Goal: Task Accomplishment & Management: Complete application form

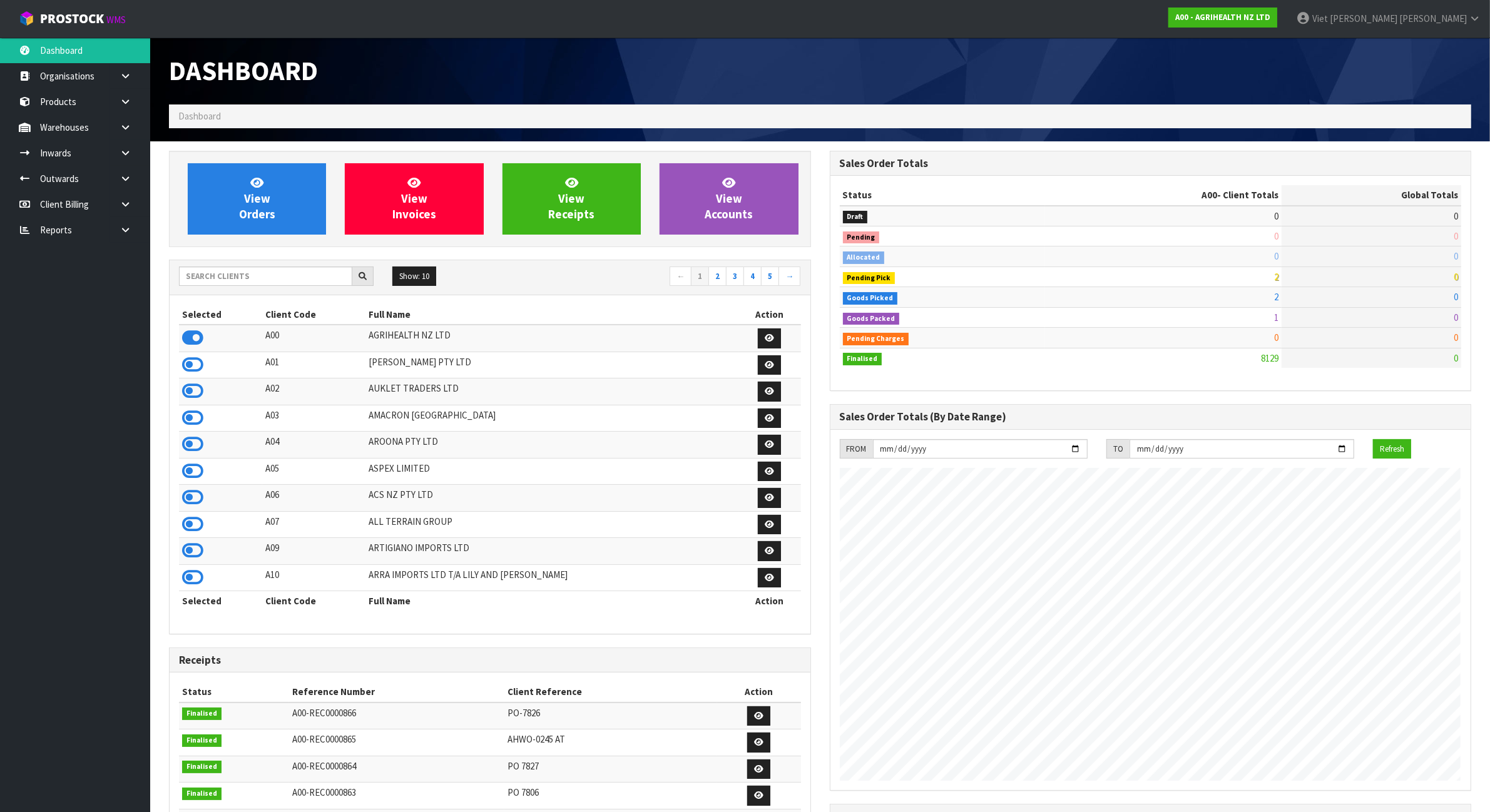
scroll to position [951, 660]
click at [251, 266] on input "text" at bounding box center [265, 276] width 173 height 19
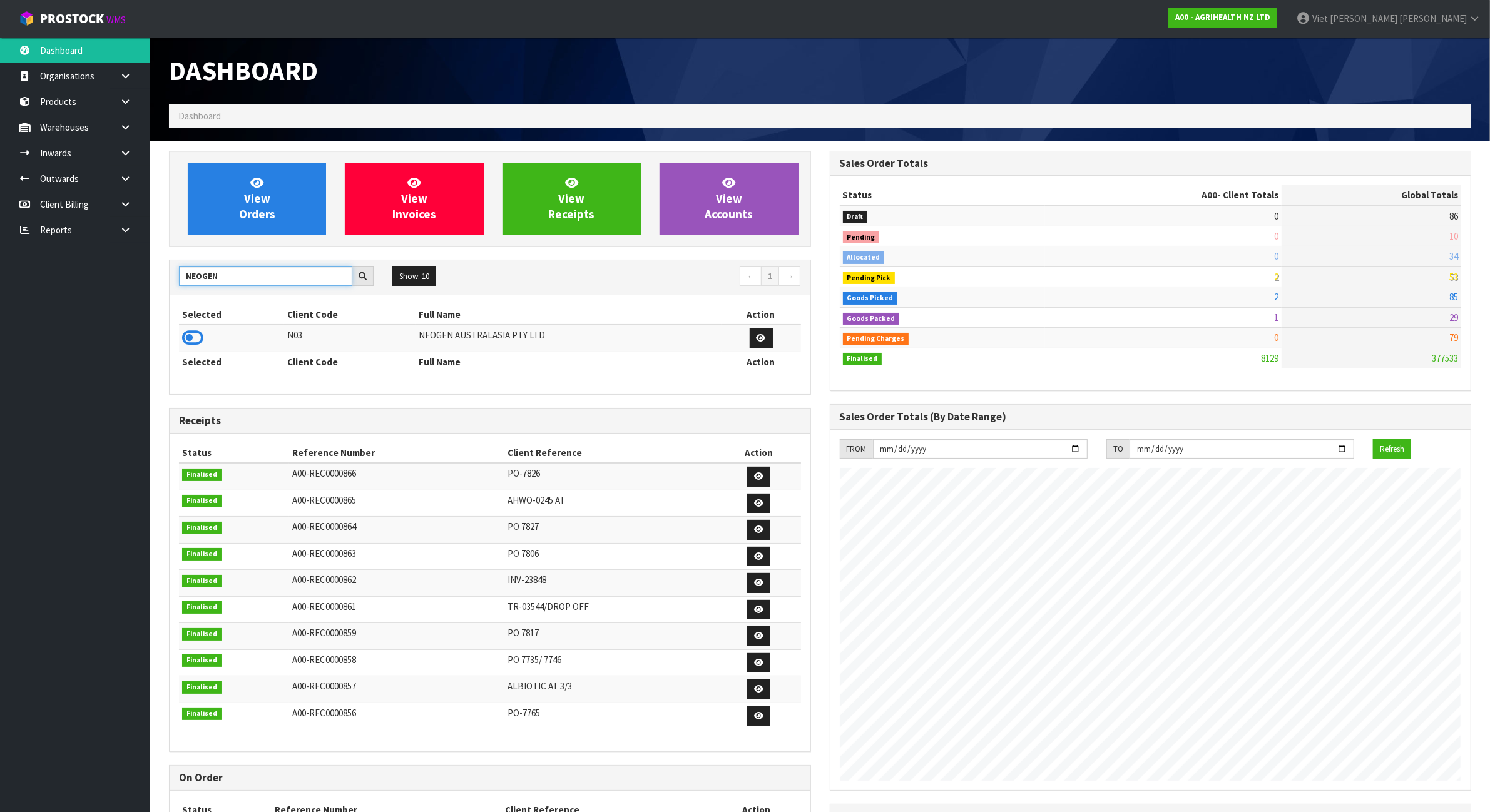
type input "NEOGEN"
drag, startPoint x: 212, startPoint y: 310, endPoint x: 207, endPoint y: 322, distance: 13.0
click at [201, 336] on icon at bounding box center [193, 337] width 22 height 18
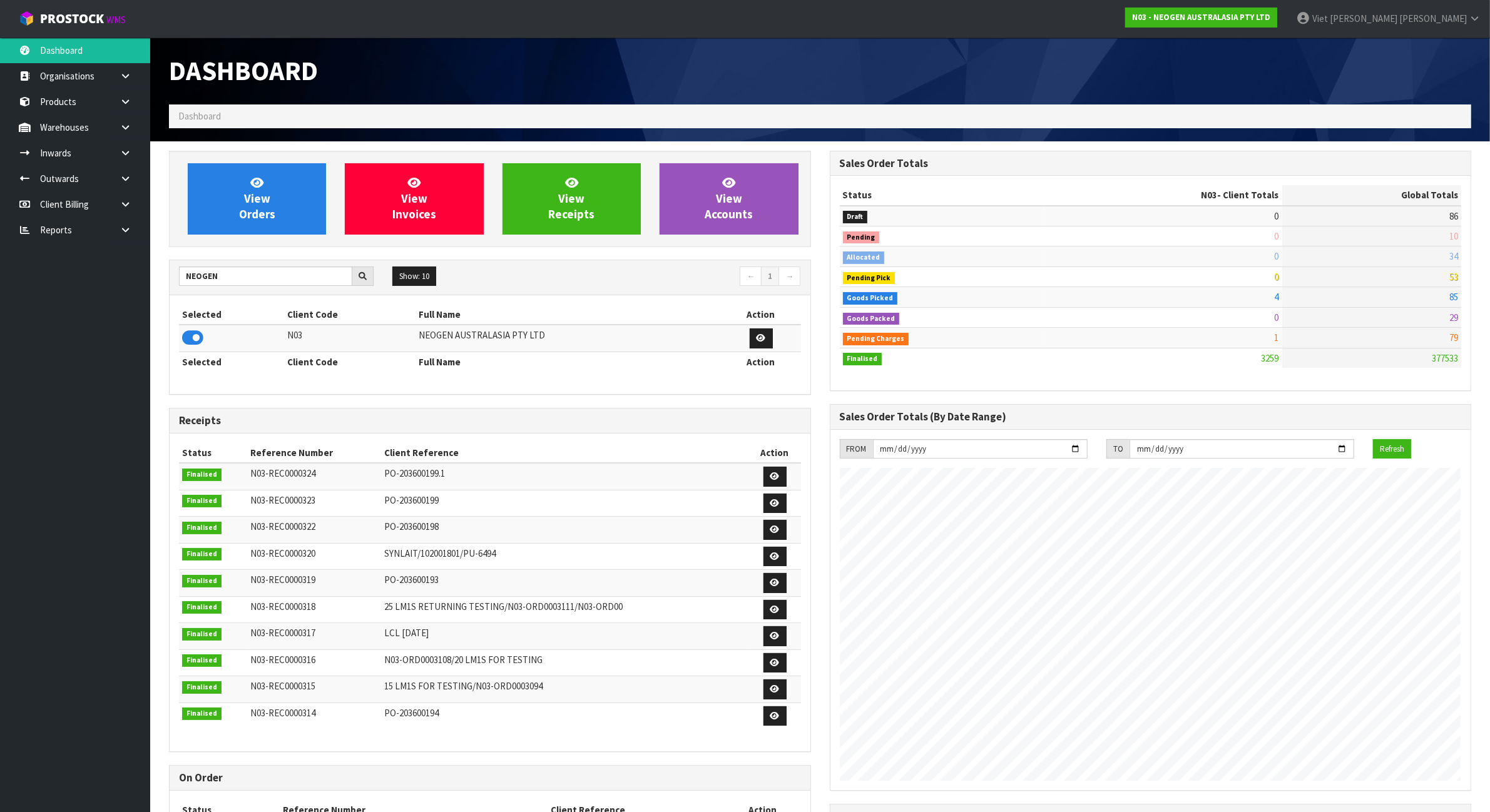
click at [644, 254] on div "View Orders View Invoices View Receipts View Accounts NEOGEN Show: 10 5 10 25 5…" at bounding box center [490, 517] width 660 height 732
click at [74, 151] on link "Inwards" at bounding box center [75, 153] width 150 height 26
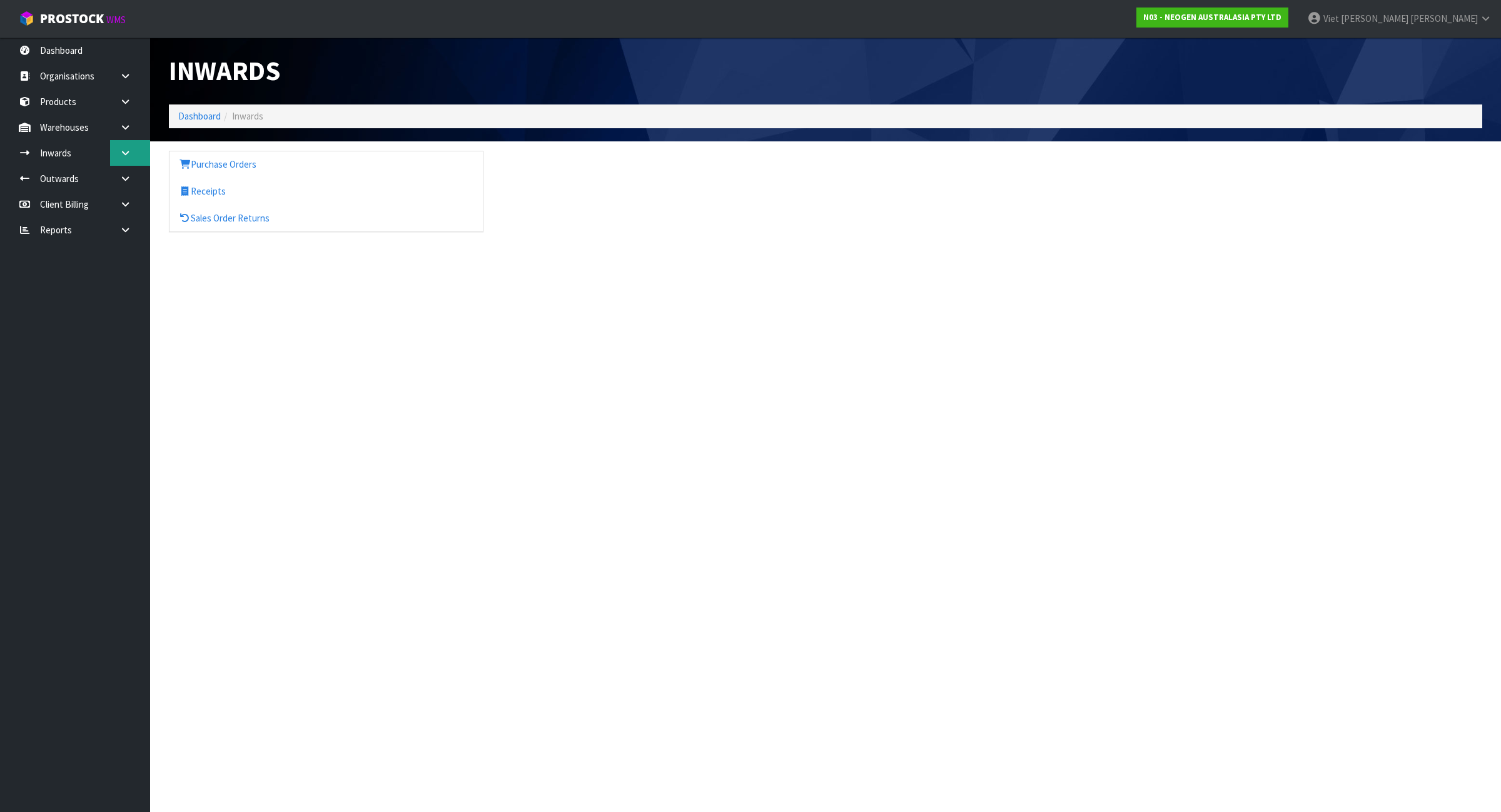
click at [113, 148] on div "Inwards Dashboard Inwards Purchase Orders Receipts Sales Order Returns" at bounding box center [750, 127] width 1501 height 255
click at [117, 148] on link at bounding box center [130, 153] width 40 height 26
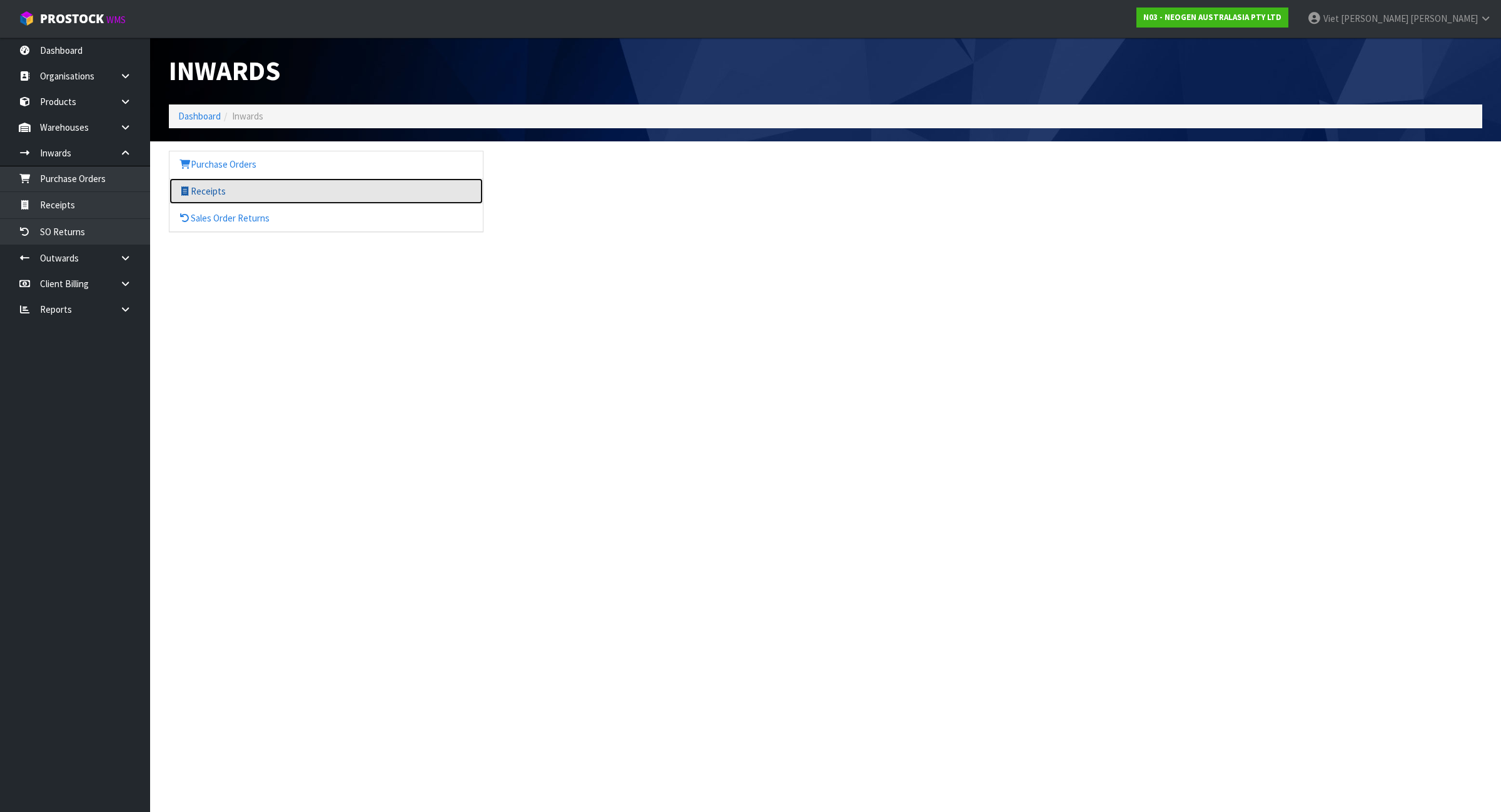
click at [196, 196] on link "Receipts" at bounding box center [326, 191] width 313 height 26
click at [204, 191] on link "Receipts" at bounding box center [326, 191] width 313 height 26
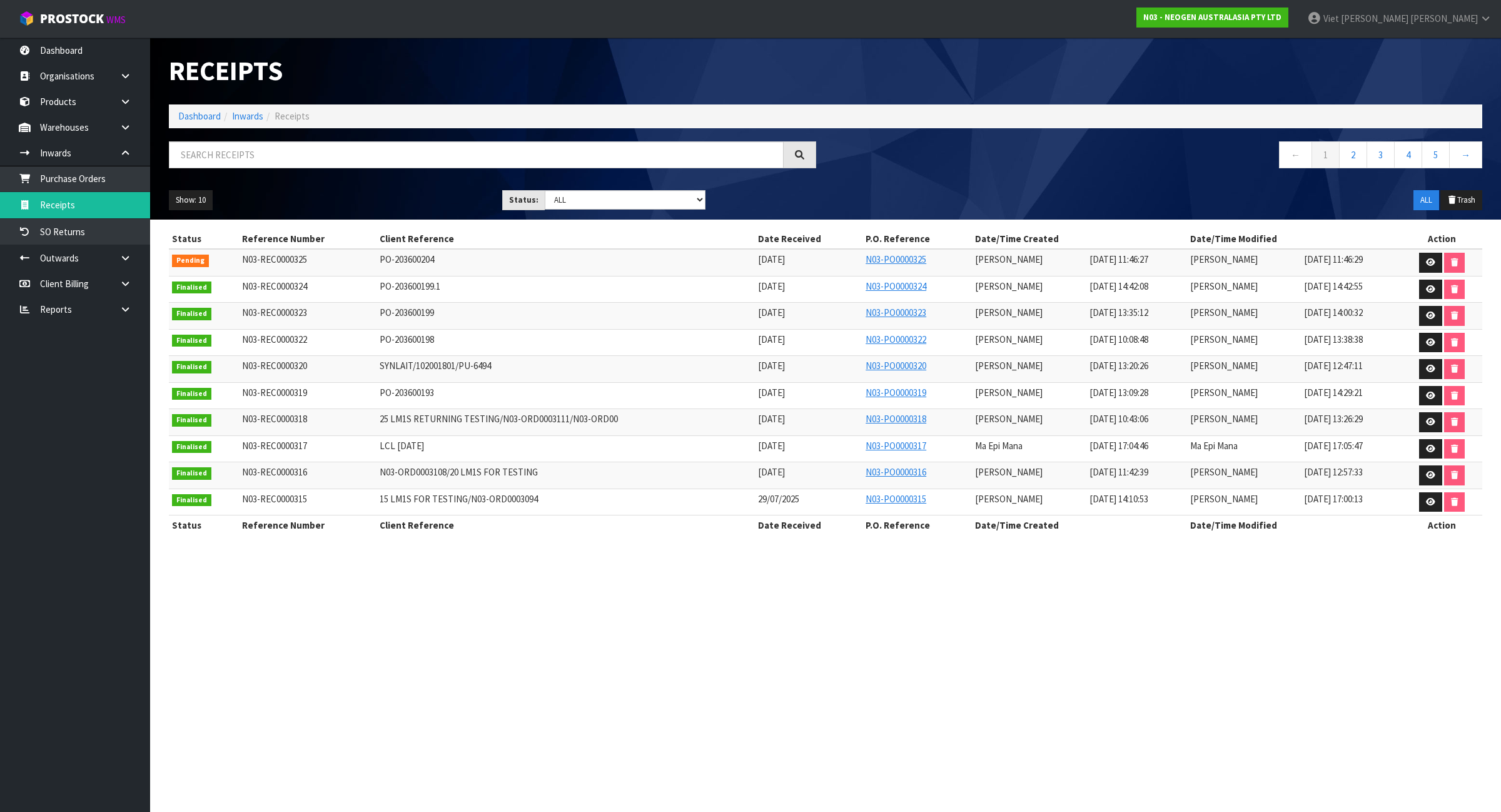
click at [426, 258] on td "PO-203600204" at bounding box center [566, 263] width 379 height 27
click at [1426, 264] on icon at bounding box center [1431, 262] width 10 height 8
click at [1429, 261] on icon at bounding box center [1431, 262] width 10 height 8
click at [1423, 261] on link at bounding box center [1431, 262] width 23 height 20
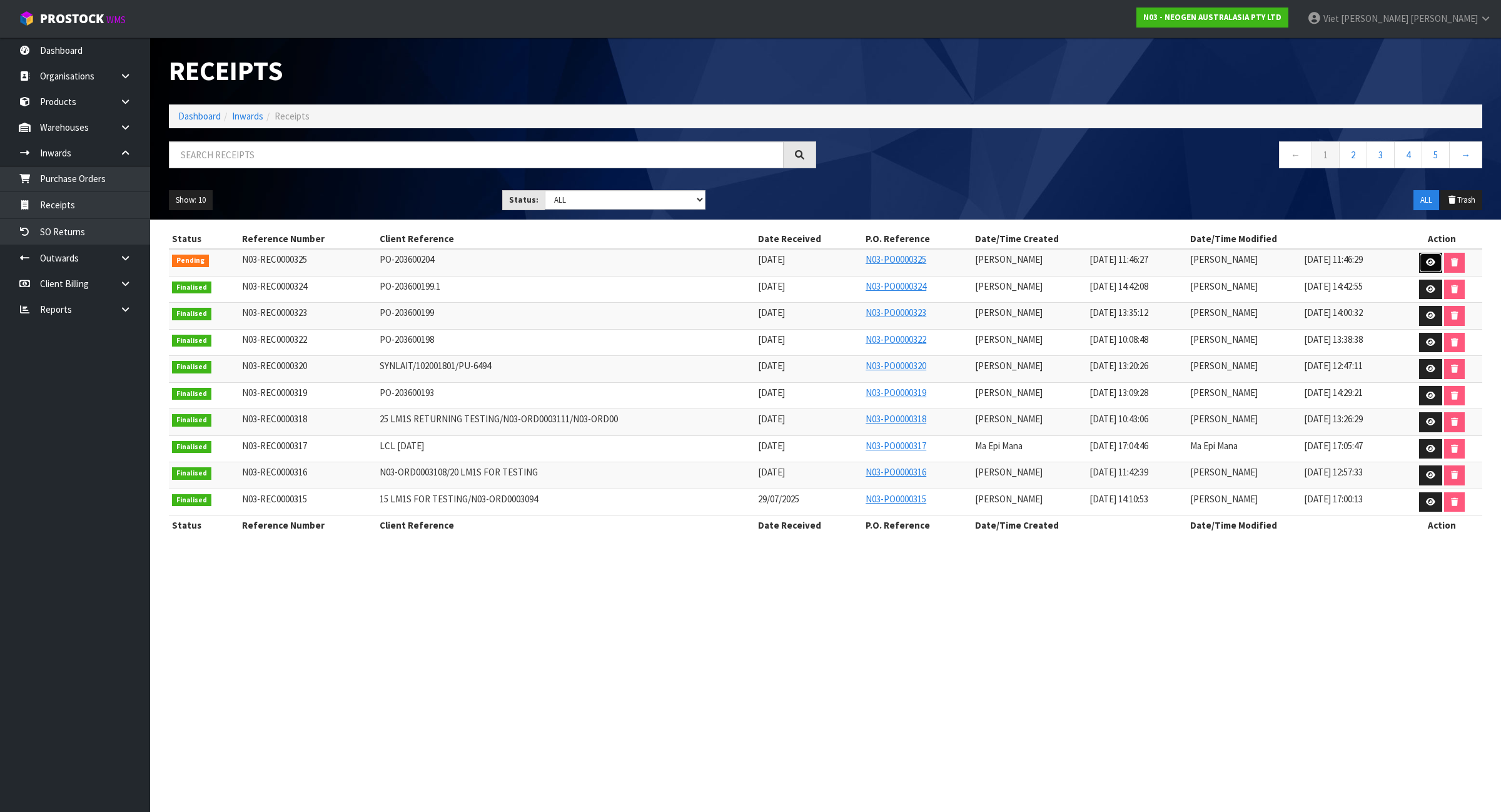
click at [1423, 261] on link at bounding box center [1431, 262] width 23 height 20
click at [1424, 263] on link at bounding box center [1431, 262] width 23 height 20
click at [1432, 266] on link at bounding box center [1431, 262] width 23 height 20
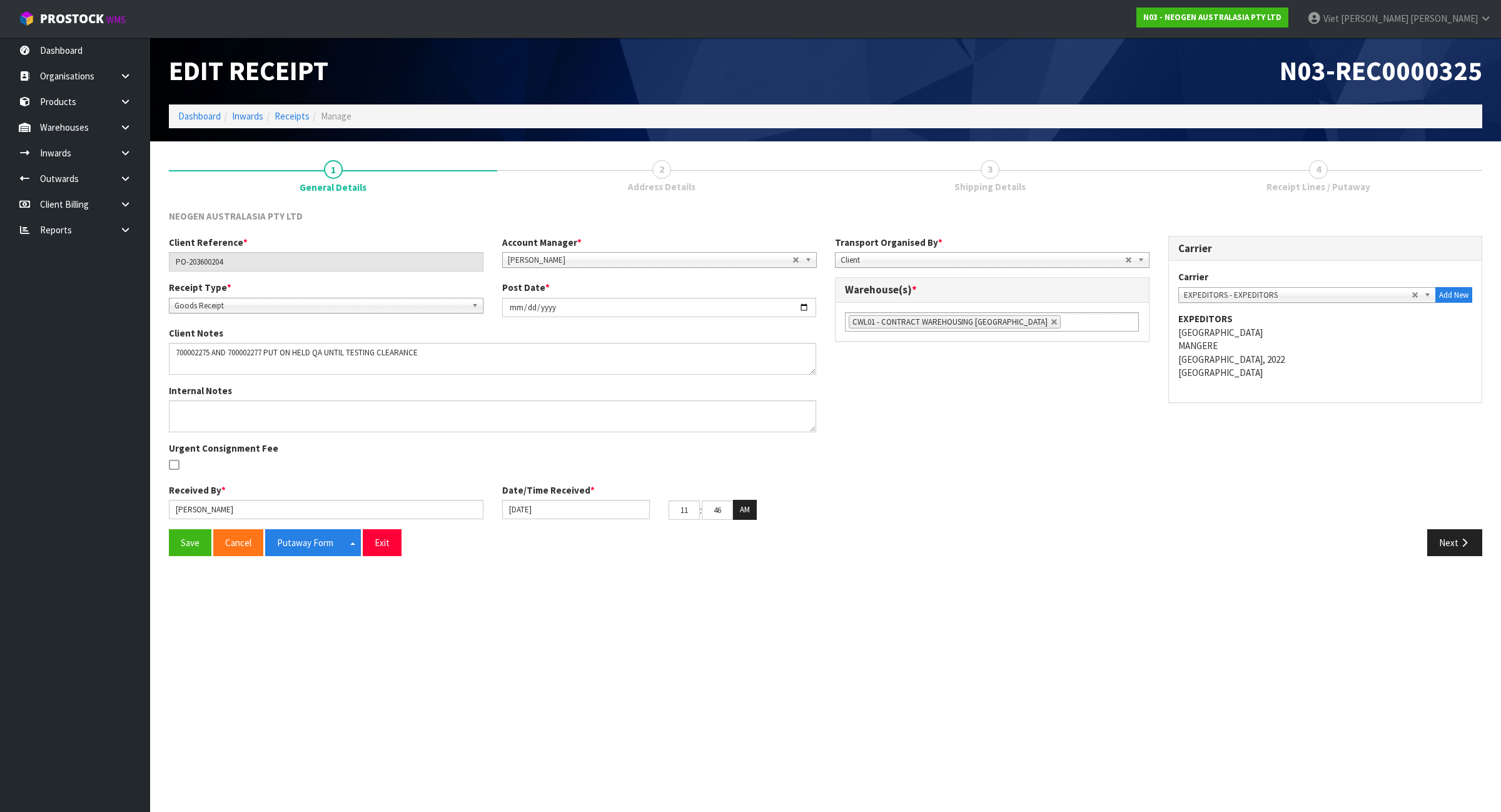
click at [995, 183] on span "Shipping Details" at bounding box center [989, 186] width 71 height 13
click at [990, 183] on span "Shipping Details" at bounding box center [989, 186] width 71 height 13
click at [681, 163] on link "2 Address Details" at bounding box center [661, 176] width 328 height 50
click at [1458, 543] on button "Next" at bounding box center [1455, 543] width 55 height 27
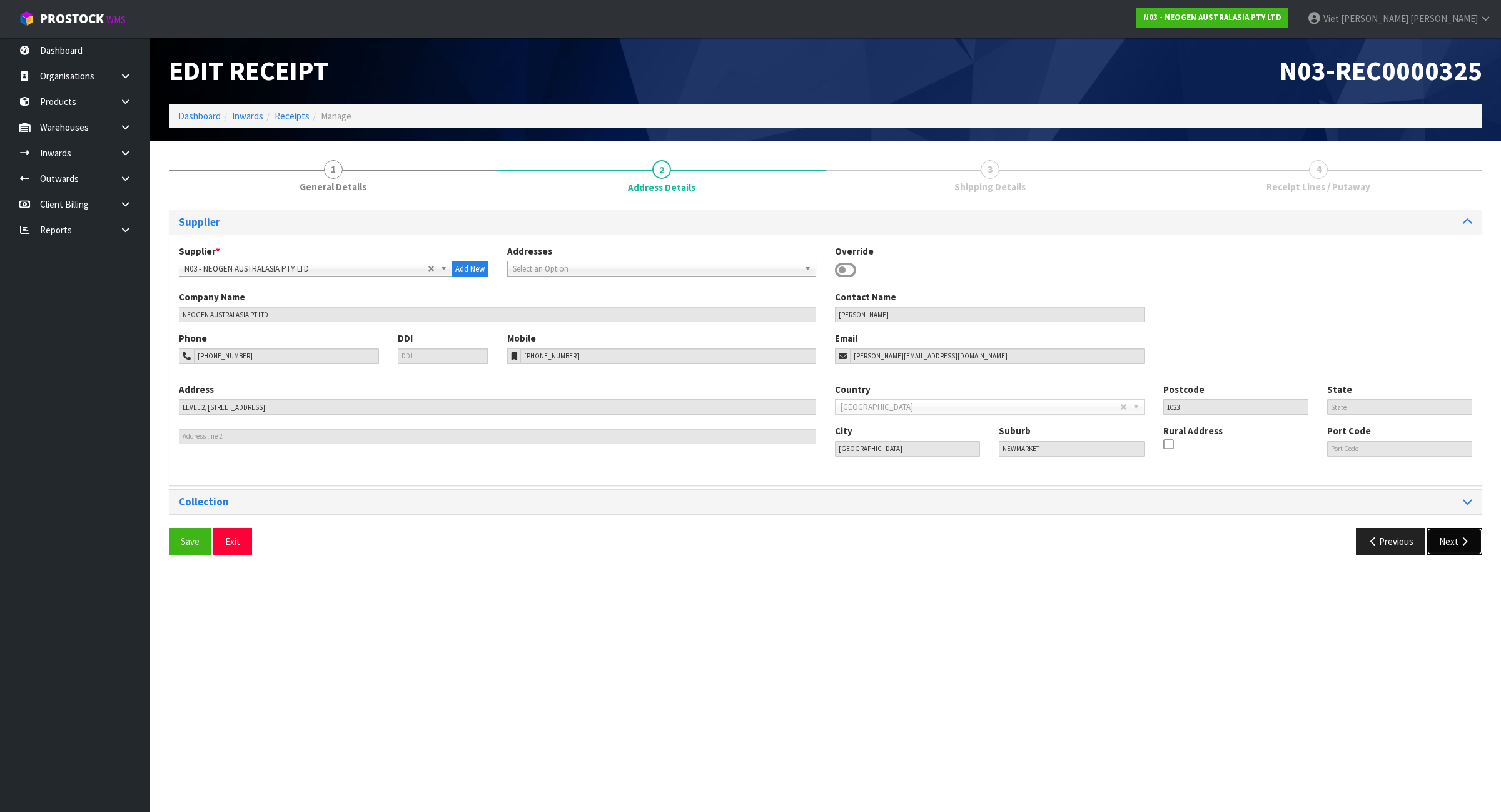
click at [1436, 547] on button "Next" at bounding box center [1455, 542] width 55 height 27
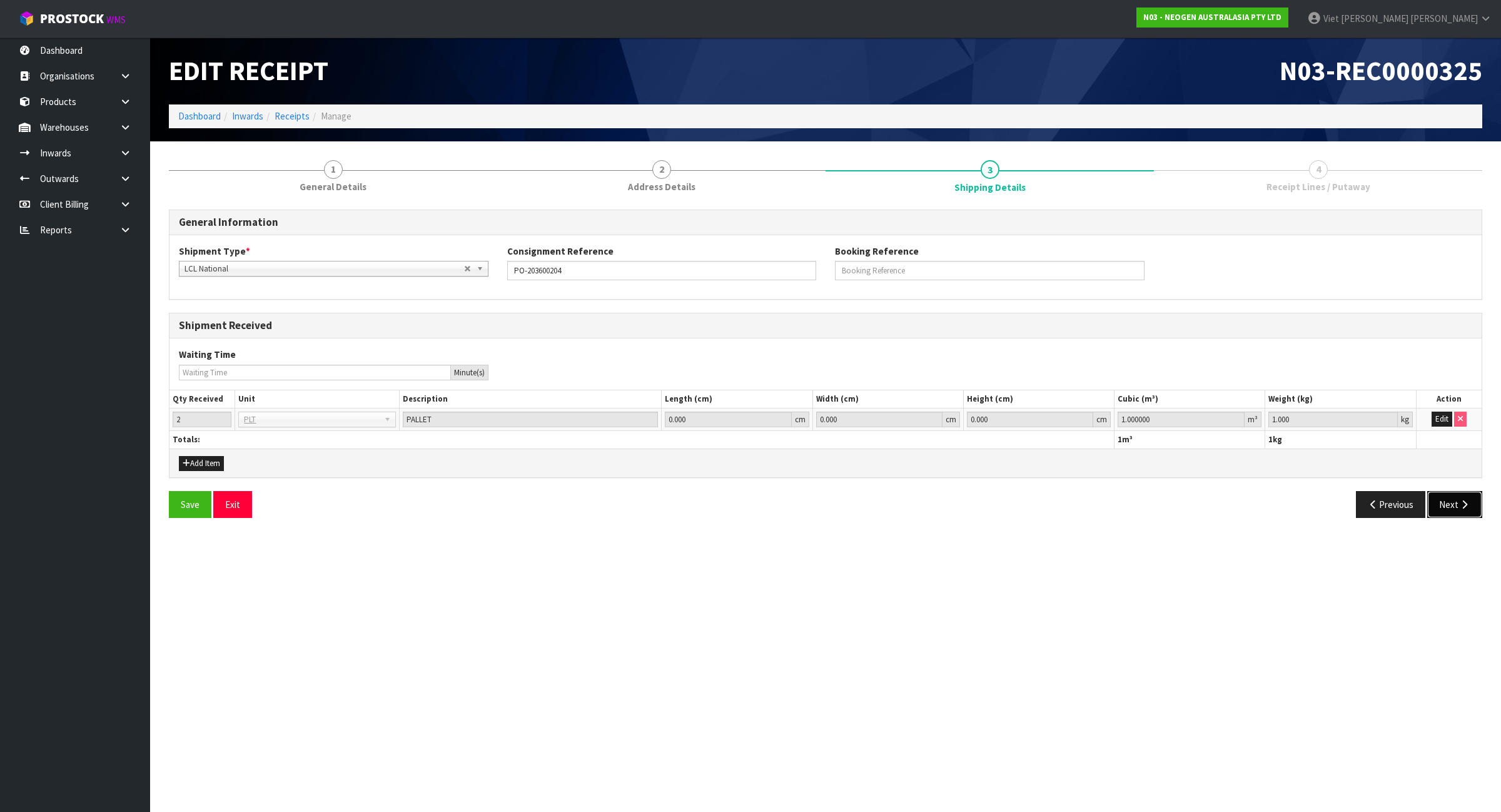
click at [1453, 508] on button "Next" at bounding box center [1455, 504] width 55 height 27
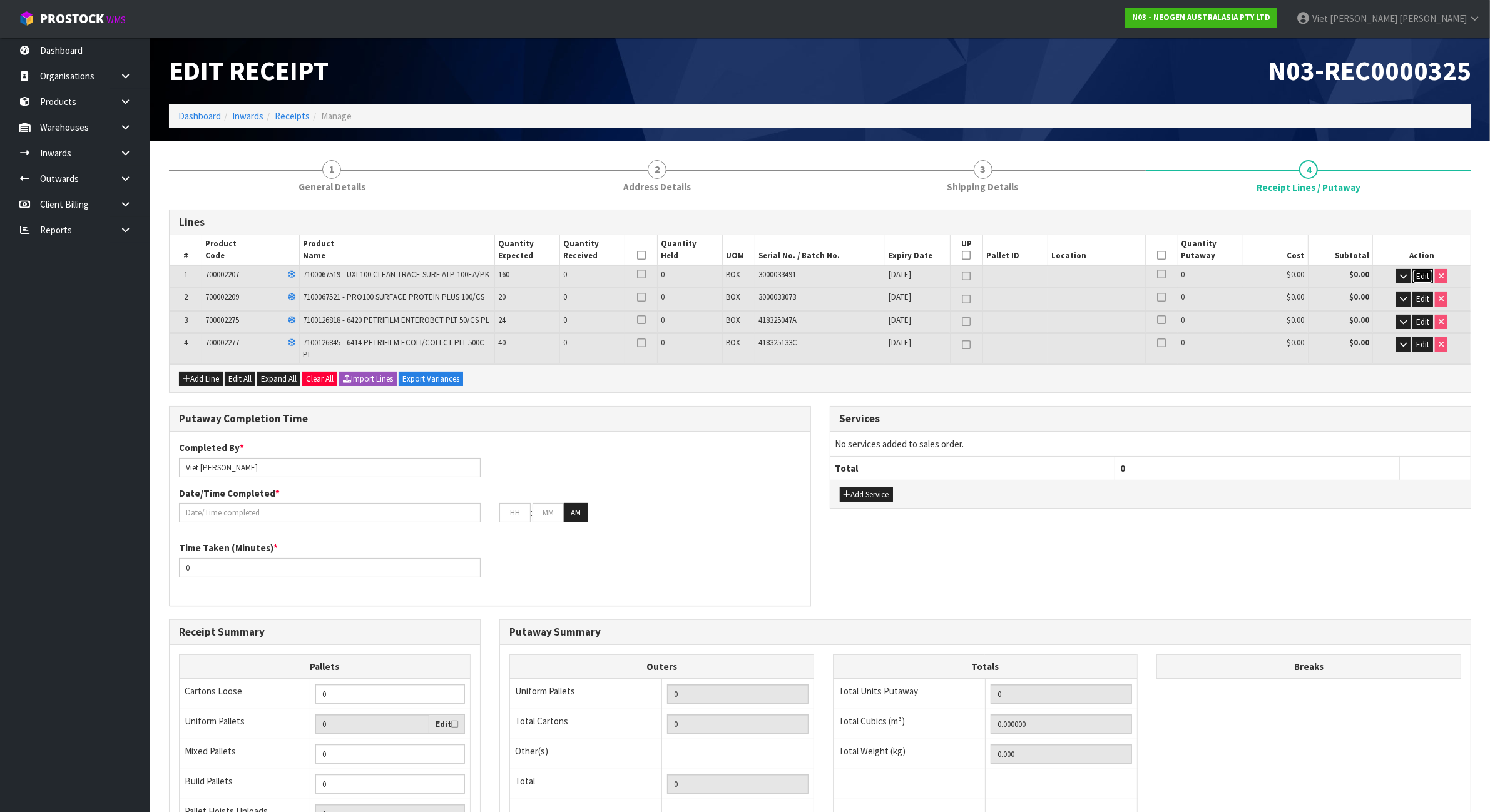
click at [1416, 277] on span "Edit" at bounding box center [1422, 276] width 13 height 10
click at [610, 267] on td "0" at bounding box center [608, 277] width 98 height 23
click at [604, 272] on input "0" at bounding box center [608, 277] width 90 height 16
type input "0"
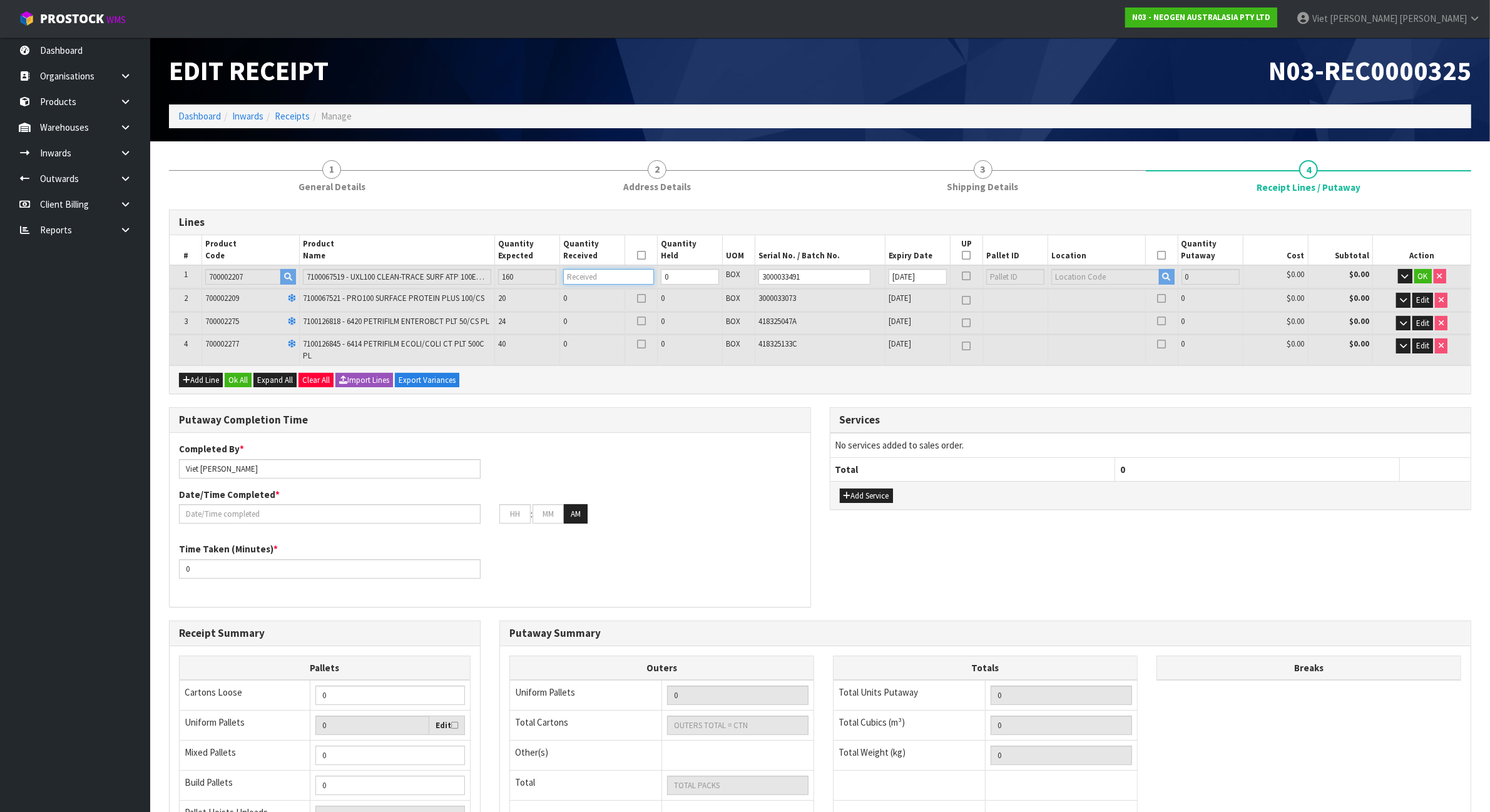
type input "1"
type input "0.006496"
type input "0.96"
type input "1"
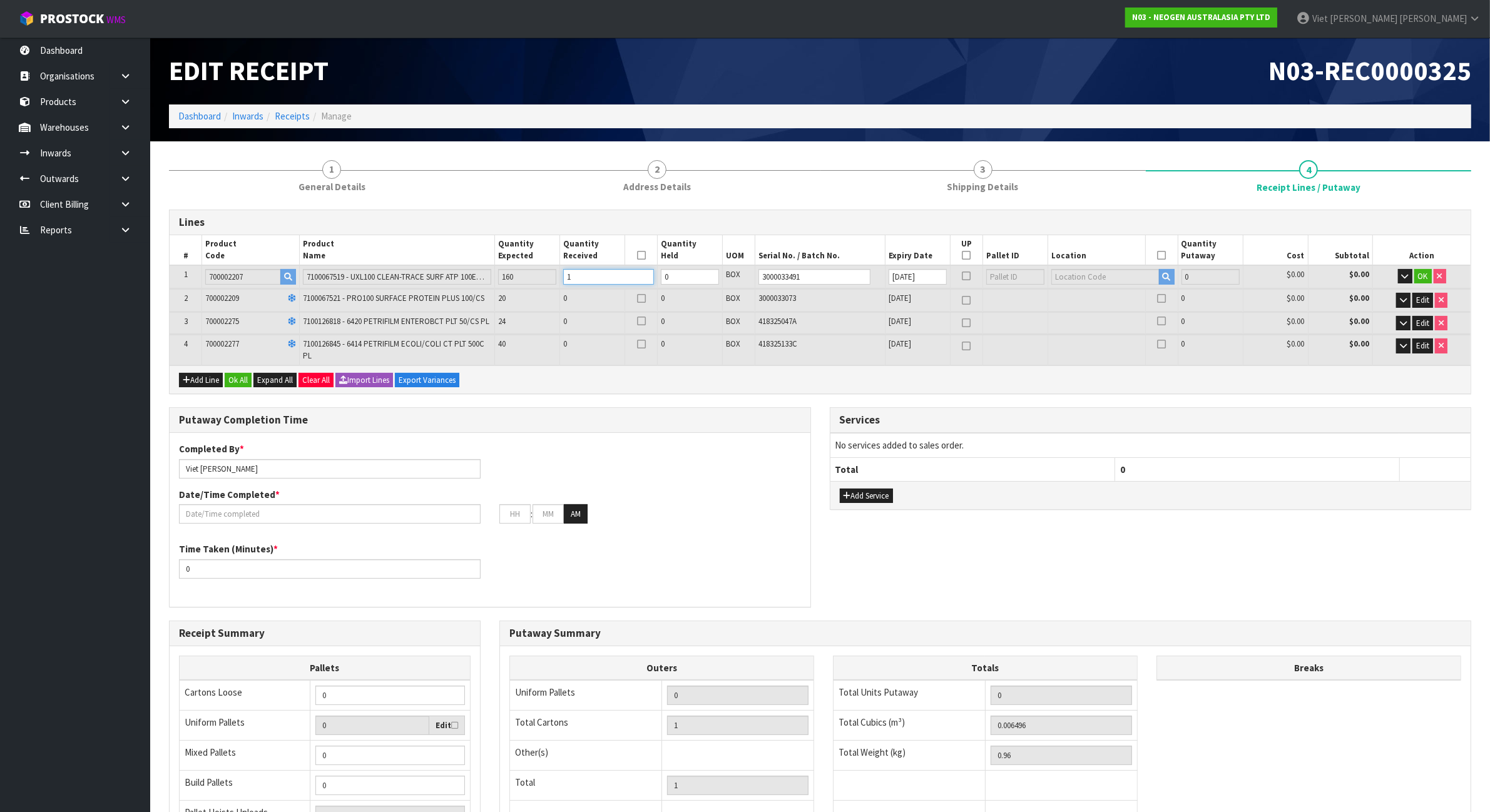
type input "16"
type input "0.103936"
type input "15.36"
type input "16"
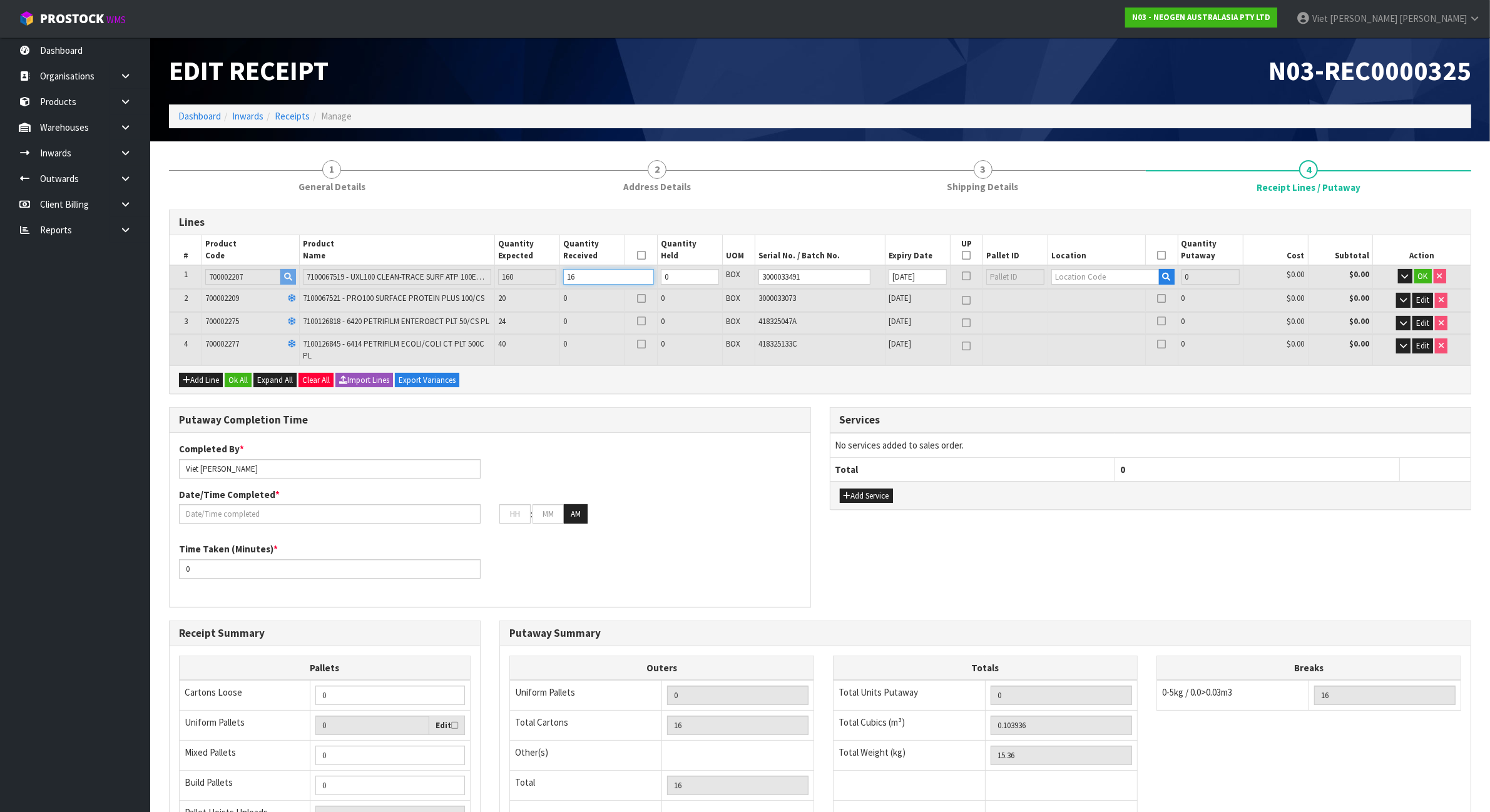
type input "160"
type input "1.03936"
type input "153.6"
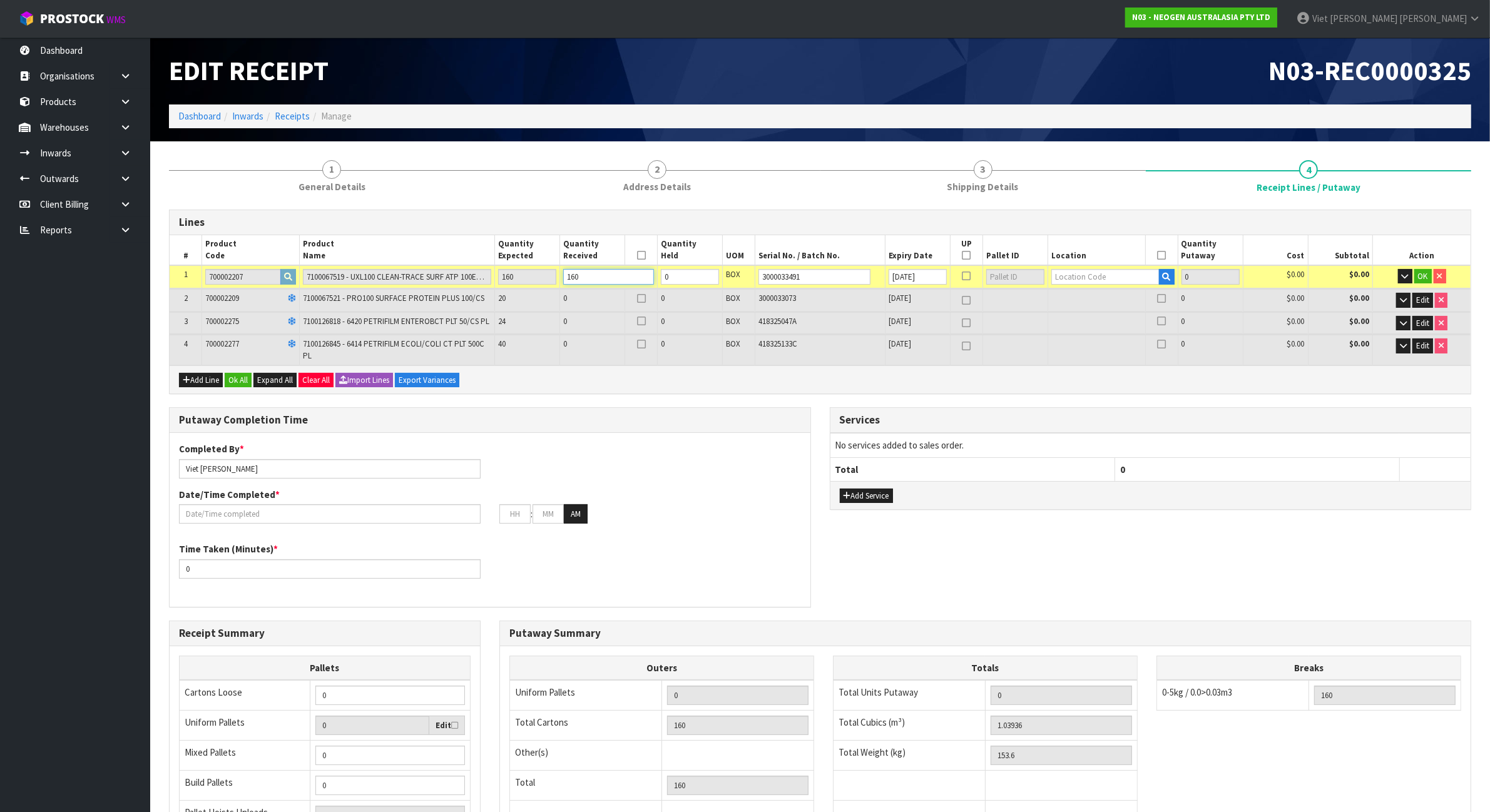
type input "160"
click at [1098, 271] on input "text" at bounding box center [1105, 277] width 108 height 16
type input "92-04-1-A"
type input "160"
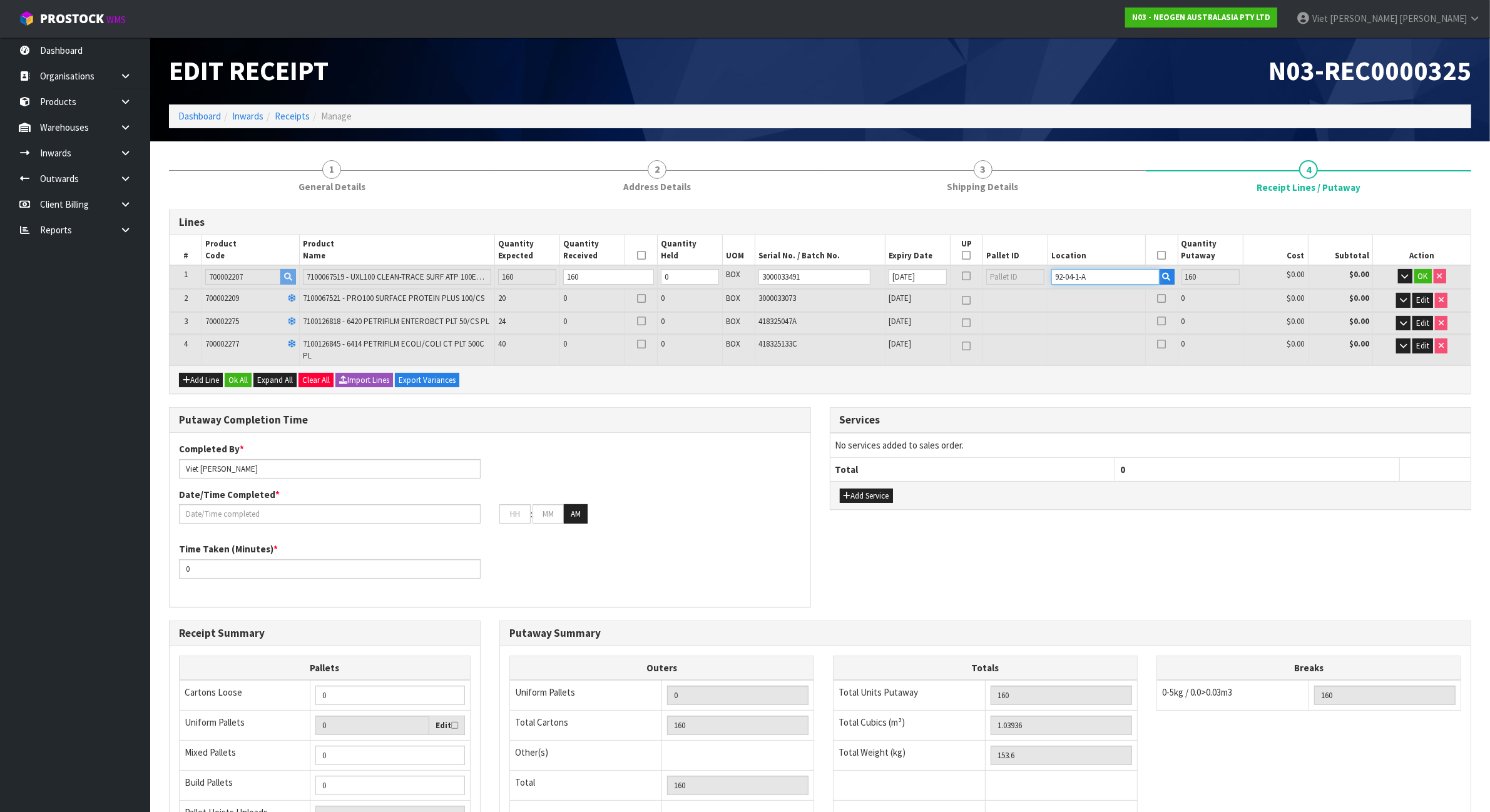
type input "92-04-1-A"
click at [1391, 247] on th "Action" at bounding box center [1421, 250] width 98 height 30
click at [1416, 273] on button "OK" at bounding box center [1423, 277] width 18 height 15
click at [1421, 298] on span "Edit" at bounding box center [1422, 298] width 13 height 10
click at [623, 295] on input "0" at bounding box center [608, 300] width 90 height 16
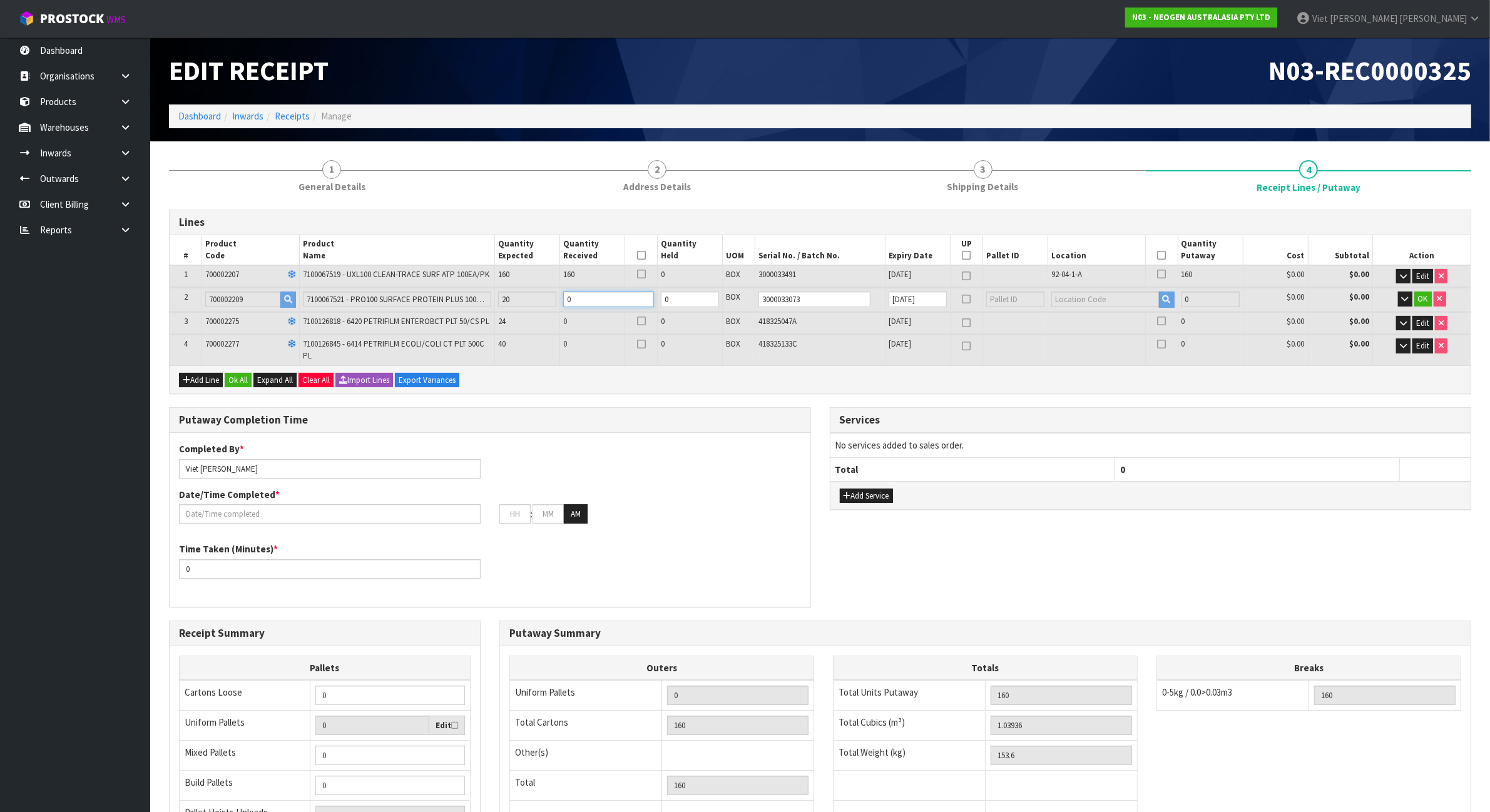
type input "0"
type input "162"
type input "1.04872"
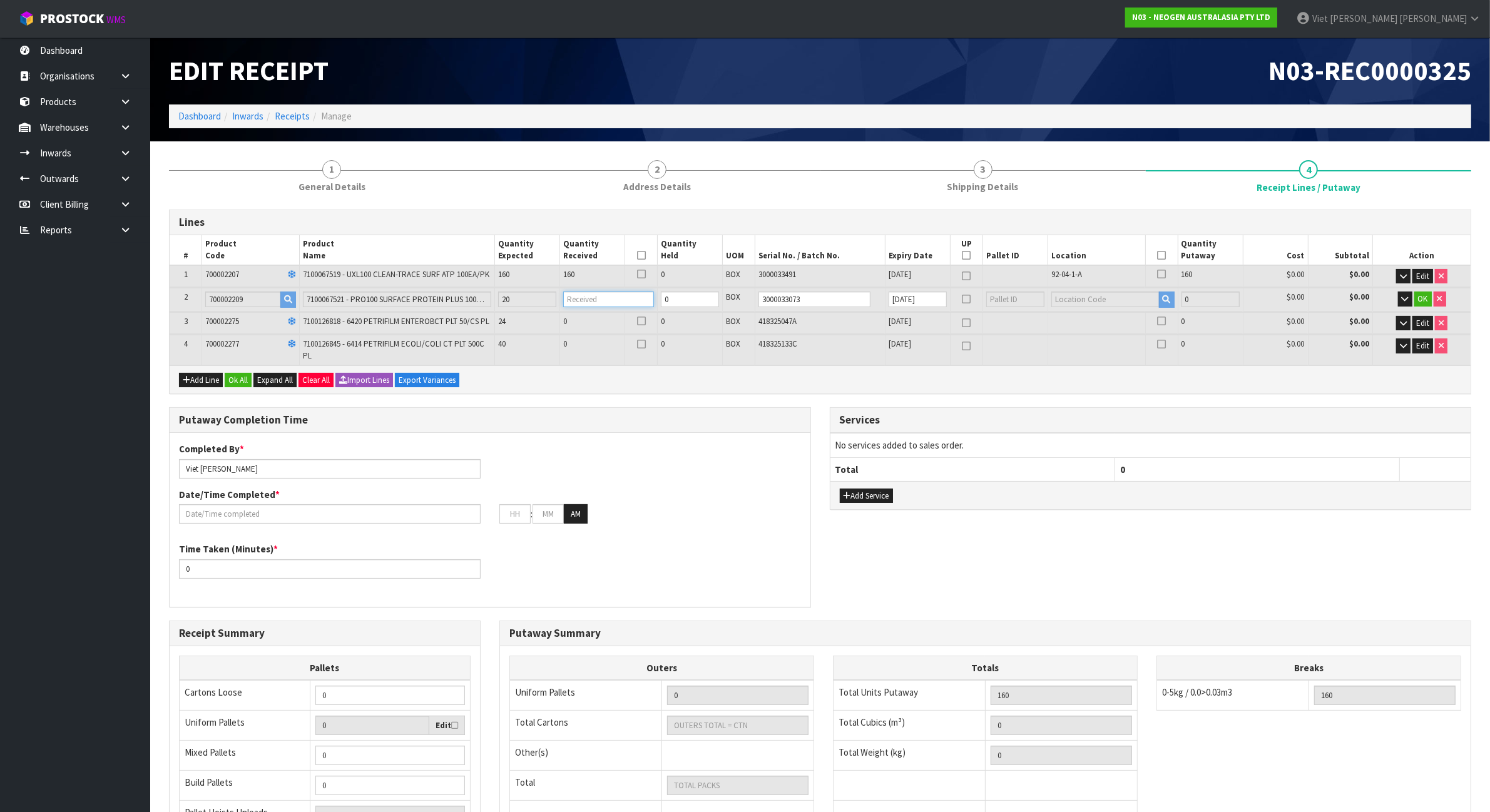
type input "155.3"
type input "2"
type input "180"
type input "1.13296"
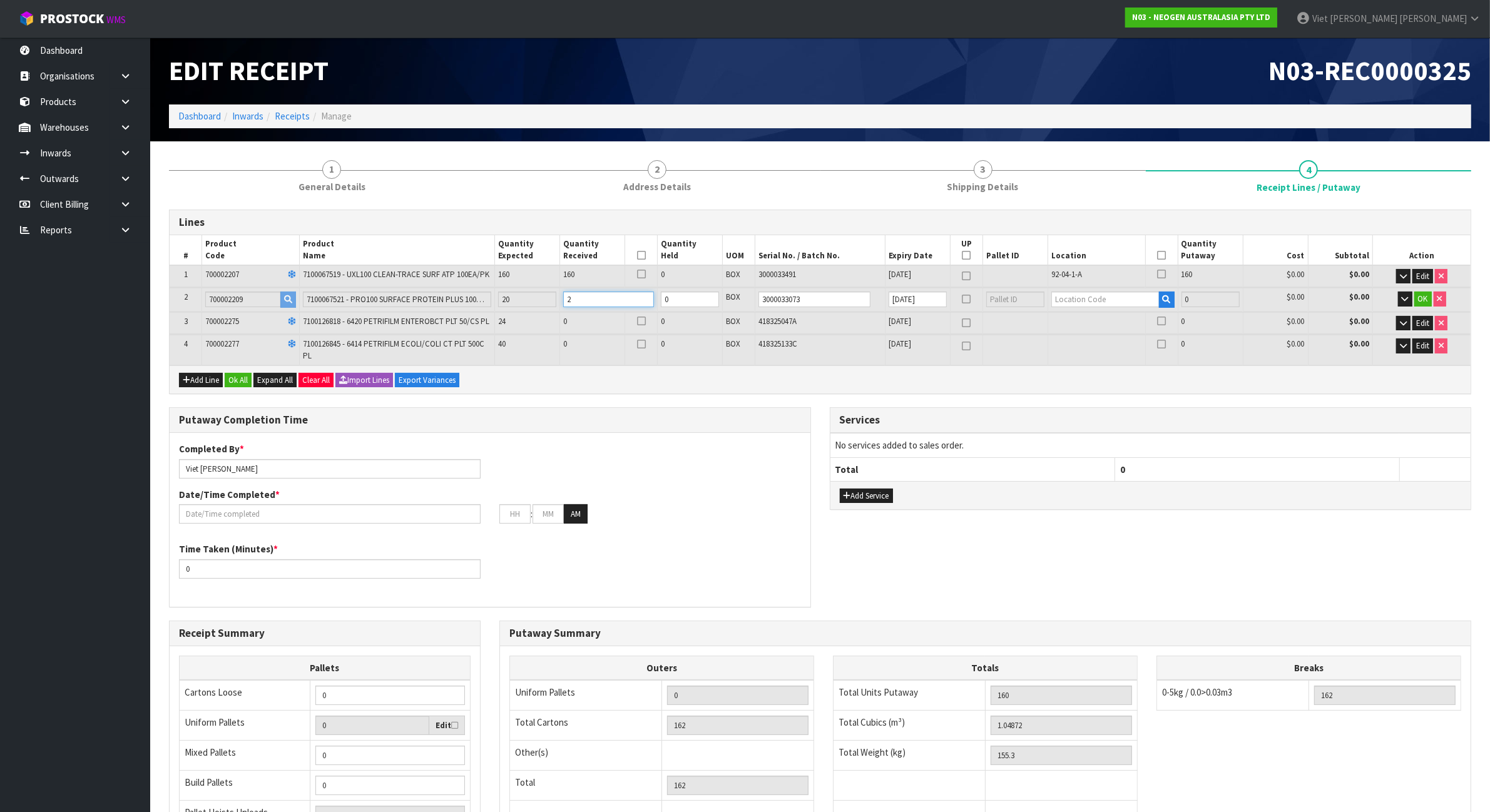
type input "170.6"
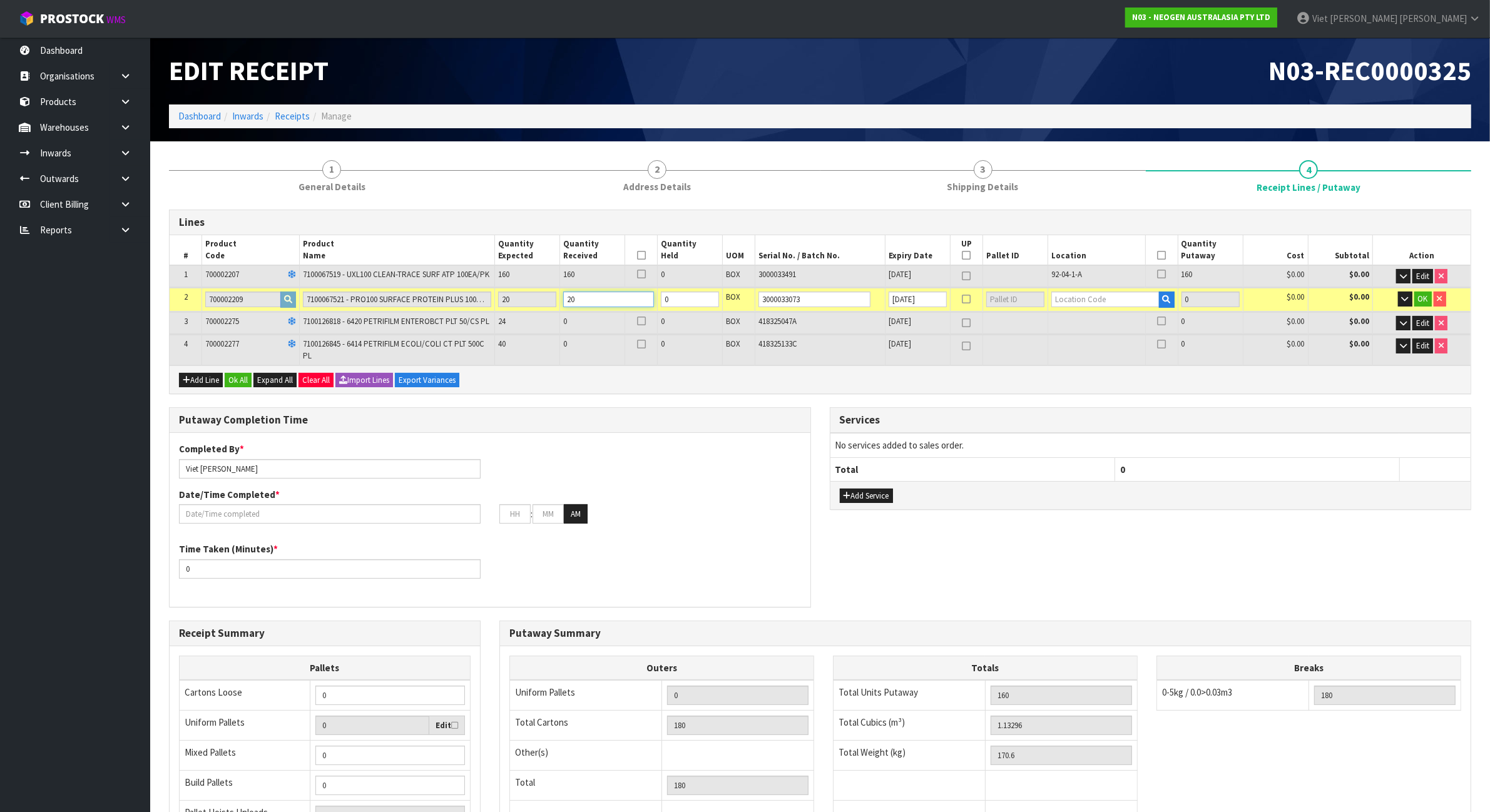
type input "20"
click at [1138, 295] on input "text" at bounding box center [1105, 300] width 108 height 16
type input "92-01-1-B"
type input "180"
type input "20"
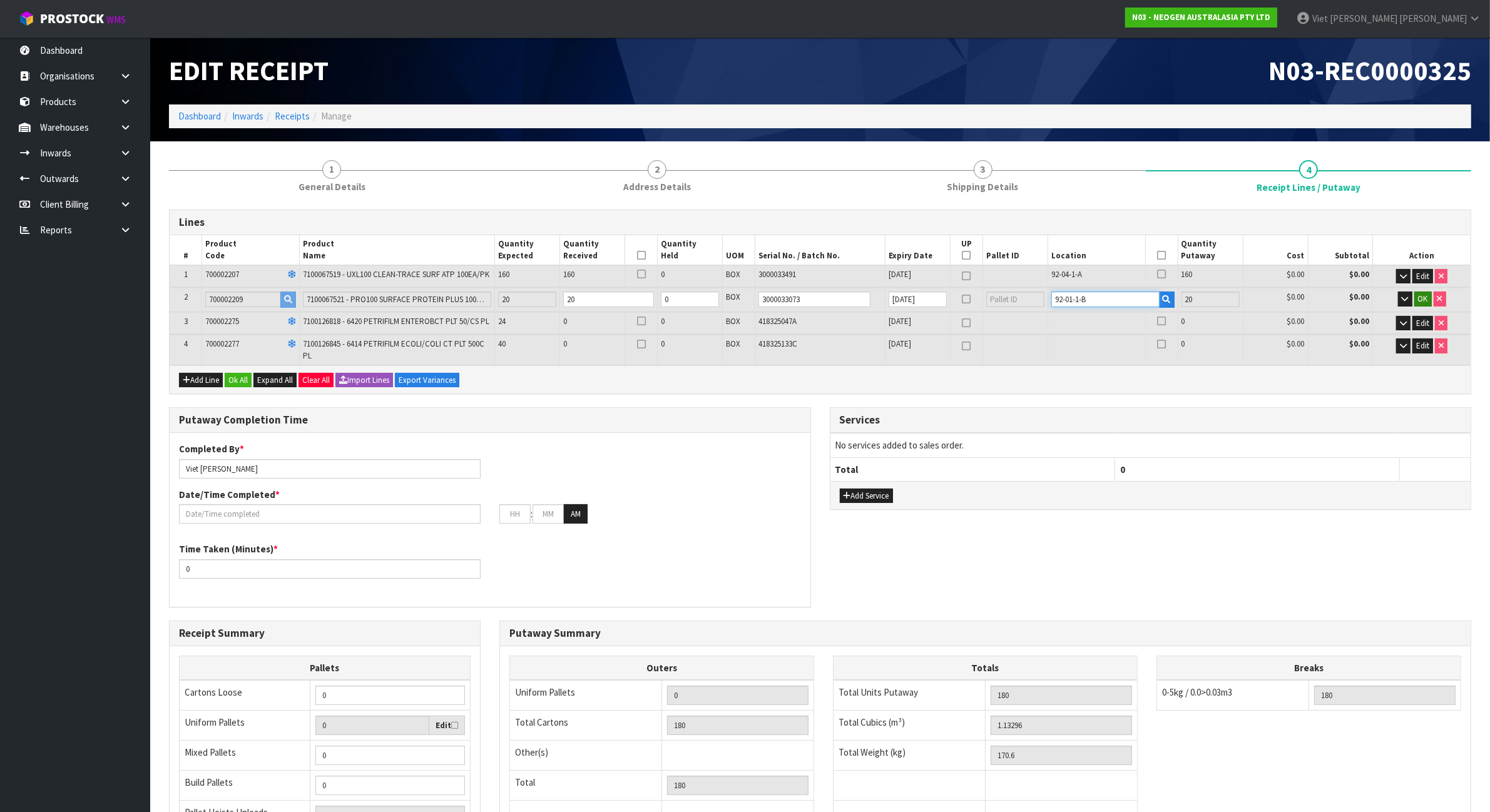
type input "92-01-1-B"
click at [1429, 297] on button "OK" at bounding box center [1423, 299] width 18 height 15
click at [1421, 315] on button "Edit" at bounding box center [1422, 322] width 21 height 15
click at [631, 324] on input "0" at bounding box center [608, 323] width 90 height 16
type input "0"
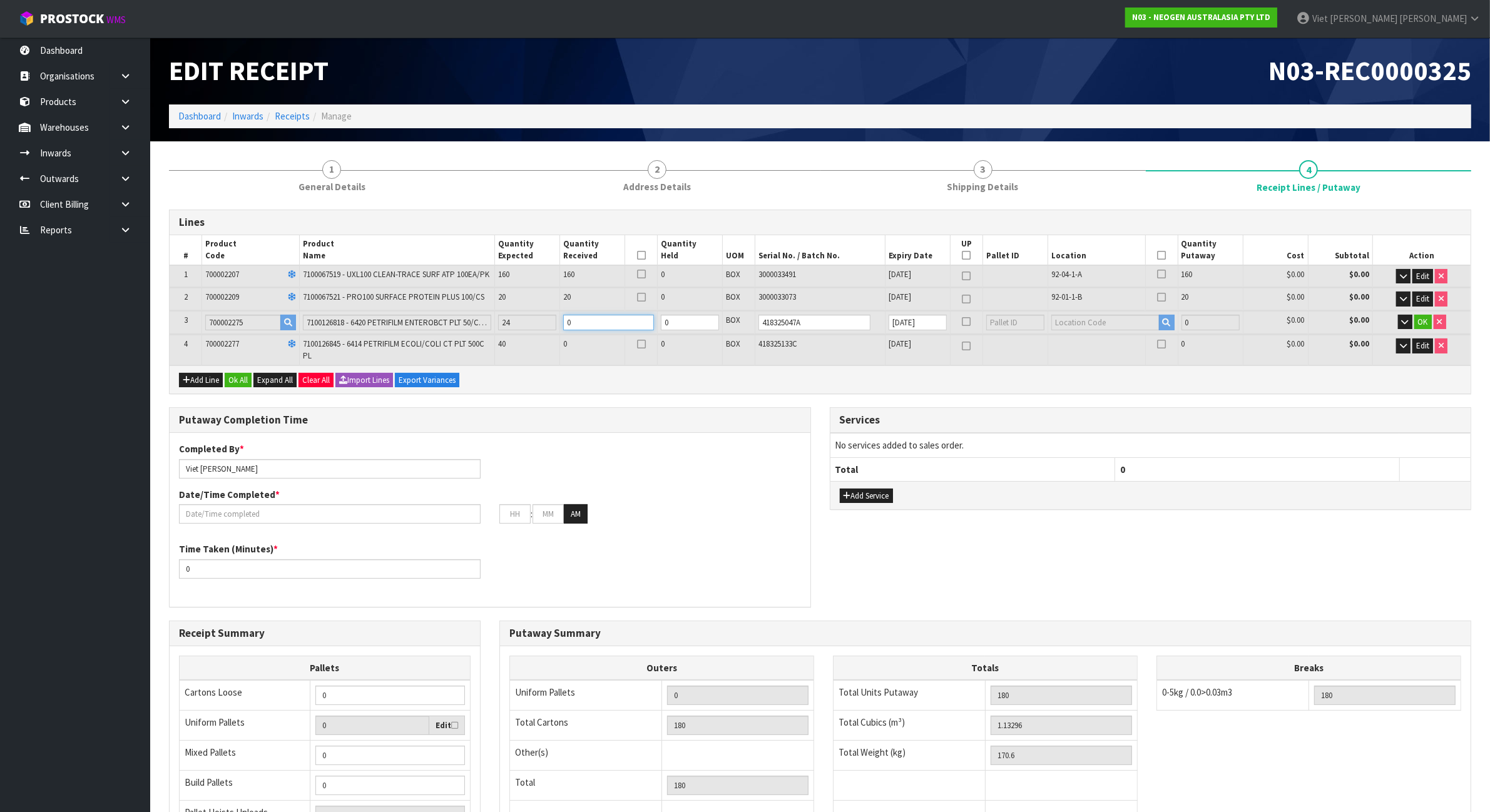
type input "0"
type input "182"
type input "1.13653"
type input "171"
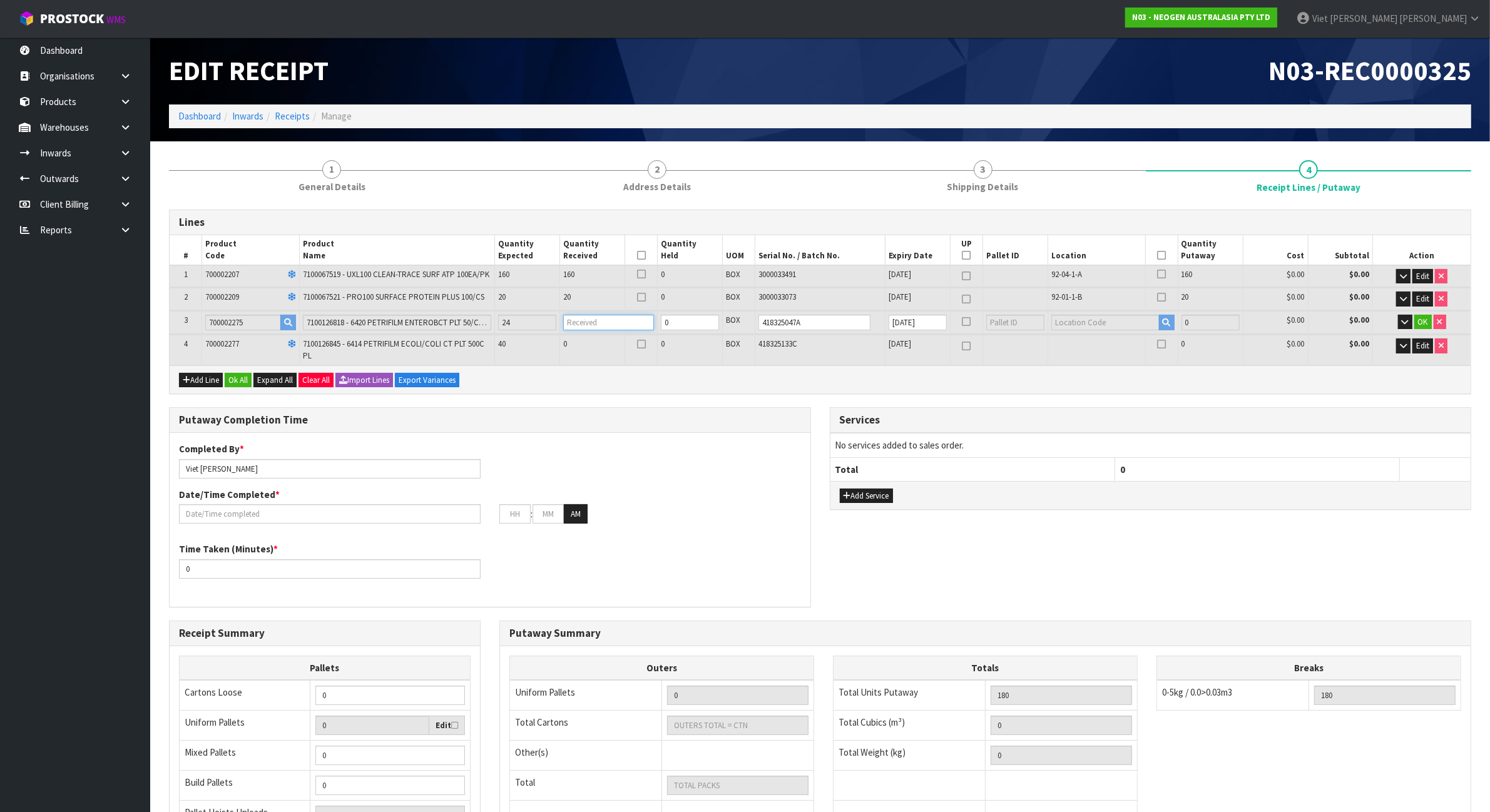
type input "2"
type input "204"
type input "1.1758"
type input "175.4"
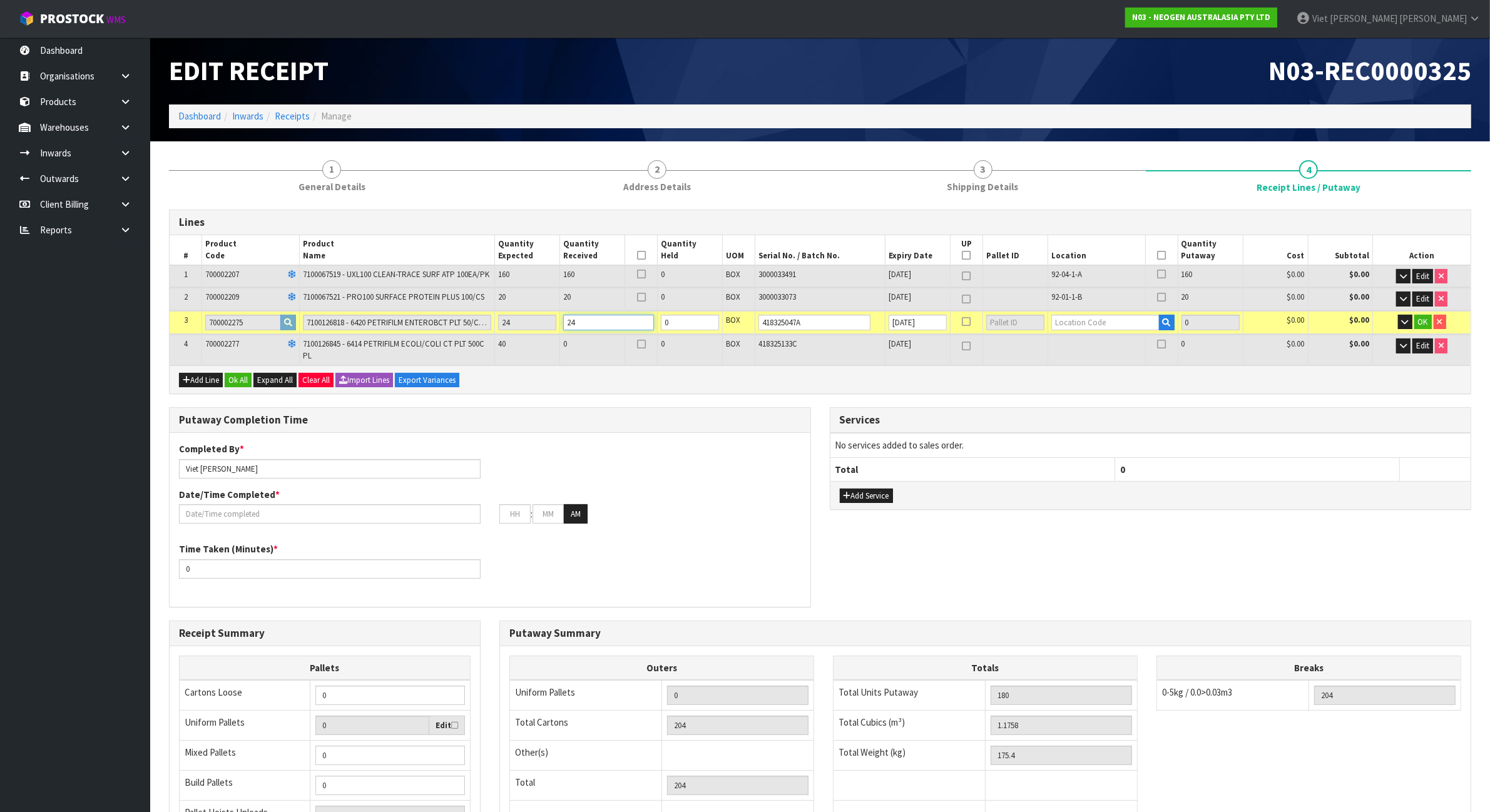
type input "24"
click at [1141, 327] on input "text" at bounding box center [1105, 323] width 108 height 16
type input "92-01-1-B"
type input "204"
type input "24"
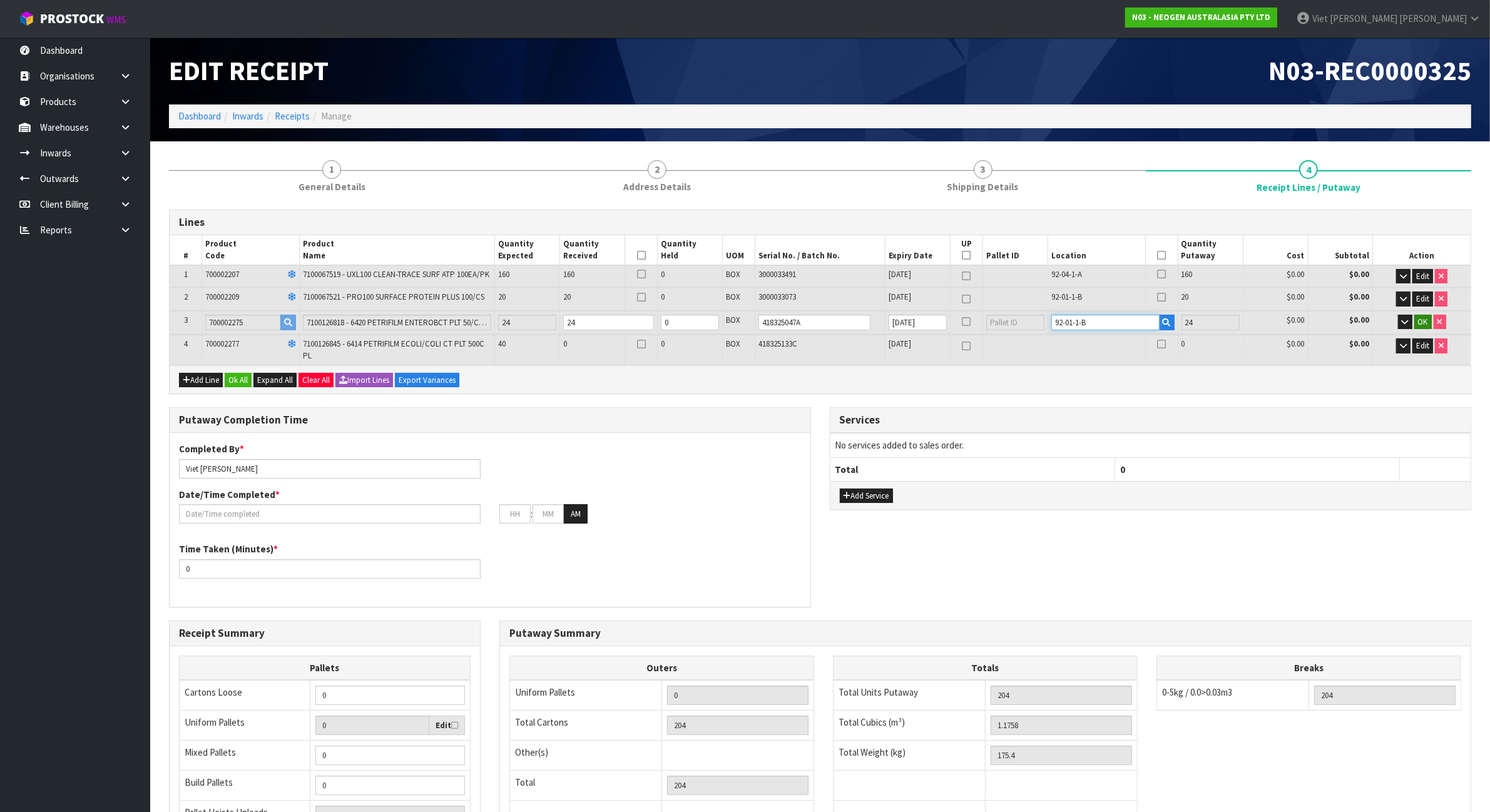
type input "92-01-1-B"
click at [1420, 320] on span "OK" at bounding box center [1423, 321] width 10 height 10
click at [1414, 344] on button "Edit" at bounding box center [1422, 344] width 21 height 15
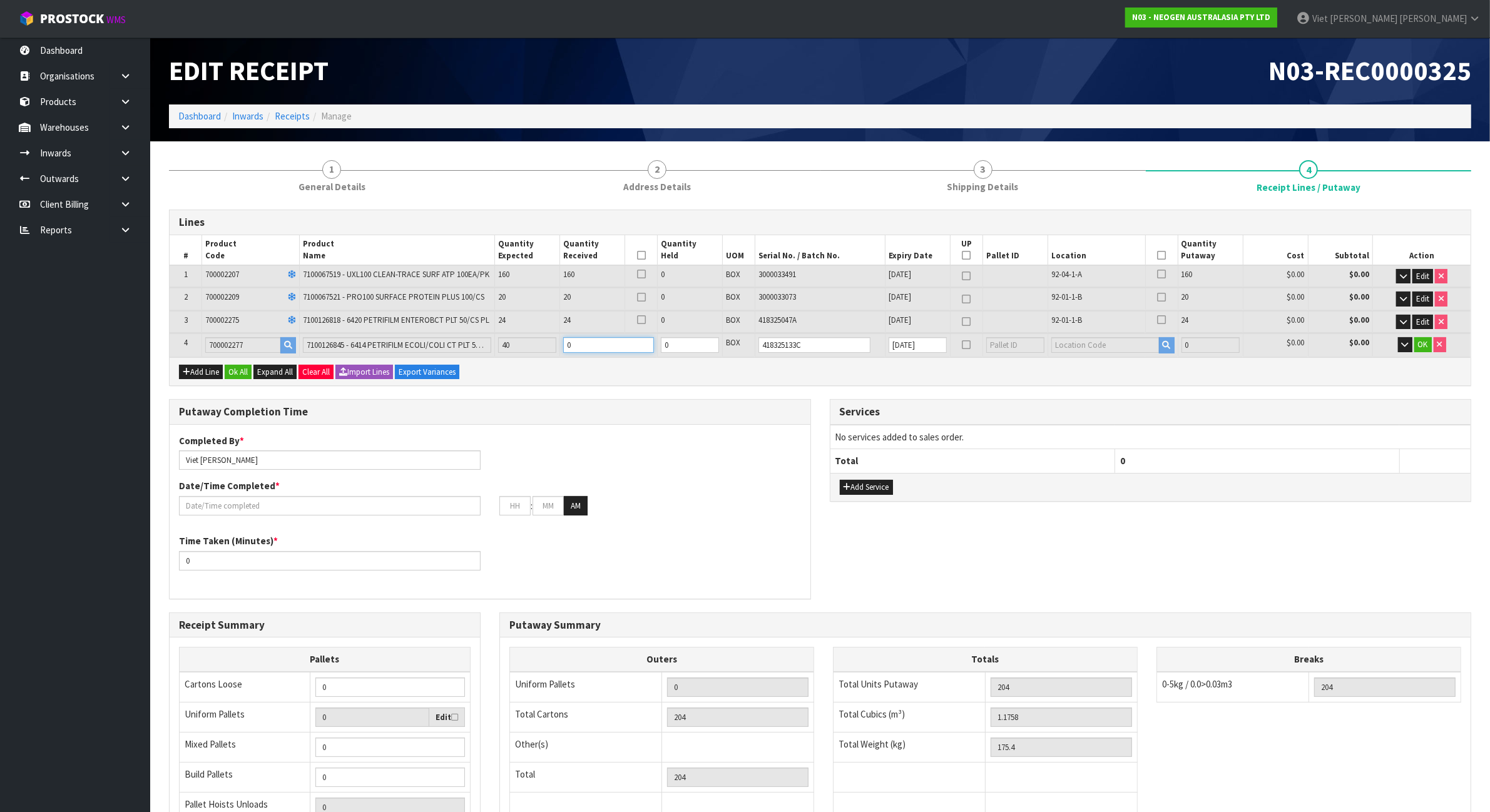
click at [595, 348] on input "0" at bounding box center [608, 345] width 90 height 16
type input "0"
type input "208"
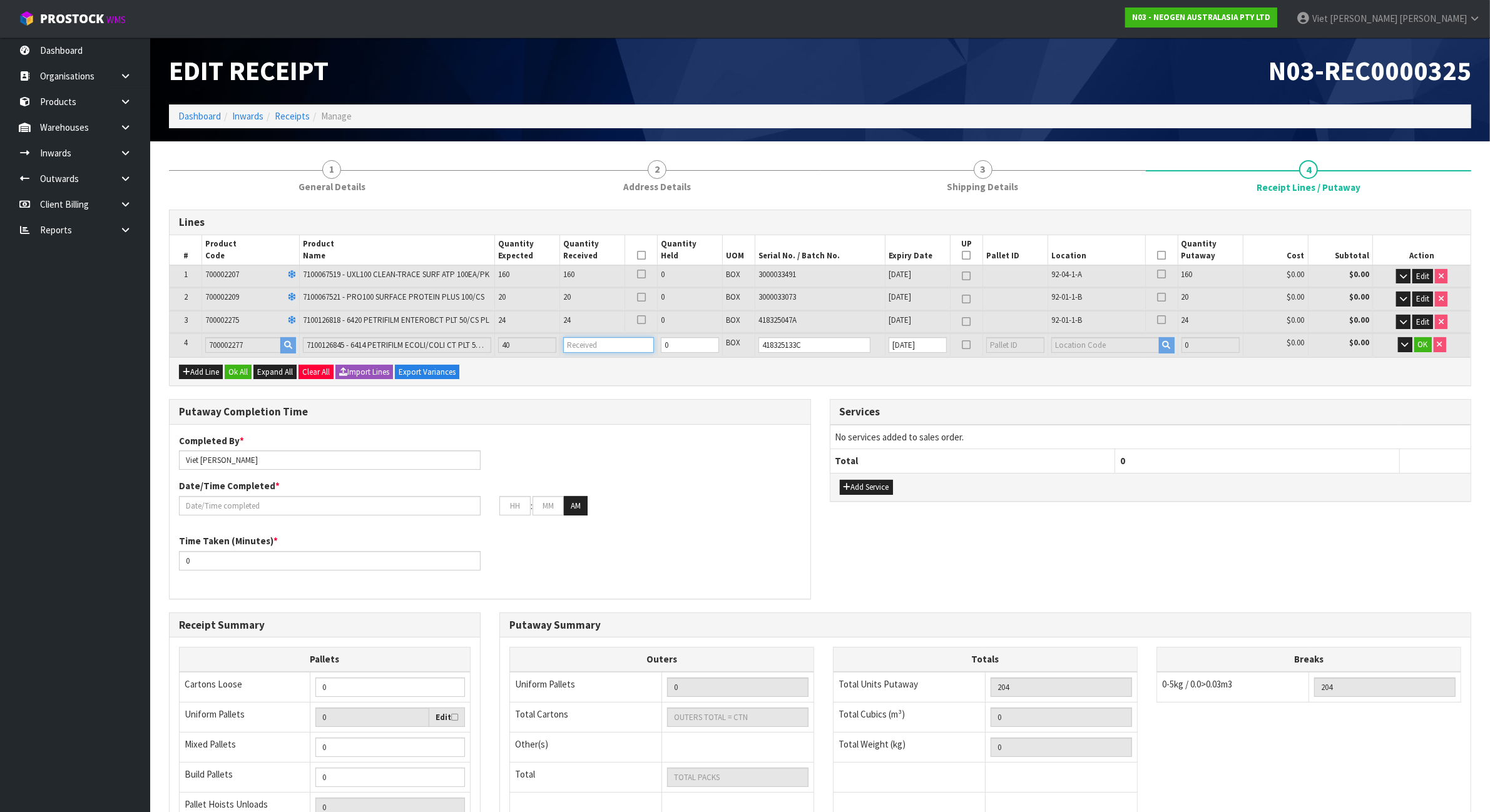
type input "1.2214"
type input "182.2"
type input "4"
type input "244"
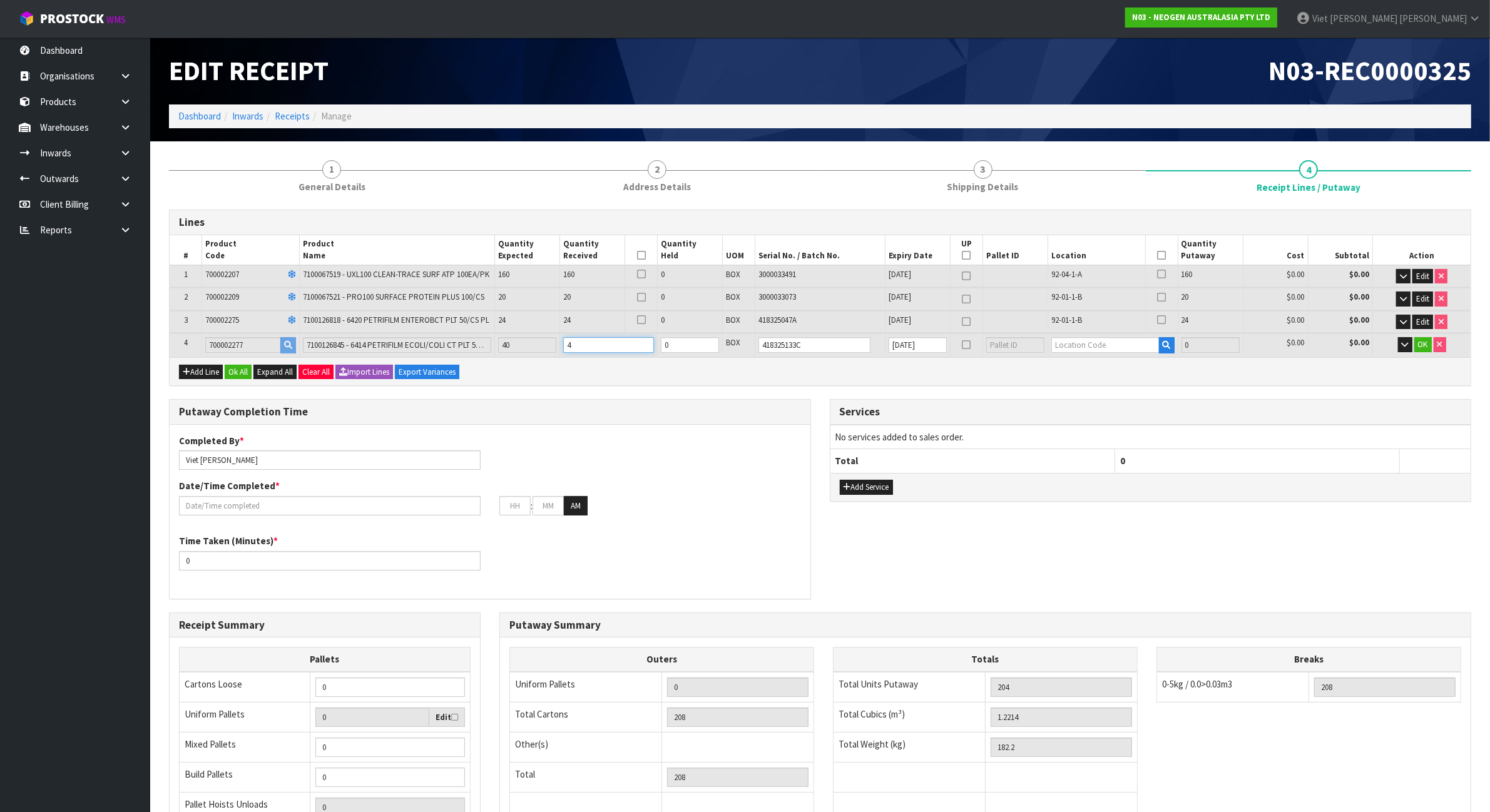
type input "1.6318"
type input "243.4"
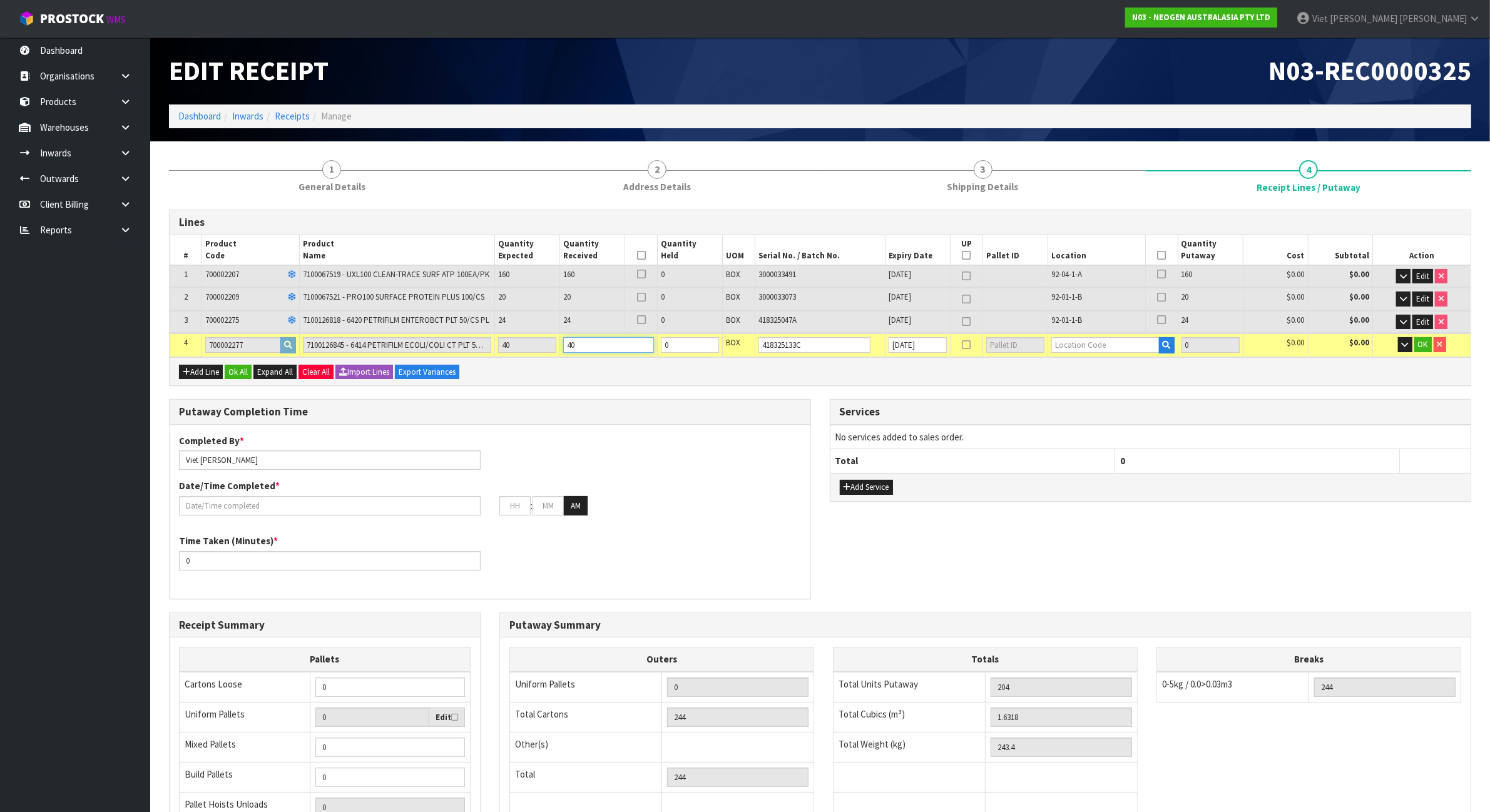
type input "40"
click at [1121, 346] on input "text" at bounding box center [1105, 345] width 108 height 16
type input "92-06-1-"
click at [1120, 363] on link "92-06-1- A" at bounding box center [1102, 365] width 99 height 17
type input "244"
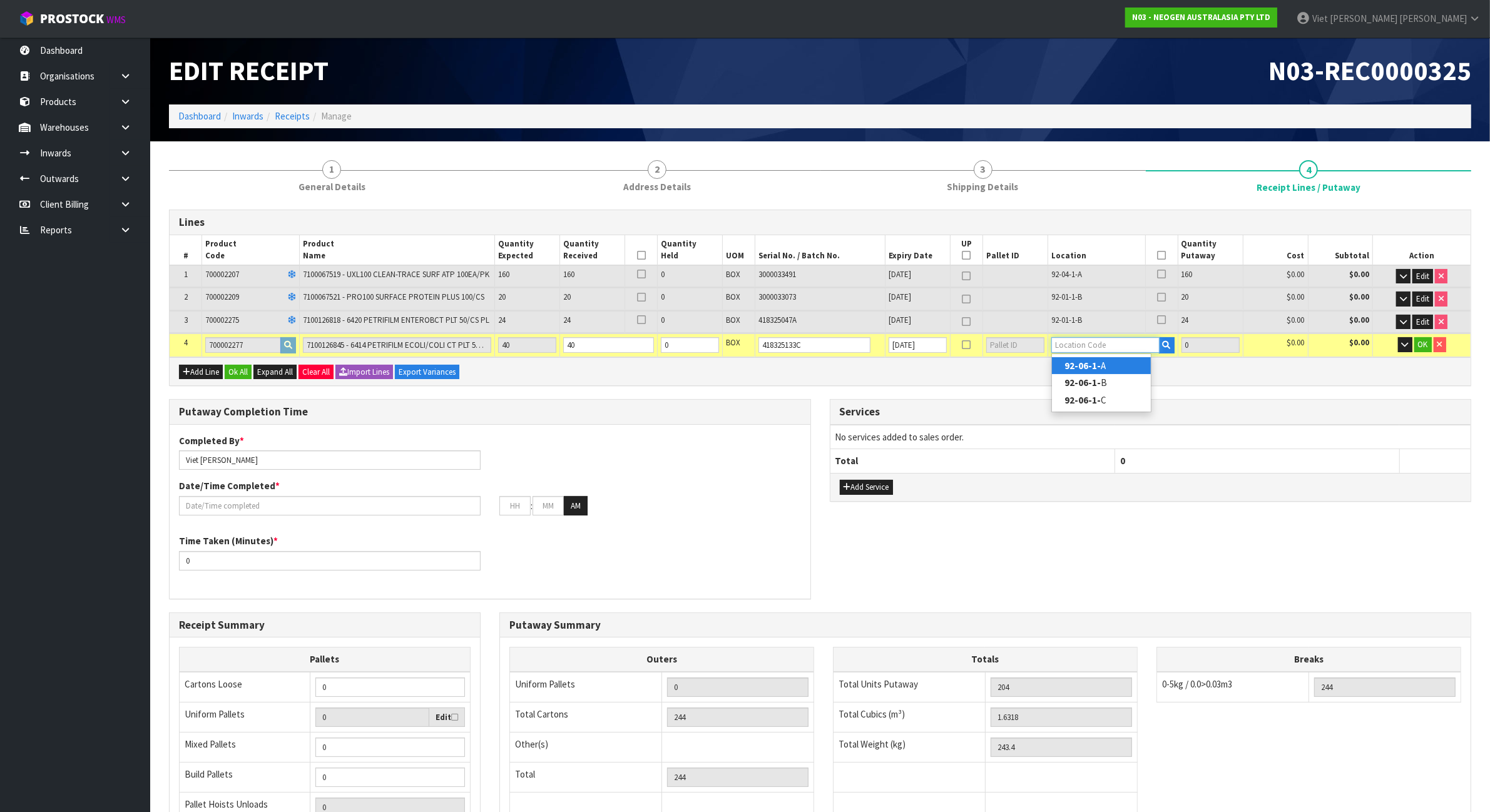
type input "92-06-1-A"
type input "40"
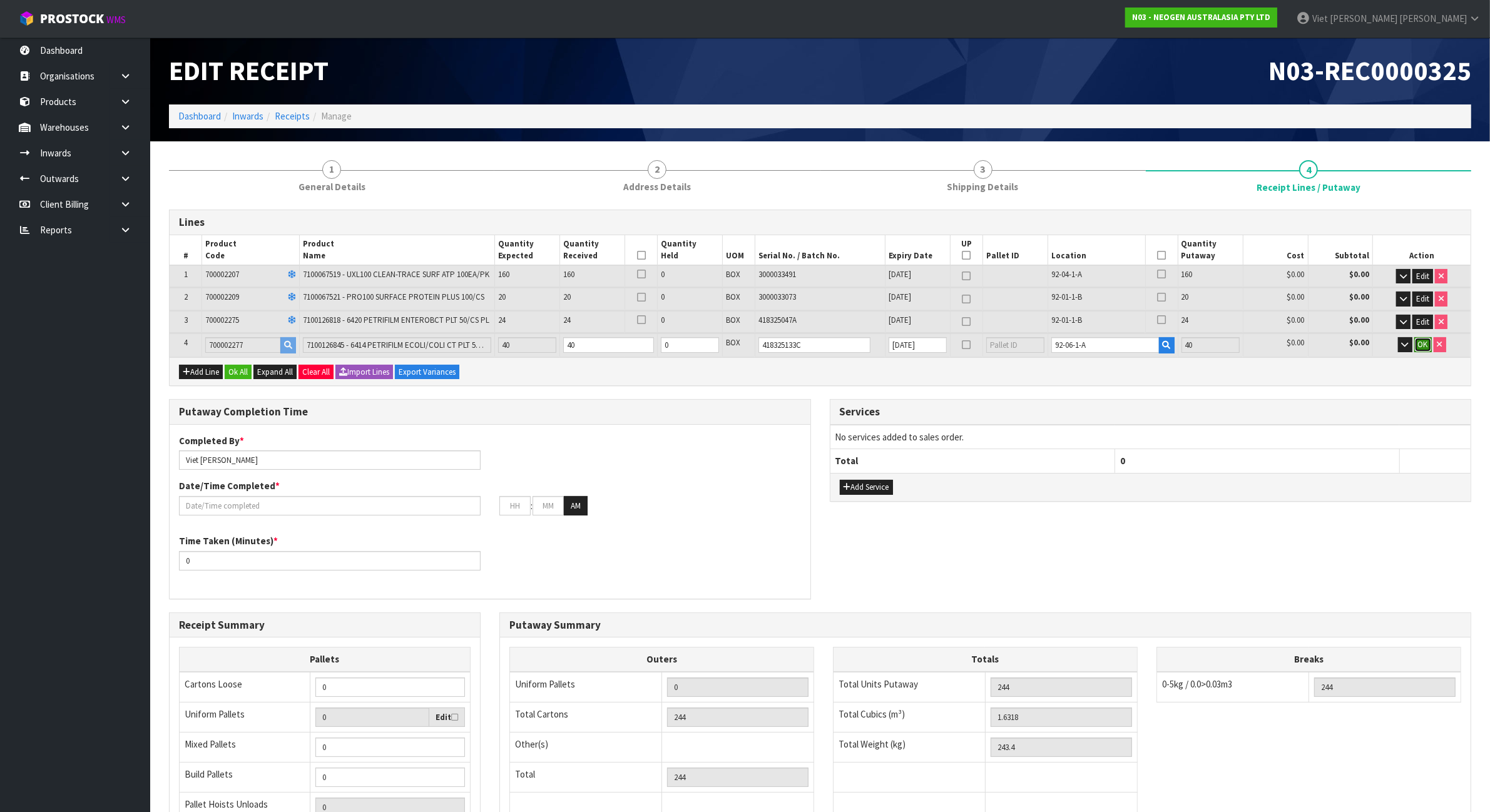
click at [1426, 343] on span "OK" at bounding box center [1423, 344] width 10 height 10
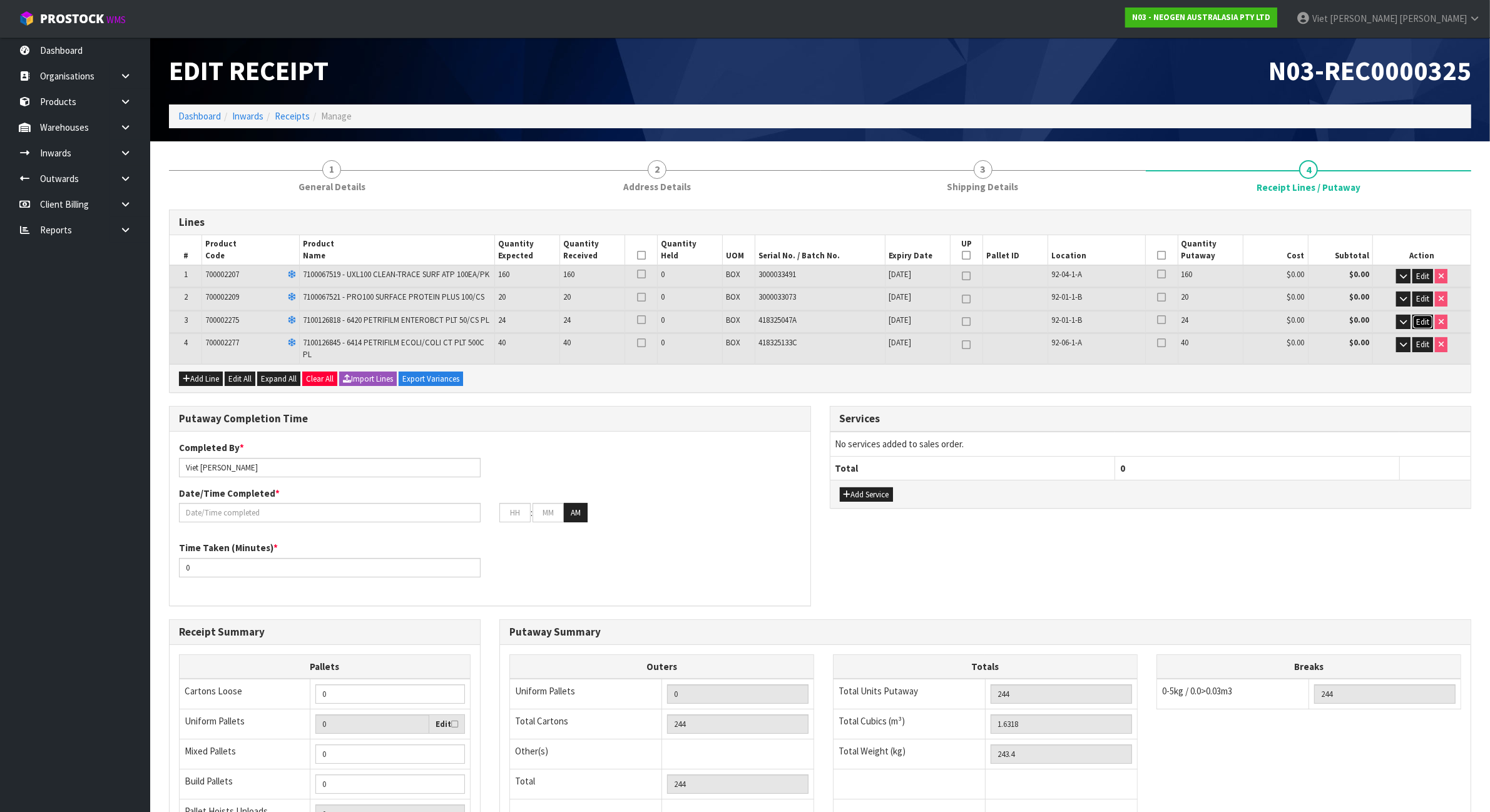
click at [1425, 318] on span "Edit" at bounding box center [1422, 321] width 13 height 10
click at [1418, 339] on button "Edit" at bounding box center [1422, 345] width 21 height 15
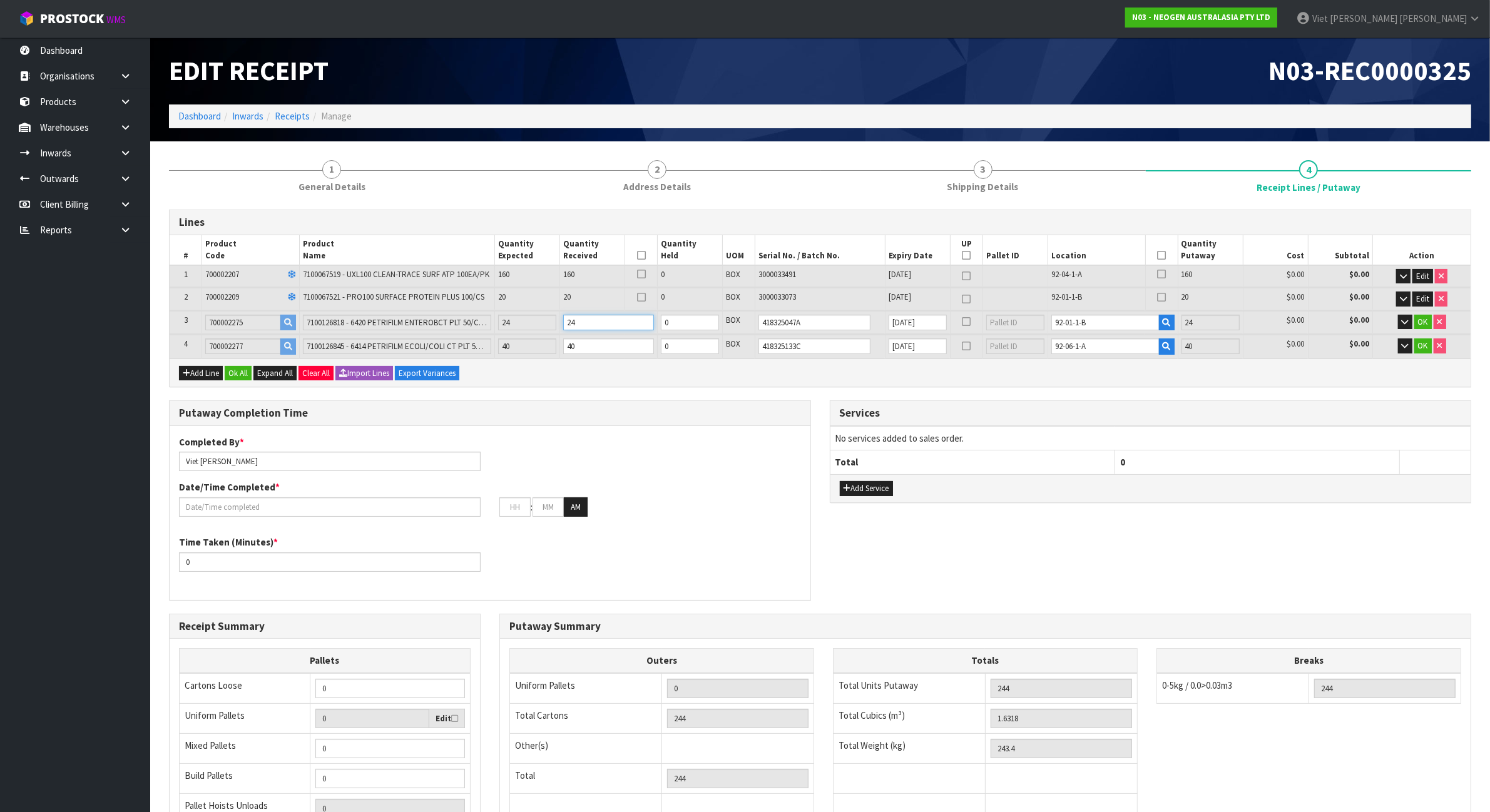
drag, startPoint x: 598, startPoint y: 324, endPoint x: 560, endPoint y: 324, distance: 38.0
click at [560, 324] on td "24" at bounding box center [608, 322] width 98 height 23
click at [676, 324] on input "0" at bounding box center [689, 323] width 58 height 16
type input "24"
click at [674, 348] on input "0" at bounding box center [689, 346] width 58 height 16
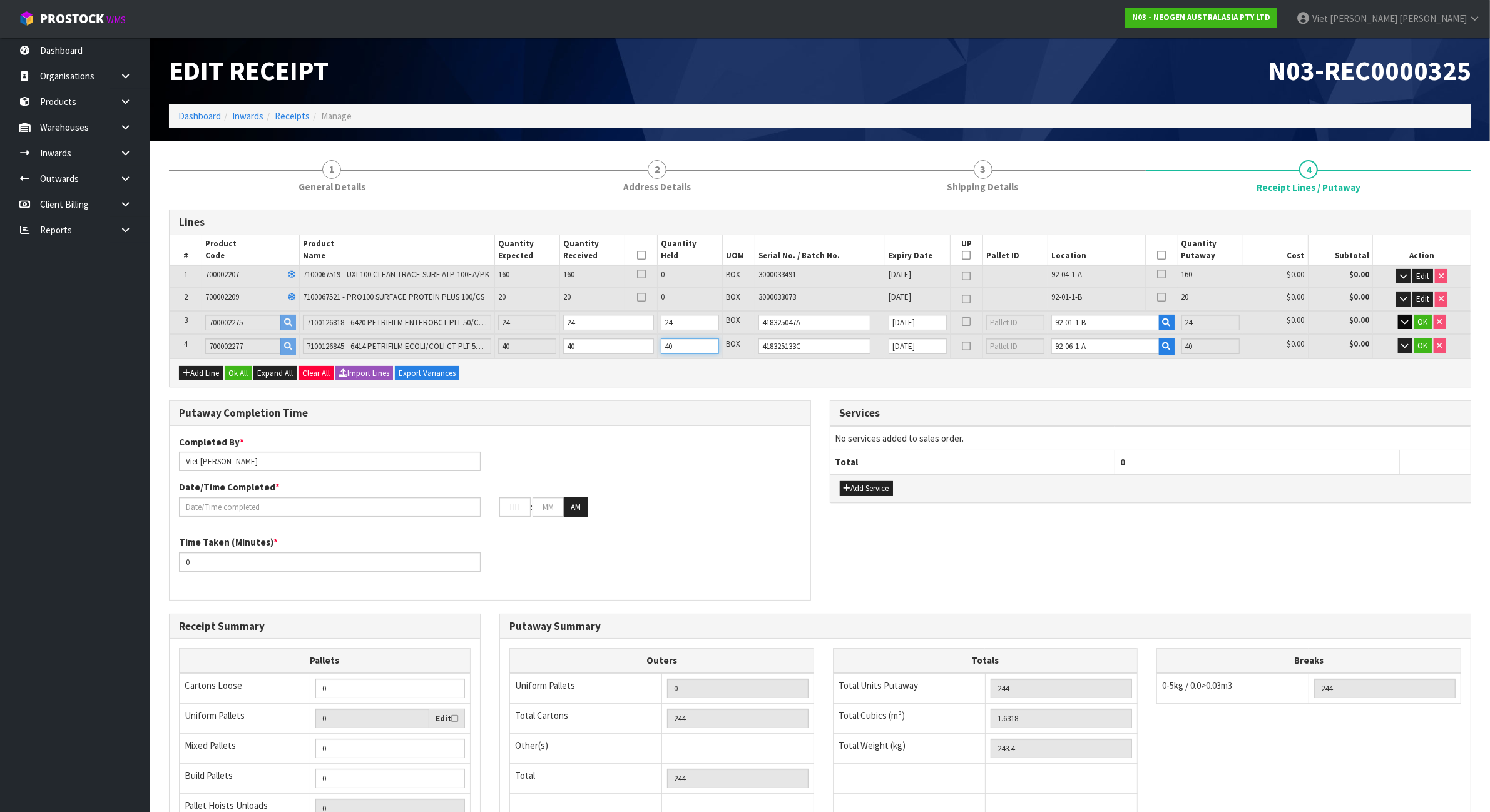
type input "40"
click at [1402, 318] on icon "button" at bounding box center [1404, 322] width 7 height 8
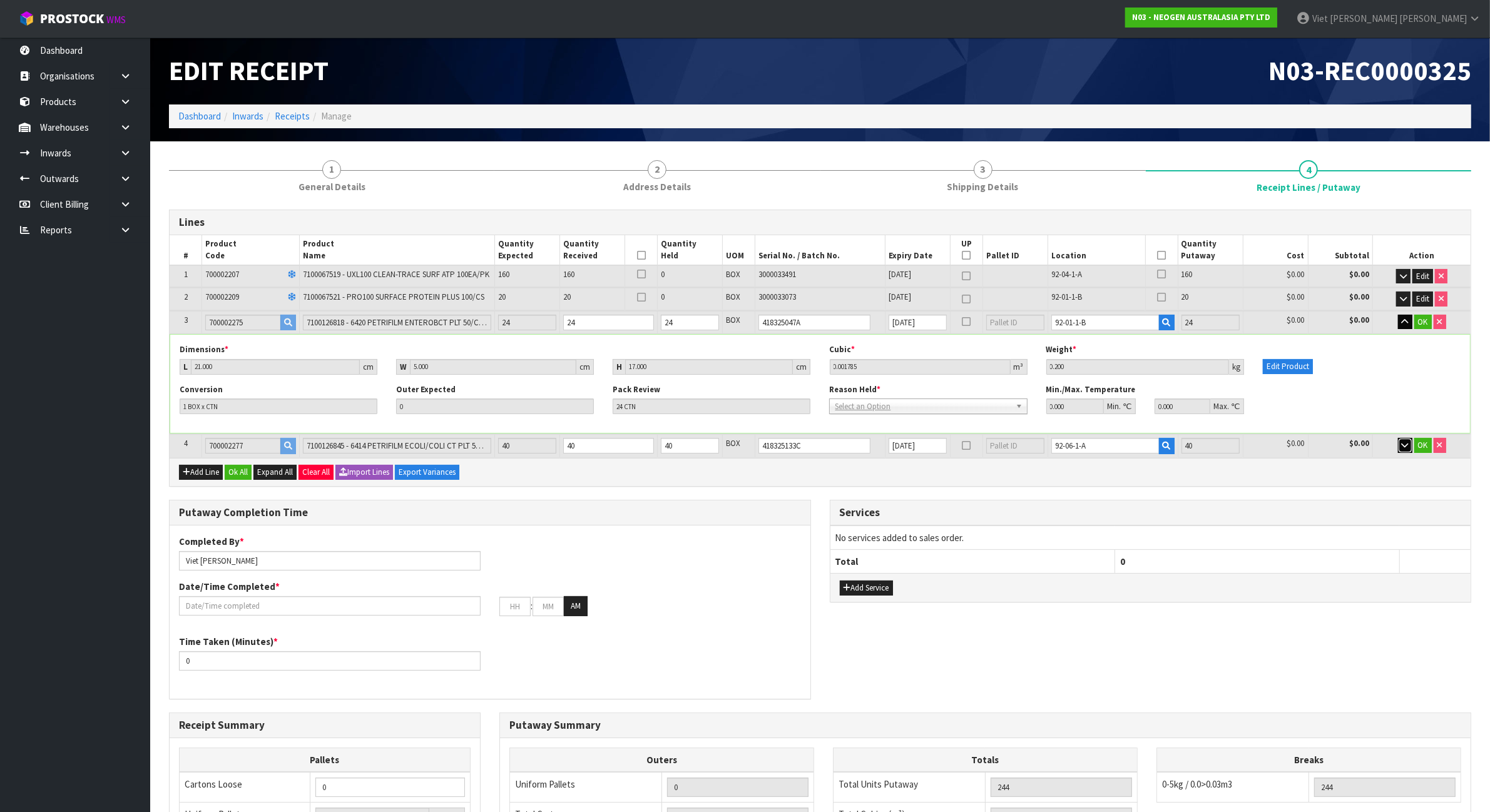
click at [1401, 442] on icon "button" at bounding box center [1404, 445] width 7 height 8
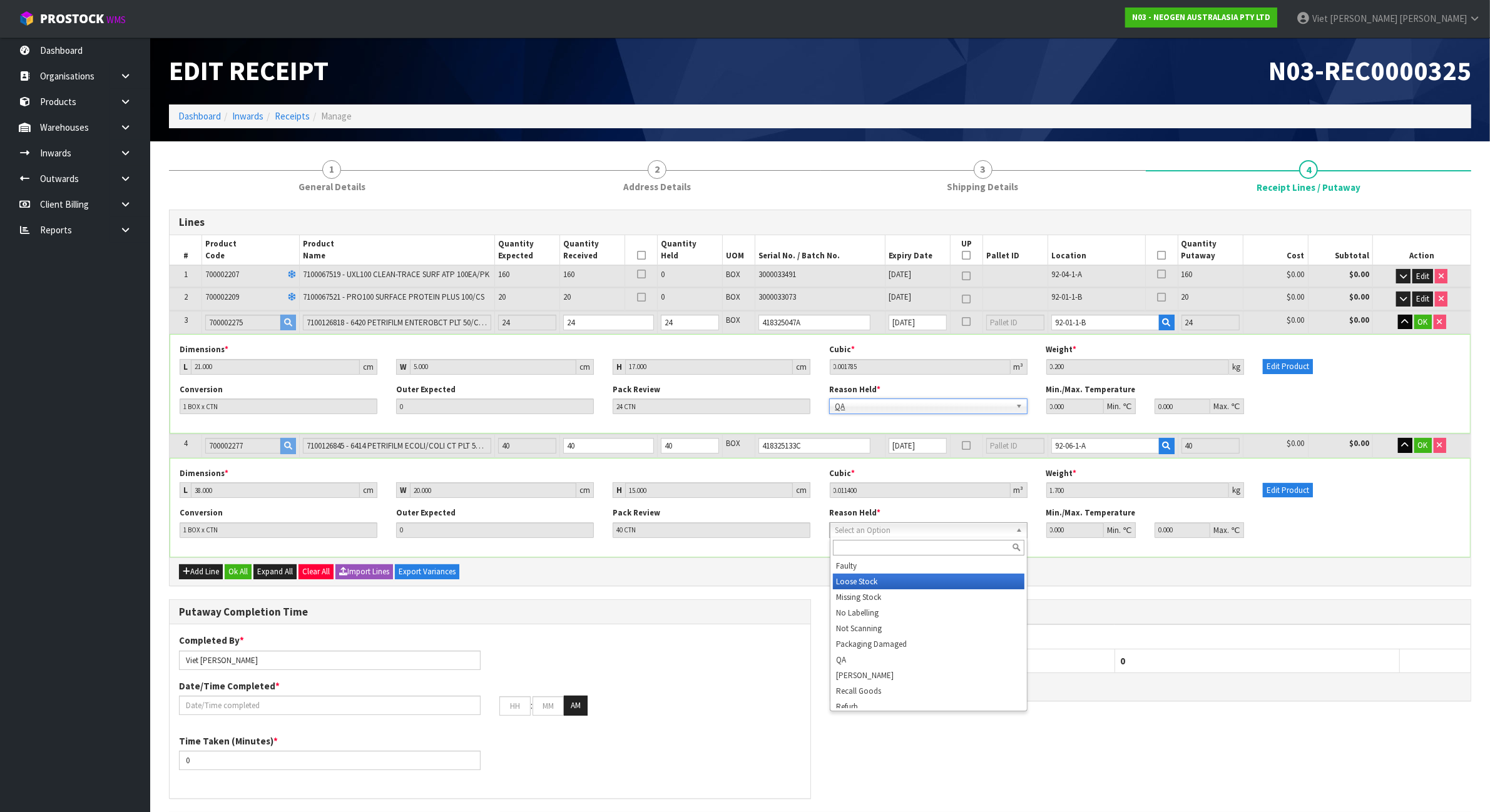
scroll to position [157, 0]
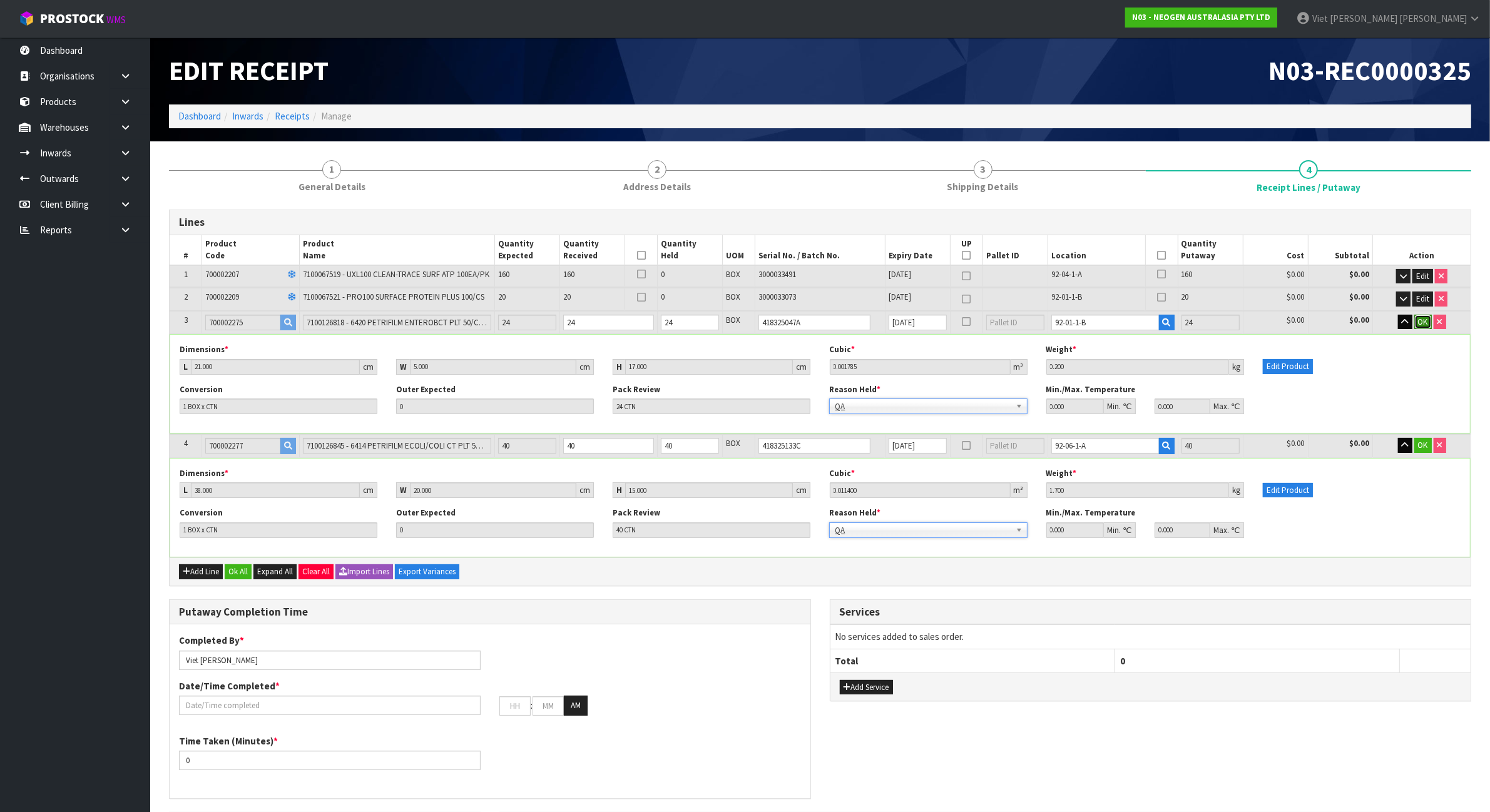
click at [1424, 320] on span "OK" at bounding box center [1423, 321] width 10 height 10
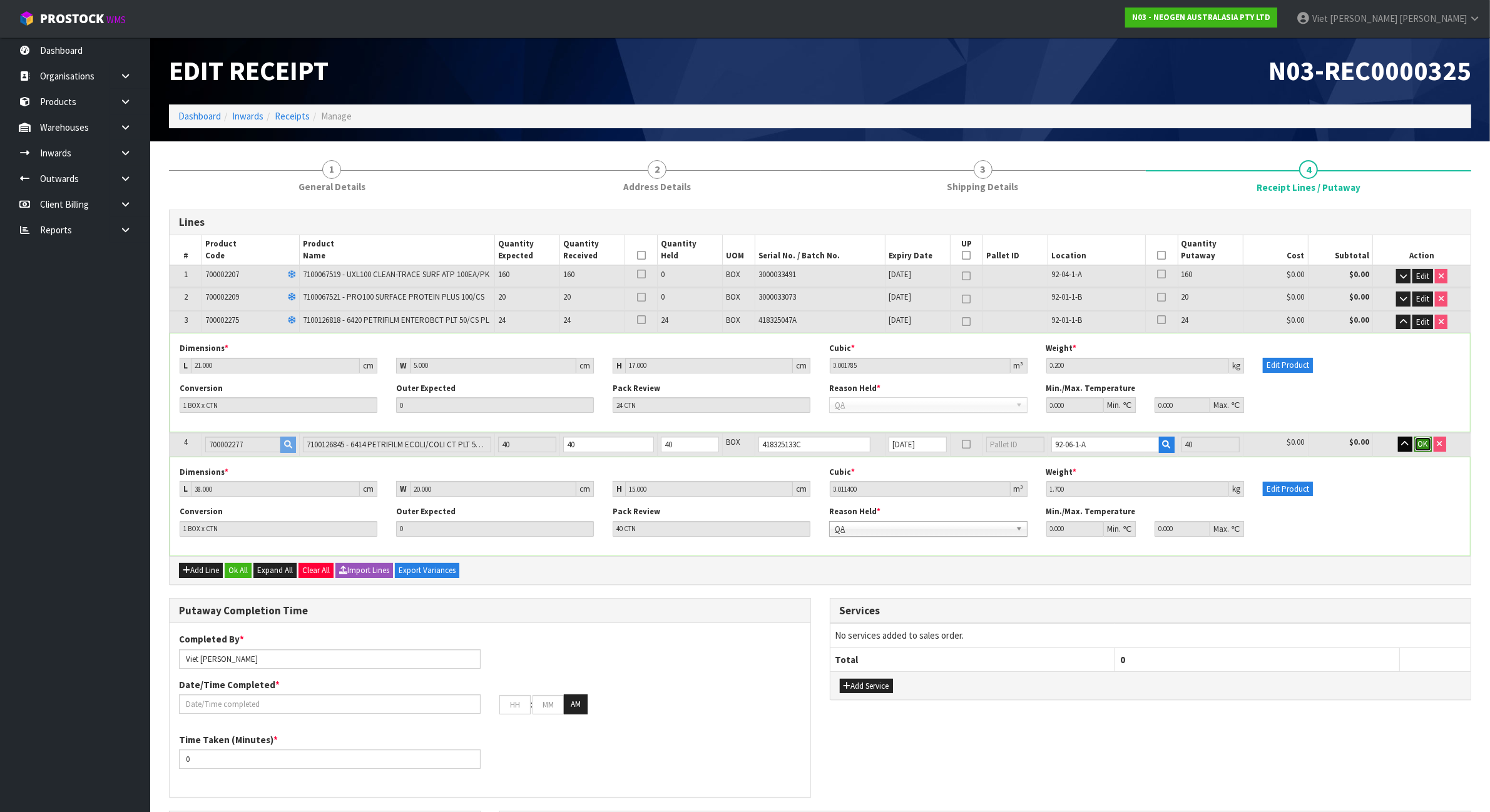
click at [1418, 439] on span "OK" at bounding box center [1423, 444] width 10 height 10
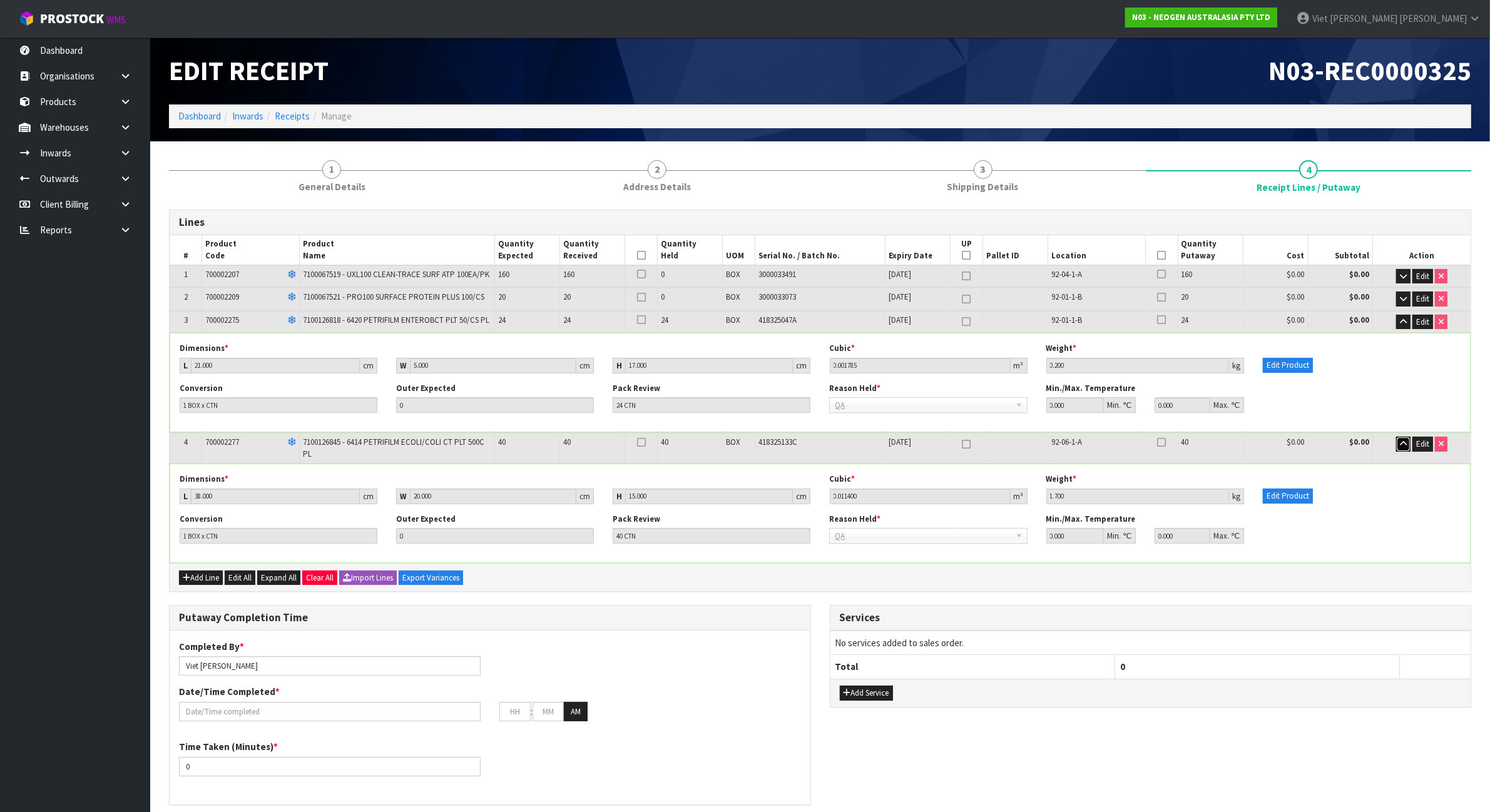
click at [1405, 442] on icon "button" at bounding box center [1403, 444] width 7 height 8
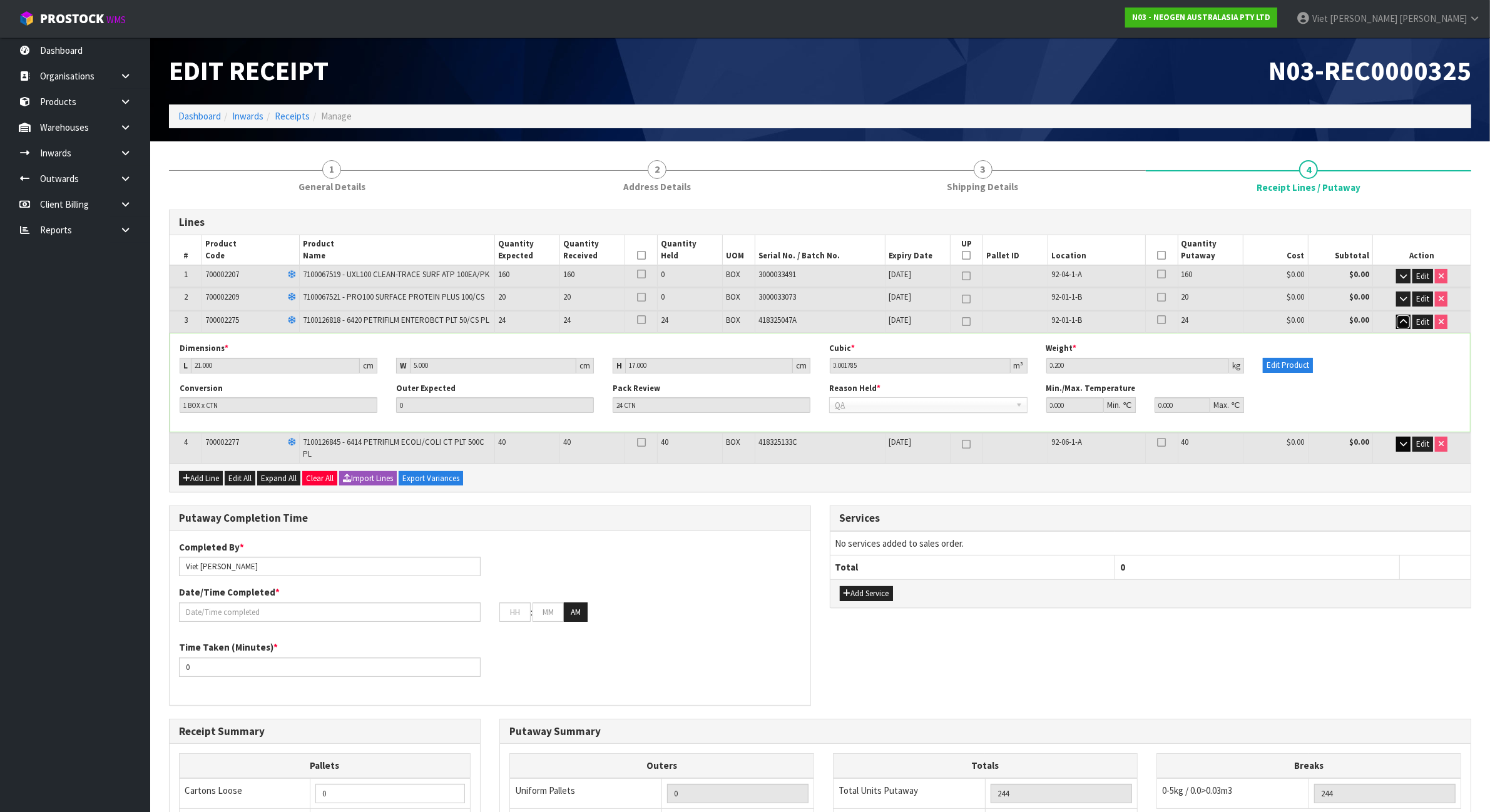
click at [1400, 320] on icon "button" at bounding box center [1403, 322] width 7 height 8
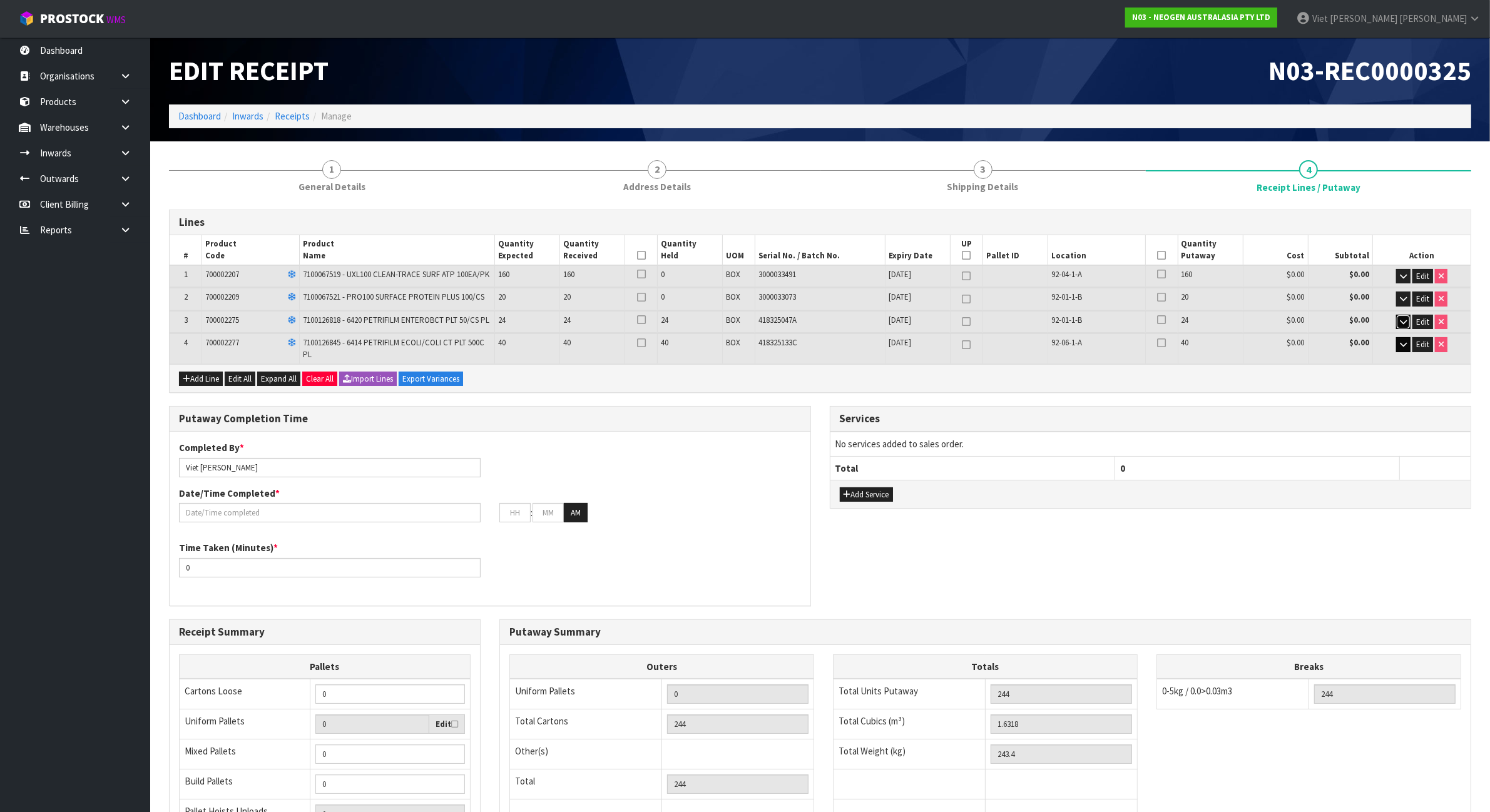
click at [1403, 322] on icon "button" at bounding box center [1403, 322] width 7 height 8
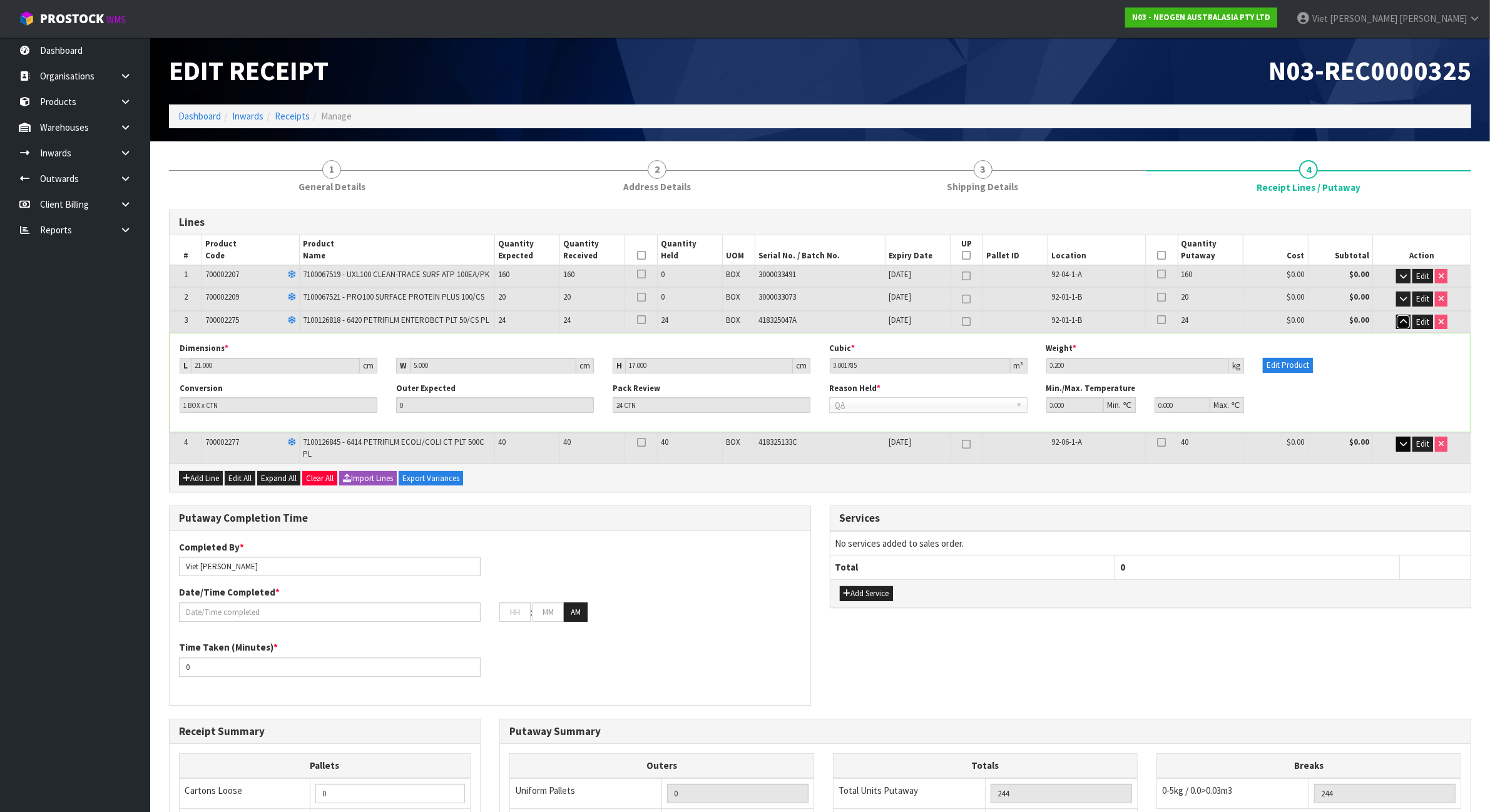
click at [1403, 322] on icon "button" at bounding box center [1403, 322] width 7 height 8
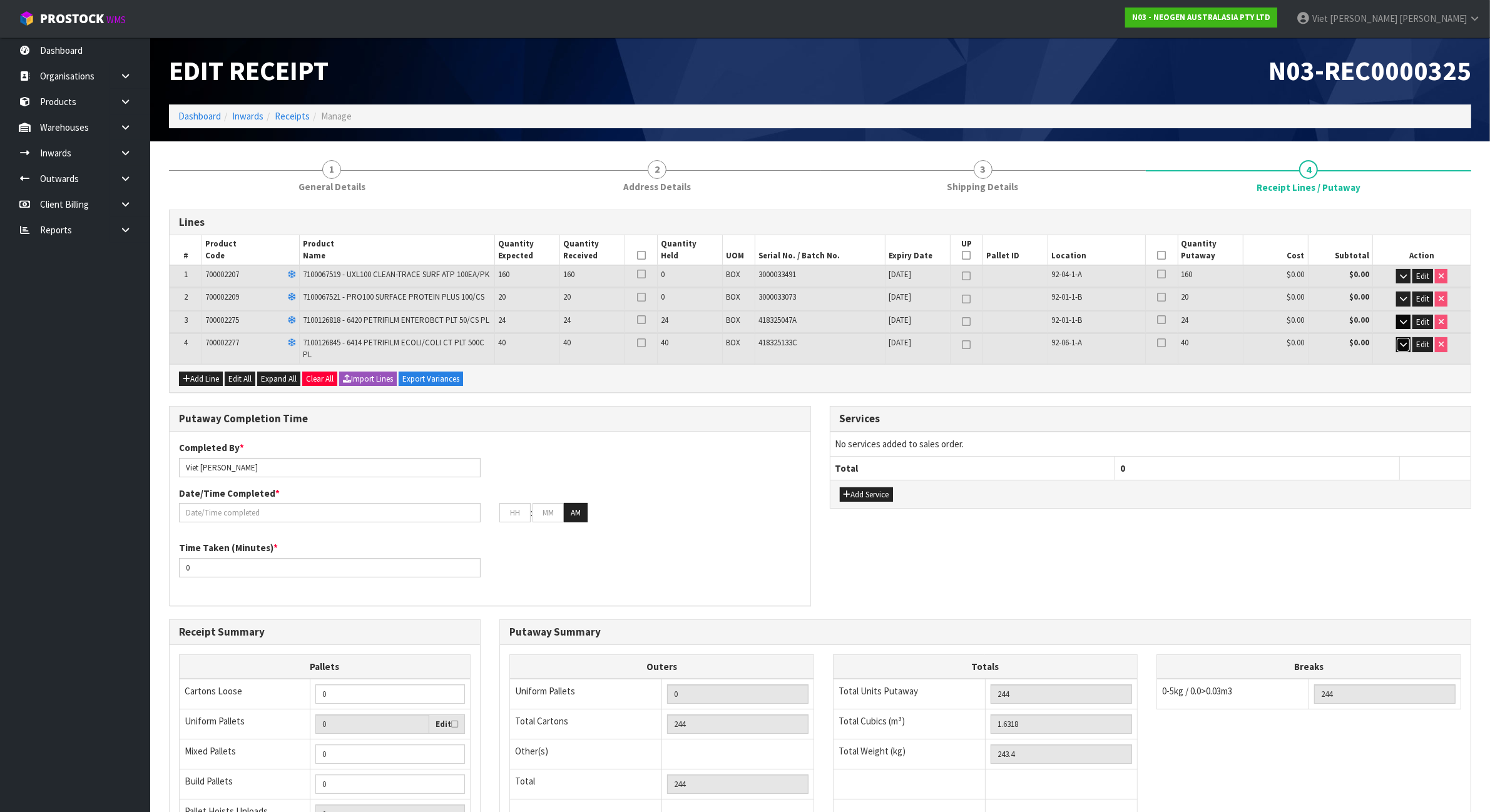
click at [1400, 340] on icon "button" at bounding box center [1403, 344] width 7 height 8
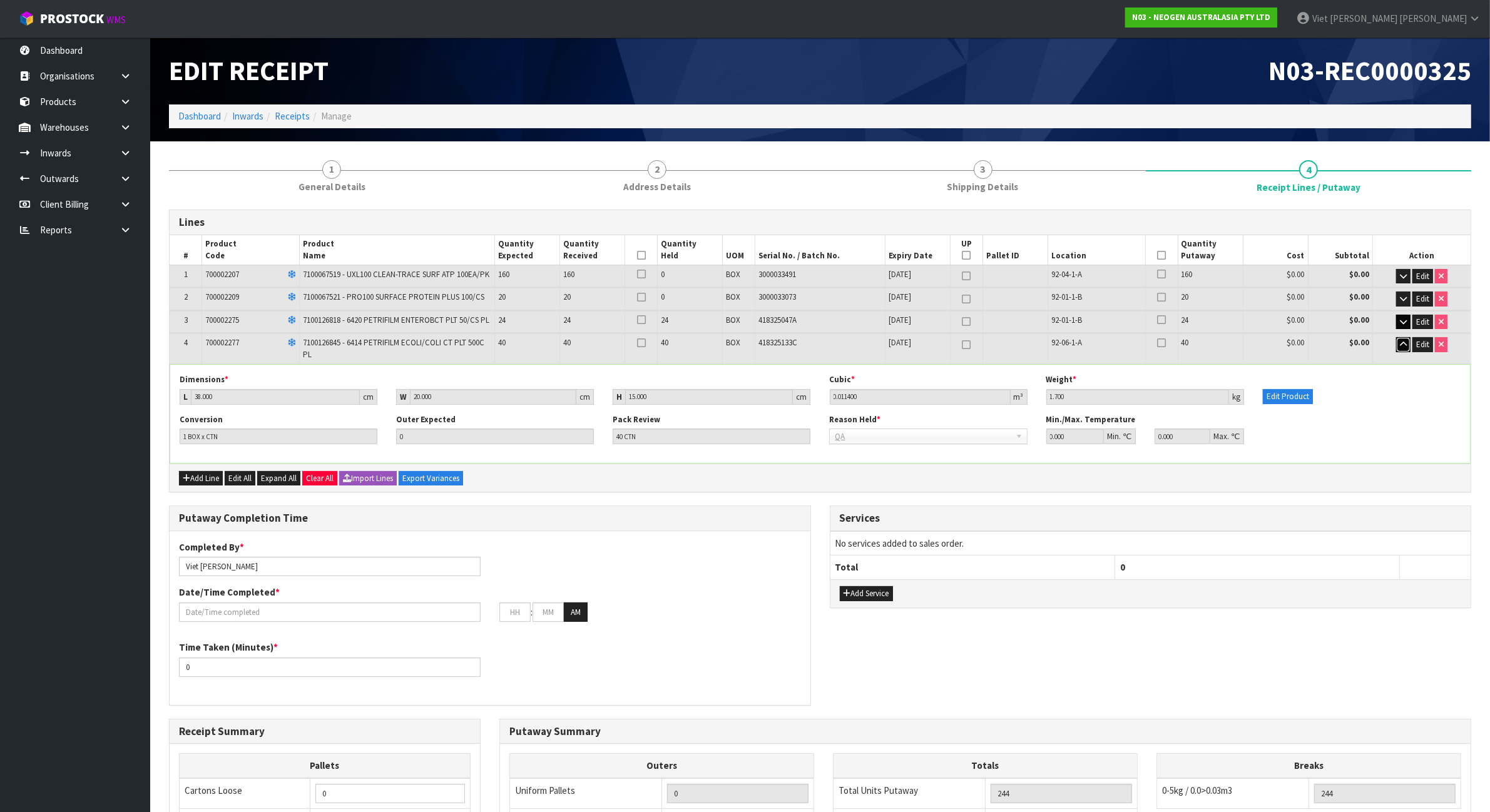
click at [1398, 341] on button "button" at bounding box center [1403, 344] width 14 height 15
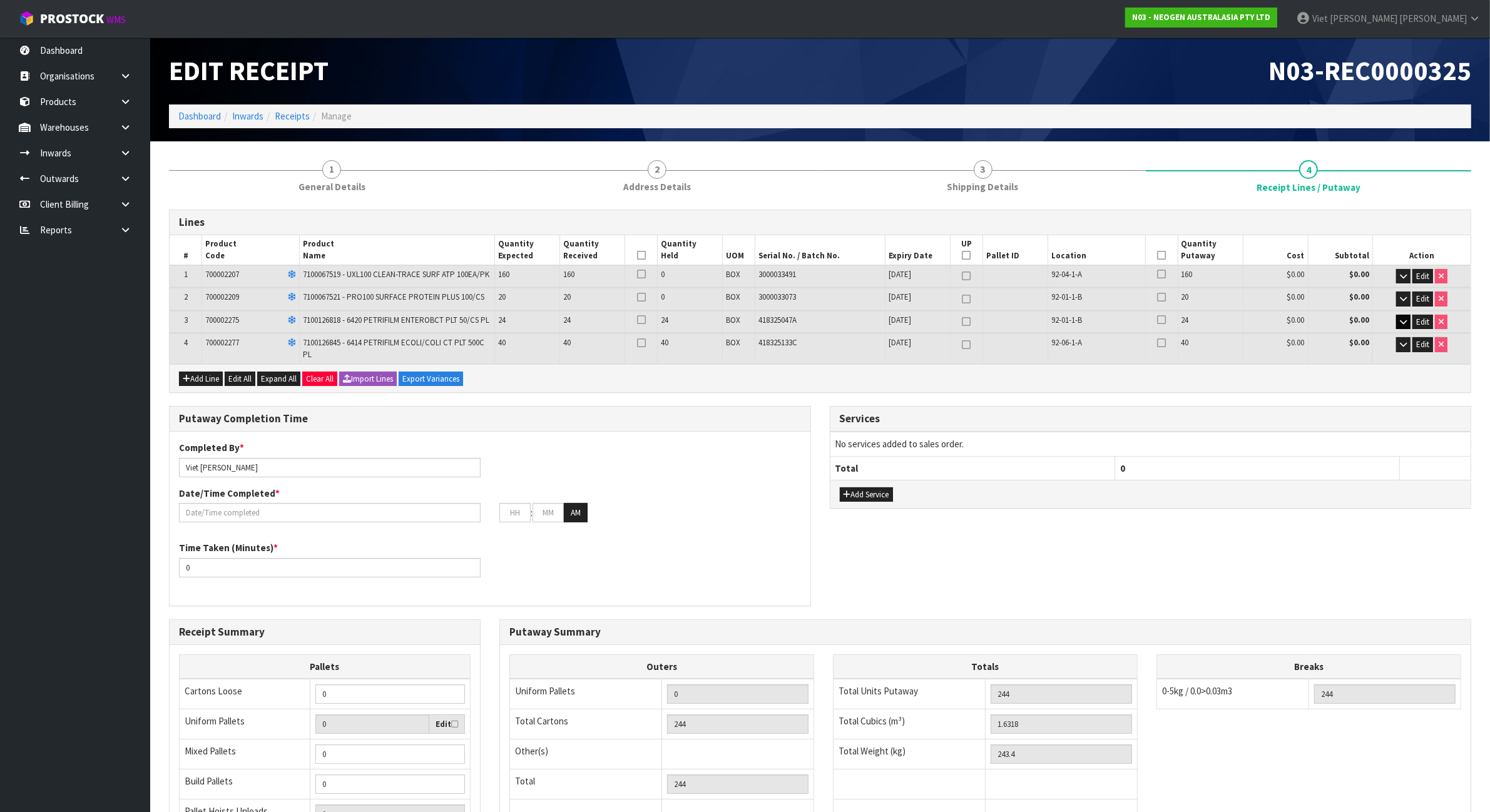
click at [645, 249] on th at bounding box center [641, 250] width 33 height 30
click at [643, 255] on icon at bounding box center [641, 255] width 9 height 1
click at [1161, 255] on icon at bounding box center [1161, 255] width 9 height 1
click at [1405, 320] on icon "button" at bounding box center [1403, 322] width 7 height 8
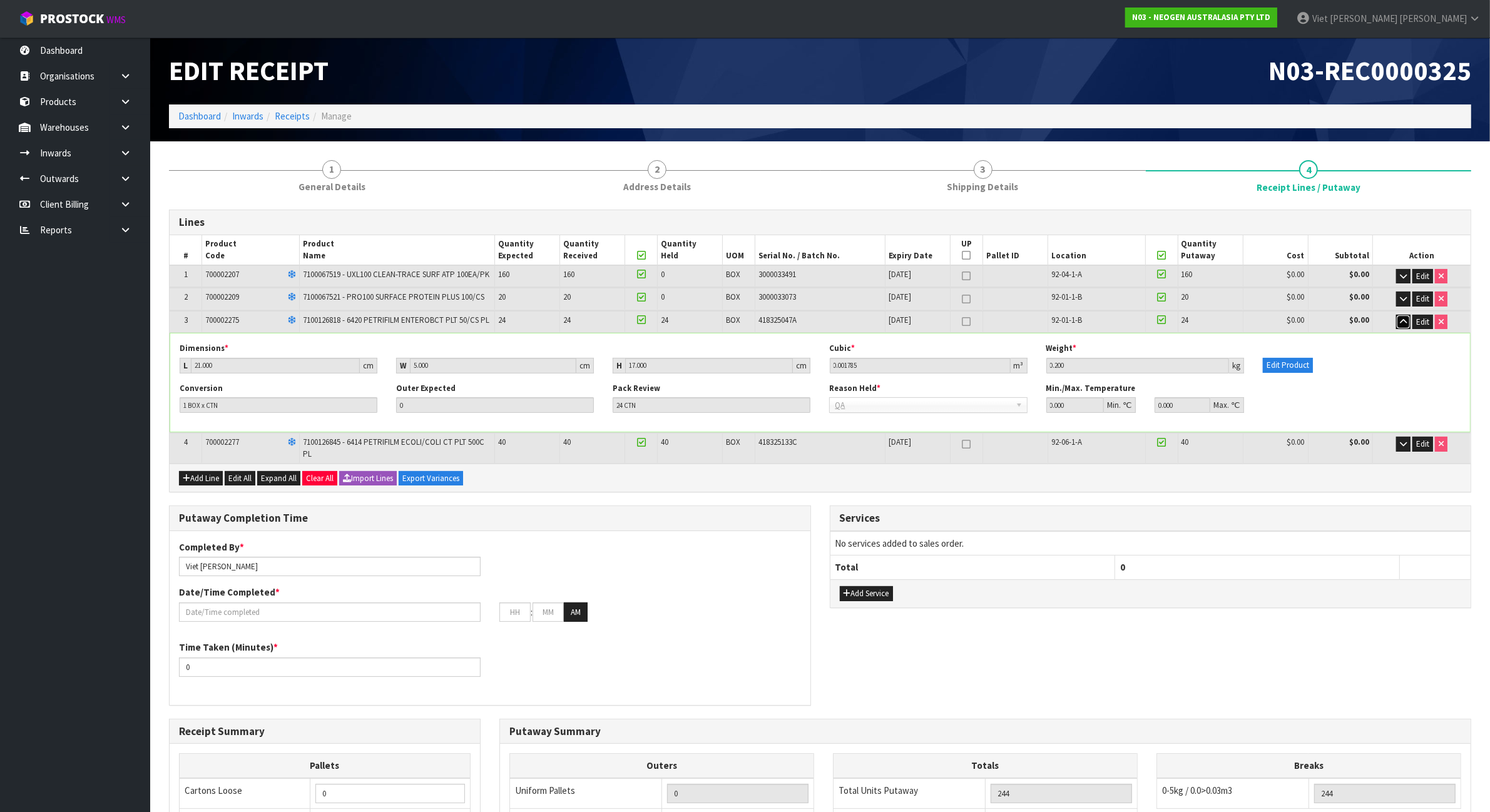
click at [1405, 320] on icon "button" at bounding box center [1403, 322] width 7 height 8
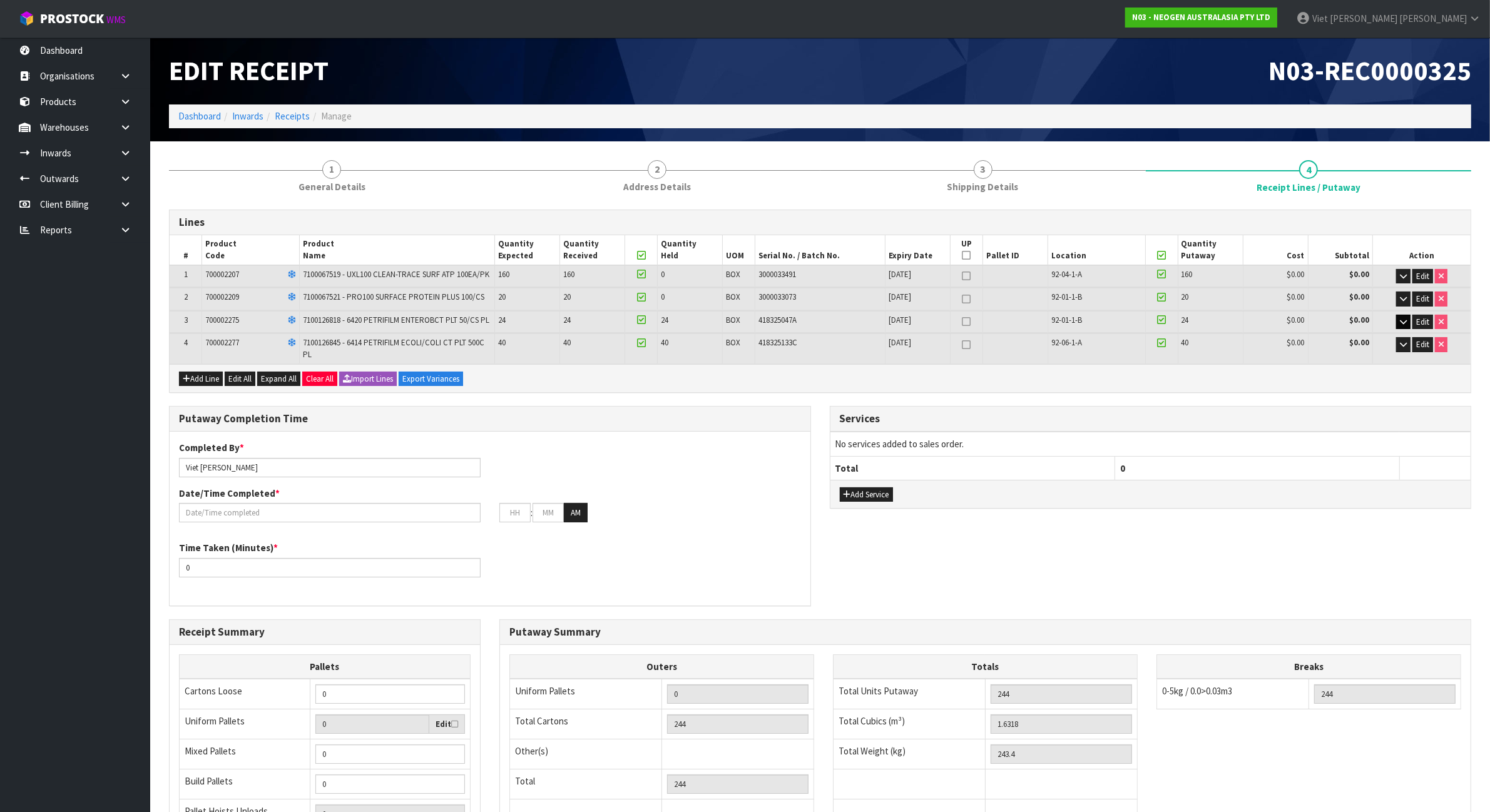
click at [1405, 335] on td "Edit" at bounding box center [1421, 348] width 98 height 30
click at [1404, 340] on icon "button" at bounding box center [1403, 344] width 7 height 8
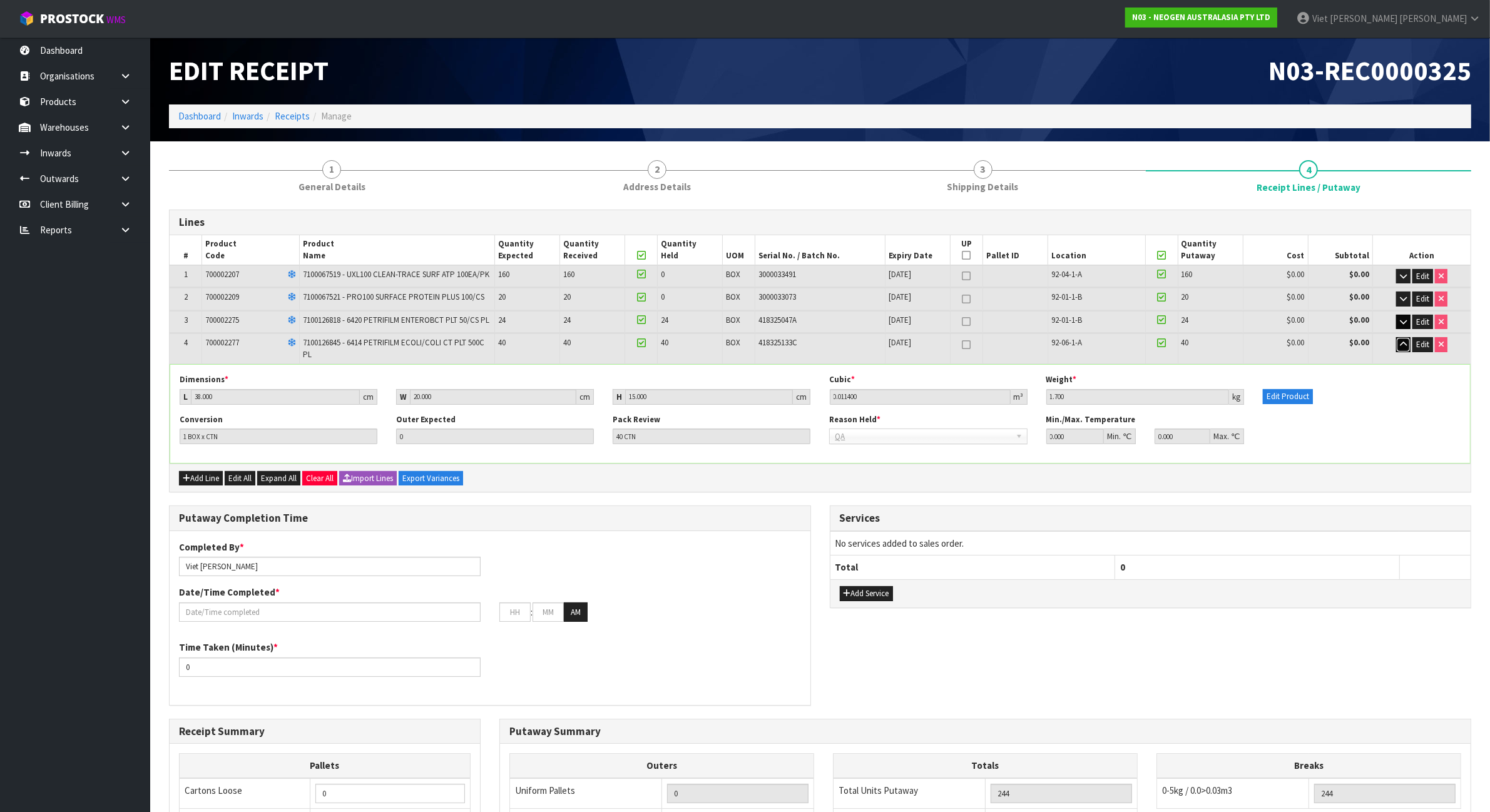
click at [1404, 340] on icon "button" at bounding box center [1403, 344] width 7 height 8
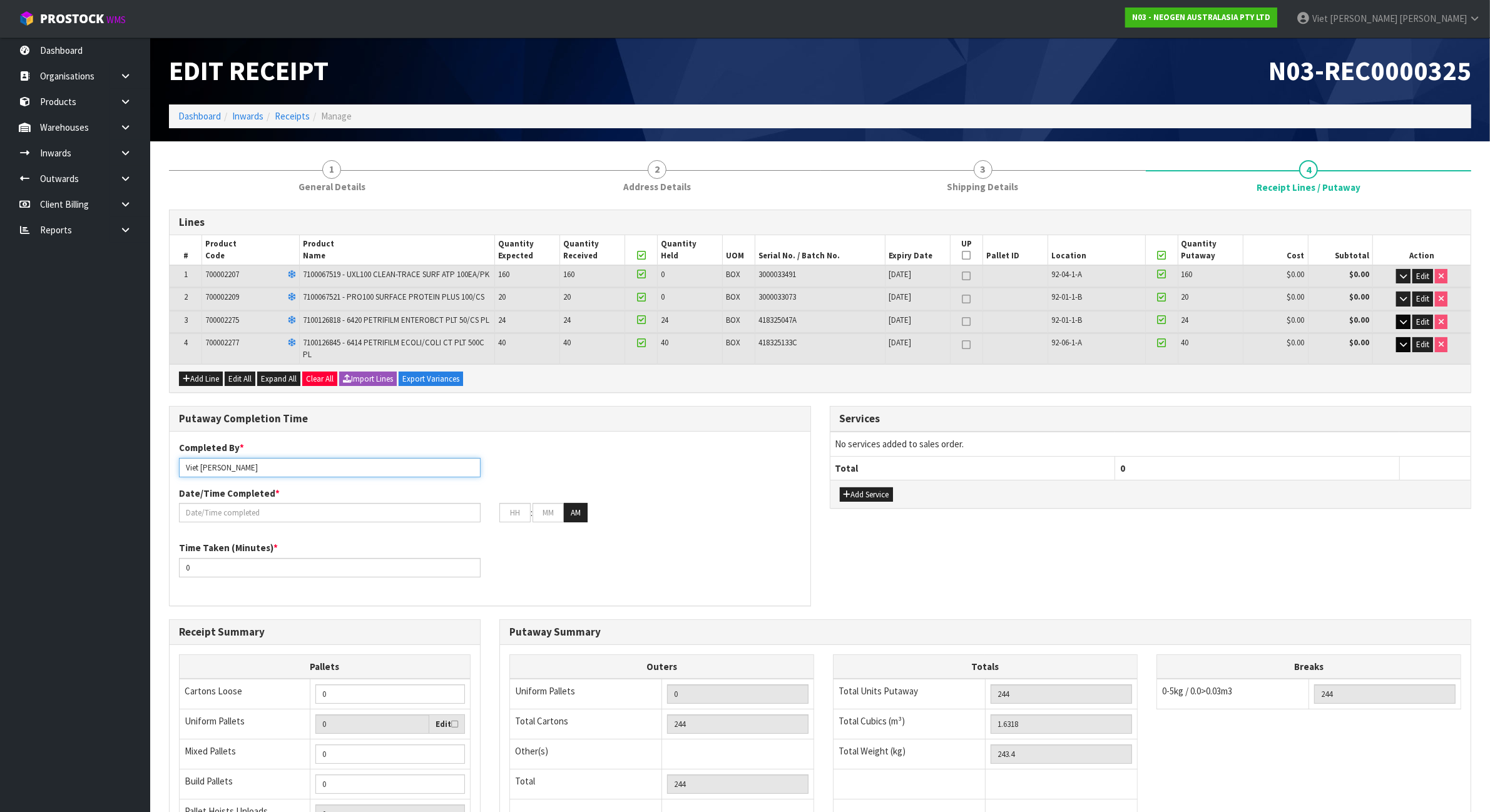
click at [310, 464] on input "Viet [PERSON_NAME]" at bounding box center [329, 468] width 301 height 19
type input "Viet [PERSON_NAME]/[PERSON_NAME]"
click at [298, 516] on input "text" at bounding box center [329, 512] width 301 height 19
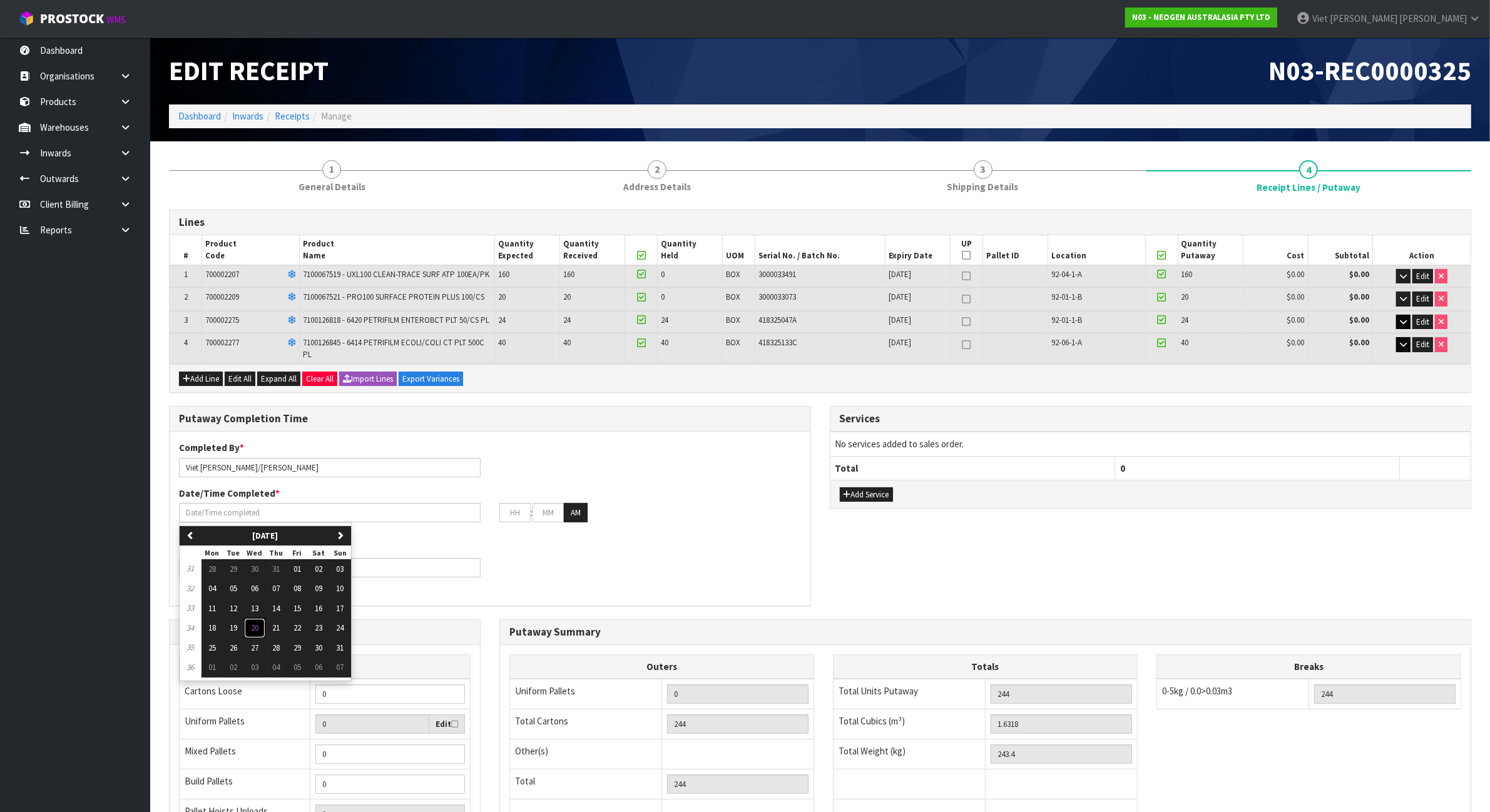
click at [258, 630] on span "20" at bounding box center [254, 627] width 7 height 10
type input "[DATE]"
type input "12"
type input "00"
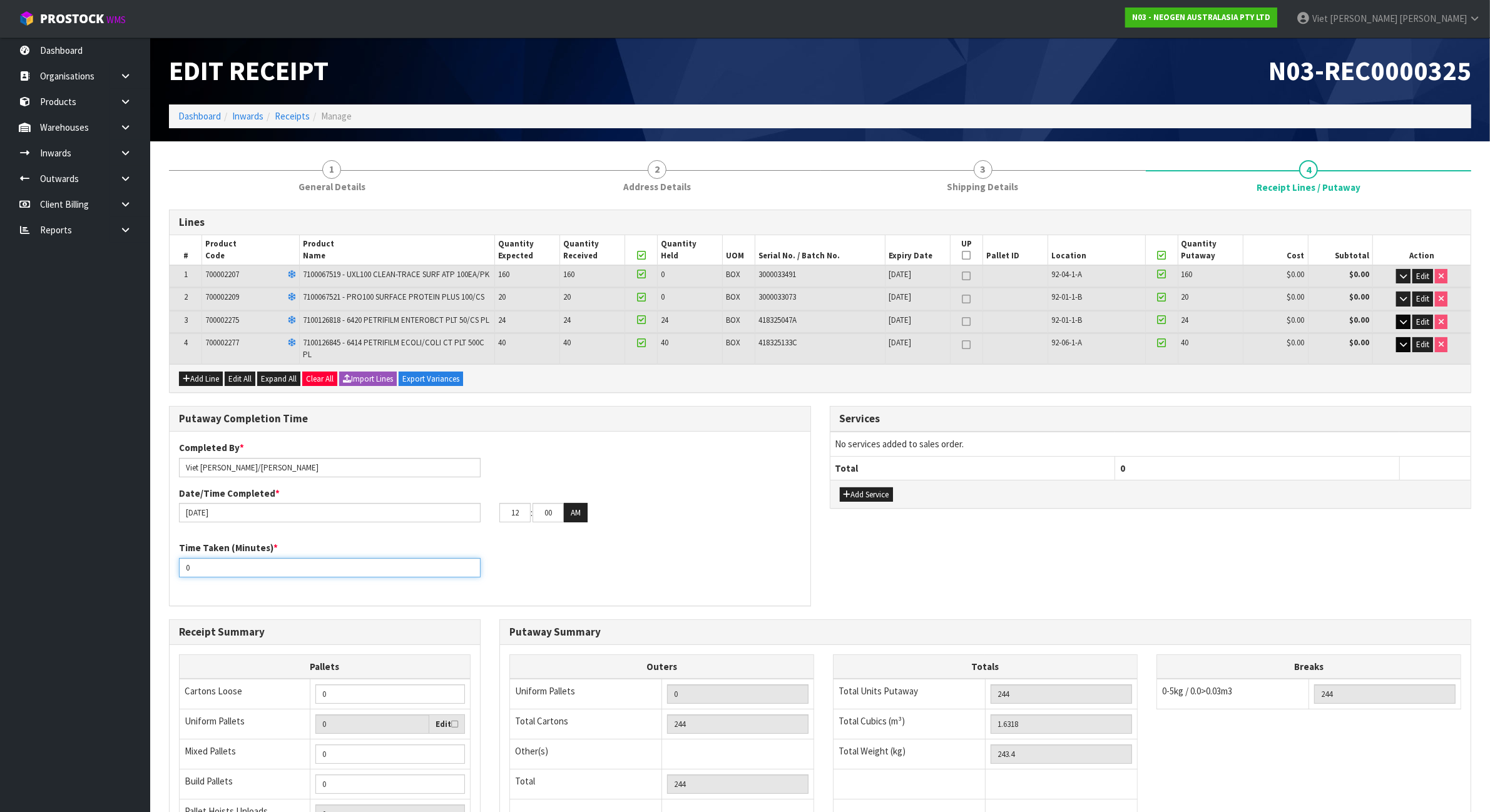
click at [267, 560] on input "0" at bounding box center [329, 567] width 301 height 19
type input "30"
type input "3"
type input "45"
click at [724, 537] on div "Completed By * Viet [PERSON_NAME]/[PERSON_NAME] Date/Time Completed * [DATE] 12…" at bounding box center [489, 519] width 640 height 155
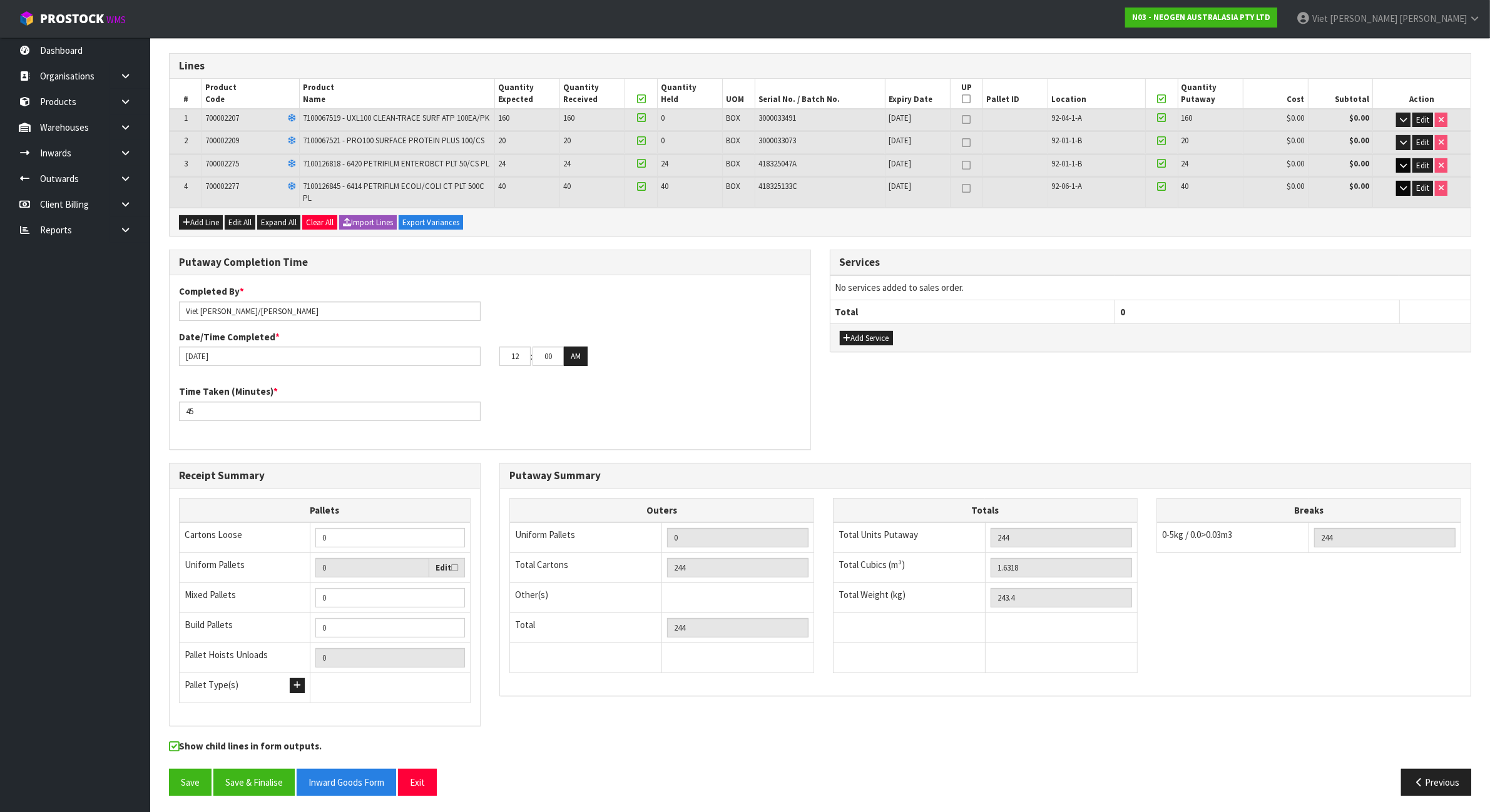
click at [432, 610] on td "0" at bounding box center [390, 598] width 160 height 30
click at [428, 599] on input "0" at bounding box center [389, 598] width 149 height 19
type input "1"
click at [452, 597] on input "1" at bounding box center [389, 598] width 149 height 19
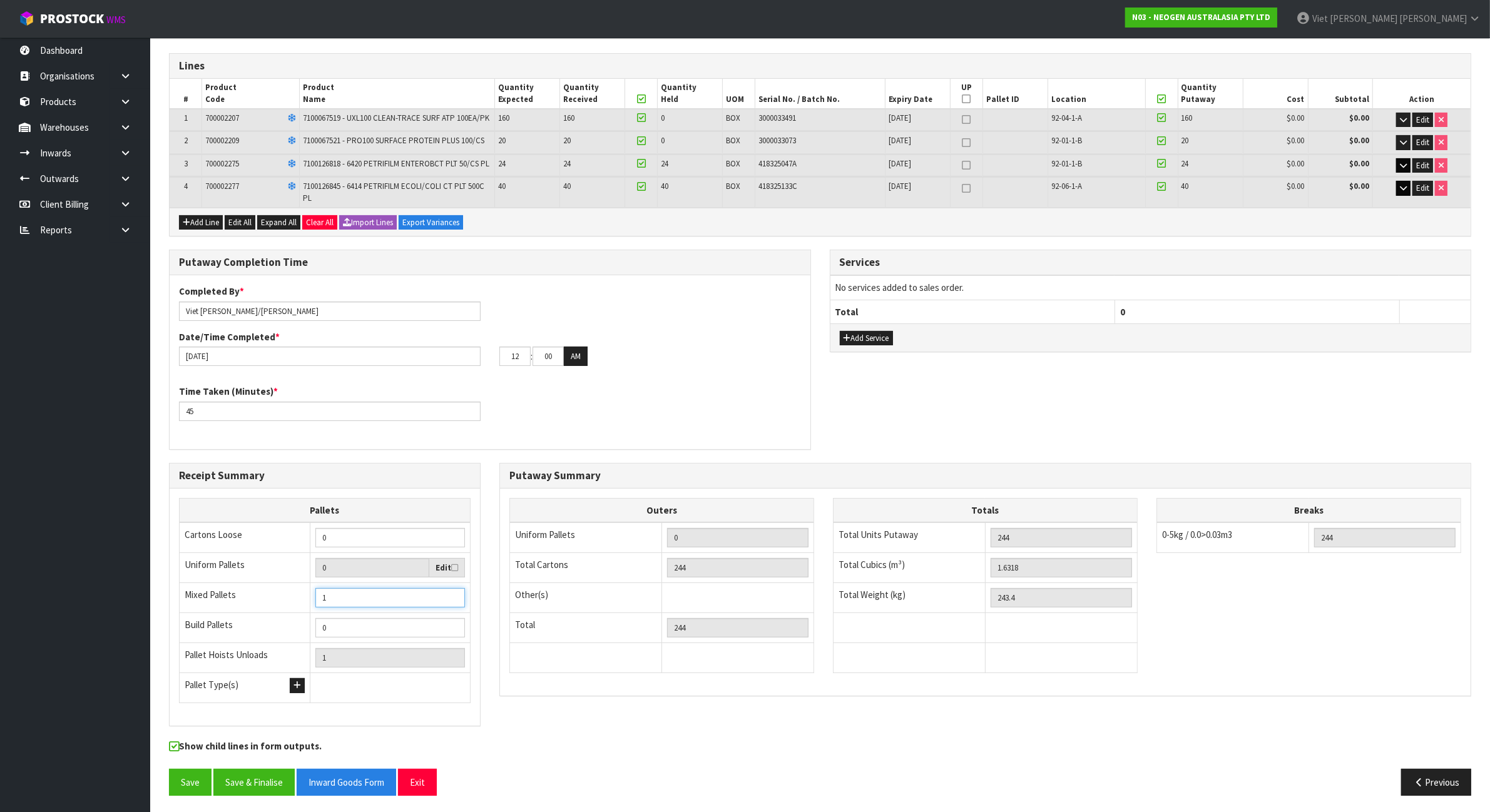
type input "2"
click at [452, 595] on input "2" at bounding box center [389, 598] width 149 height 19
type input "3"
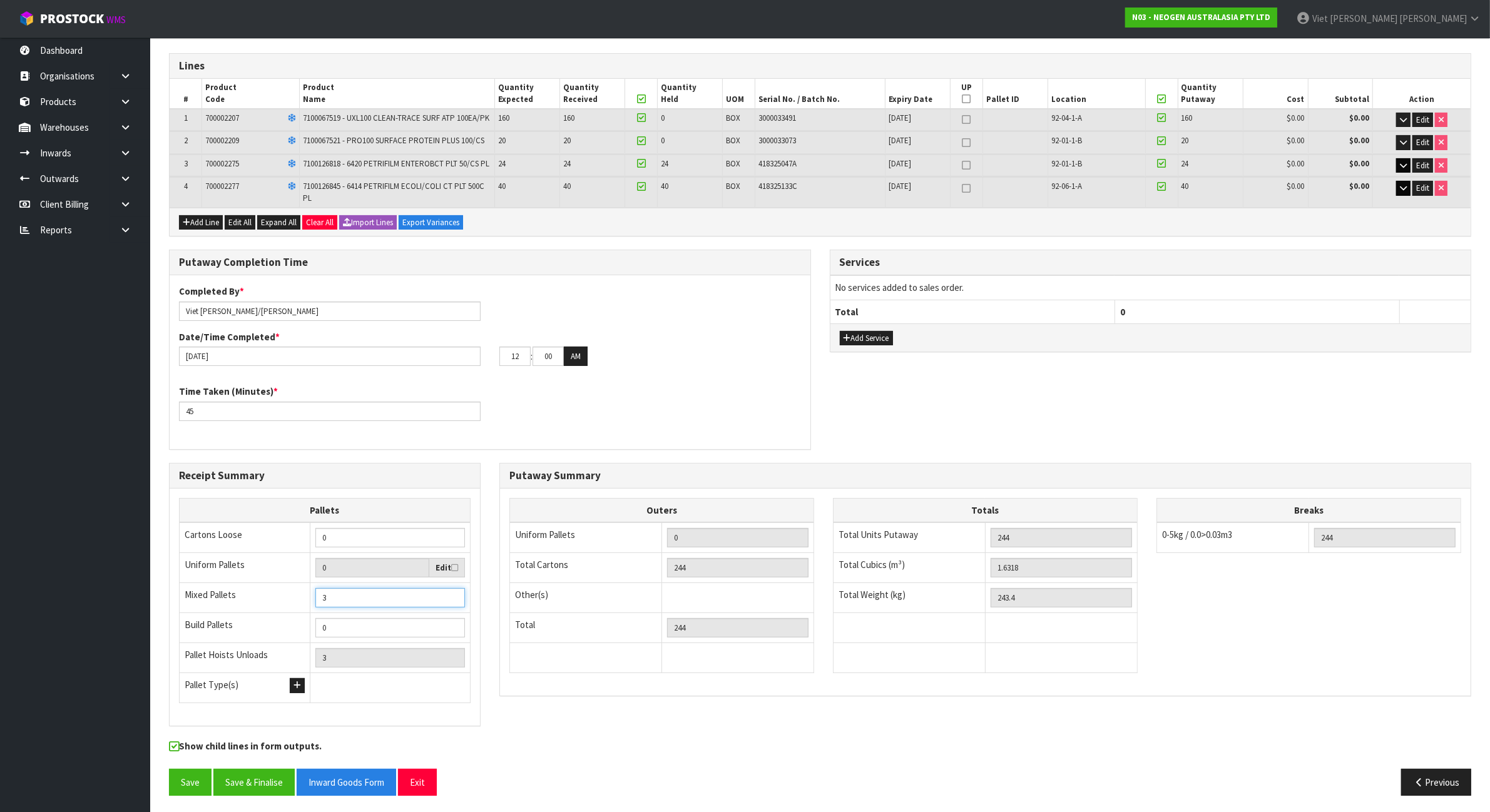
click at [452, 595] on input "3" at bounding box center [389, 598] width 149 height 19
type input "2"
click at [452, 600] on input "2" at bounding box center [389, 598] width 149 height 19
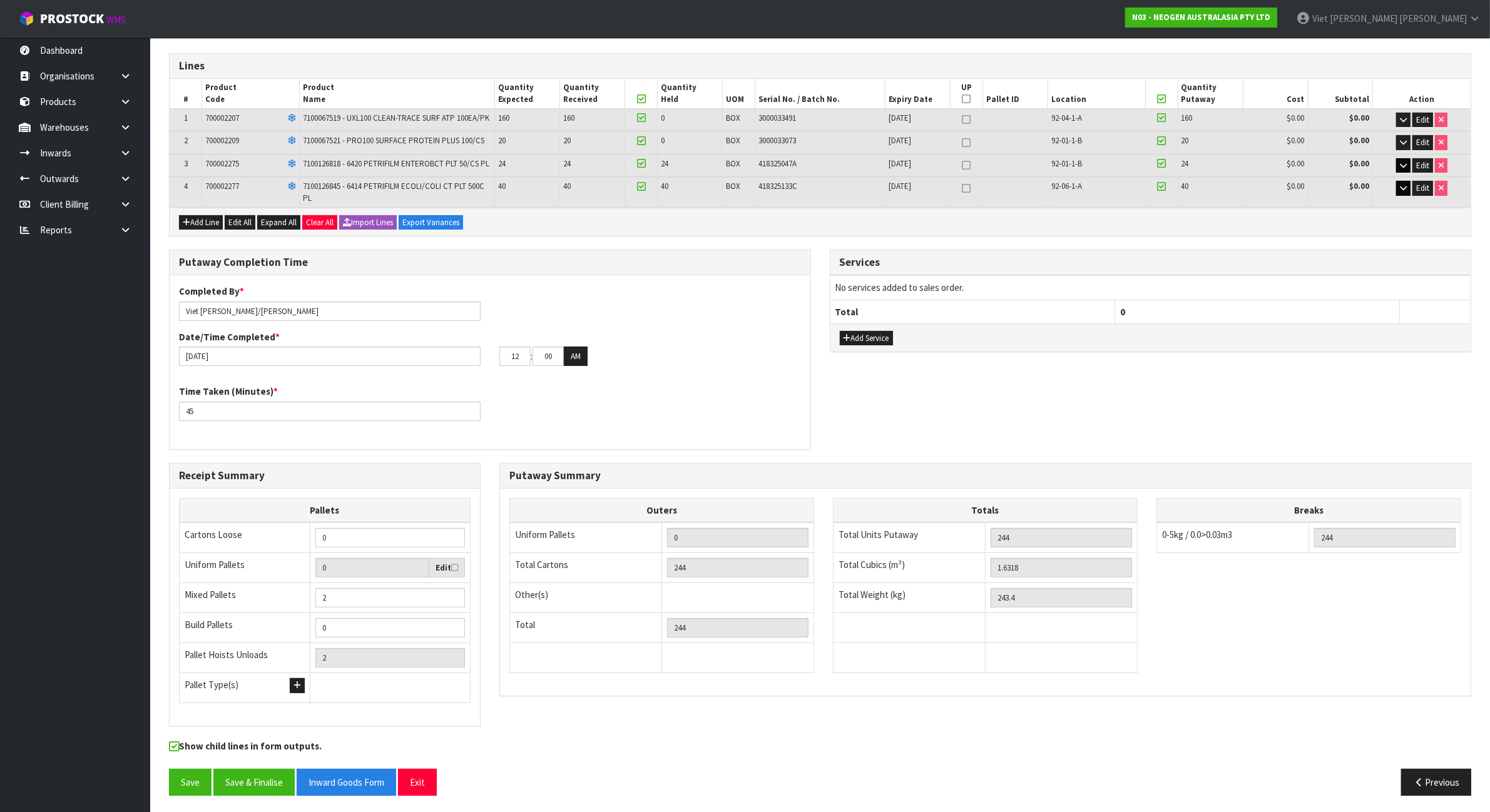
click at [537, 729] on div "Receipt Summary Pallets Cartons Loose 0 Uniform Pallets 0 Edit Mixed Pallets 2 …" at bounding box center [820, 601] width 1321 height 277
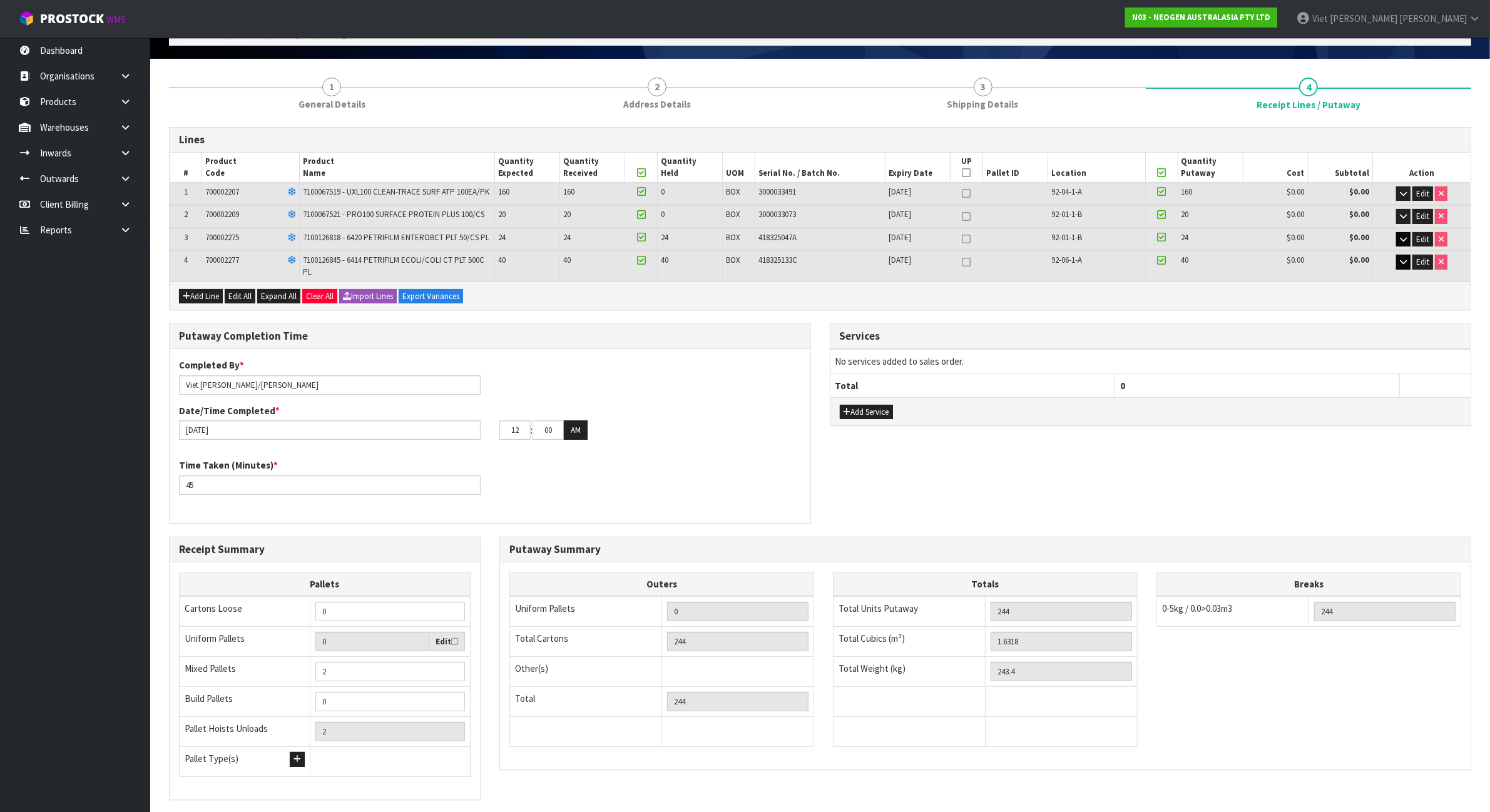
scroll to position [161, 0]
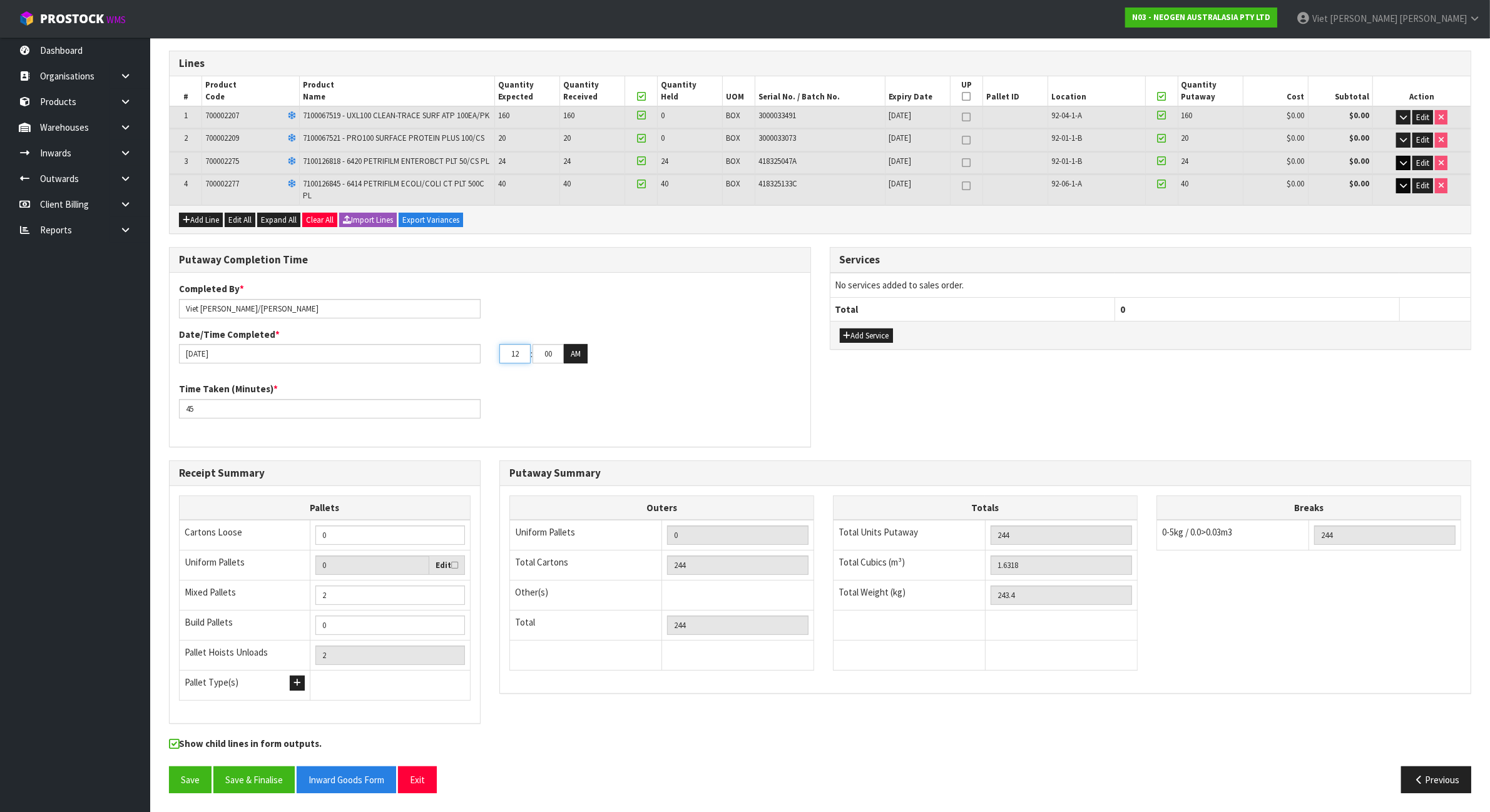
click at [518, 354] on input "12" at bounding box center [515, 353] width 31 height 19
type input "1"
type input "[DATE]"
type input "02"
click at [554, 353] on input "00" at bounding box center [548, 353] width 31 height 19
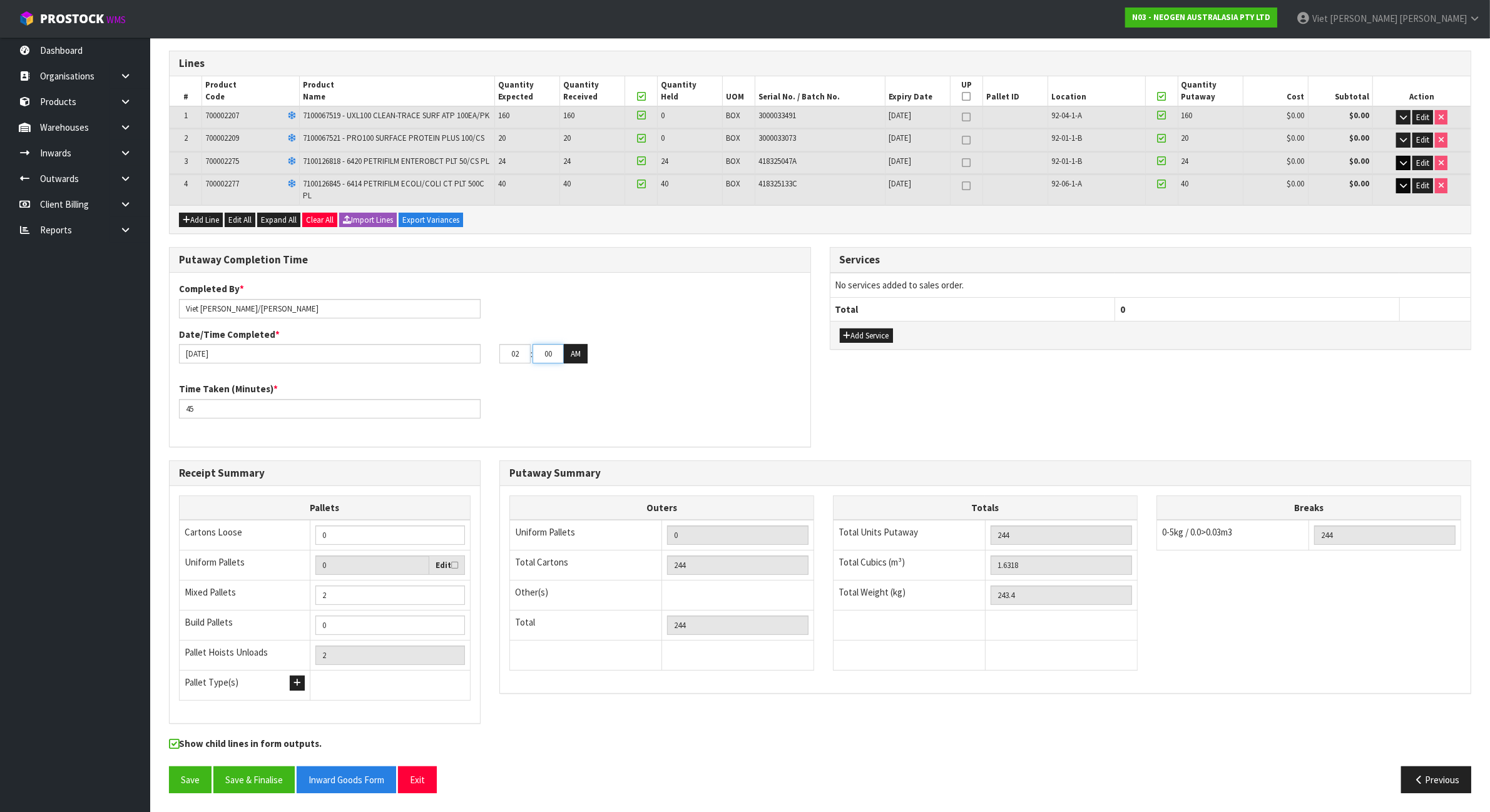
type input "0"
type input "[DATE]"
type input "22"
click at [573, 350] on button "AM" at bounding box center [576, 353] width 24 height 20
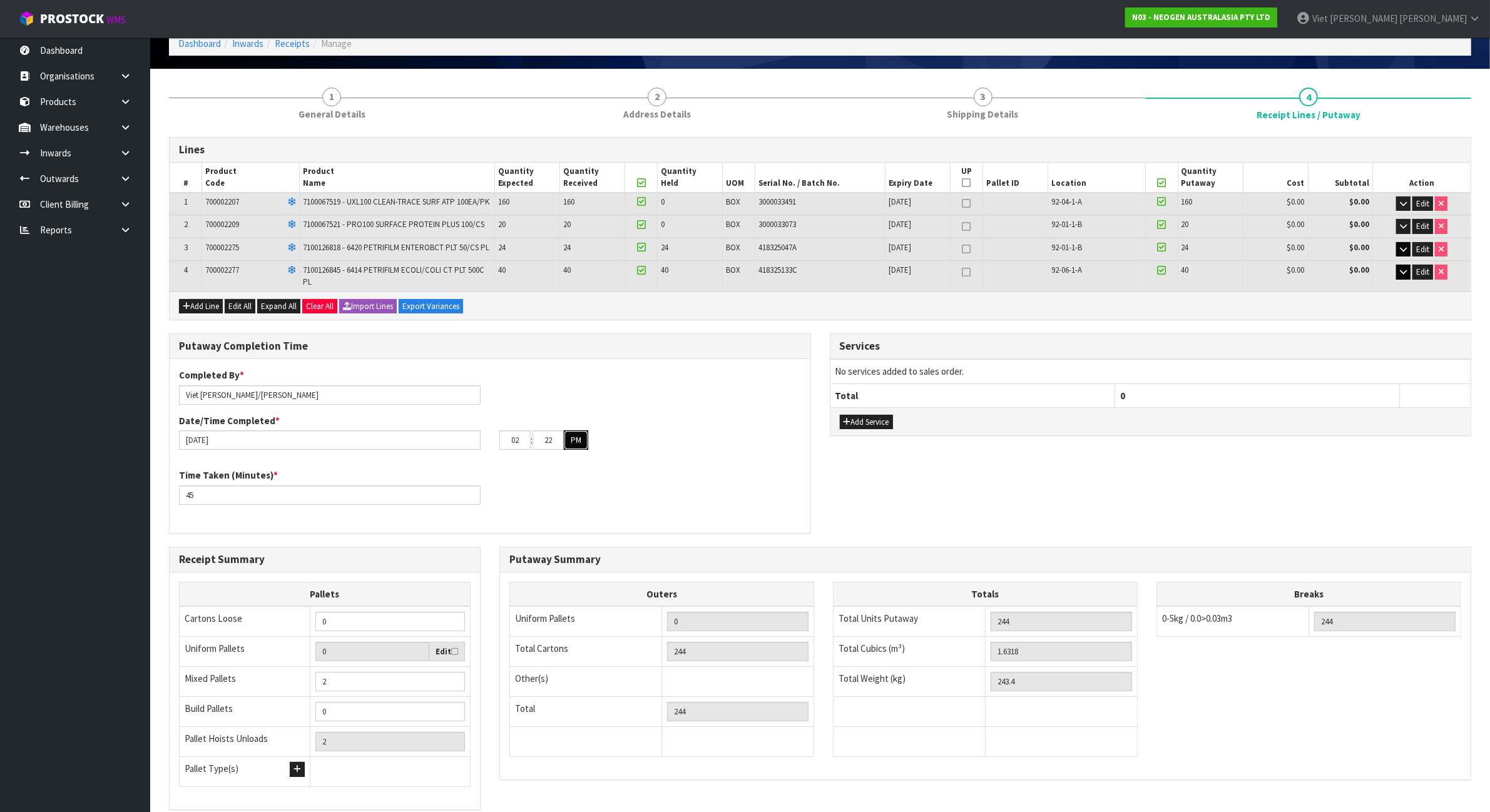
scroll to position [0, 0]
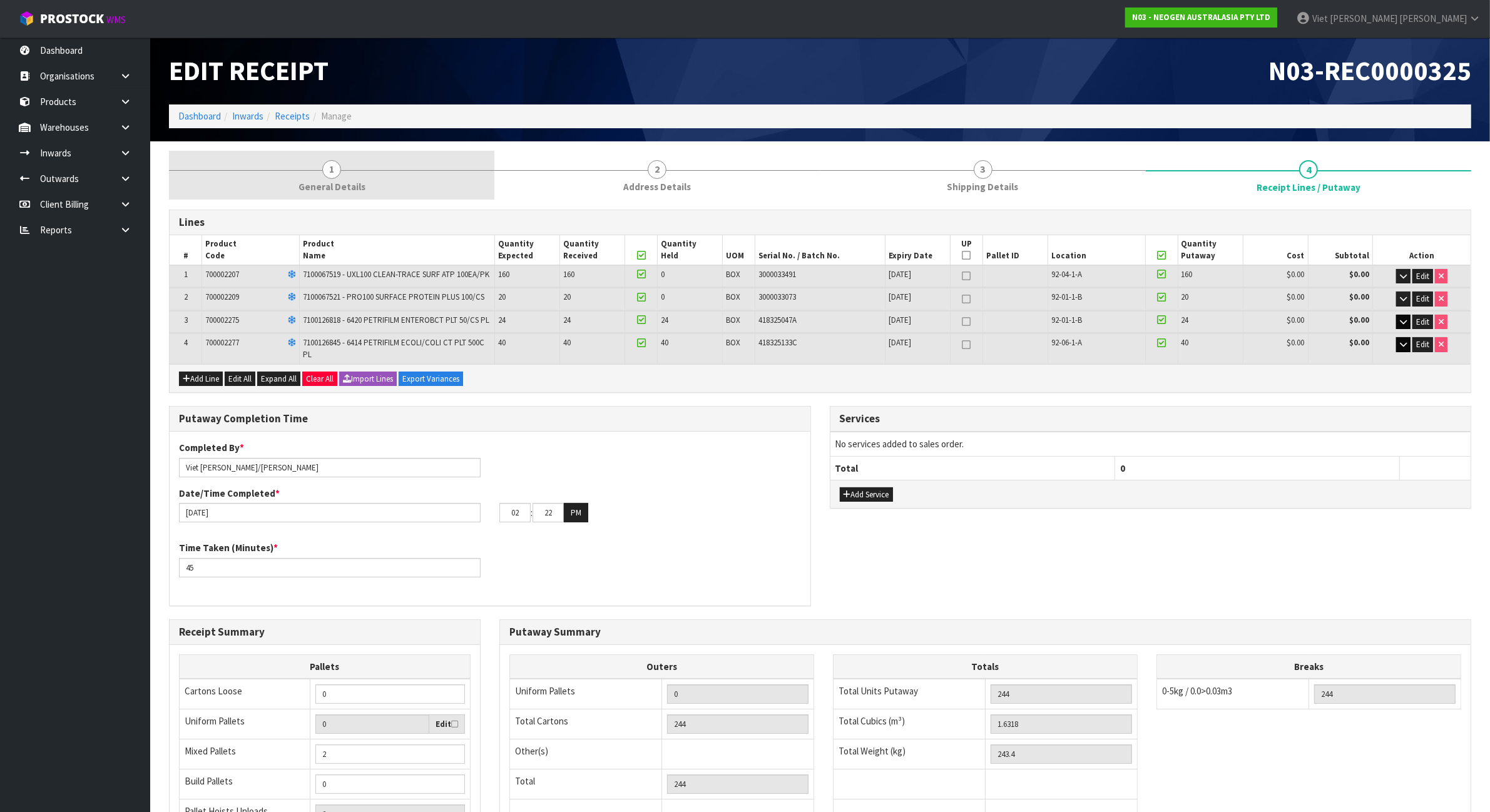
click at [368, 165] on link "1 General Details" at bounding box center [331, 176] width 325 height 50
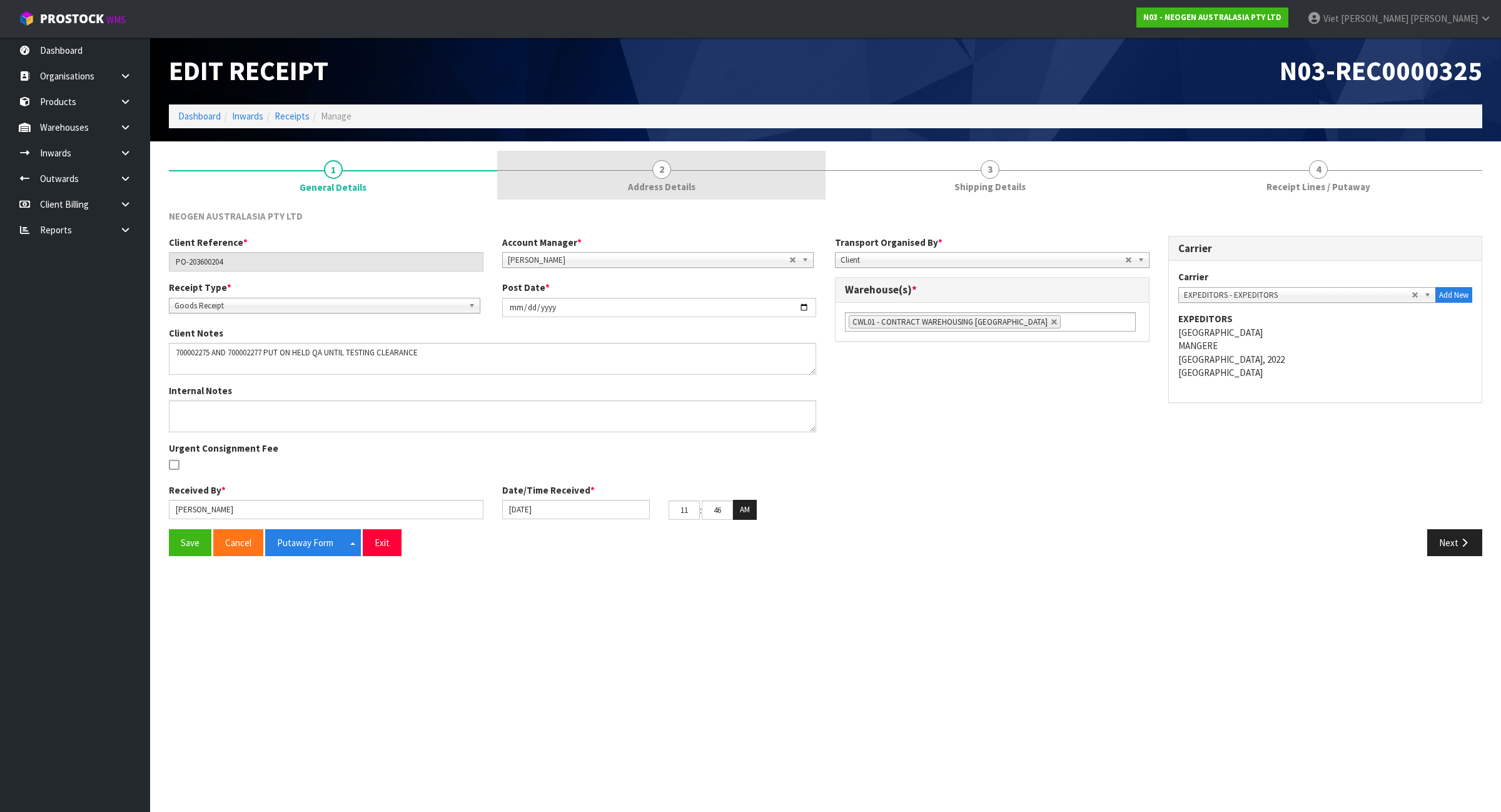
click at [651, 174] on link "2 Address Details" at bounding box center [661, 176] width 328 height 50
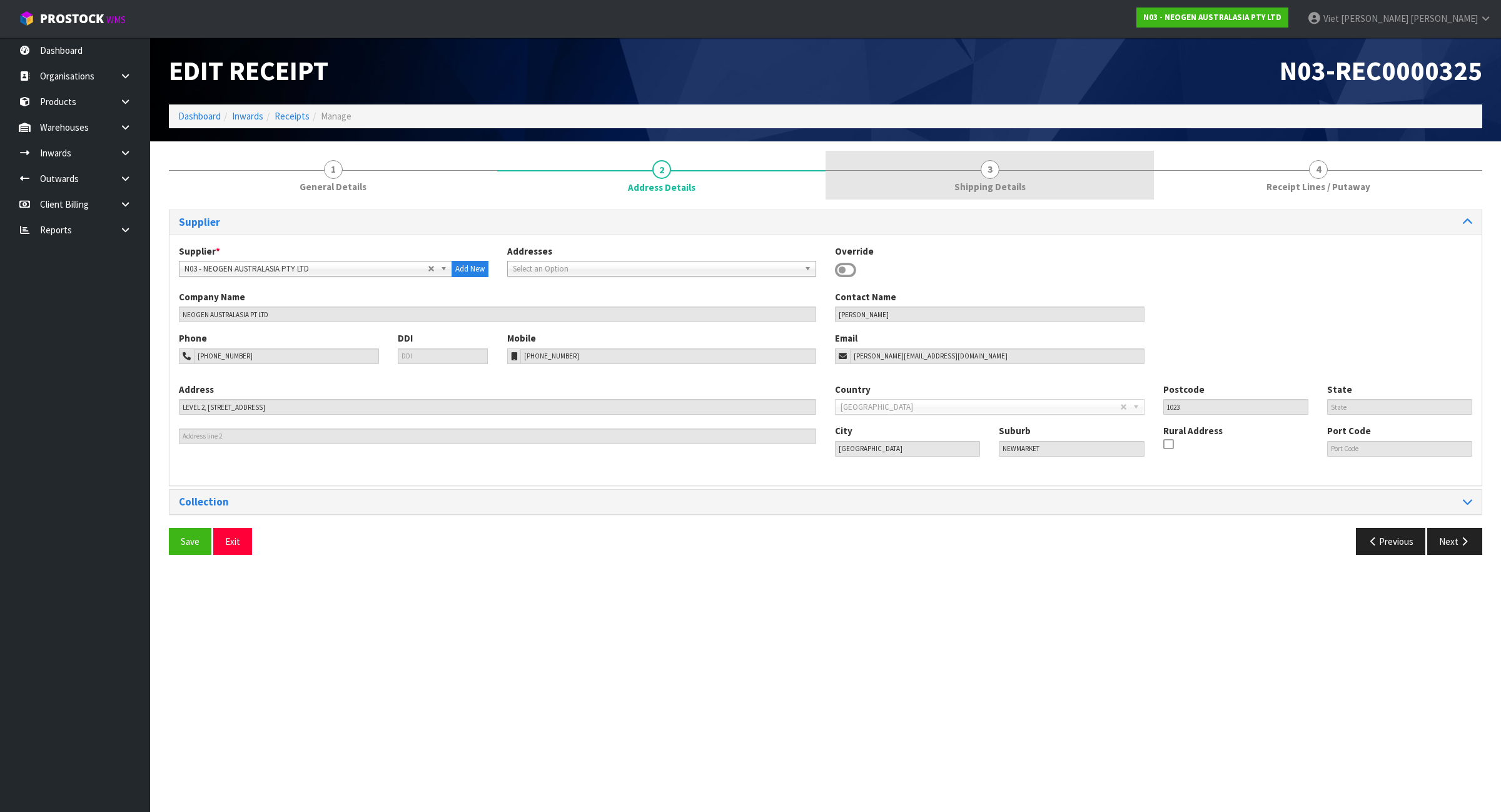
click at [962, 192] on span "Shipping Details" at bounding box center [989, 186] width 71 height 13
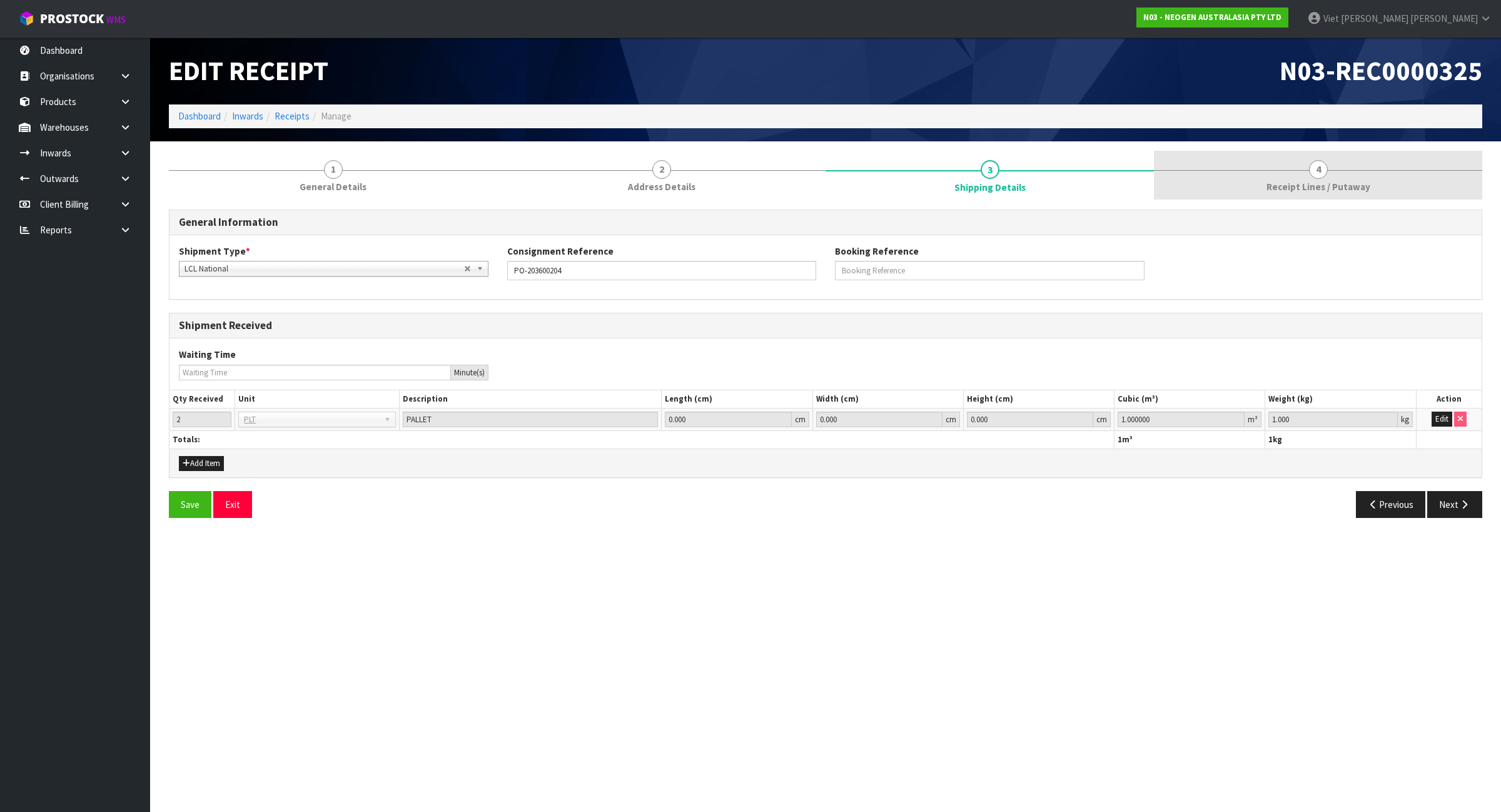
click at [1206, 178] on link "4 Receipt Lines / Putaway" at bounding box center [1318, 176] width 328 height 50
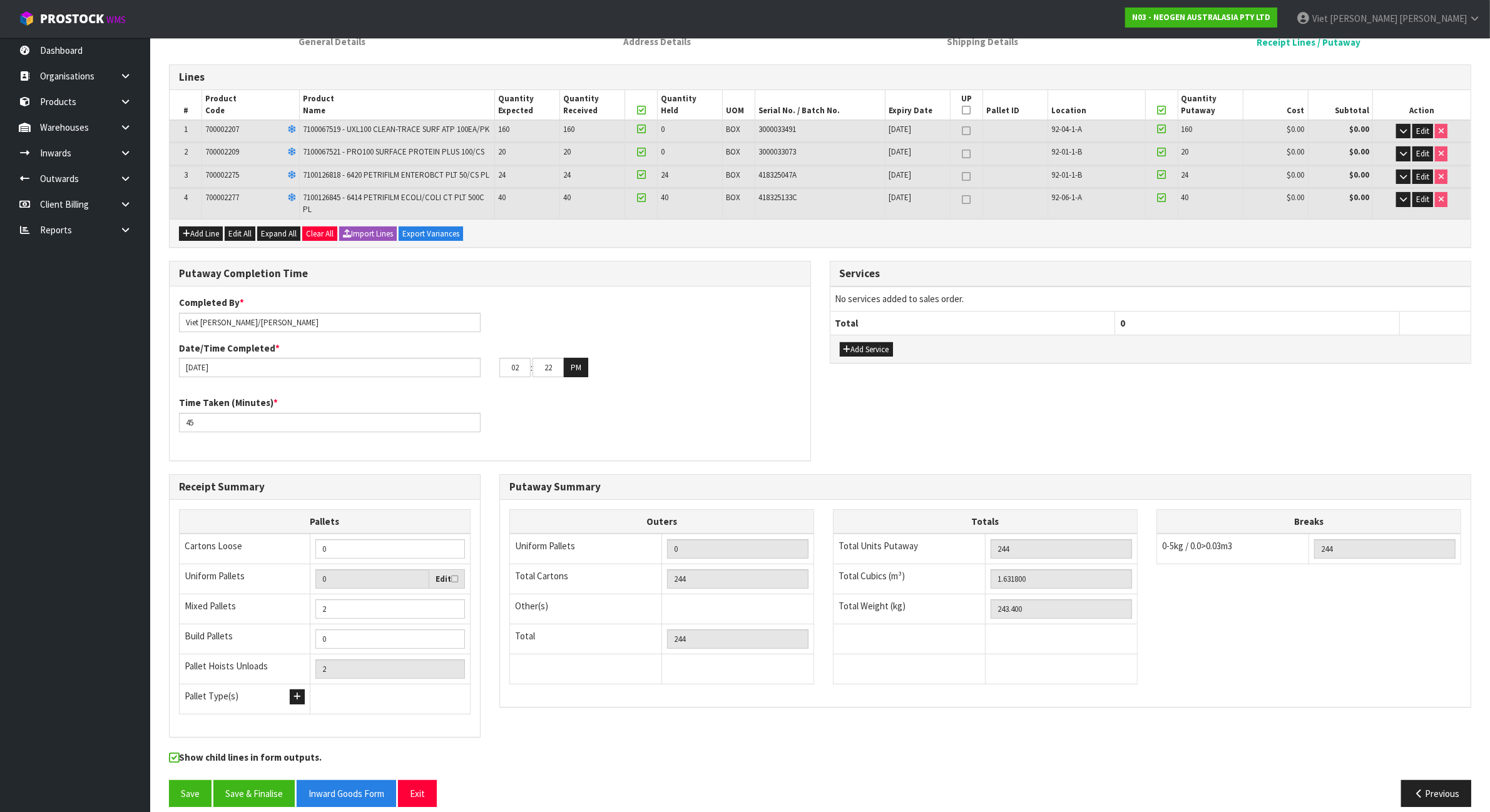
scroll to position [161, 0]
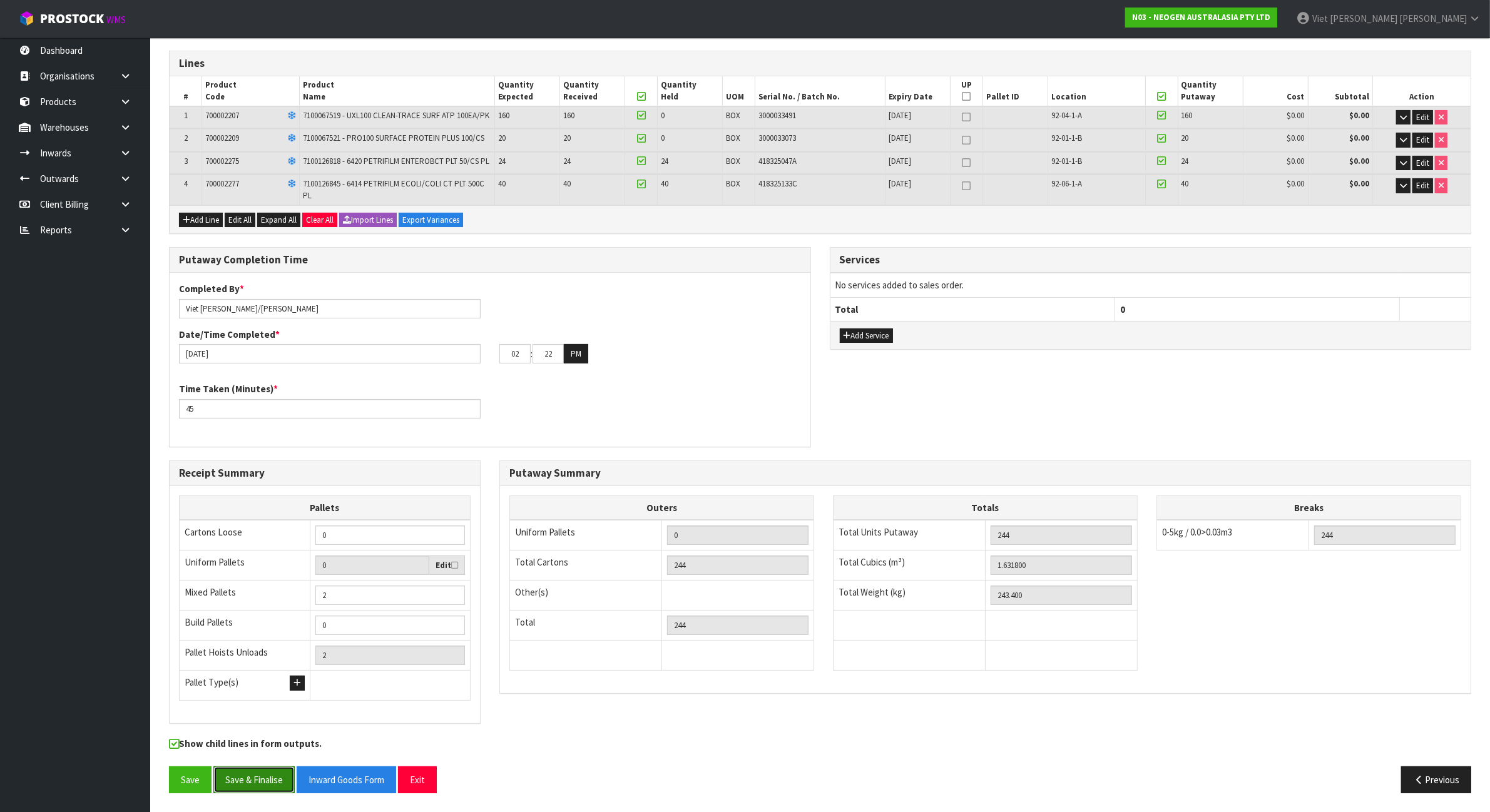
click at [261, 785] on button "Save & Finalise" at bounding box center [254, 780] width 82 height 27
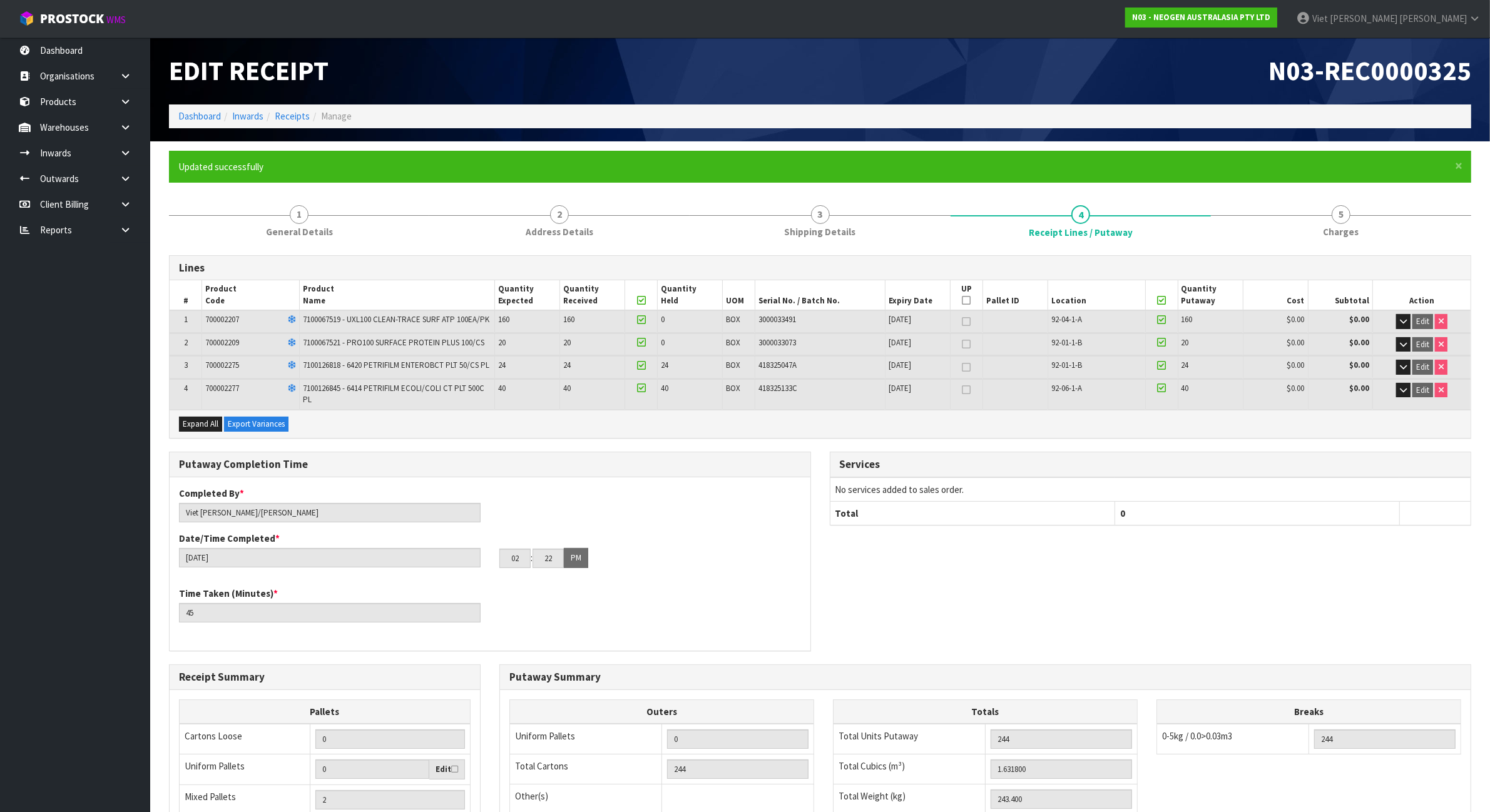
scroll to position [206, 0]
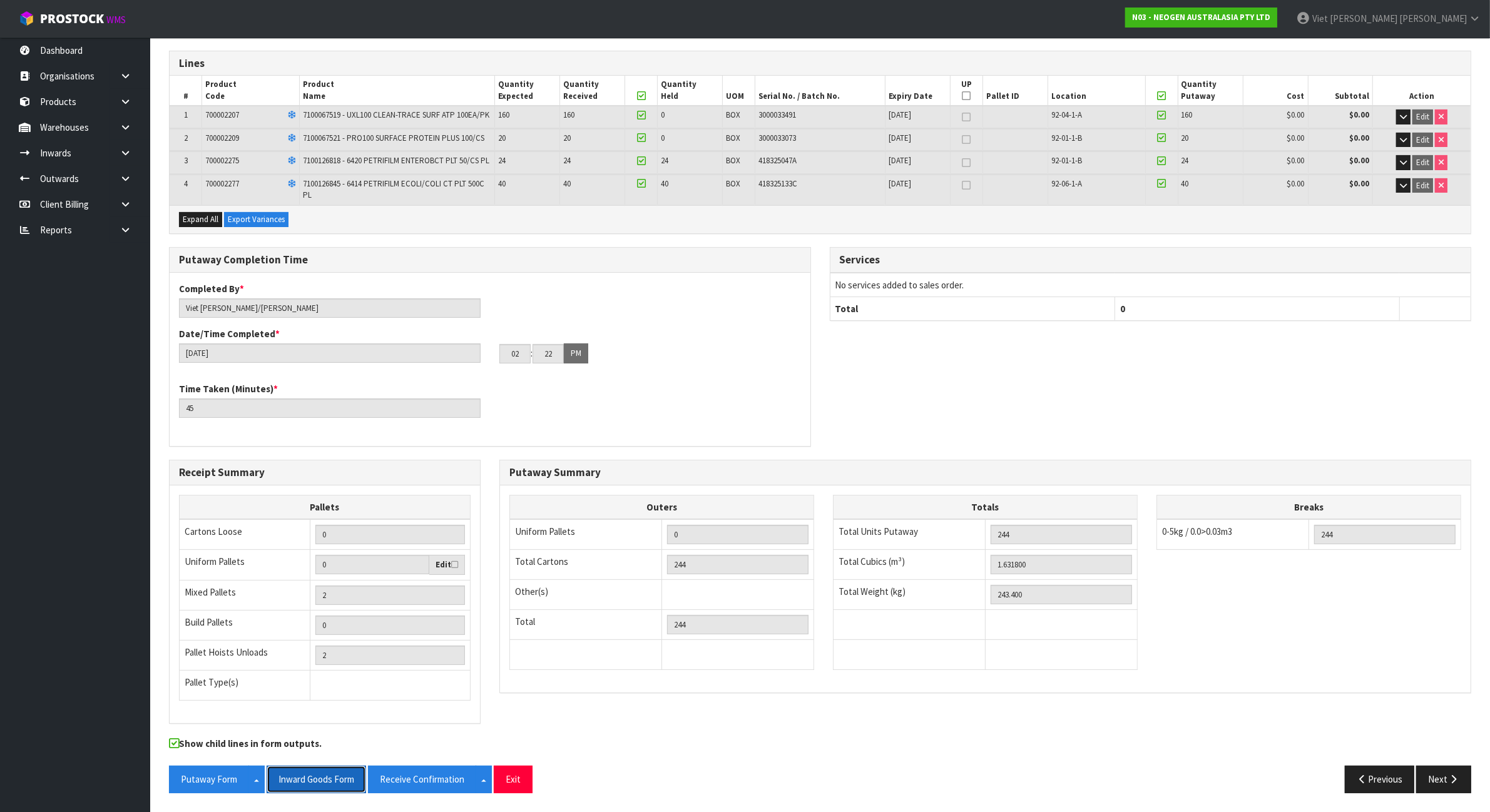
click at [338, 785] on button "Inward Goods Form" at bounding box center [316, 779] width 99 height 27
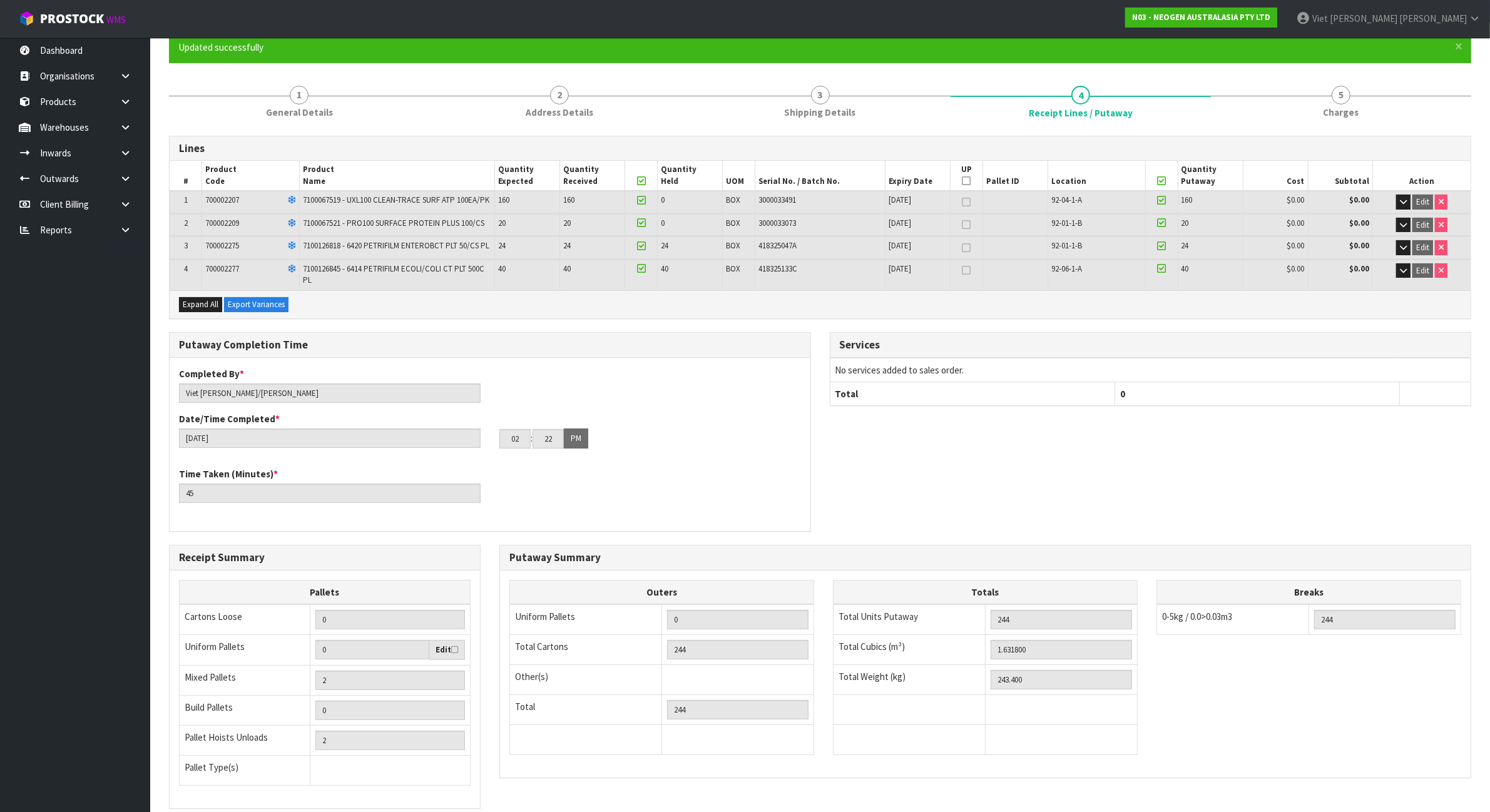
scroll to position [0, 0]
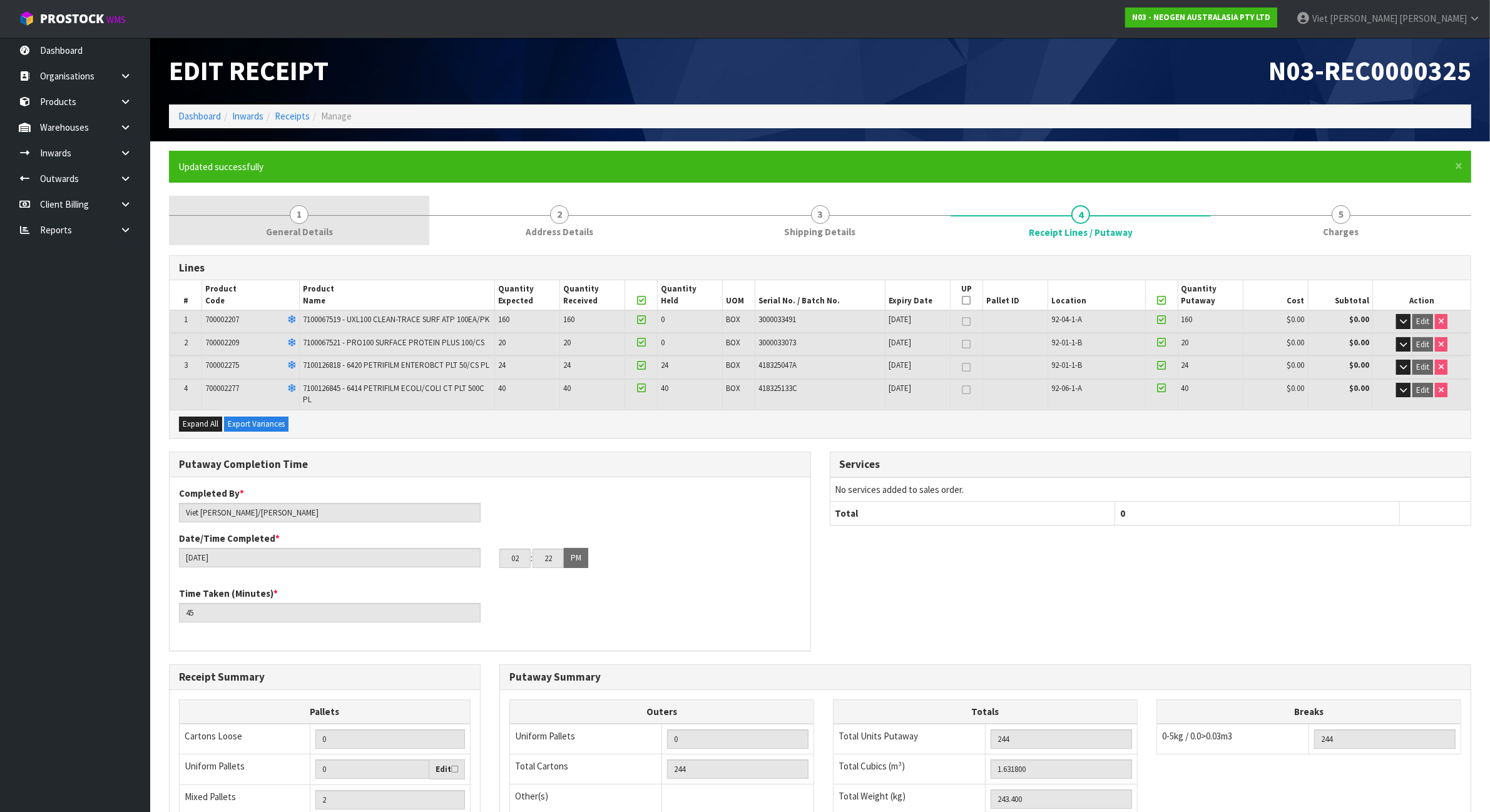
click at [317, 216] on link "1 General Details" at bounding box center [299, 221] width 261 height 50
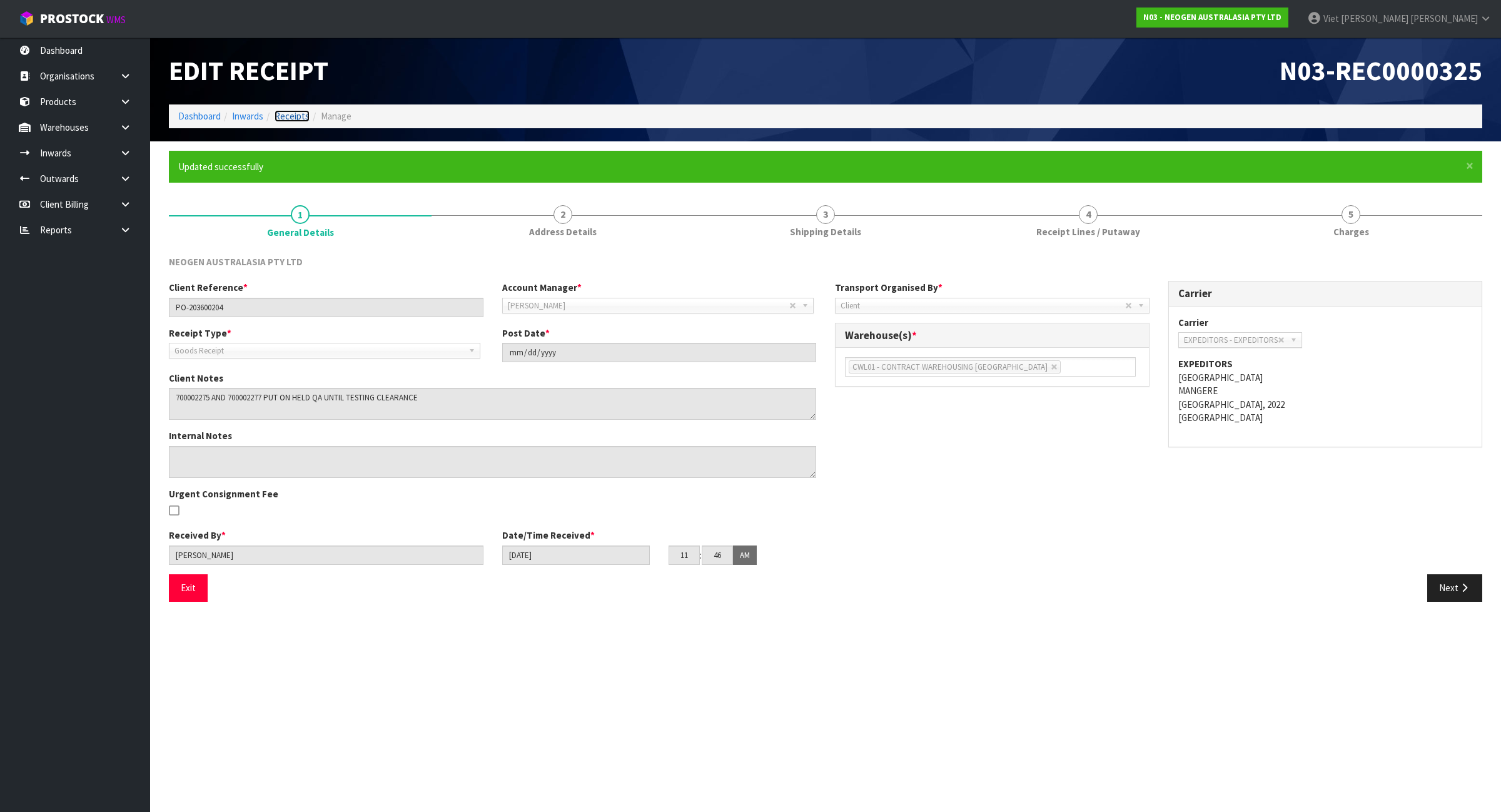
click at [301, 117] on link "Receipts" at bounding box center [293, 116] width 35 height 12
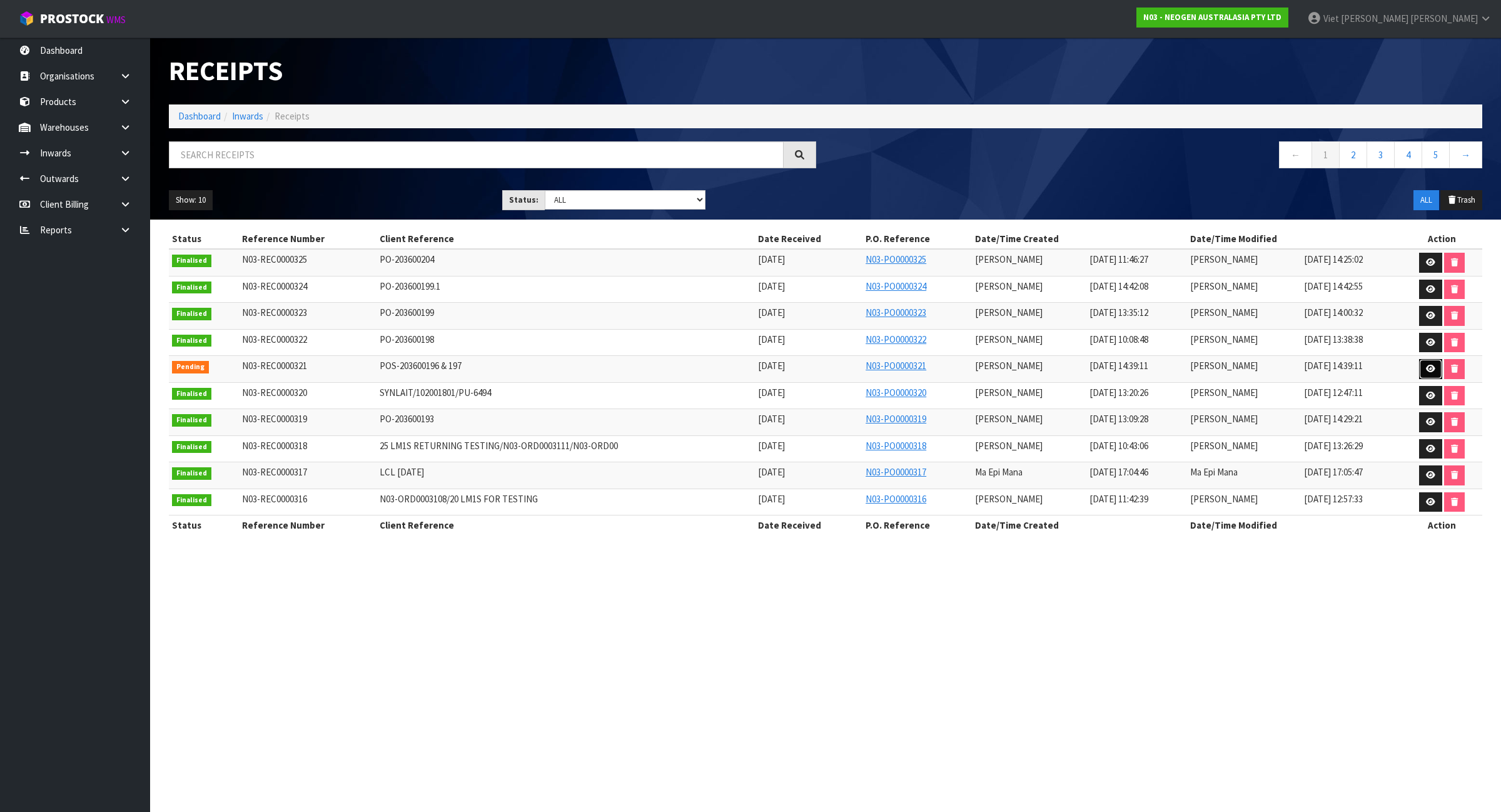
click at [1433, 364] on link at bounding box center [1431, 368] width 23 height 20
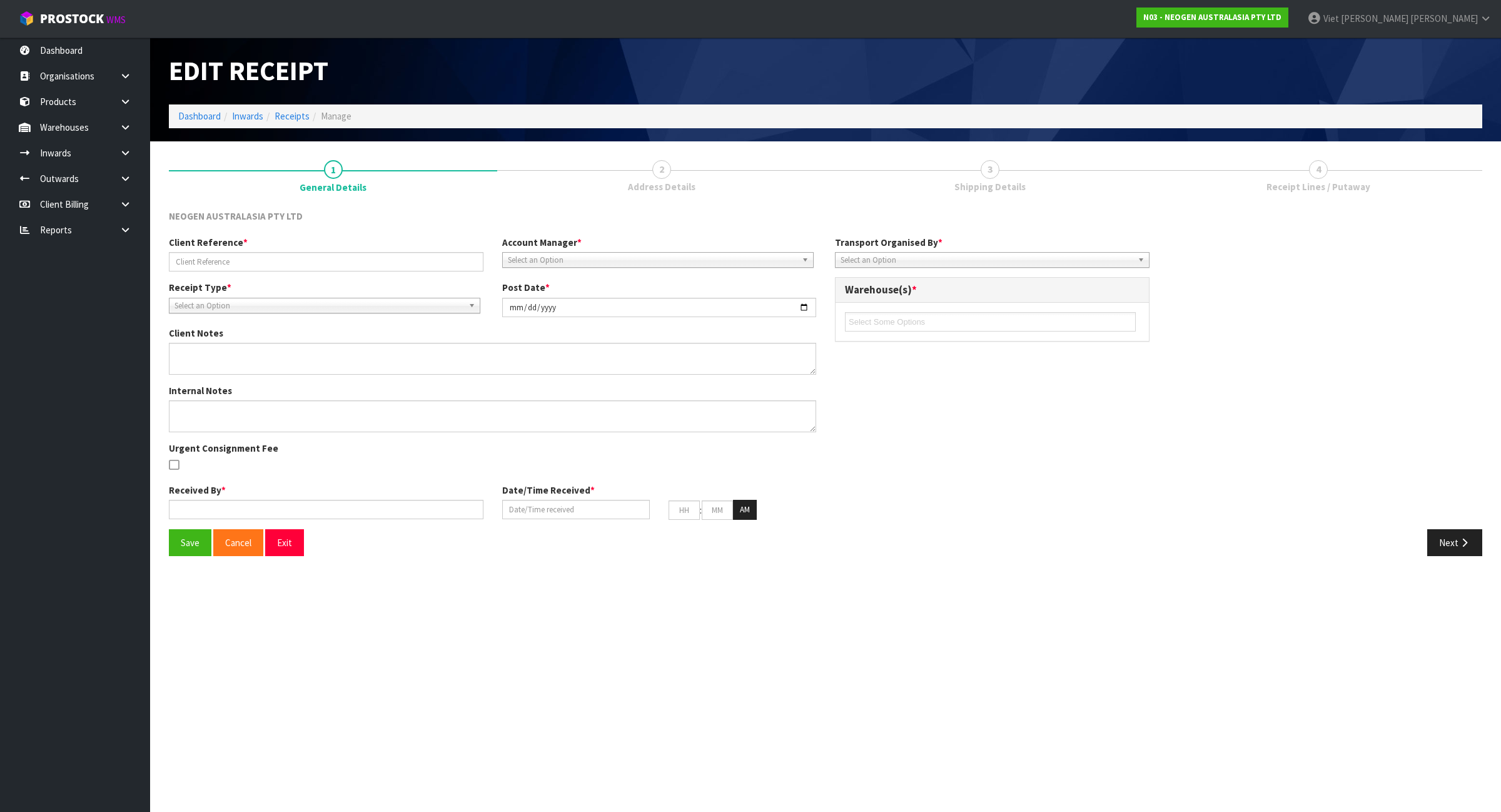
type input "POS-203600196 & 197"
type input "[DATE]"
type textarea "700002138 AND 700002120 PUT ON HELD QA UNTIL TESTING CLEARANCE"
type input "Viet [PERSON_NAME]"
type input "[DATE]"
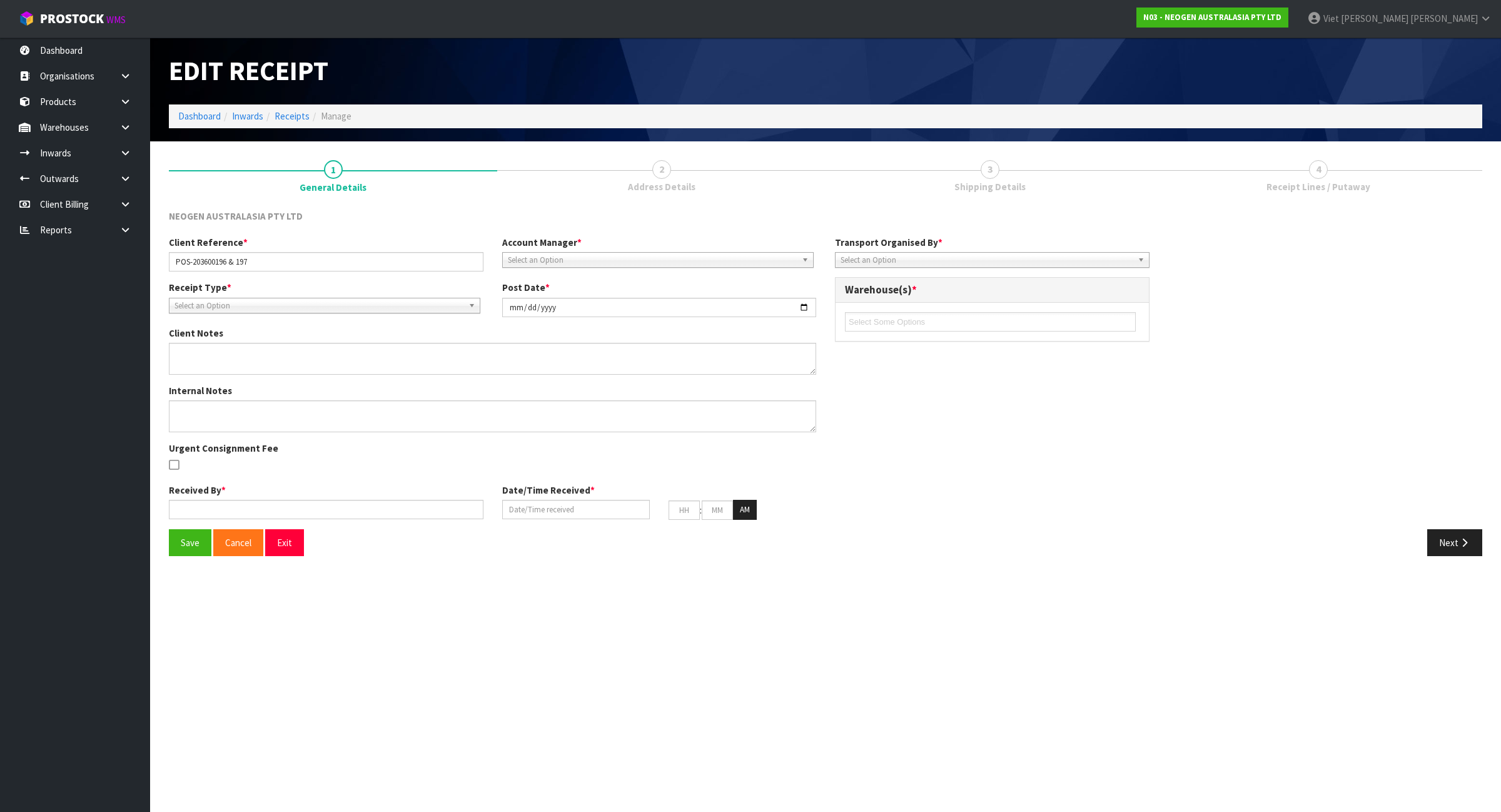
type input "02"
type input "39"
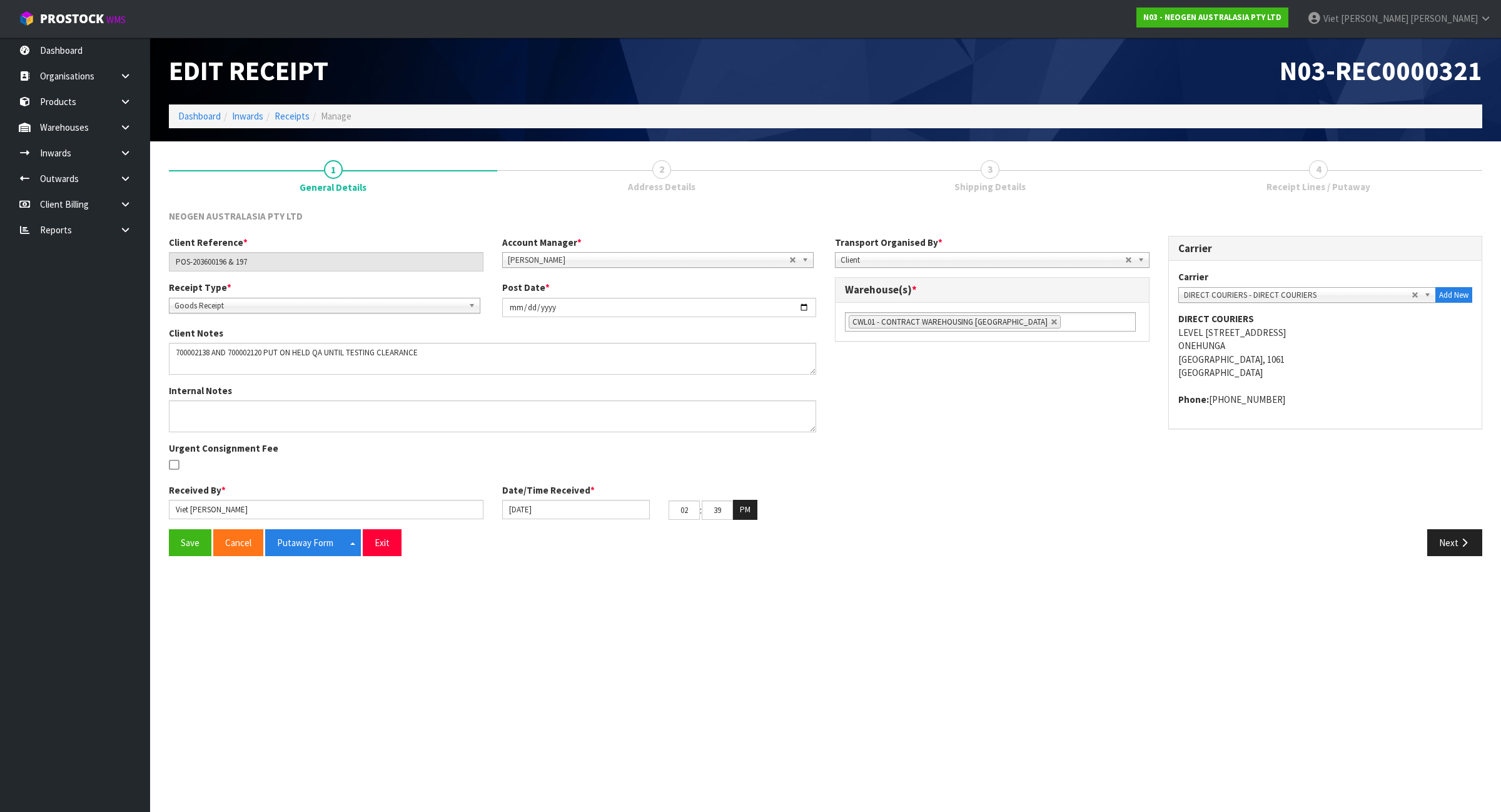
click at [1322, 191] on span "Receipt Lines / Putaway" at bounding box center [1319, 186] width 104 height 13
click at [1303, 192] on span "Receipt Lines / Putaway" at bounding box center [1319, 186] width 104 height 13
click at [1453, 545] on button "Next" at bounding box center [1455, 543] width 55 height 27
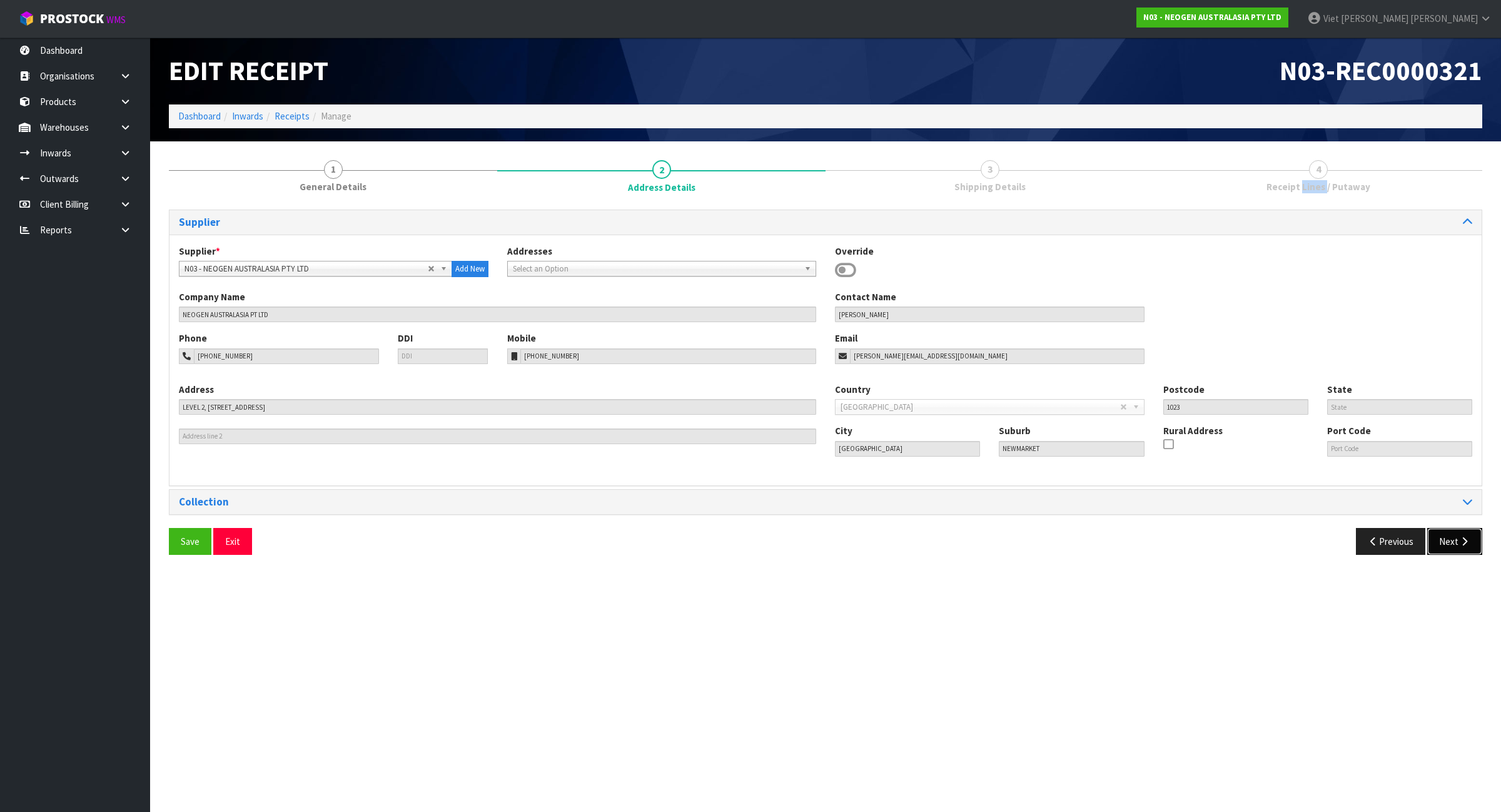
click at [1451, 544] on button "Next" at bounding box center [1455, 542] width 55 height 27
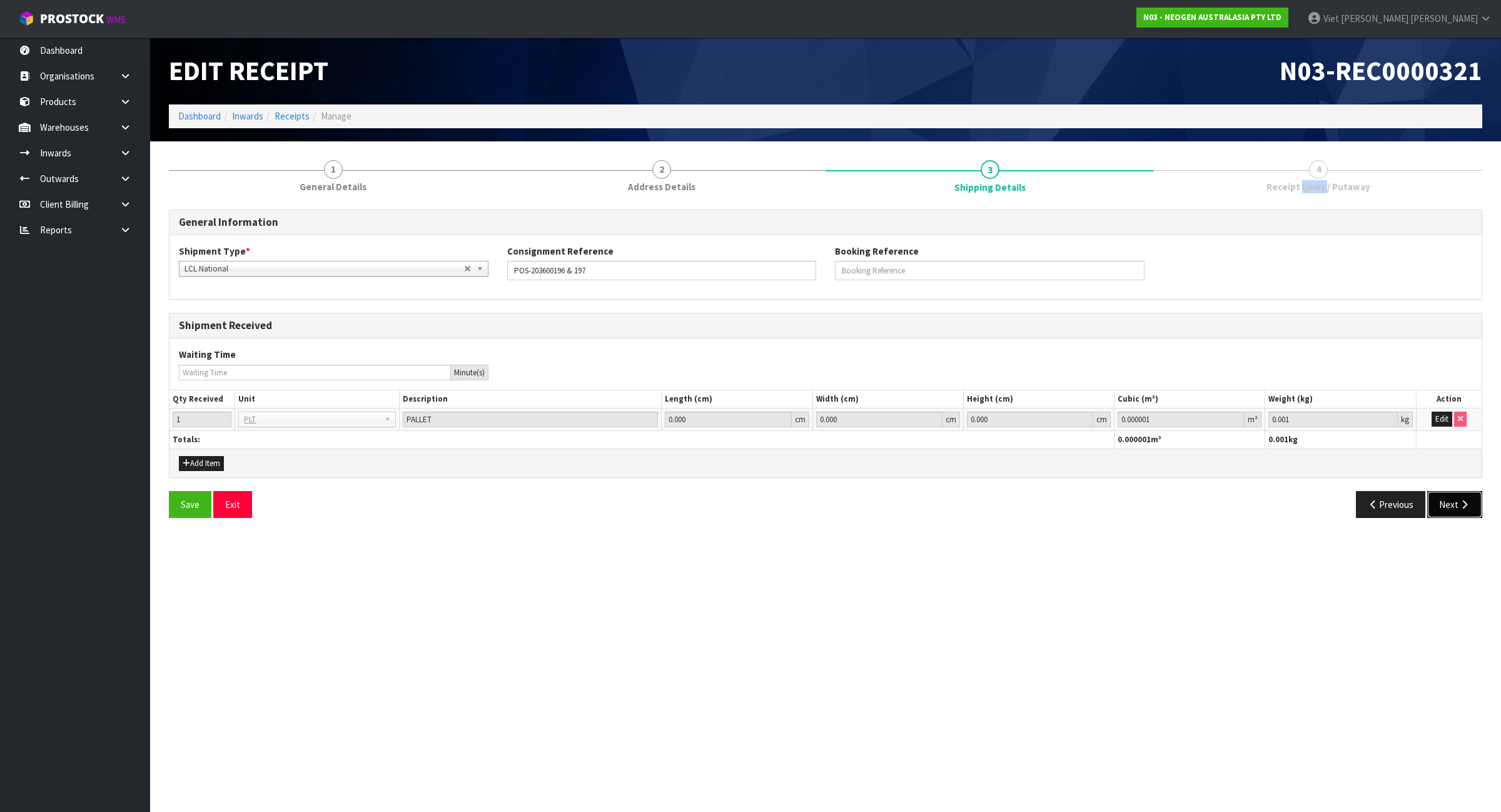
click at [1459, 517] on button "Next" at bounding box center [1455, 504] width 55 height 27
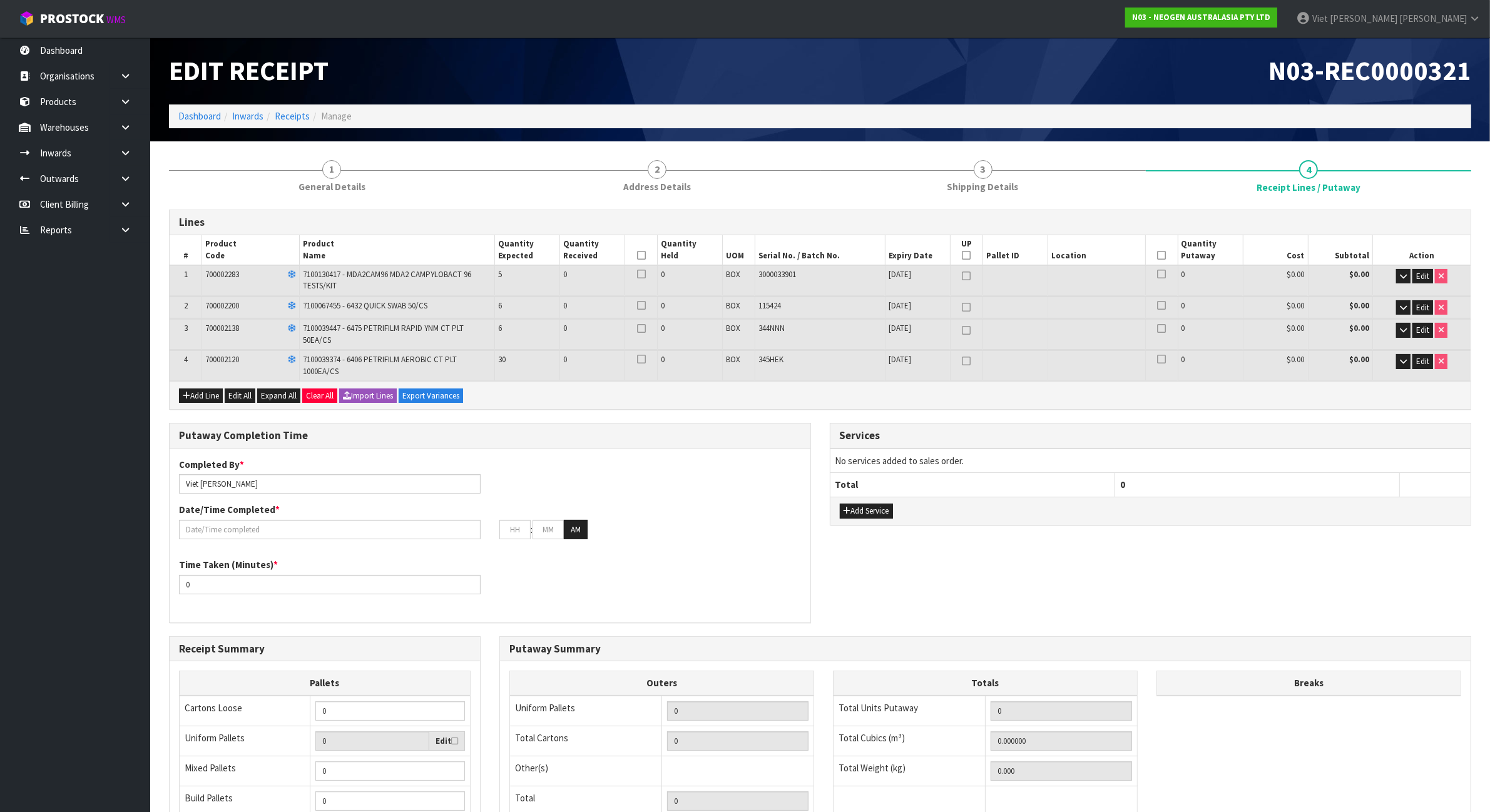
click at [1271, 418] on div "Lines # Product Code Product Name Quantity Expected Quantity Received Quantity …" at bounding box center [819, 594] width 1302 height 769
click at [1415, 273] on button "Edit" at bounding box center [1422, 277] width 21 height 15
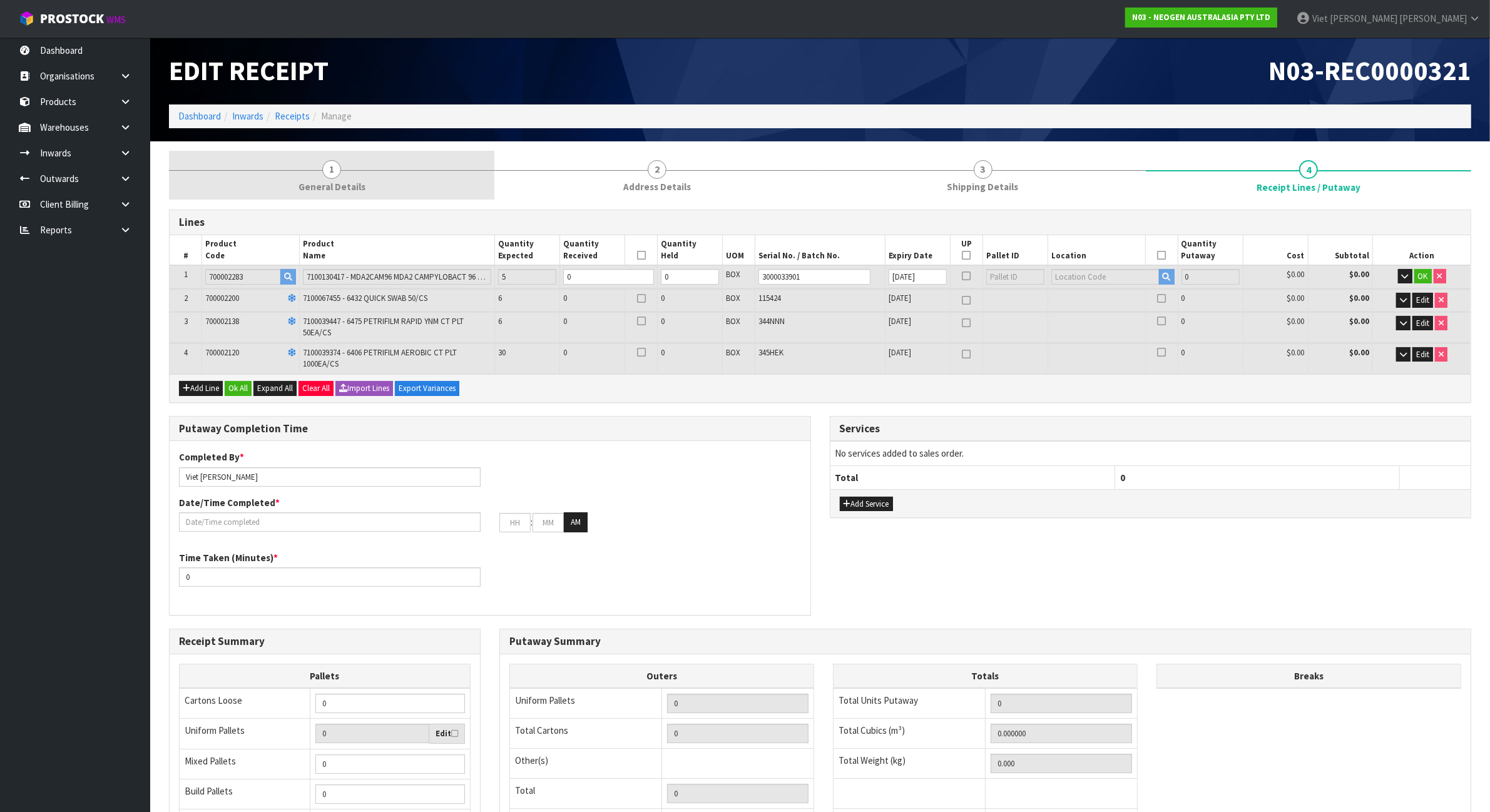
click at [408, 189] on link "1 General Details" at bounding box center [331, 176] width 325 height 50
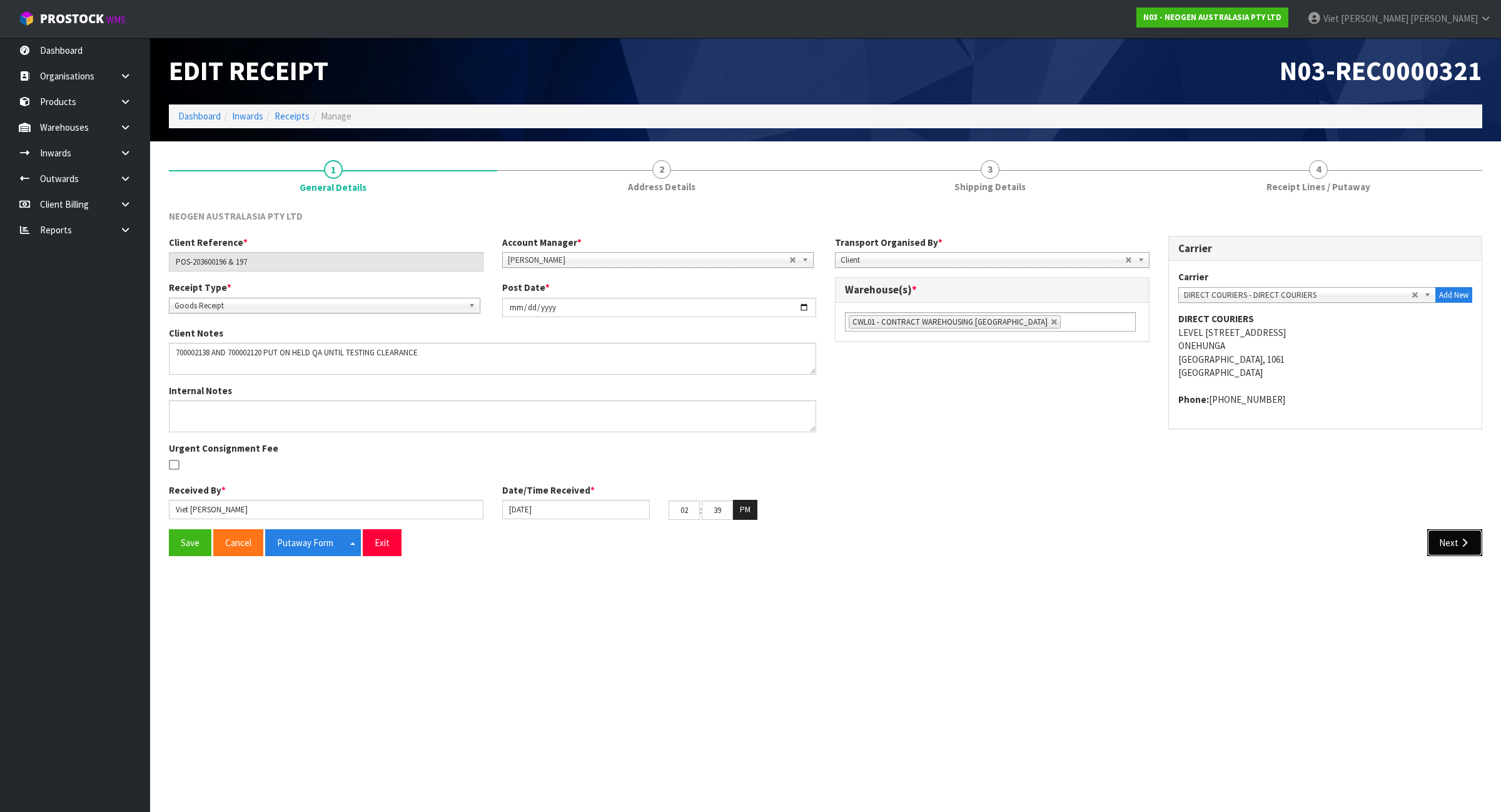
click at [1461, 544] on icon "button" at bounding box center [1464, 543] width 12 height 10
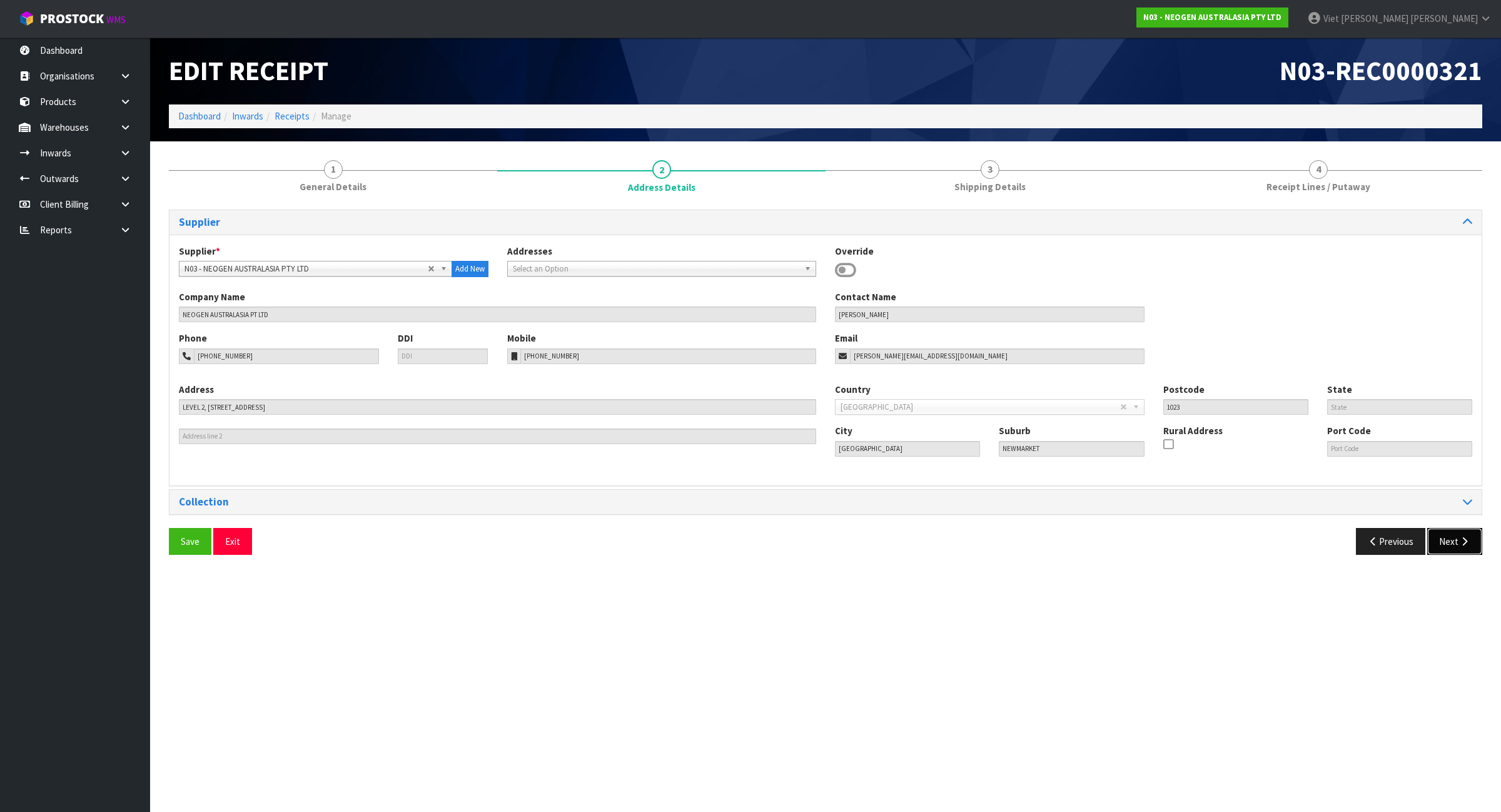
click at [1461, 546] on icon "button" at bounding box center [1464, 542] width 12 height 10
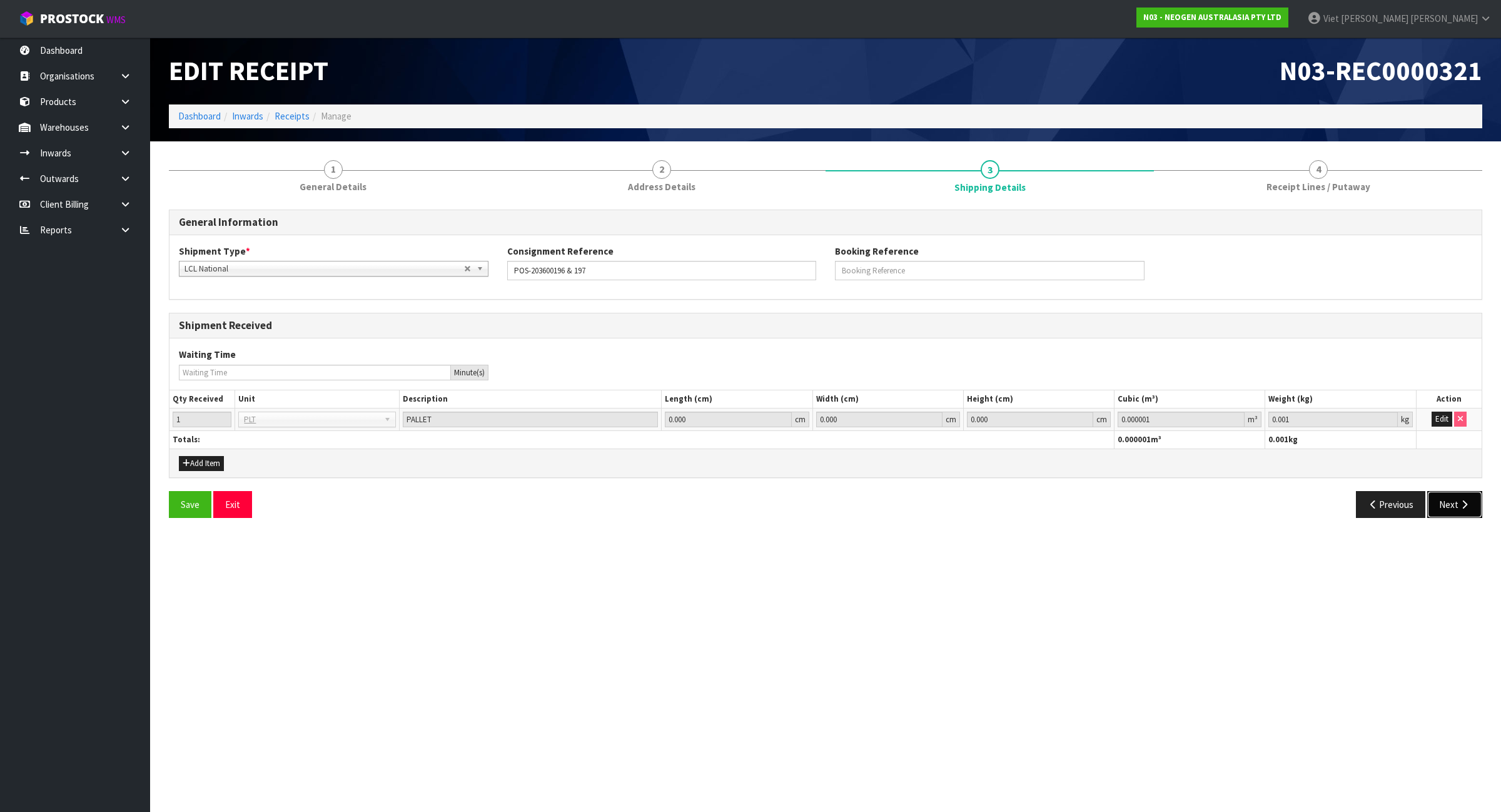
click at [1455, 513] on button "Next" at bounding box center [1455, 504] width 55 height 27
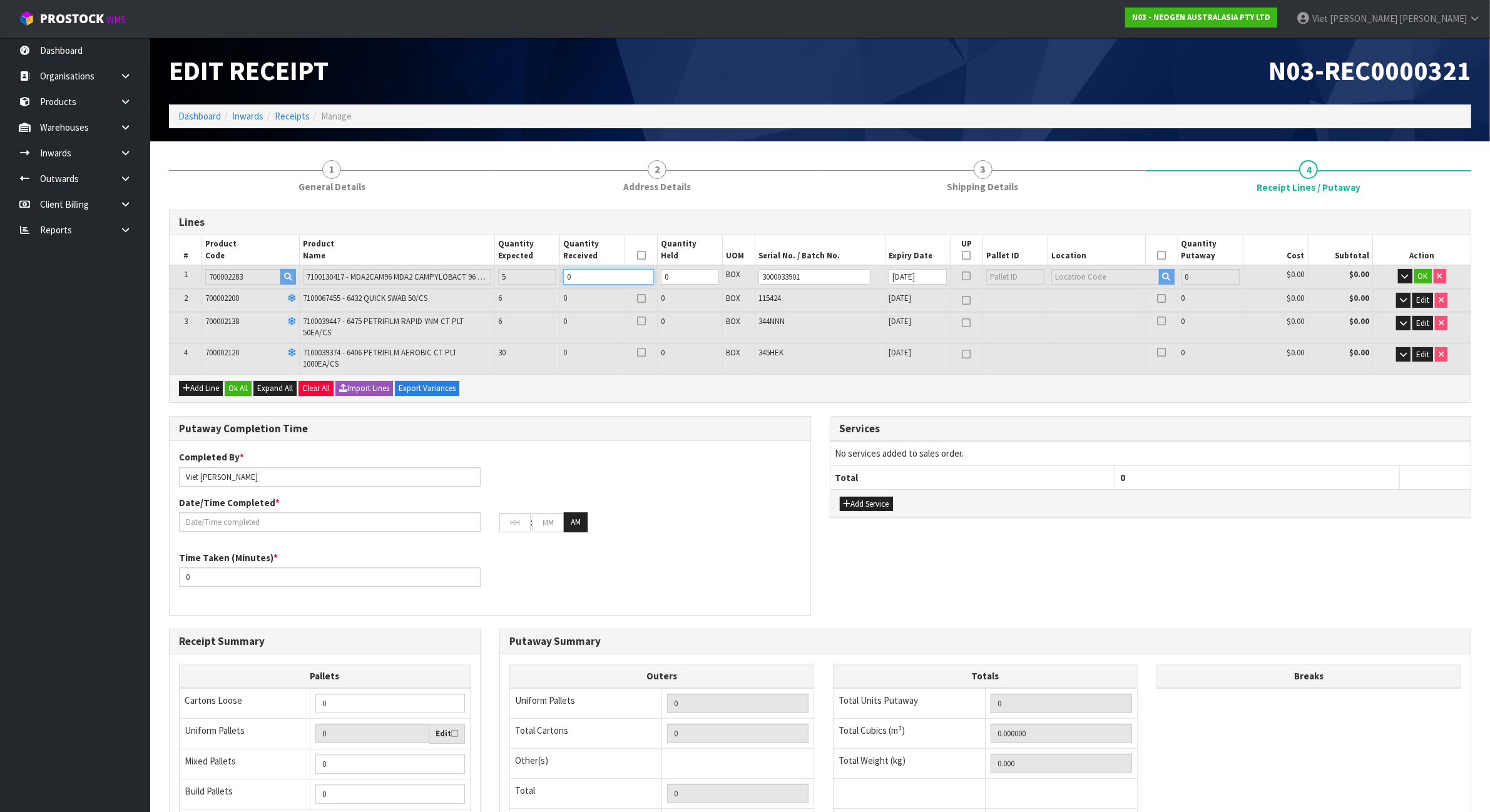
click at [598, 277] on input "0" at bounding box center [608, 277] width 90 height 16
click at [604, 270] on input "0" at bounding box center [608, 277] width 90 height 16
type input "0"
type input "5"
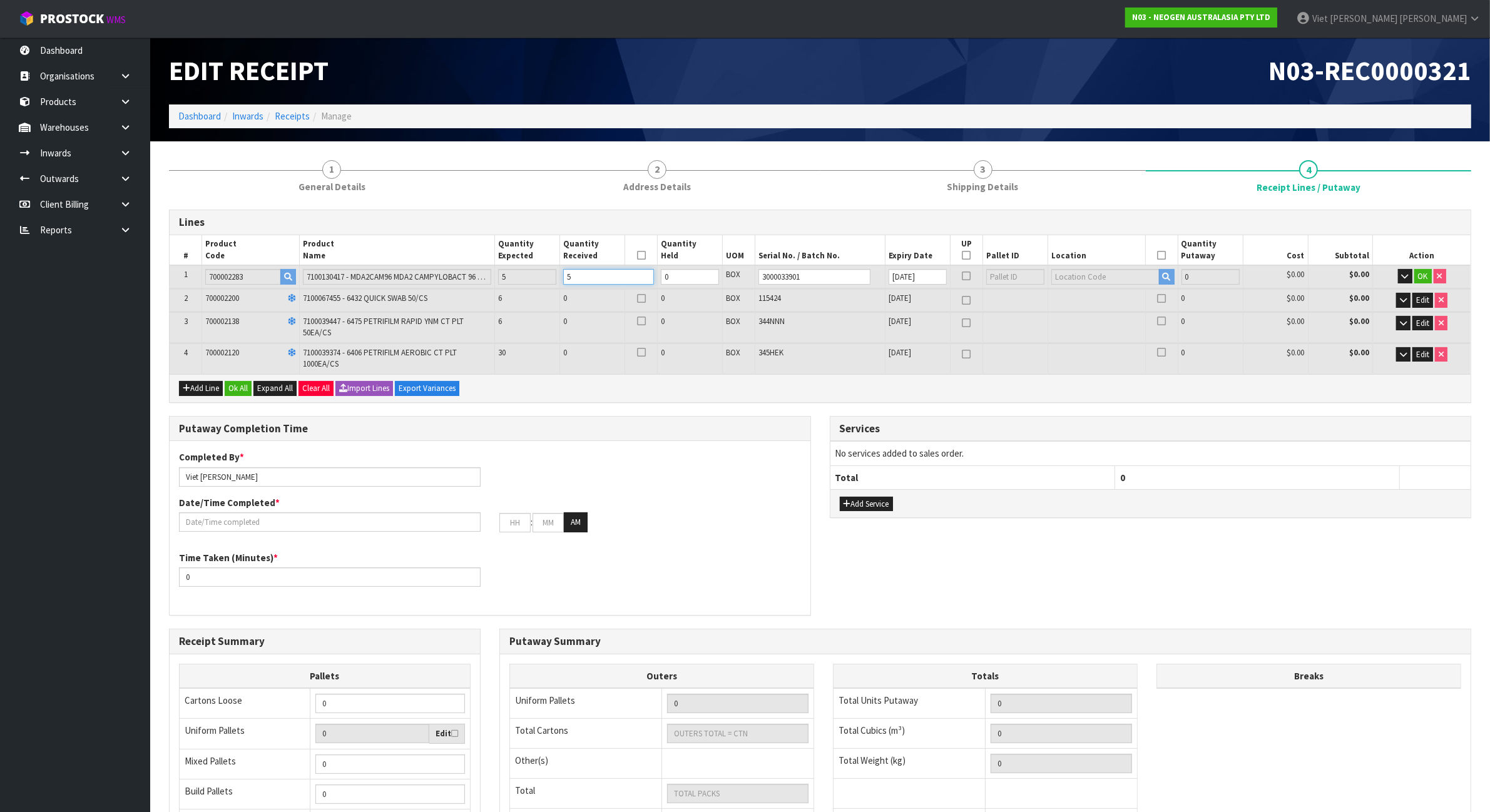
type input "5"
type input "0.011115"
type input "2"
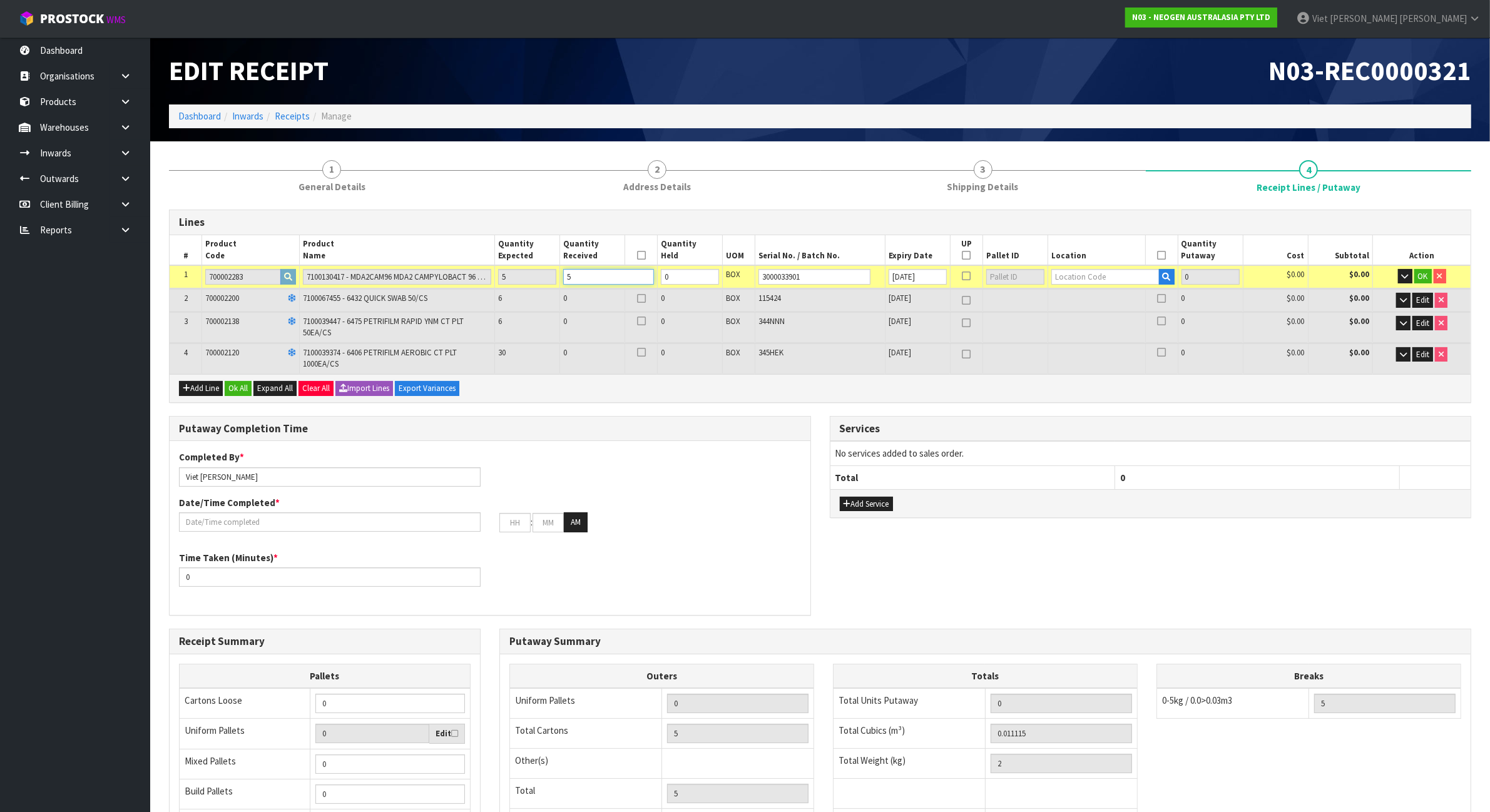
type input "5"
click at [1104, 274] on input "text" at bounding box center [1105, 277] width 108 height 16
type input "93-06-3-B"
type input "5"
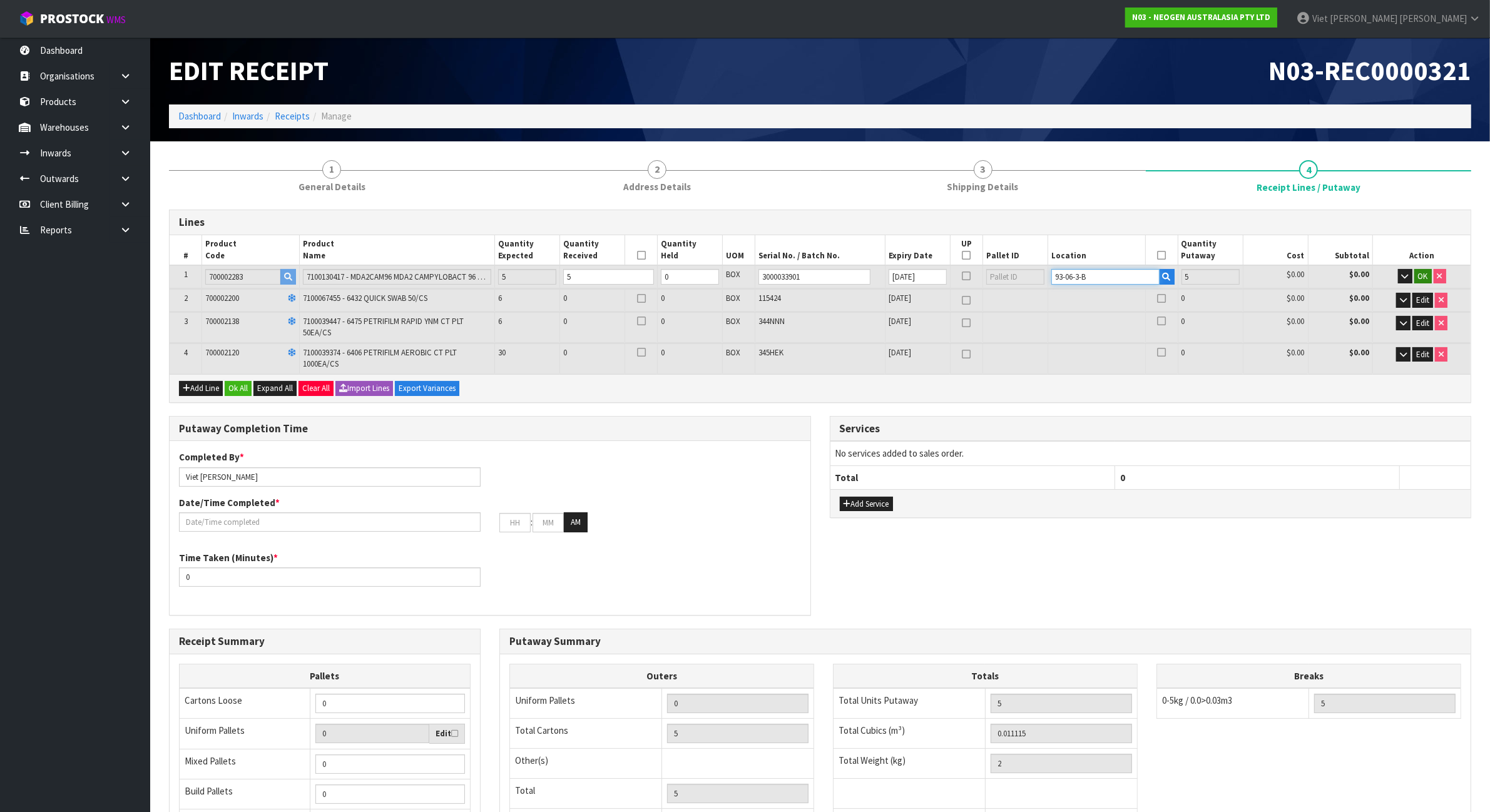
type input "93-06-3-B"
click at [1426, 279] on span "OK" at bounding box center [1423, 276] width 10 height 10
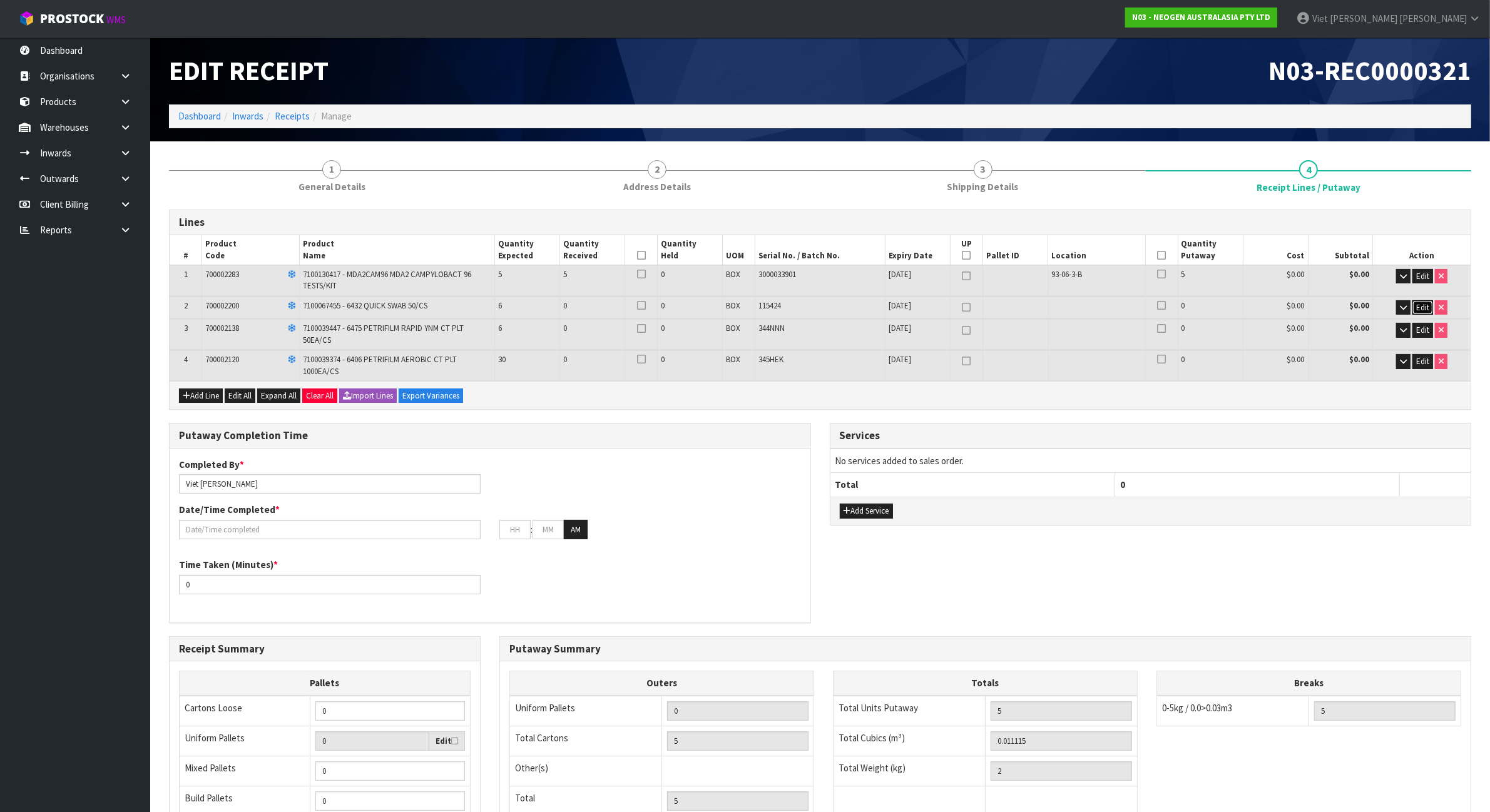
click at [1428, 307] on span "Edit" at bounding box center [1422, 307] width 13 height 10
click at [592, 304] on input "0" at bounding box center [608, 308] width 90 height 16
type input "0"
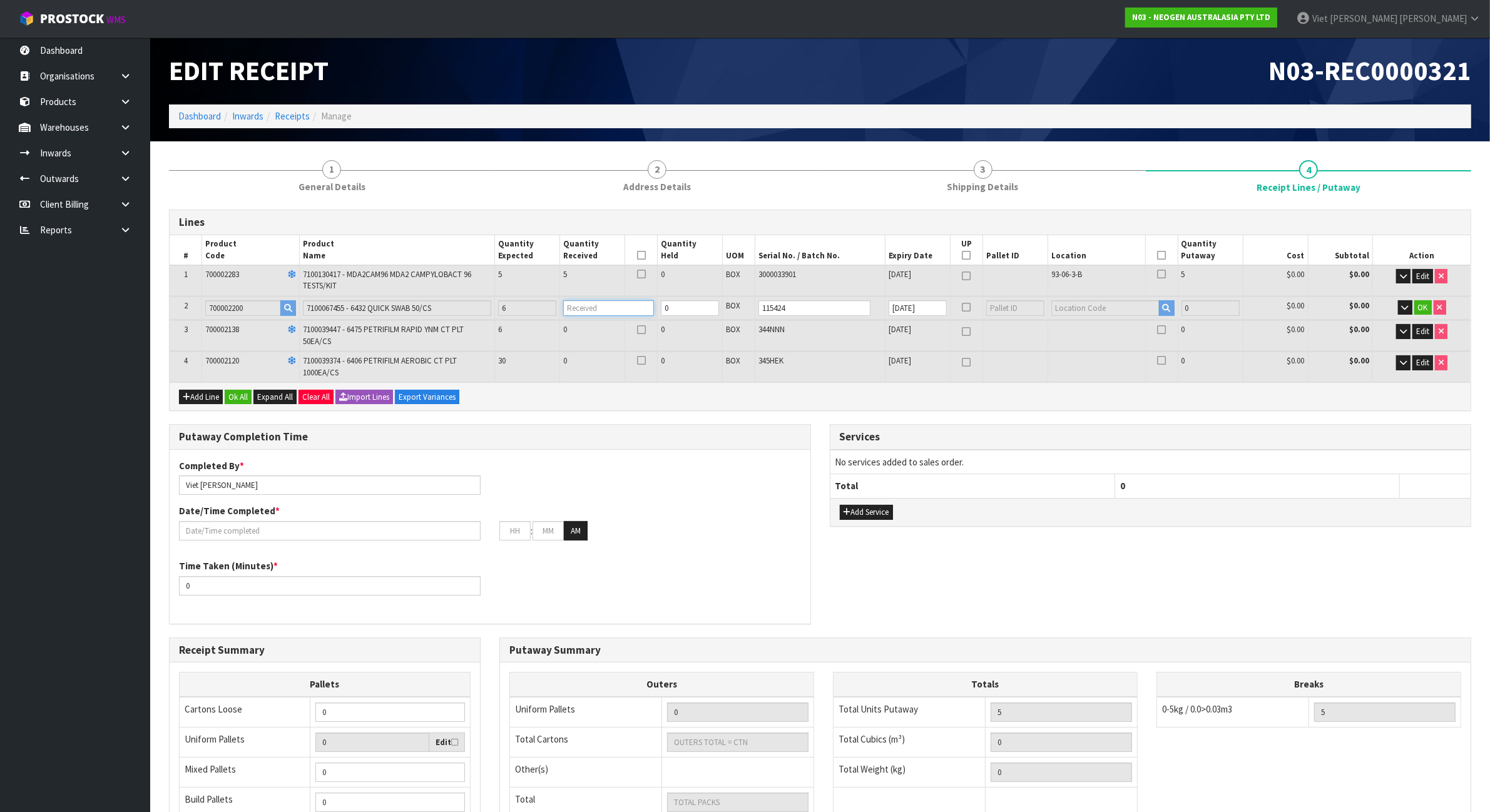
type input "11"
type input "0.026955"
type input "4.4"
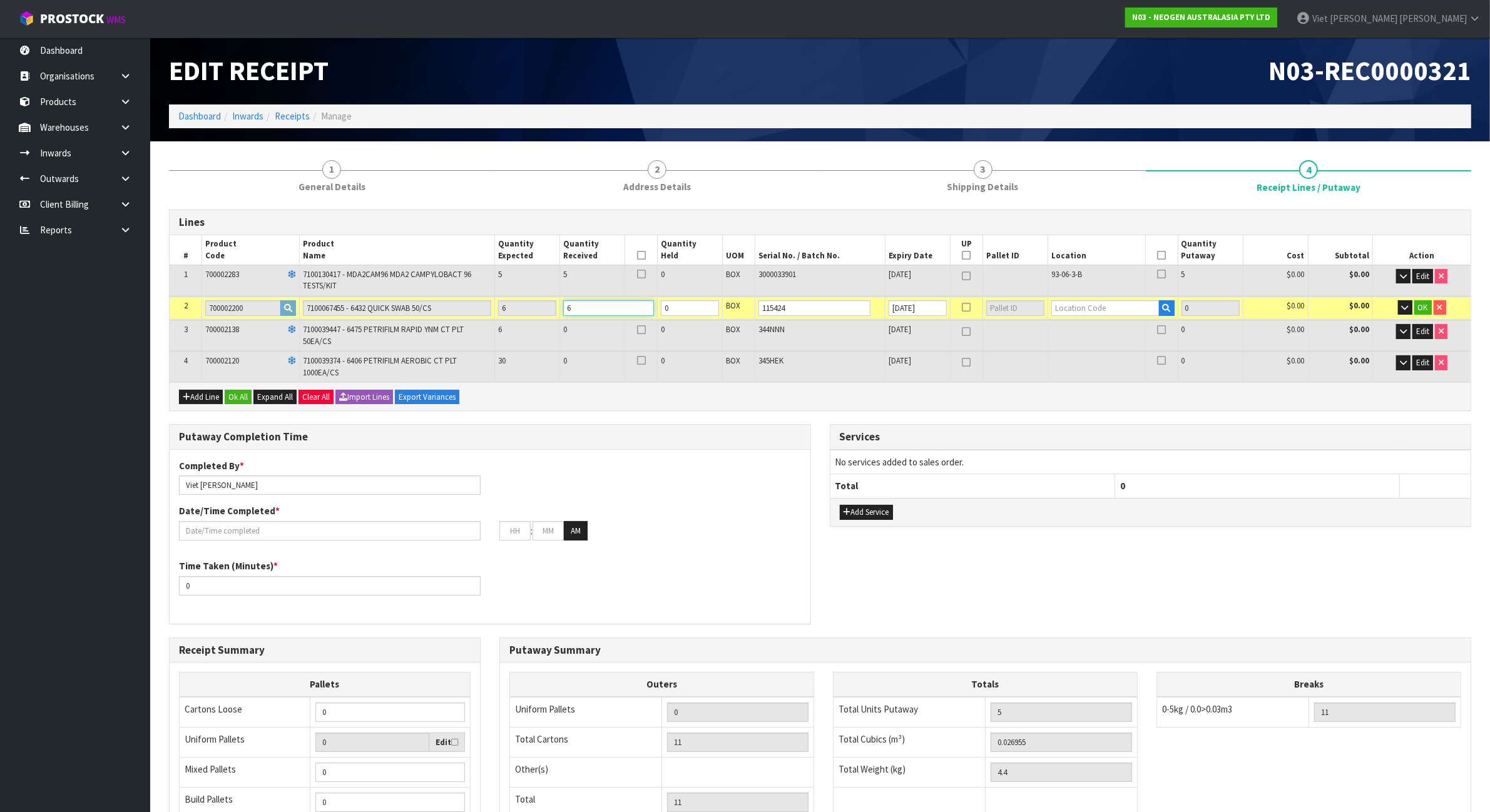
type input "6"
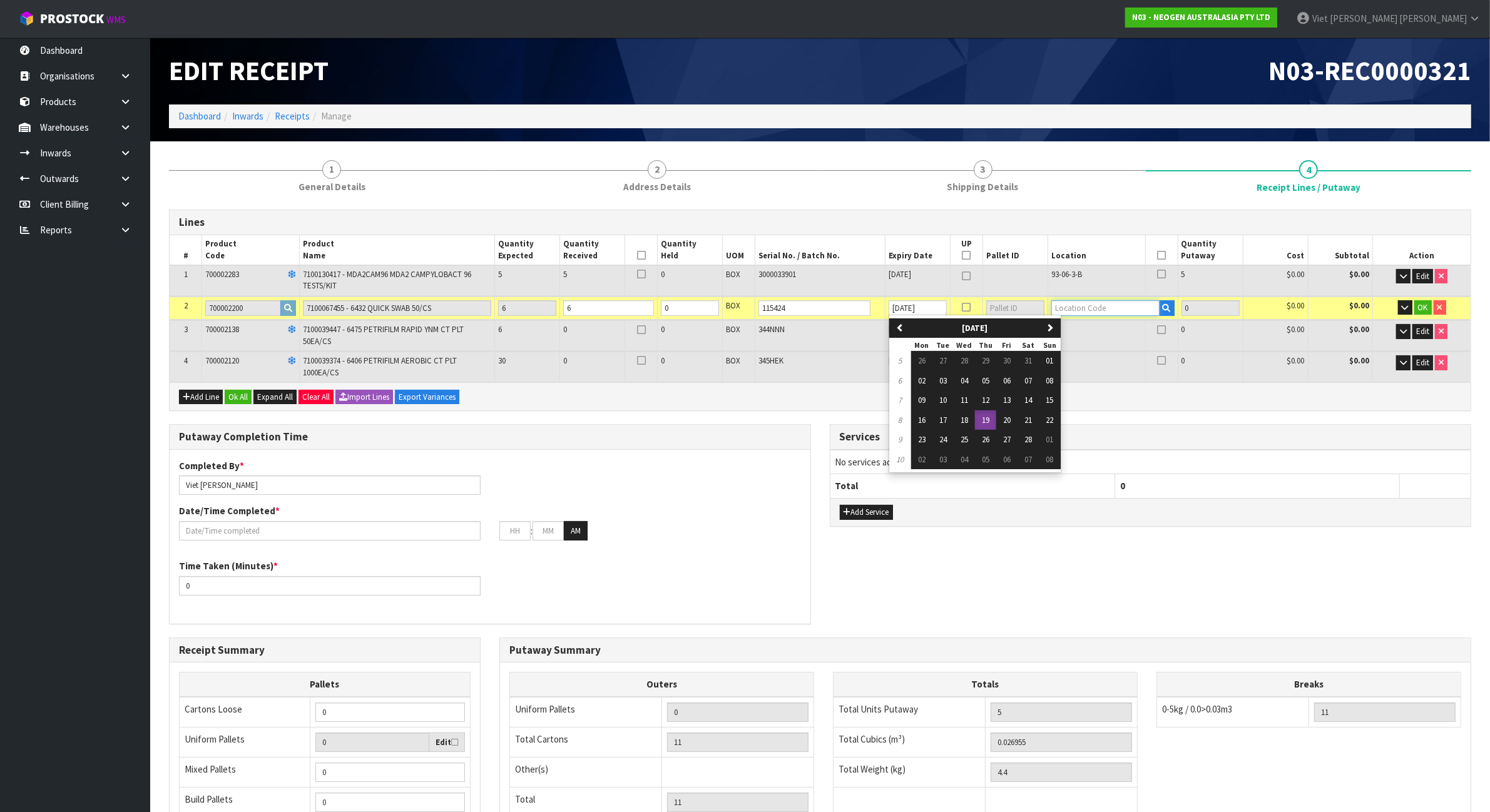
click at [1106, 307] on input "text" at bounding box center [1105, 308] width 108 height 16
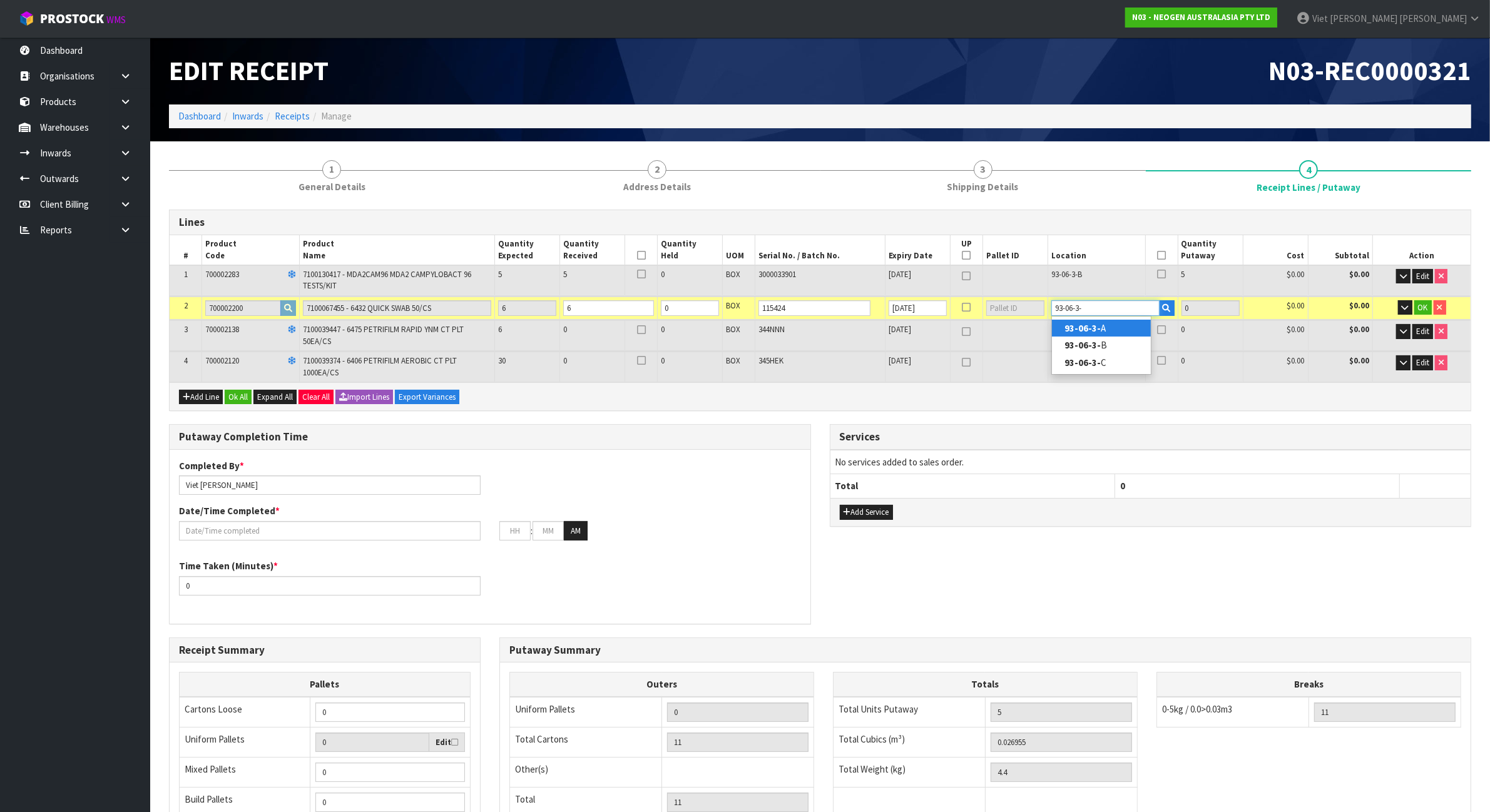
type input "93-06-3-B"
type input "11"
type input "6"
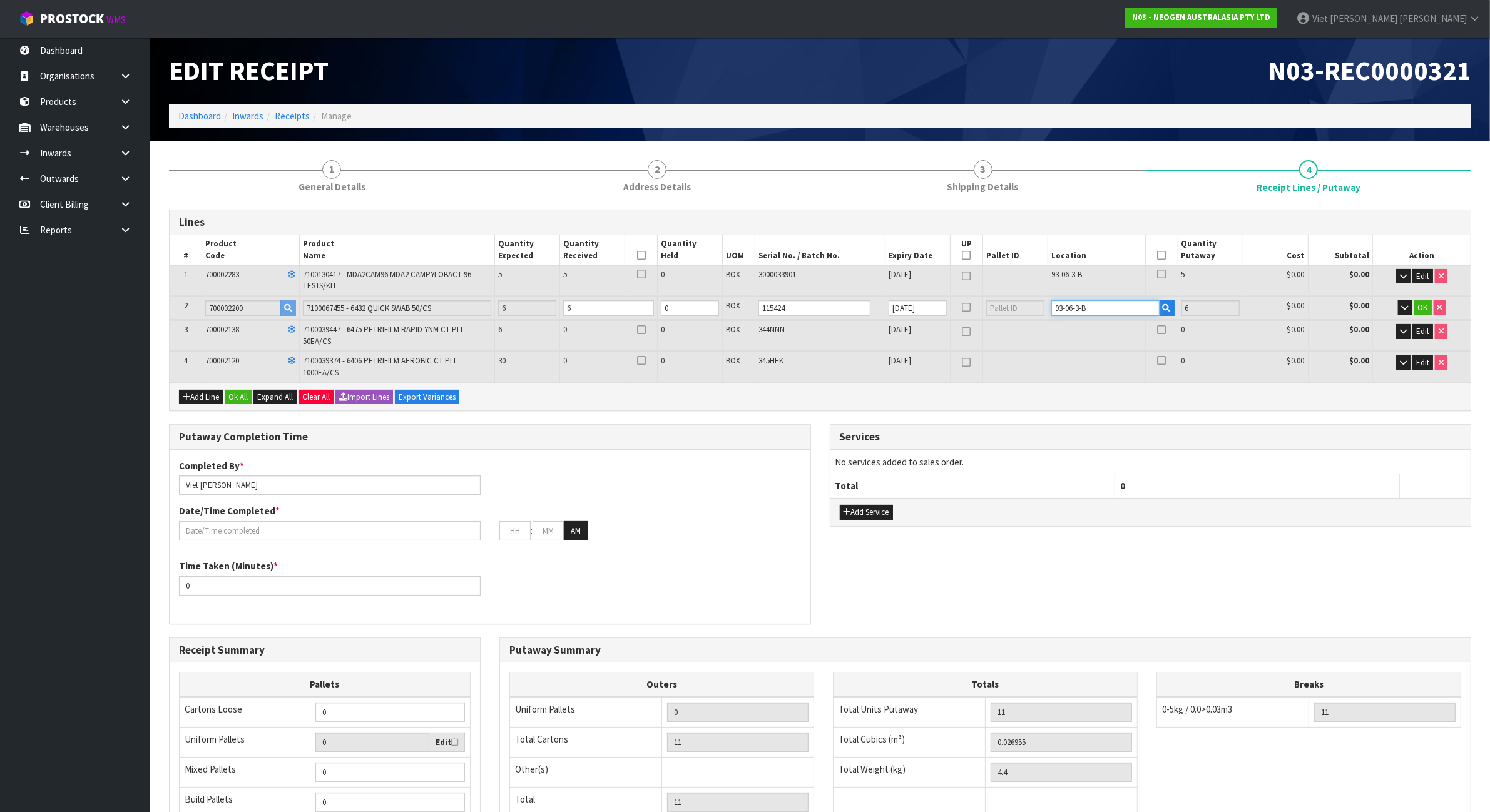
type input "93-06-3-B"
click at [1291, 302] on span "$0.00" at bounding box center [1296, 305] width 18 height 10
click at [1420, 301] on button "OK" at bounding box center [1423, 308] width 18 height 15
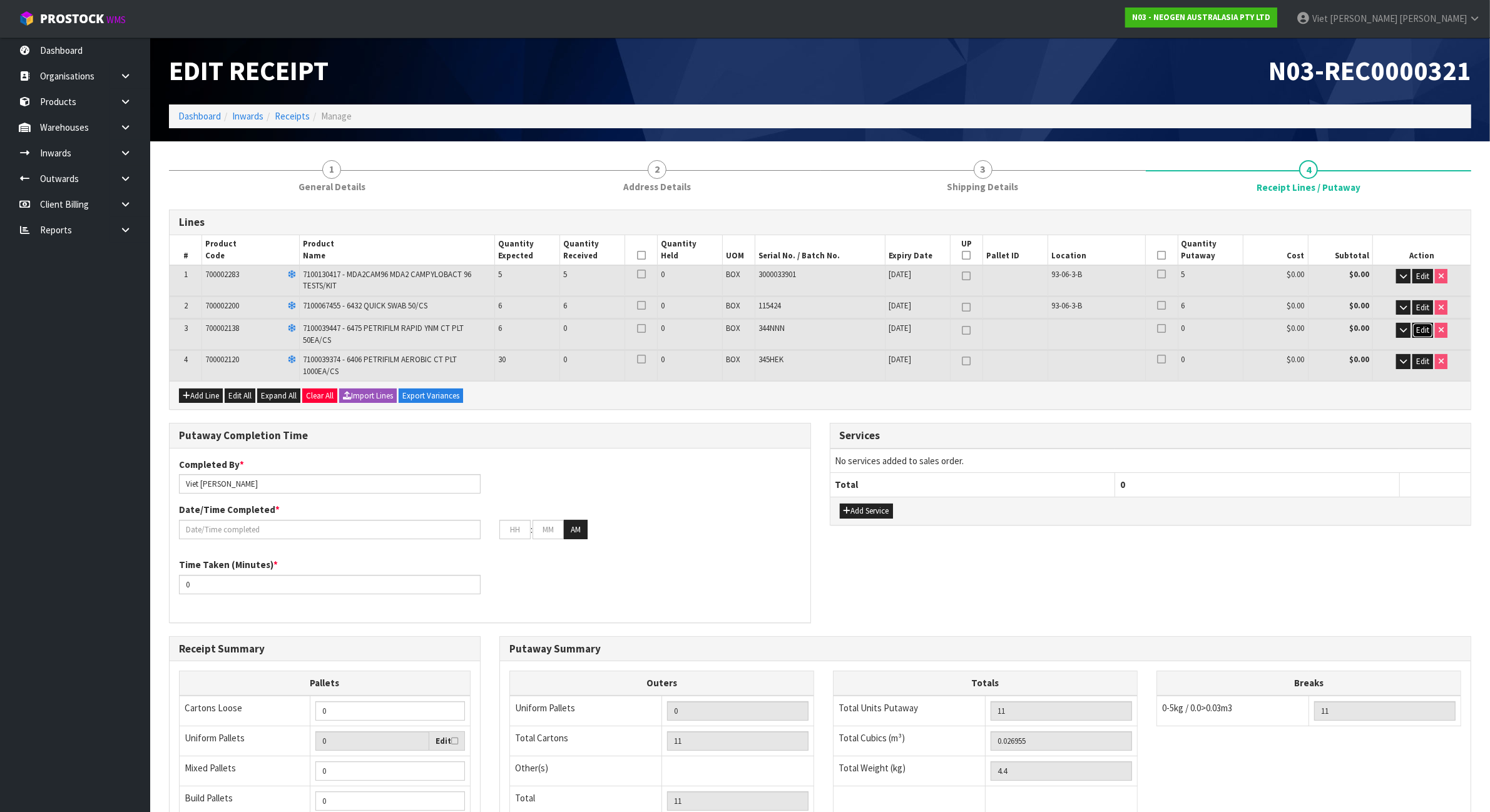
click at [1420, 327] on span "Edit" at bounding box center [1422, 329] width 13 height 10
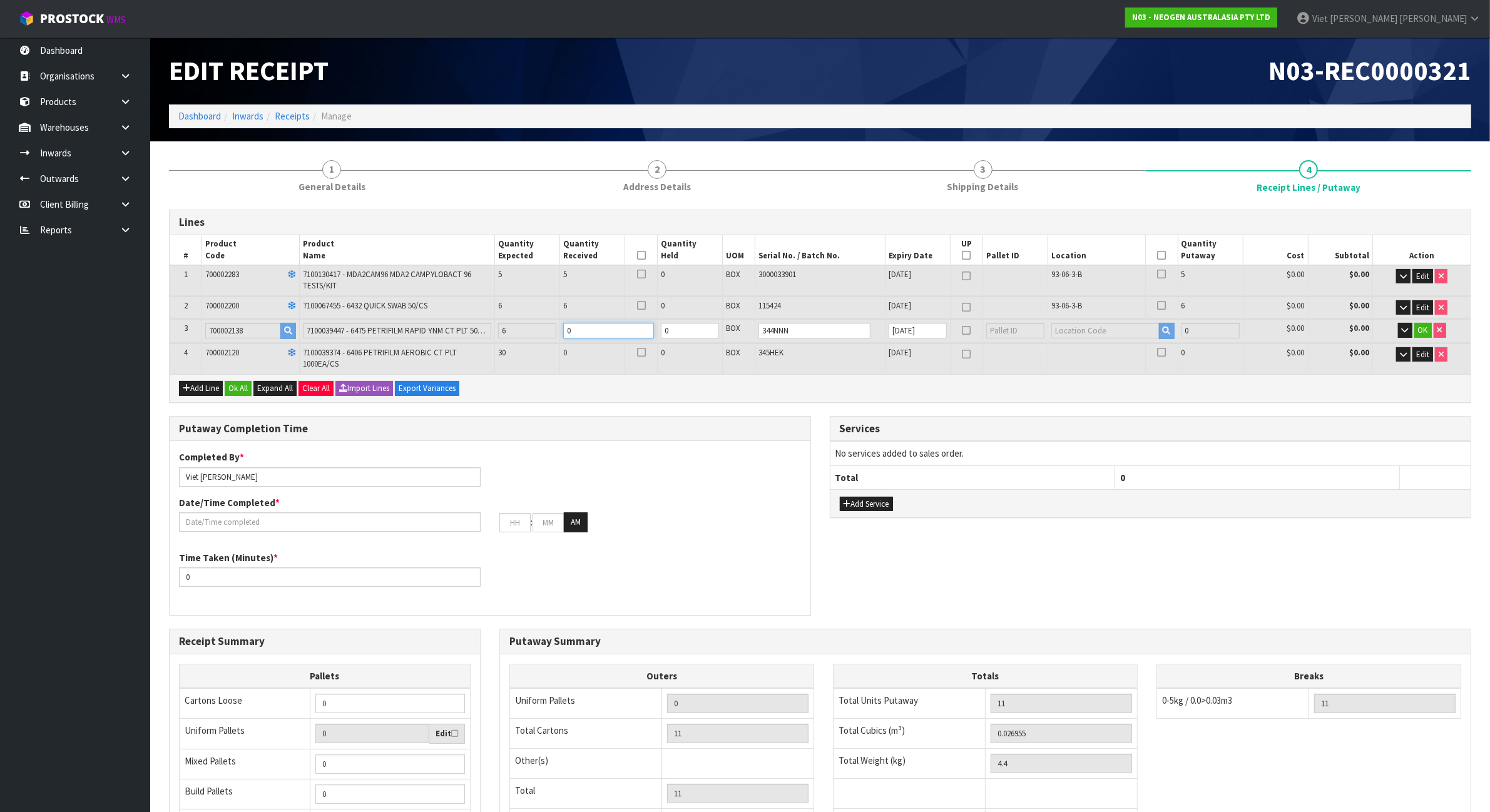
click at [599, 332] on input "0" at bounding box center [608, 331] width 90 height 16
type input "0"
type input "17"
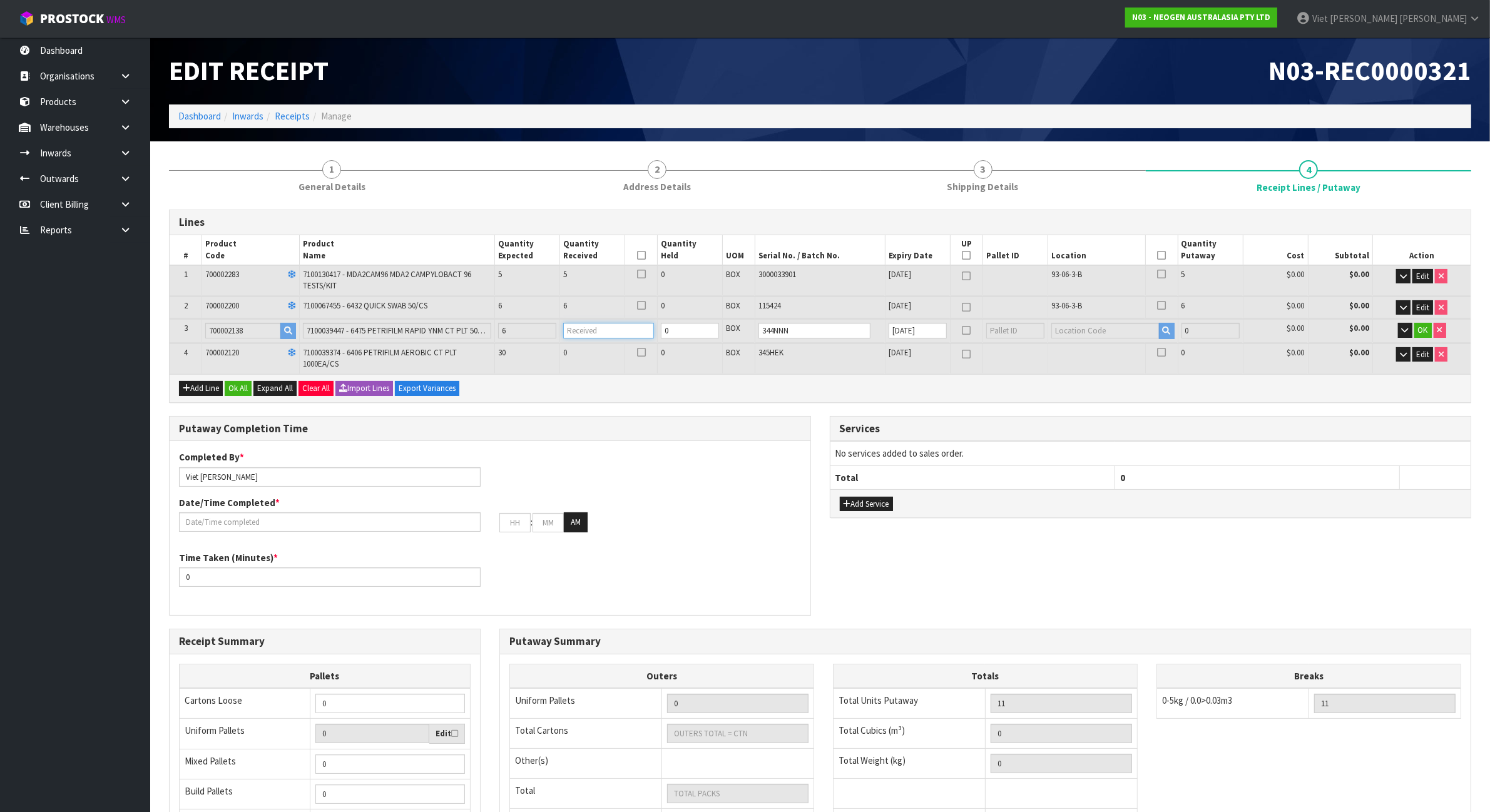
type input "0.034707"
type input "5.6"
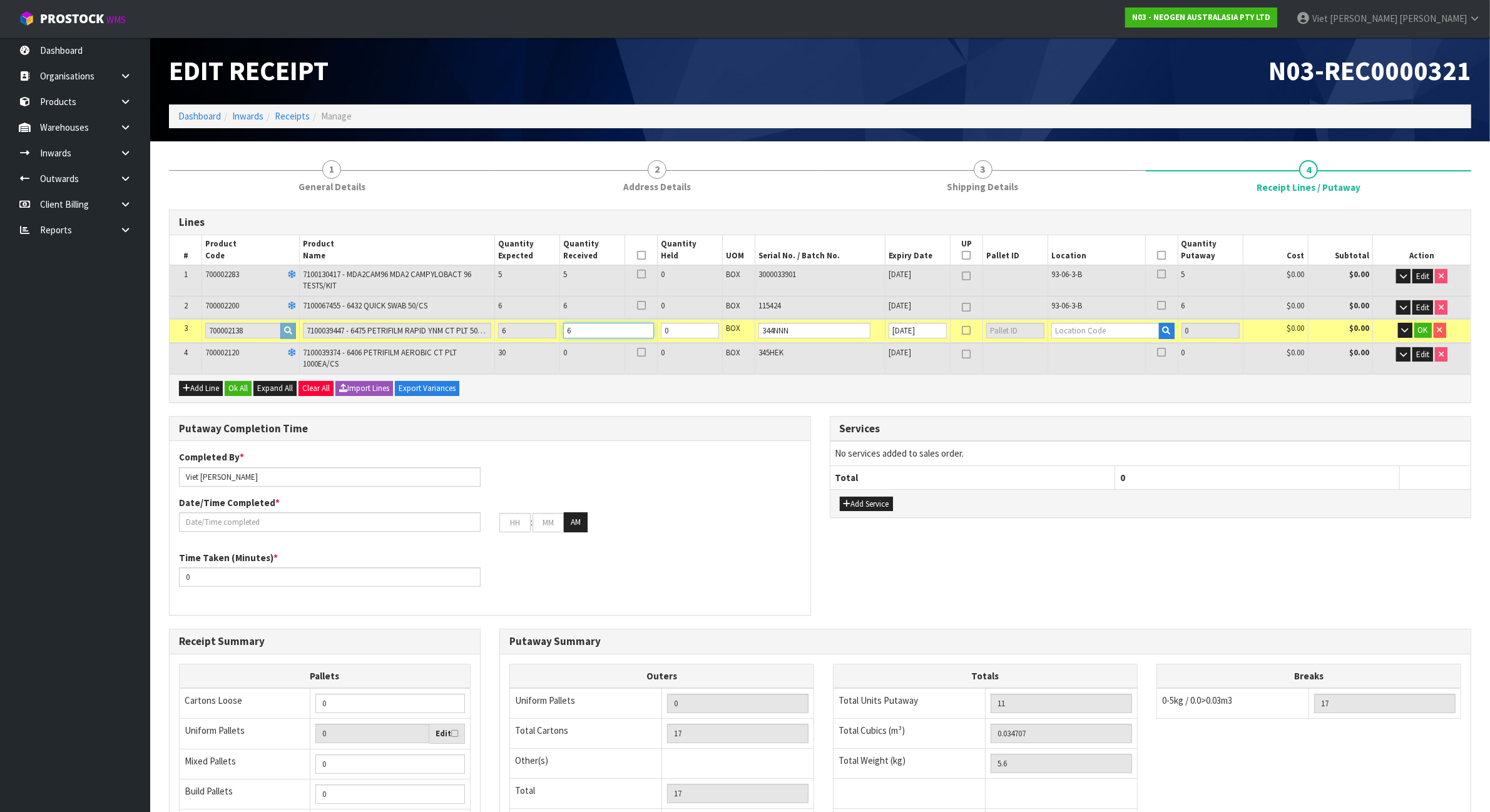
type input "6"
click at [1134, 324] on input "text" at bounding box center [1105, 331] width 108 height 16
drag, startPoint x: 1094, startPoint y: 304, endPoint x: 1052, endPoint y: 311, distance: 42.6
click at [1052, 311] on td "93-06-3-B" at bounding box center [1096, 307] width 98 height 22
copy span "93-06-3-B"
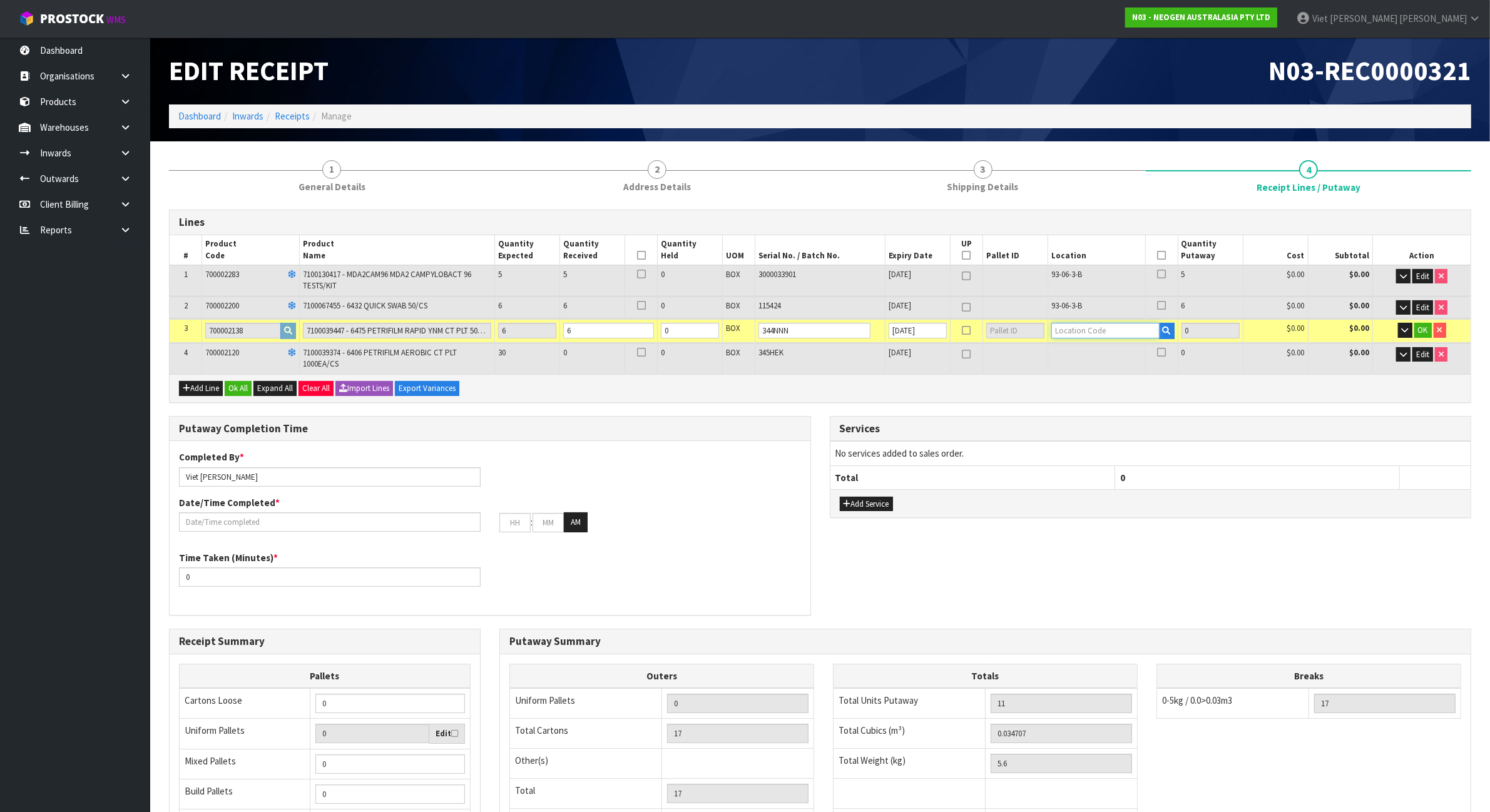
click at [1133, 329] on input "text" at bounding box center [1105, 331] width 108 height 16
paste input "93-06-3-B"
type input "93-06-3-B"
type input "17"
type input "6"
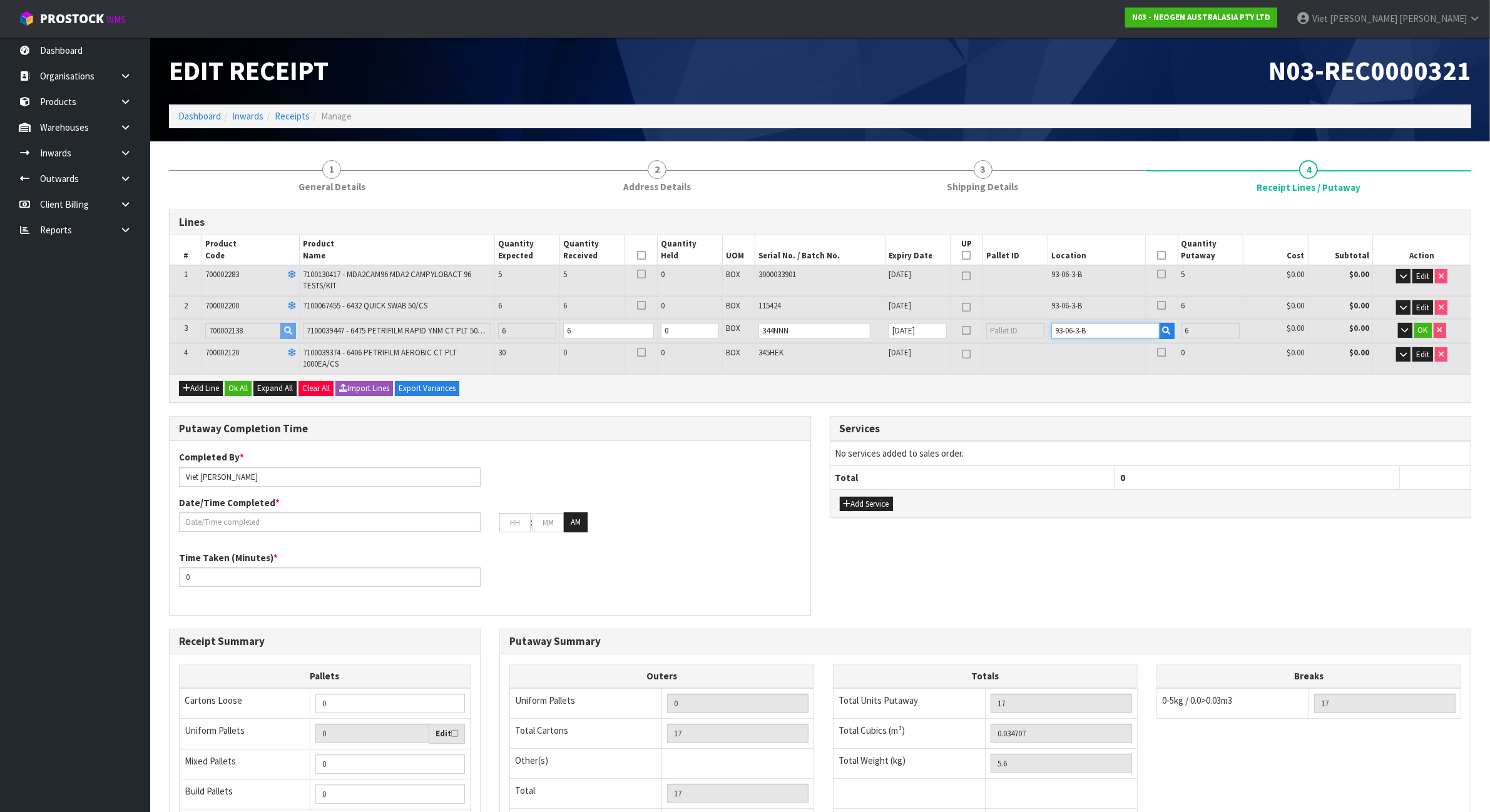
click at [1128, 332] on input "93-06-3-B" at bounding box center [1105, 331] width 108 height 16
type input "93-06-3-B"
click at [1420, 326] on span "OK" at bounding box center [1423, 329] width 10 height 10
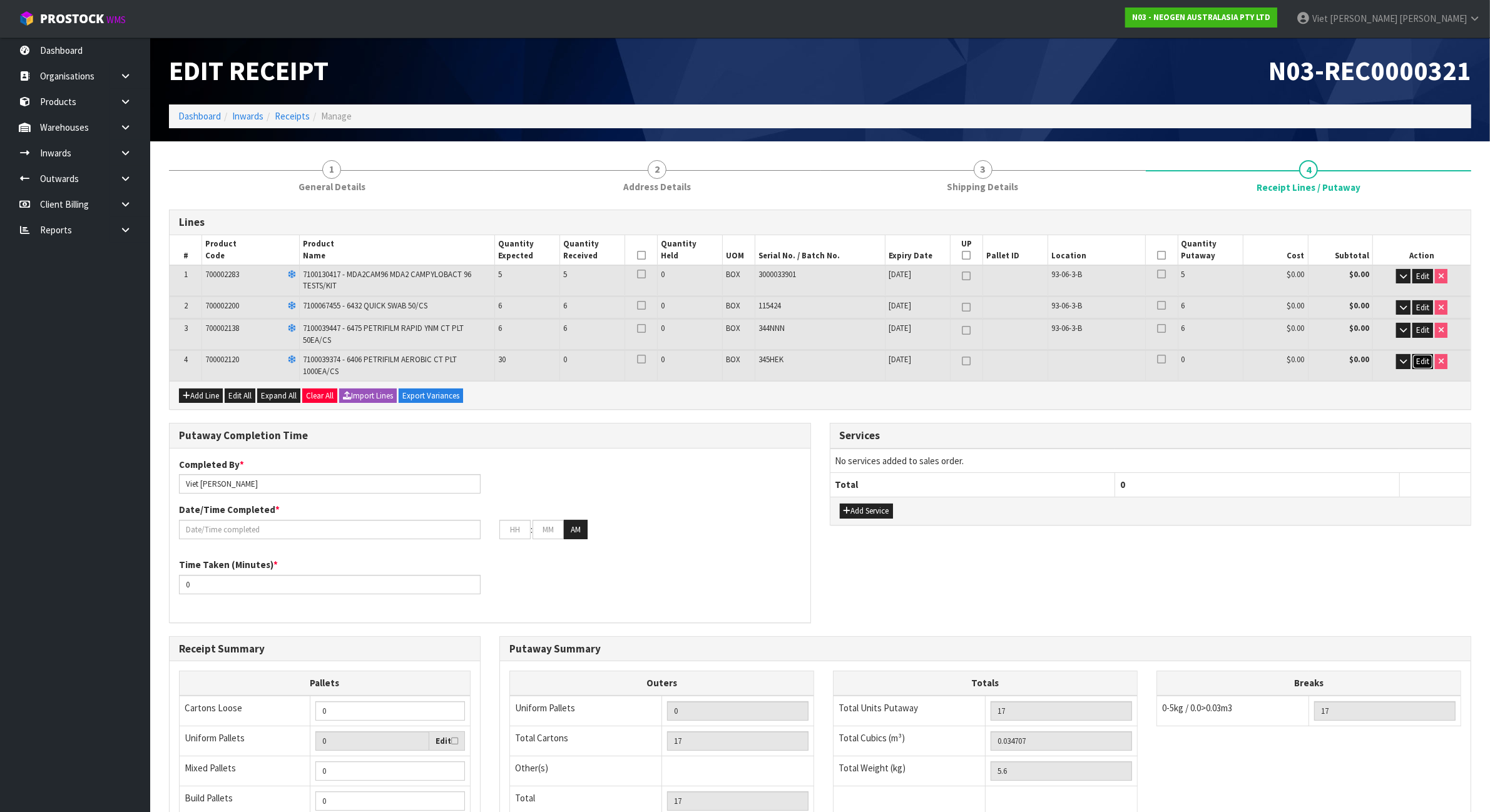
click at [1424, 364] on span "Edit" at bounding box center [1422, 360] width 13 height 10
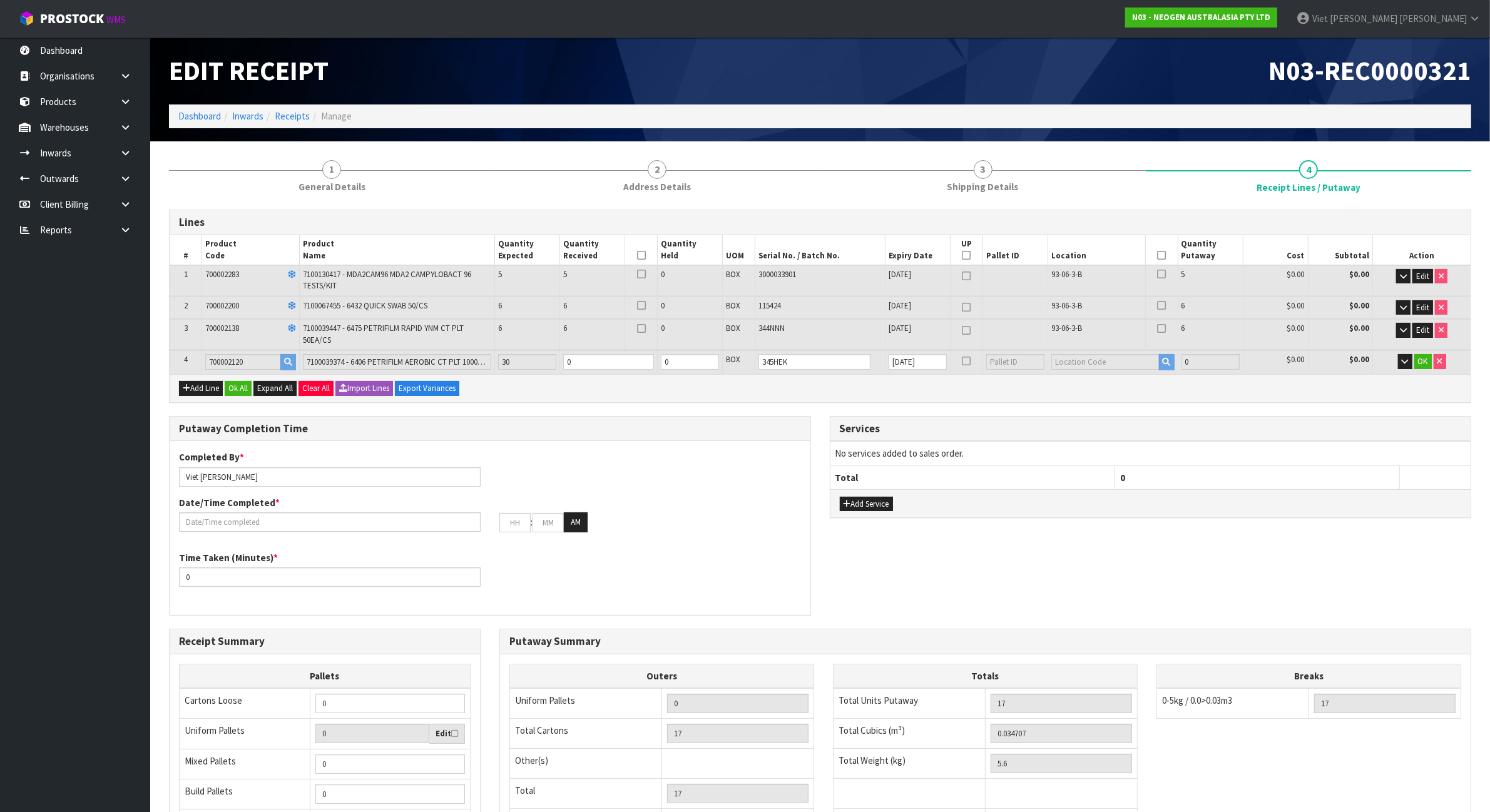
click at [611, 351] on td "0" at bounding box center [608, 361] width 98 height 23
click at [606, 354] on input "0" at bounding box center [608, 362] width 90 height 16
type input "0"
type input "20"
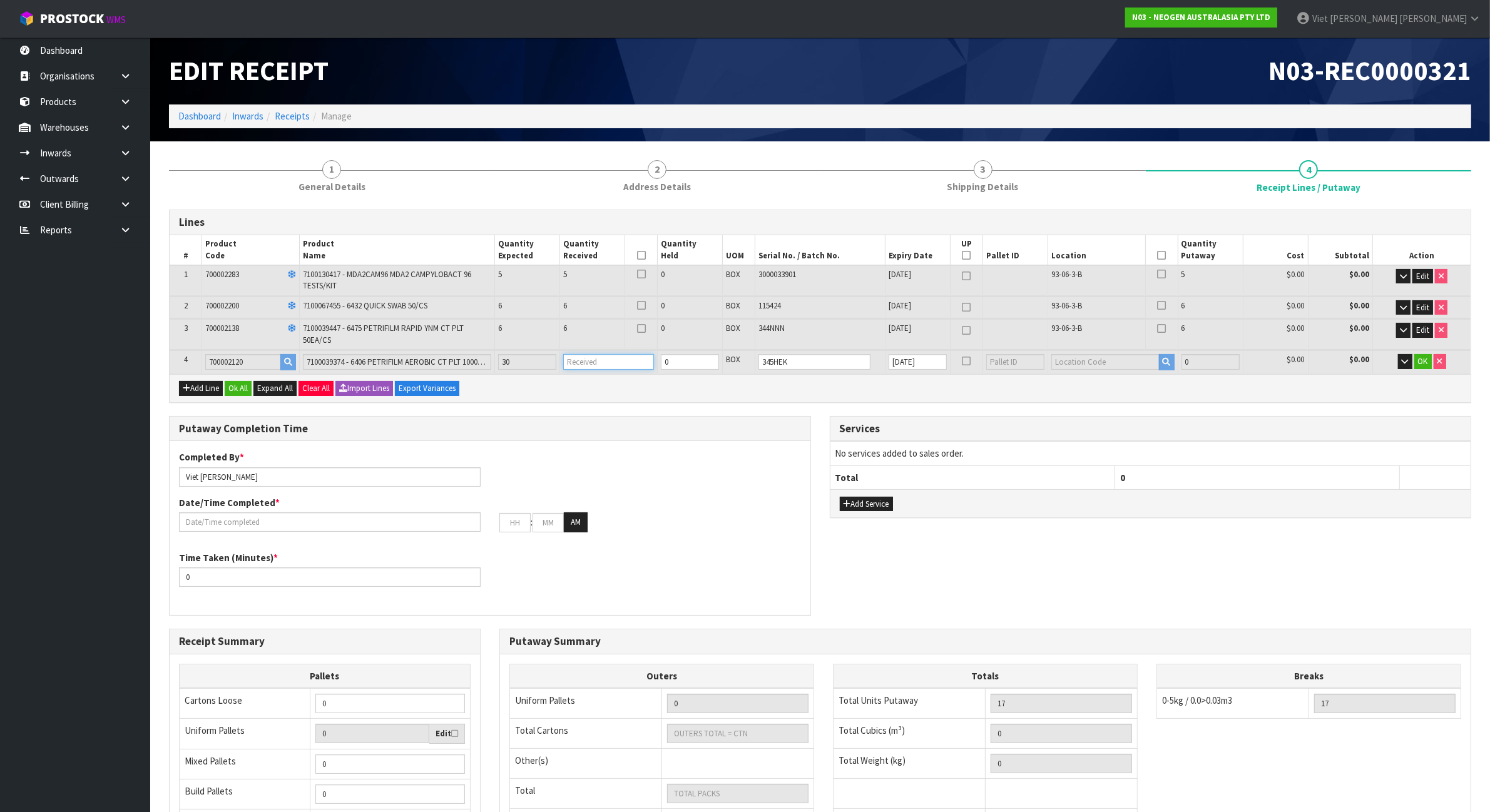
type input "20"
type input "0.056787"
type input "11.6"
type input "3"
type input "47"
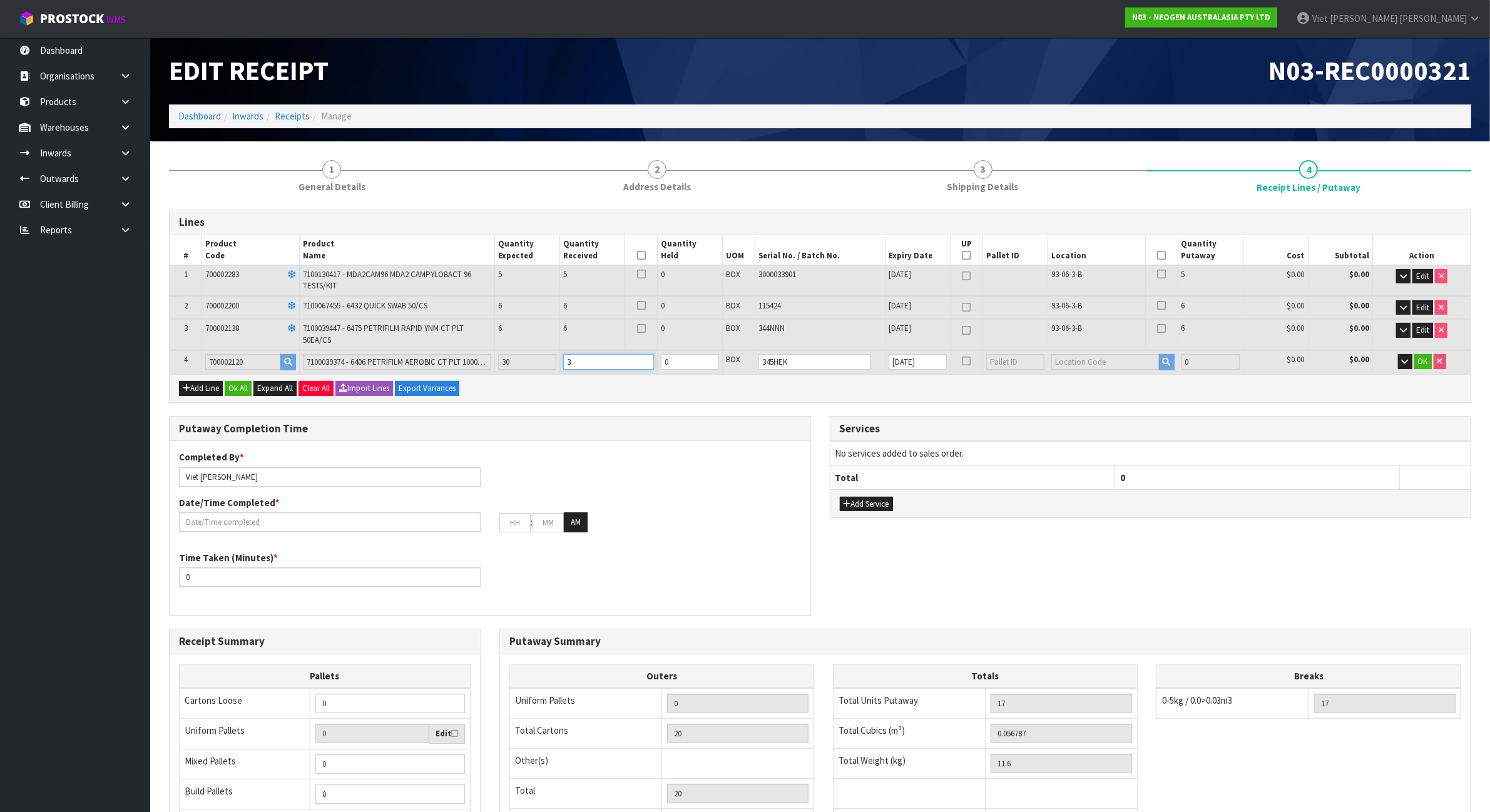
type input "47"
type input "0.255507"
type input "65.6"
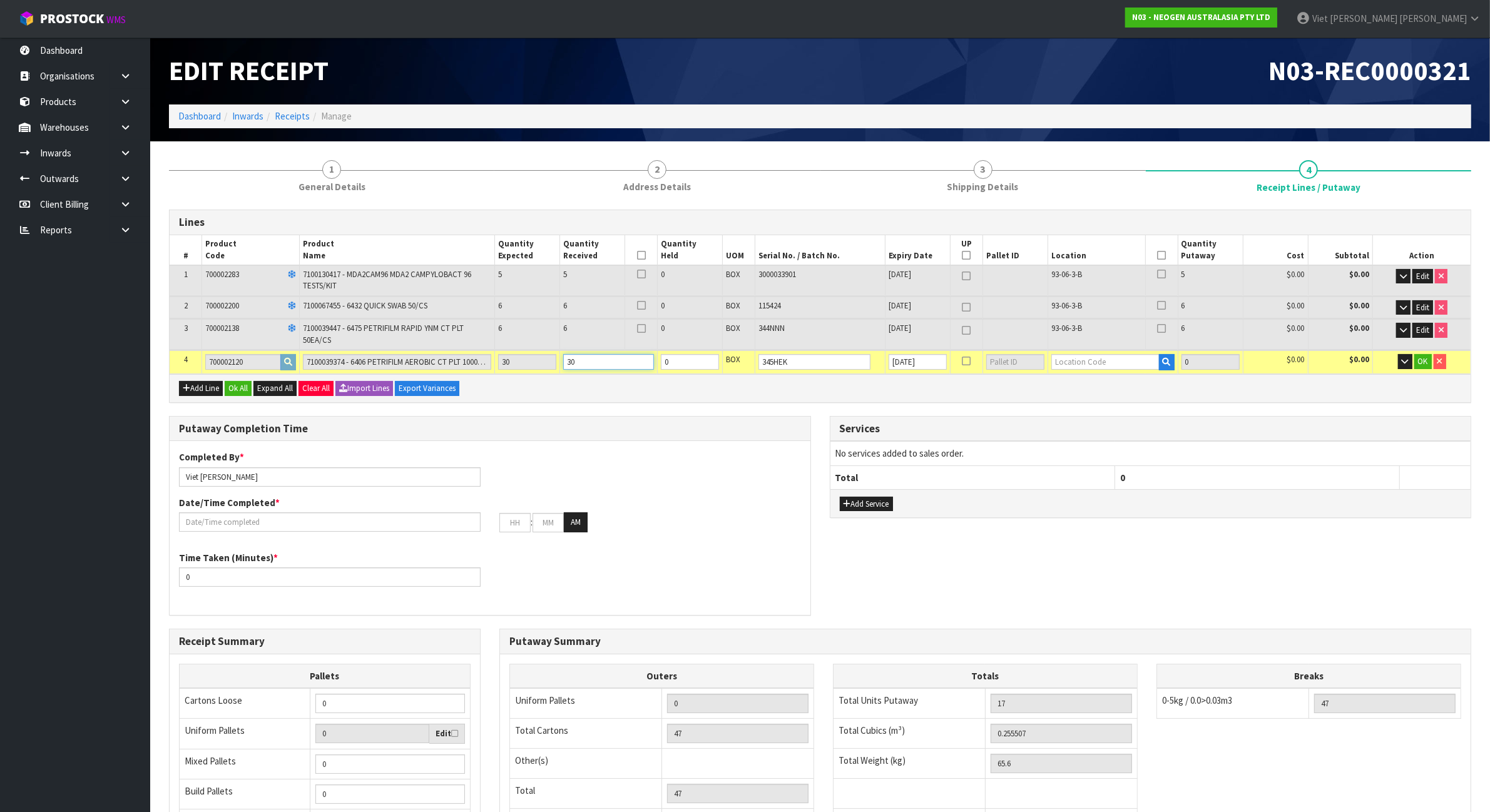
type input "30"
click at [1094, 354] on input "text" at bounding box center [1105, 362] width 108 height 16
click at [1092, 354] on input "text" at bounding box center [1105, 362] width 108 height 16
type input "93-04-3-B"
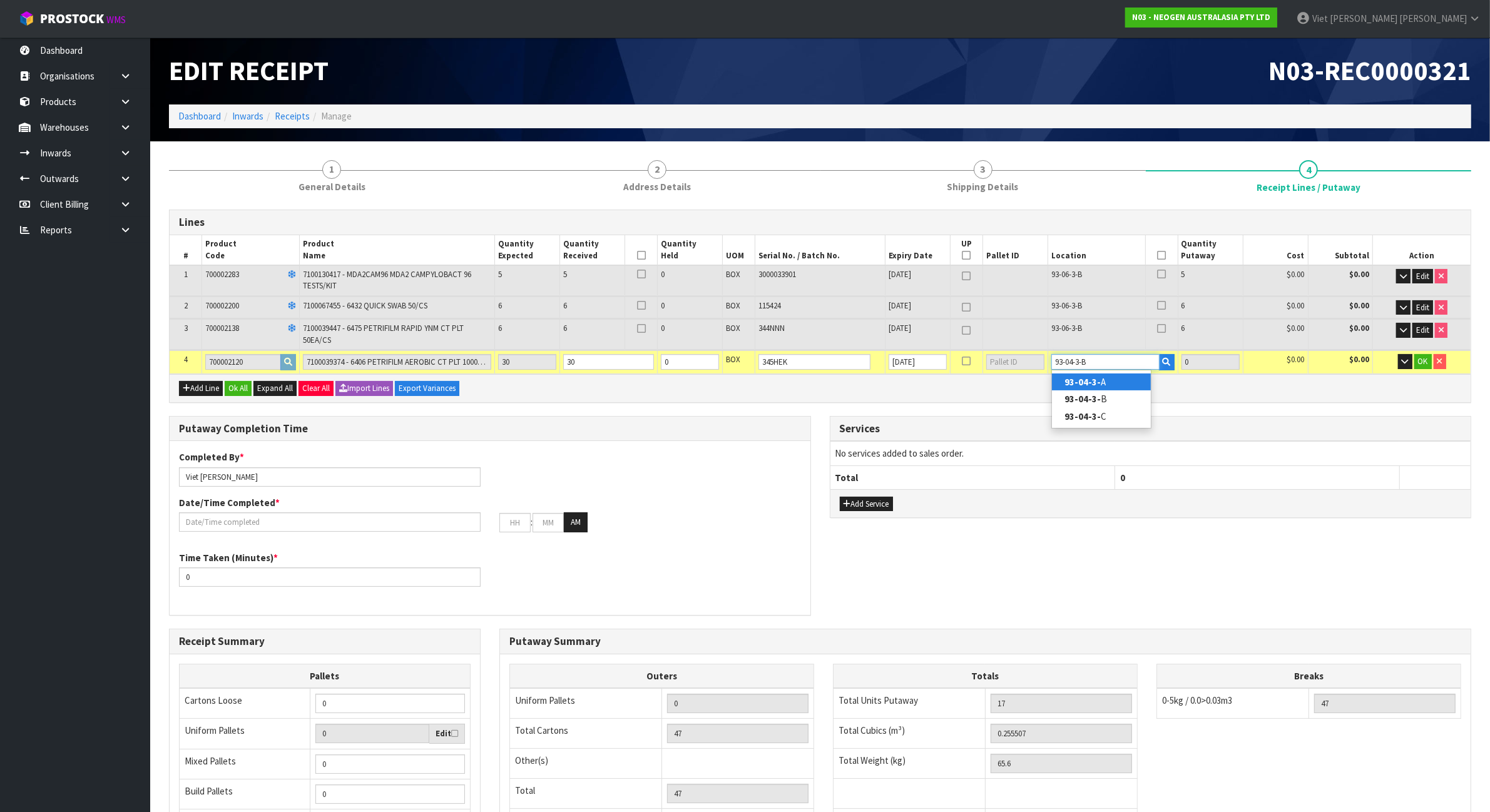
type input "47"
type input "30"
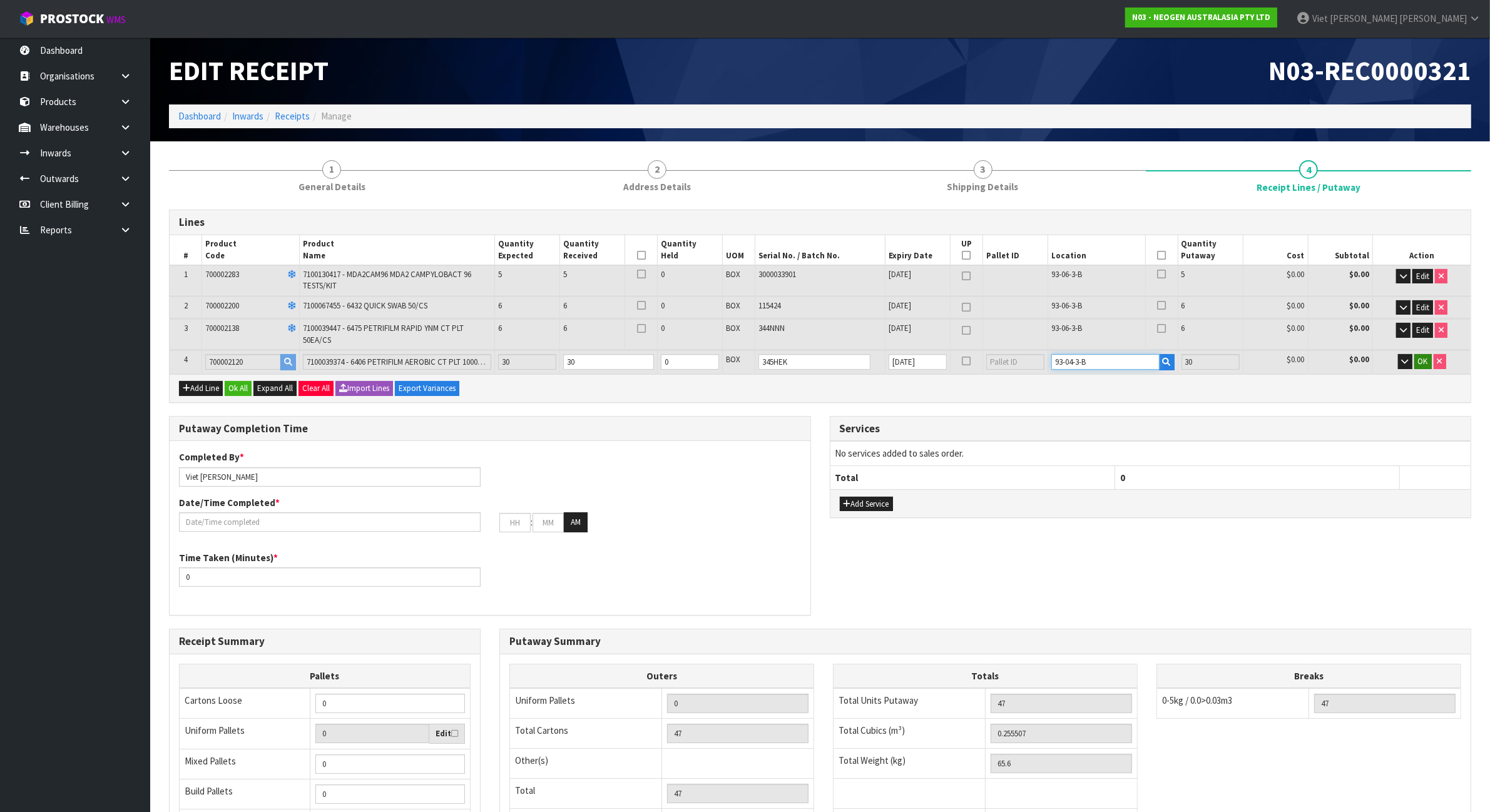
type input "93-04-3-B"
click at [1424, 358] on span "OK" at bounding box center [1423, 360] width 10 height 10
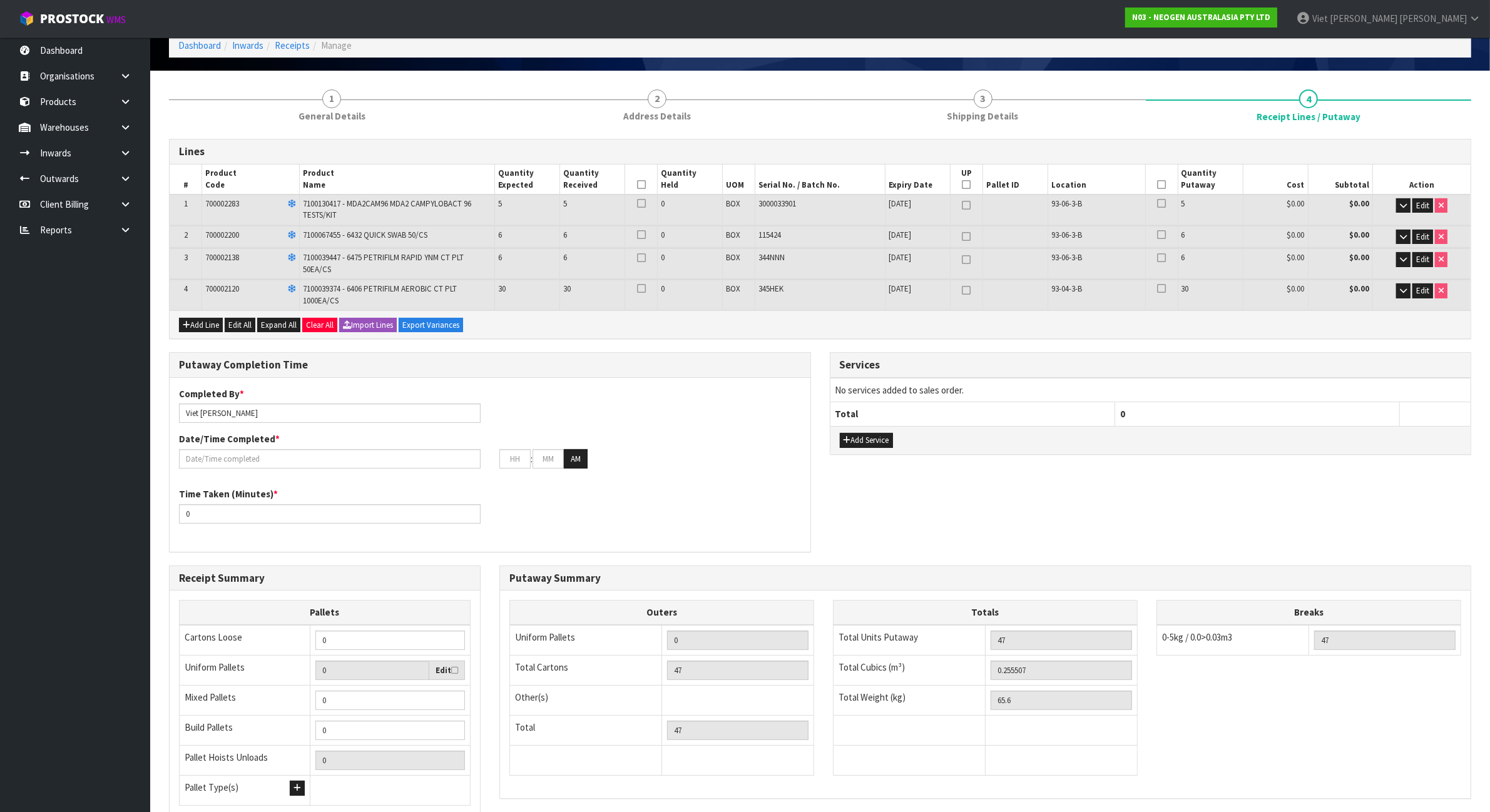
scroll to position [98, 0]
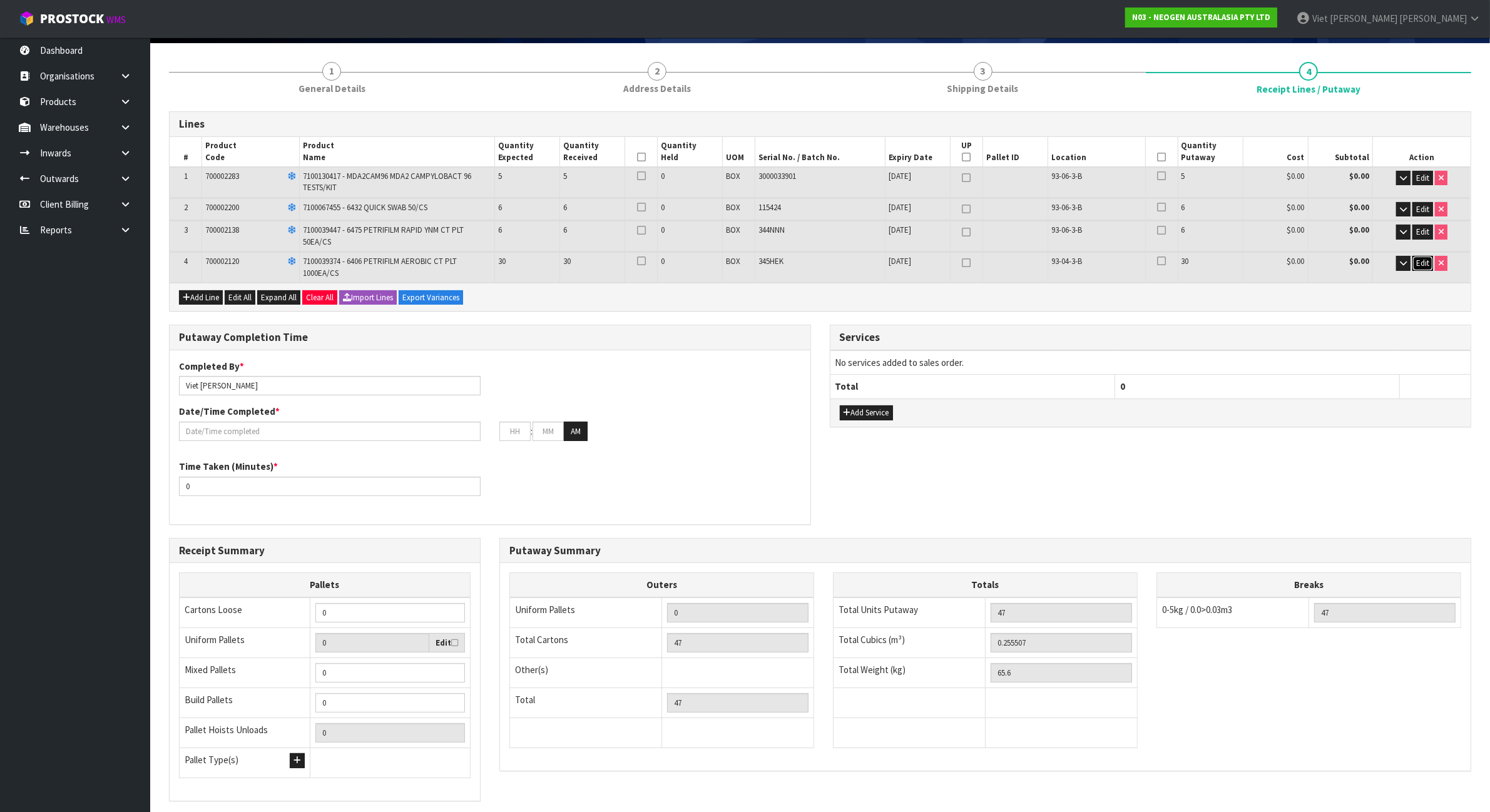
click at [1414, 260] on button "Edit" at bounding box center [1422, 263] width 21 height 15
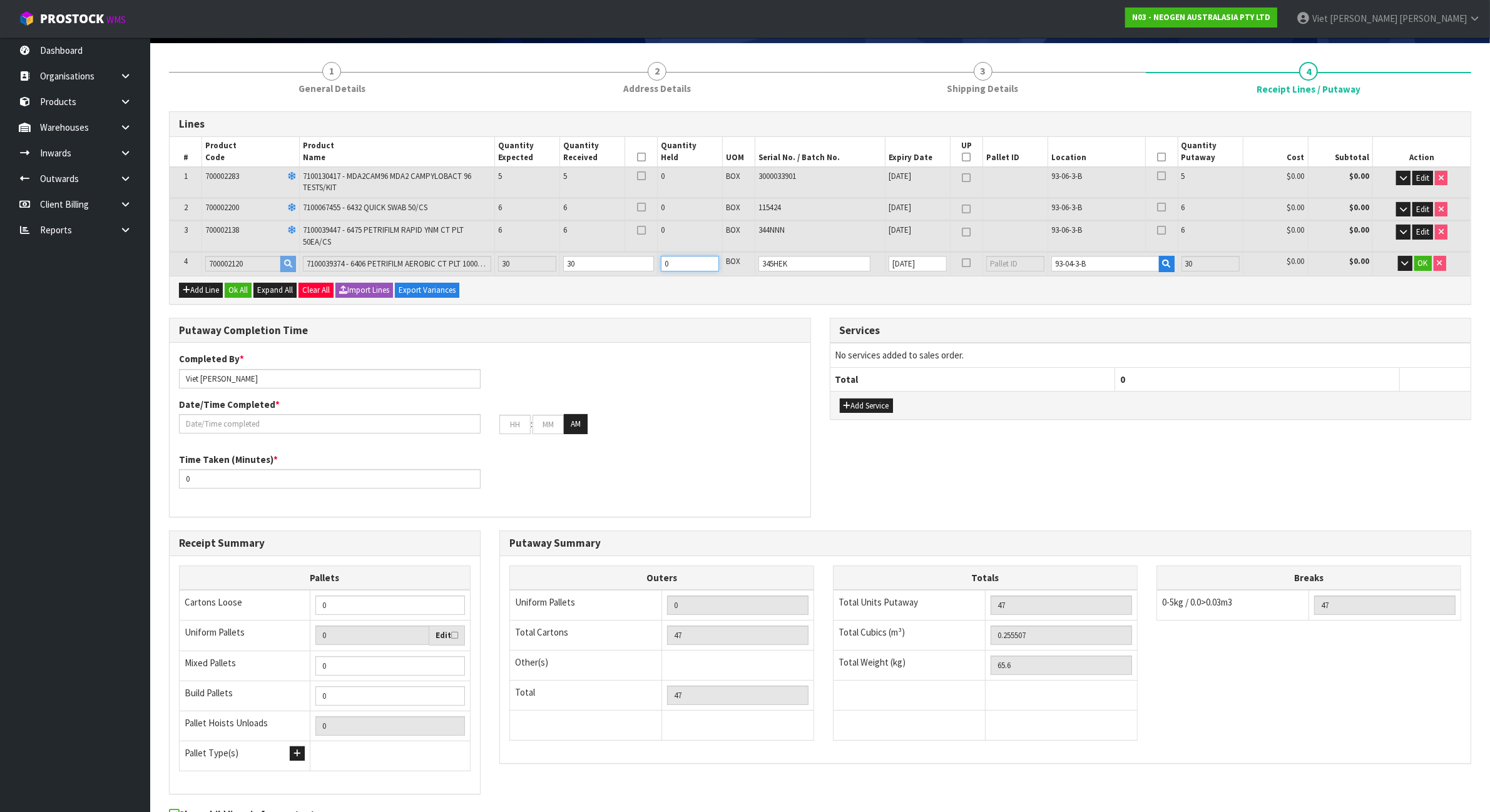
click at [703, 261] on input "0" at bounding box center [689, 264] width 58 height 16
click at [692, 281] on div "Add Line Ok All Expand All Clear All Import Lines Export Variances" at bounding box center [819, 289] width 1301 height 28
click at [693, 265] on input "0" at bounding box center [689, 264] width 58 height 16
click at [685, 318] on div "Putaway Completion Time Completed By * Viet [PERSON_NAME] Date/Time Completed *…" at bounding box center [489, 418] width 642 height 200
click at [688, 277] on div "Add Line Ok All Expand All Clear All Import Lines Export Variances" at bounding box center [819, 289] width 1301 height 28
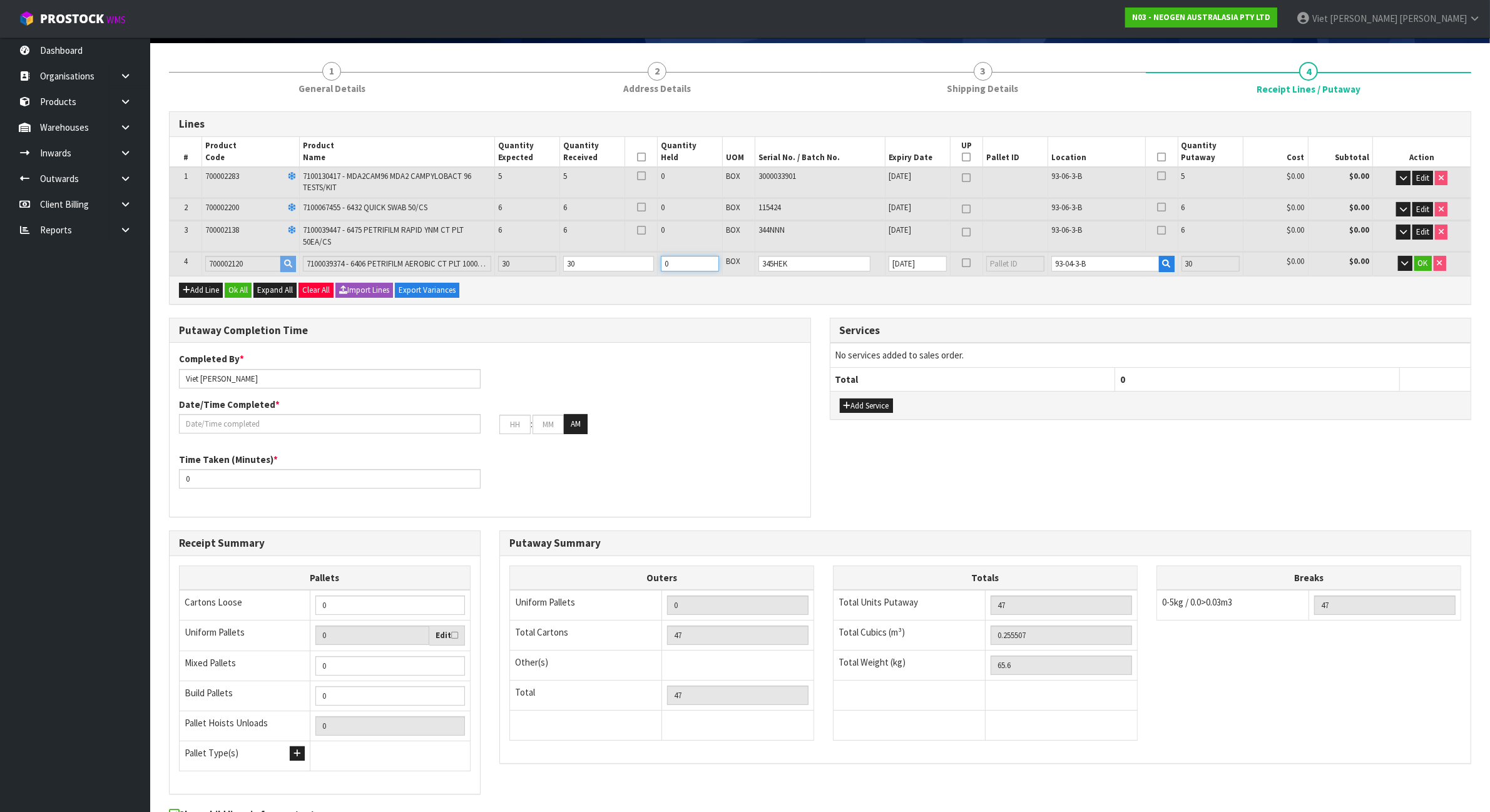
click at [689, 266] on input "0" at bounding box center [689, 264] width 58 height 16
click at [693, 264] on input "30" at bounding box center [689, 264] width 58 height 16
drag, startPoint x: 687, startPoint y: 263, endPoint x: 667, endPoint y: 264, distance: 20.0
click at [667, 264] on input "30" at bounding box center [689, 264] width 58 height 16
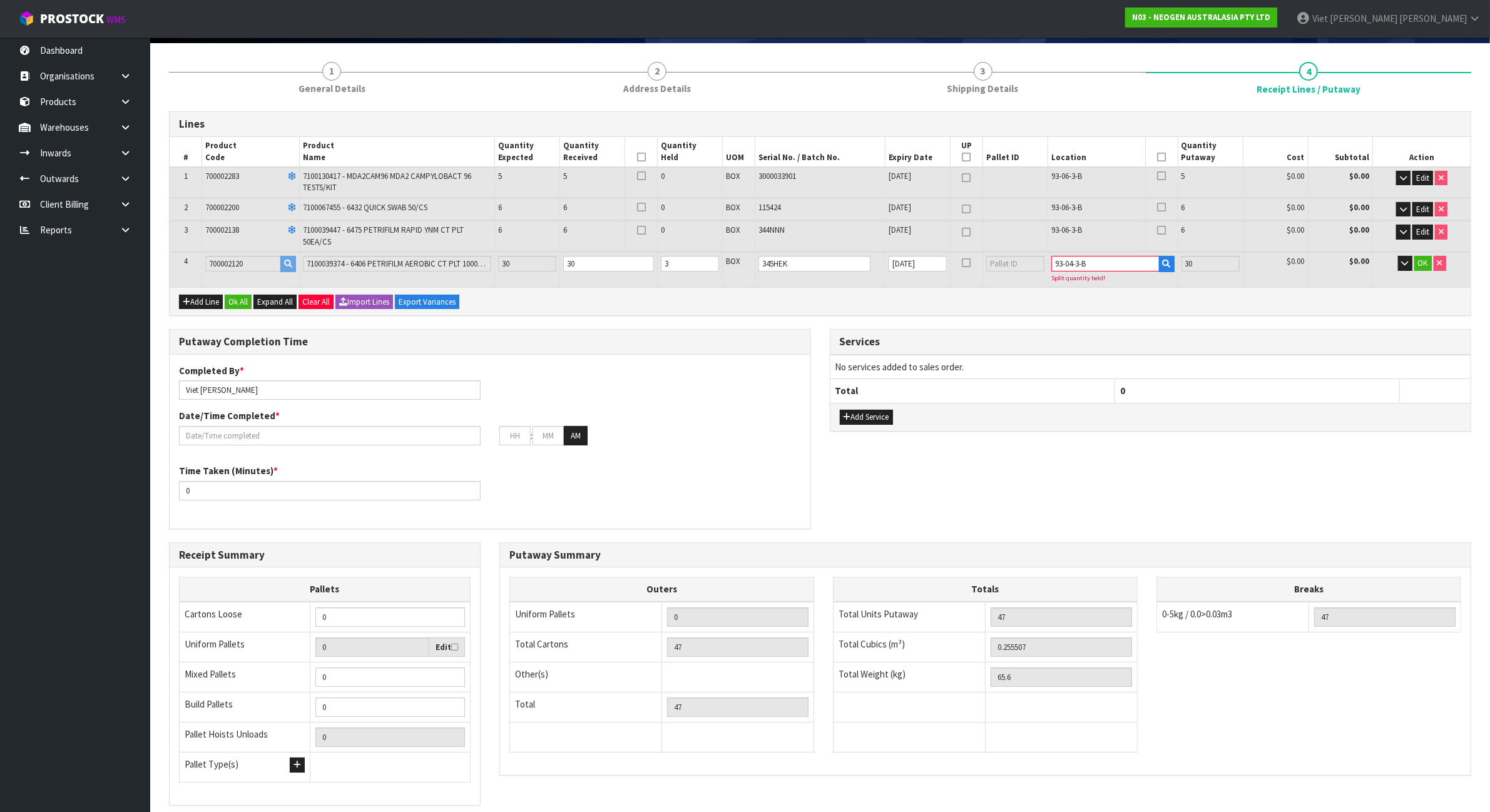
click at [699, 277] on div "Lines # Product Code Product Name Quantity Expected Quantity Received Quantity …" at bounding box center [819, 213] width 1302 height 205
click at [698, 261] on input "3" at bounding box center [689, 264] width 58 height 16
type input "2"
click at [710, 265] on input "2" at bounding box center [689, 264] width 58 height 16
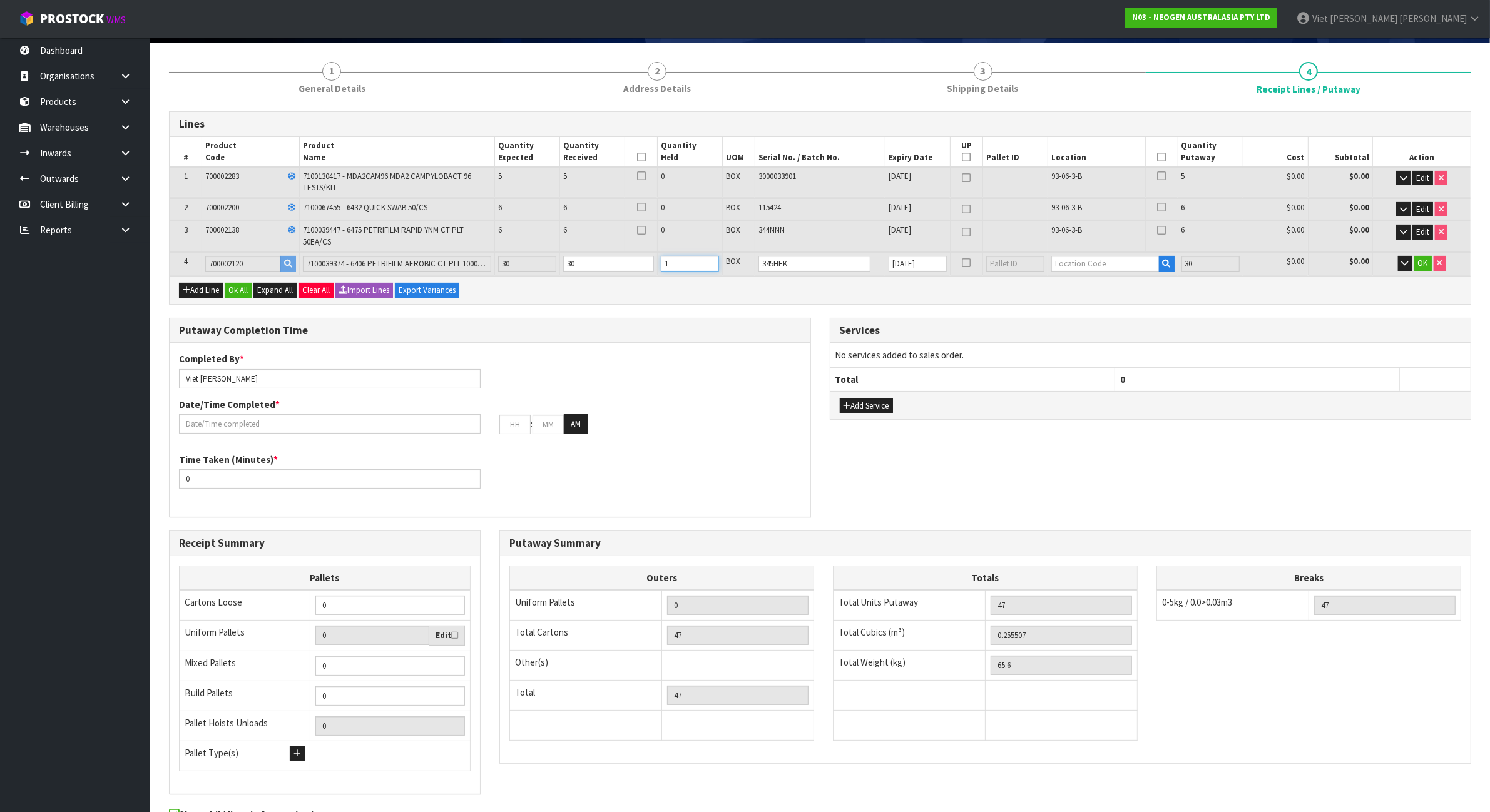
type input "1"
click at [711, 264] on input "1" at bounding box center [689, 264] width 58 height 16
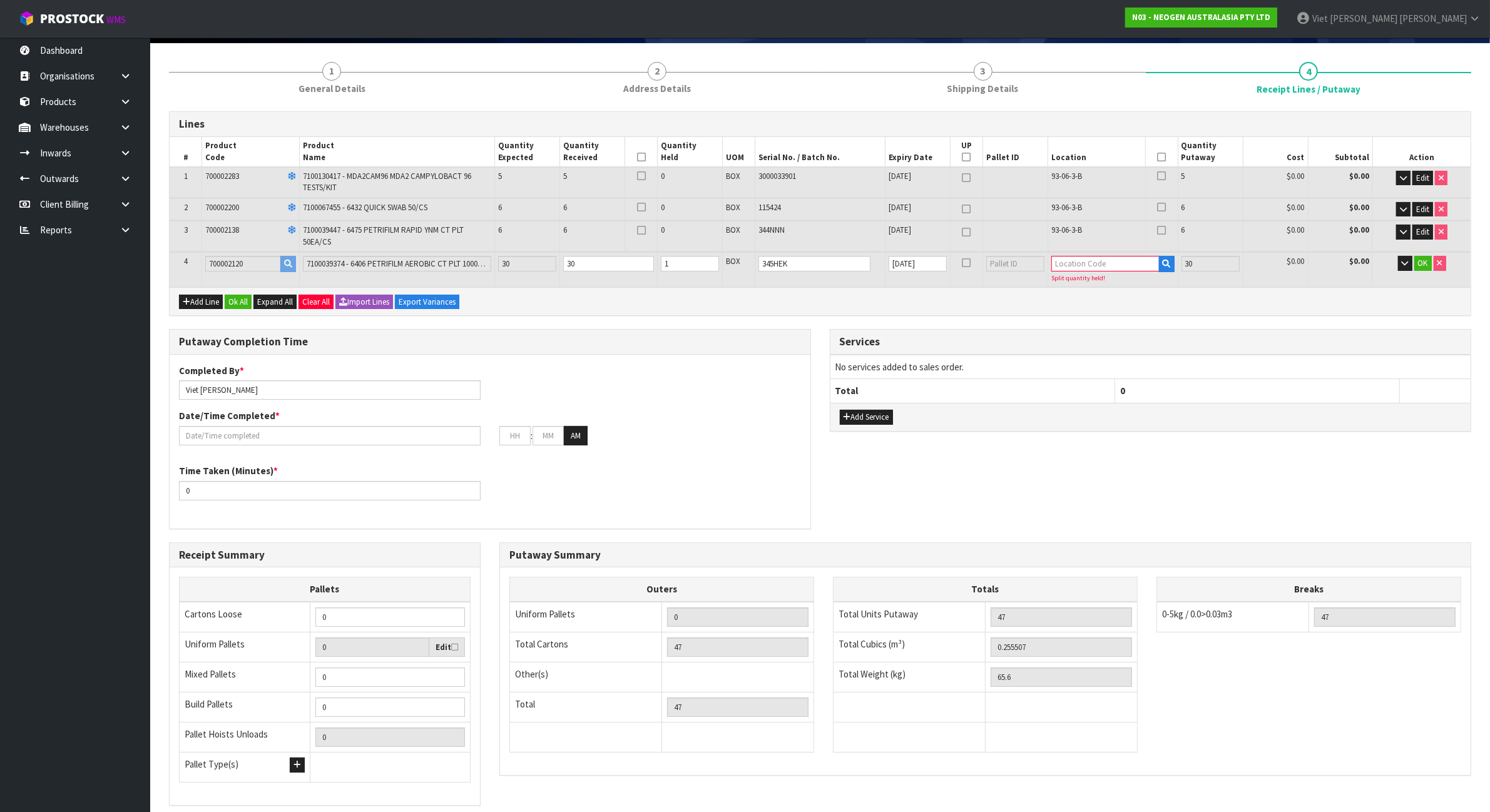
click at [918, 314] on div "Lines # Product Code Product Name Quantity Expected Quantity Received Quantity …" at bounding box center [819, 497] width 1302 height 773
click at [1109, 252] on td "Split quantity held!" at bounding box center [1112, 269] width 130 height 34
click at [1104, 256] on input "text" at bounding box center [1105, 264] width 108 height 16
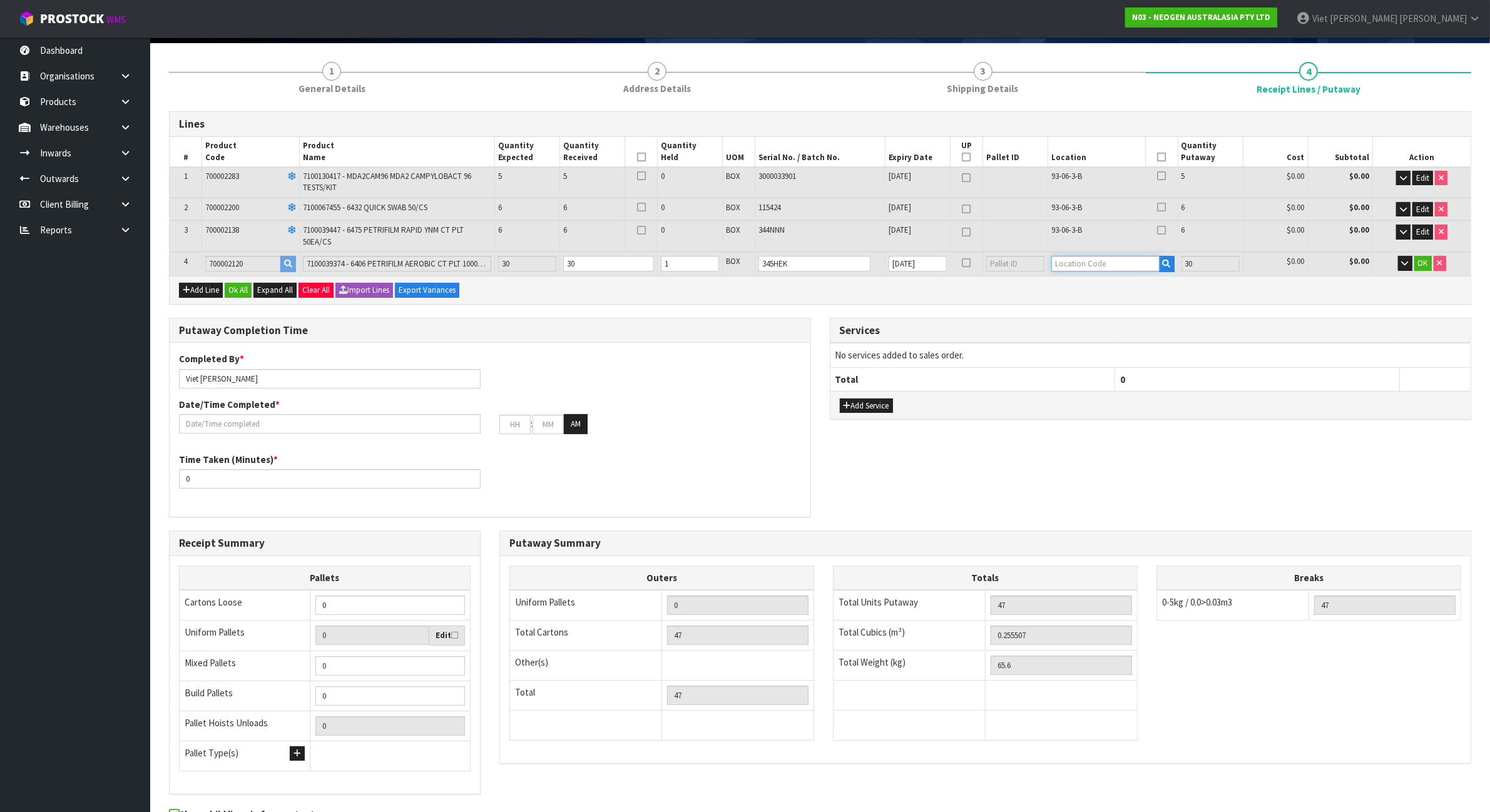
click at [1104, 256] on input "text" at bounding box center [1105, 264] width 108 height 16
type input "93-04-3-B"
click at [1104, 263] on input "text" at bounding box center [1105, 264] width 108 height 16
type input "17"
type input "0"
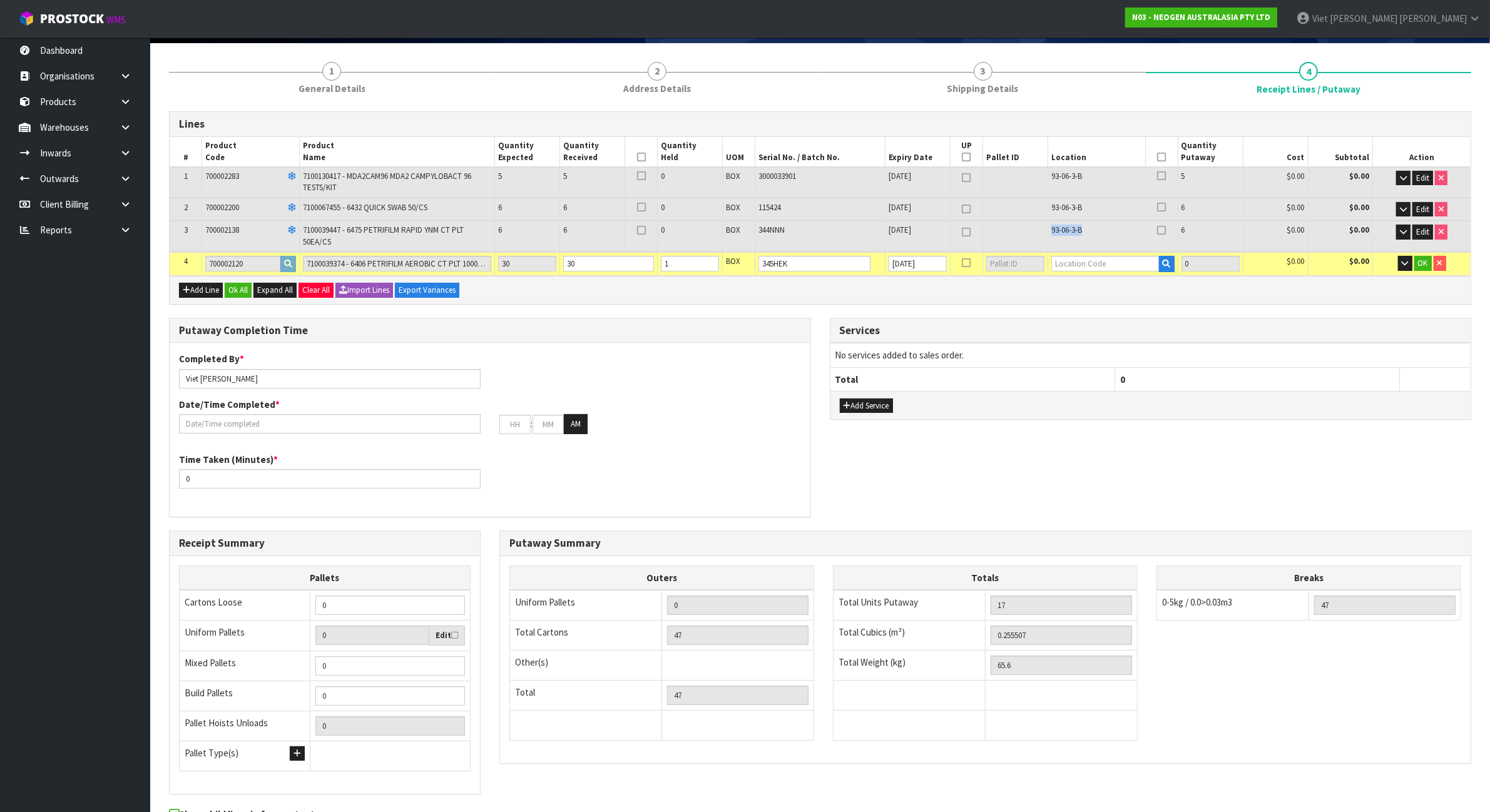
drag, startPoint x: 1082, startPoint y: 227, endPoint x: 1050, endPoint y: 227, distance: 32.0
click at [1050, 227] on td "93-06-3-B" at bounding box center [1096, 236] width 98 height 30
copy span "93-06-3-B"
click at [1080, 261] on input "text" at bounding box center [1105, 264] width 108 height 16
paste input "93-06-3-B"
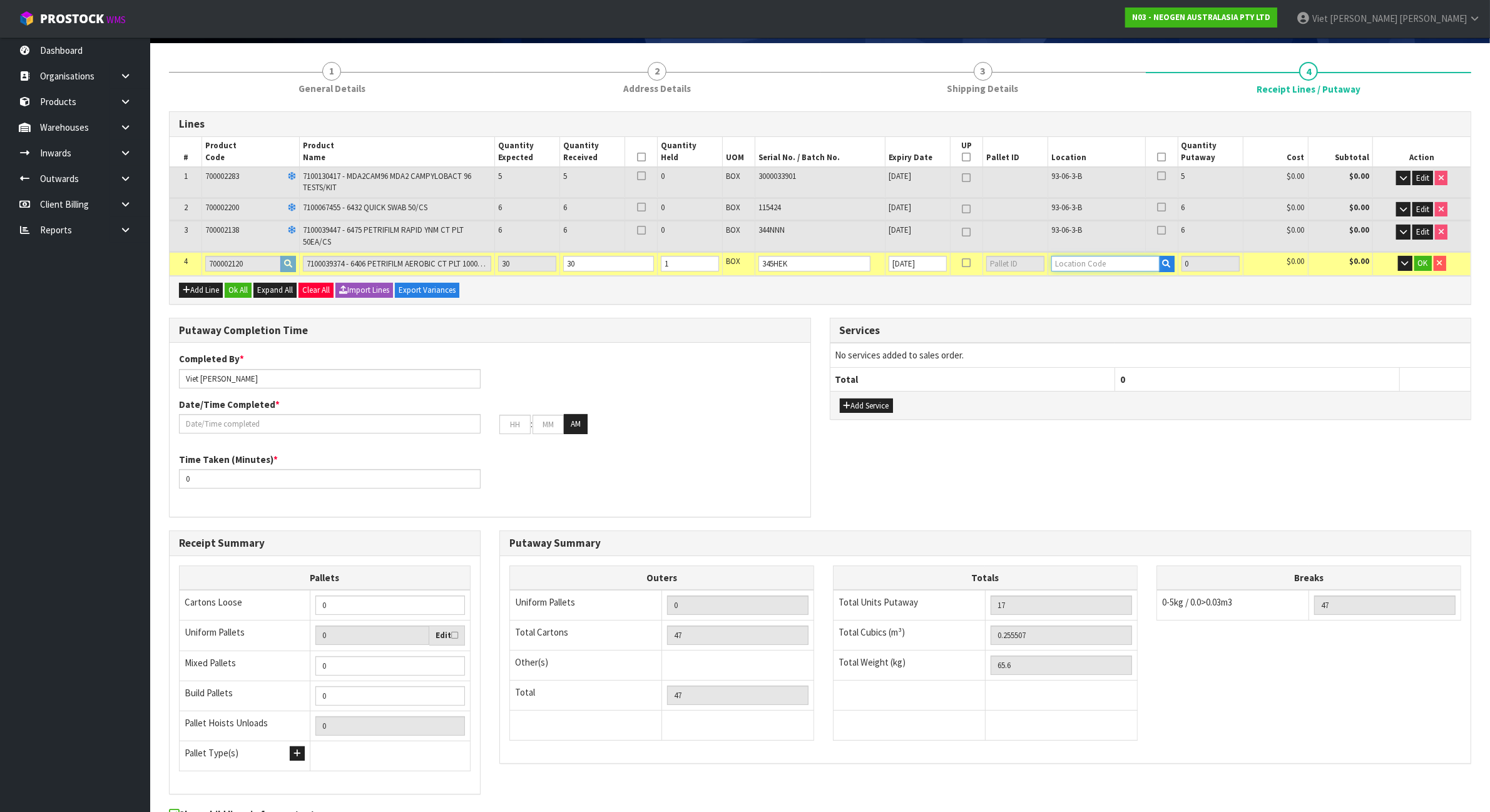
type input "93-06-3-B"
click at [1101, 258] on input "text" at bounding box center [1105, 264] width 108 height 16
paste input "93-06-3-B"
type input "93-06-3-B"
paste input "93-06-3-B"
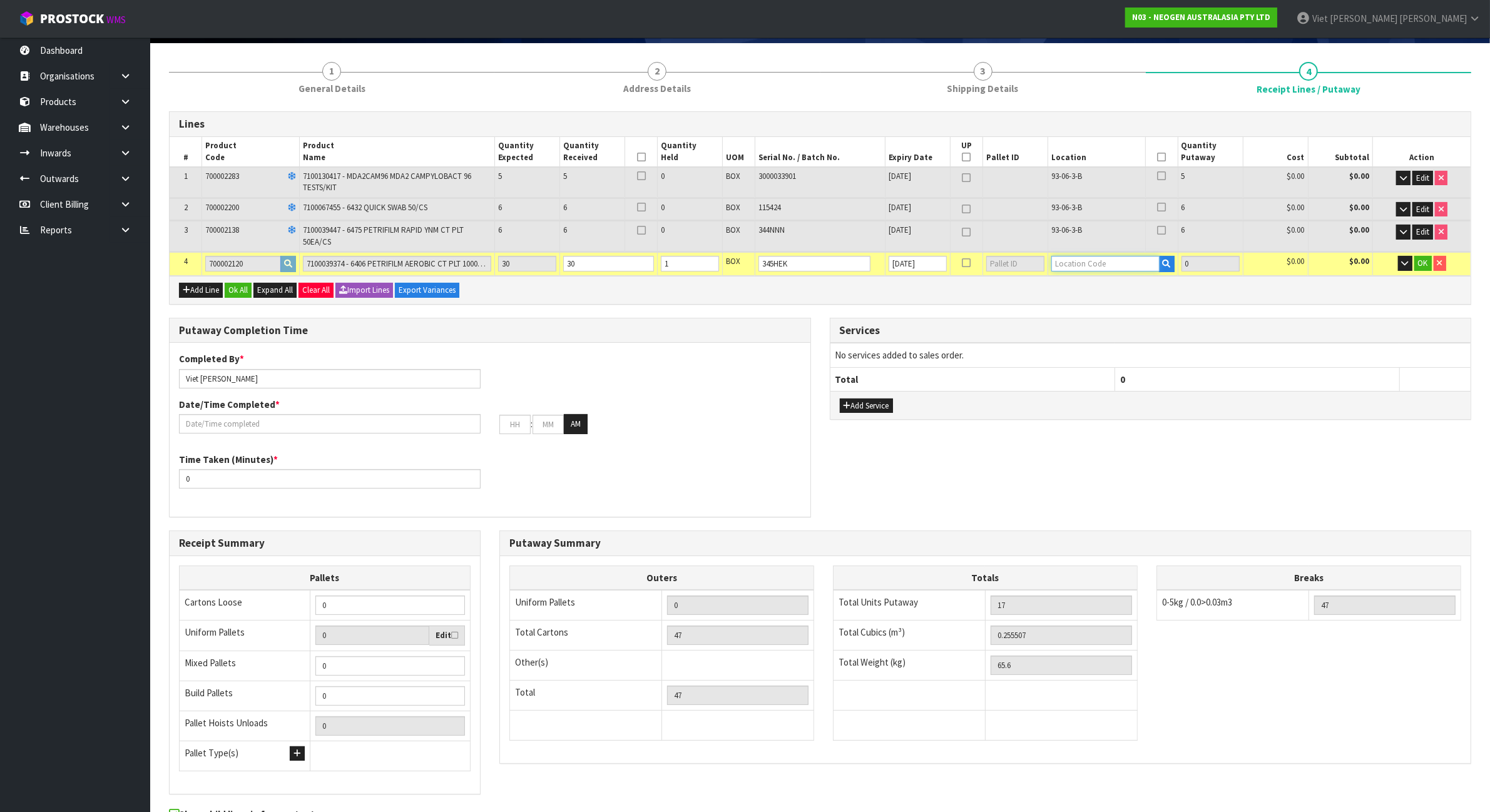
type input "93-06-3-B"
click at [686, 261] on input "1" at bounding box center [689, 264] width 58 height 16
drag, startPoint x: 671, startPoint y: 264, endPoint x: 664, endPoint y: 264, distance: 7.0
click at [664, 264] on input "30" at bounding box center [689, 264] width 58 height 16
drag, startPoint x: 686, startPoint y: 264, endPoint x: 667, endPoint y: 266, distance: 19.1
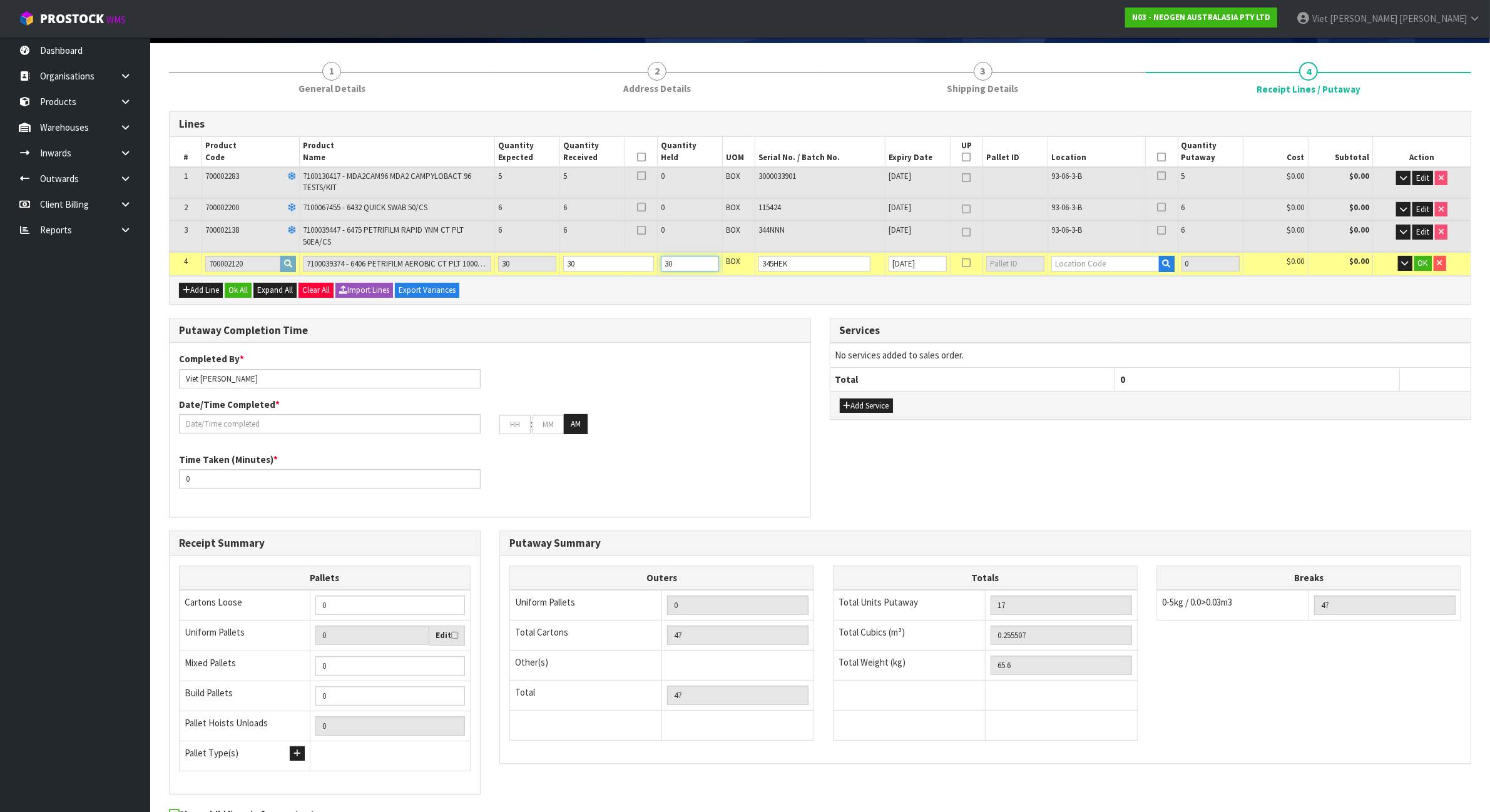
click at [667, 266] on input "30" at bounding box center [689, 264] width 58 height 16
type input "0"
click at [1114, 222] on td "93-06-3-B" at bounding box center [1096, 236] width 98 height 30
drag, startPoint x: 1095, startPoint y: 229, endPoint x: 1049, endPoint y: 229, distance: 46.0
click at [1049, 229] on td "93-06-3-B" at bounding box center [1096, 236] width 98 height 30
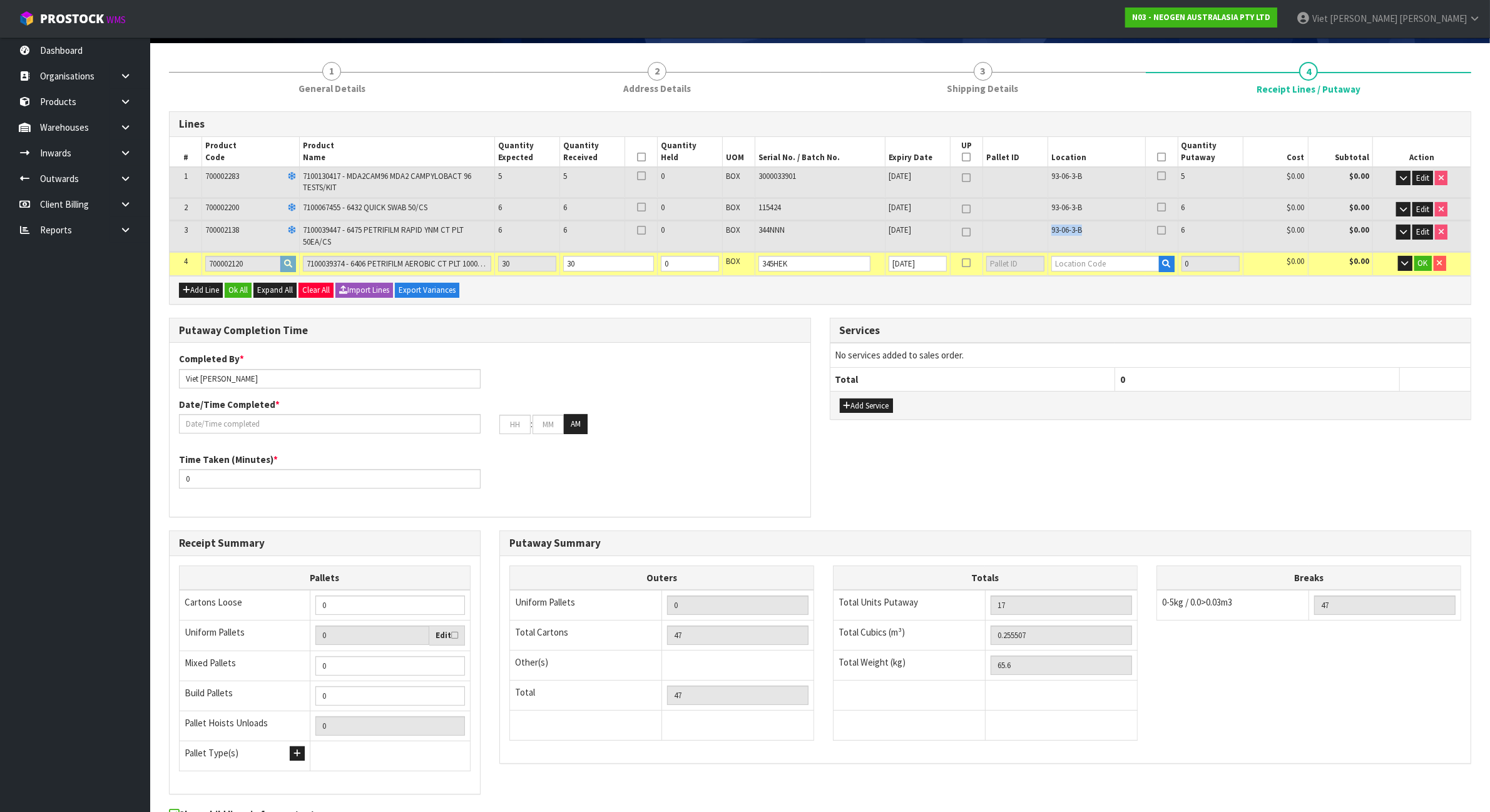
copy span "93-06-3-B"
click at [1078, 258] on input "text" at bounding box center [1105, 264] width 108 height 16
paste input "93-06-3-B"
type input "93-06-3-B"
type input "47"
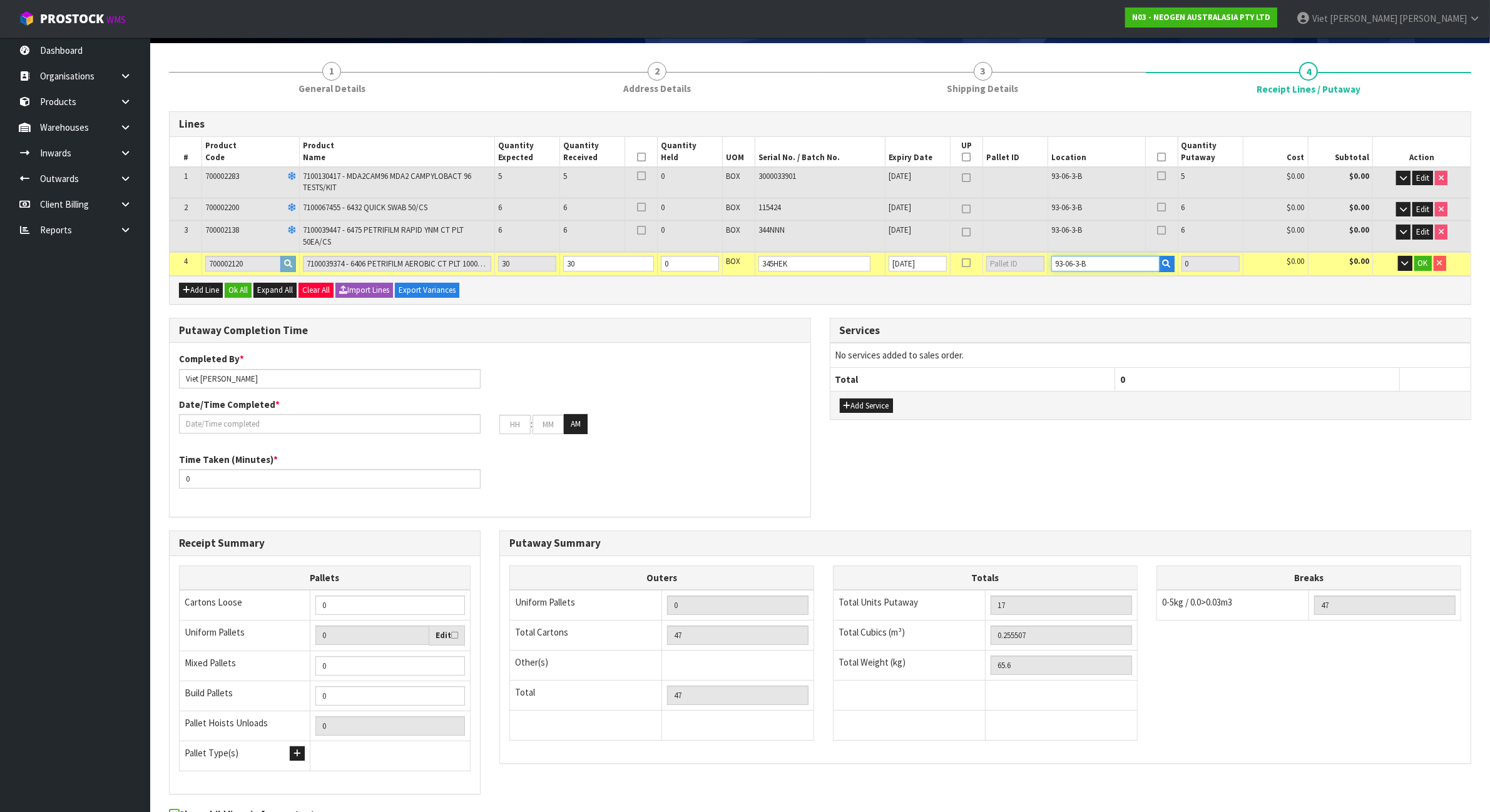
type input "30"
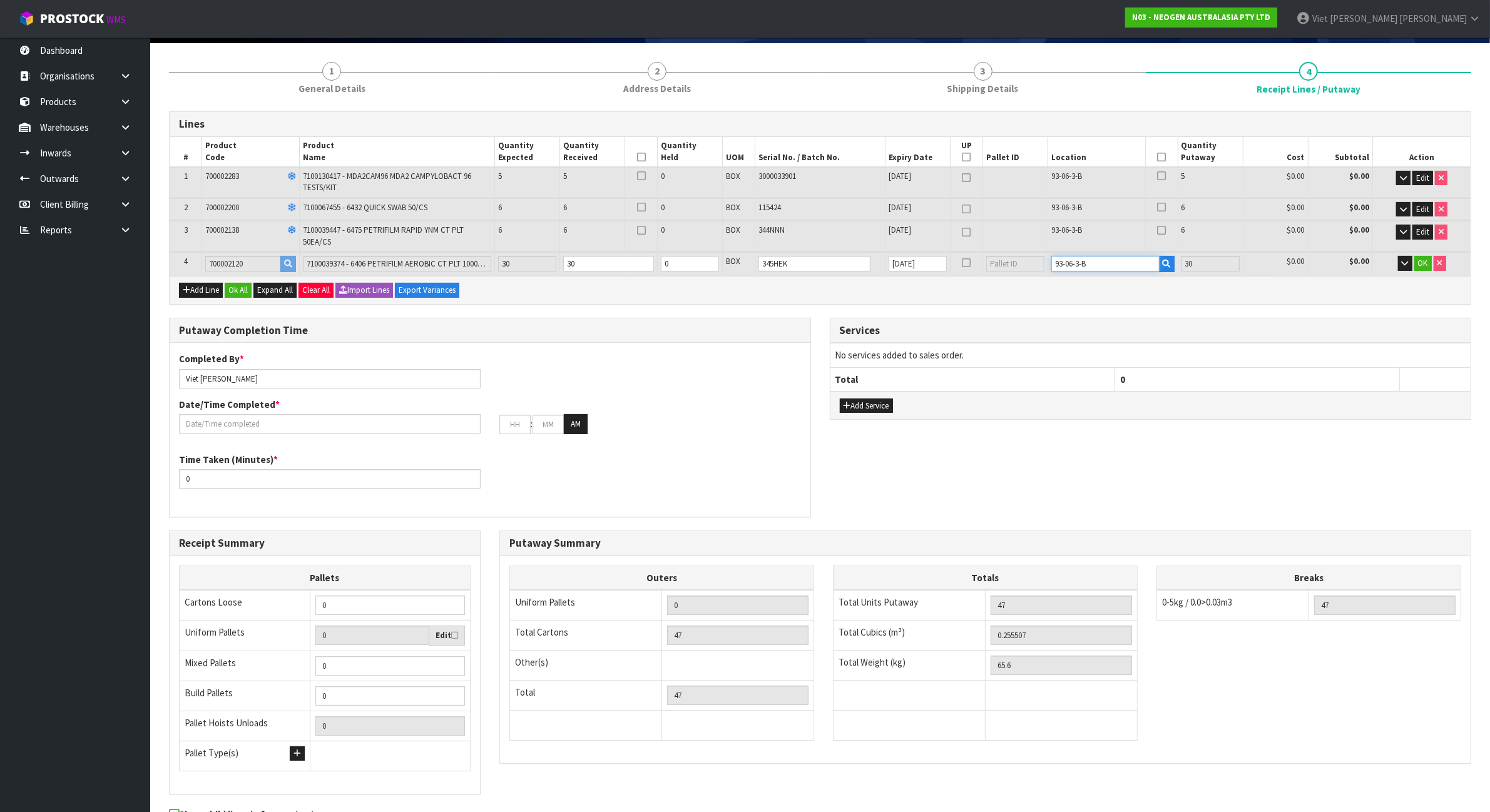
click at [1074, 264] on input "93-06-3-B" at bounding box center [1105, 264] width 108 height 16
type input "93-04-3-B"
click at [1425, 261] on span "OK" at bounding box center [1423, 262] width 10 height 10
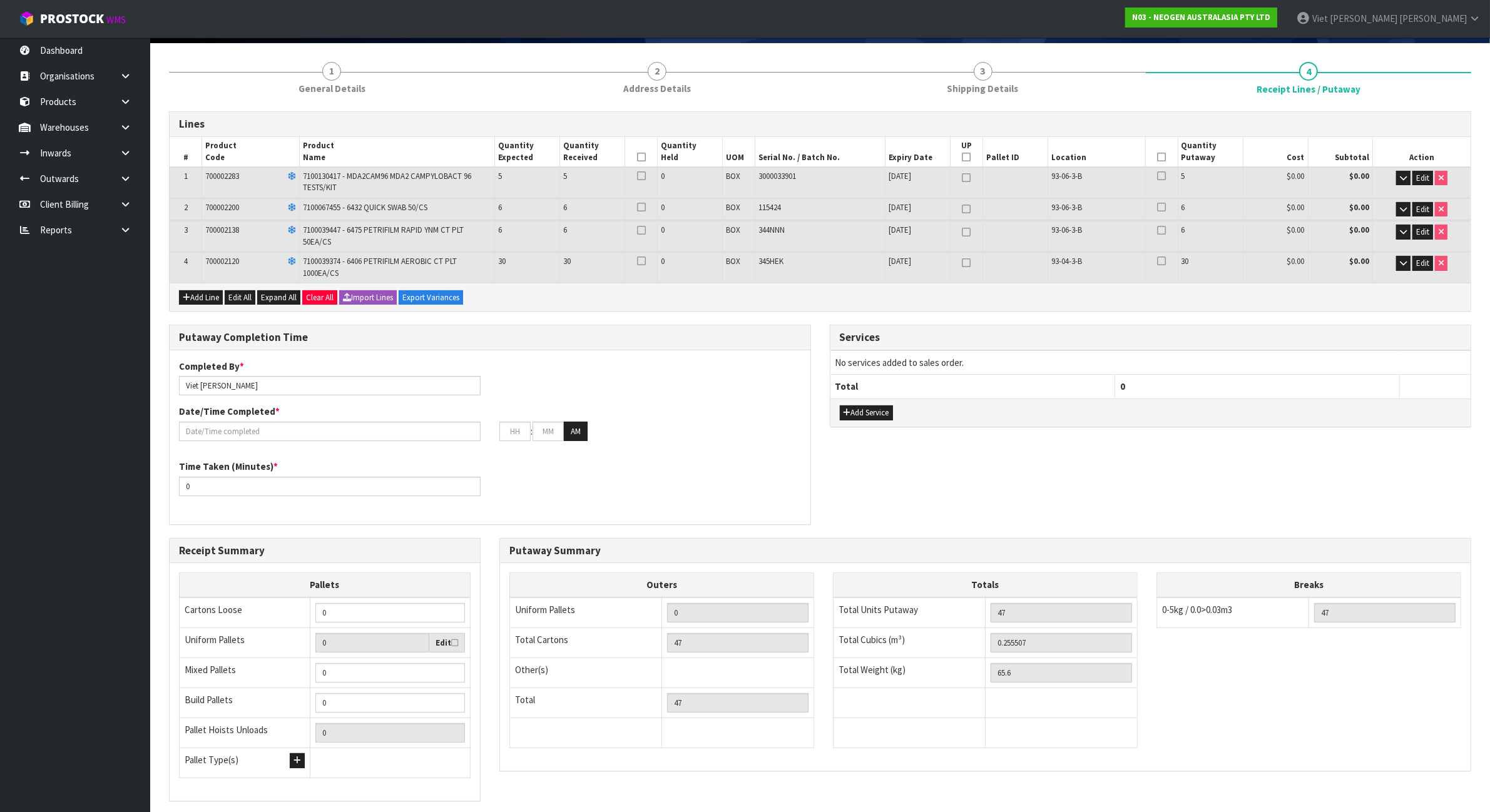
scroll to position [177, 0]
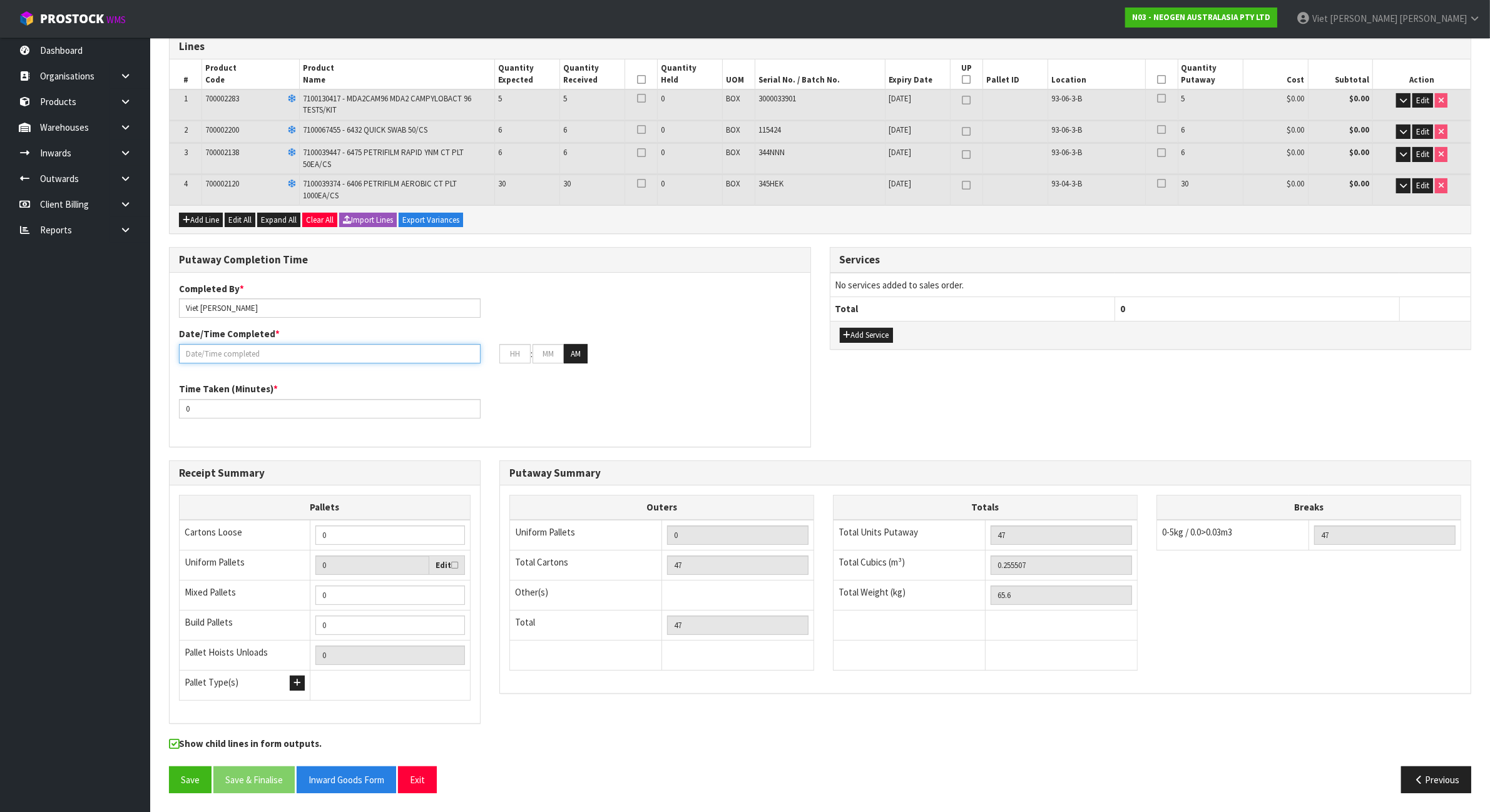
click at [276, 356] on input "text" at bounding box center [329, 353] width 301 height 19
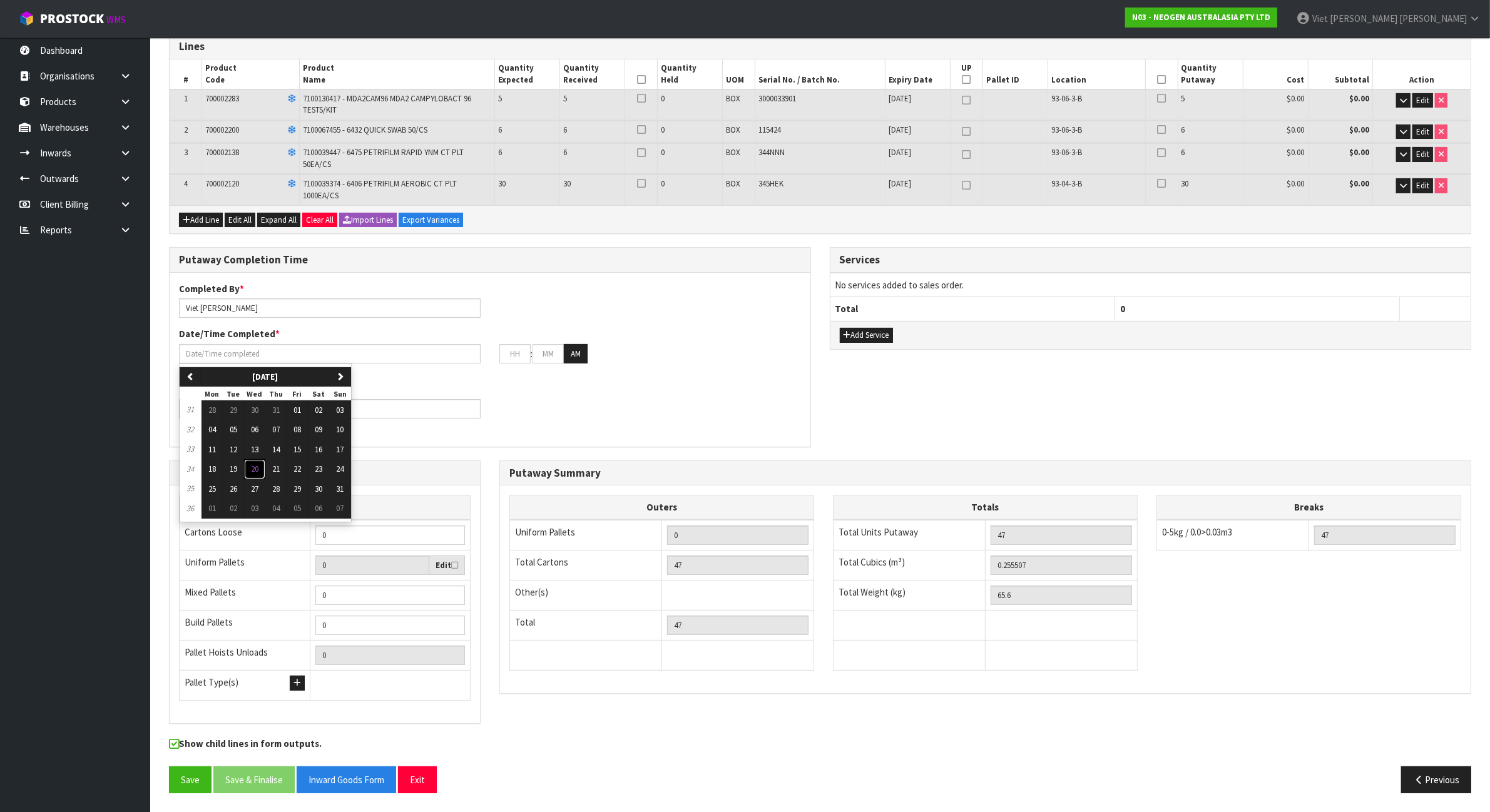
click at [255, 468] on span "20" at bounding box center [254, 468] width 7 height 10
type input "[DATE]"
type input "12"
type input "00"
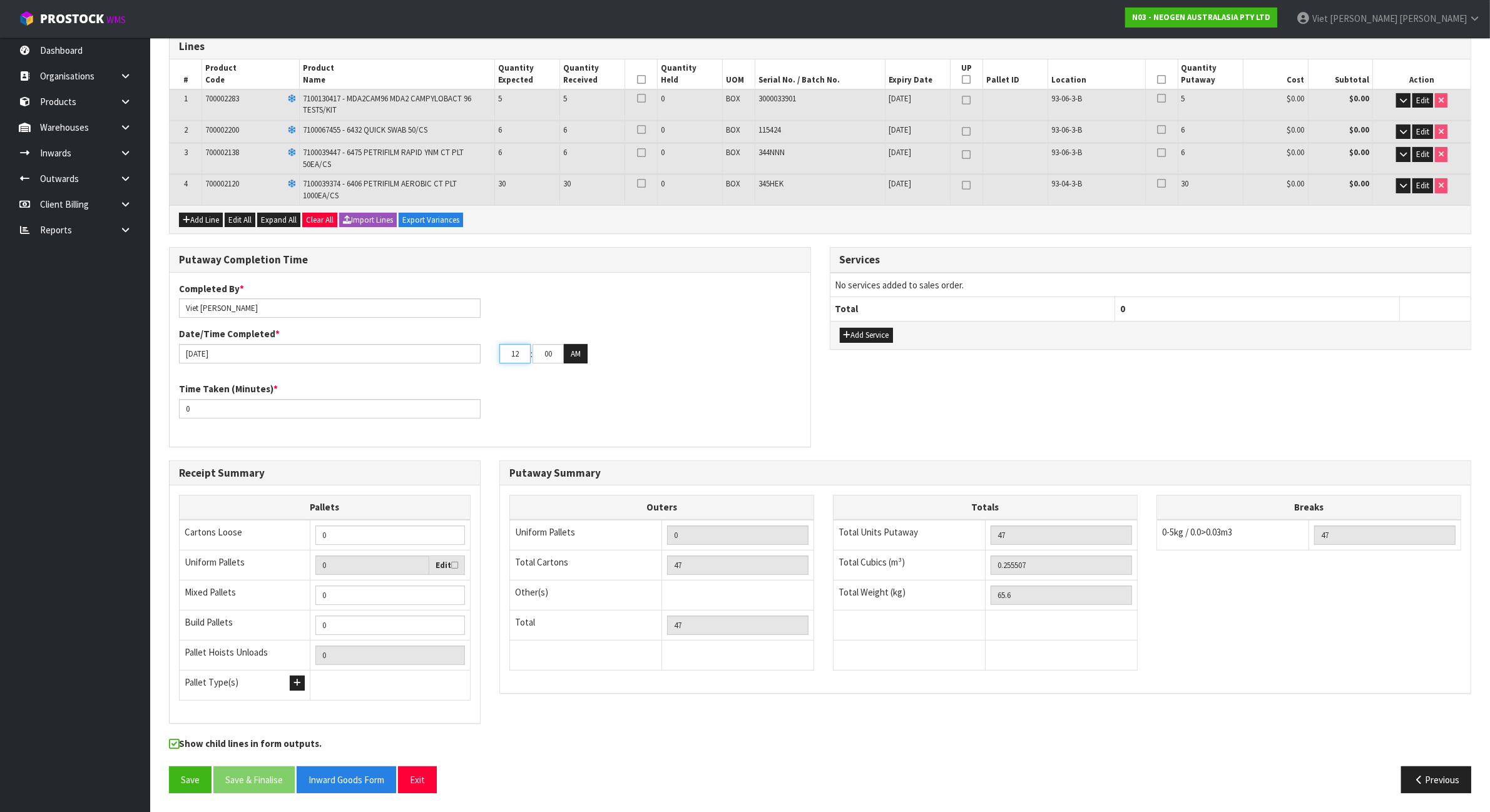
drag, startPoint x: 516, startPoint y: 355, endPoint x: 508, endPoint y: 358, distance: 8.5
click at [508, 358] on input "12" at bounding box center [515, 353] width 31 height 19
type input "02"
click at [543, 354] on input "00" at bounding box center [548, 353] width 31 height 19
click at [548, 352] on input "00" at bounding box center [548, 353] width 31 height 19
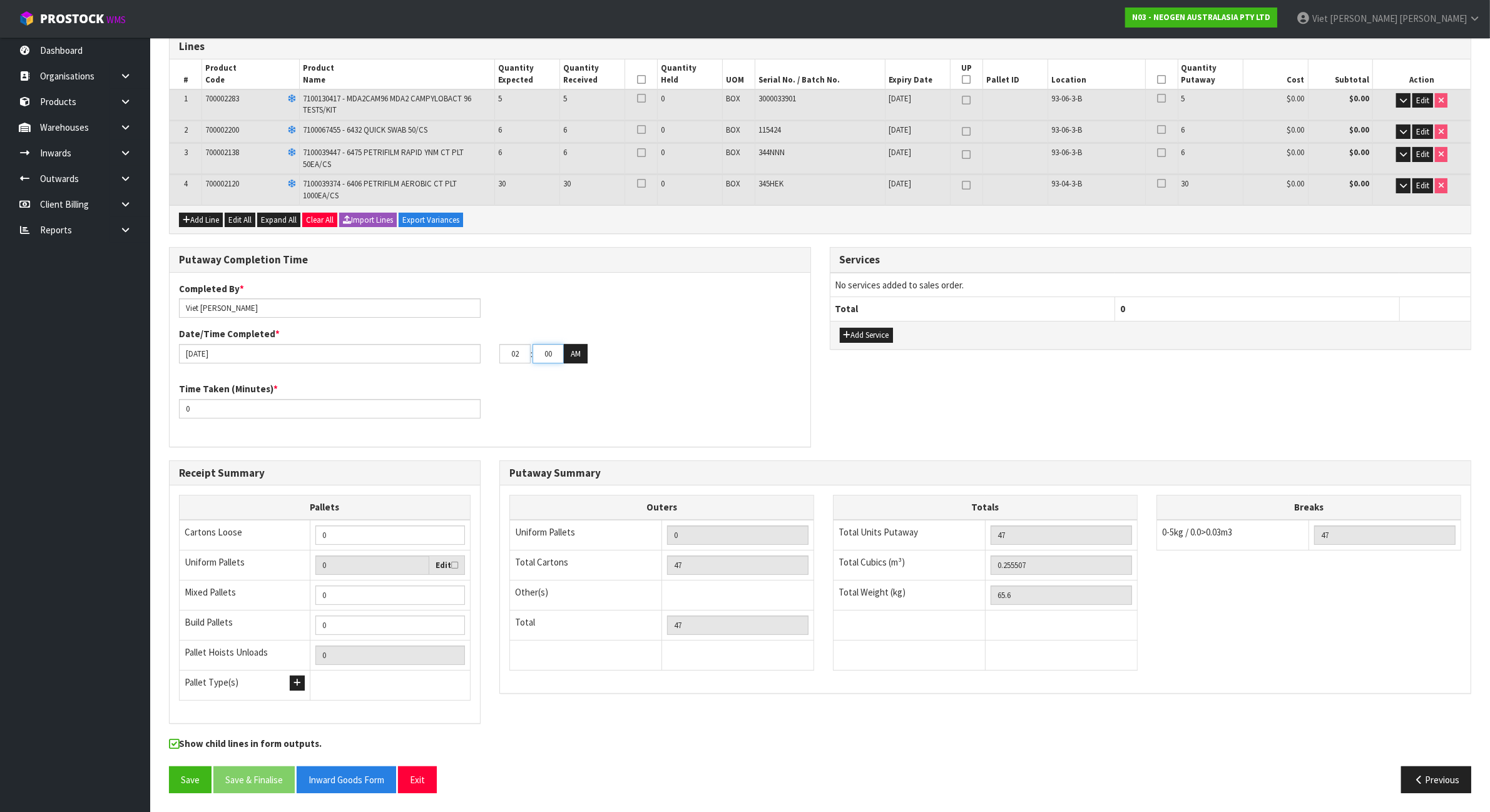
drag, startPoint x: 552, startPoint y: 352, endPoint x: 543, endPoint y: 352, distance: 9.0
click at [543, 352] on input "00" at bounding box center [548, 353] width 31 height 19
click at [317, 413] on input "0" at bounding box center [329, 408] width 301 height 19
click at [584, 349] on button "AM" at bounding box center [576, 353] width 24 height 20
click at [268, 413] on input "0" at bounding box center [329, 408] width 301 height 19
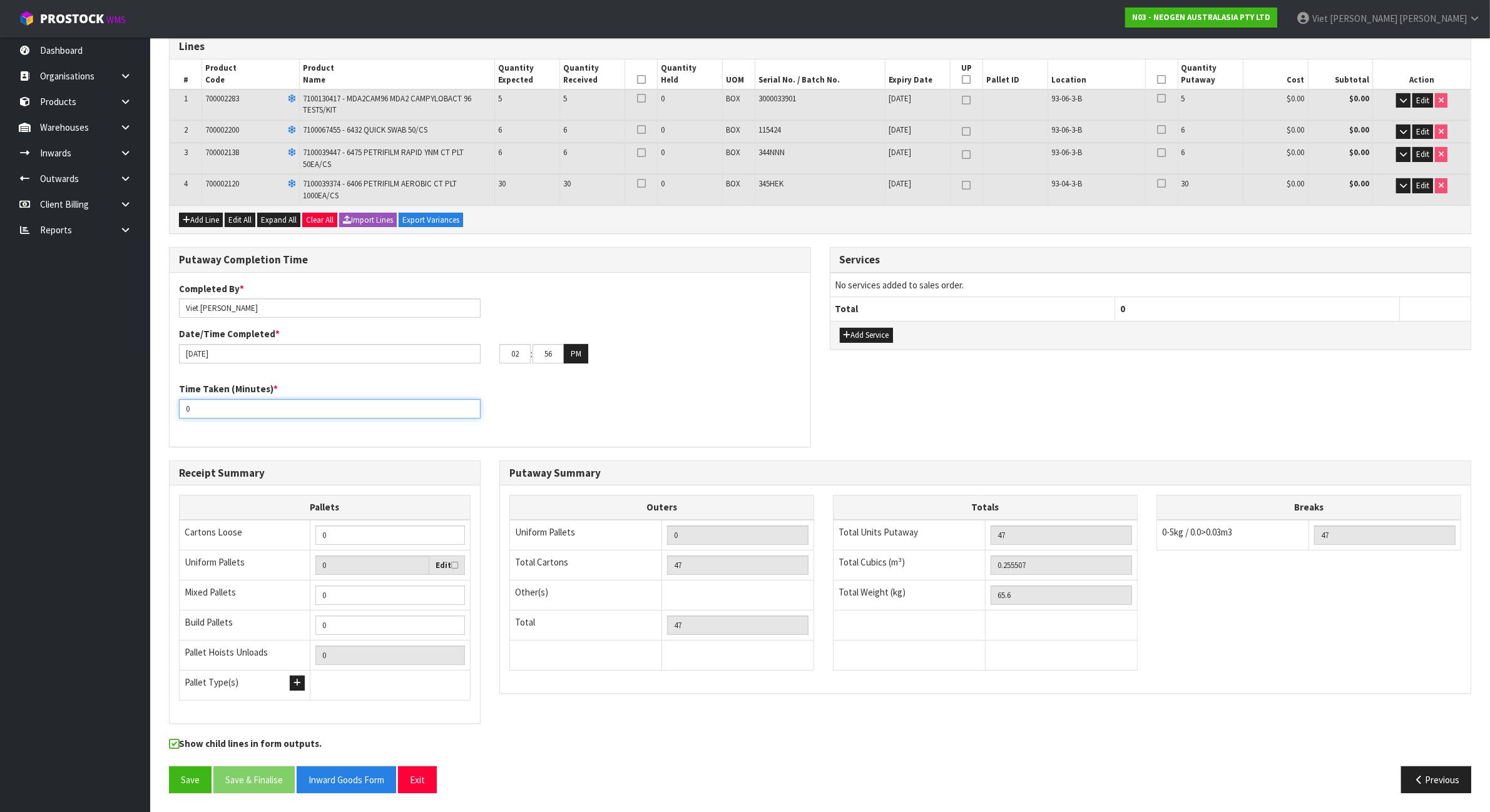
drag, startPoint x: 268, startPoint y: 413, endPoint x: 182, endPoint y: 418, distance: 86.1
click at [182, 418] on div "Time Taken (Minutes) * 0" at bounding box center [489, 404] width 640 height 45
click at [686, 464] on div "Putaway Summary" at bounding box center [985, 473] width 970 height 25
click at [379, 592] on input "0" at bounding box center [389, 595] width 149 height 19
click at [455, 591] on input "1" at bounding box center [389, 595] width 149 height 19
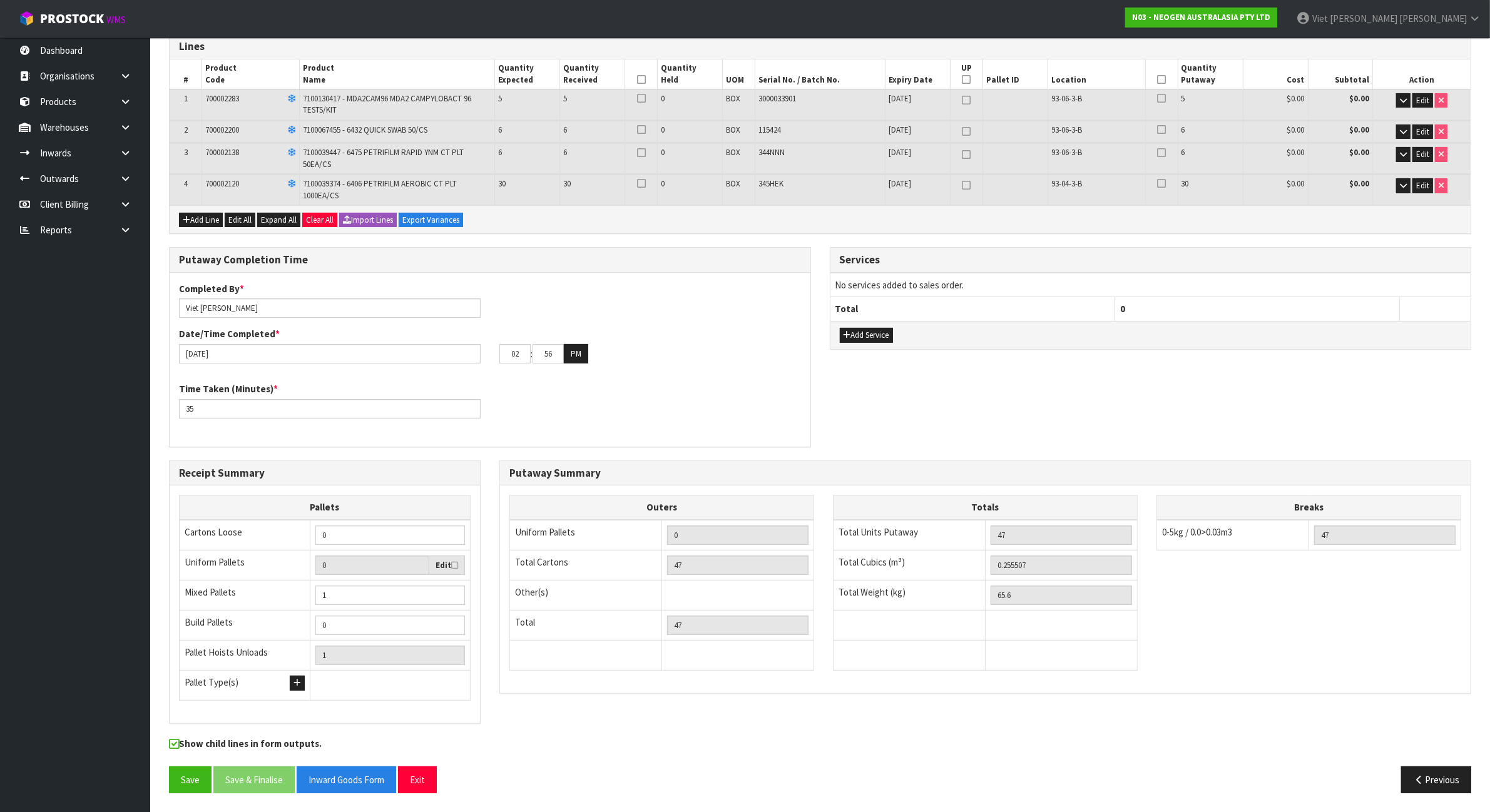
click at [582, 691] on div "Outers Uniform Pallets 0 Total Cartons 47 Other(s) Bag x 0 Bar x 0 Basket x 0 B…" at bounding box center [985, 588] width 970 height 207
click at [180, 781] on button "Save" at bounding box center [189, 780] width 42 height 27
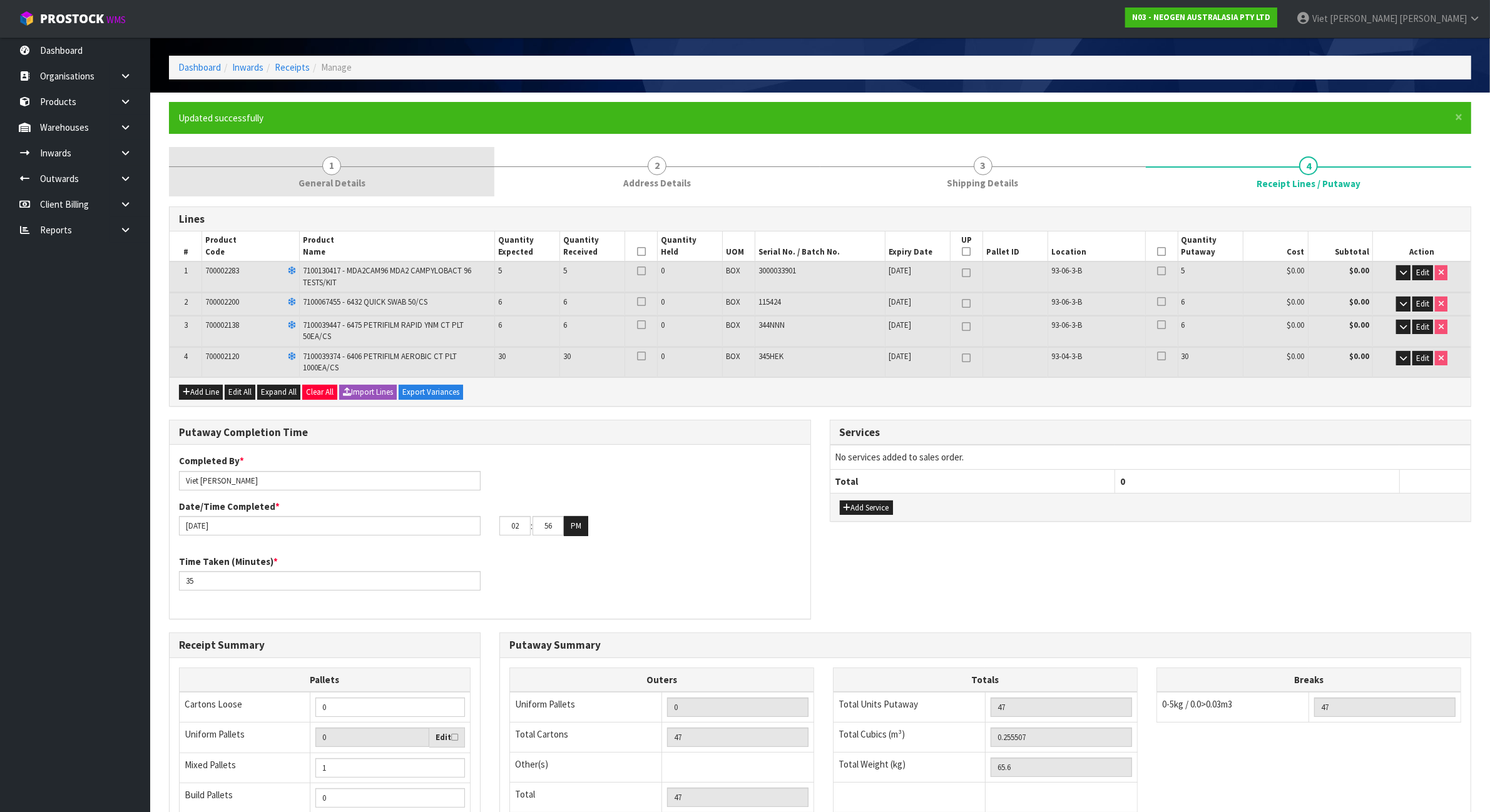
scroll to position [0, 0]
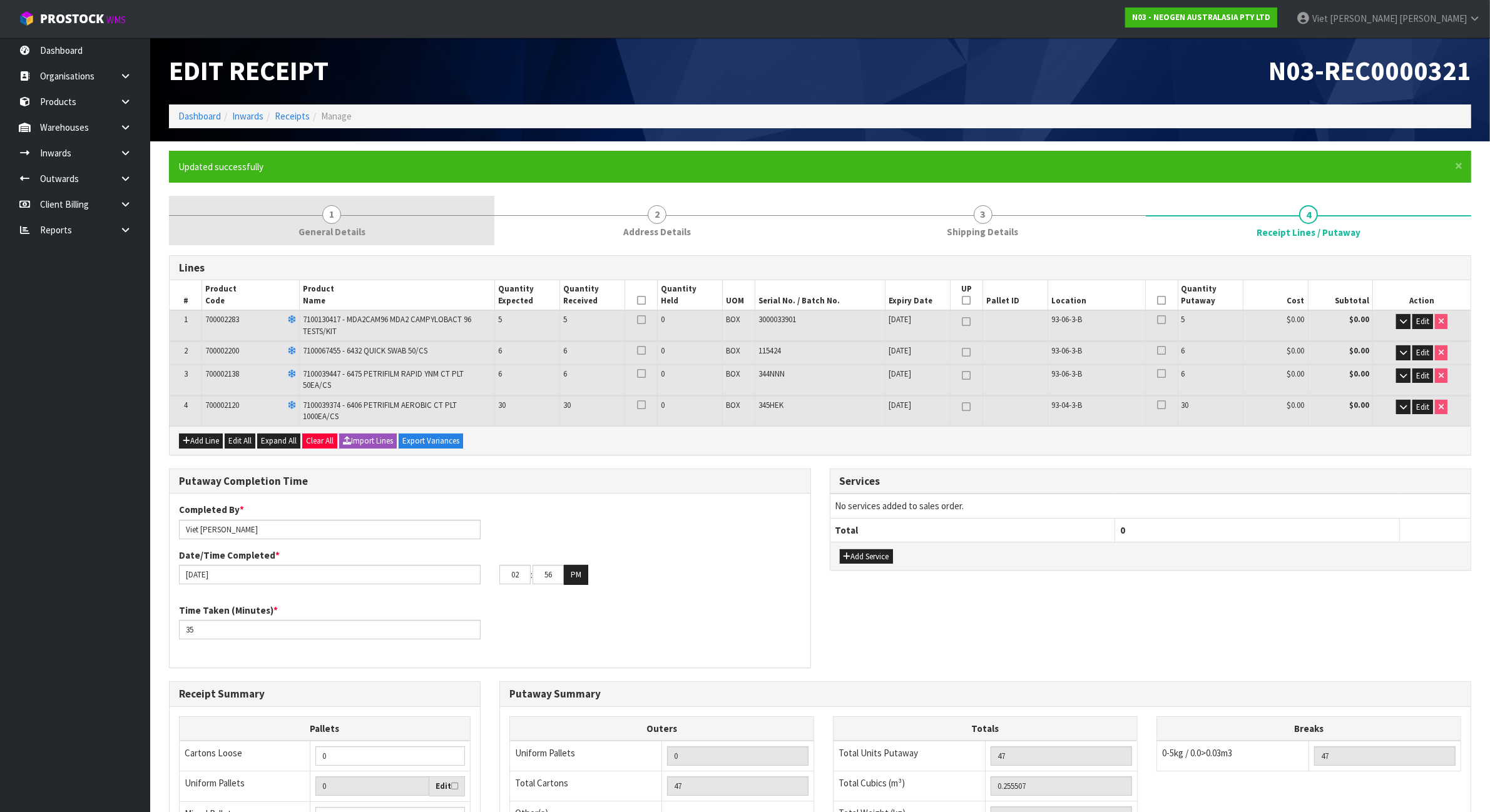
click at [392, 215] on div at bounding box center [331, 215] width 325 height 1
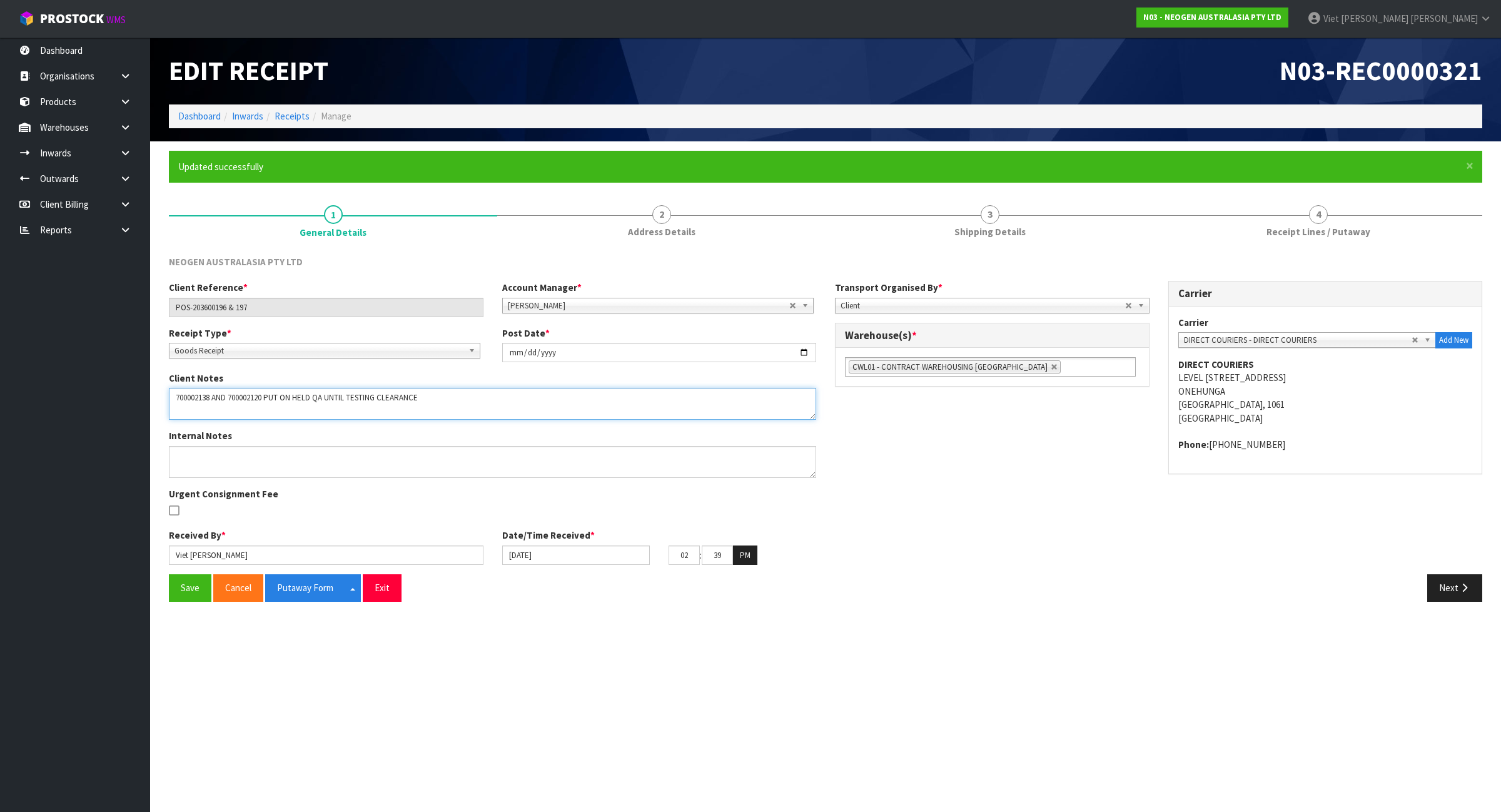
click at [423, 399] on textarea at bounding box center [492, 404] width 647 height 32
click at [441, 399] on textarea at bounding box center [492, 404] width 647 height 32
click at [455, 399] on textarea at bounding box center [492, 404] width 647 height 32
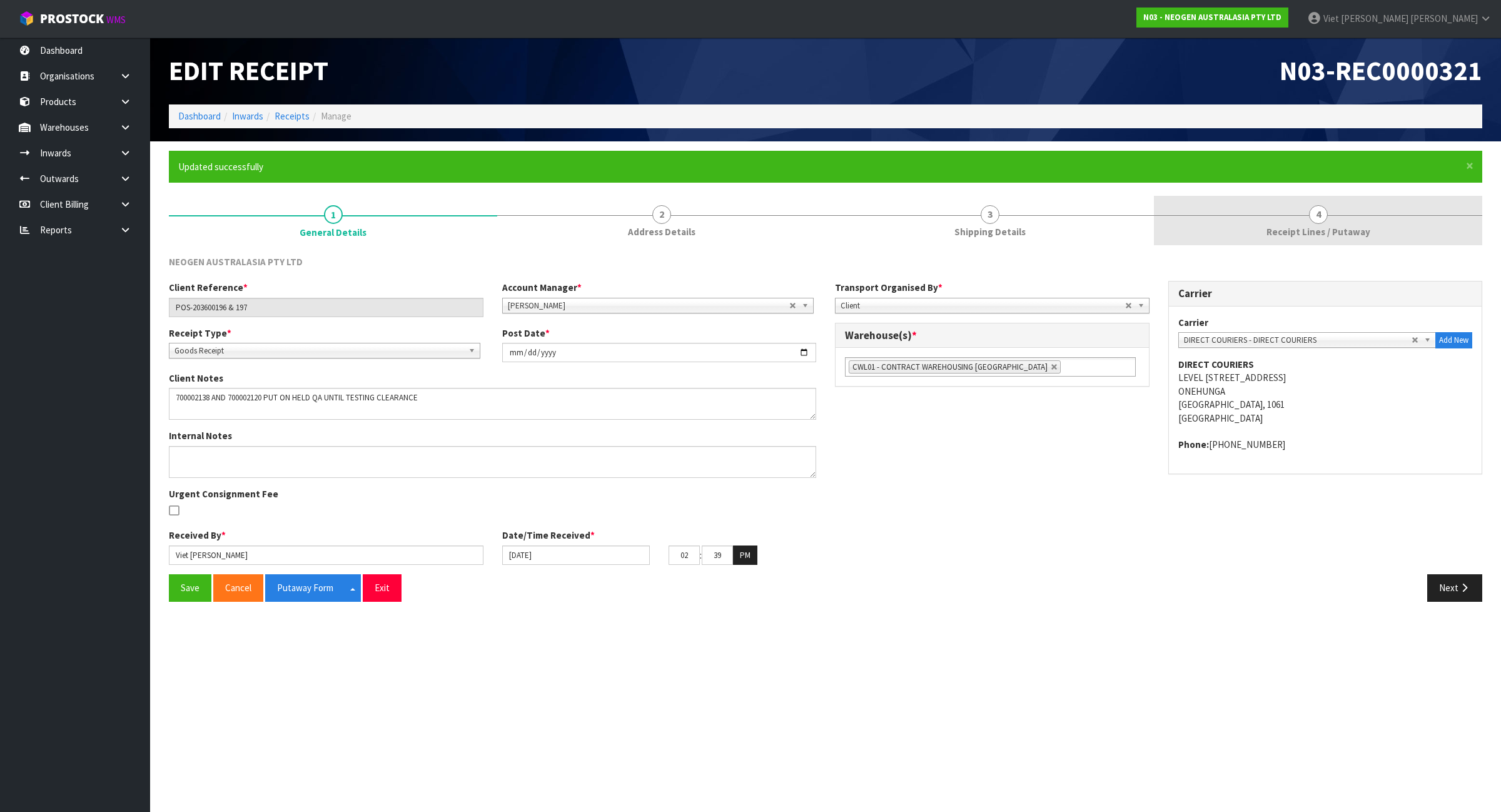
click at [1249, 238] on link "4 Receipt Lines / Putaway" at bounding box center [1318, 221] width 328 height 50
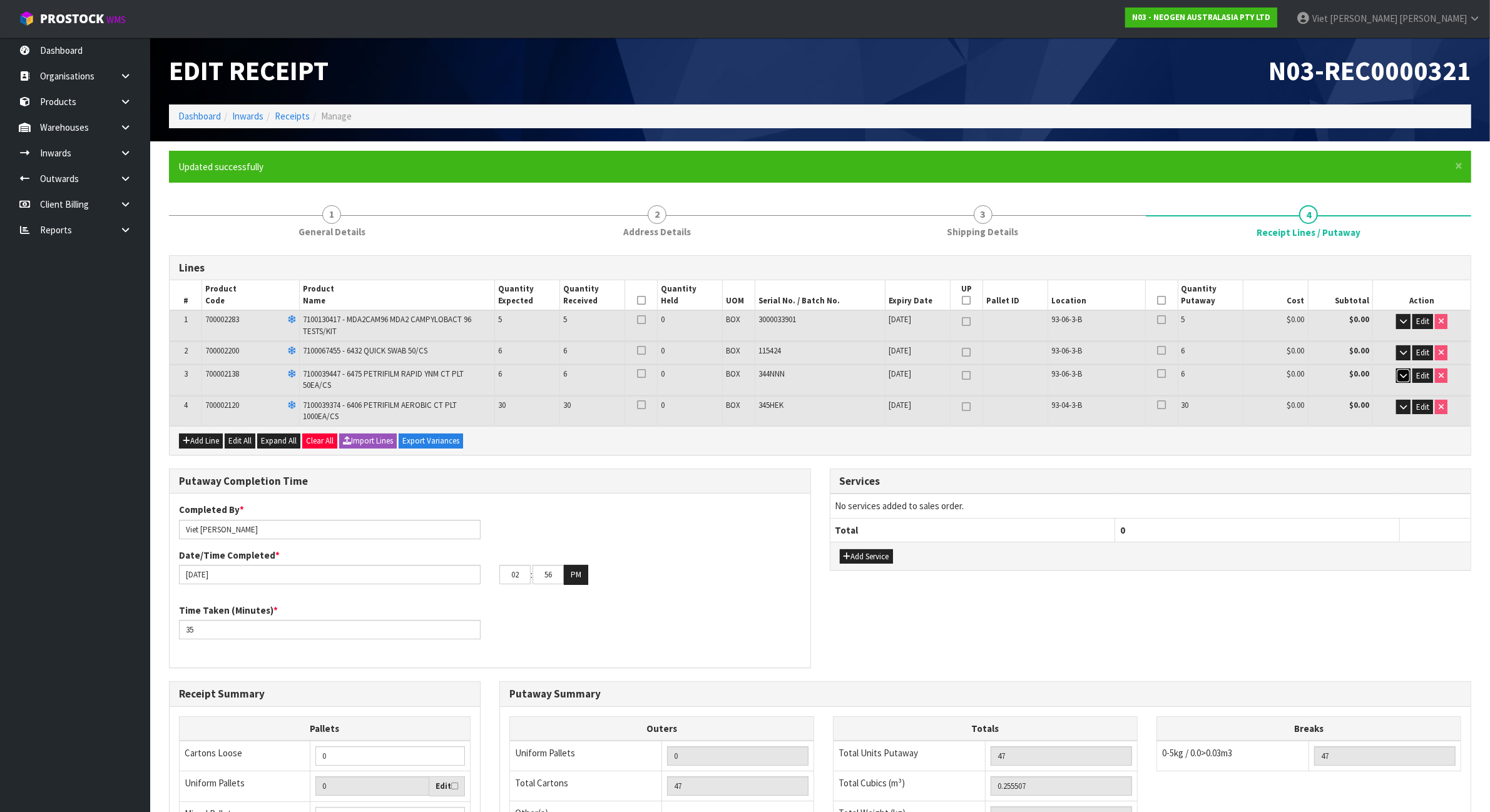
click at [1406, 374] on icon "button" at bounding box center [1403, 376] width 7 height 8
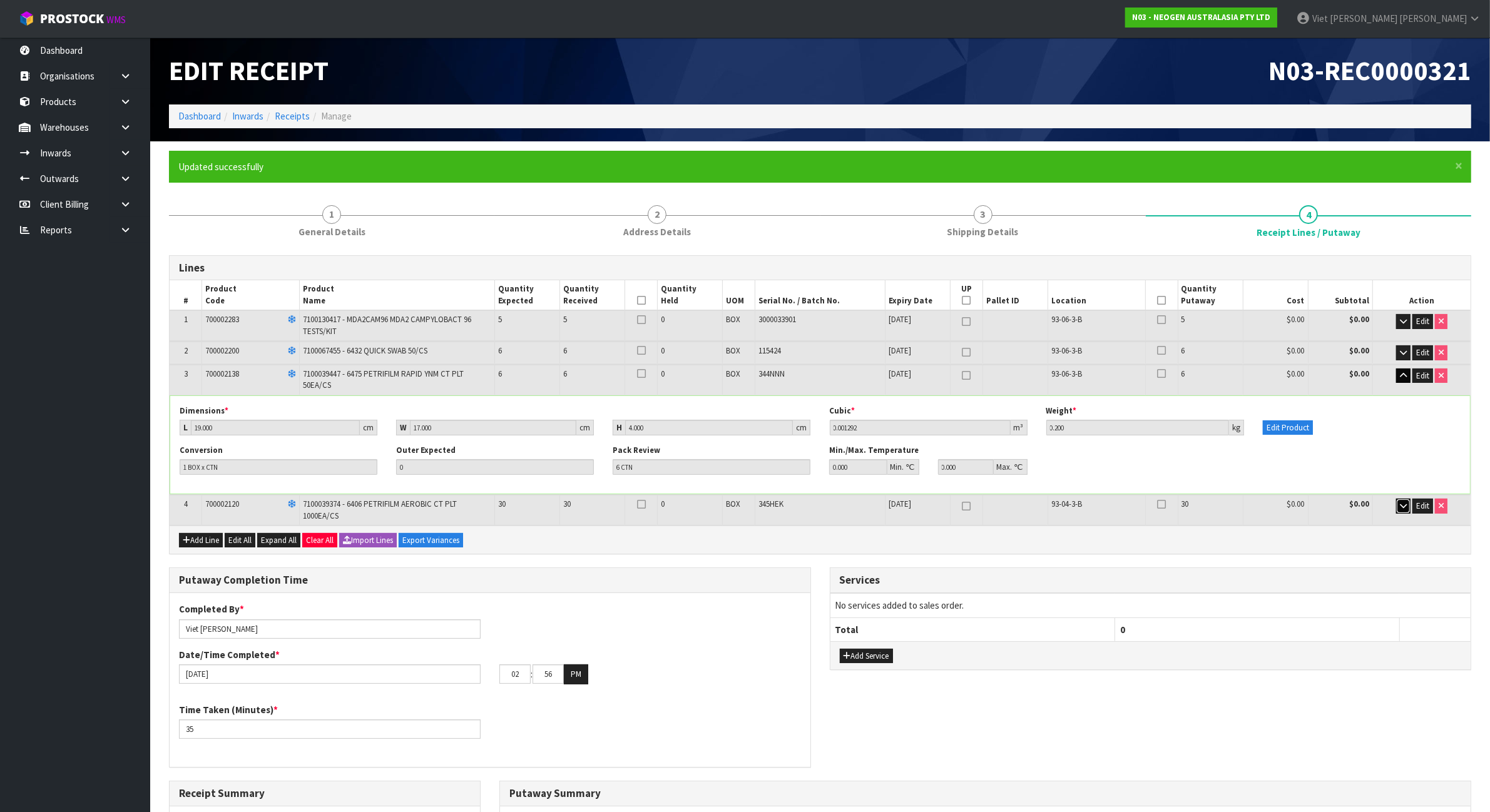
click at [1400, 504] on icon "button" at bounding box center [1403, 506] width 7 height 8
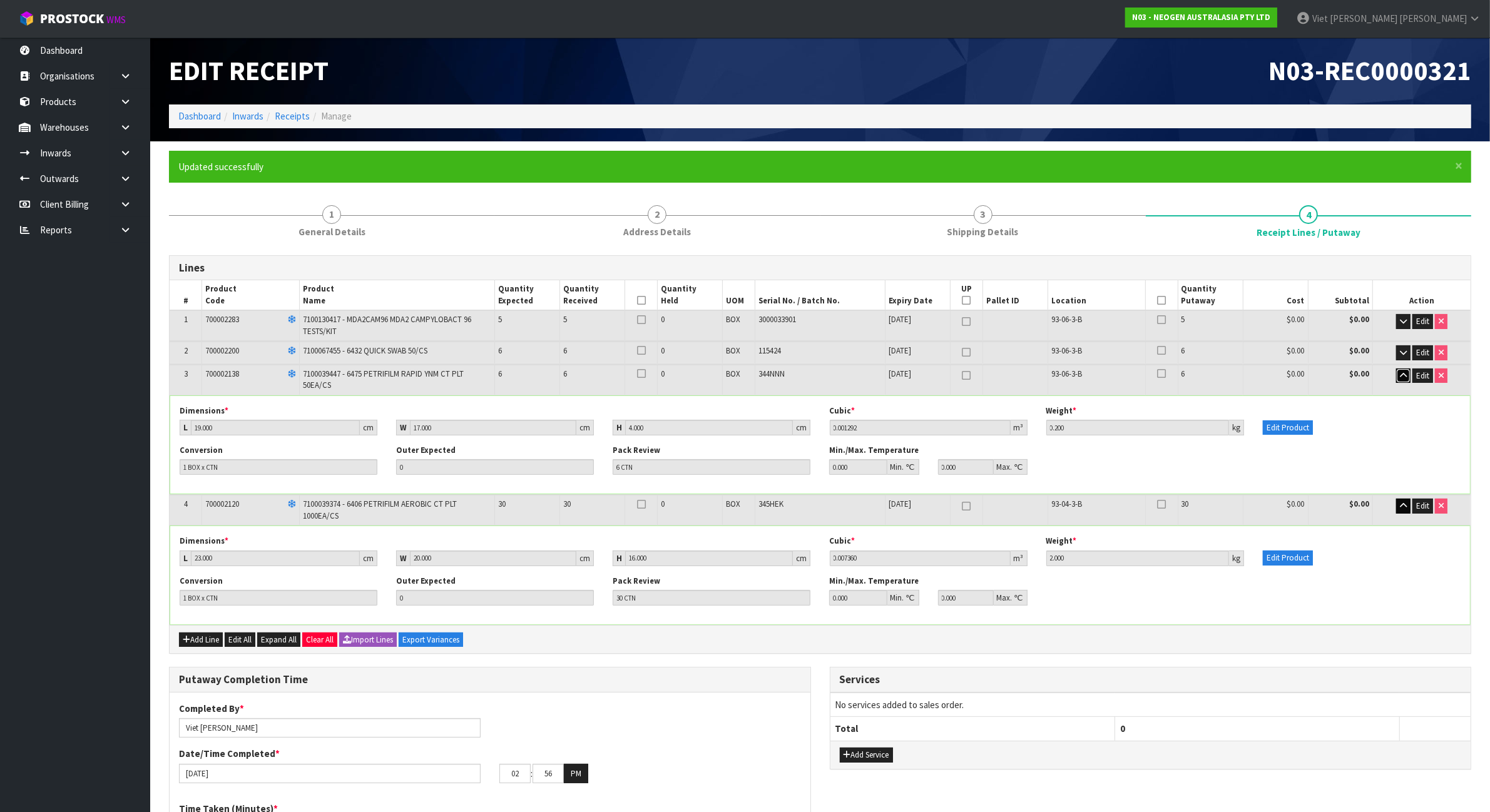
click at [1408, 370] on button "button" at bounding box center [1403, 376] width 14 height 15
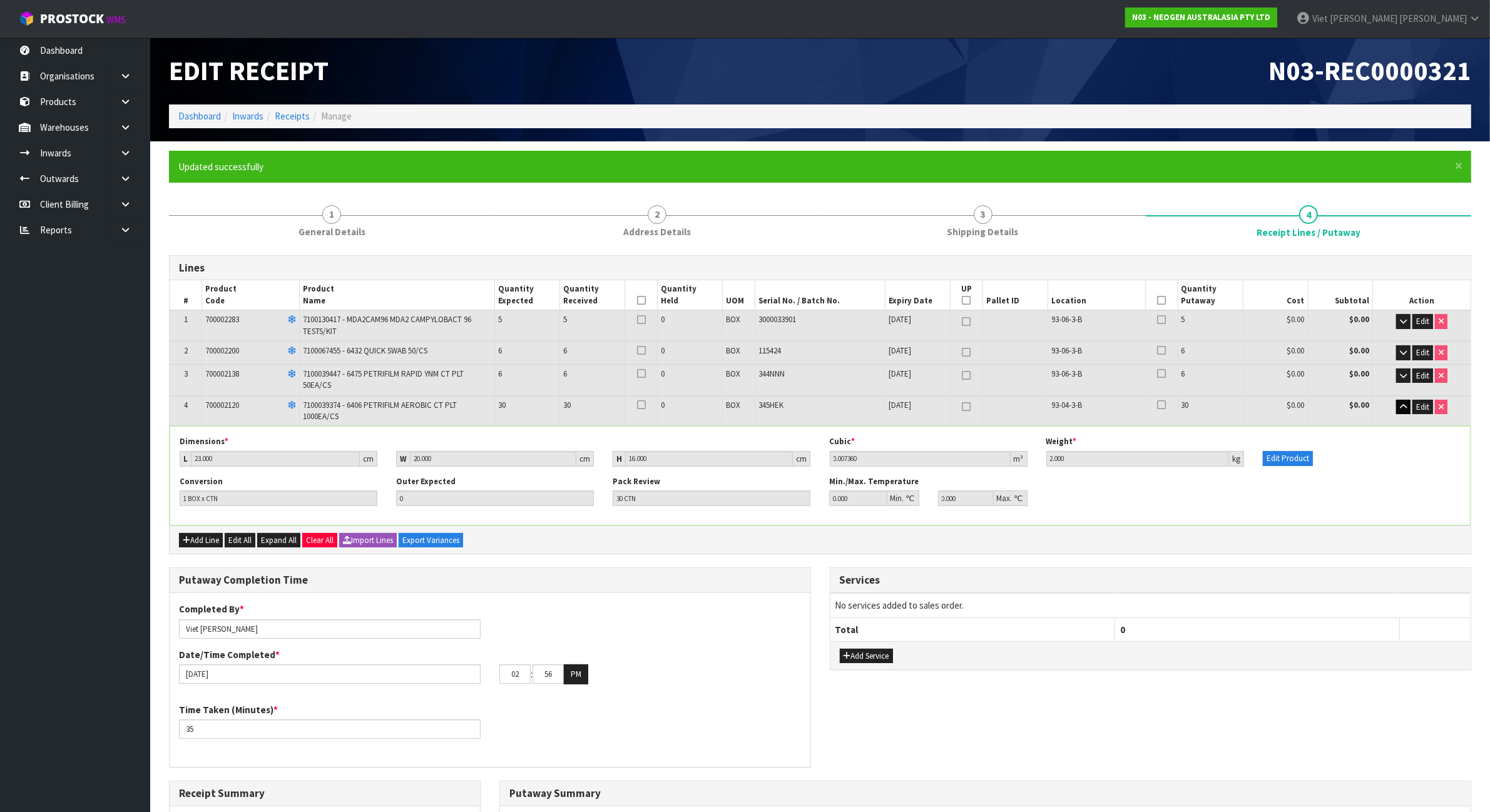
click at [1401, 396] on td "Edit" at bounding box center [1421, 411] width 98 height 30
click at [1400, 400] on button "button" at bounding box center [1403, 407] width 14 height 15
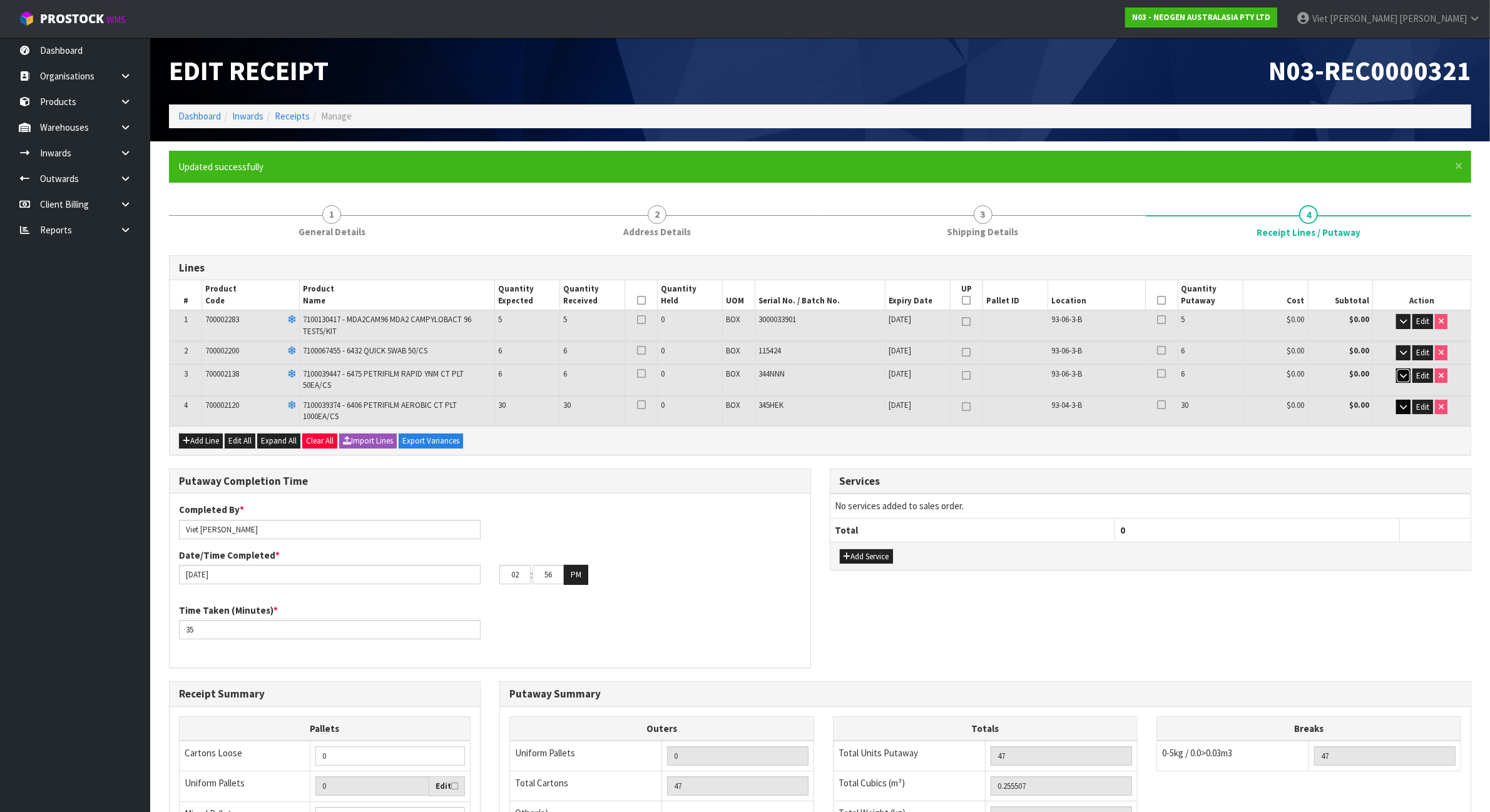
click at [1400, 377] on icon "button" at bounding box center [1403, 376] width 7 height 8
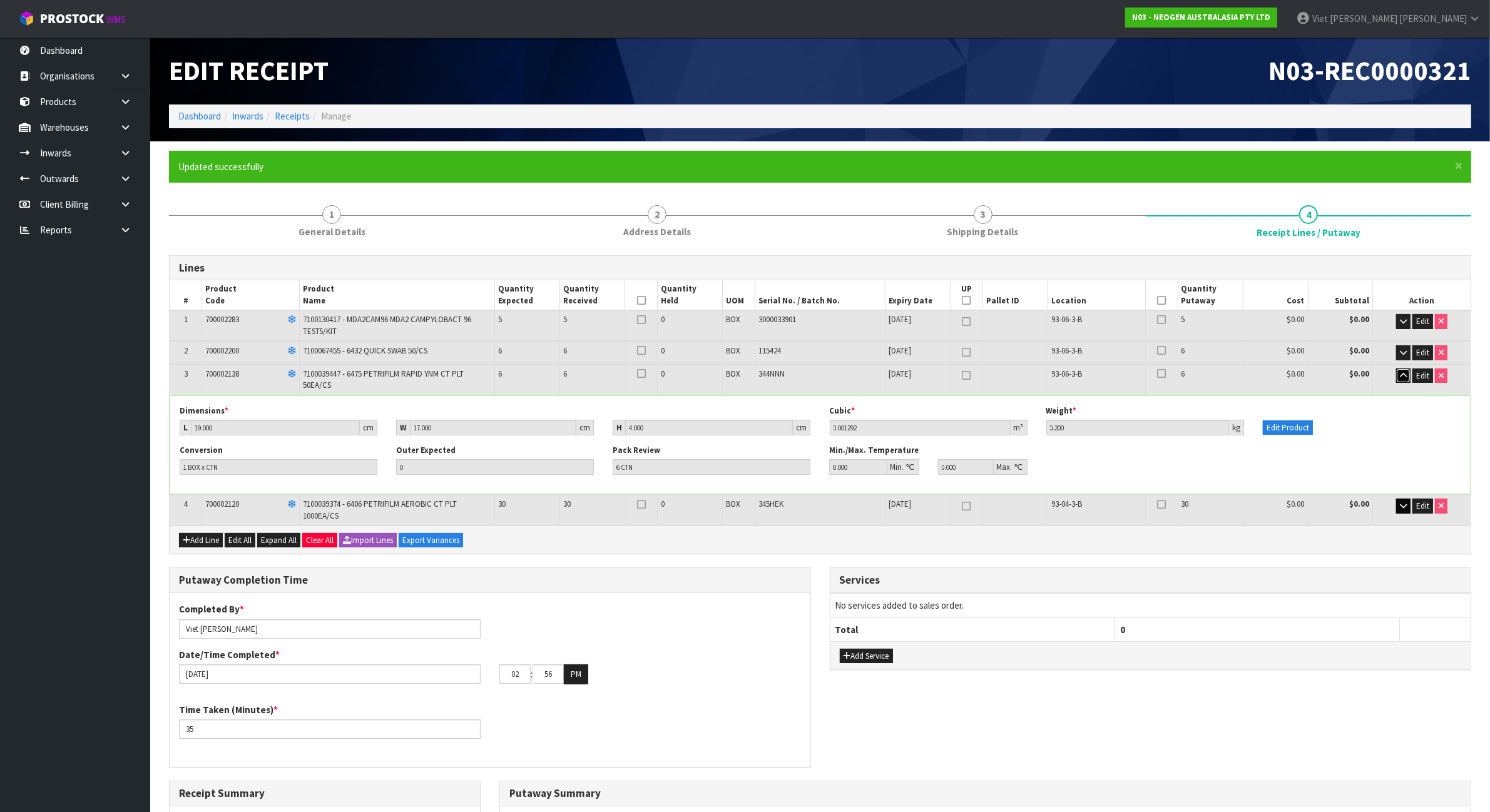
click at [1403, 374] on icon "button" at bounding box center [1403, 376] width 7 height 8
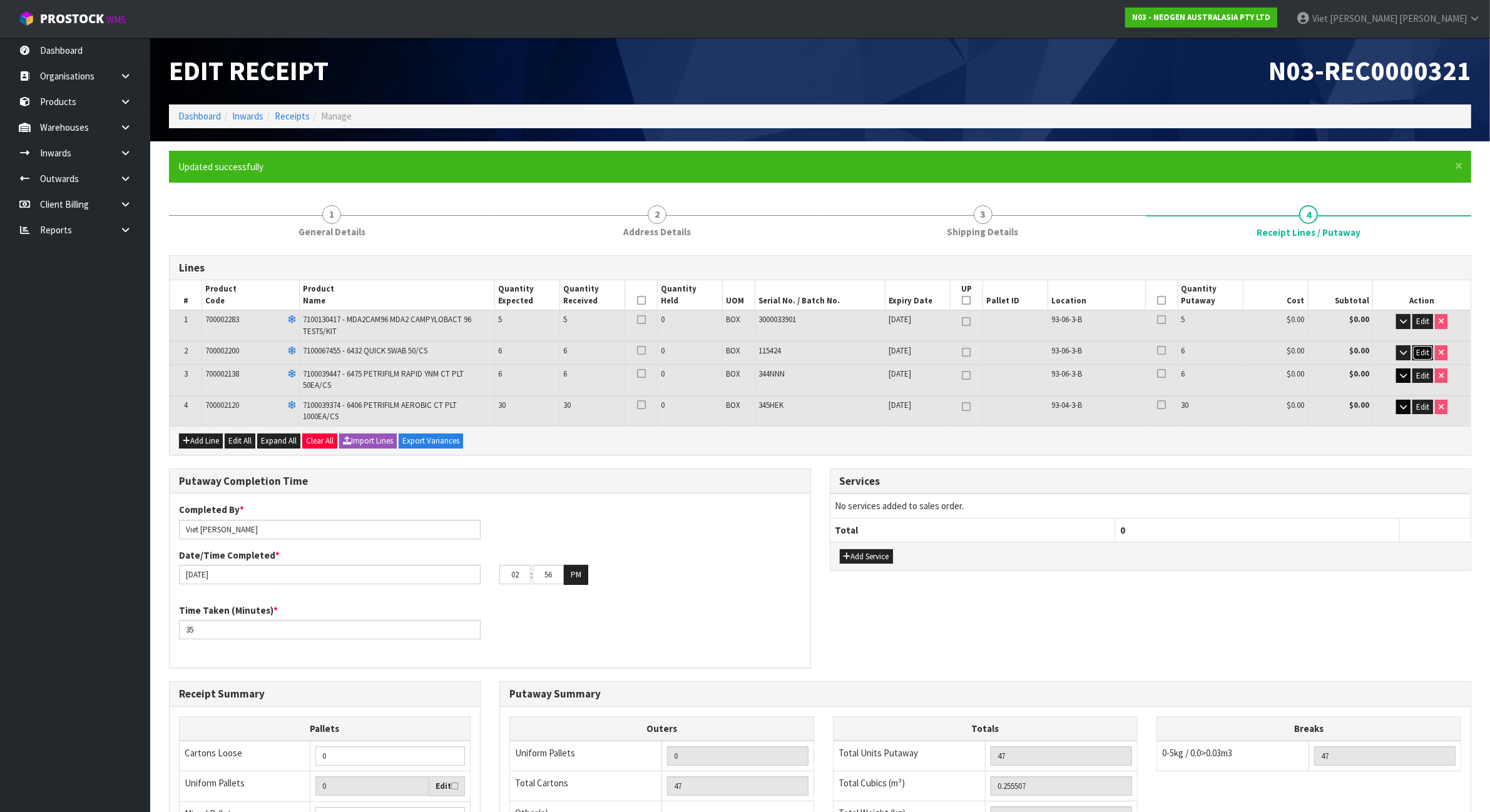
click at [1418, 352] on span "Edit" at bounding box center [1422, 352] width 13 height 10
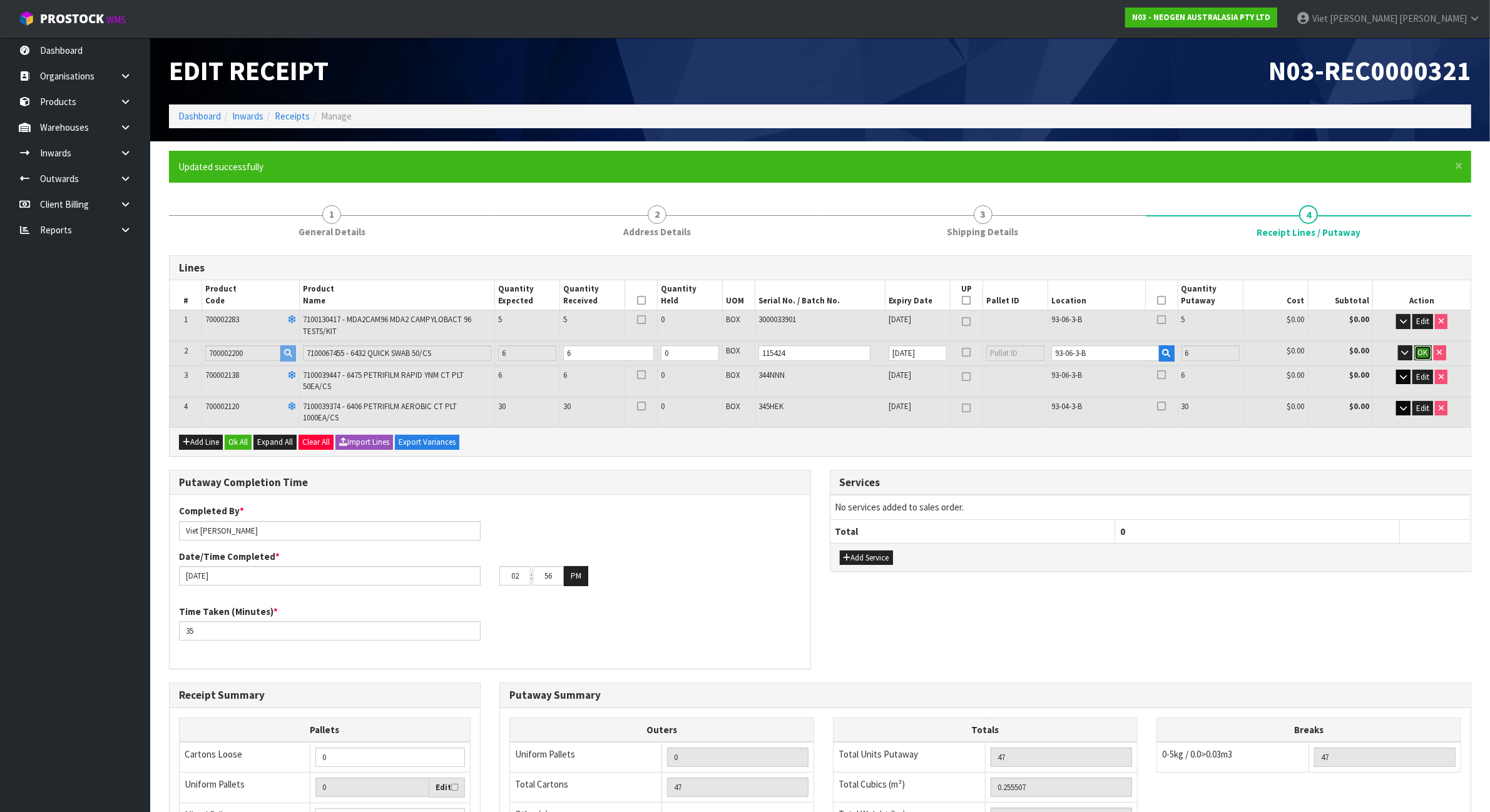
click at [1418, 352] on span "OK" at bounding box center [1423, 352] width 10 height 10
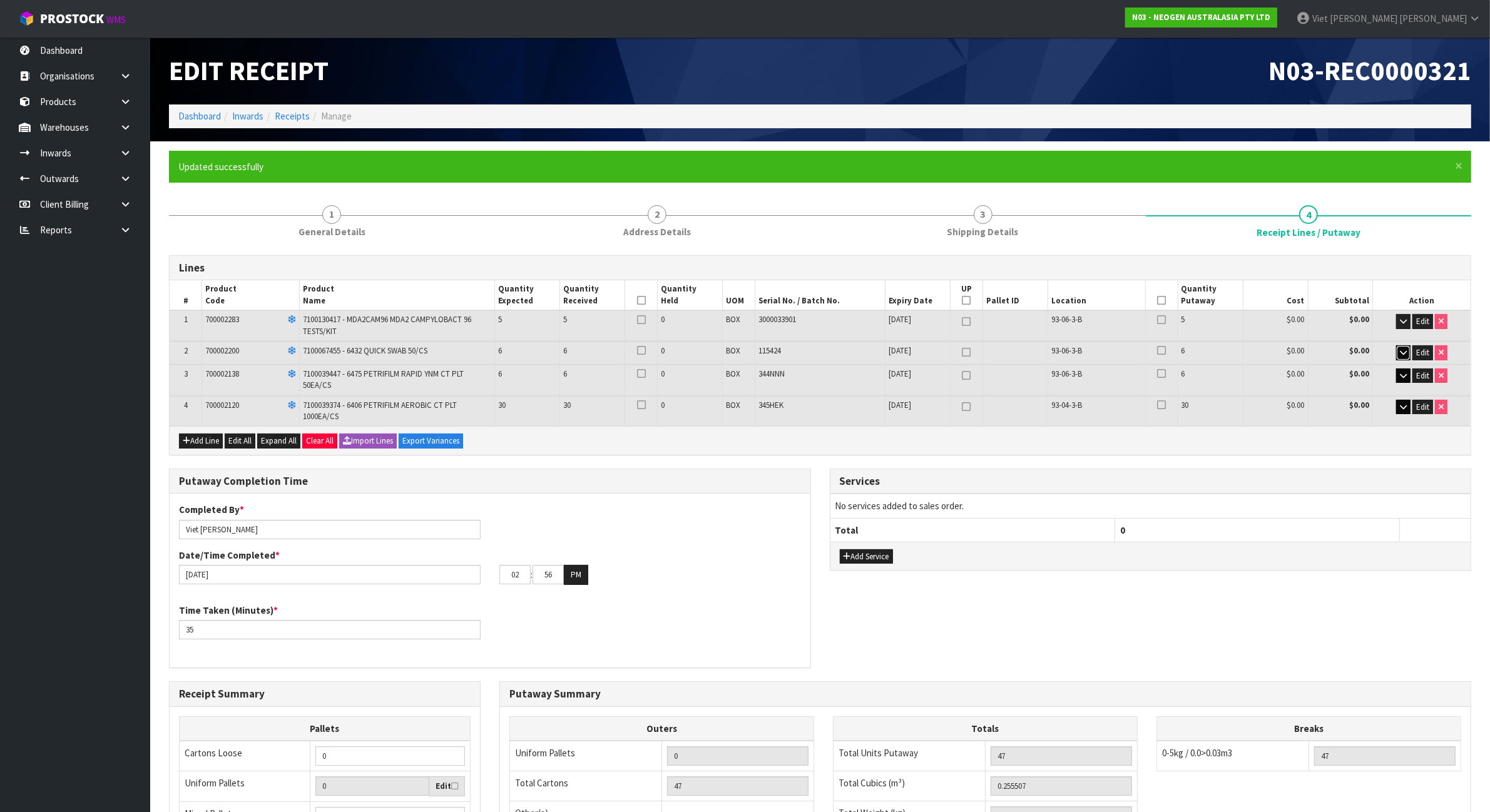
click at [1401, 356] on button "button" at bounding box center [1403, 352] width 14 height 15
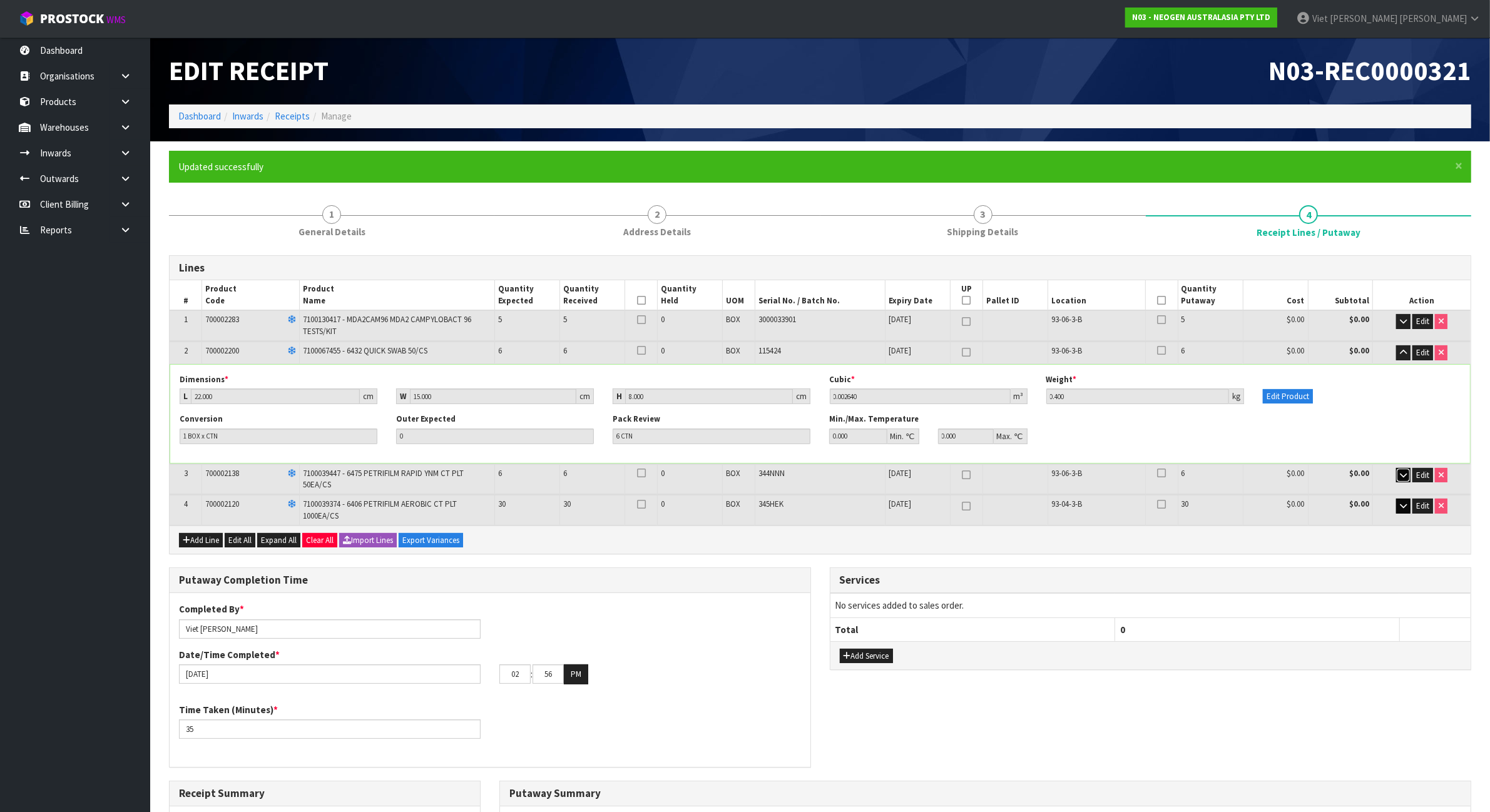
click at [1400, 472] on icon "button" at bounding box center [1403, 475] width 7 height 8
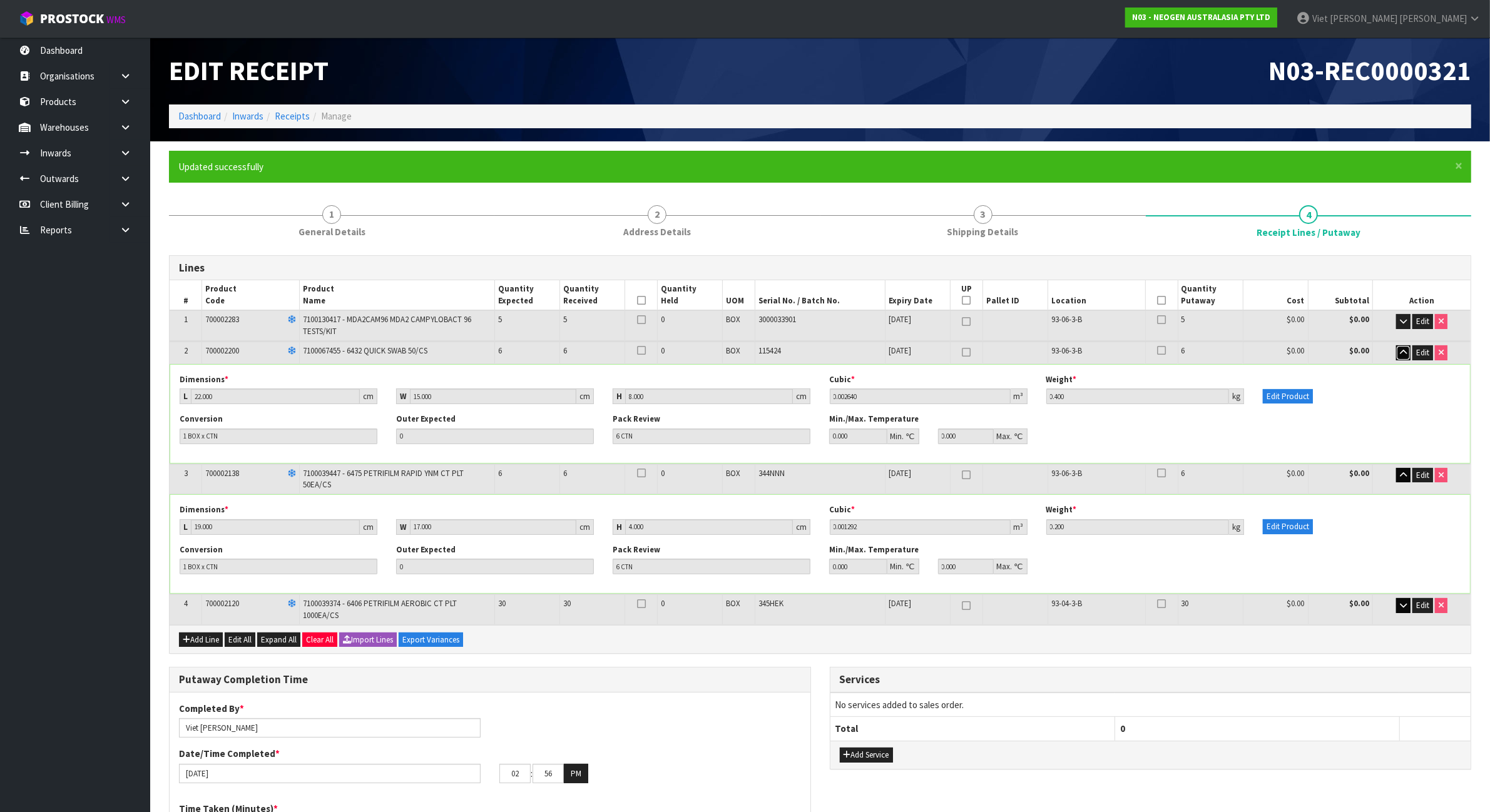
click at [1402, 355] on icon "button" at bounding box center [1403, 352] width 7 height 8
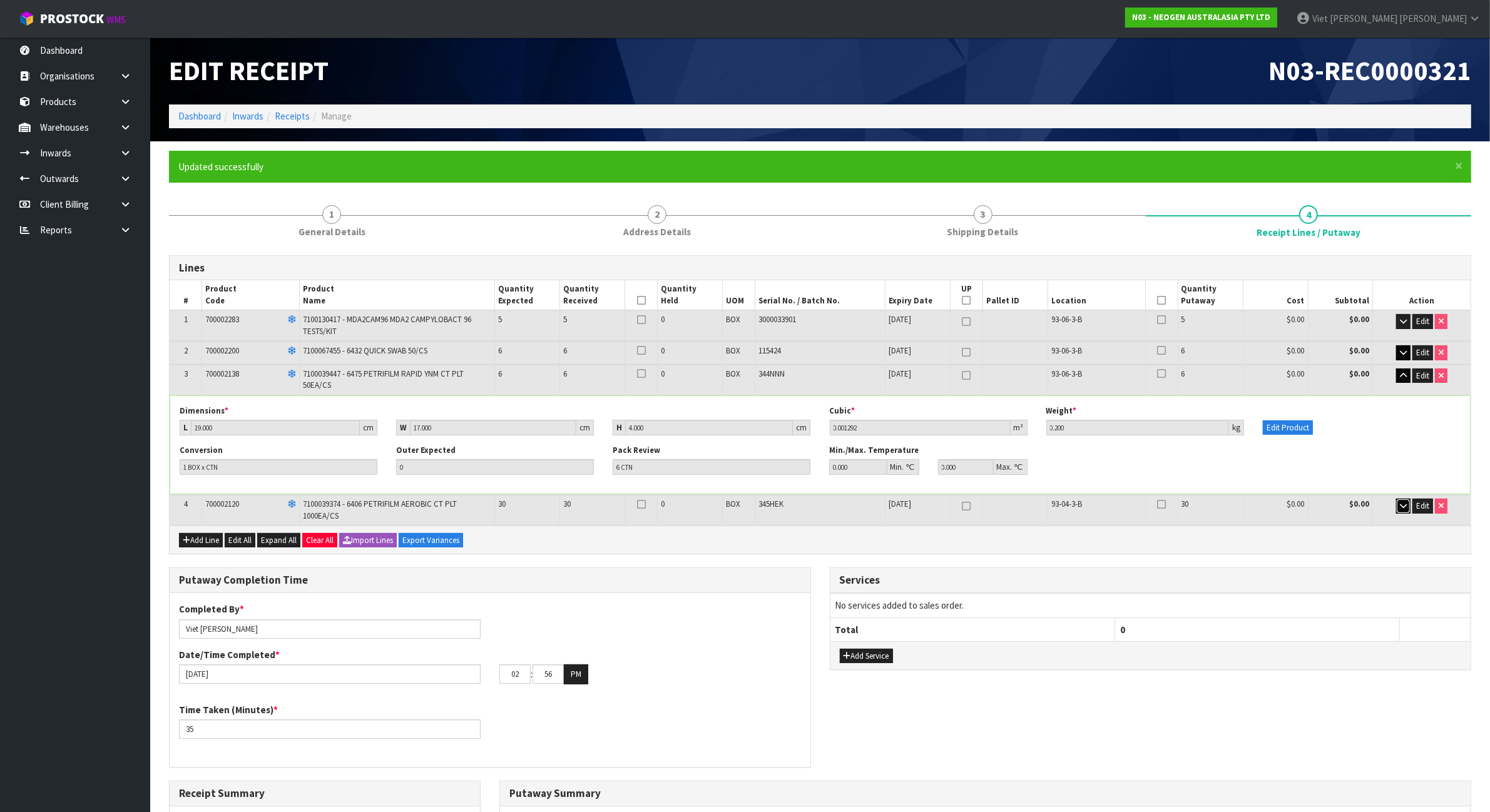
click at [1396, 500] on button "button" at bounding box center [1403, 506] width 14 height 15
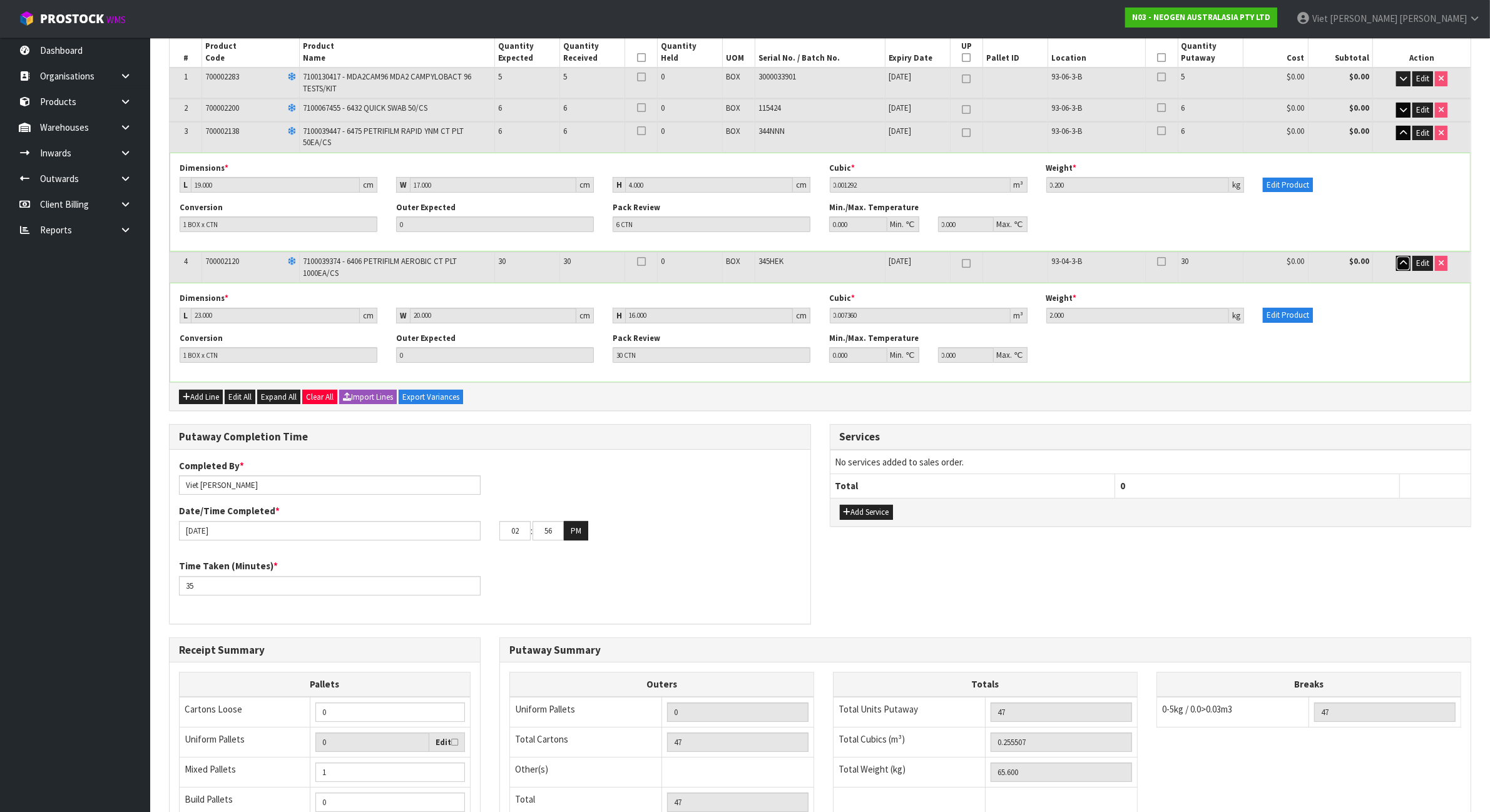
scroll to position [30, 0]
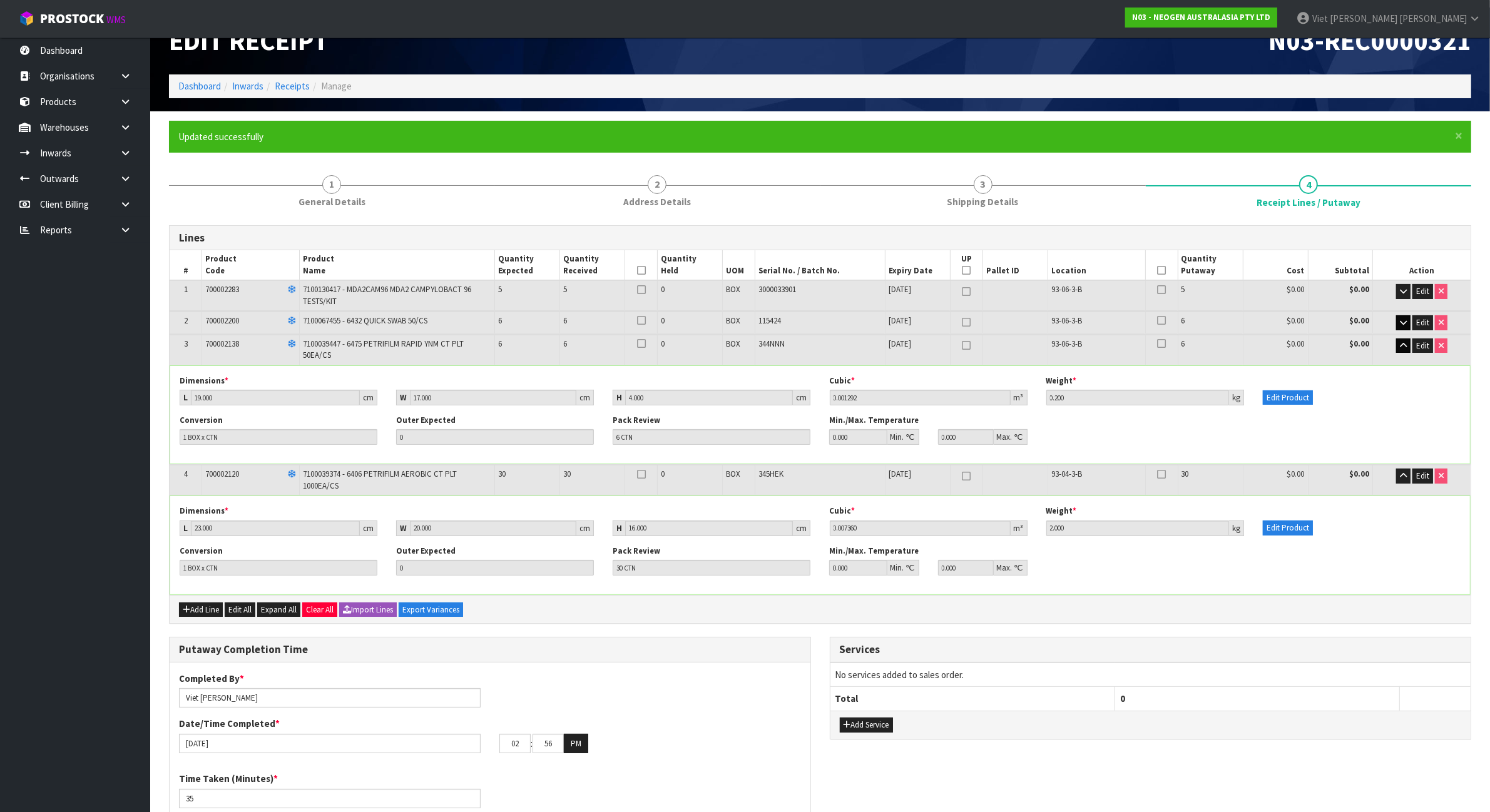
click at [1161, 474] on icon at bounding box center [1161, 474] width 9 height 1
click at [0, 0] on input "checkbox" at bounding box center [0, 0] width 0 height 0
click at [1161, 474] on icon at bounding box center [1161, 474] width 9 height 1
click at [0, 0] on input "checkbox" at bounding box center [0, 0] width 0 height 0
click at [1405, 344] on icon "button" at bounding box center [1403, 345] width 7 height 8
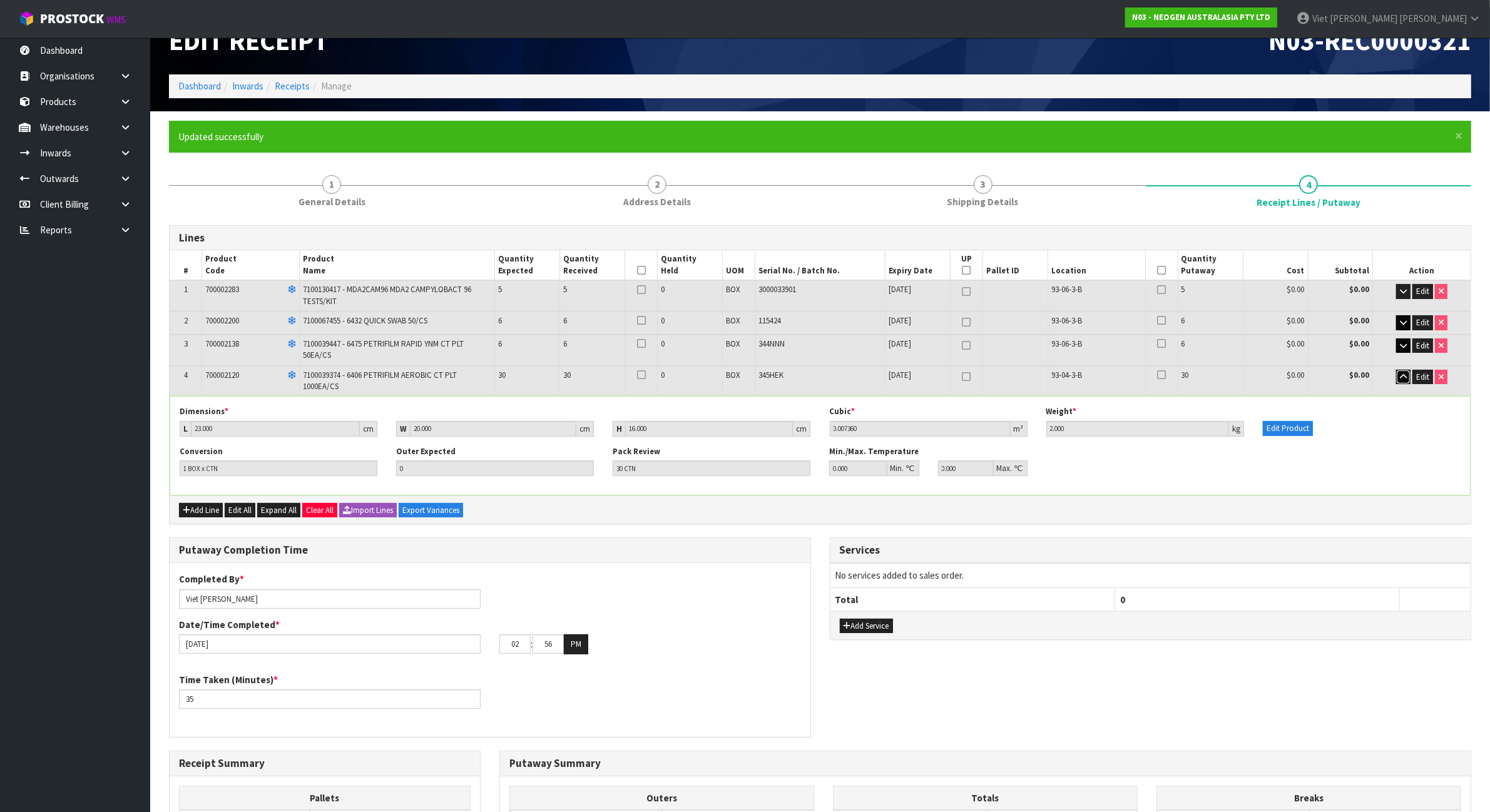
click at [1400, 372] on icon "button" at bounding box center [1403, 376] width 7 height 8
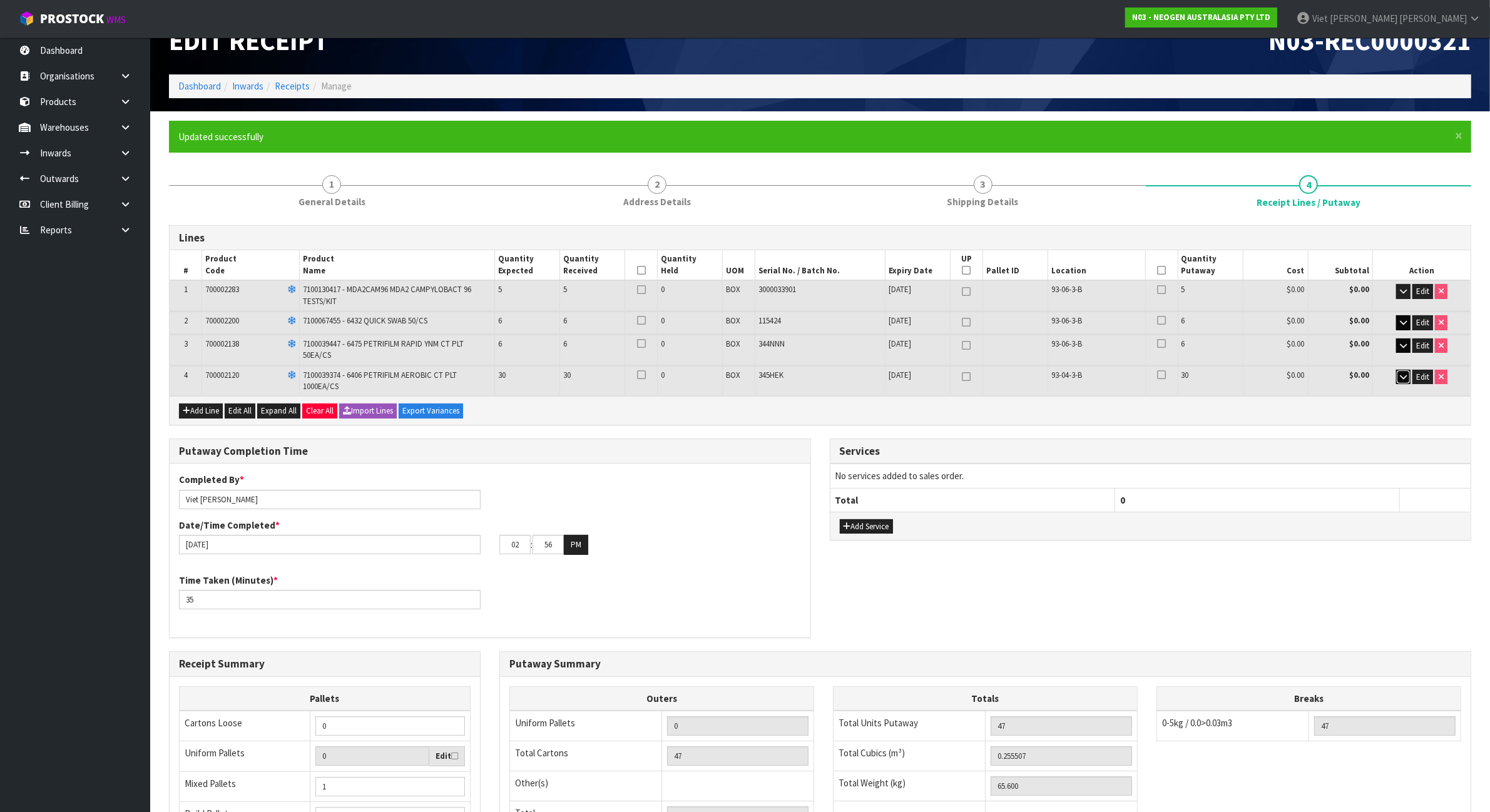
click at [1400, 372] on icon "button" at bounding box center [1403, 376] width 7 height 8
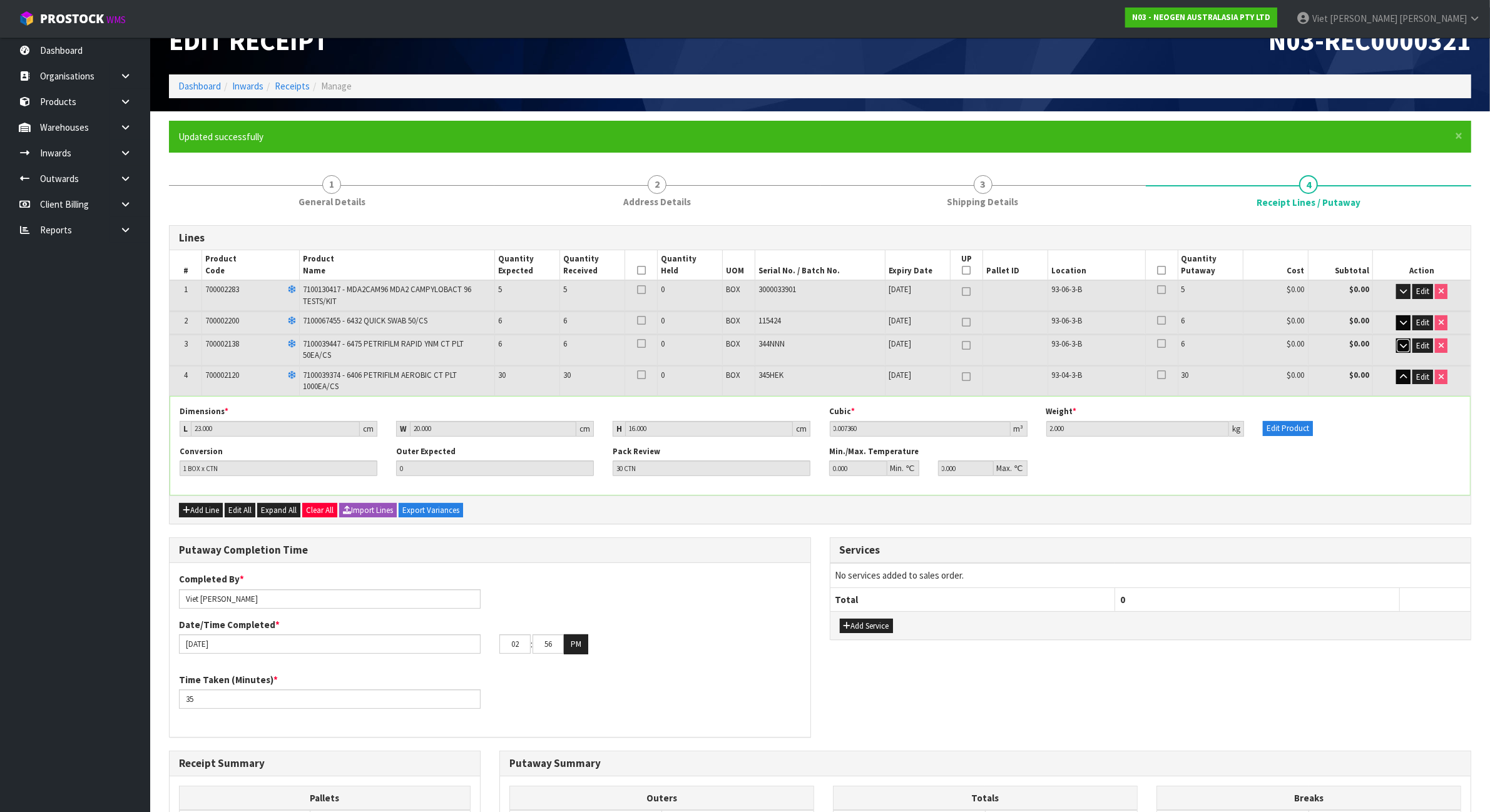
click at [1398, 351] on button "button" at bounding box center [1403, 345] width 14 height 15
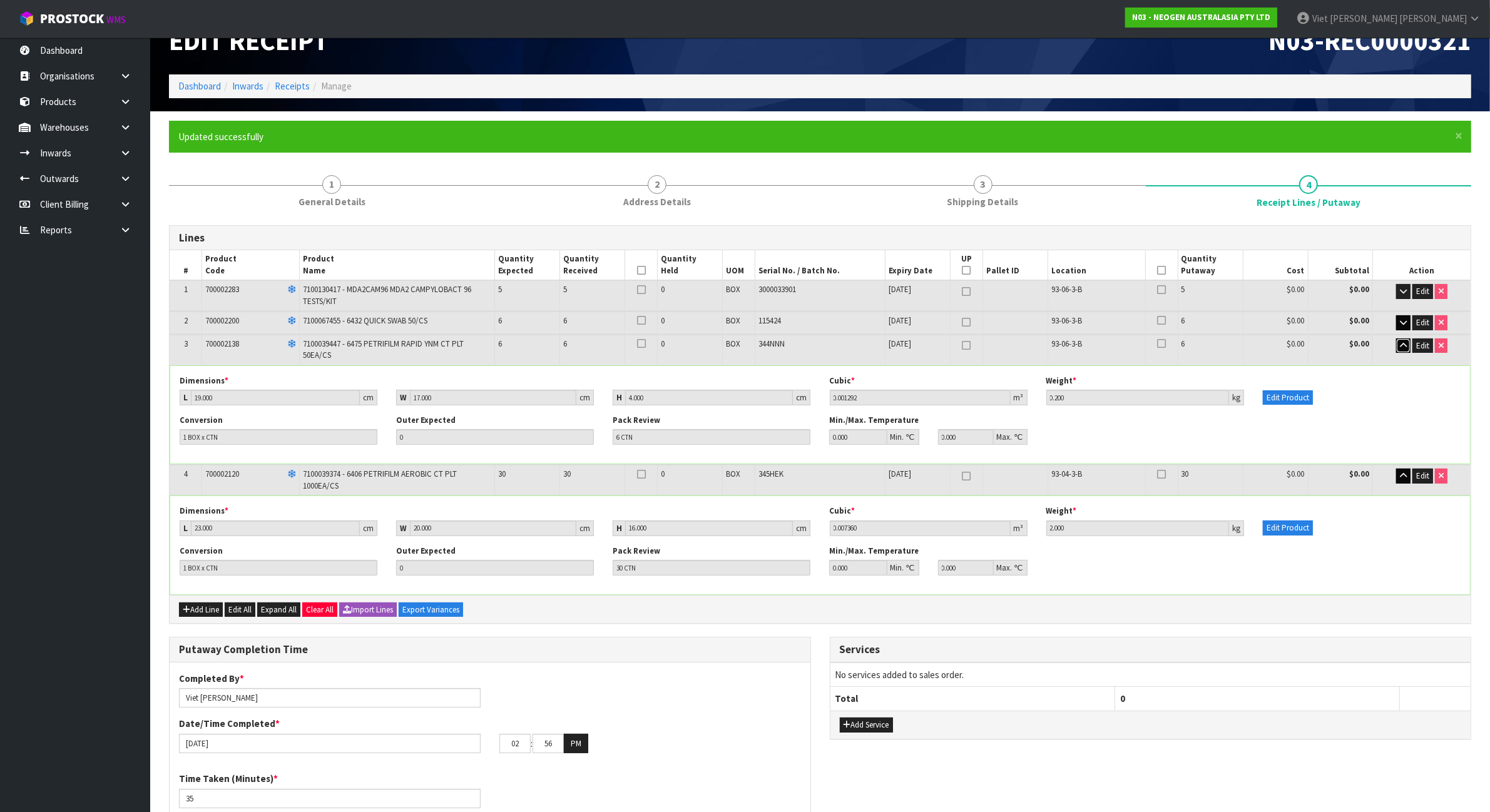
click at [1400, 349] on button "button" at bounding box center [1403, 345] width 14 height 15
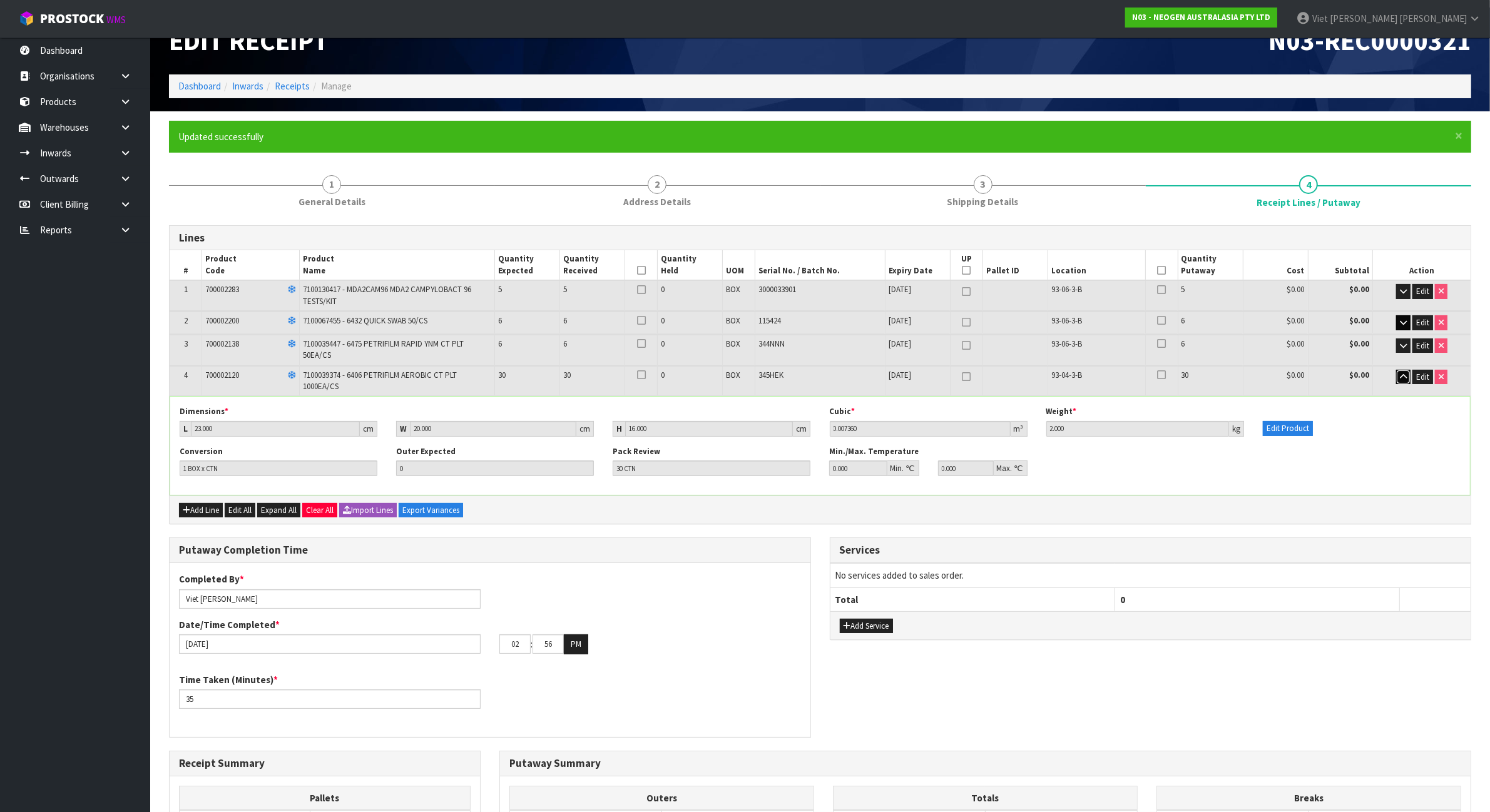
click at [1401, 372] on icon "button" at bounding box center [1403, 376] width 7 height 8
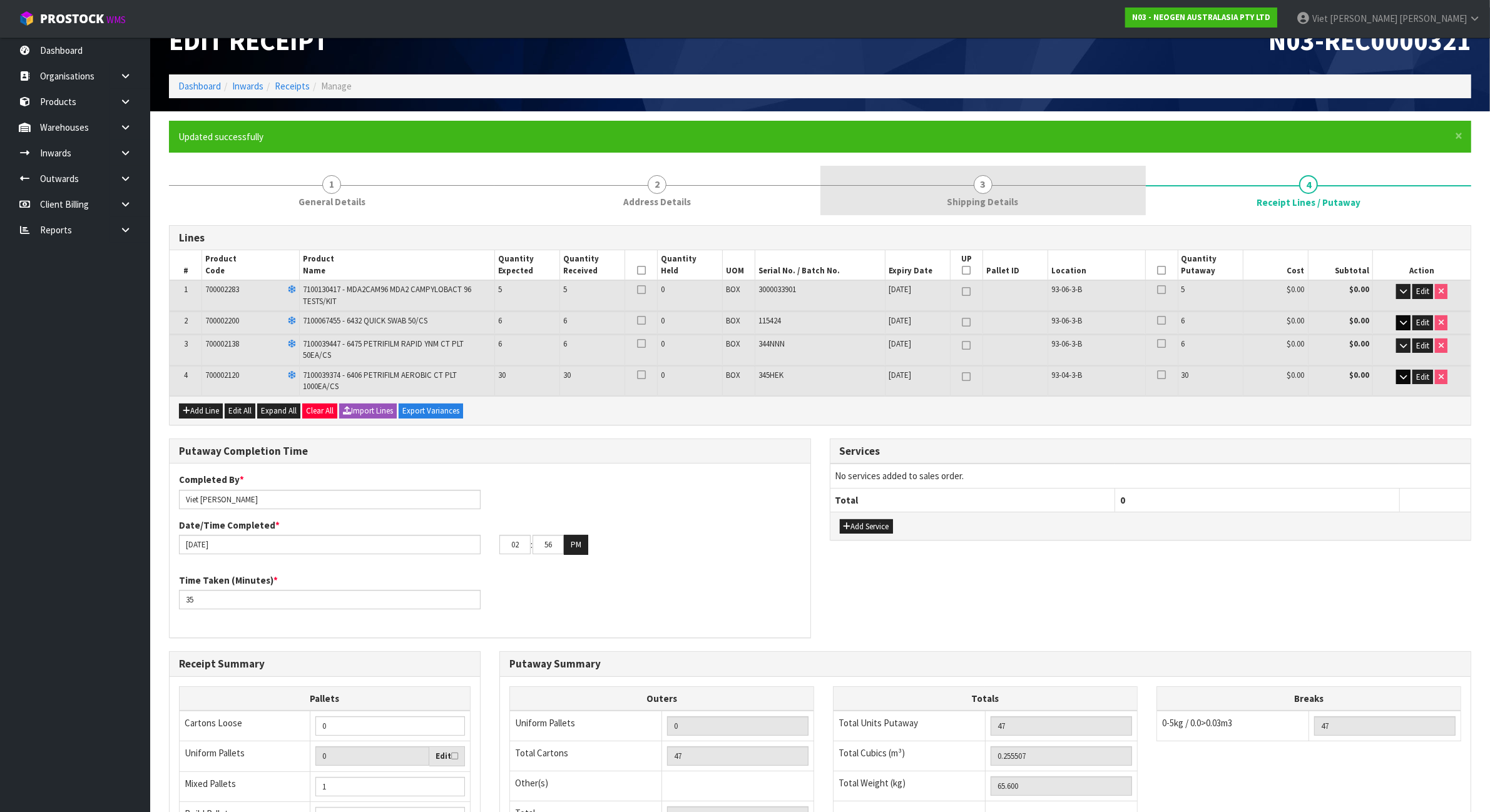
click at [917, 170] on link "3 Shipping Details" at bounding box center [982, 190] width 325 height 50
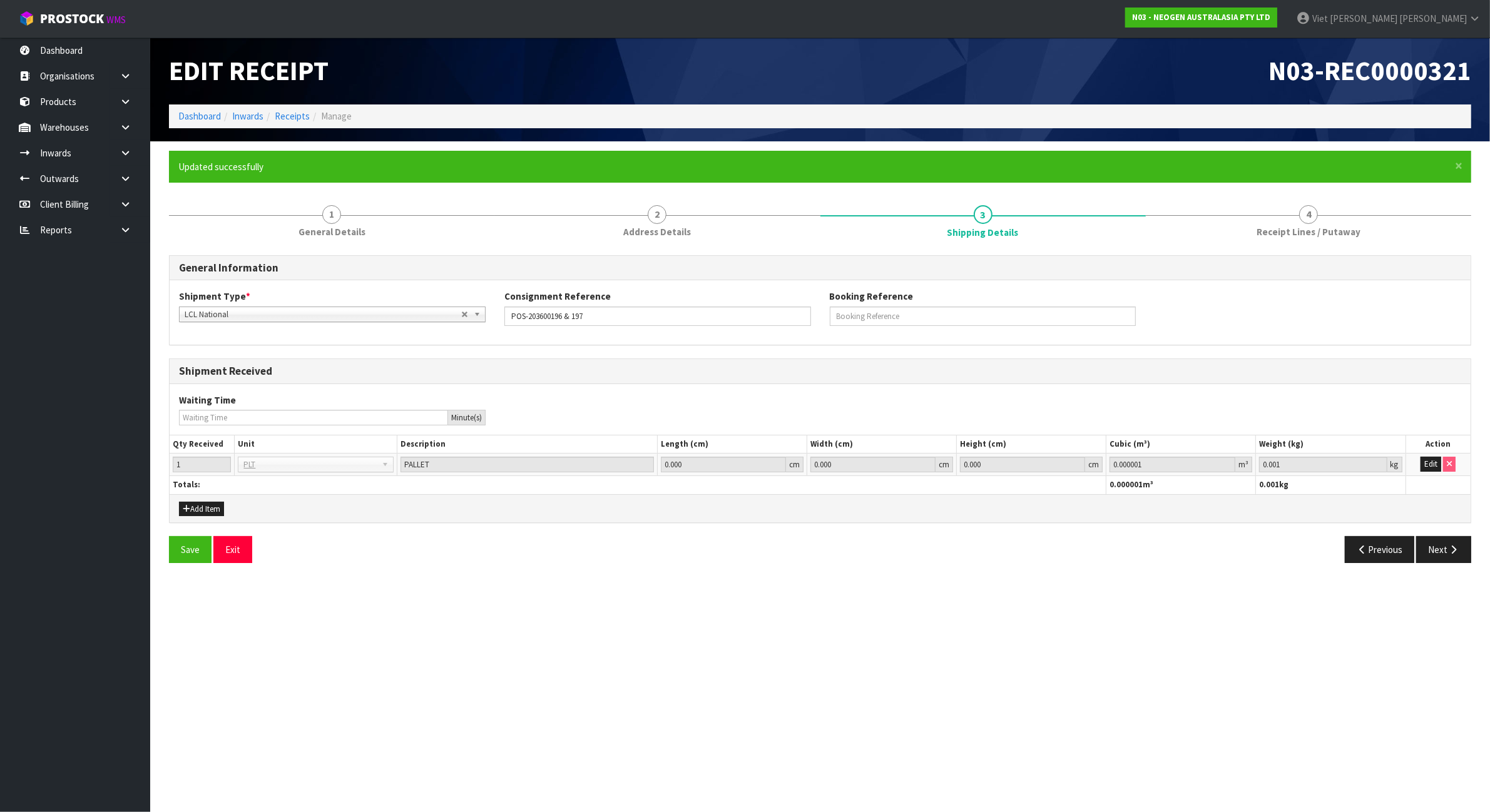
scroll to position [0, 0]
click at [620, 185] on form "× Close Updated successfully 1 General Details 2 Address Details 3 Shipping Det…" at bounding box center [826, 362] width 1314 height 422
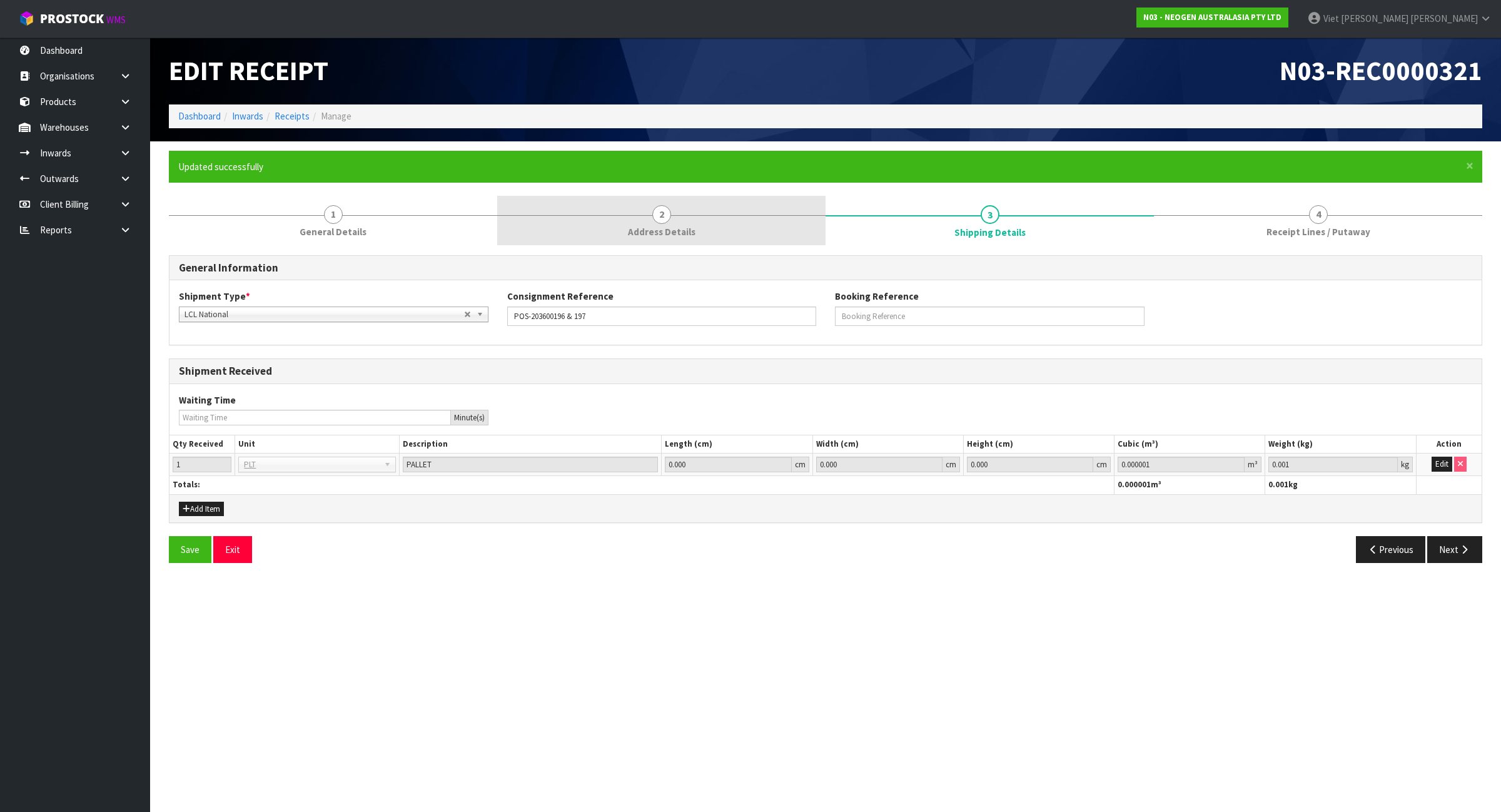
click at [617, 212] on link "2 Address Details" at bounding box center [661, 221] width 328 height 50
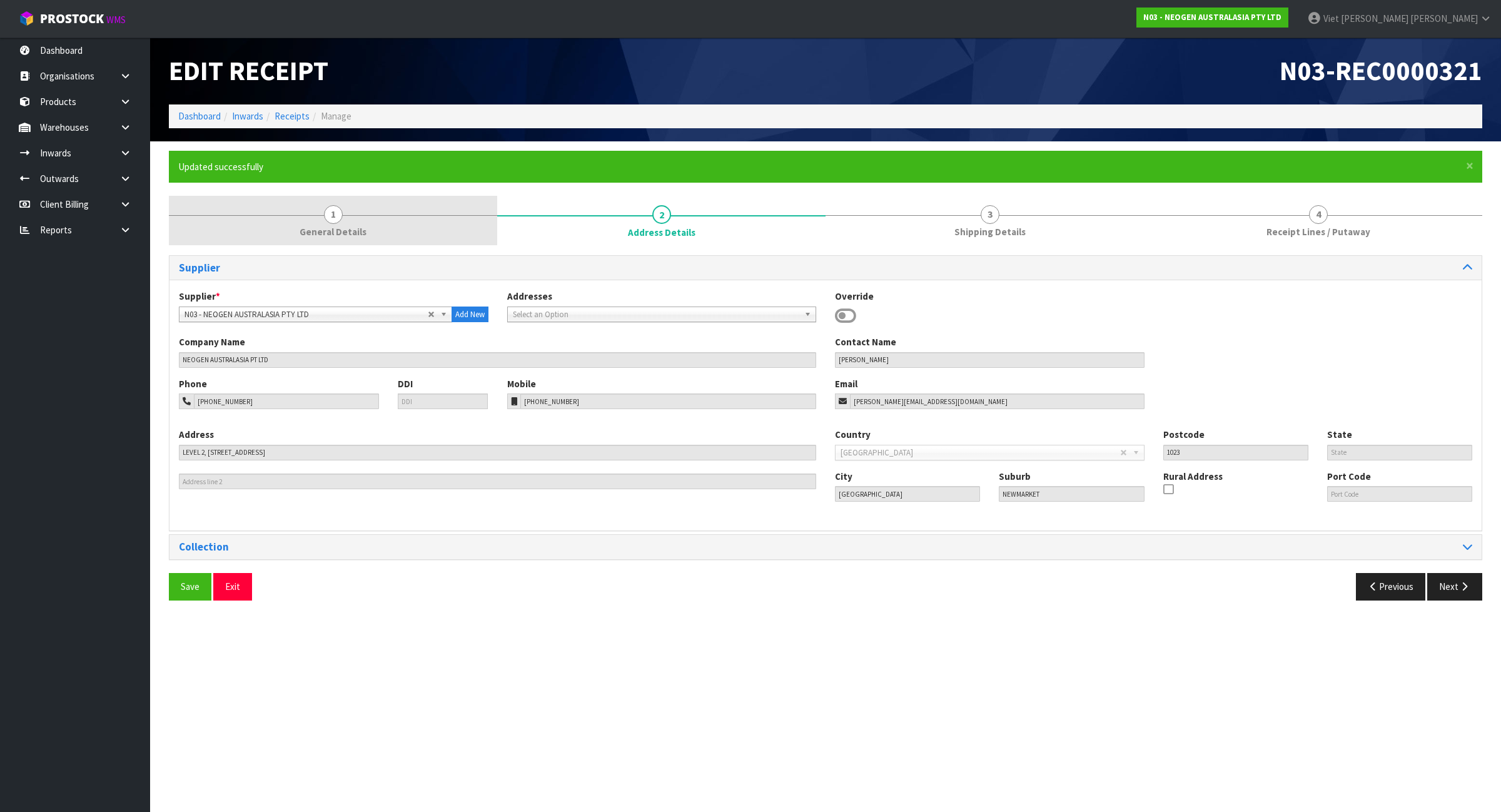
click at [430, 232] on link "1 General Details" at bounding box center [332, 221] width 328 height 50
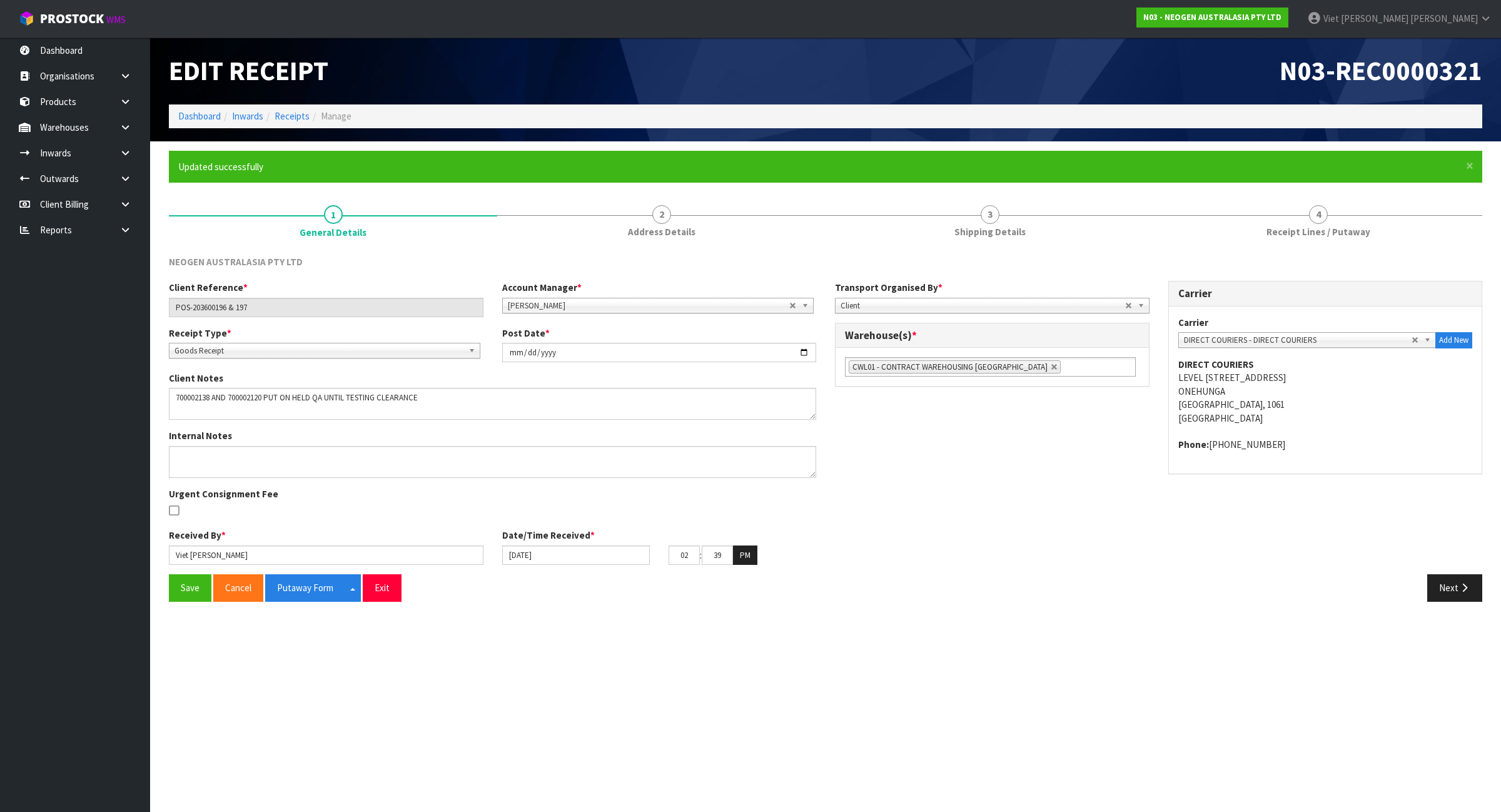
click at [1288, 255] on div "NEOGEN AUSTRALASIA PTY LTD" at bounding box center [826, 268] width 1332 height 26
click at [1242, 252] on div "NEOGEN AUSTRALASIA PTY LTD Client Reference * POS-203600196 & 197 Account Manag…" at bounding box center [826, 428] width 1314 height 365
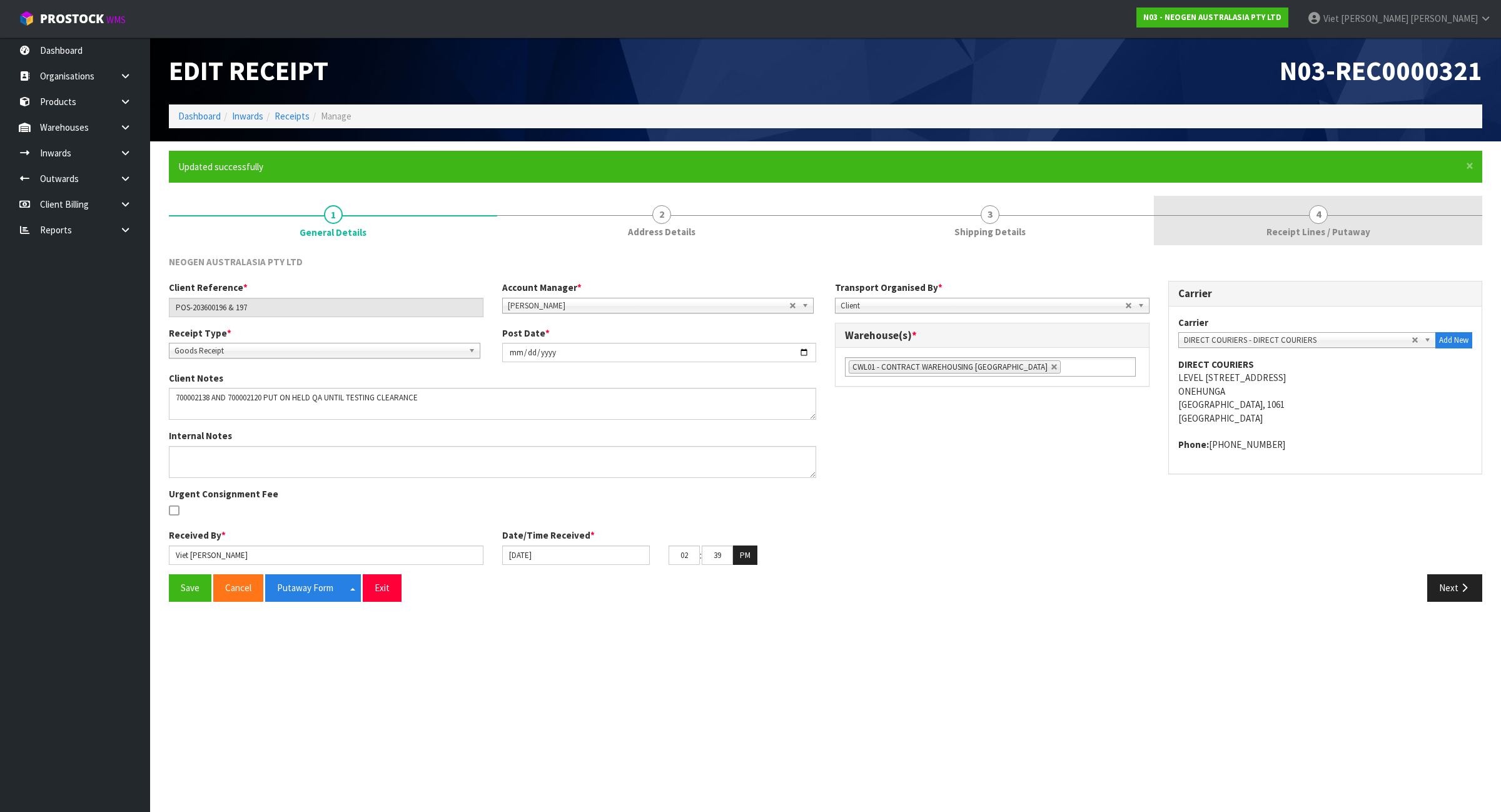
click at [1254, 242] on link "4 Receipt Lines / Putaway" at bounding box center [1318, 221] width 328 height 50
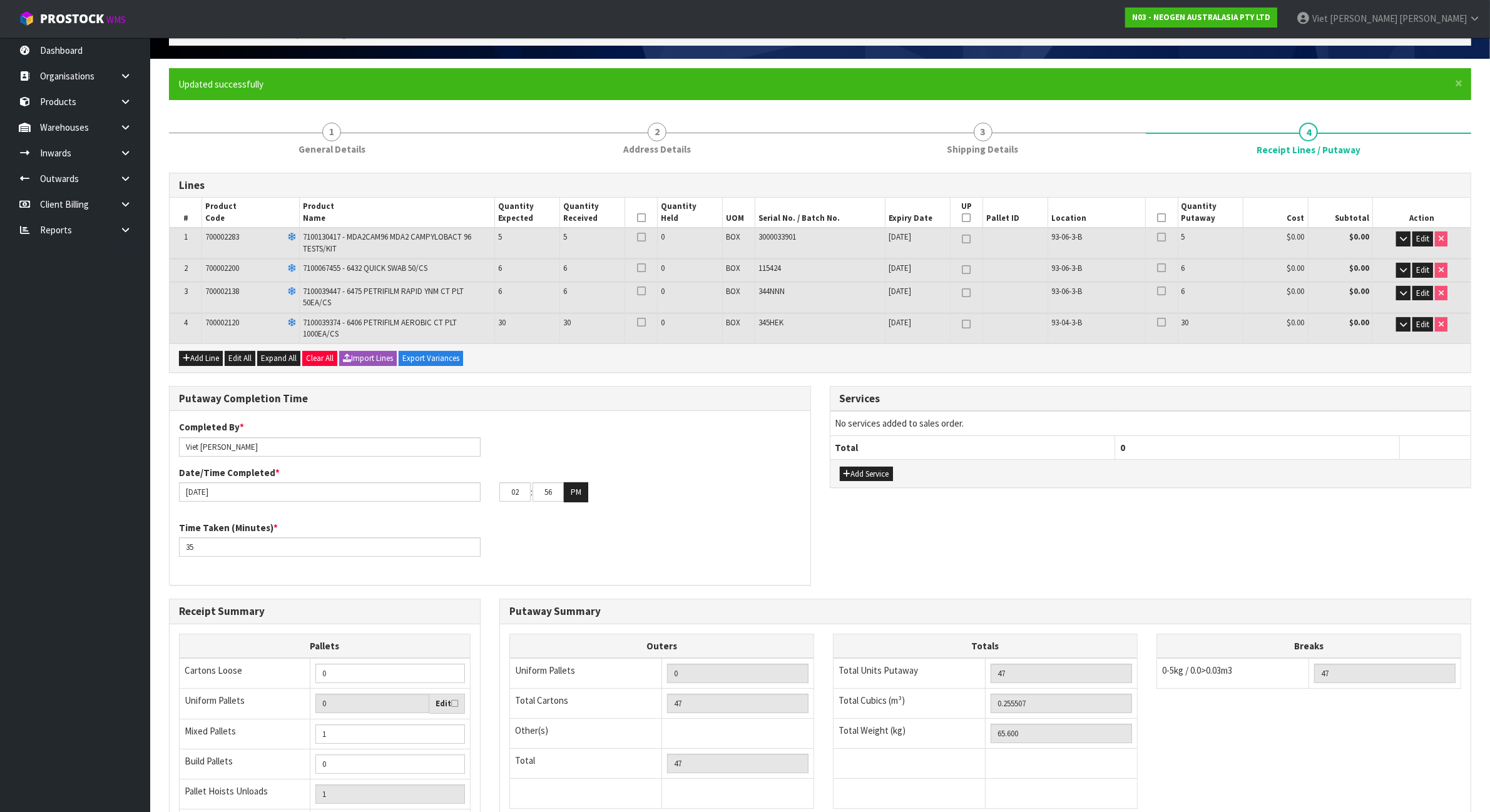
scroll to position [157, 0]
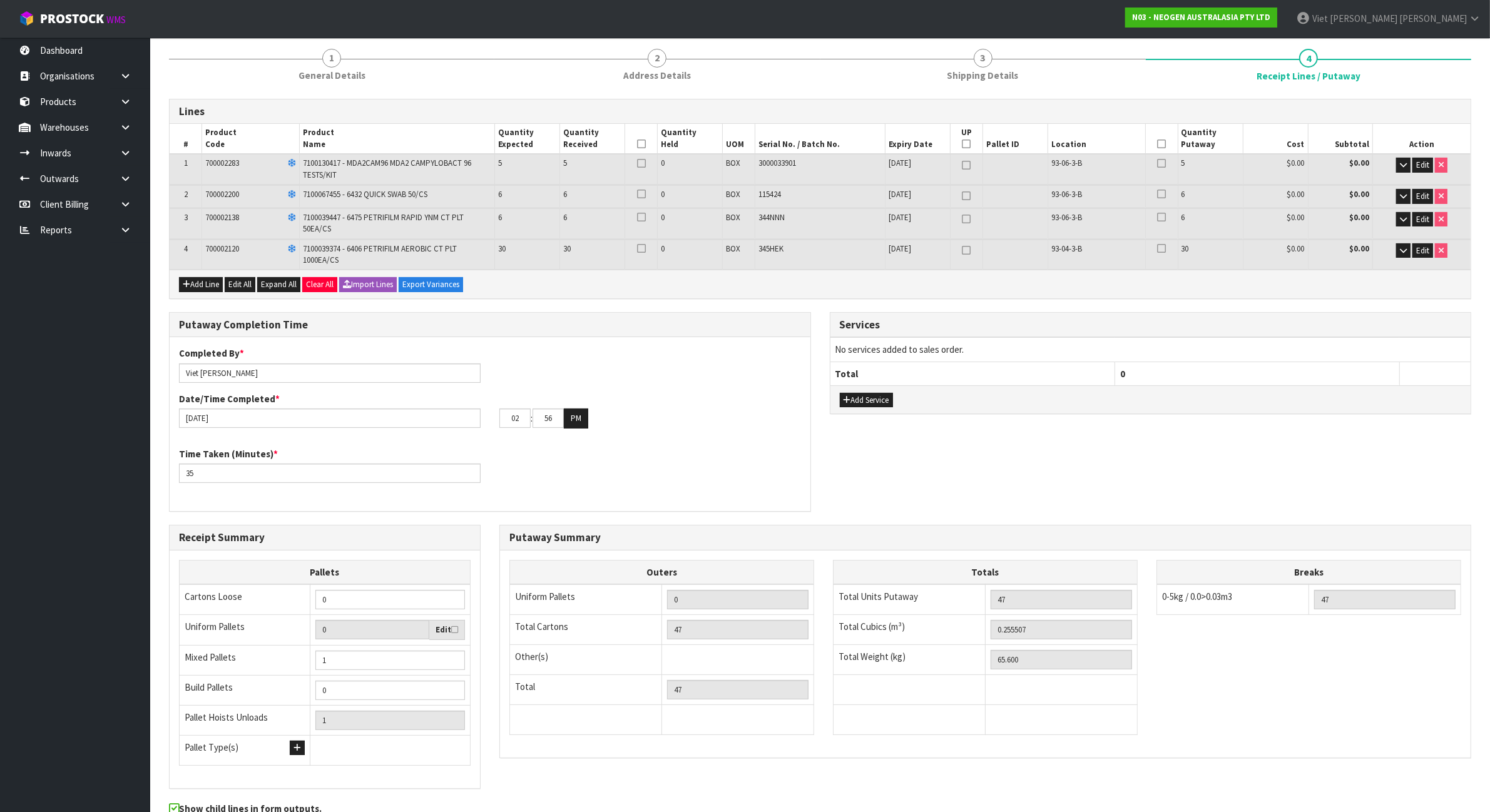
click at [278, 385] on div "Completed By * Viet [PERSON_NAME] Date/Time Completed * [DATE] 02 : 56 : 00 PM" at bounding box center [489, 392] width 640 height 90
click at [285, 377] on input "Viet [PERSON_NAME]" at bounding box center [329, 373] width 301 height 19
click at [647, 364] on div "Completed By * Viet [PERSON_NAME]/[PERSON_NAME] Date/Time Completed * [DATE] 02…" at bounding box center [489, 392] width 640 height 90
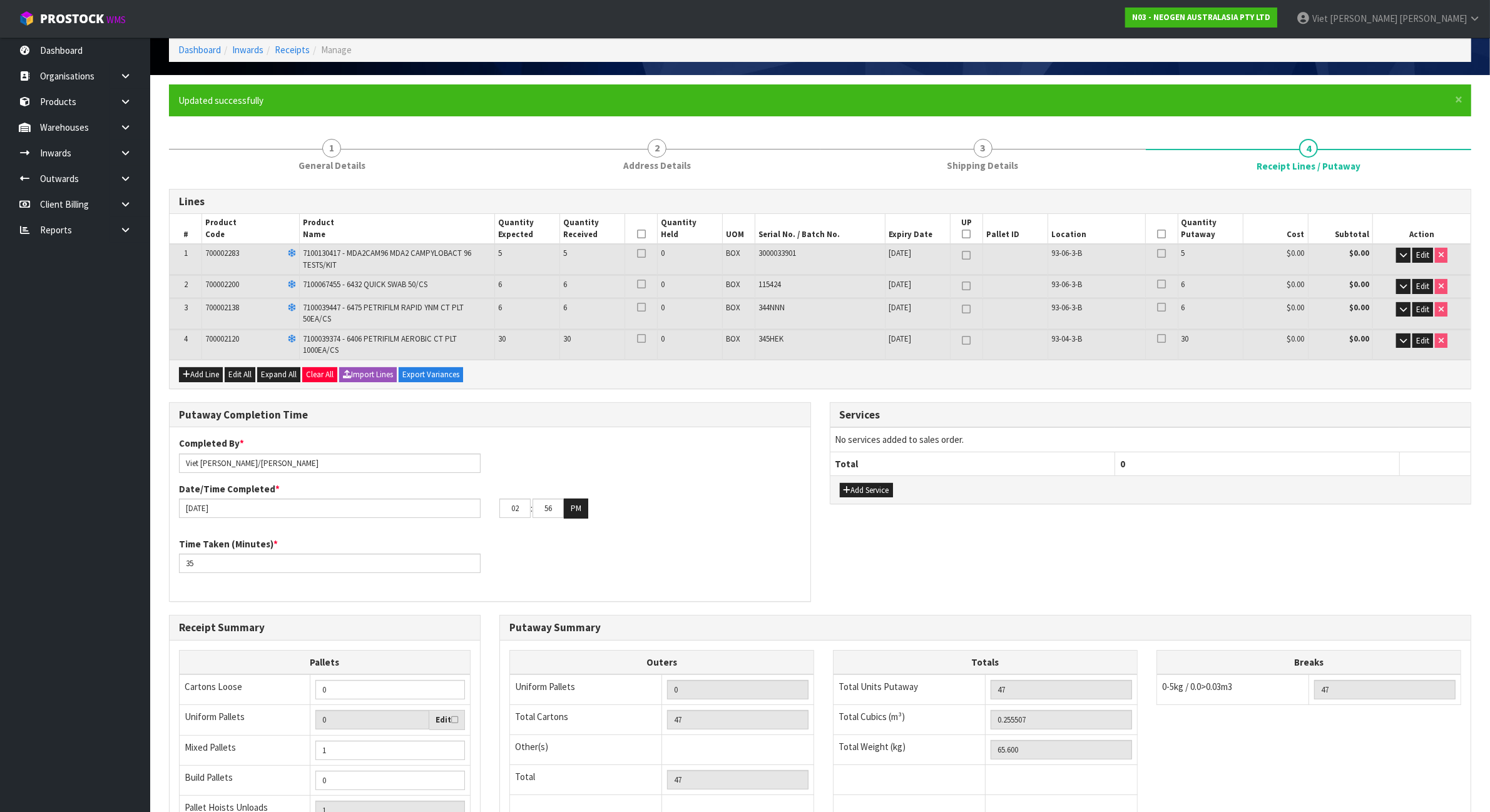
scroll to position [66, 0]
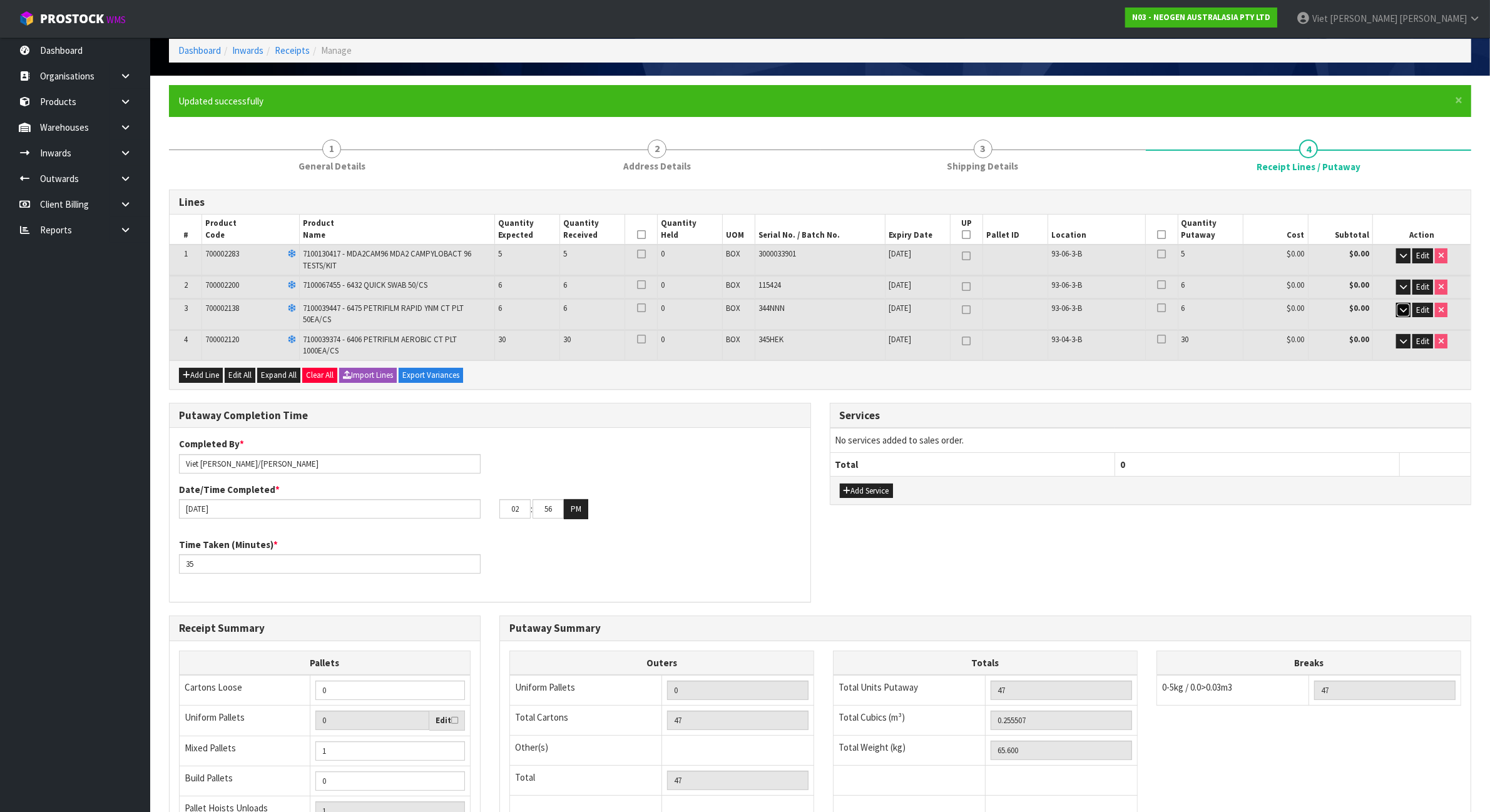
click at [1396, 307] on button "button" at bounding box center [1403, 310] width 14 height 15
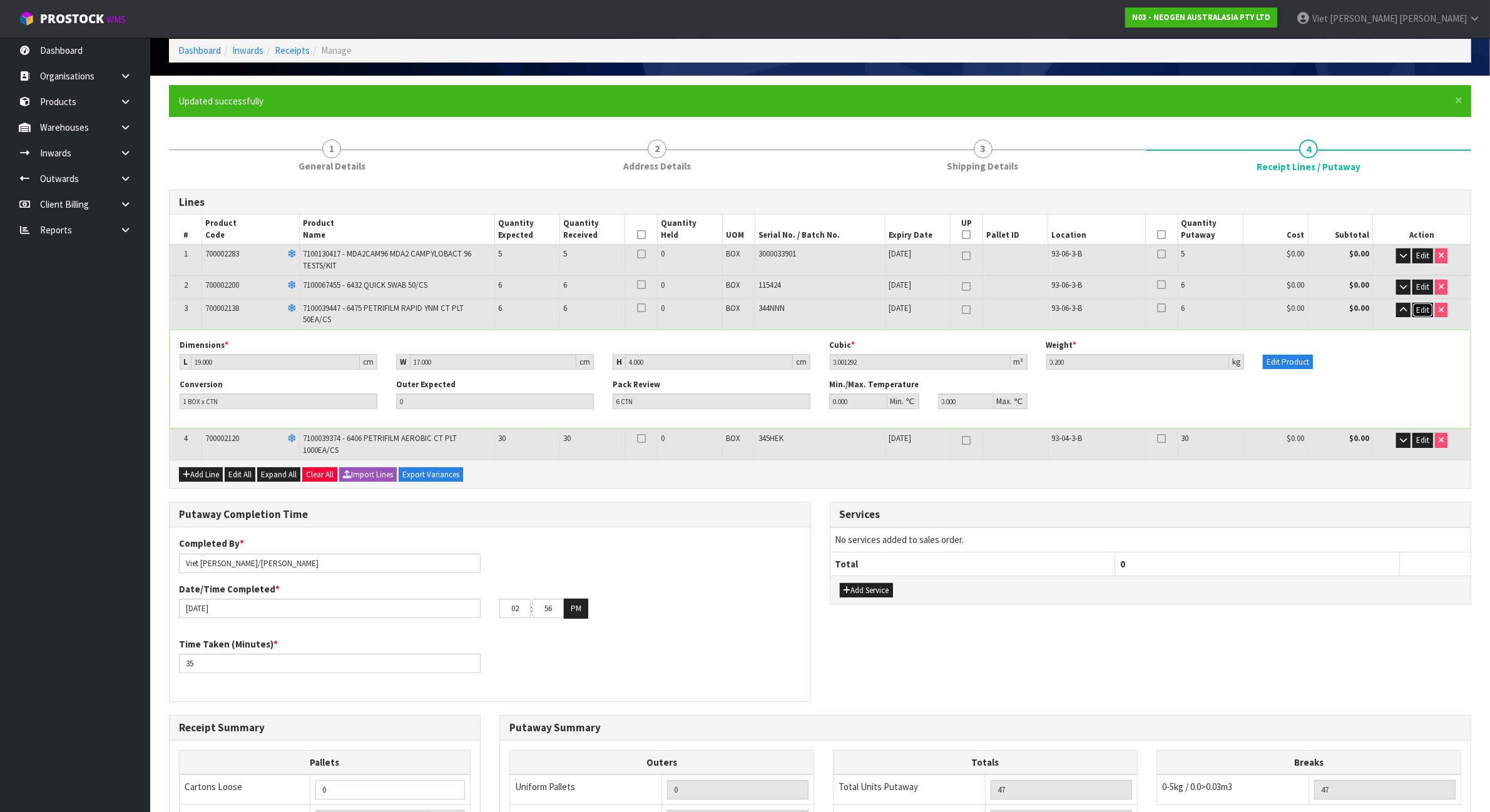
click at [1418, 308] on span "Edit" at bounding box center [1422, 309] width 13 height 10
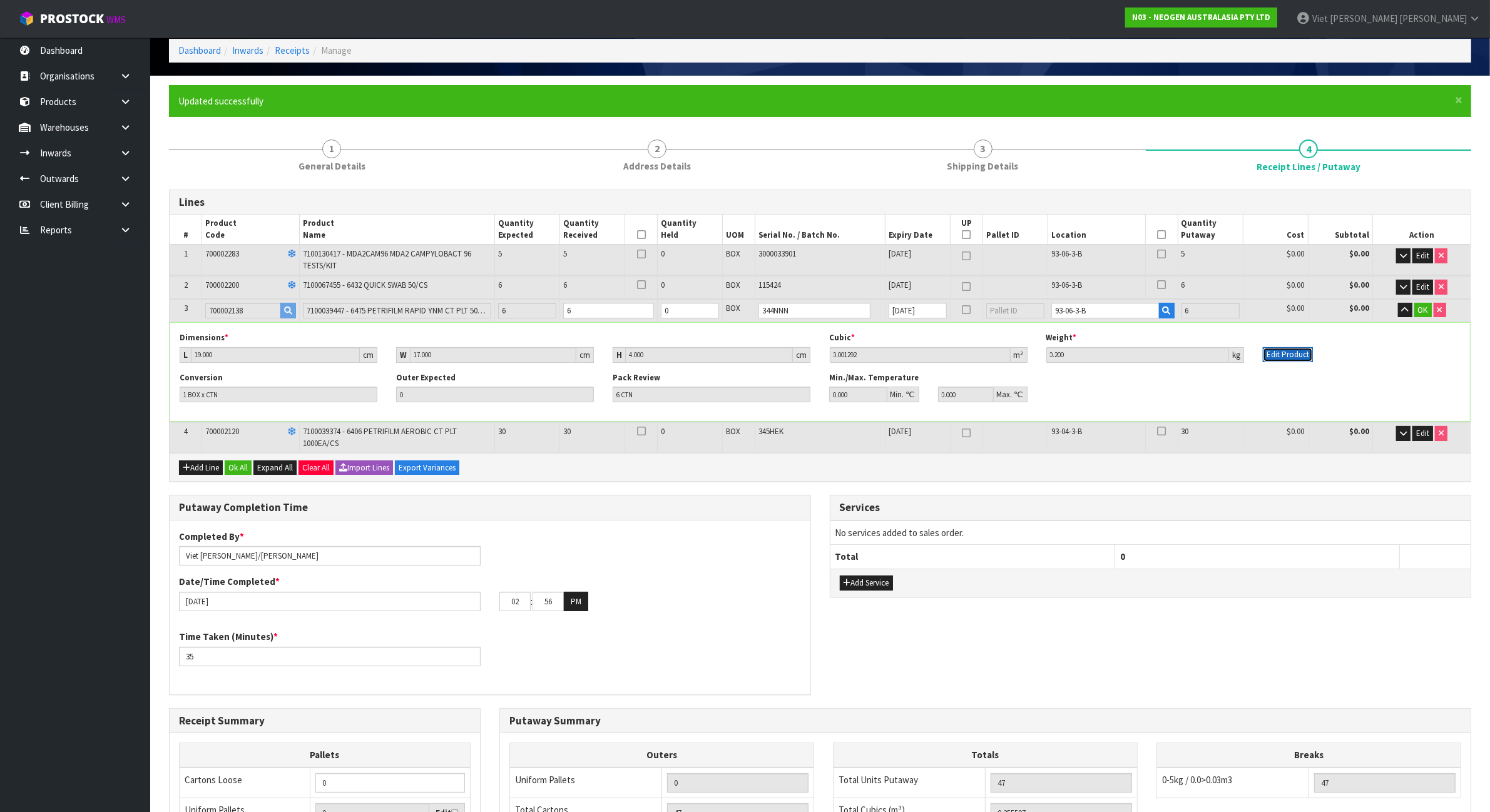
click at [1277, 358] on button "Edit Product" at bounding box center [1287, 354] width 50 height 15
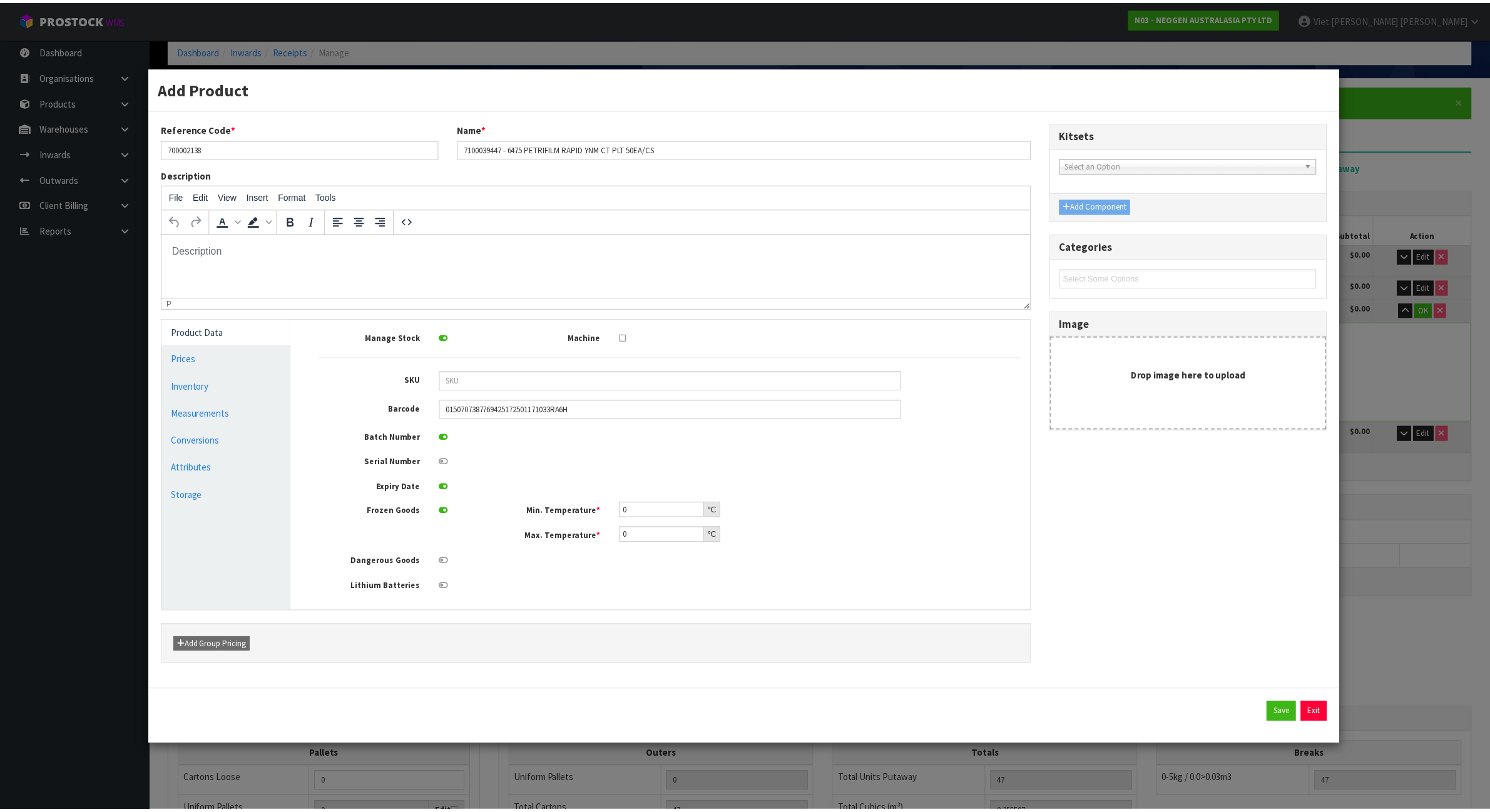
scroll to position [0, 0]
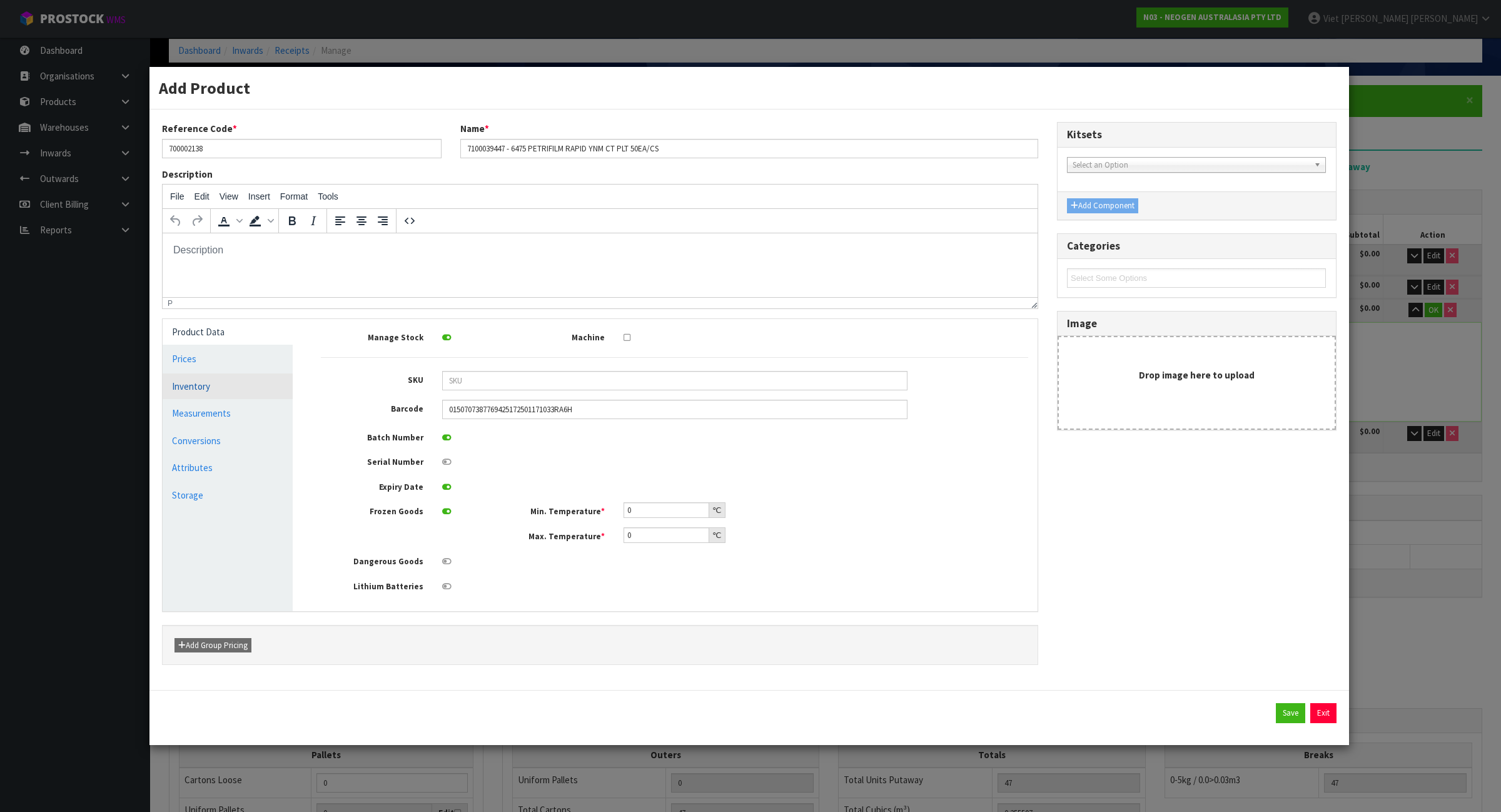
click at [217, 396] on link "Inventory" at bounding box center [227, 386] width 130 height 26
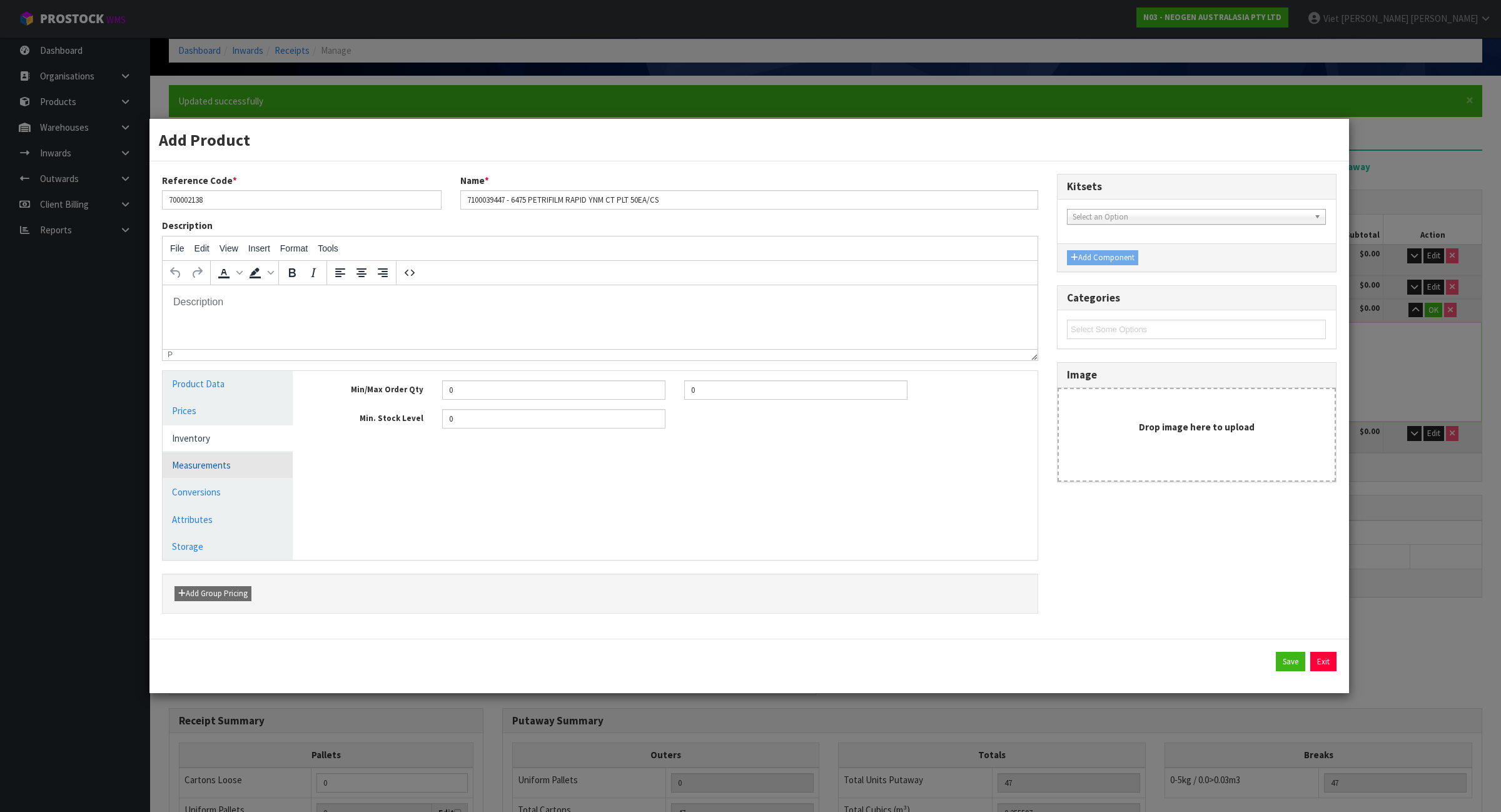
click at [229, 468] on link "Measurements" at bounding box center [227, 465] width 130 height 26
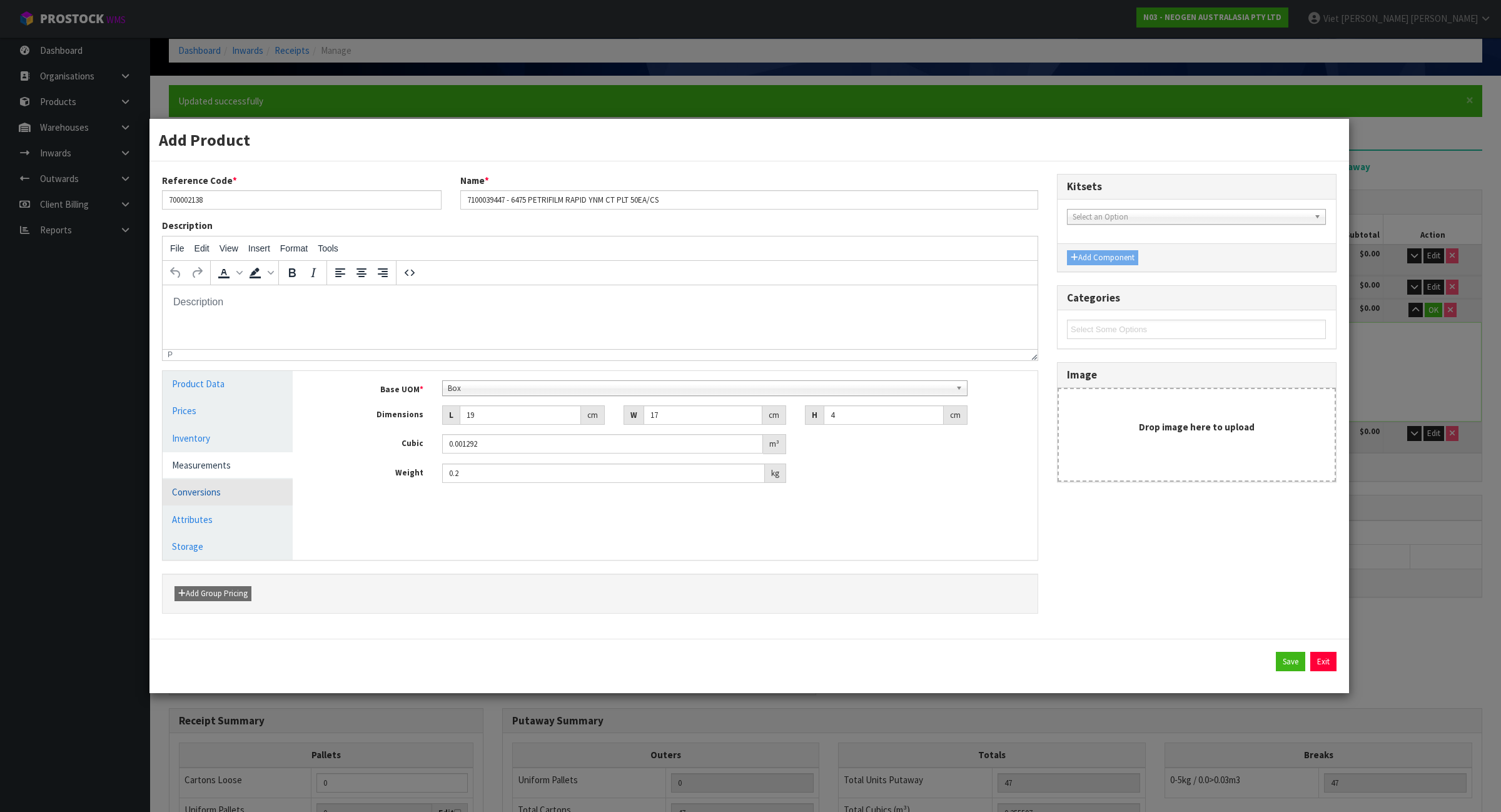
click at [227, 485] on link "Conversions" at bounding box center [227, 492] width 130 height 26
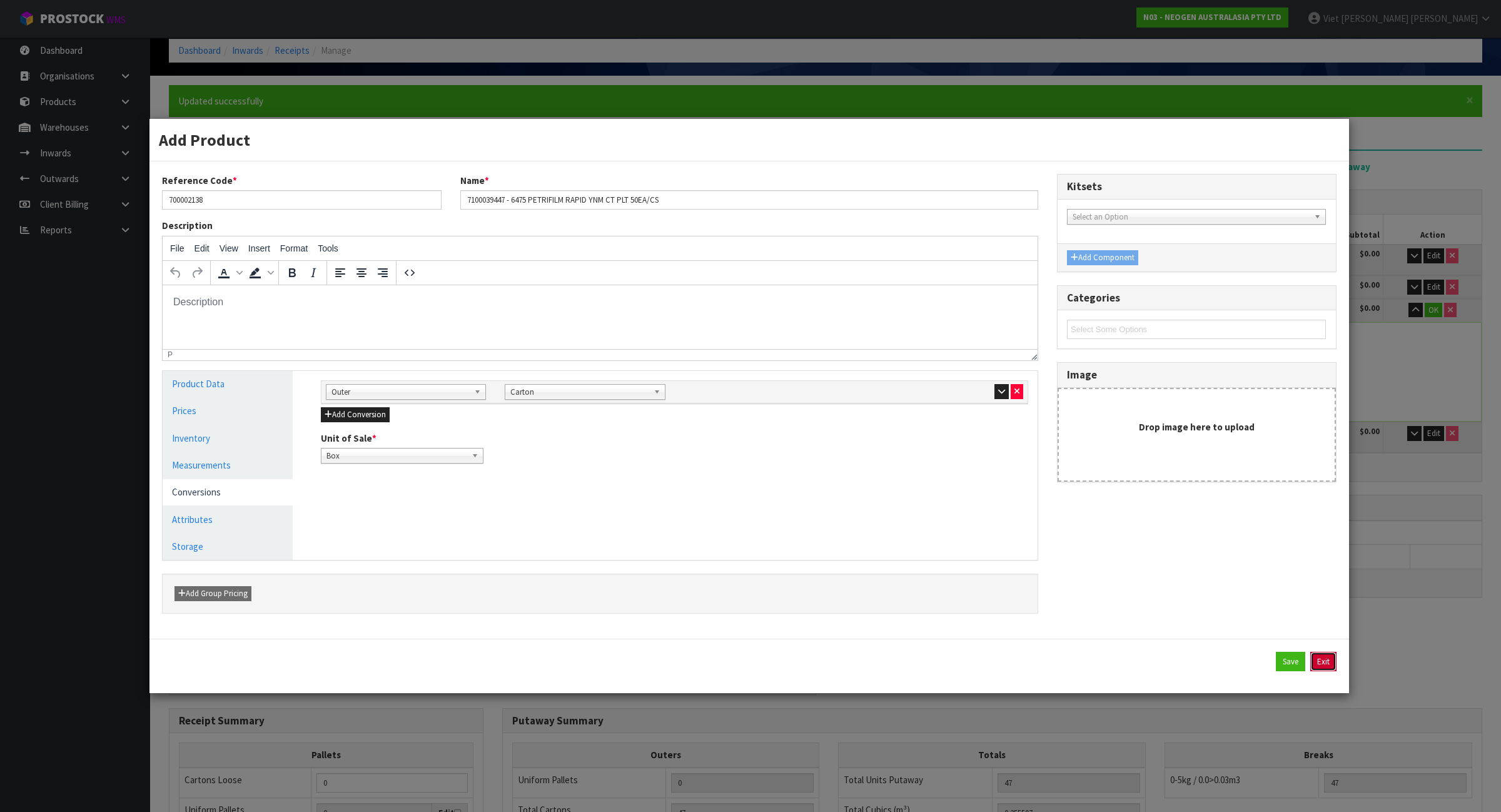
click at [1326, 667] on button "Exit" at bounding box center [1324, 662] width 26 height 20
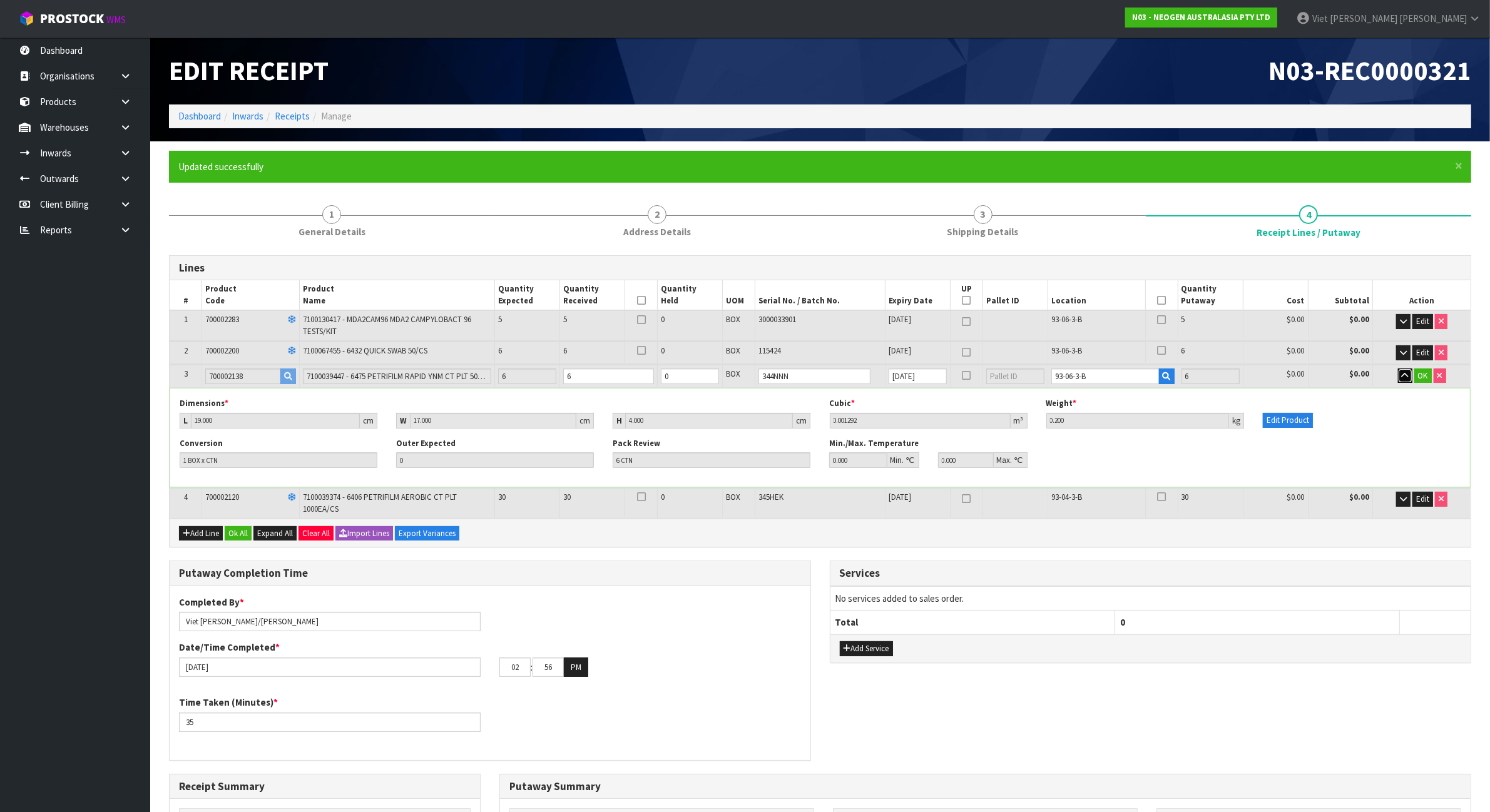
click at [1405, 372] on icon "button" at bounding box center [1404, 376] width 7 height 8
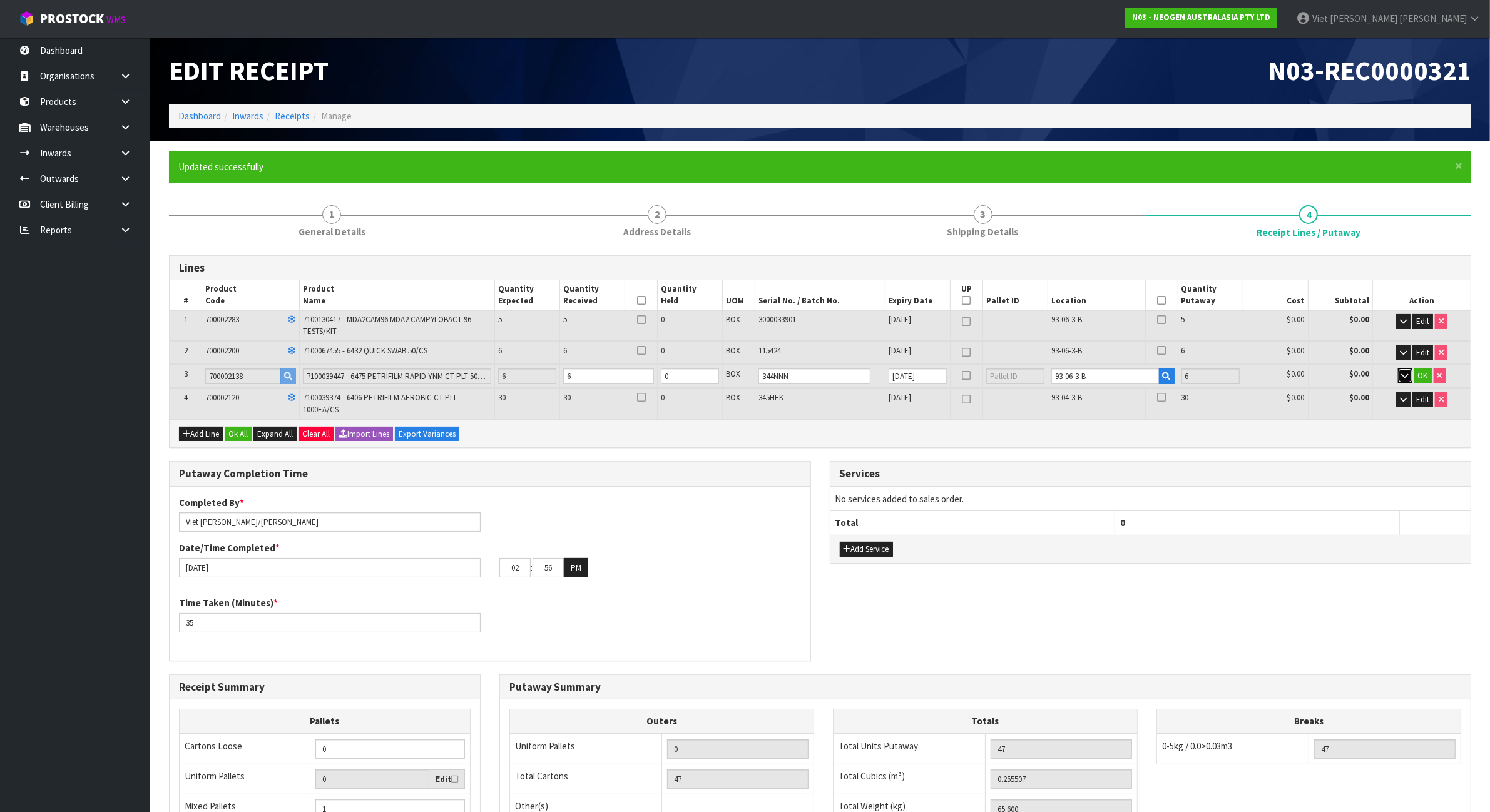
click at [1405, 372] on icon "button" at bounding box center [1404, 376] width 7 height 8
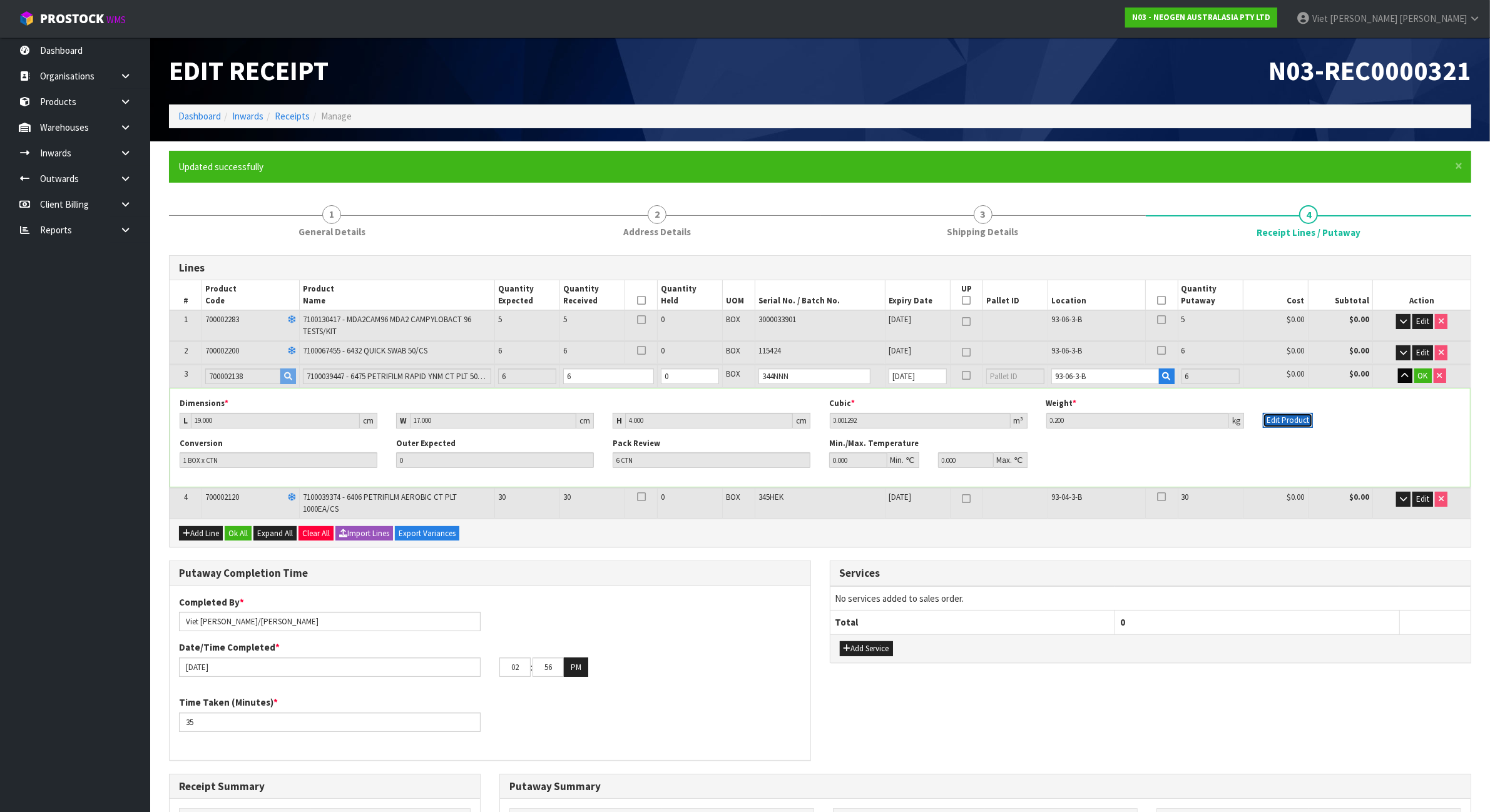
click at [1275, 419] on button "Edit Product" at bounding box center [1287, 420] width 50 height 15
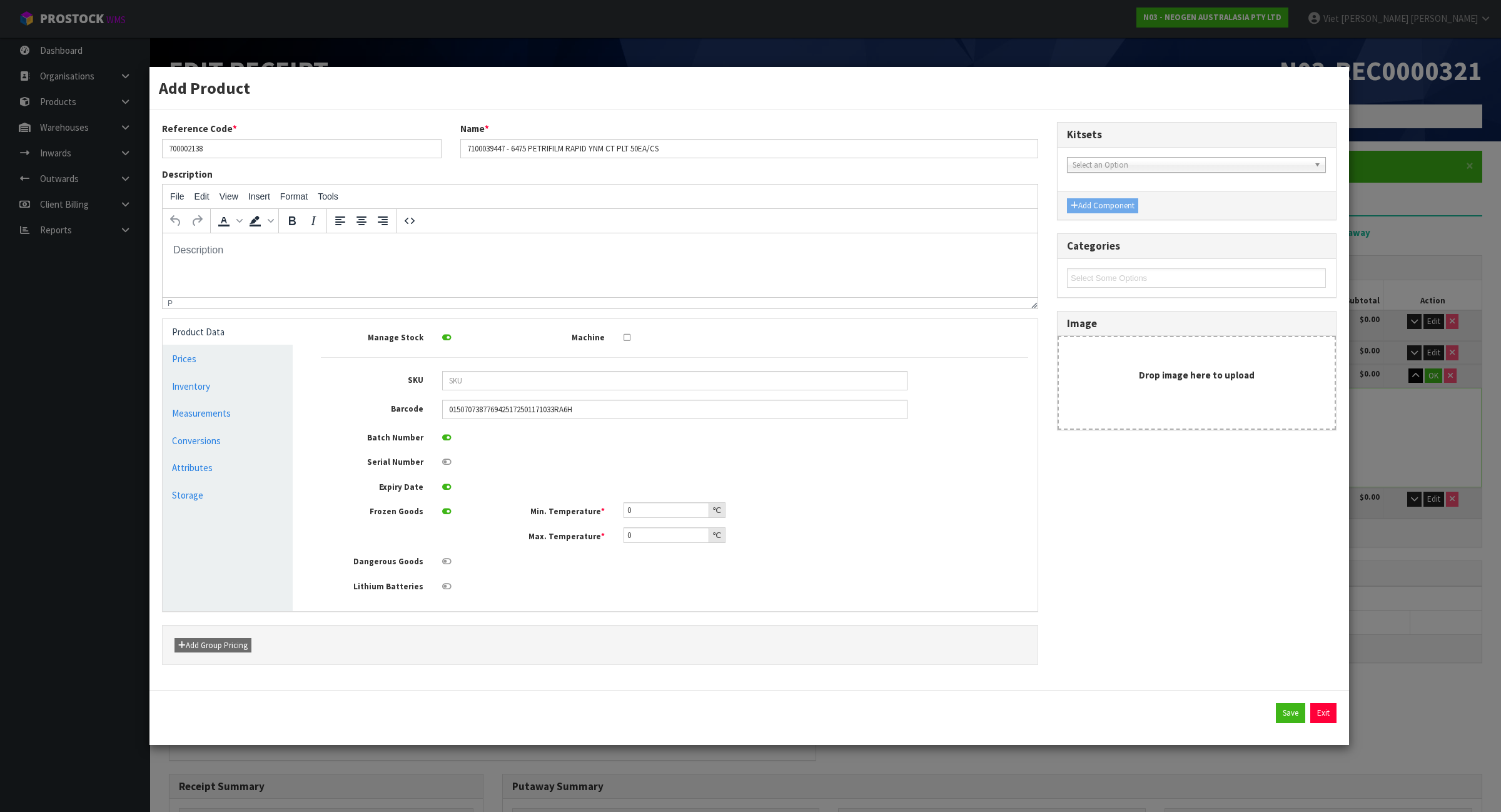
click at [1182, 162] on span "Select an Option" at bounding box center [1191, 165] width 237 height 15
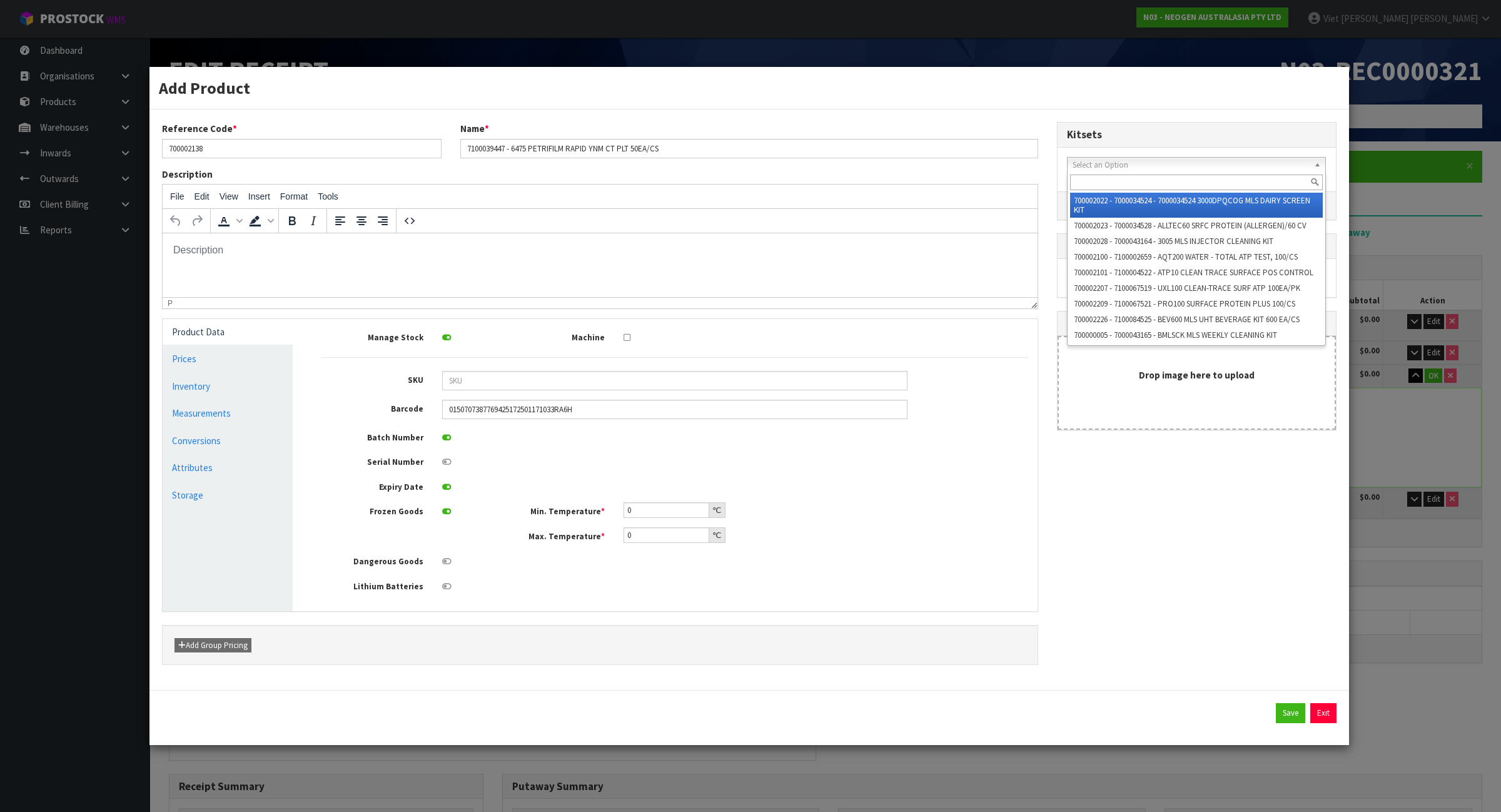
click at [1182, 162] on span "Select an Option" at bounding box center [1191, 165] width 237 height 15
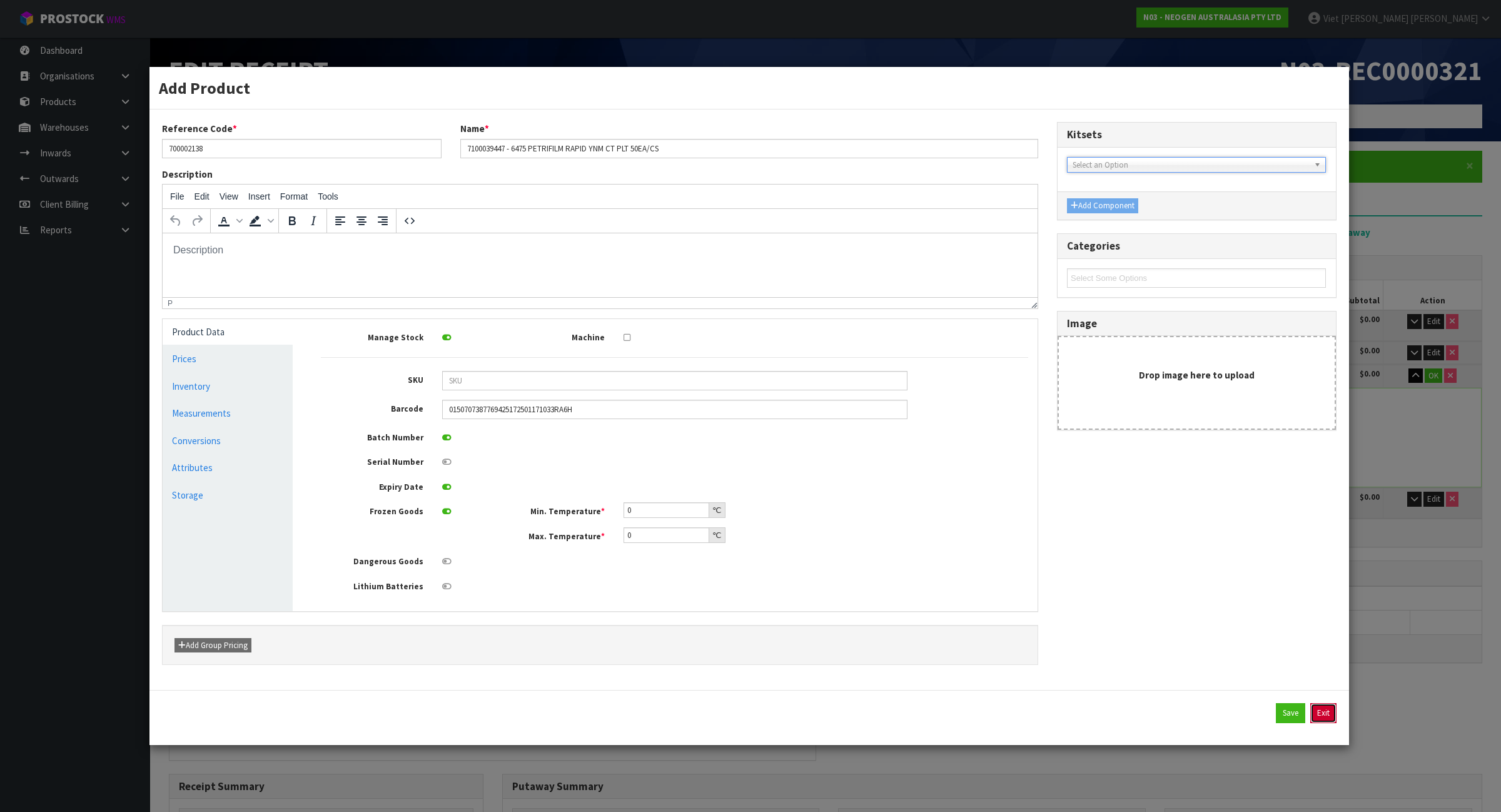
click at [1325, 721] on button "Exit" at bounding box center [1324, 713] width 26 height 20
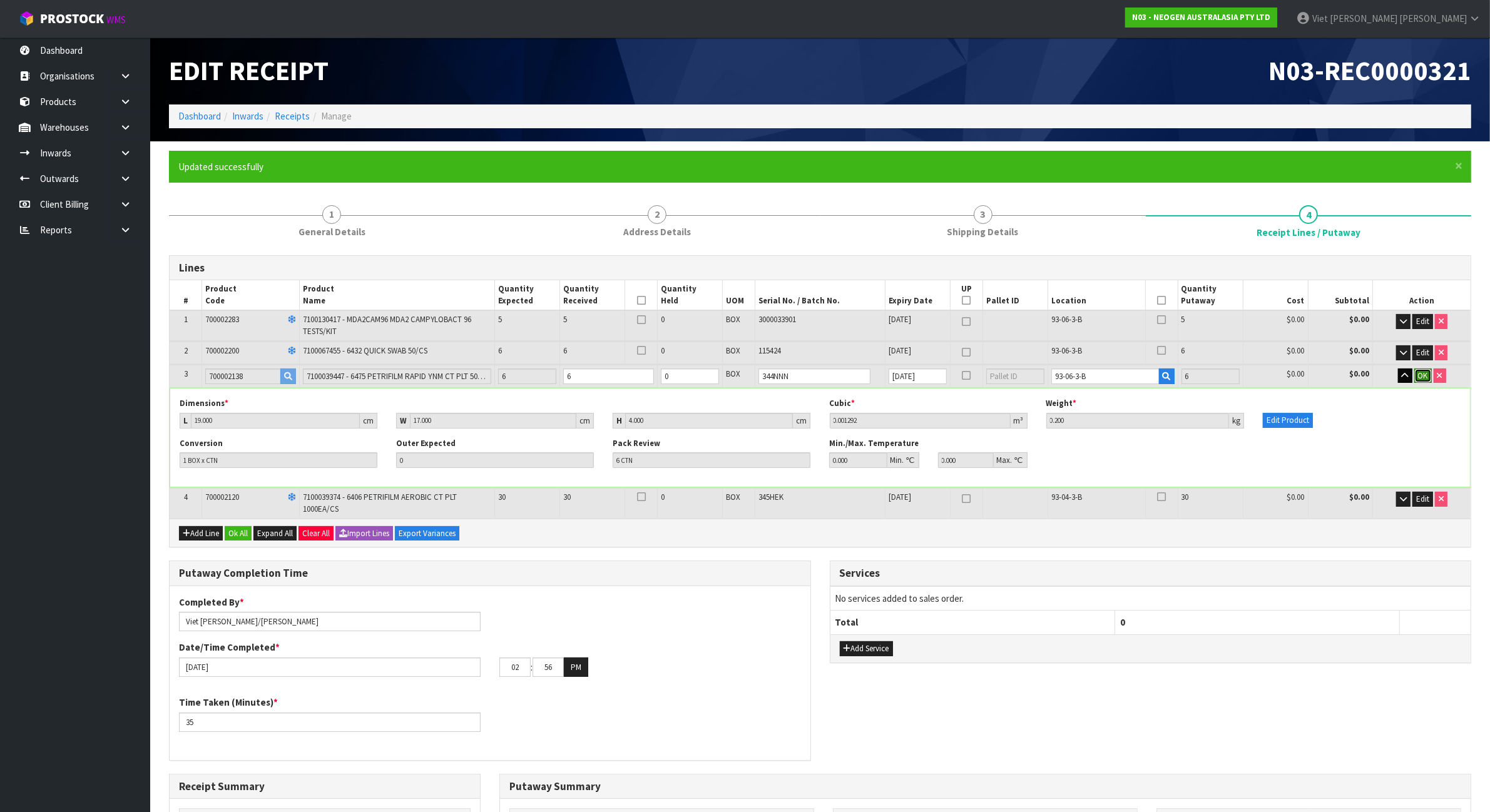
click at [1420, 376] on span "OK" at bounding box center [1423, 375] width 10 height 10
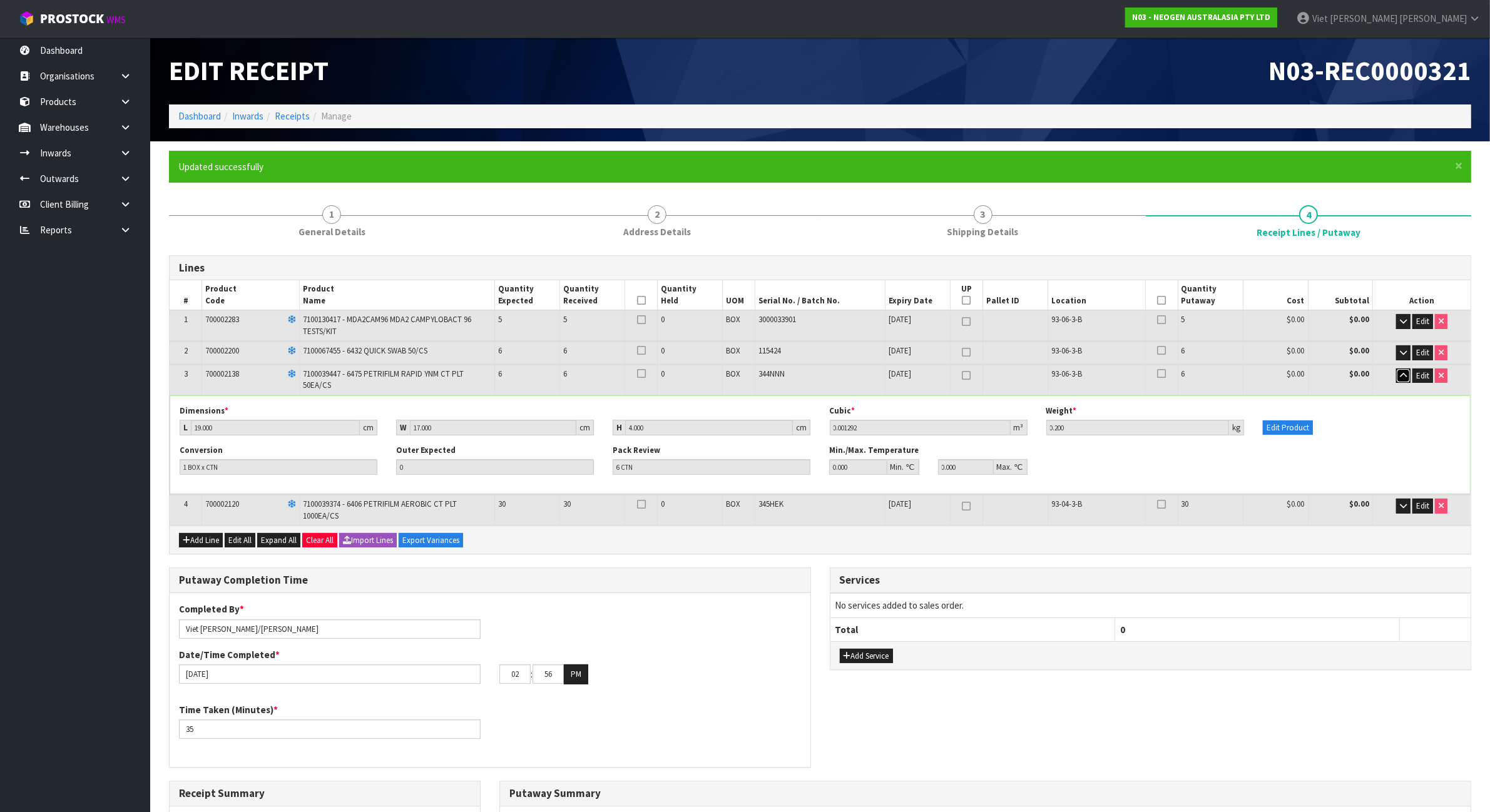
click at [1405, 376] on icon "button" at bounding box center [1403, 376] width 7 height 8
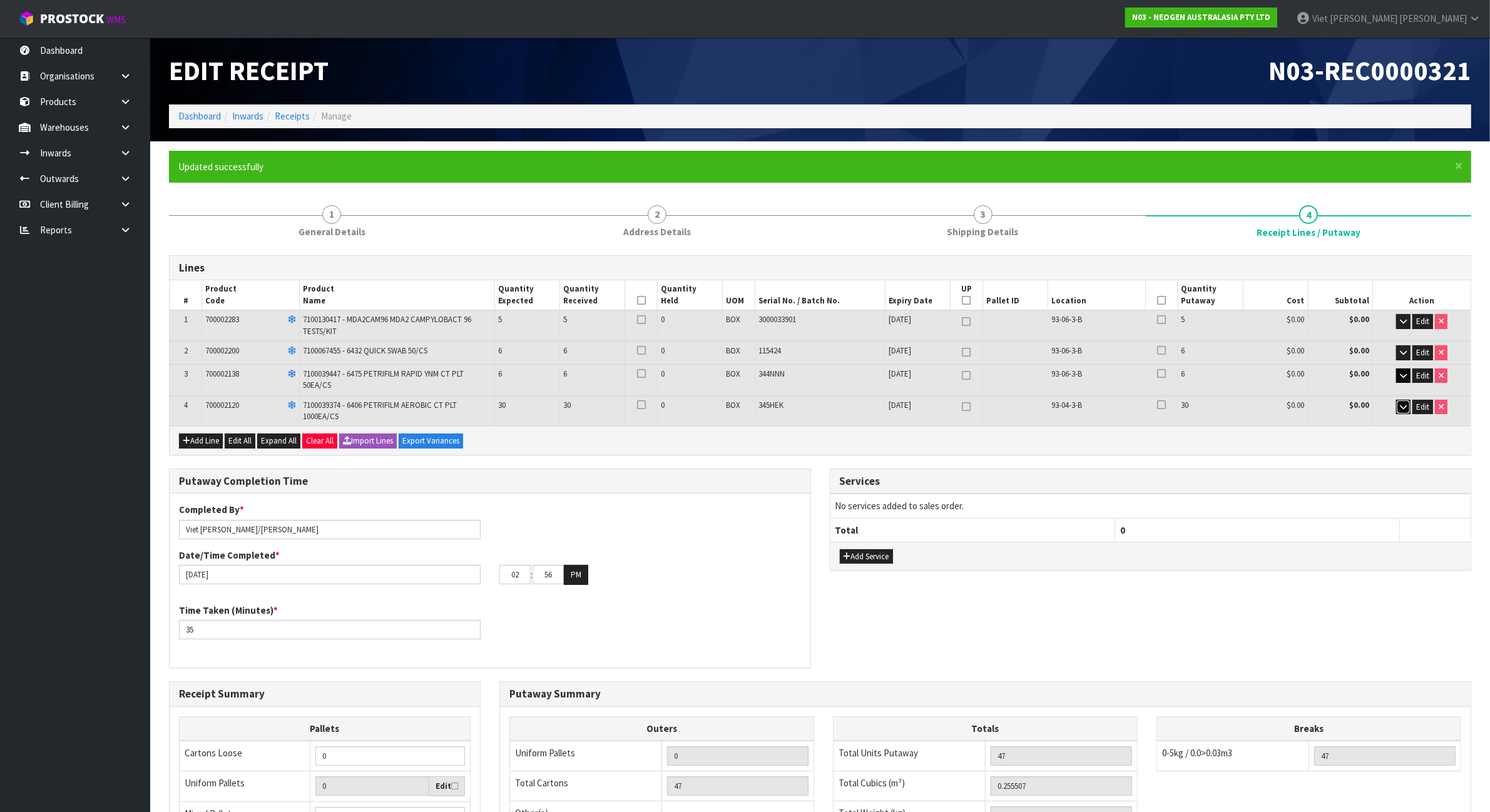
click at [1400, 407] on icon "button" at bounding box center [1403, 407] width 7 height 8
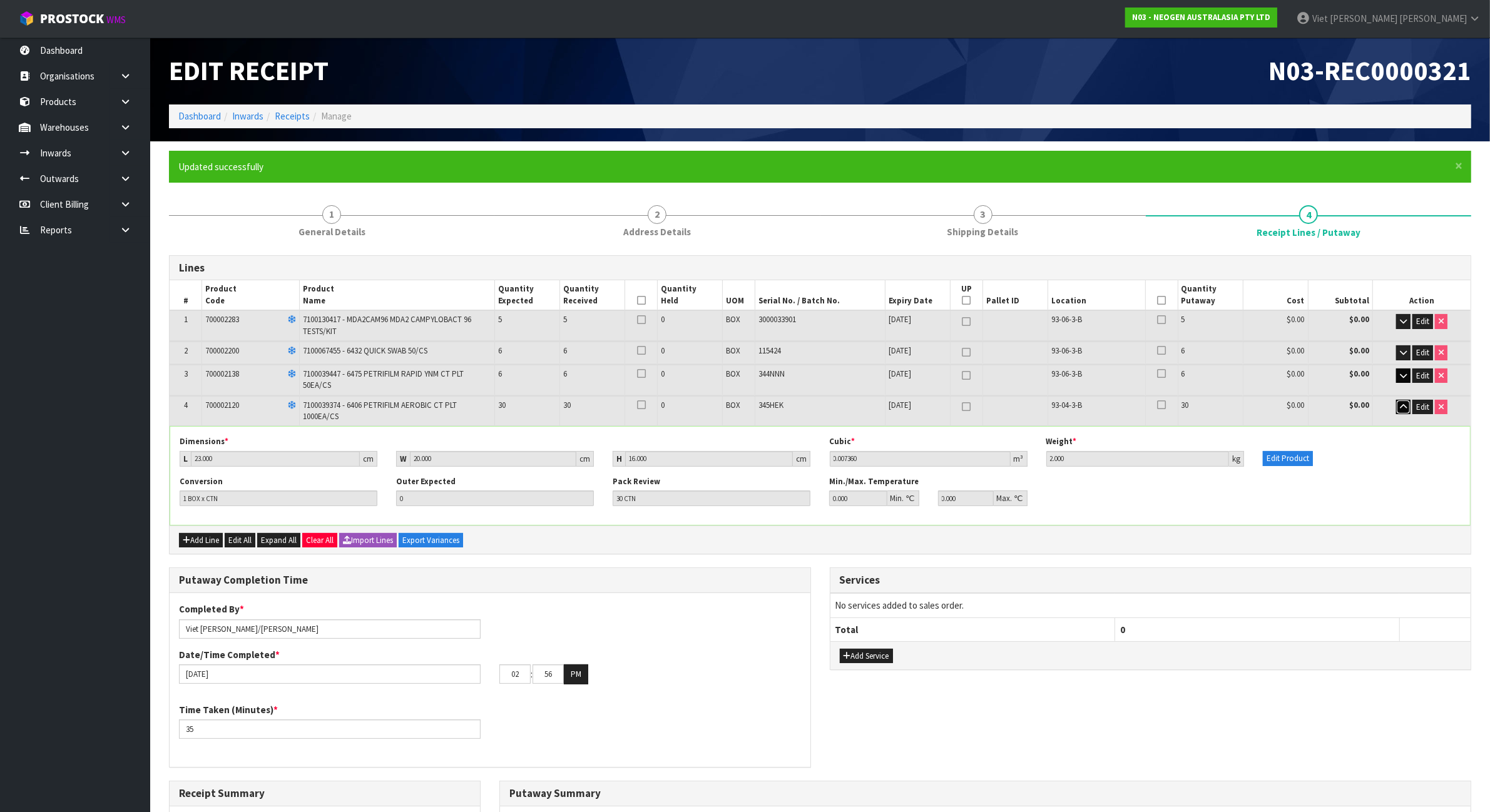
click at [1400, 407] on icon "button" at bounding box center [1403, 407] width 7 height 8
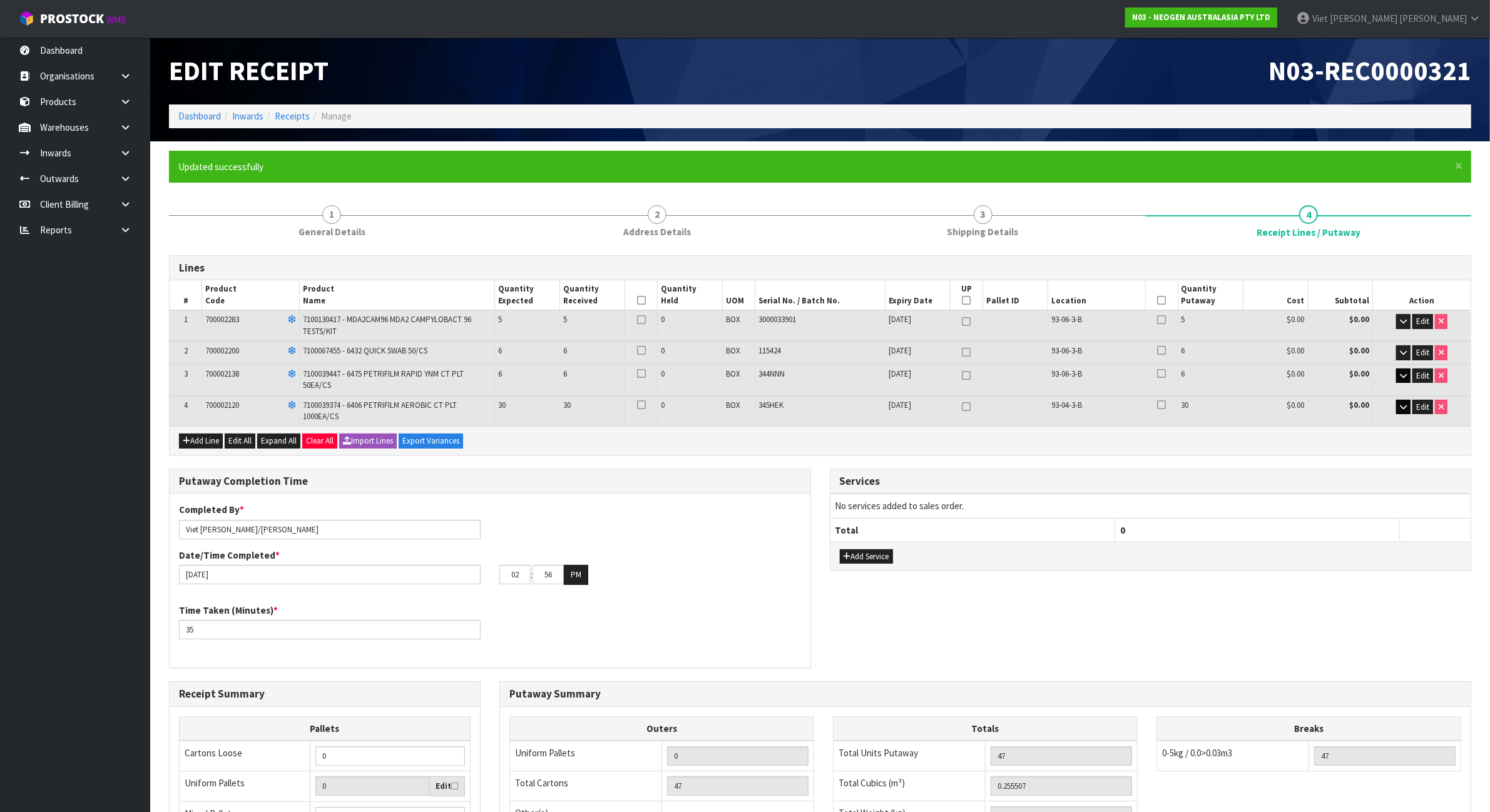
click at [1018, 189] on form "× Close Updated successfully 1 General Details 2 Address Details 3 Shipping Det…" at bounding box center [819, 587] width 1302 height 874
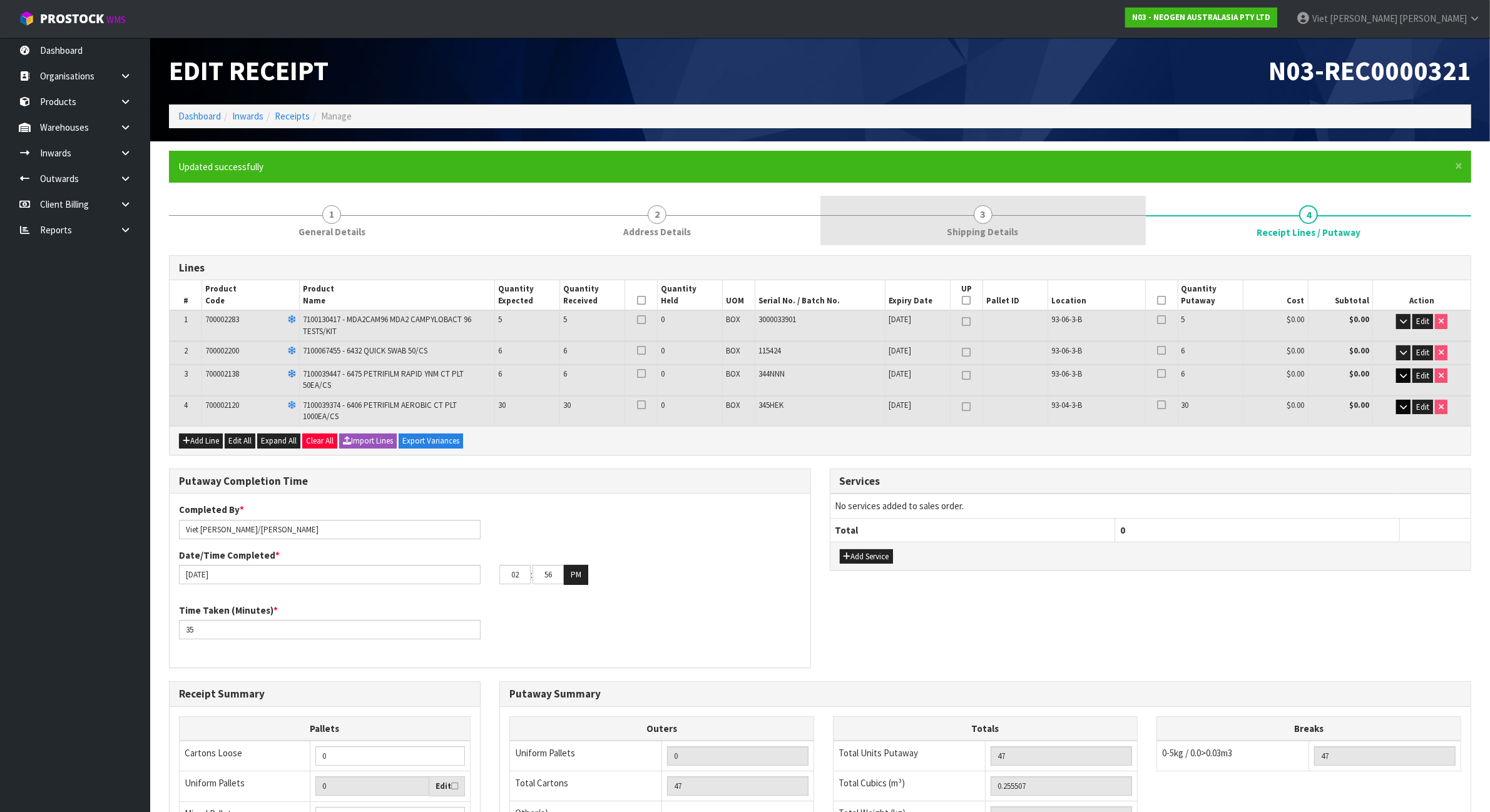
click at [1010, 201] on link "3 Shipping Details" at bounding box center [982, 221] width 325 height 50
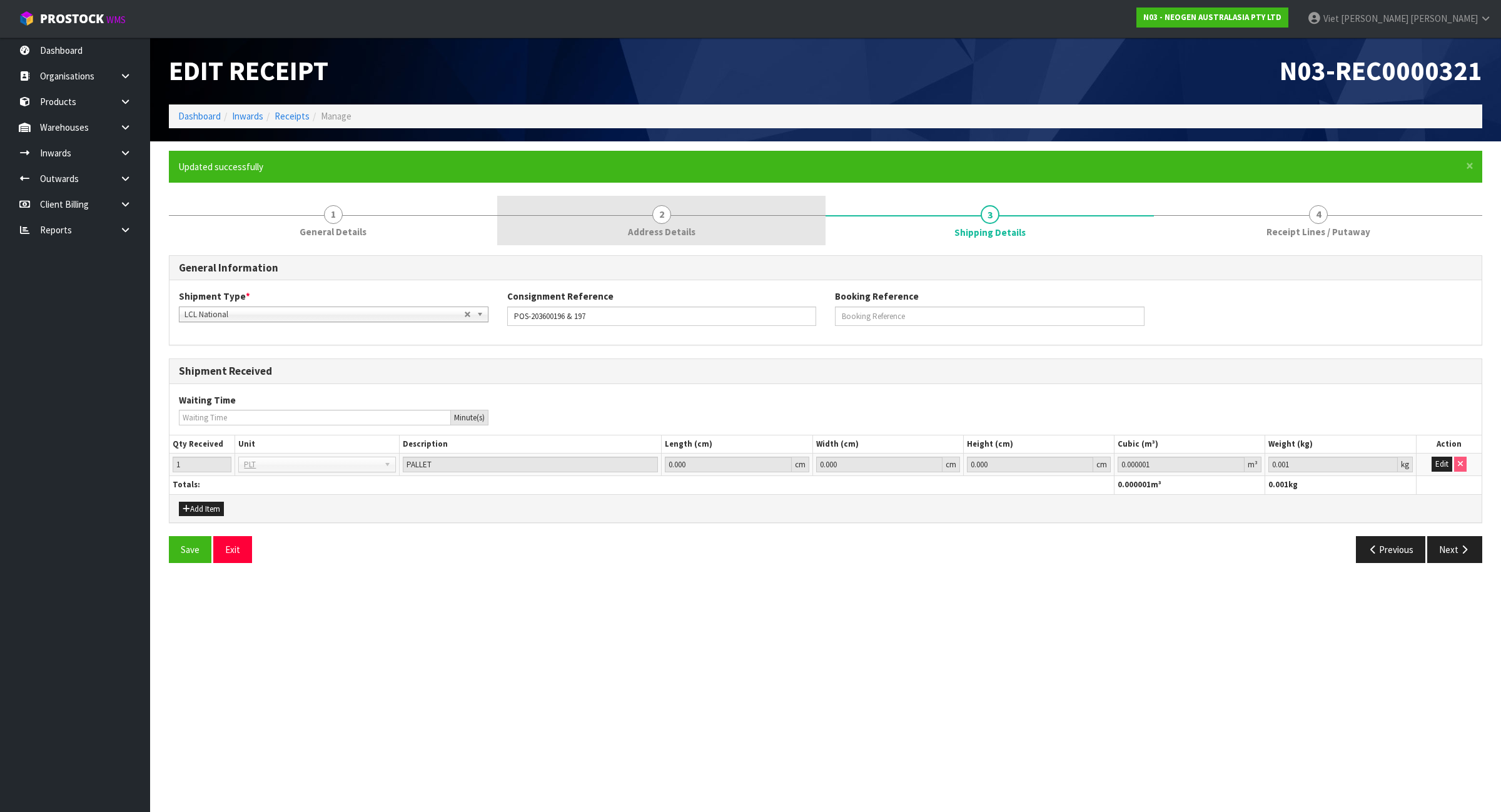
click at [657, 229] on span "Address Details" at bounding box center [662, 232] width 68 height 13
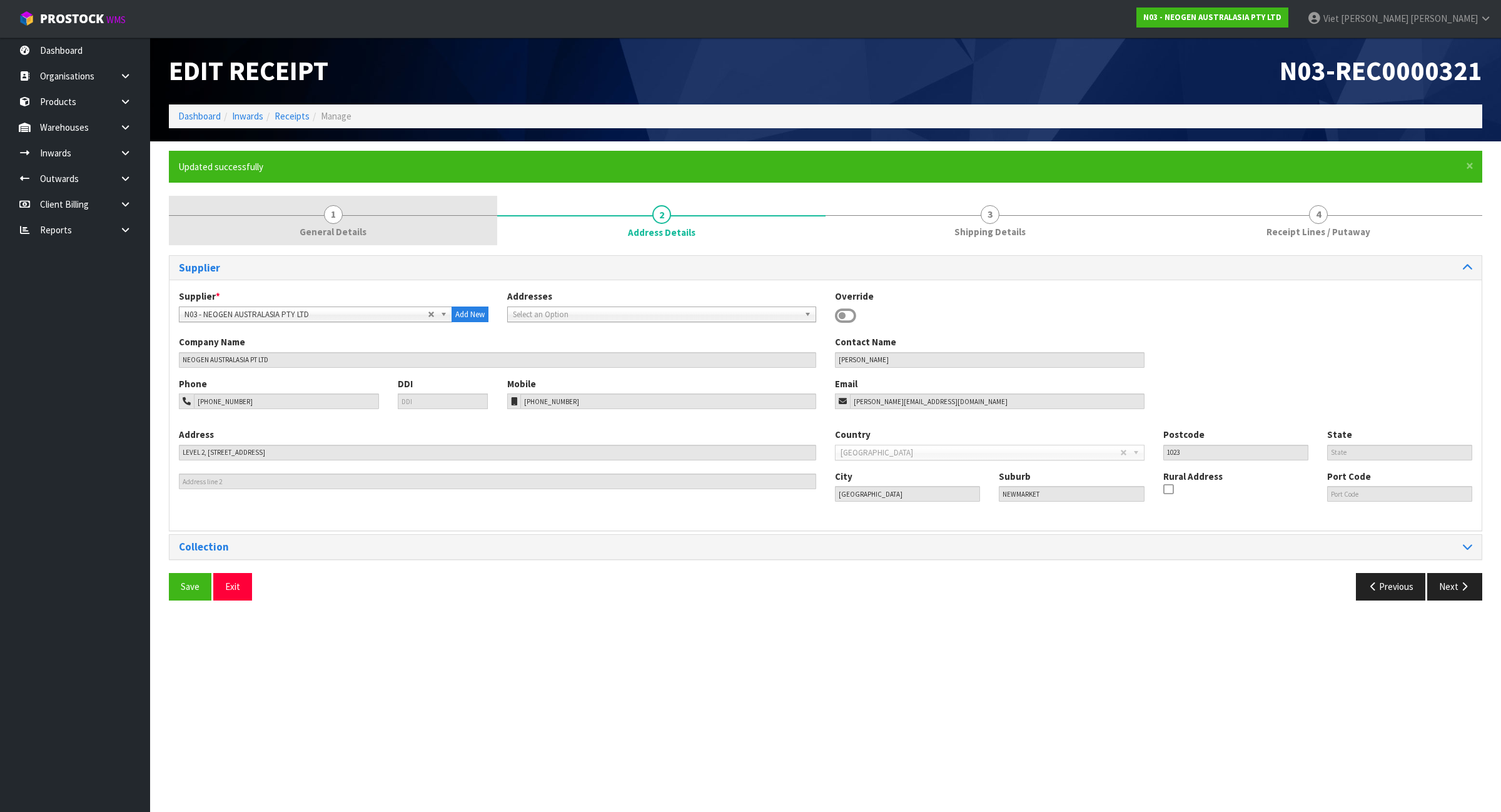
click at [293, 213] on link "1 General Details" at bounding box center [332, 221] width 328 height 50
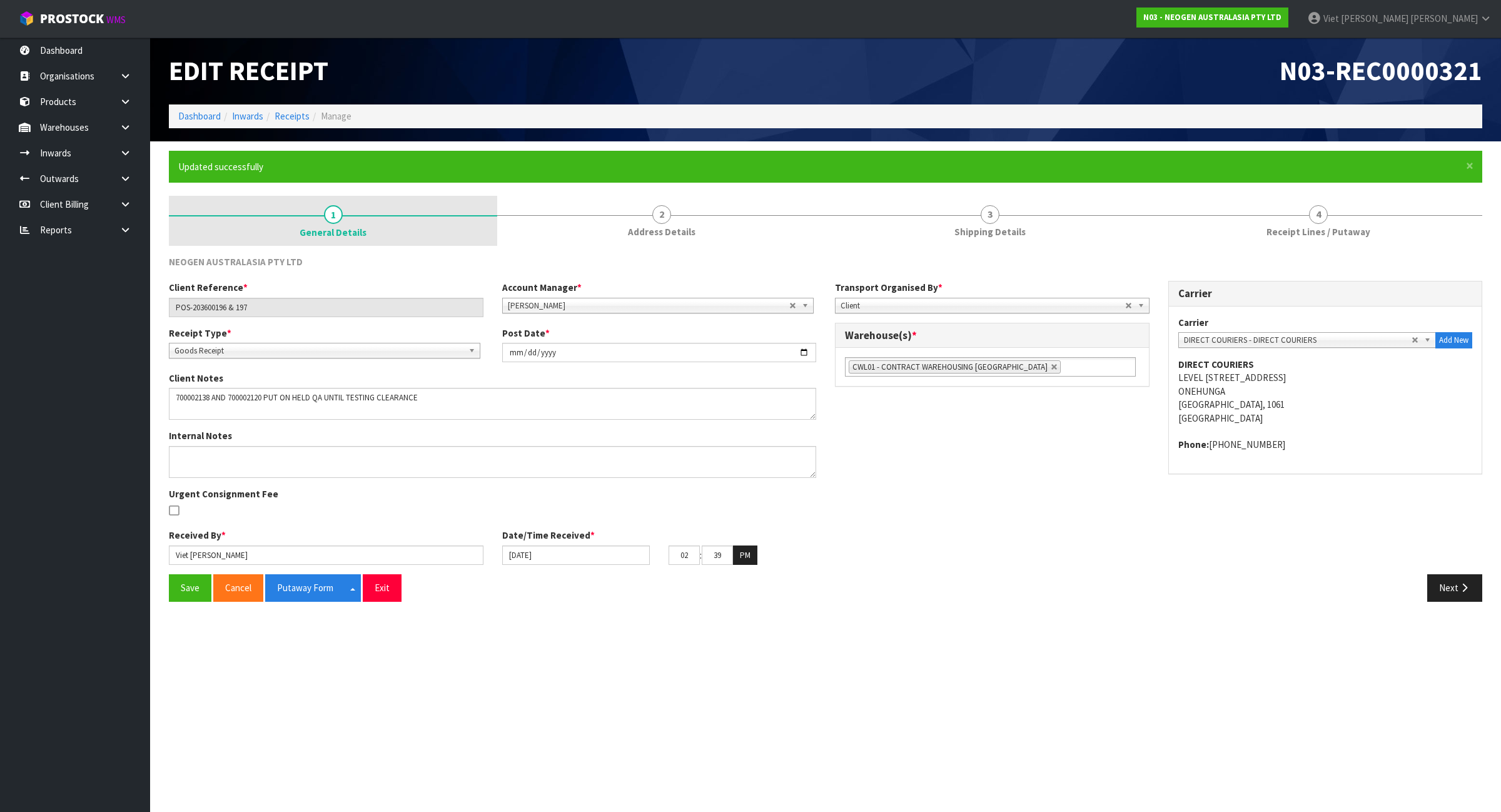
click at [330, 217] on span "1" at bounding box center [332, 214] width 18 height 18
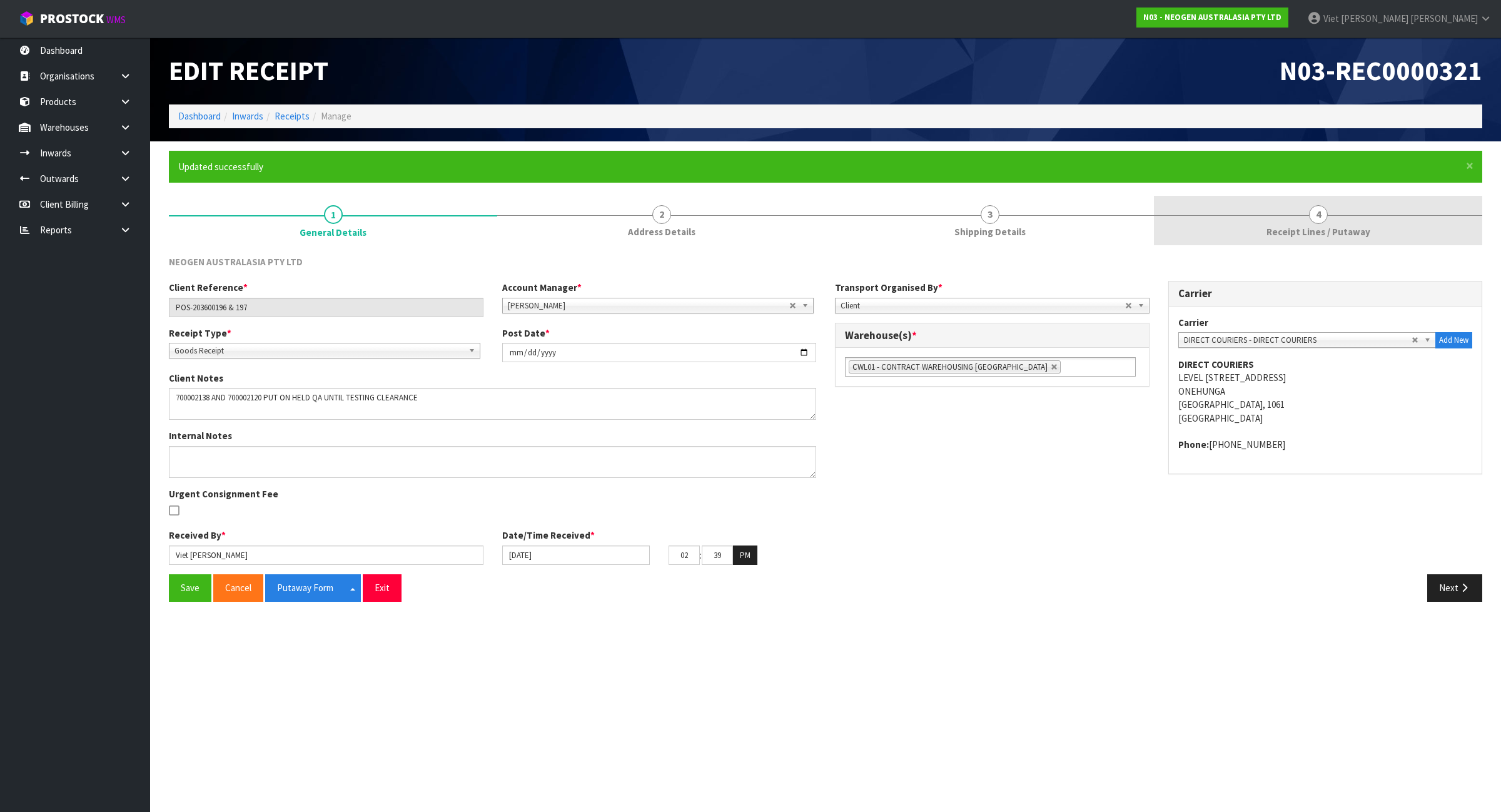
click at [1296, 226] on span "Receipt Lines / Putaway" at bounding box center [1319, 232] width 104 height 13
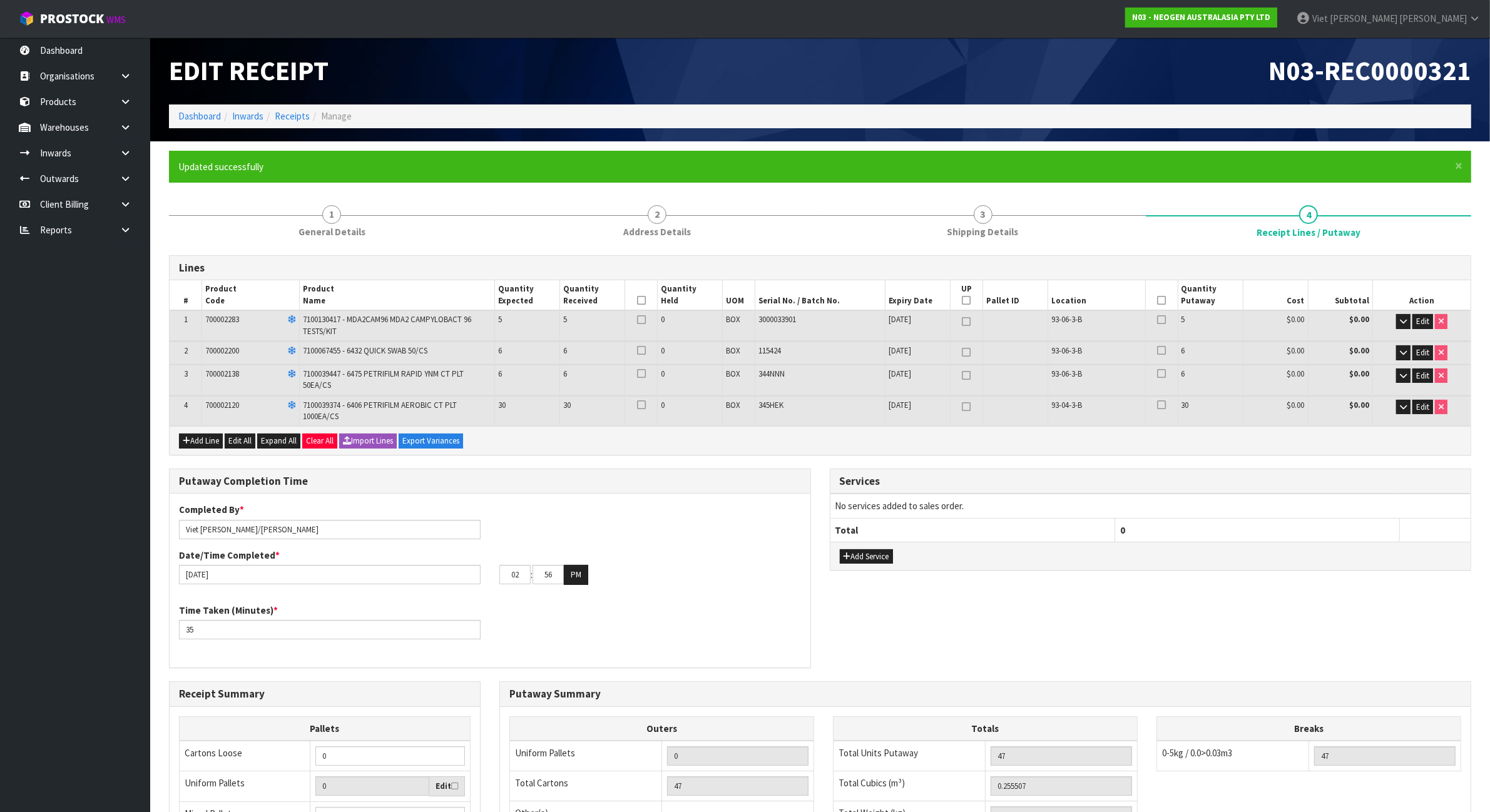
scroll to position [78, 0]
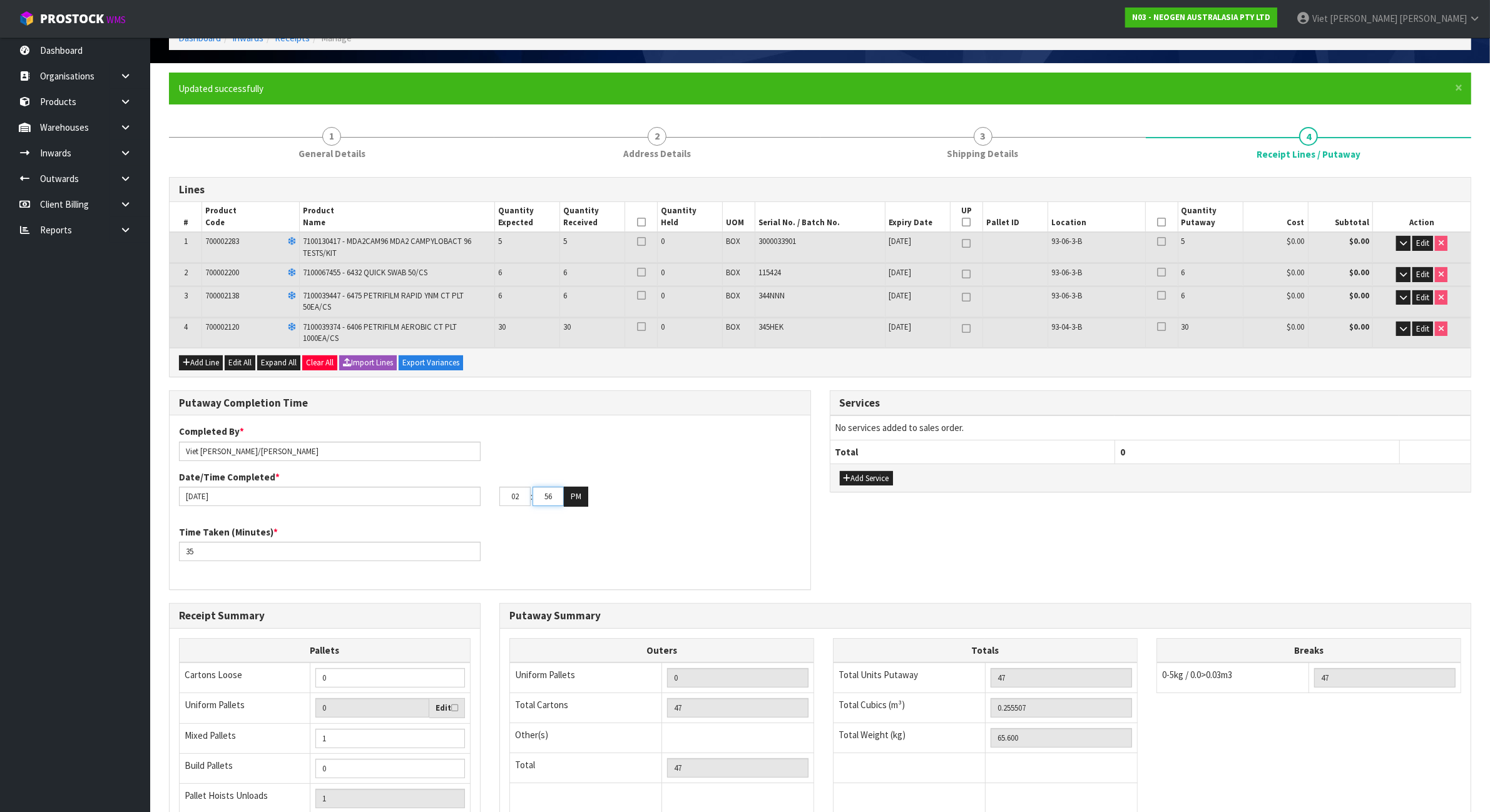
click at [557, 491] on input "56" at bounding box center [548, 496] width 31 height 19
click at [1228, 533] on div "Putaway Completion Time Completed By * Viet [PERSON_NAME]/[PERSON_NAME] Date/Ti…" at bounding box center [820, 496] width 1321 height 213
click at [335, 545] on input "35" at bounding box center [329, 551] width 301 height 19
click at [1150, 471] on div "Add Service" at bounding box center [1150, 477] width 640 height 28
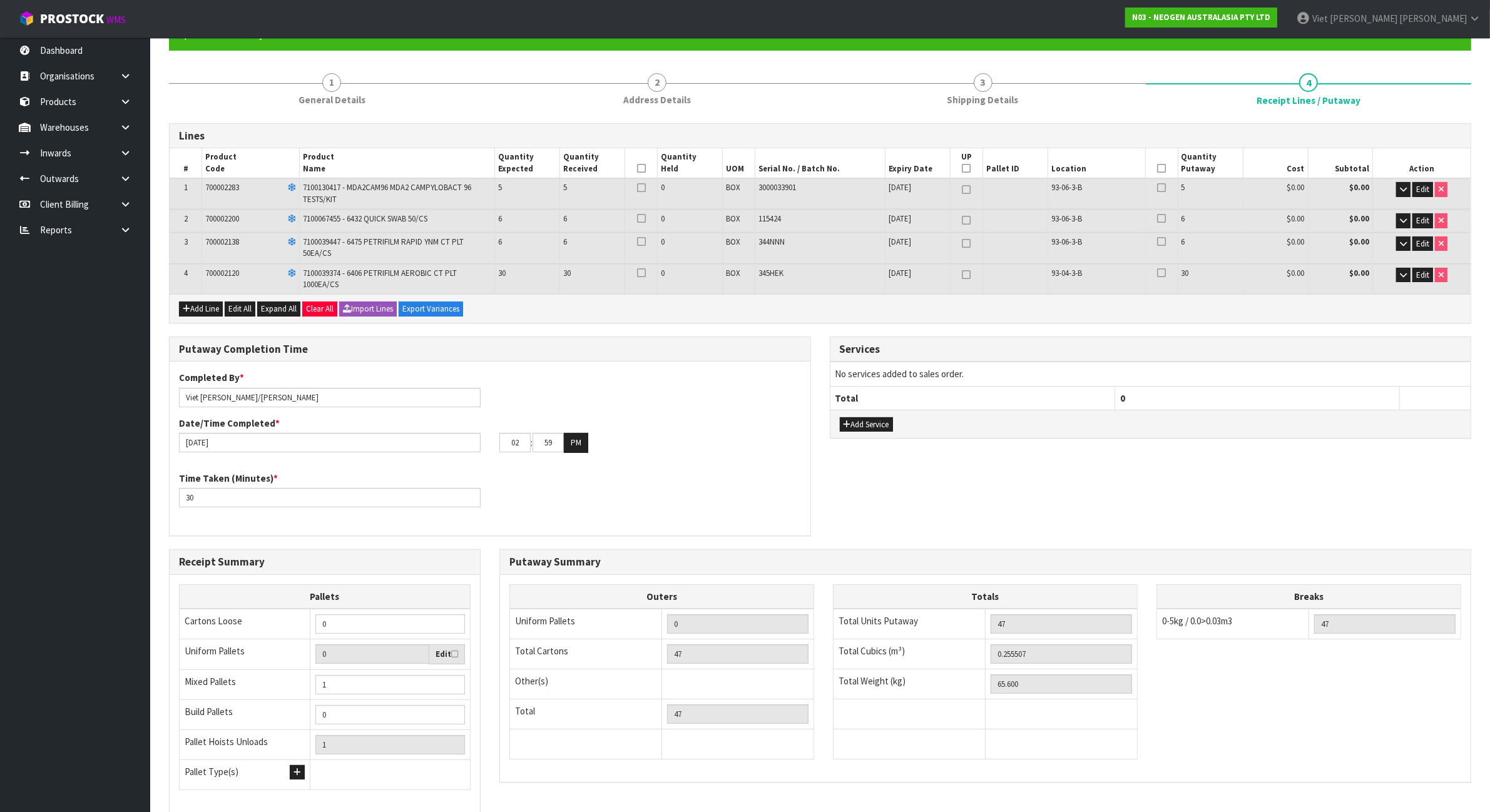
scroll to position [222, 0]
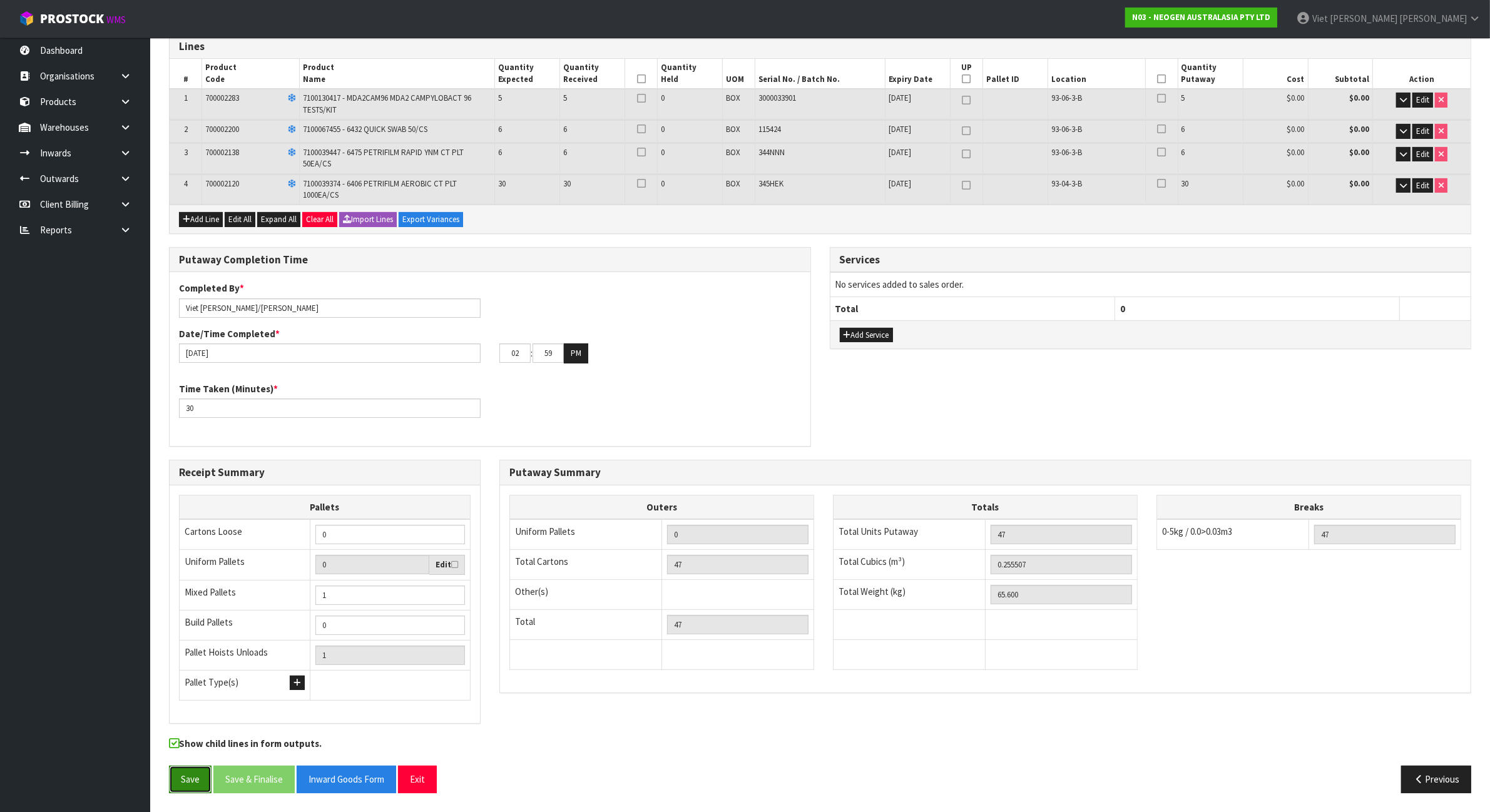
click at [189, 776] on button "Save" at bounding box center [189, 779] width 42 height 27
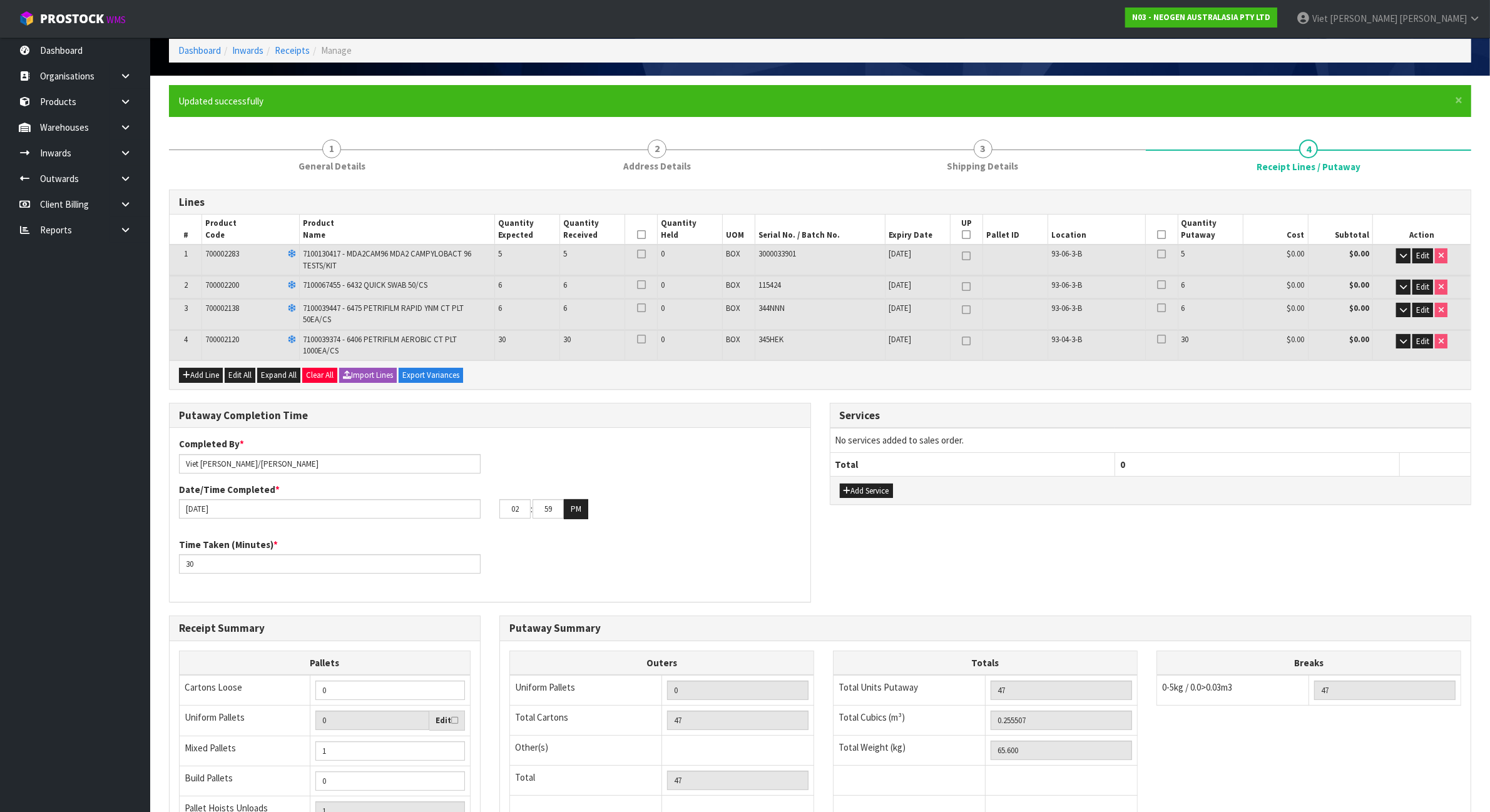
scroll to position [0, 0]
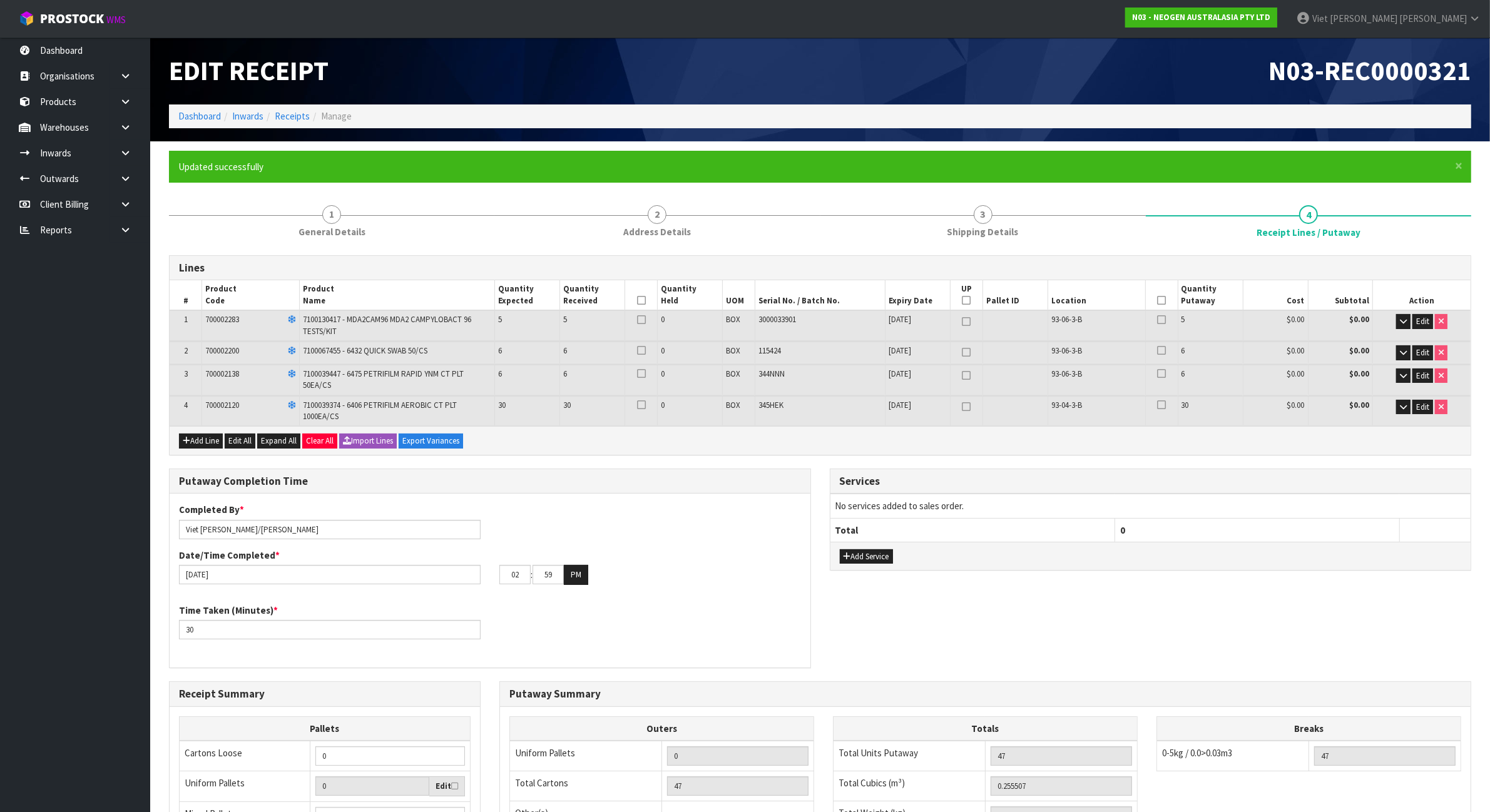
click at [1158, 301] on icon at bounding box center [1161, 301] width 9 height 1
click at [642, 301] on icon at bounding box center [641, 301] width 9 height 1
click at [1396, 401] on button "button" at bounding box center [1403, 407] width 14 height 15
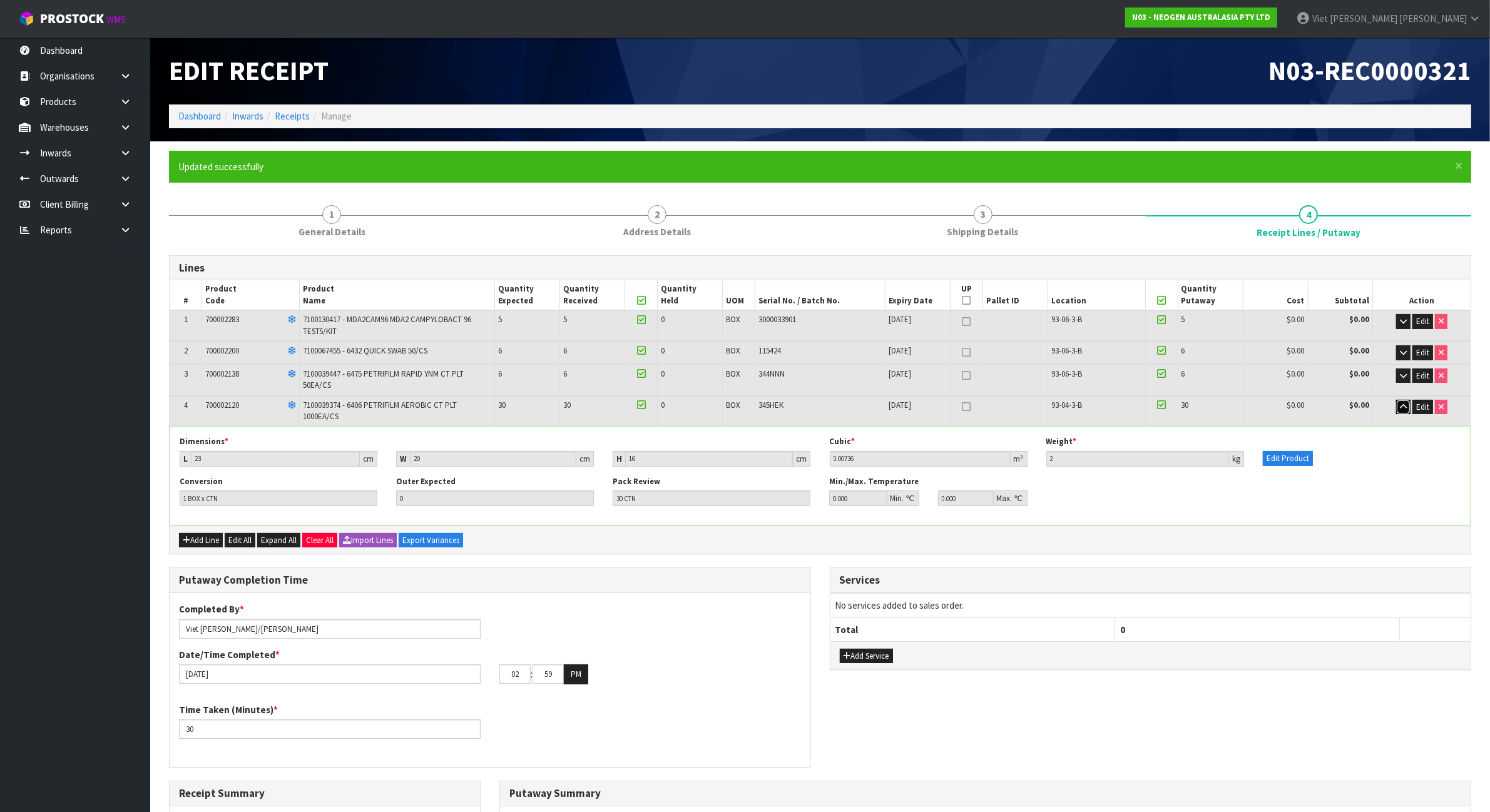
click at [1396, 401] on button "button" at bounding box center [1403, 407] width 14 height 15
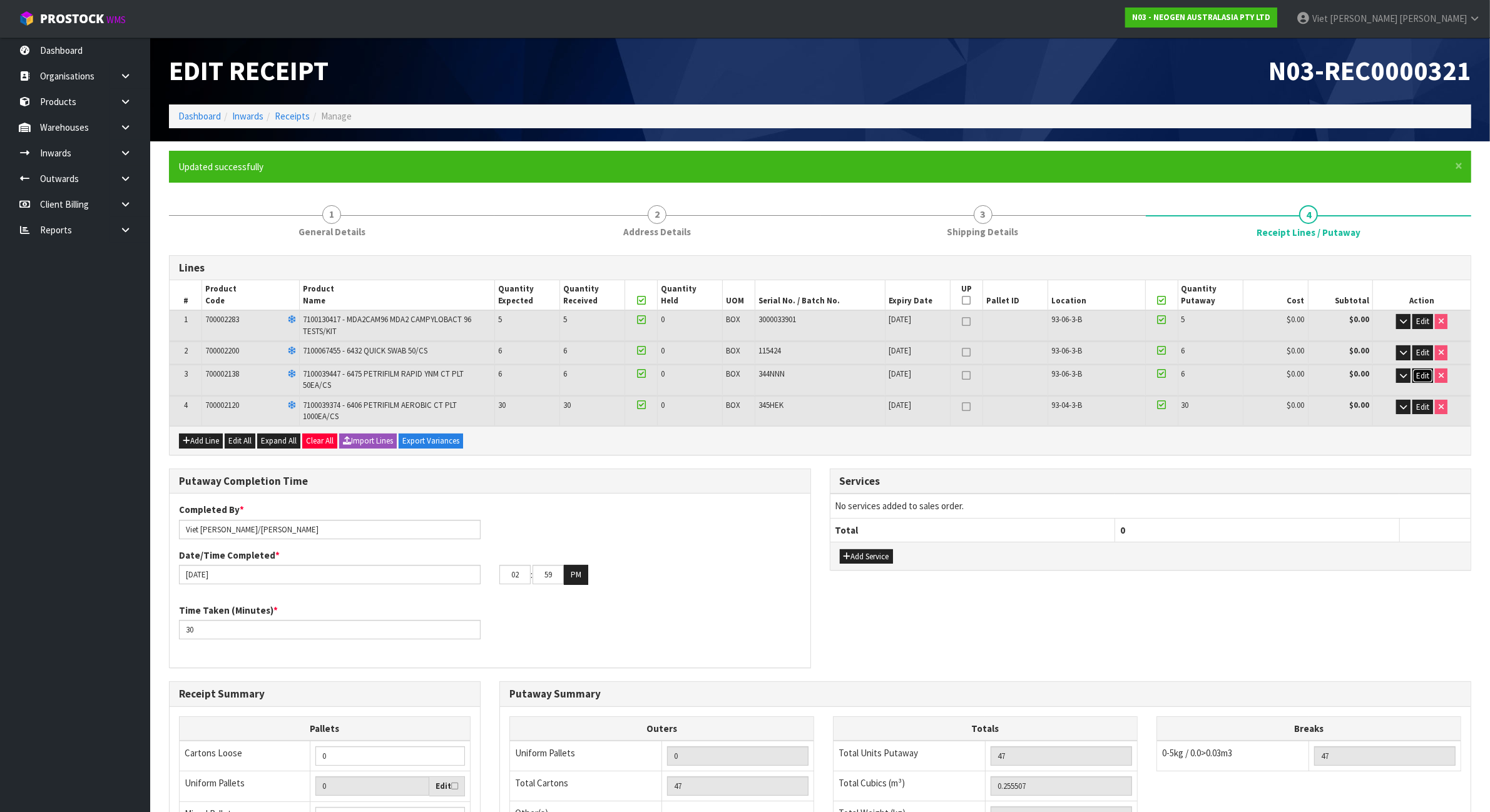
click at [1417, 376] on span "Edit" at bounding box center [1422, 375] width 13 height 10
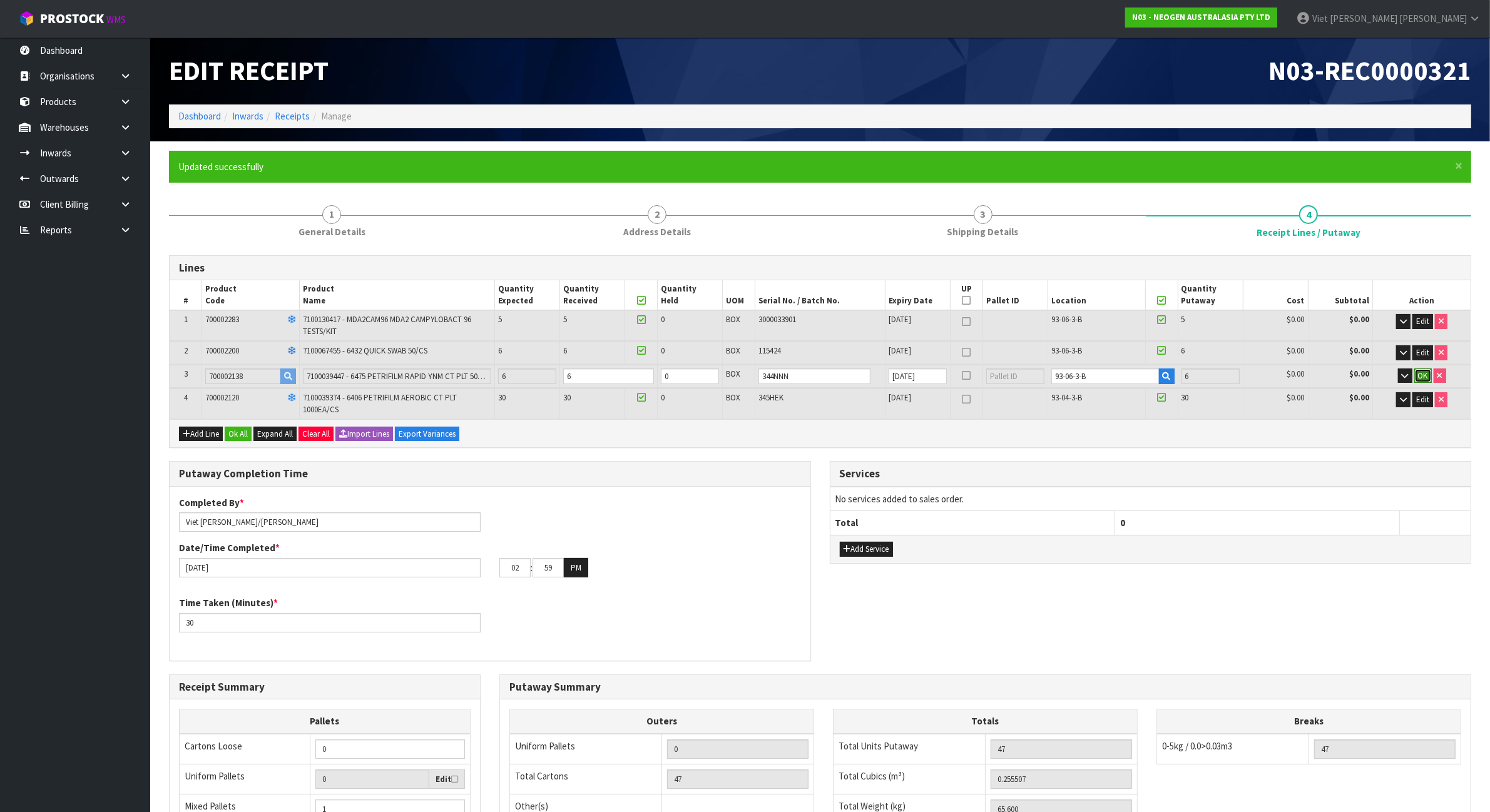
click at [1420, 373] on span "OK" at bounding box center [1423, 375] width 10 height 10
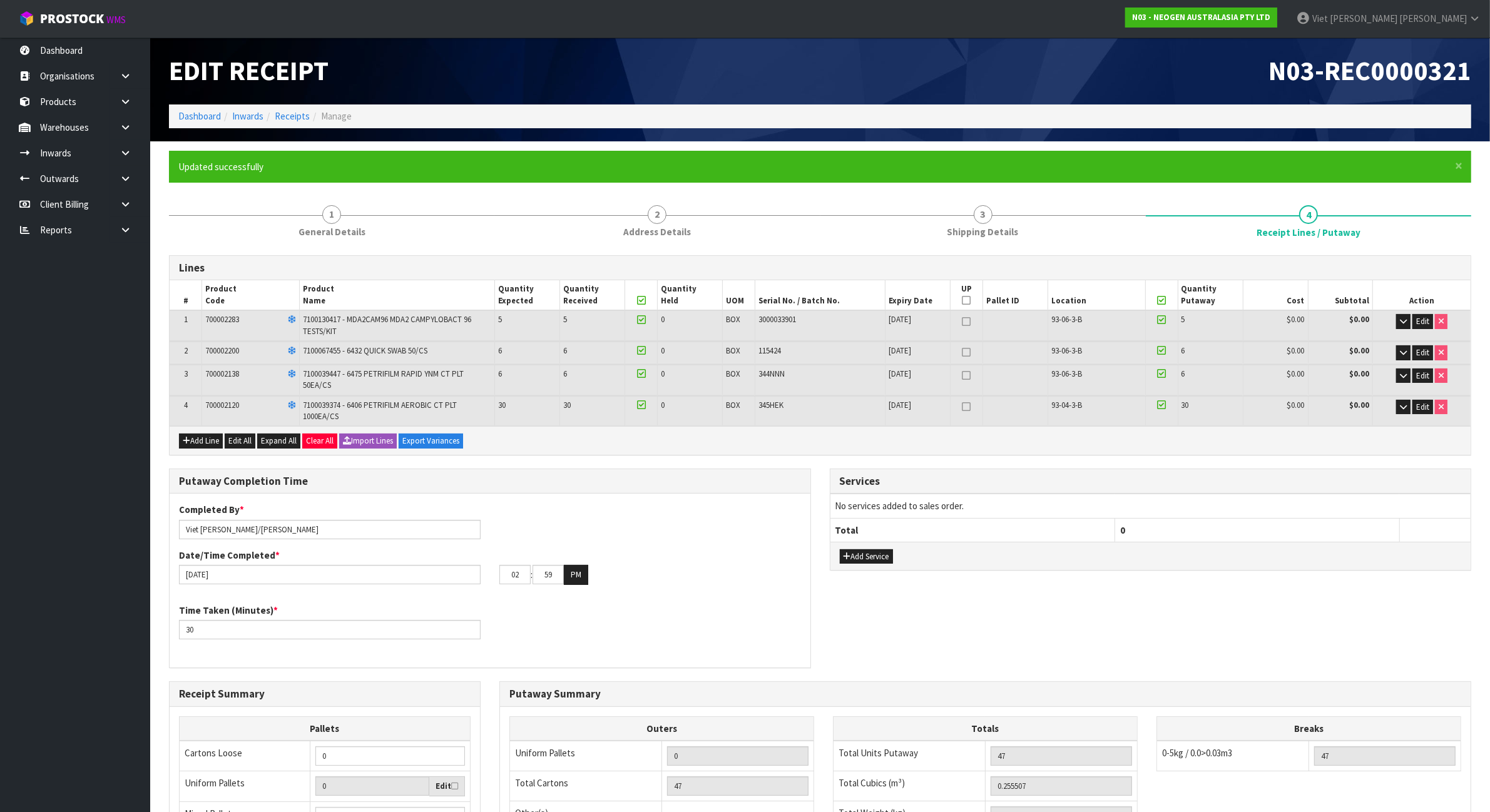
click at [1164, 301] on icon at bounding box center [1161, 301] width 9 height 1
click at [646, 301] on th at bounding box center [641, 296] width 33 height 30
click at [639, 301] on icon at bounding box center [641, 301] width 9 height 1
click at [679, 338] on td "0" at bounding box center [690, 325] width 65 height 30
click at [1400, 408] on icon "button" at bounding box center [1403, 407] width 7 height 8
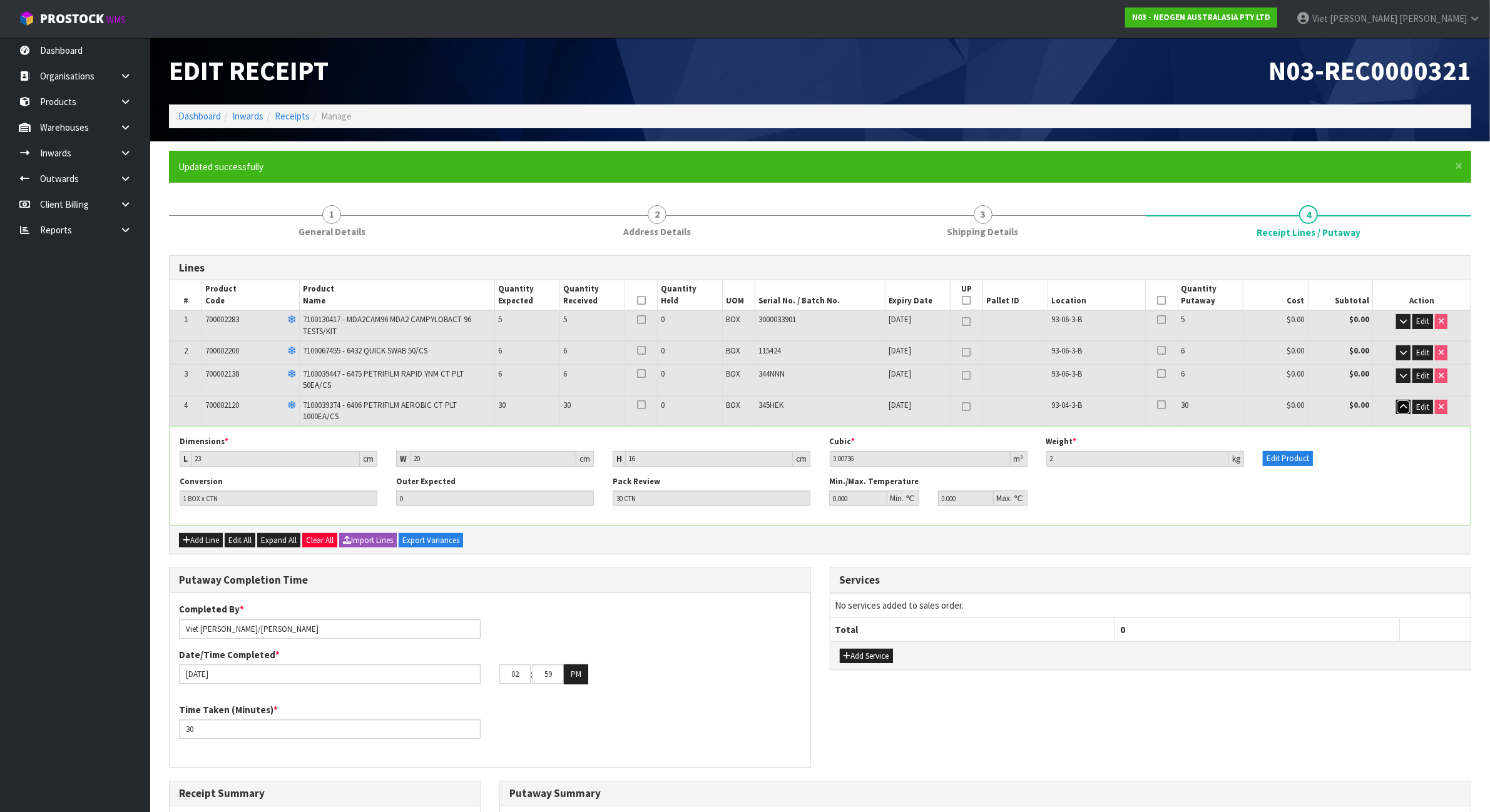
click at [1398, 408] on button "button" at bounding box center [1403, 407] width 14 height 15
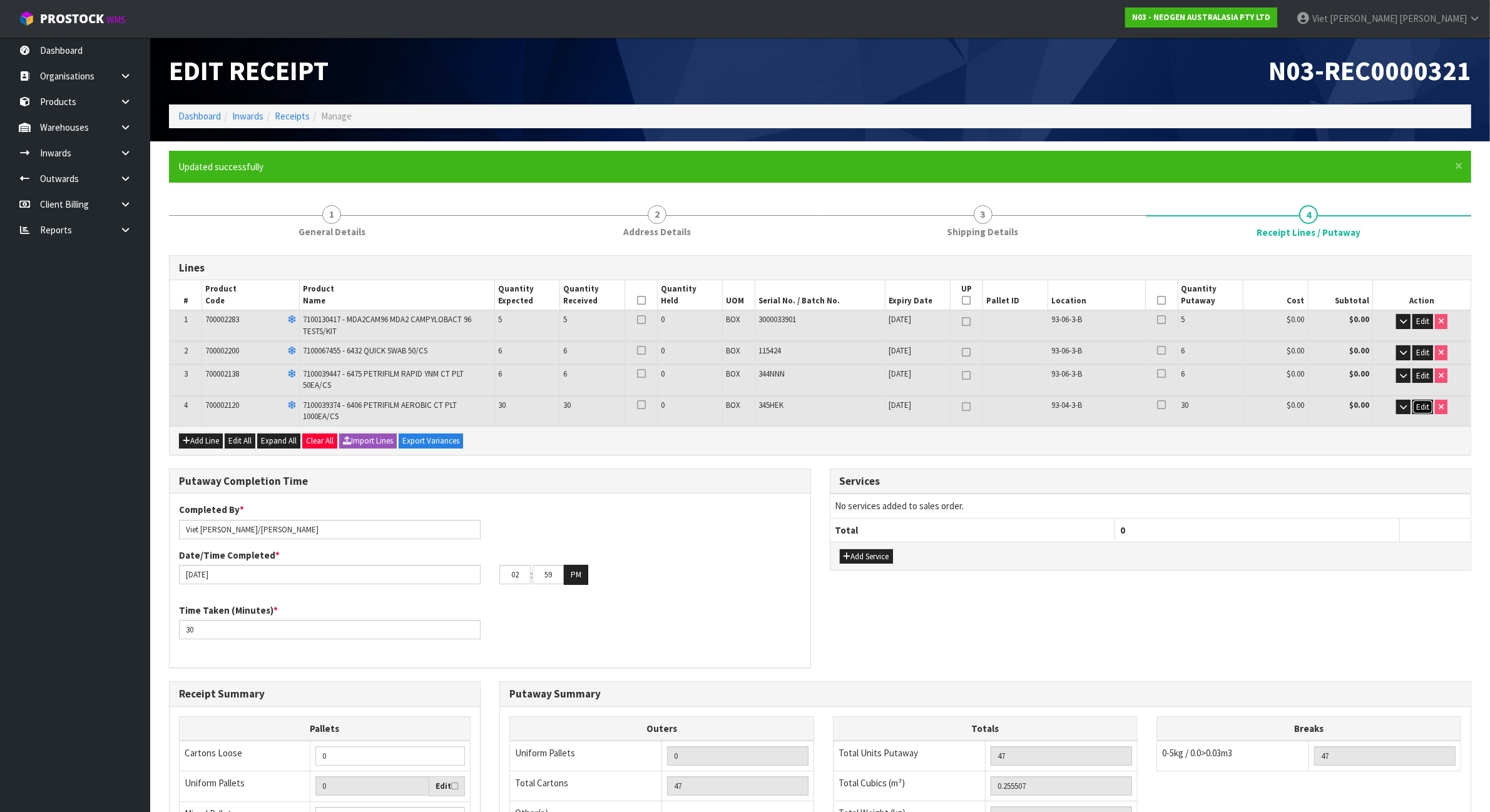
click at [1416, 402] on span "Edit" at bounding box center [1422, 406] width 13 height 10
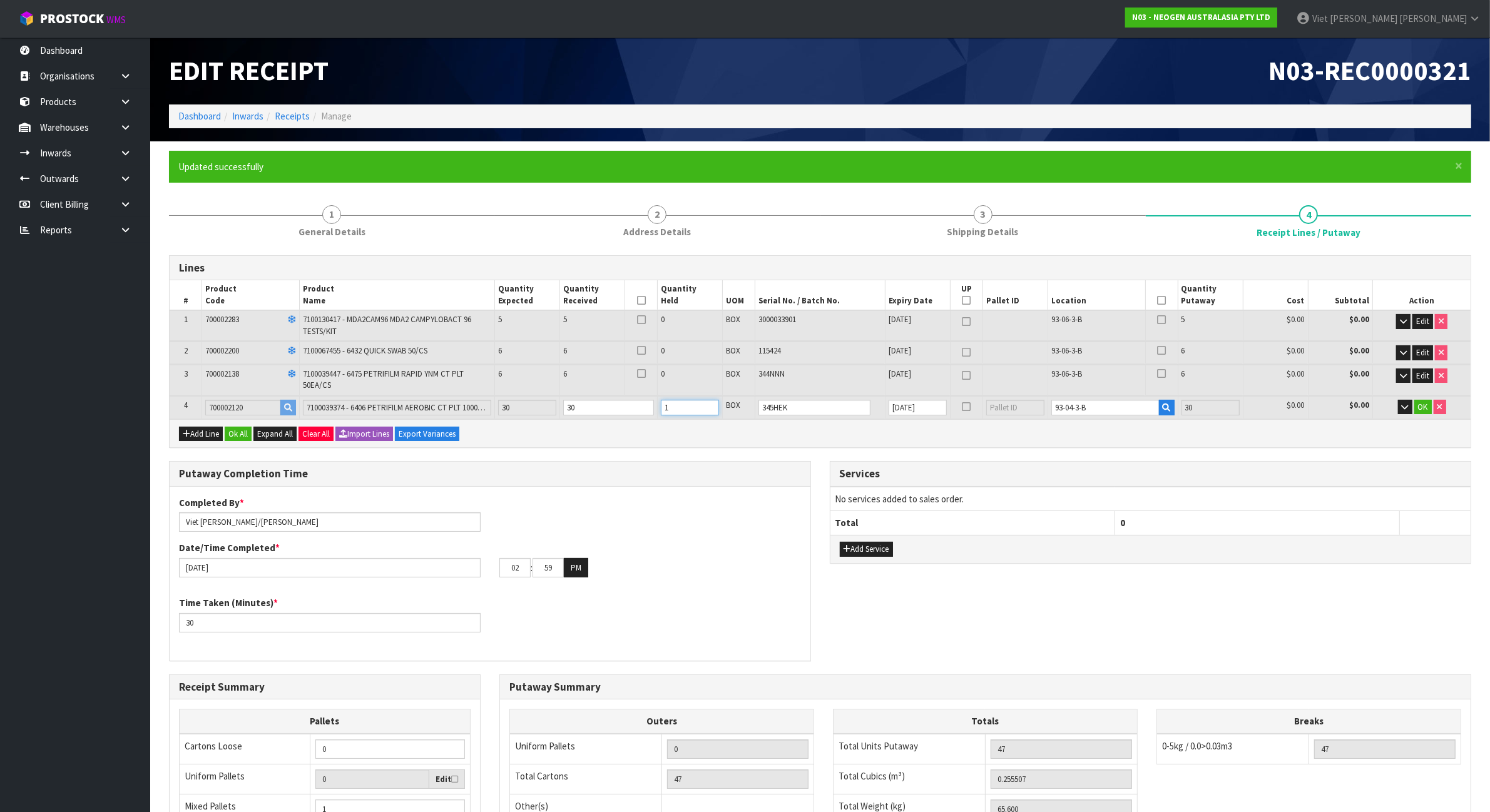
click at [710, 400] on input "1" at bounding box center [689, 408] width 58 height 16
click at [1428, 410] on button "OK" at bounding box center [1423, 407] width 18 height 15
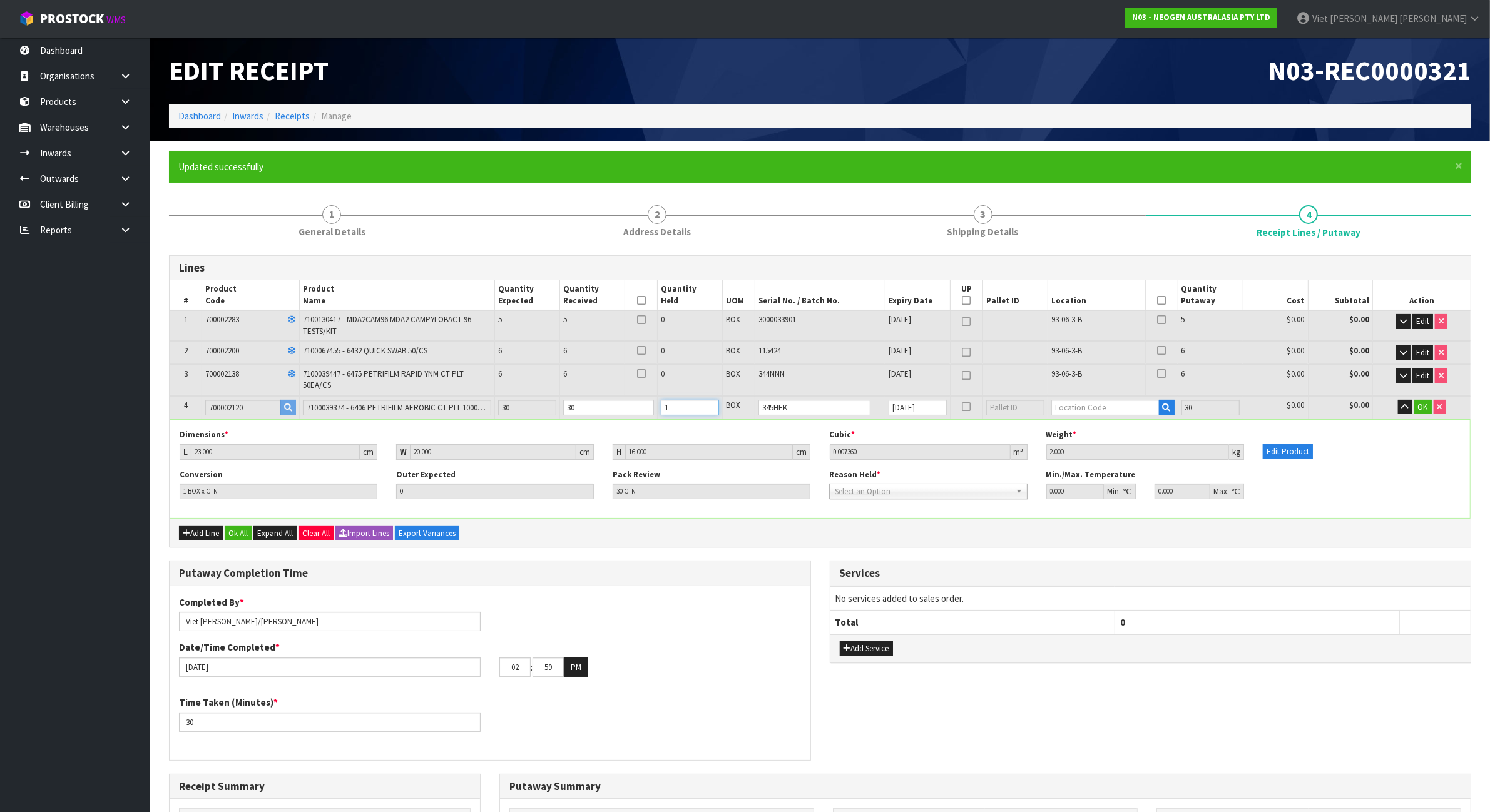
click at [673, 404] on input "1" at bounding box center [689, 408] width 58 height 16
click at [668, 404] on input "1" at bounding box center [689, 408] width 58 height 16
click at [681, 408] on input "1" at bounding box center [689, 408] width 58 height 16
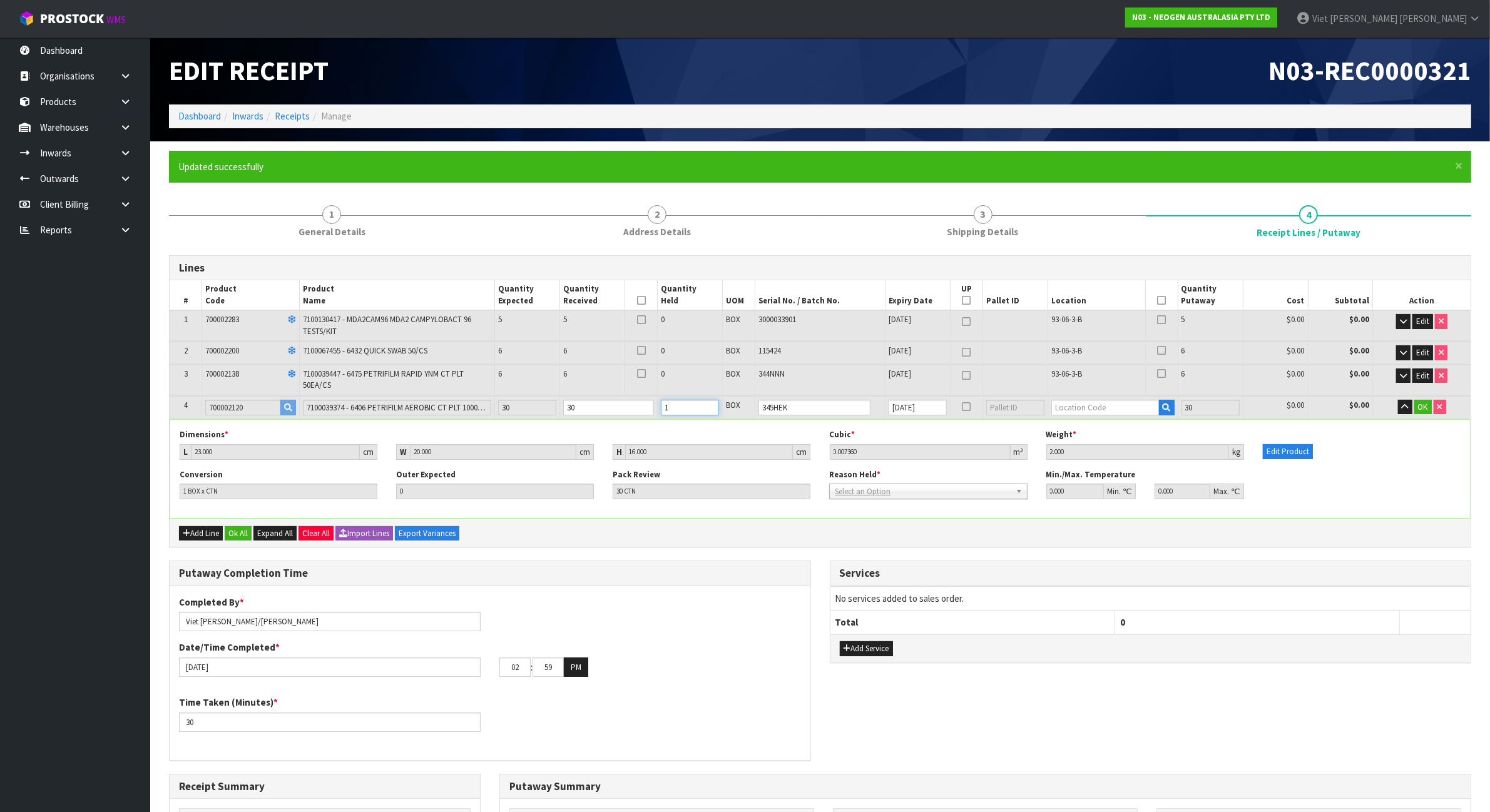
click at [681, 408] on input "1" at bounding box center [689, 408] width 58 height 16
click at [1103, 404] on input "text" at bounding box center [1105, 408] width 108 height 16
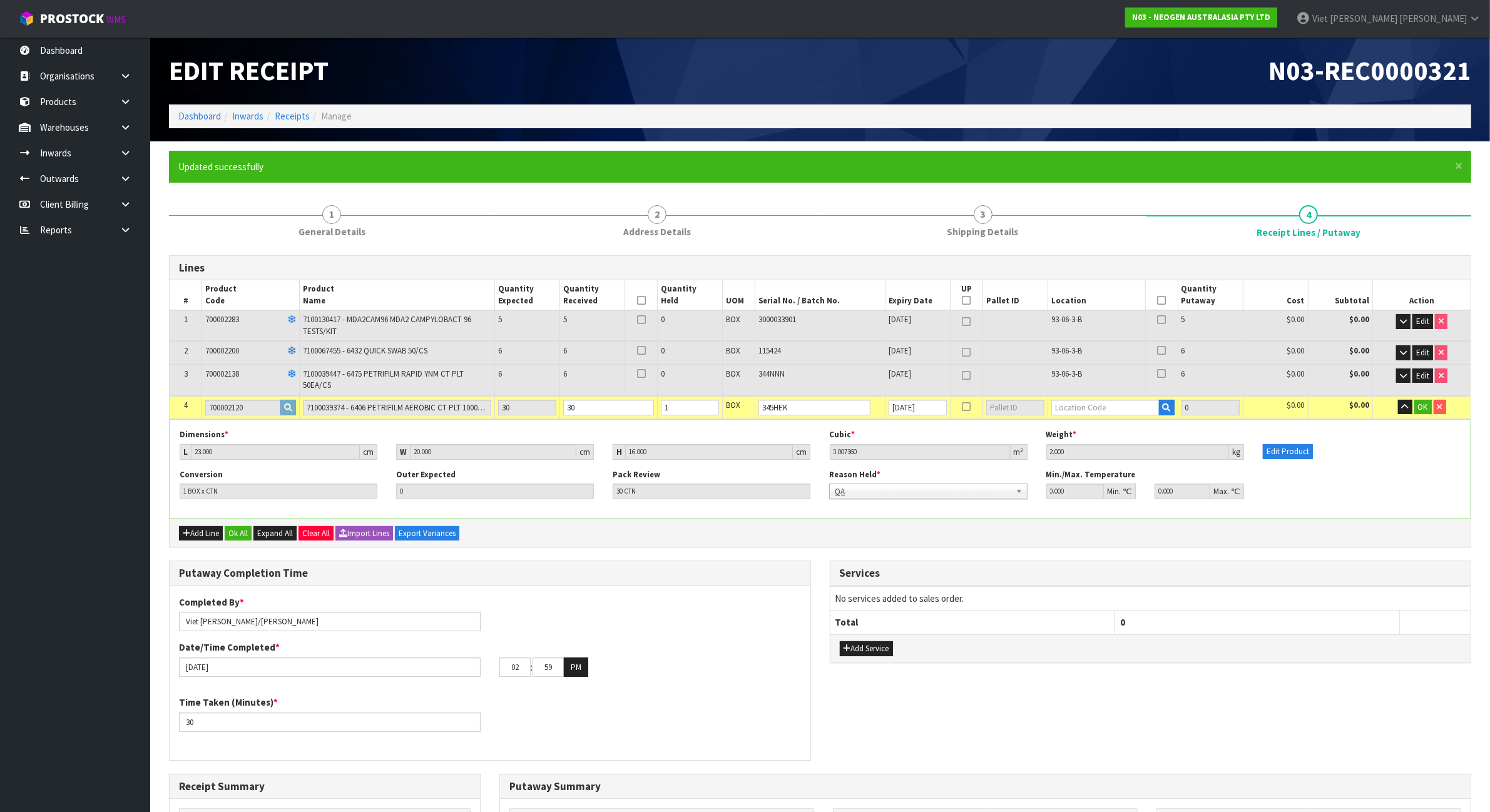
click at [1123, 419] on div "Dimensions * L 23.000 cm W 20.000 cm H 16.000 cm Cubic * 0.007360 m³ Weight * 2…" at bounding box center [819, 468] width 1301 height 99
click at [1123, 408] on input "text" at bounding box center [1105, 408] width 108 height 16
click at [1110, 401] on input "text" at bounding box center [1105, 408] width 108 height 16
click at [1110, 404] on input "text" at bounding box center [1105, 408] width 108 height 16
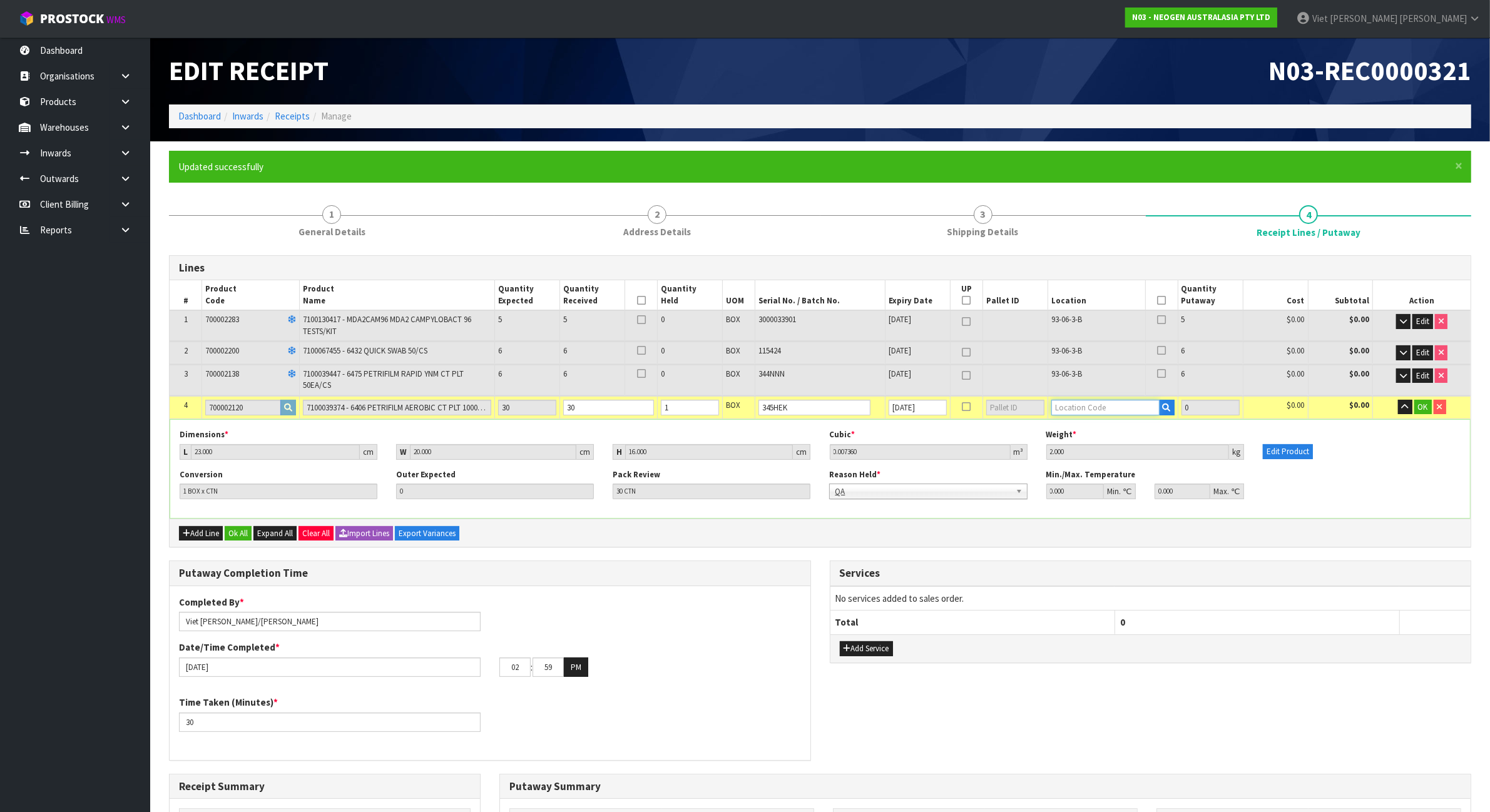
click at [1110, 404] on input "text" at bounding box center [1105, 408] width 108 height 16
click at [1403, 404] on icon "button" at bounding box center [1404, 407] width 7 height 8
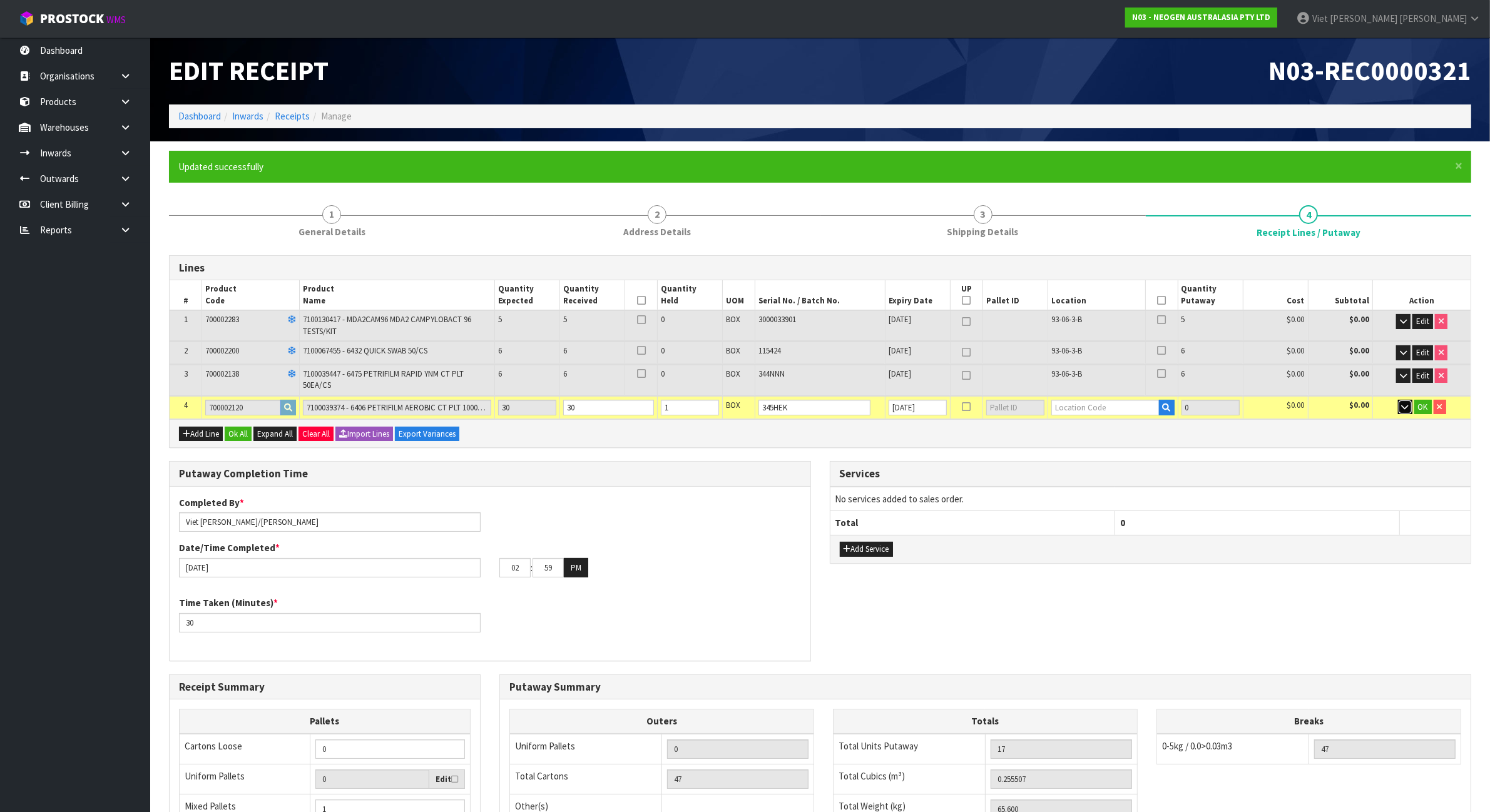
click at [1401, 403] on icon "button" at bounding box center [1404, 407] width 7 height 8
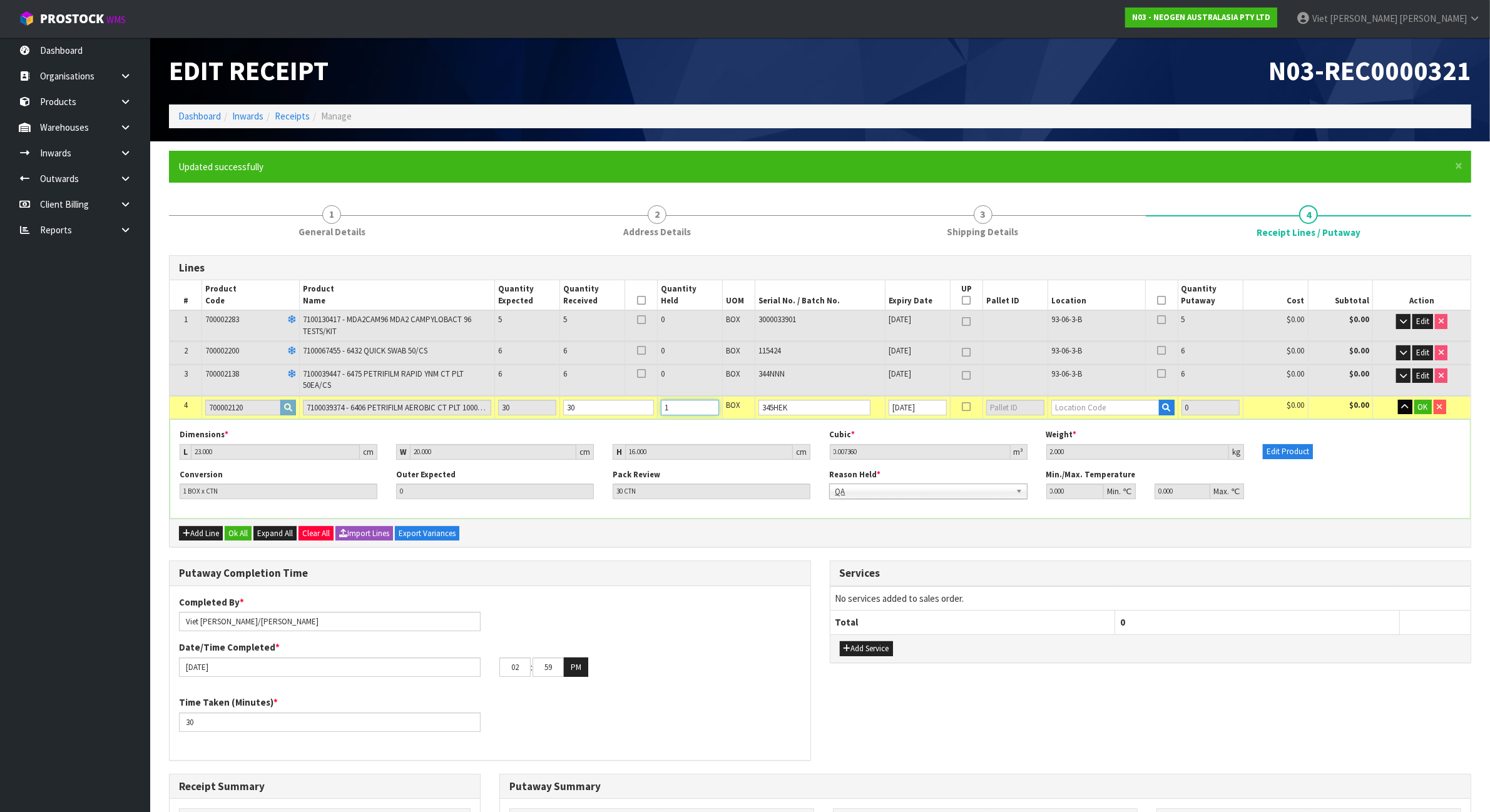
click at [693, 404] on input "1" at bounding box center [689, 408] width 58 height 16
click at [710, 408] on input "0" at bounding box center [689, 408] width 58 height 16
click at [710, 402] on input "1" at bounding box center [689, 408] width 58 height 16
click at [942, 480] on div "Reason Held * Bang BAU Bulk Goods Damaged Expired Stock Faulty Loose Stock Miss…" at bounding box center [927, 484] width 217 height 30
click at [1113, 408] on input "text" at bounding box center [1105, 408] width 108 height 16
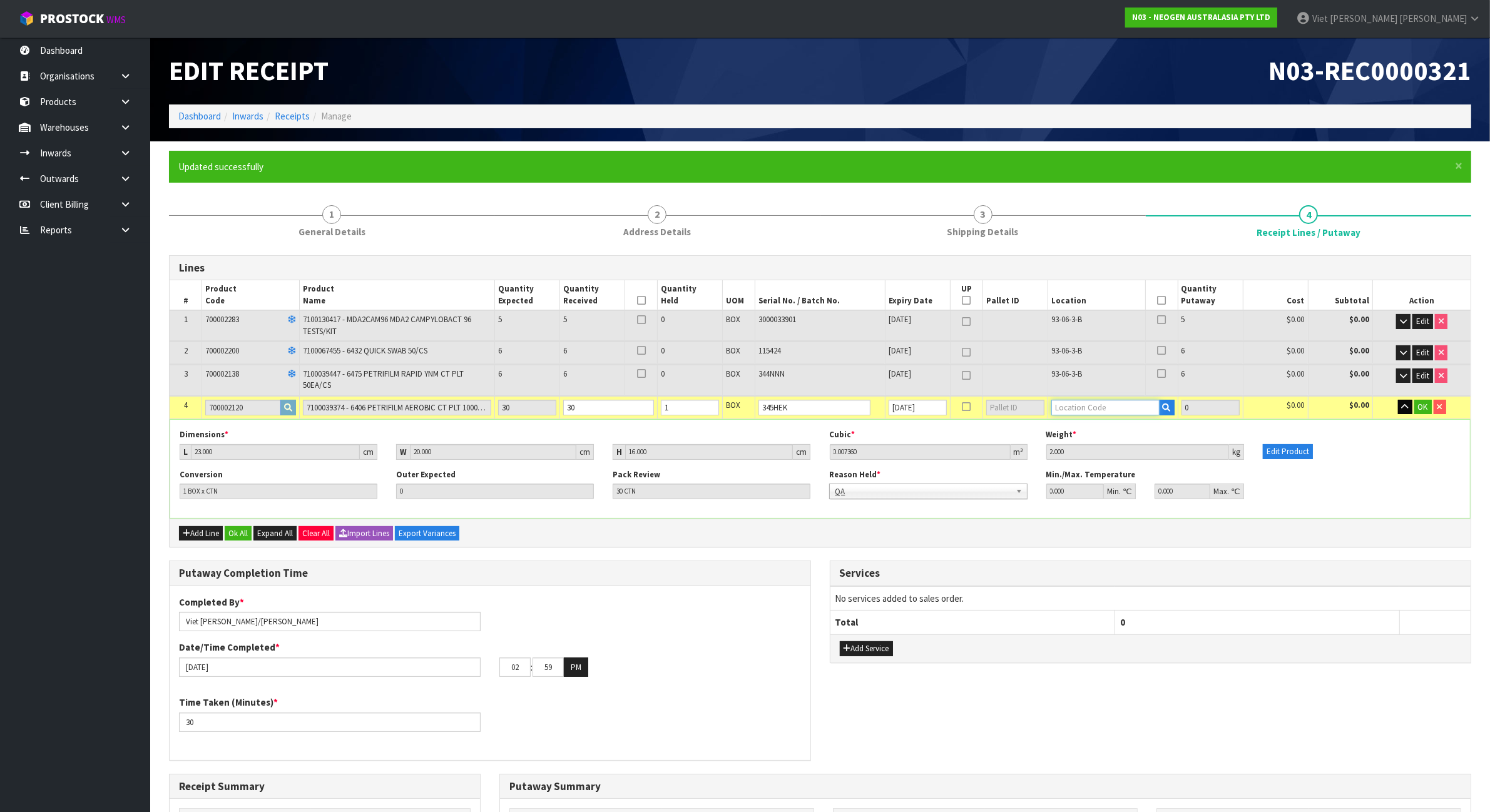
click at [1113, 408] on input "text" at bounding box center [1105, 408] width 108 height 16
drag, startPoint x: 1066, startPoint y: 372, endPoint x: 1051, endPoint y: 376, distance: 15.5
click at [1051, 376] on td "93-06-3-B" at bounding box center [1096, 380] width 98 height 30
copy span "93-06-3-B"
click at [1078, 401] on input "text" at bounding box center [1105, 408] width 108 height 16
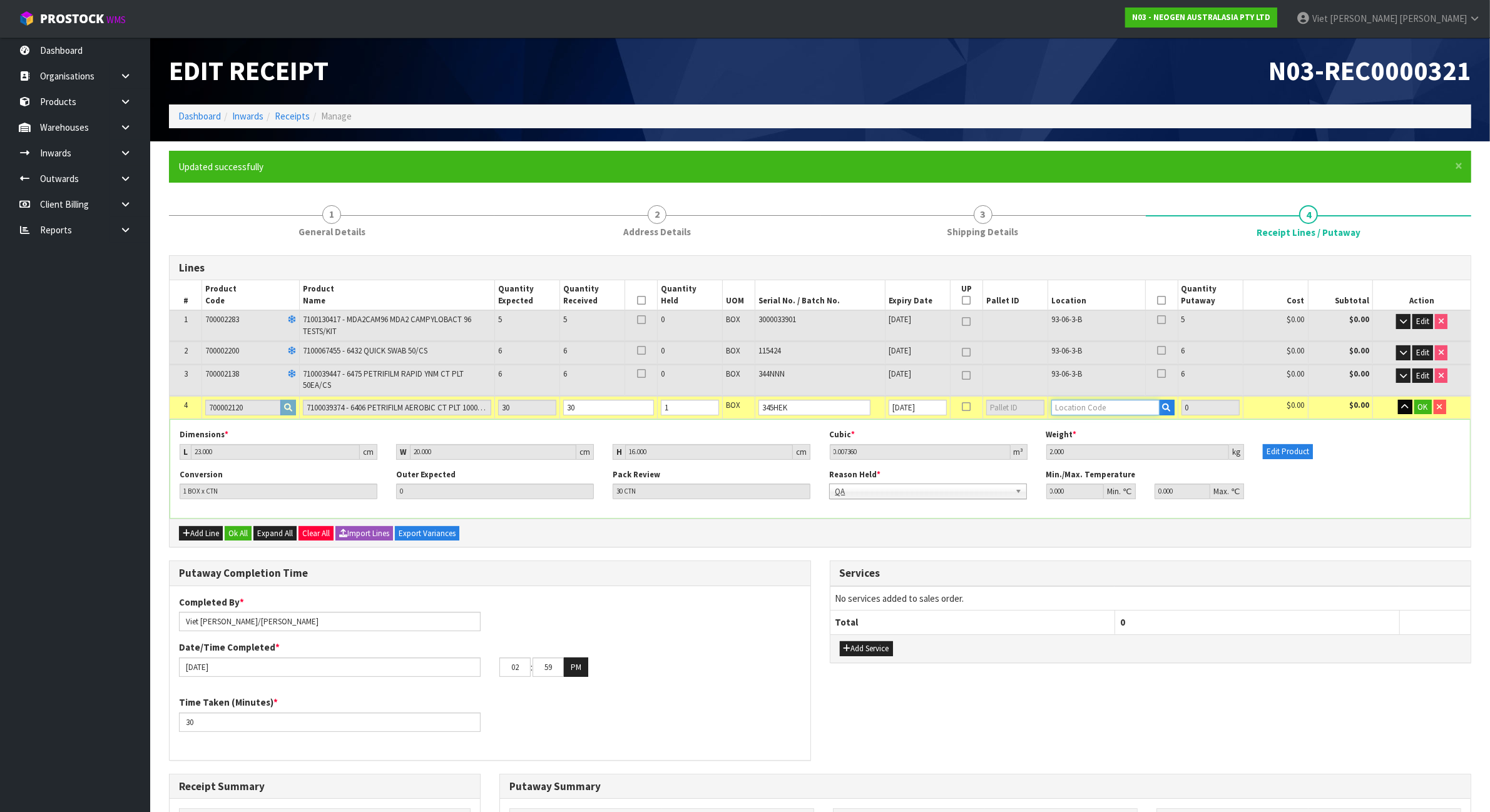
paste input "93-06-3-B"
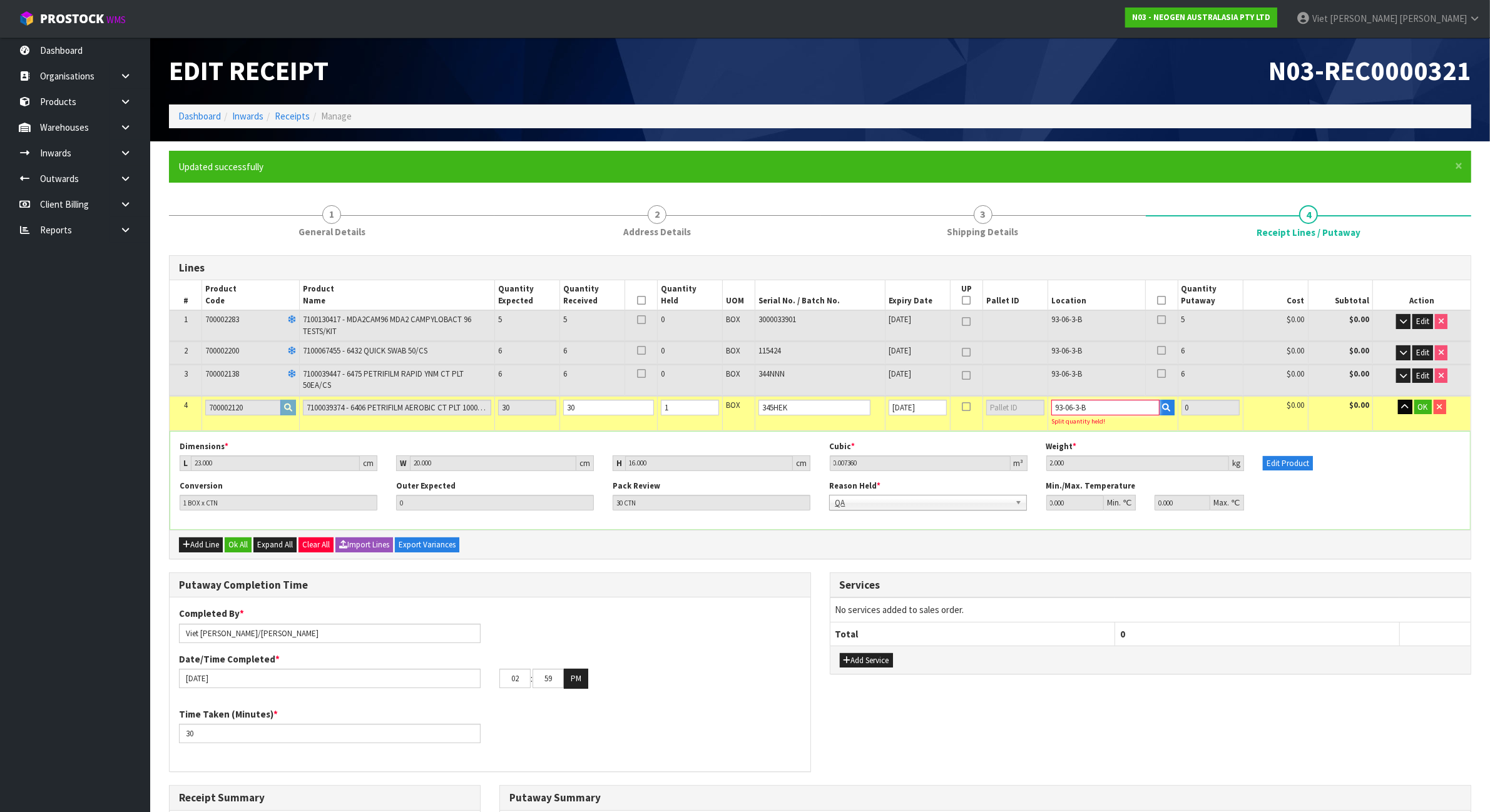
click at [1075, 405] on input "93-06-3-B" at bounding box center [1105, 408] width 108 height 16
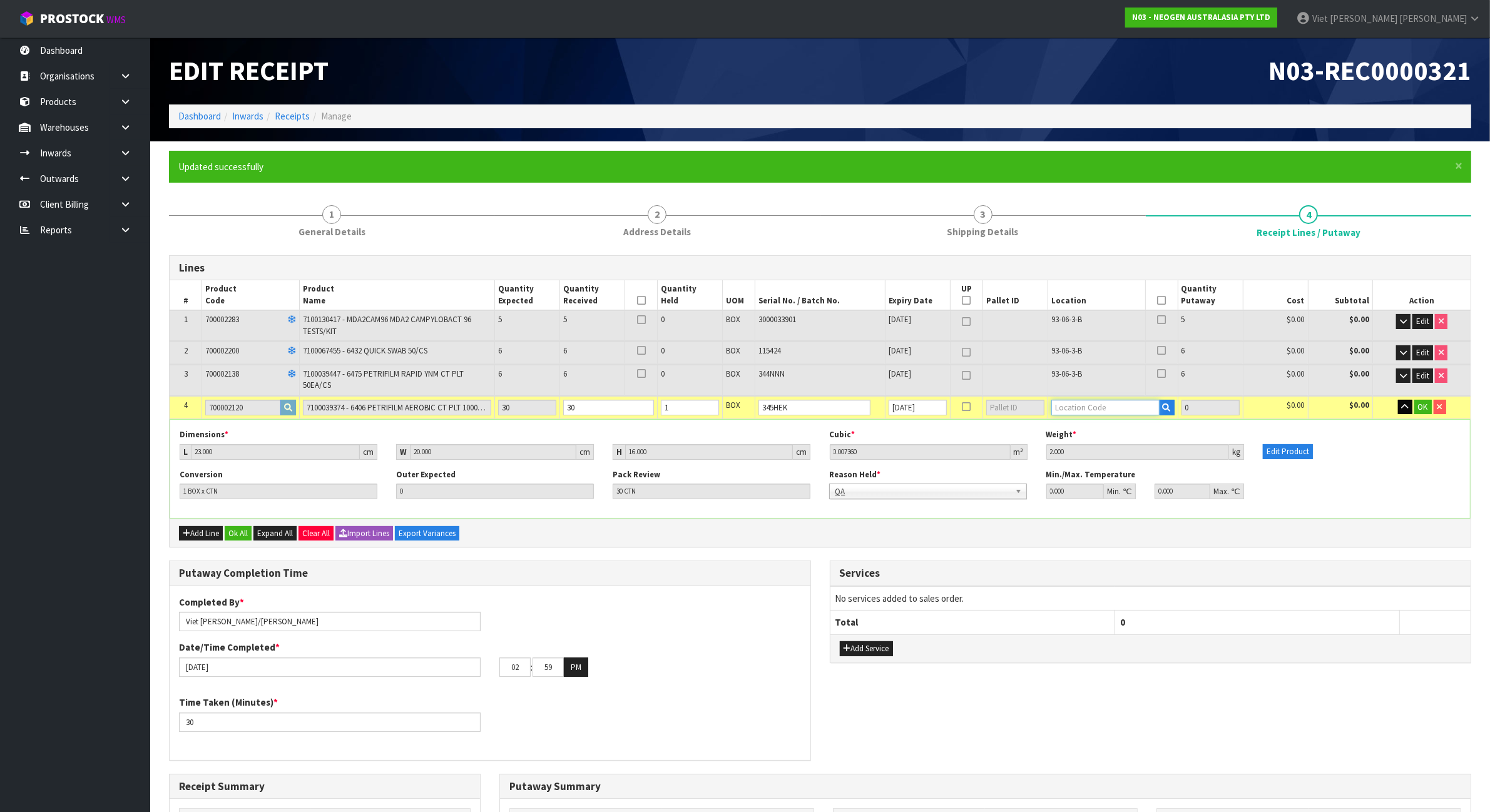
paste input "93-06-3-B"
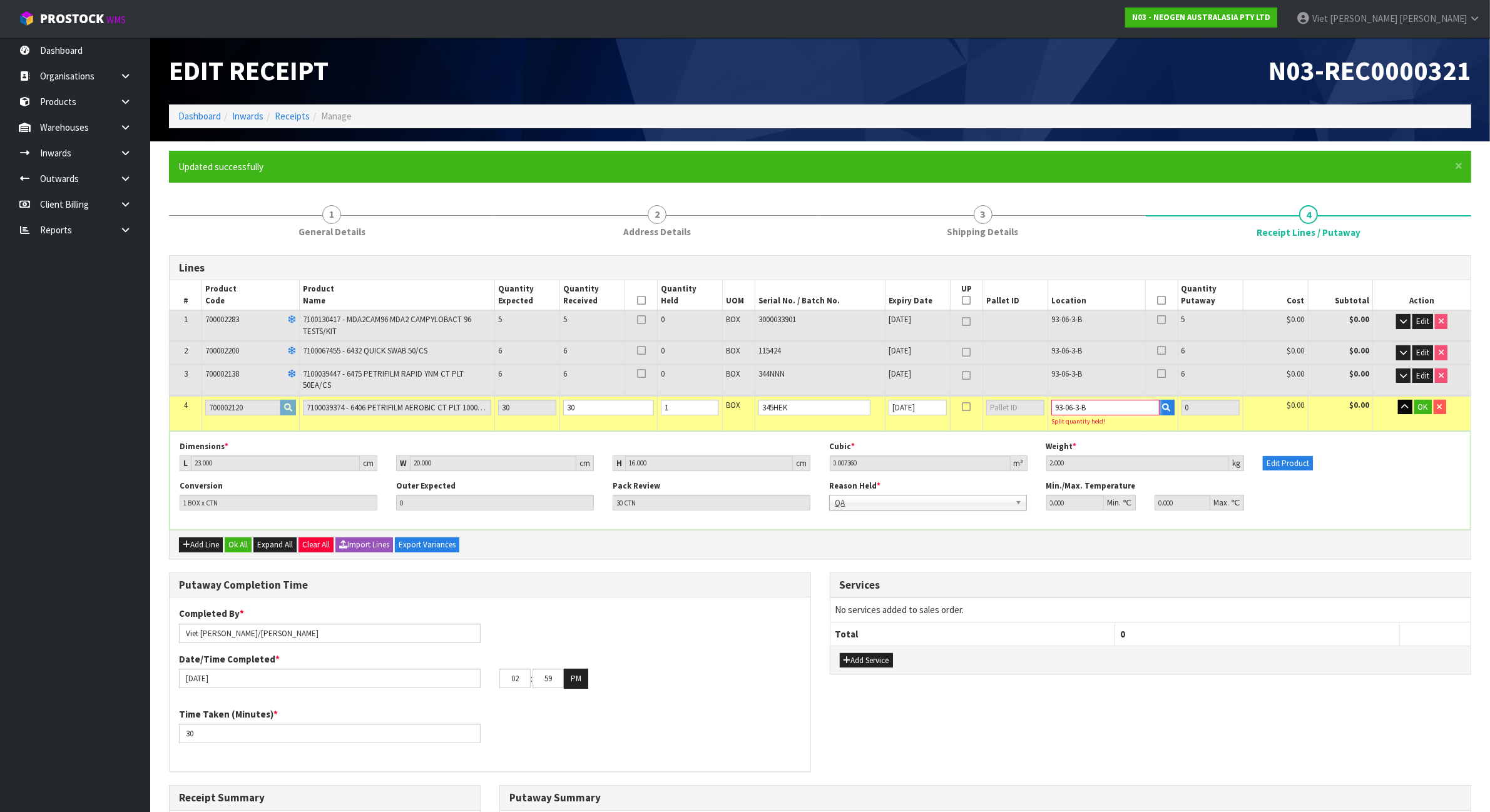
paste input "93-06-3-B"
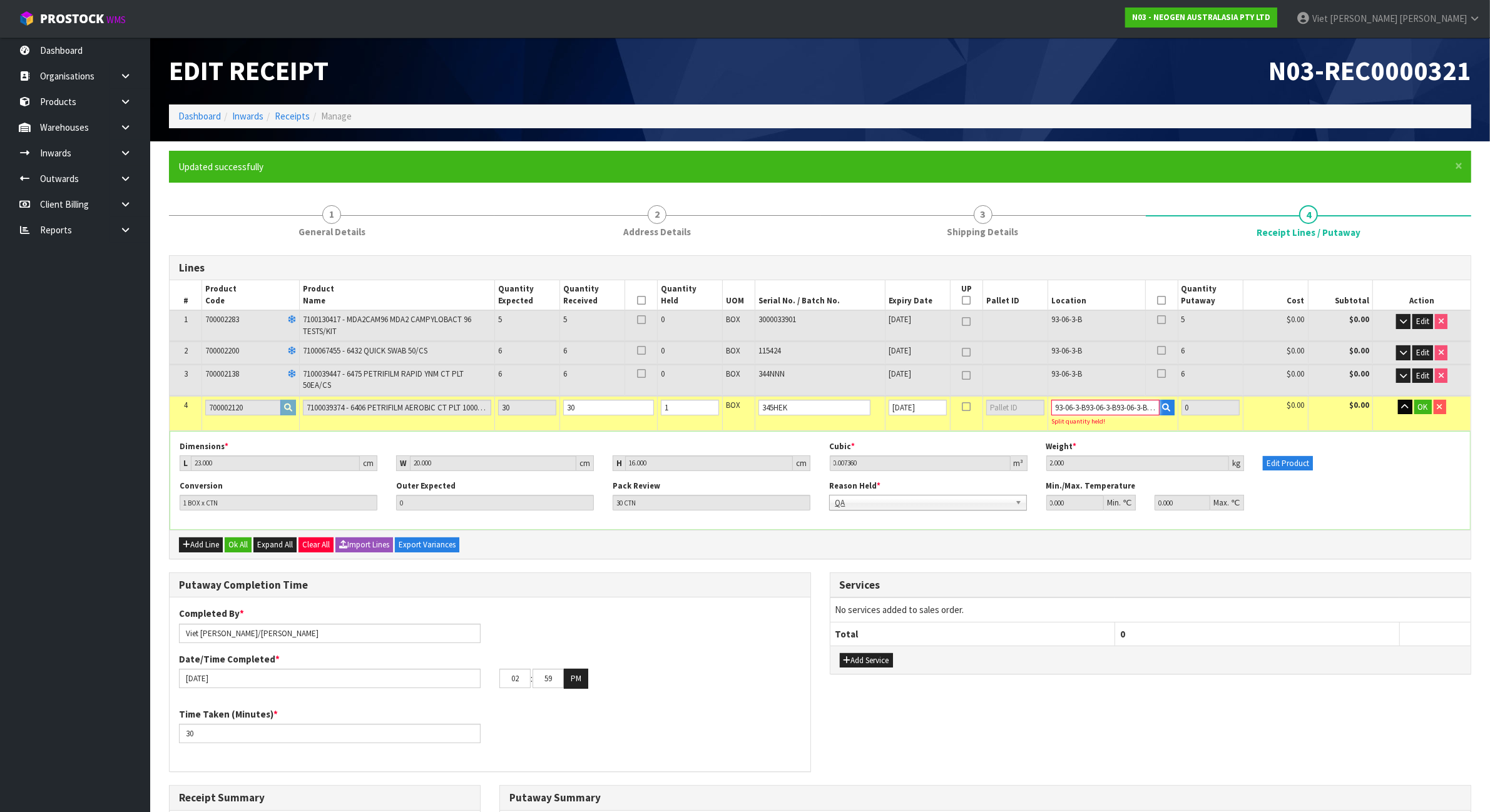
paste input "93-06-3-B"
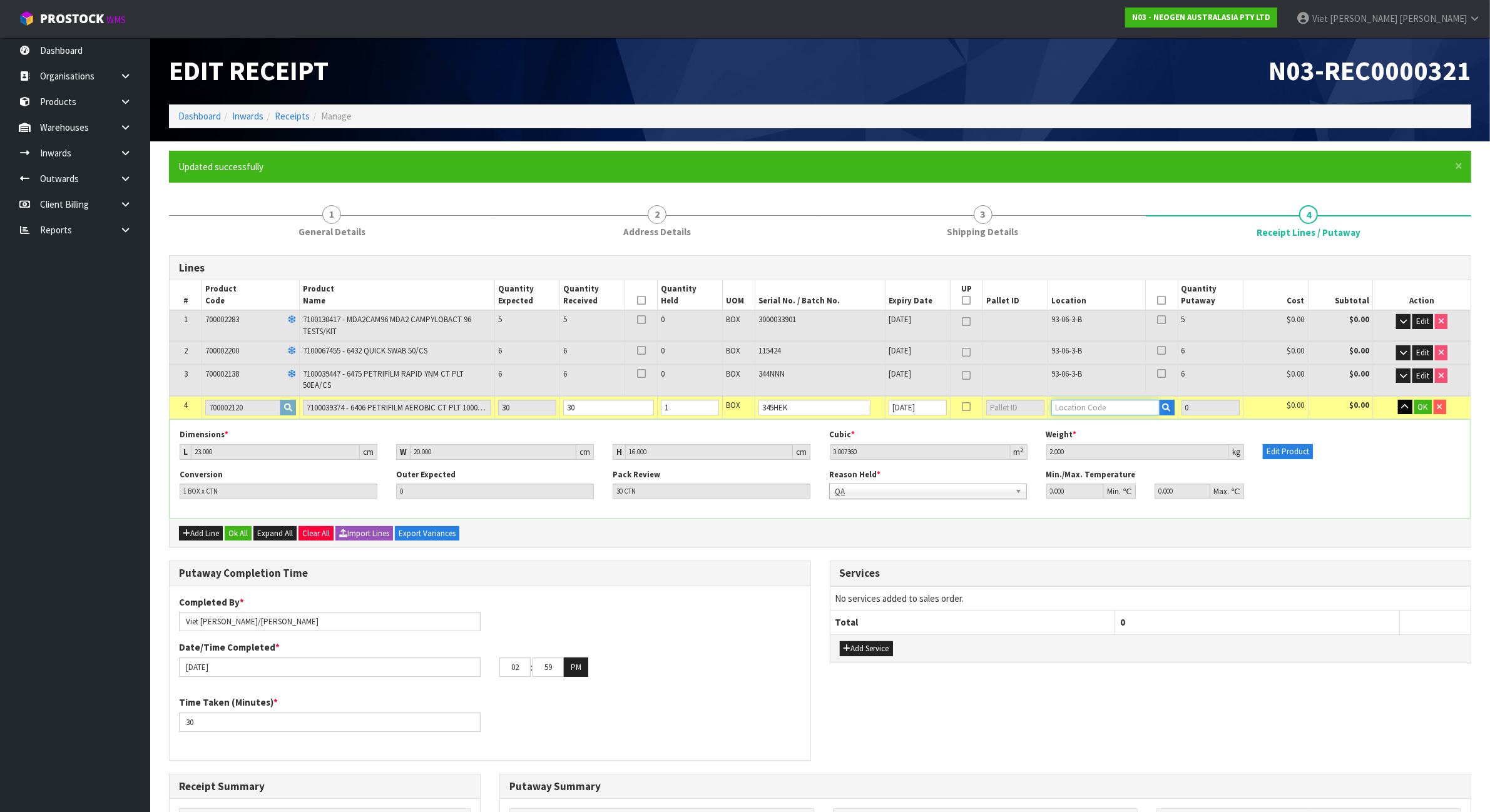
scroll to position [0, 0]
paste input "93-06-3-B"
click at [1422, 404] on span "OK" at bounding box center [1423, 406] width 10 height 10
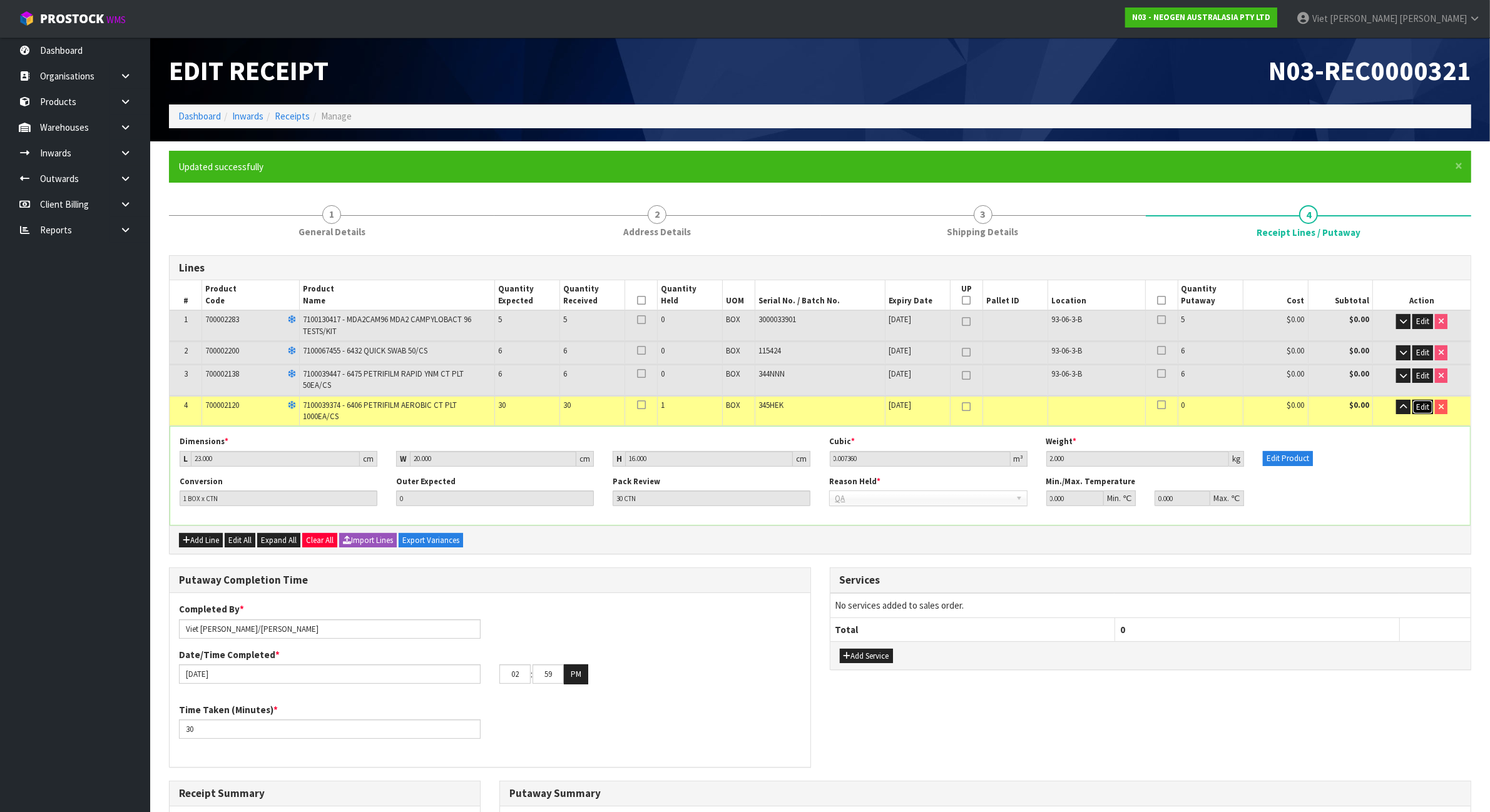
click at [1418, 404] on span "Edit" at bounding box center [1422, 406] width 13 height 10
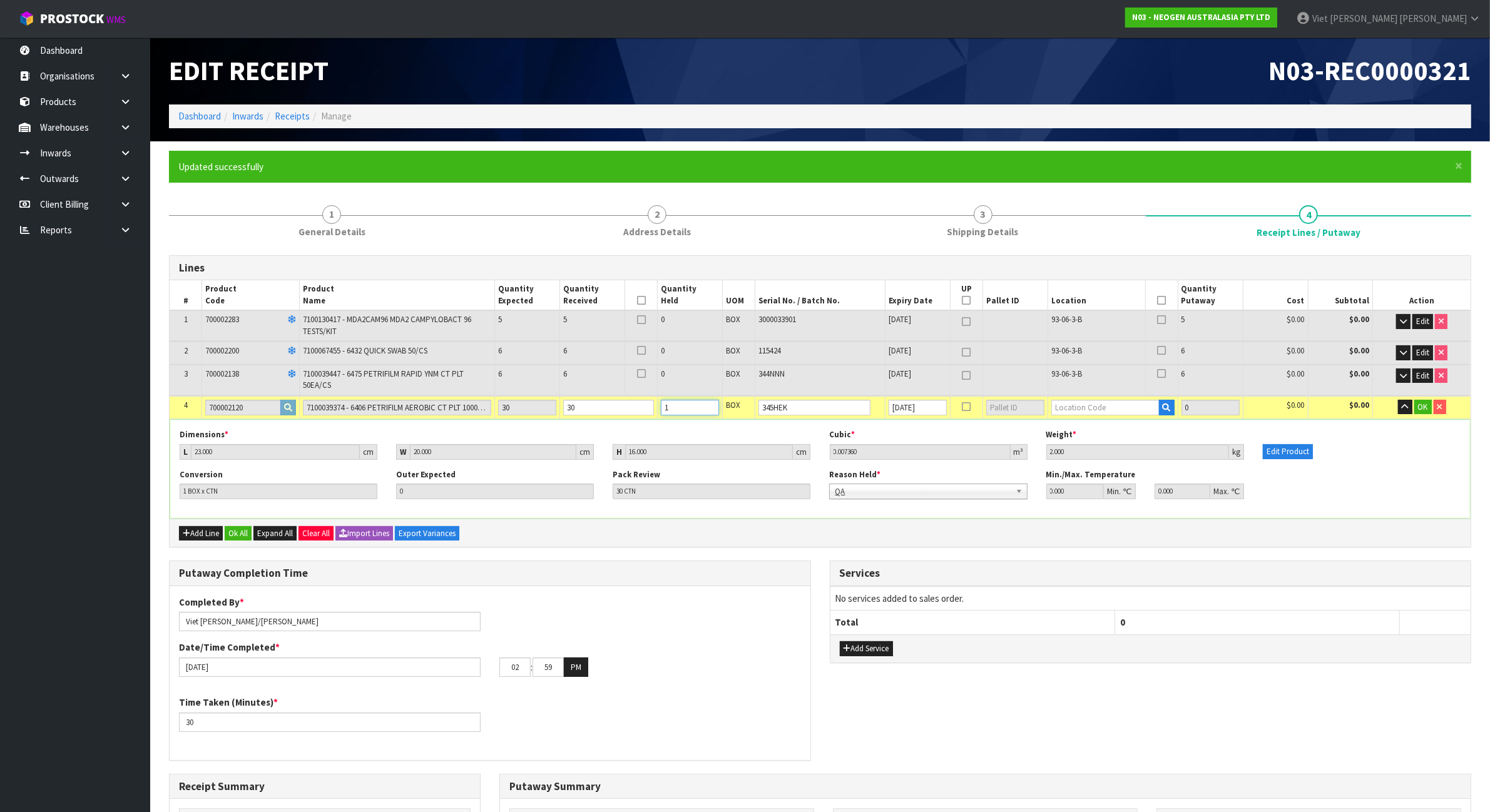
click at [678, 402] on input "1" at bounding box center [689, 408] width 58 height 16
click at [1295, 396] on td "$0.00" at bounding box center [1274, 407] width 65 height 23
drag, startPoint x: 1093, startPoint y: 372, endPoint x: 1059, endPoint y: 380, distance: 34.9
click at [1058, 380] on td "93-06-3-B" at bounding box center [1096, 380] width 98 height 30
click at [1071, 400] on input "text" at bounding box center [1105, 408] width 108 height 16
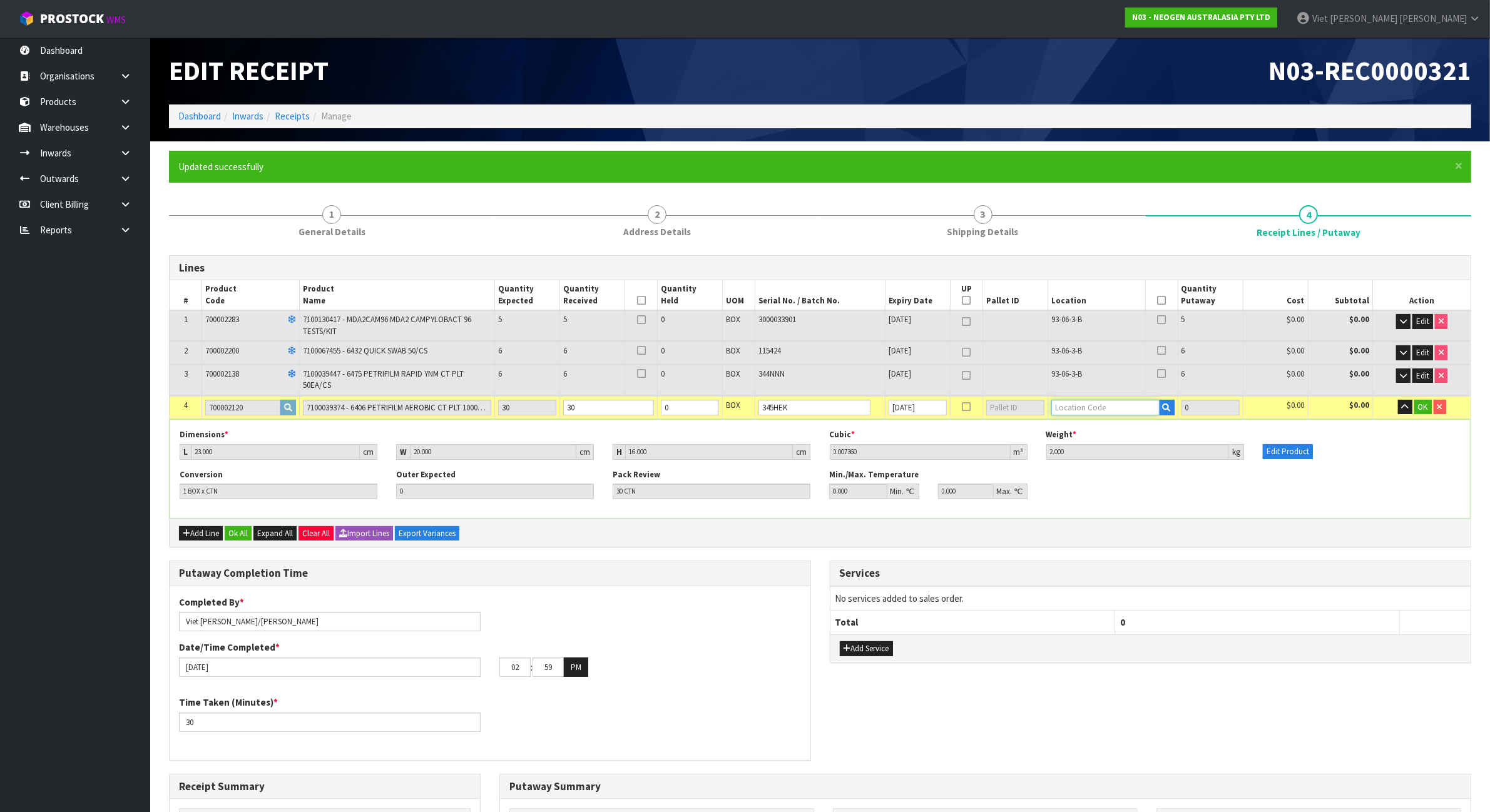
paste input "93-06-3-B"
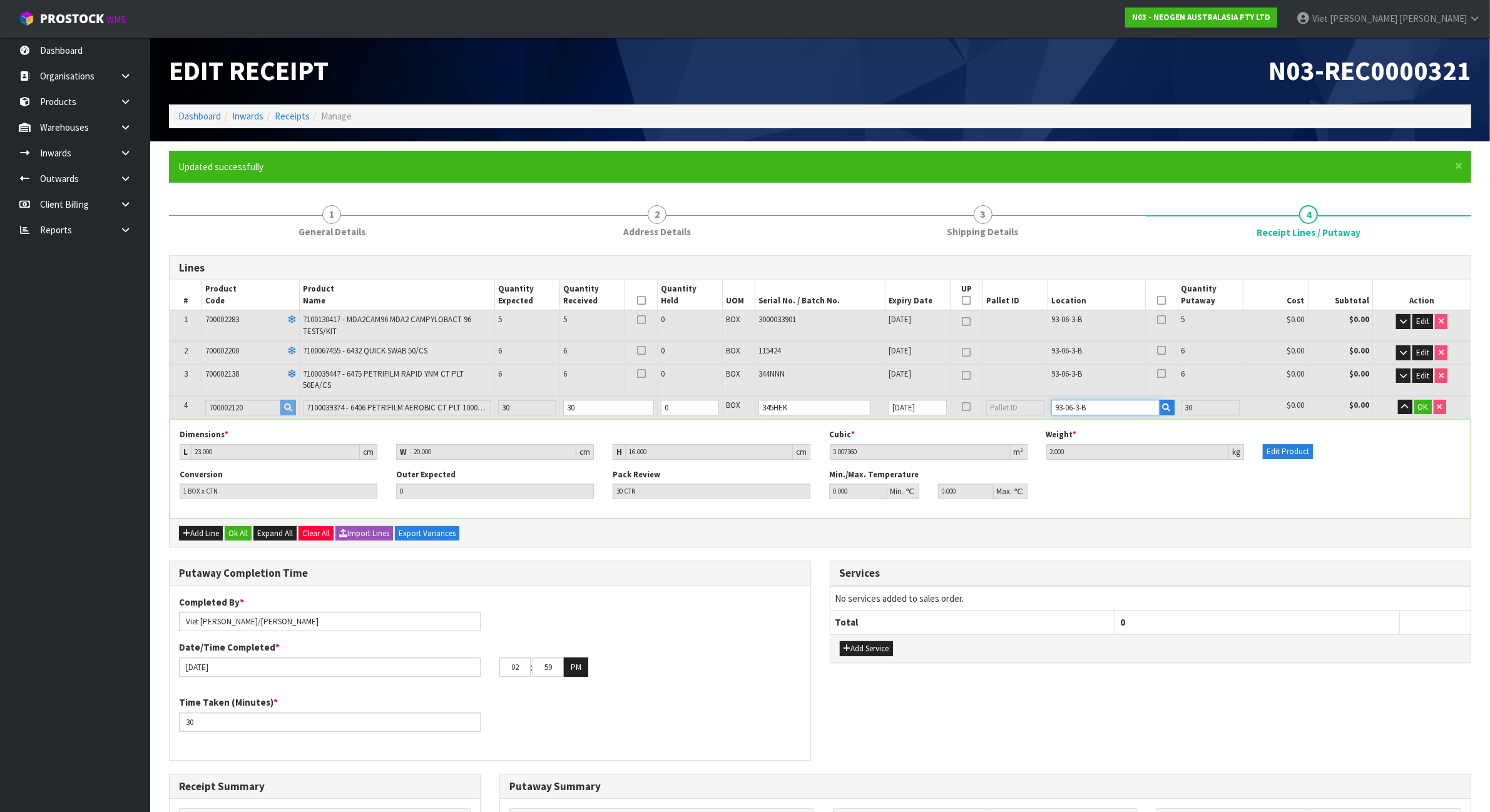
click at [1074, 408] on input "93-06-3-B" at bounding box center [1105, 408] width 108 height 16
click at [1427, 404] on span "OK" at bounding box center [1423, 406] width 10 height 10
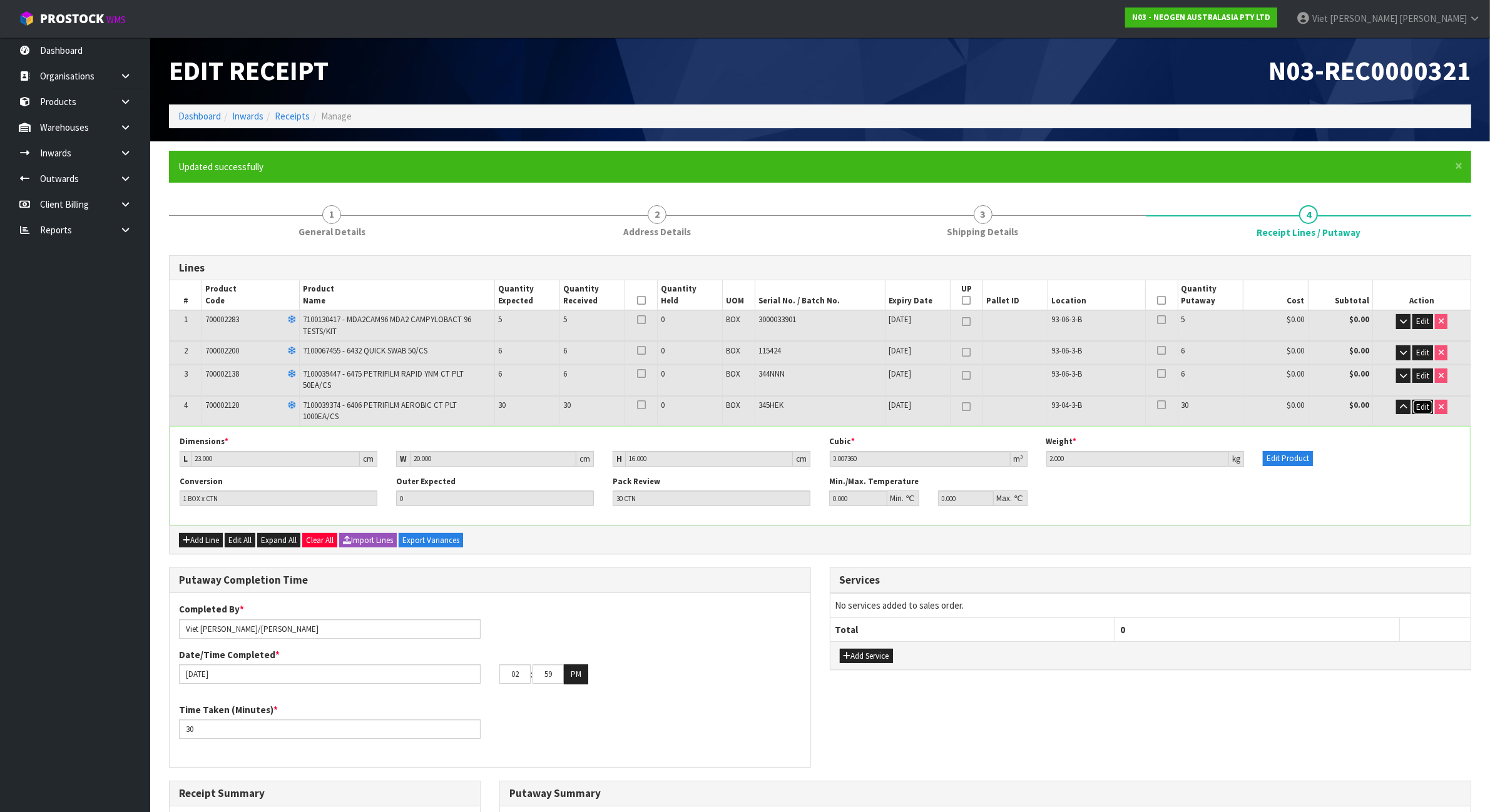
click at [1420, 404] on span "Edit" at bounding box center [1422, 406] width 13 height 10
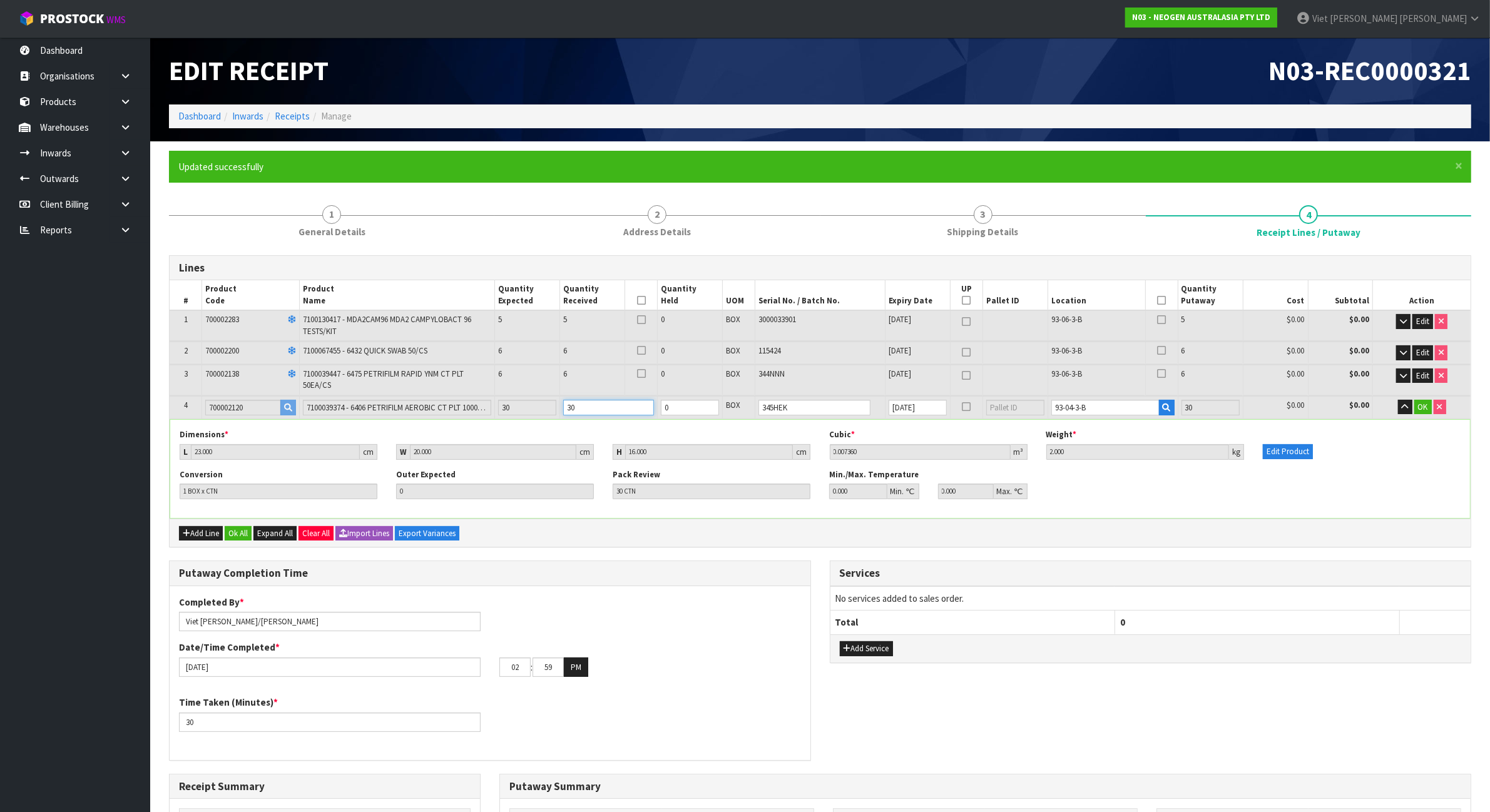
click at [589, 404] on input "30" at bounding box center [608, 408] width 90 height 16
click at [648, 408] on input "29" at bounding box center [608, 408] width 90 height 16
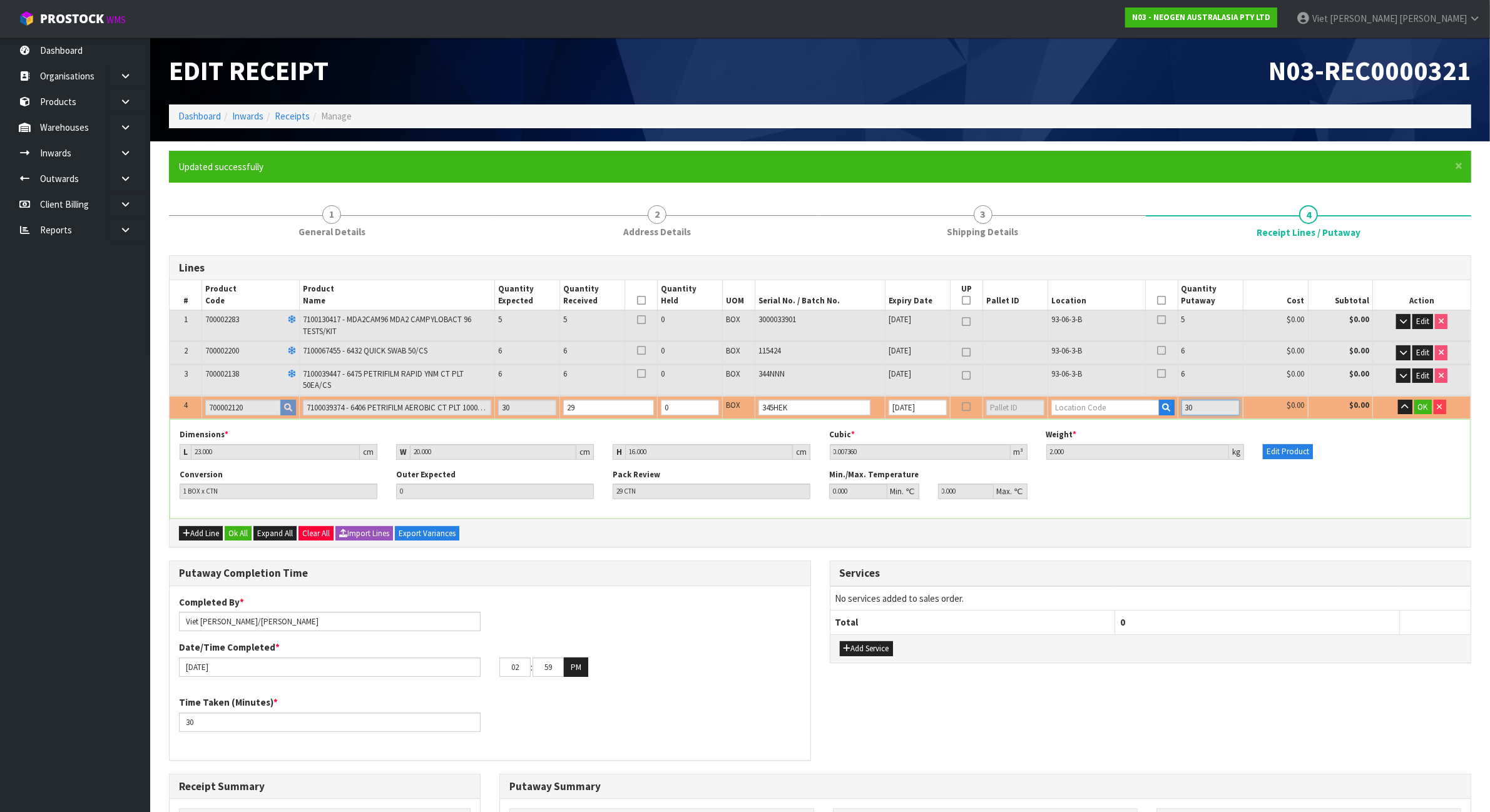
click at [1189, 404] on input "30" at bounding box center [1210, 408] width 58 height 16
drag, startPoint x: 1195, startPoint y: 404, endPoint x: 1187, endPoint y: 404, distance: 8.0
click at [1187, 404] on input "30" at bounding box center [1210, 408] width 58 height 16
click at [1424, 407] on span "OK" at bounding box center [1423, 406] width 10 height 10
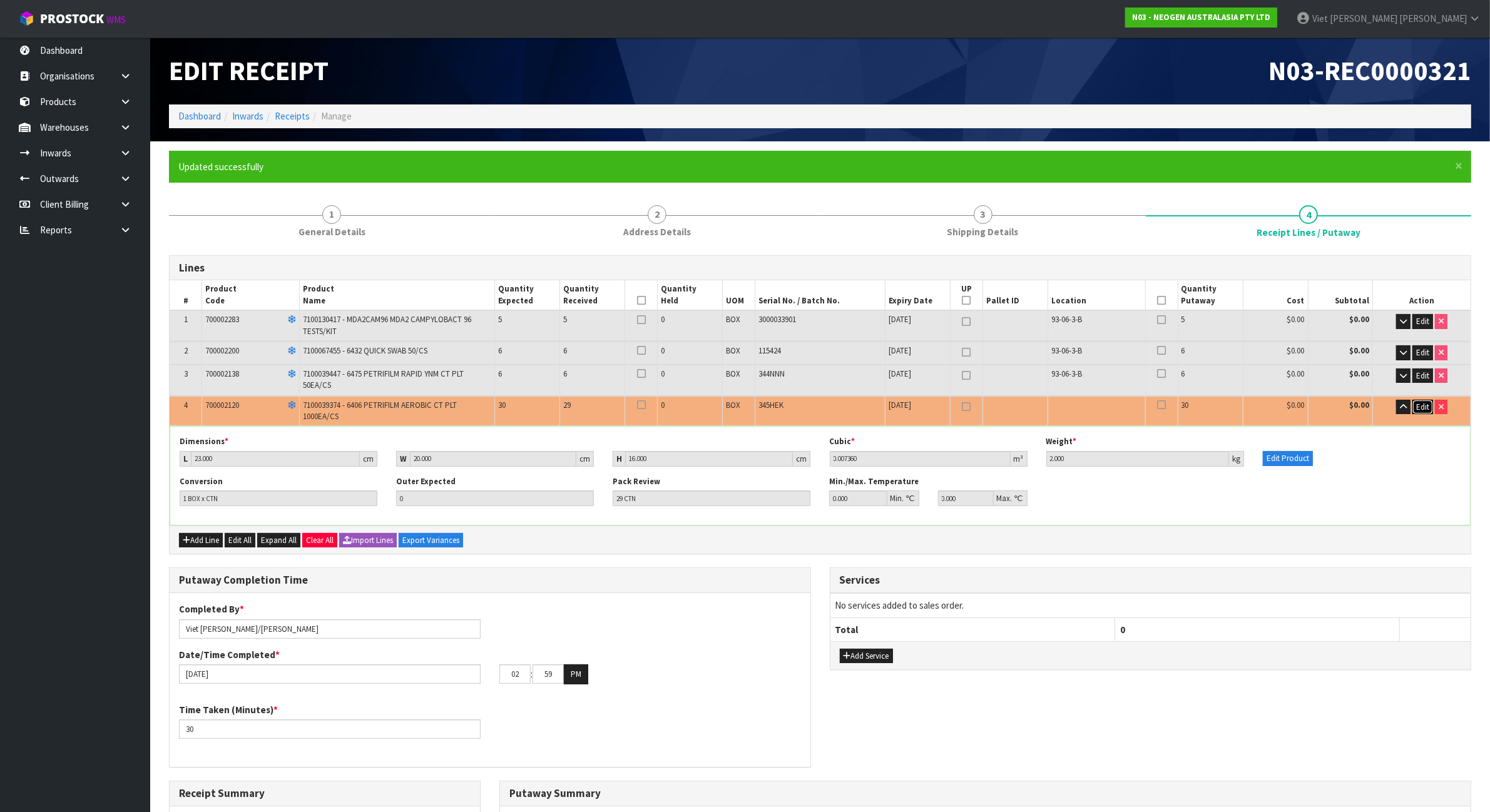
click at [1424, 407] on span "Edit" at bounding box center [1422, 406] width 13 height 10
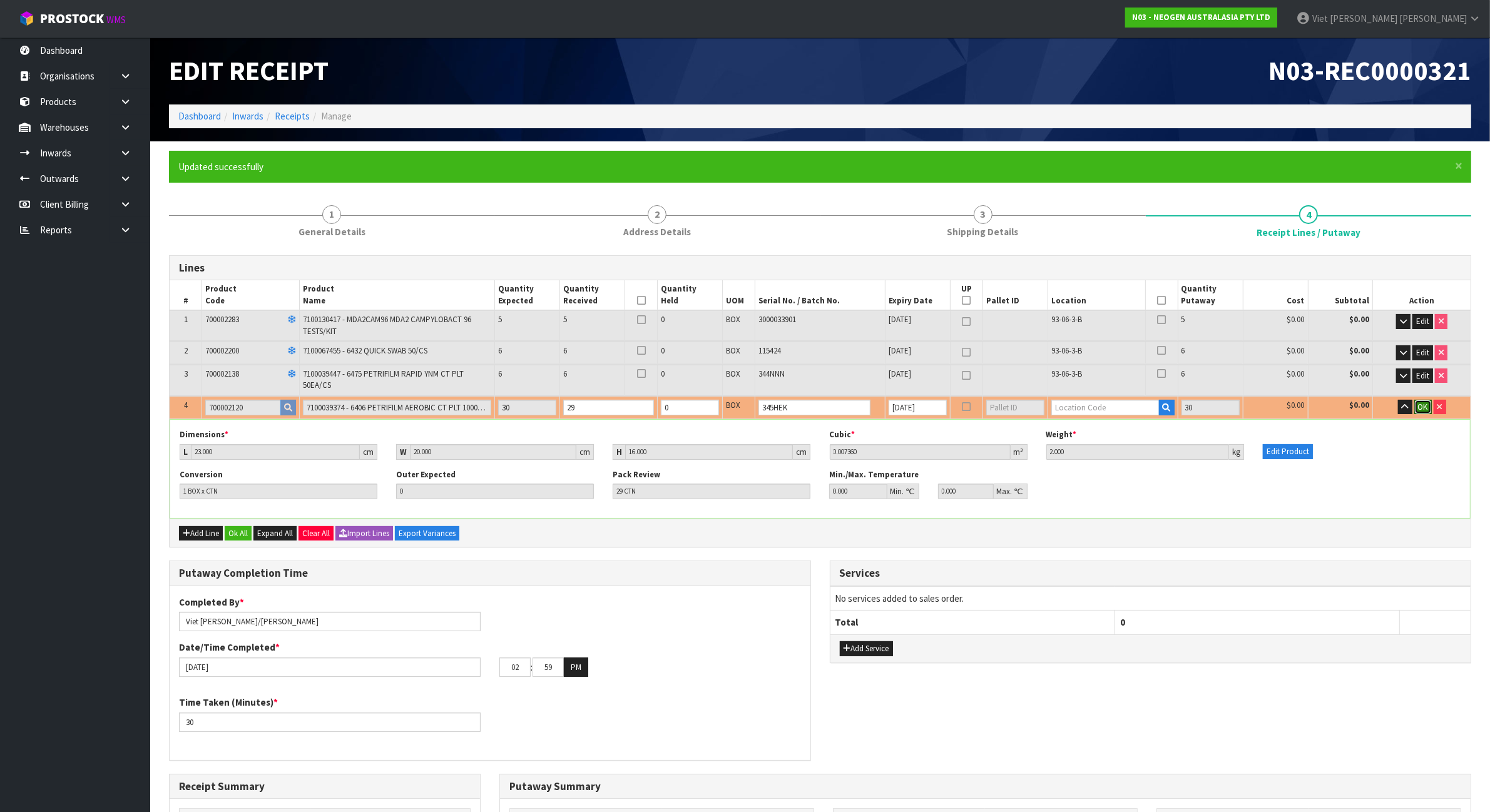
click at [1424, 407] on span "OK" at bounding box center [1423, 406] width 10 height 10
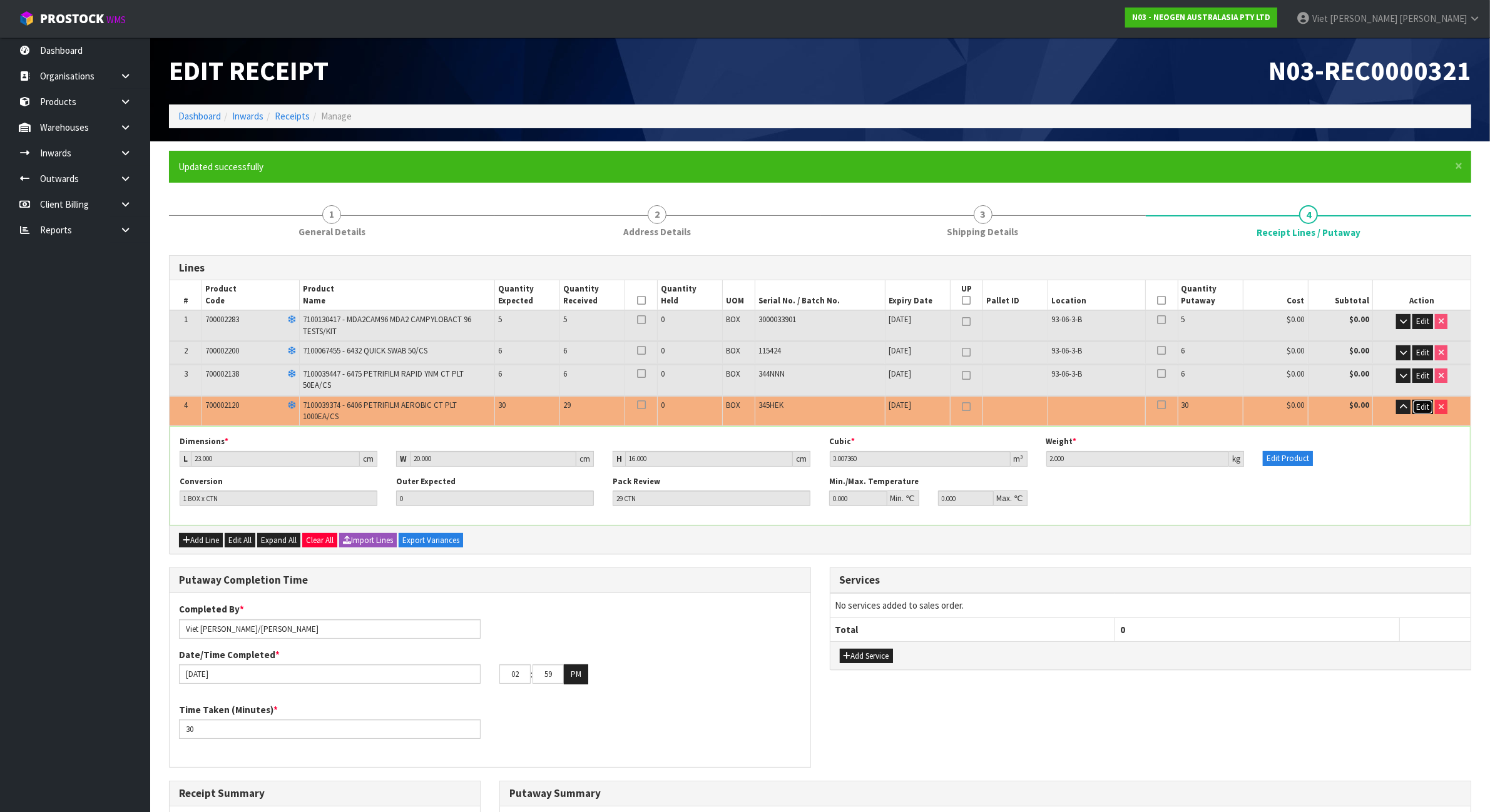
click at [1424, 407] on span "Edit" at bounding box center [1422, 406] width 13 height 10
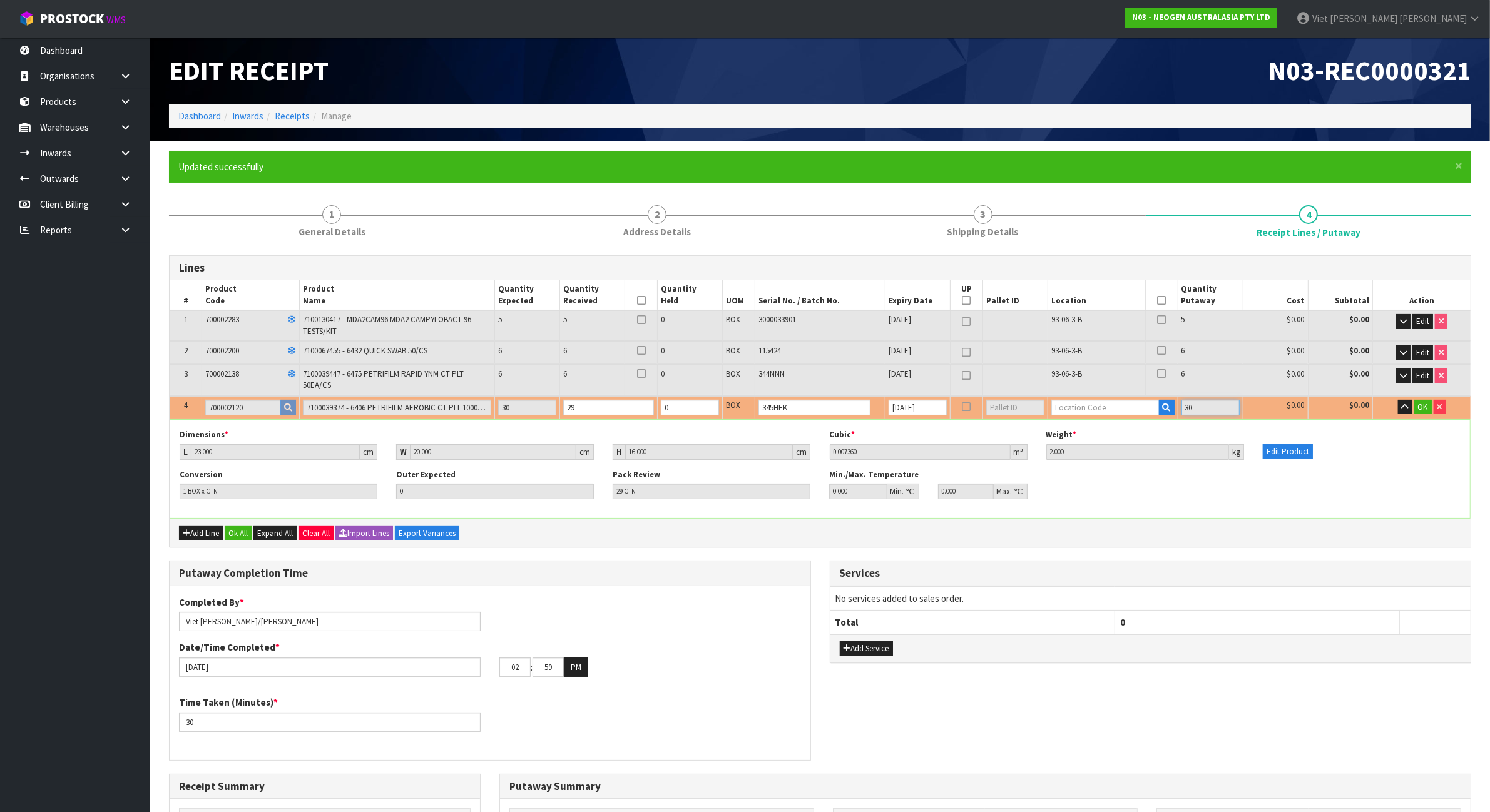
click at [1197, 400] on input "30" at bounding box center [1210, 408] width 58 height 16
click at [1213, 404] on input "30" at bounding box center [1210, 408] width 58 height 16
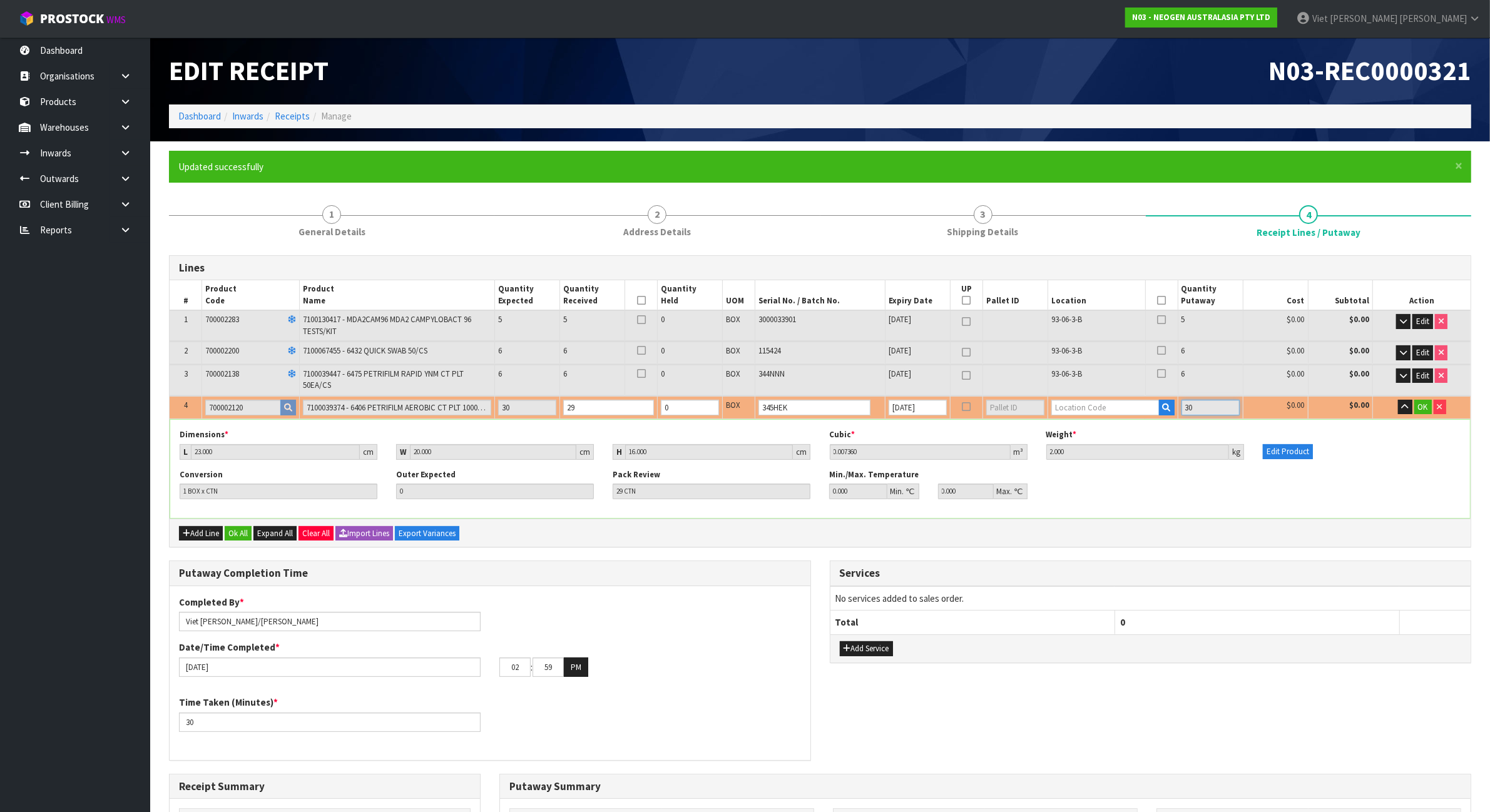
click at [1213, 404] on input "30" at bounding box center [1210, 408] width 58 height 16
click at [1415, 448] on div "Edit Product" at bounding box center [1361, 444] width 217 height 30
click at [1421, 404] on span "OK" at bounding box center [1423, 406] width 10 height 10
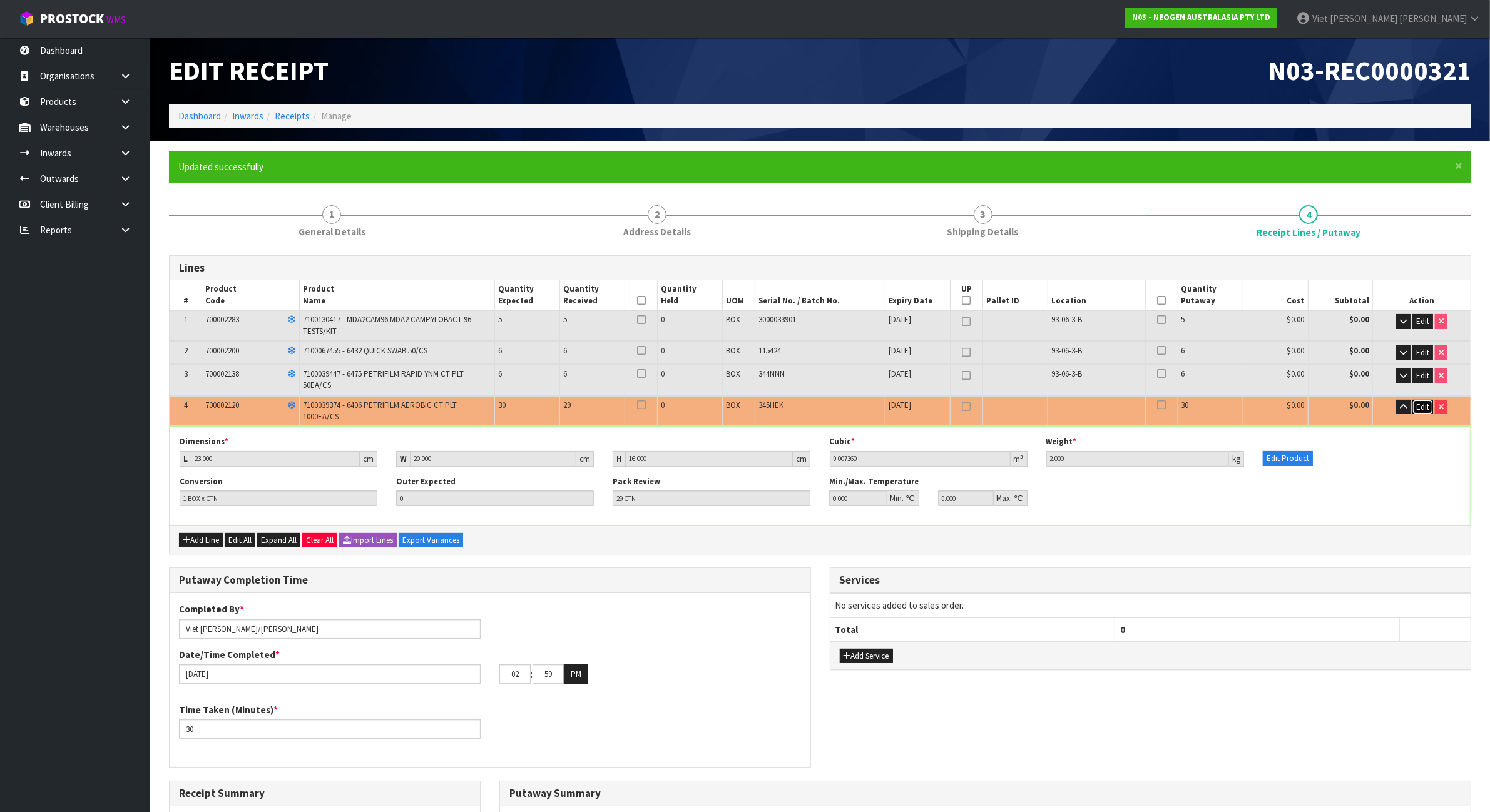
click at [1428, 405] on span "Edit" at bounding box center [1422, 406] width 13 height 10
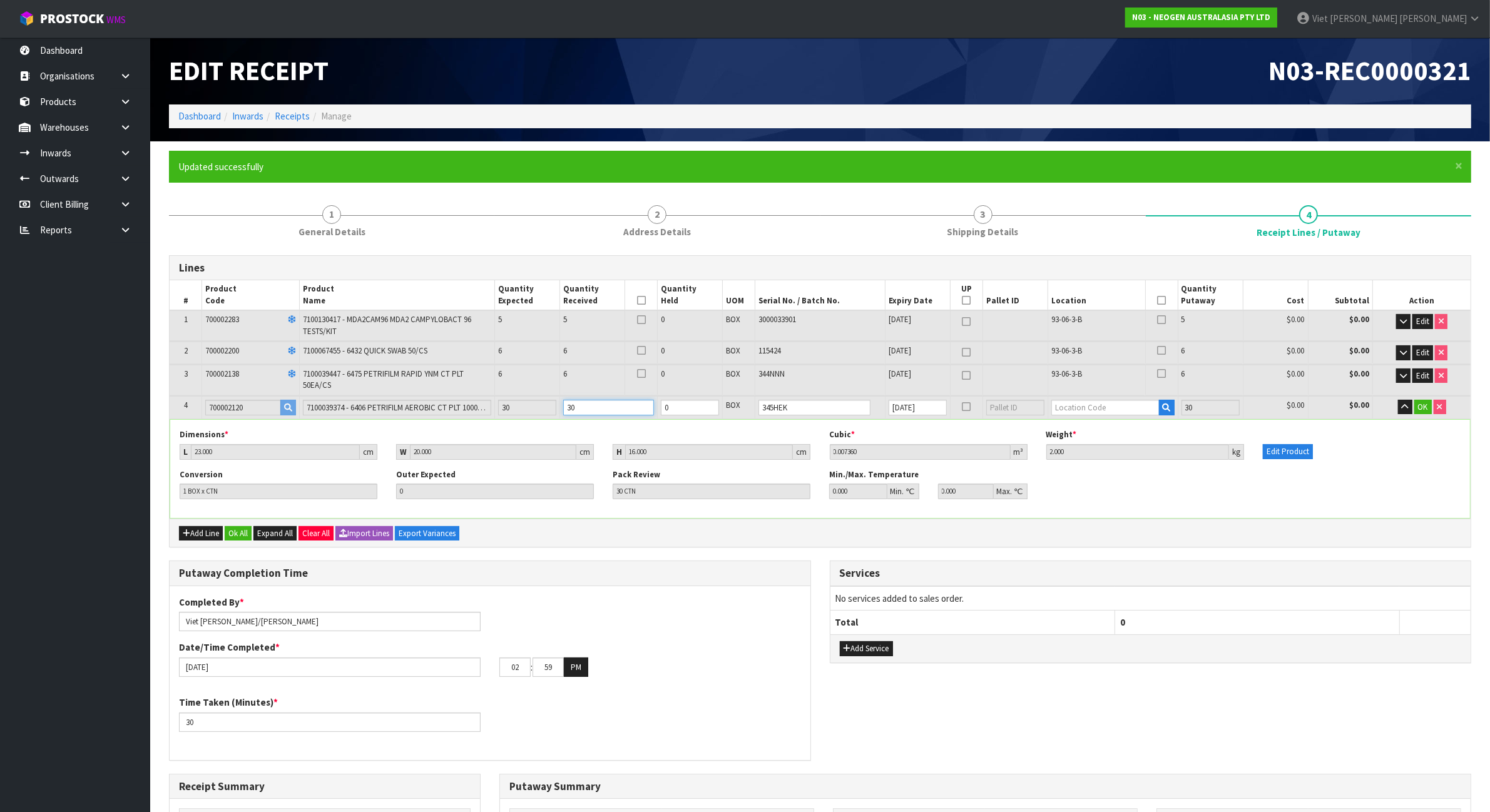
click at [644, 402] on input "30" at bounding box center [608, 408] width 90 height 16
click at [1420, 404] on span "OK" at bounding box center [1423, 406] width 10 height 10
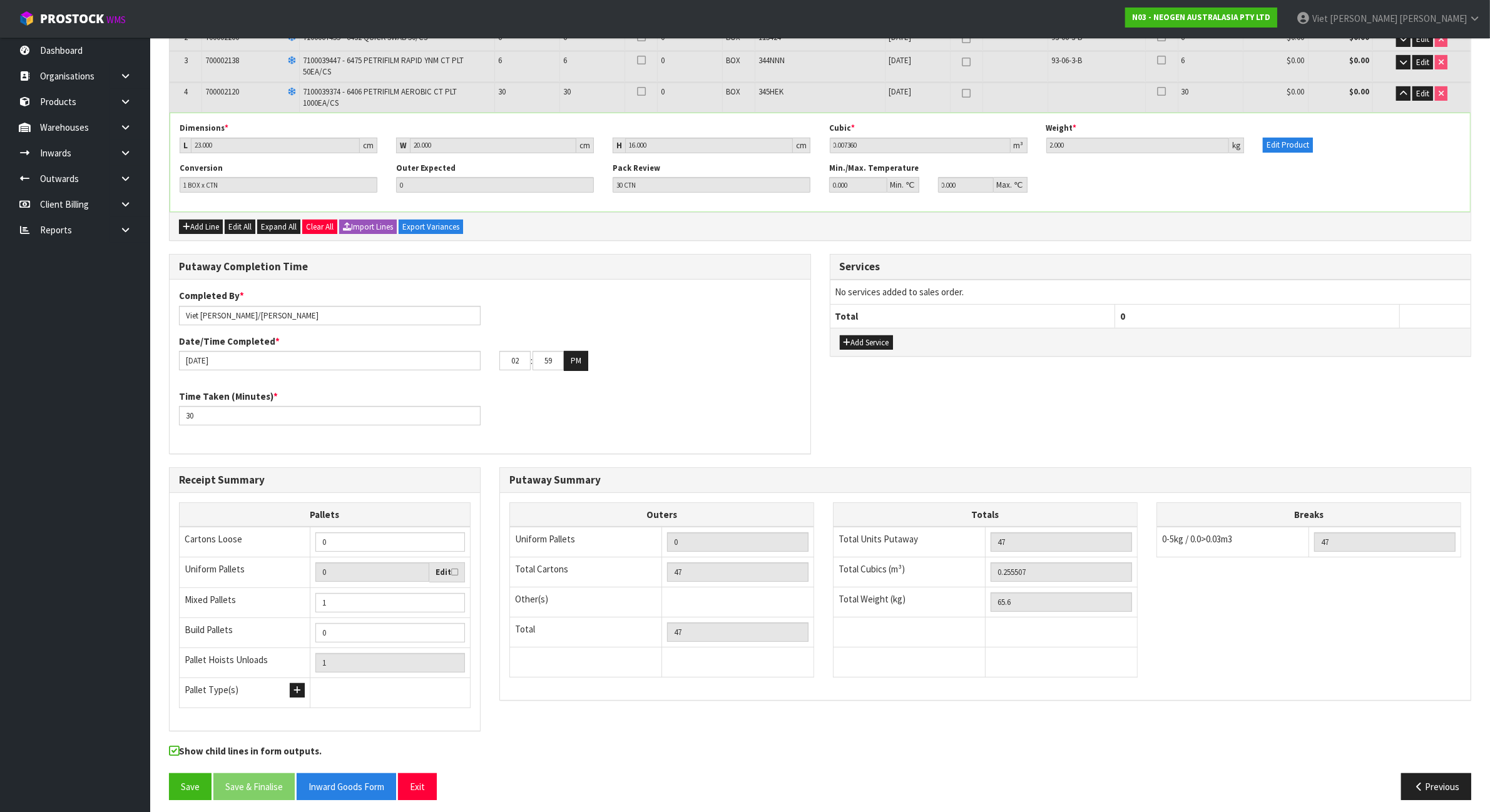
scroll to position [322, 0]
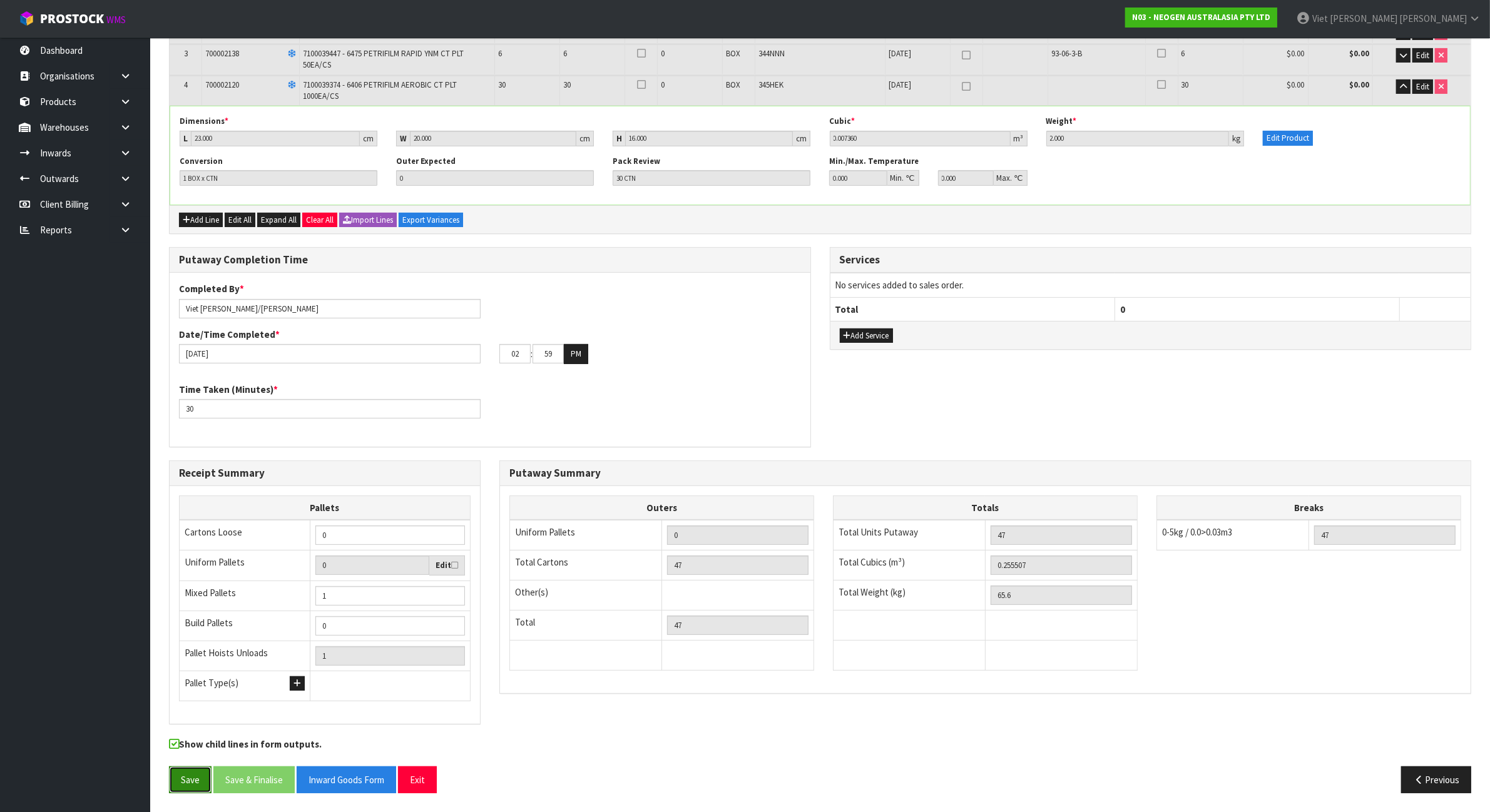
click at [179, 785] on button "Save" at bounding box center [189, 780] width 42 height 27
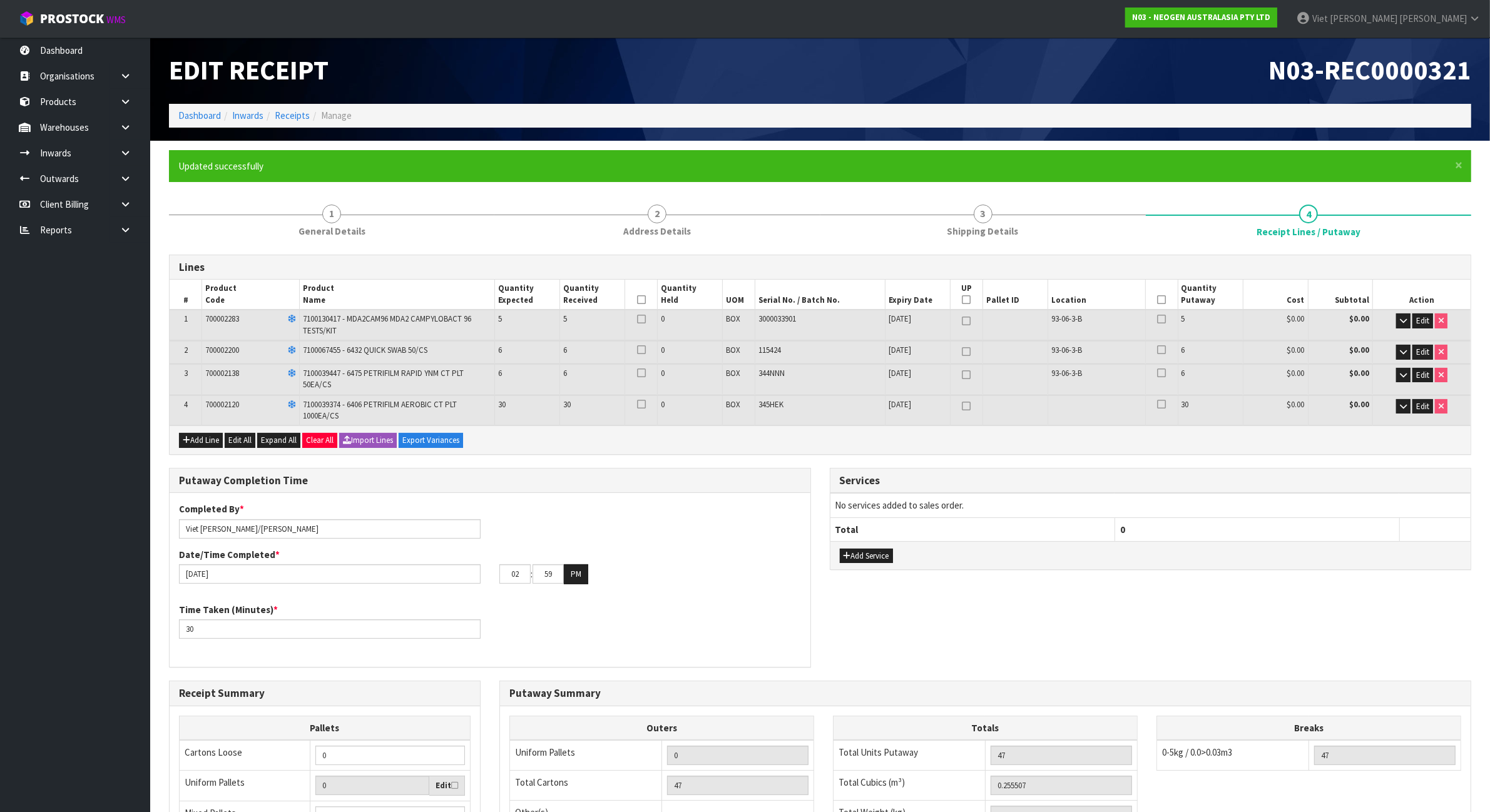
scroll to position [0, 0]
click at [646, 372] on div at bounding box center [641, 376] width 26 height 14
click at [643, 373] on icon at bounding box center [641, 373] width 9 height 1
click at [0, 0] on input "checkbox" at bounding box center [0, 0] width 0 height 0
click at [639, 404] on icon at bounding box center [641, 404] width 9 height 1
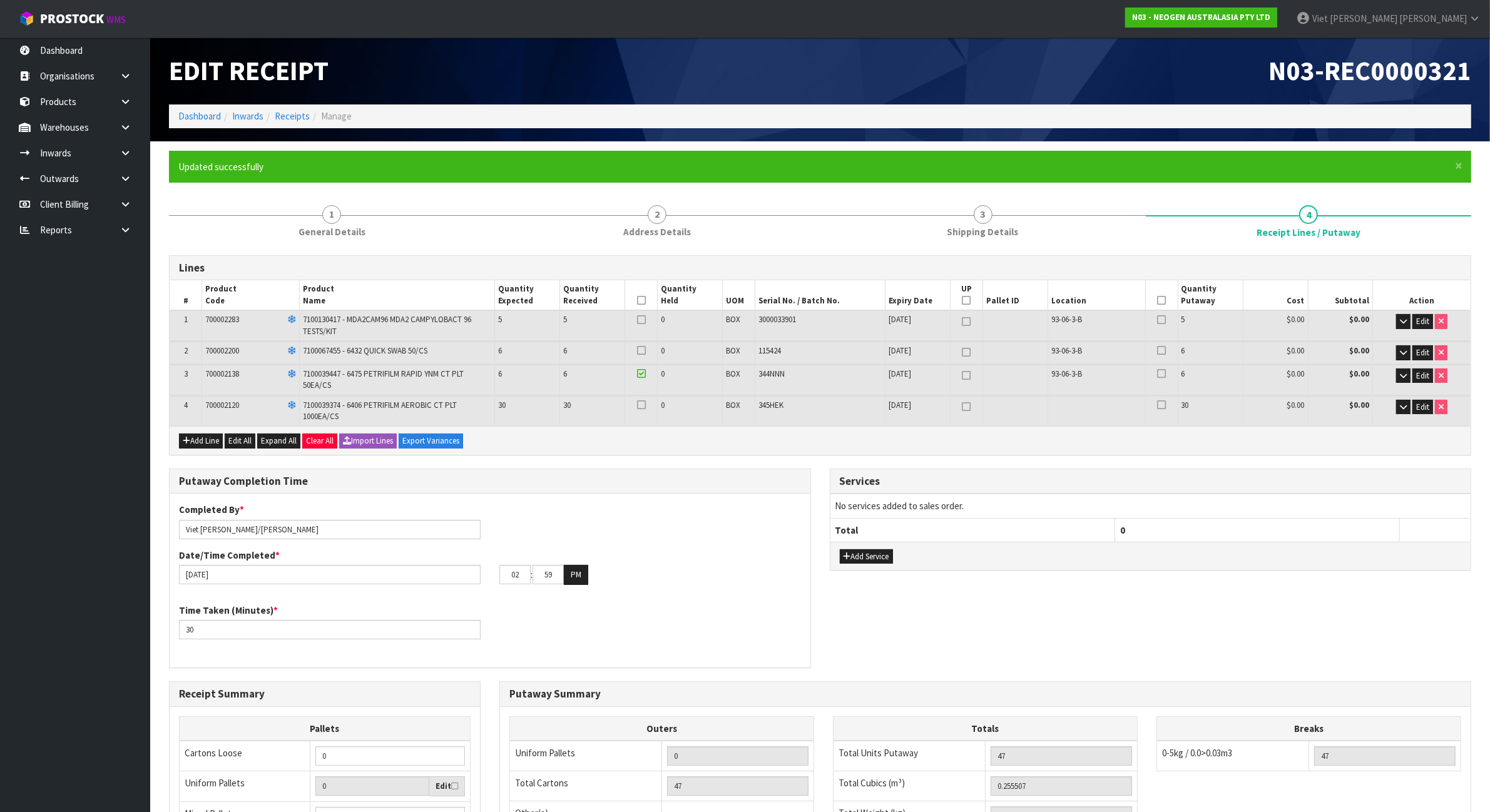
click at [0, 0] on input "checkbox" at bounding box center [0, 0] width 0 height 0
click at [1397, 376] on button "button" at bounding box center [1403, 376] width 14 height 15
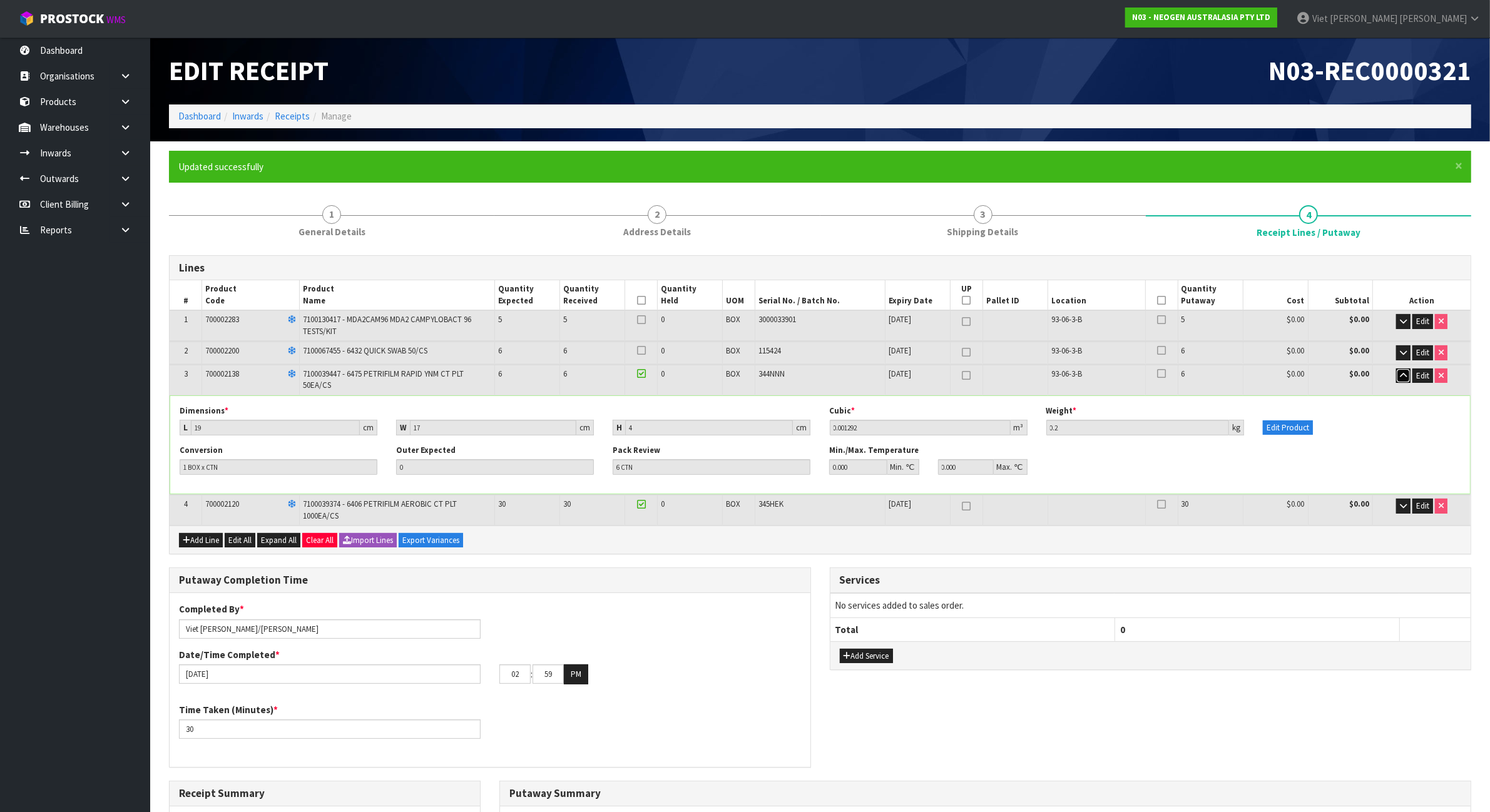
click at [1397, 376] on button "button" at bounding box center [1403, 376] width 14 height 15
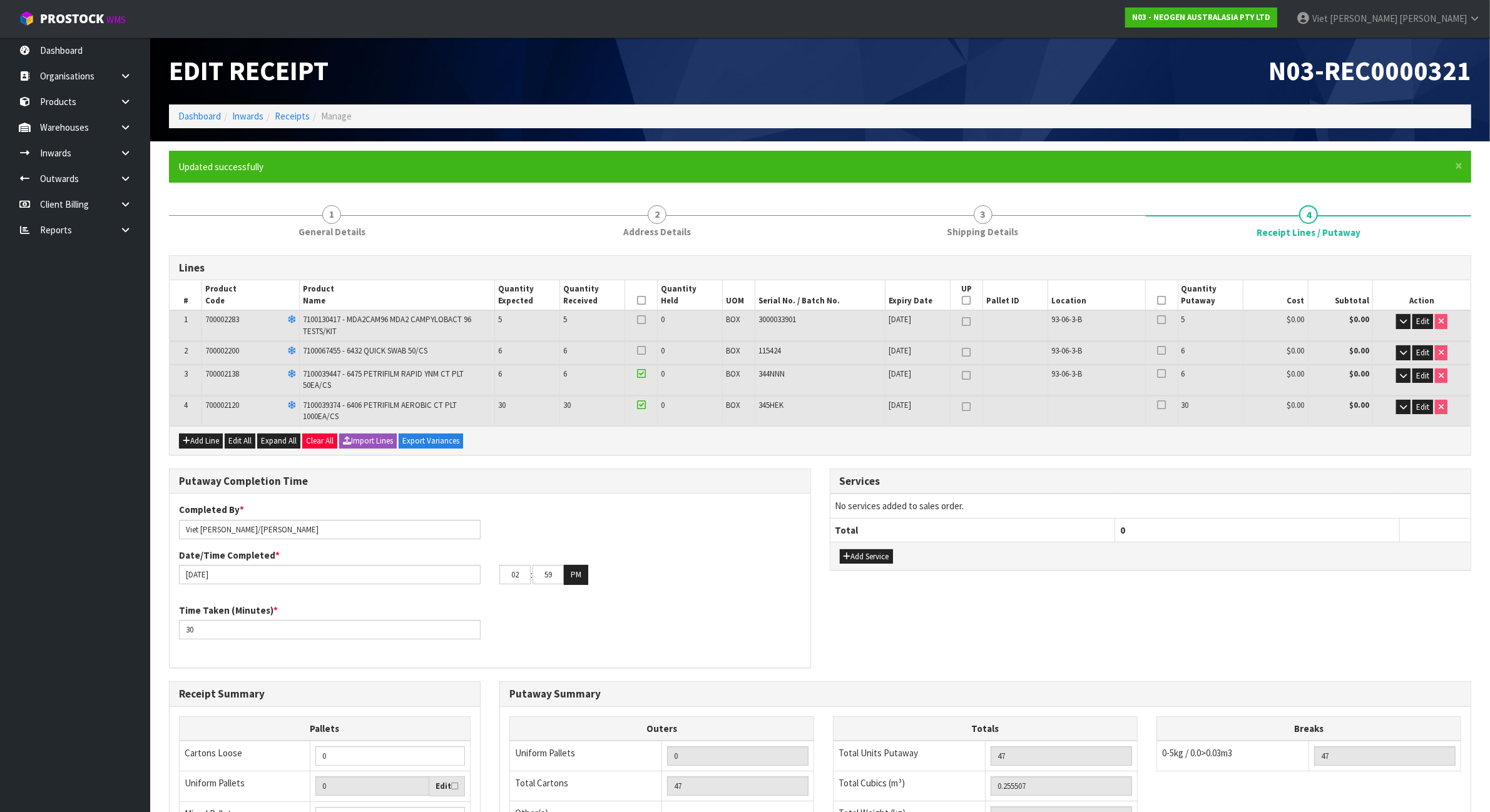
click at [639, 368] on label at bounding box center [641, 374] width 9 height 11
click at [0, 0] on input "checkbox" at bounding box center [0, 0] width 0 height 0
click at [631, 400] on div at bounding box center [641, 407] width 26 height 14
click at [634, 400] on div at bounding box center [641, 407] width 26 height 14
click at [643, 404] on icon at bounding box center [641, 404] width 9 height 1
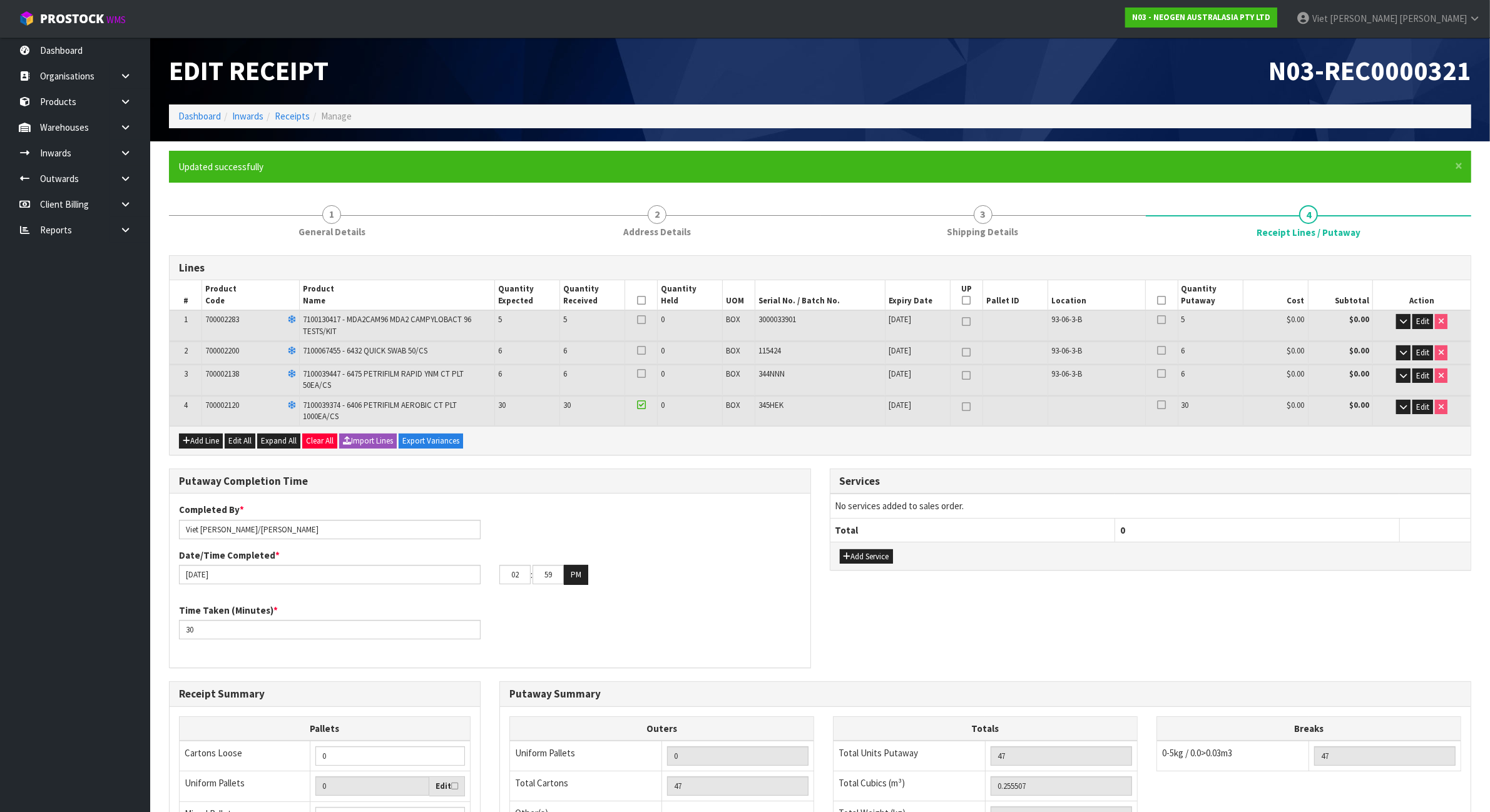
click at [0, 0] on input "checkbox" at bounding box center [0, 0] width 0 height 0
click at [1429, 404] on button "Edit" at bounding box center [1422, 407] width 21 height 15
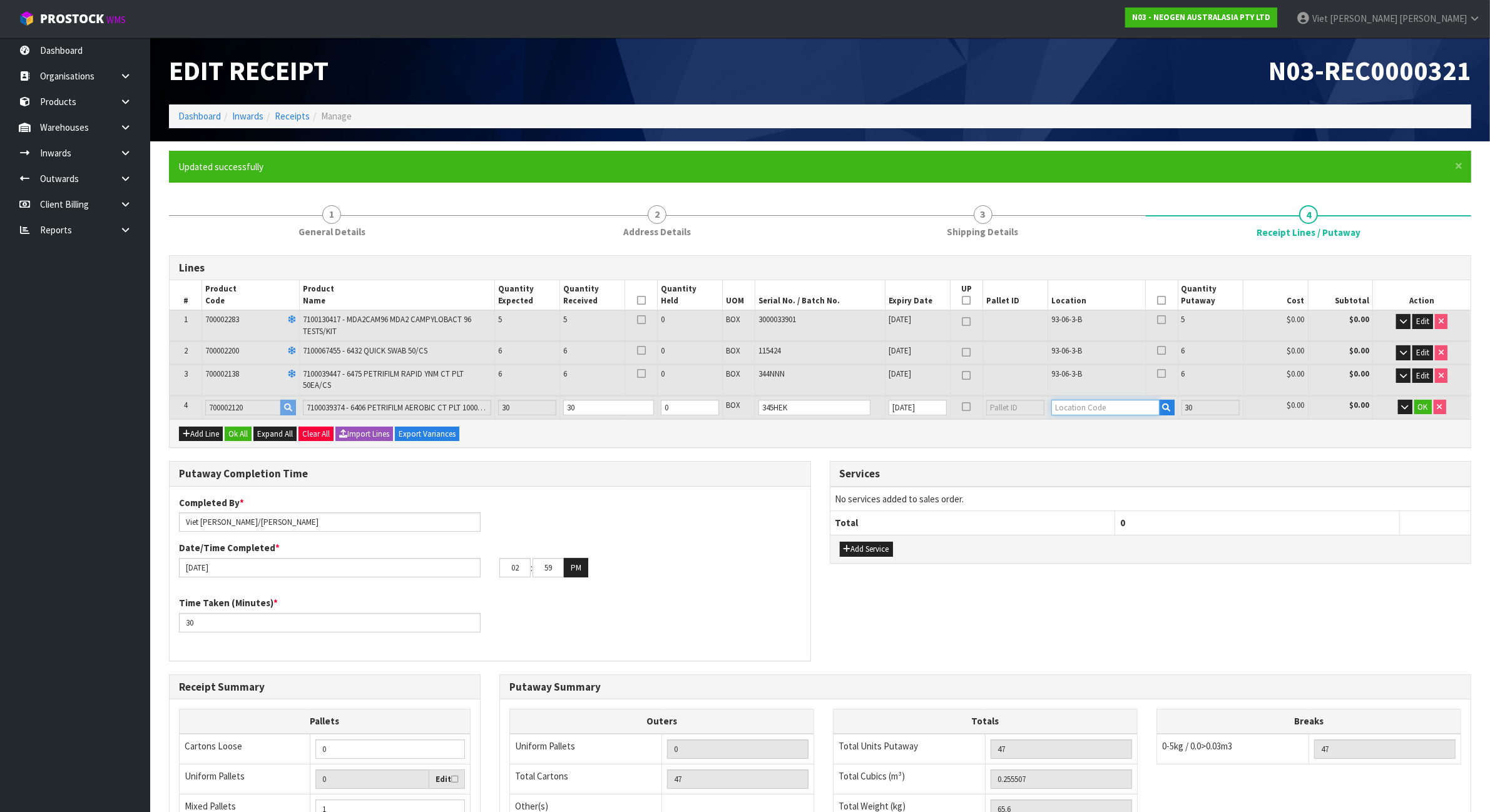
click at [1093, 401] on input "text" at bounding box center [1105, 408] width 108 height 16
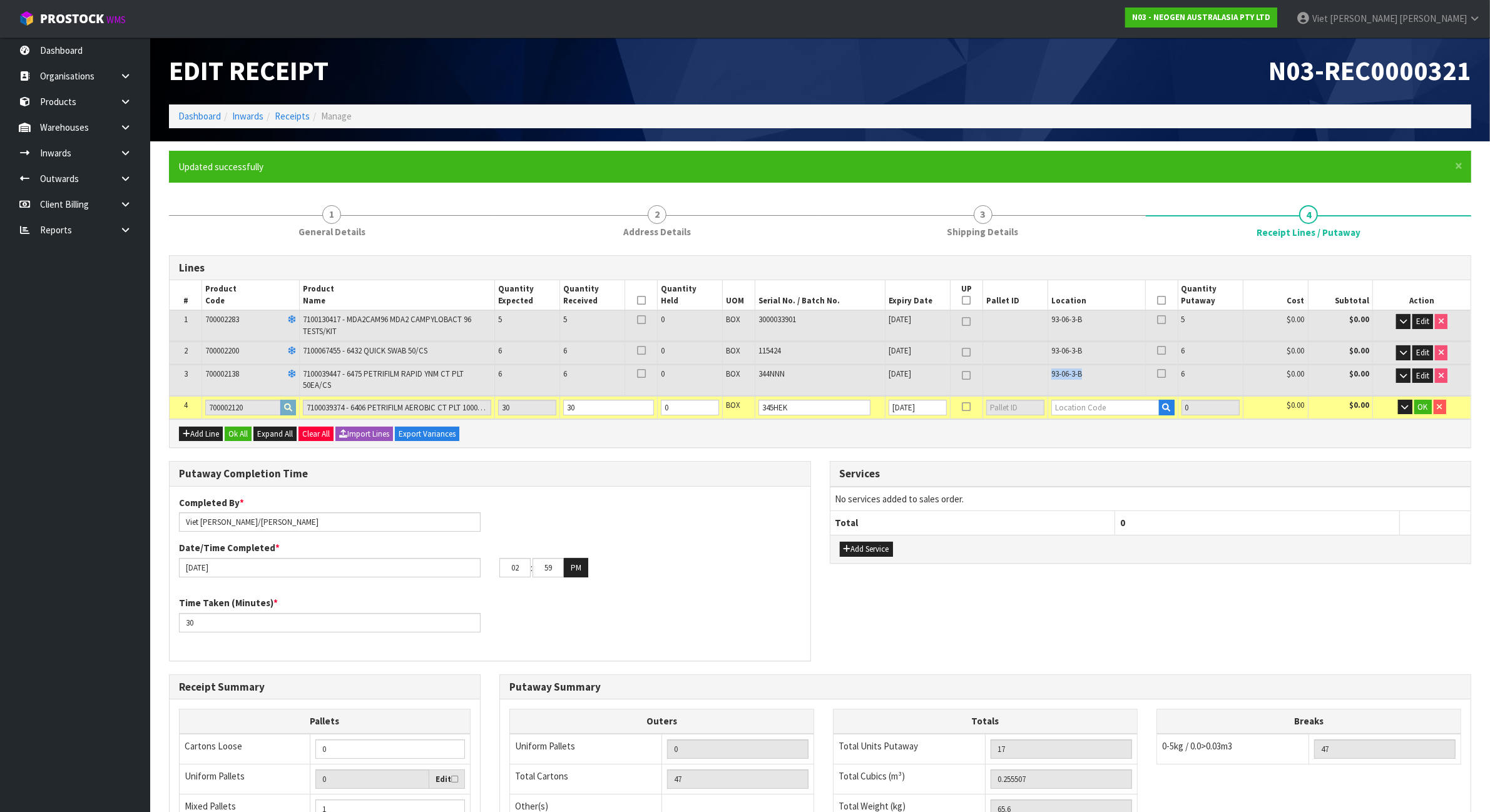
drag, startPoint x: 1090, startPoint y: 366, endPoint x: 1039, endPoint y: 372, distance: 51.4
click at [1039, 372] on tr "3 700002138 7100039447 - 6475 PETRIFILM RAPID YNM CT PLT 50EA/CS 6 6 0 BOX 344N…" at bounding box center [819, 380] width 1301 height 30
copy tr "93-06-3-B"
click at [1121, 413] on input "text" at bounding box center [1105, 408] width 108 height 16
paste input "93-06-3-B"
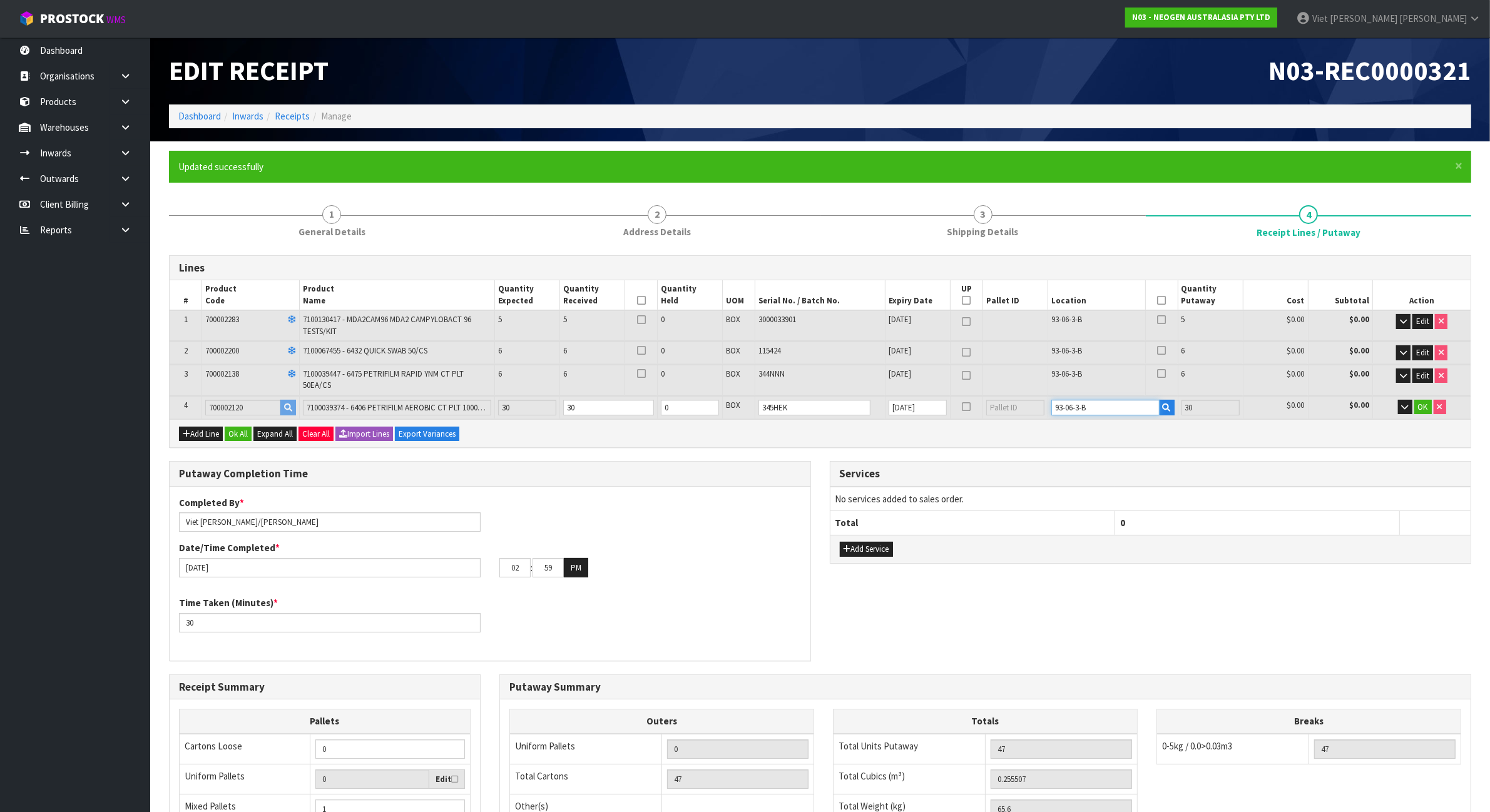
click at [1066, 405] on input "93-06-3-B" at bounding box center [1105, 408] width 108 height 16
click at [1078, 408] on input "93-06-3-B" at bounding box center [1105, 408] width 108 height 16
click at [1080, 408] on input "93-06-3-B" at bounding box center [1105, 408] width 108 height 16
click at [1072, 408] on input "93-06-3-B" at bounding box center [1105, 408] width 108 height 16
click at [1420, 400] on button "OK" at bounding box center [1423, 407] width 18 height 15
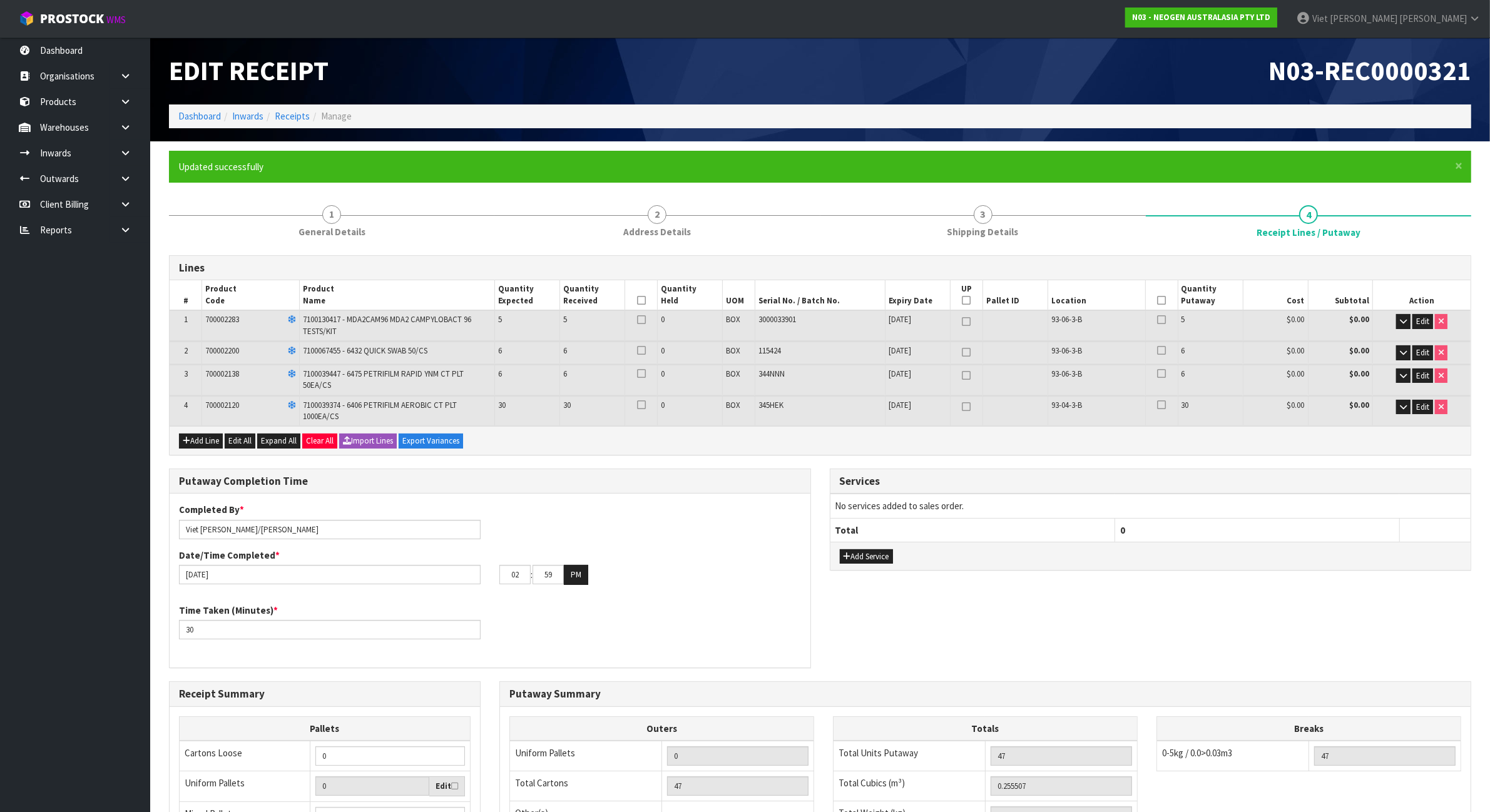
click at [1241, 443] on div "Add Line Edit All Expand All Clear All Import Lines Export Variances" at bounding box center [819, 440] width 1301 height 28
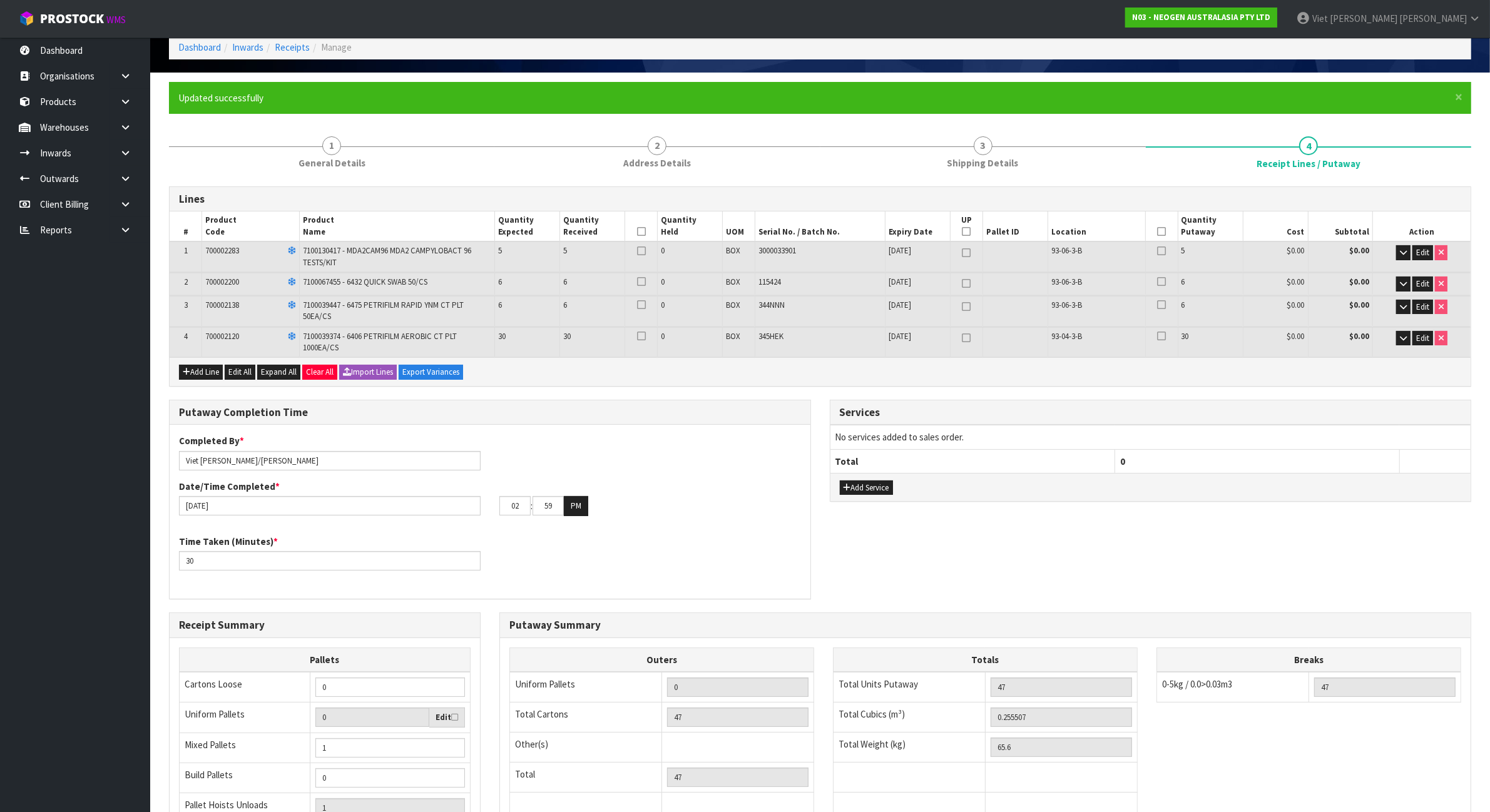
scroll to position [222, 0]
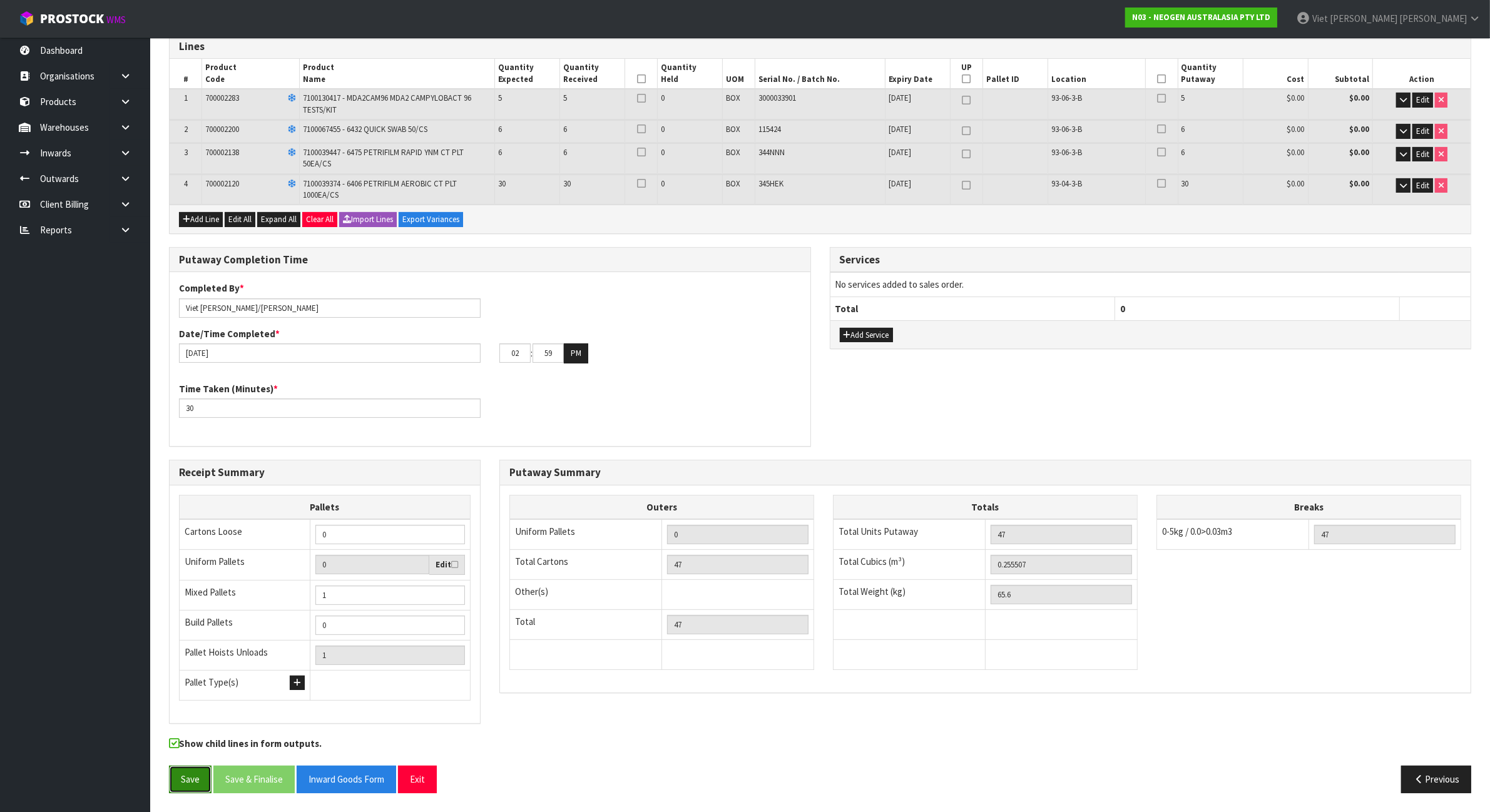
click at [193, 788] on button "Save" at bounding box center [189, 779] width 42 height 27
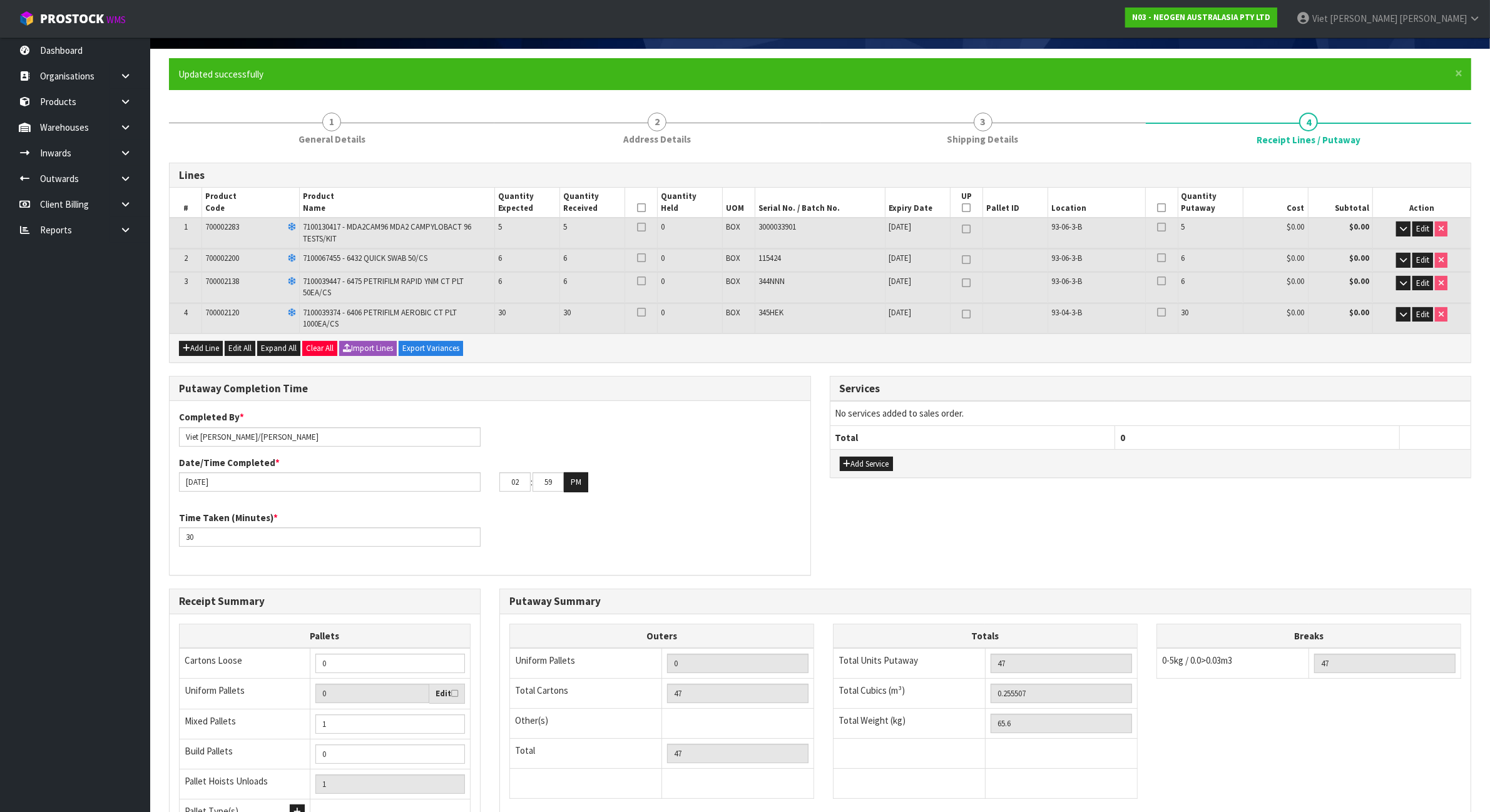
scroll to position [66, 0]
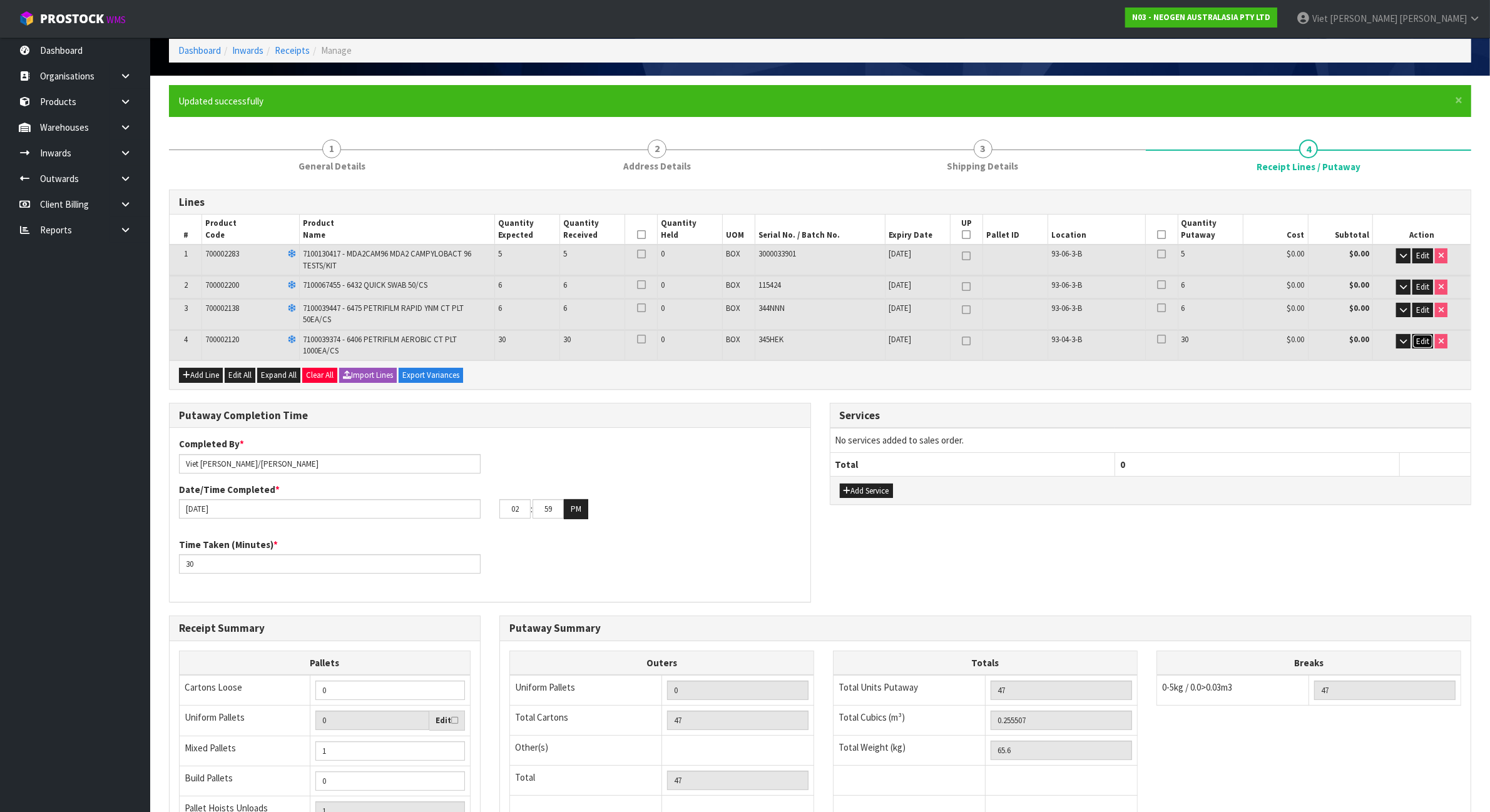
click at [1418, 342] on span "Edit" at bounding box center [1422, 340] width 13 height 10
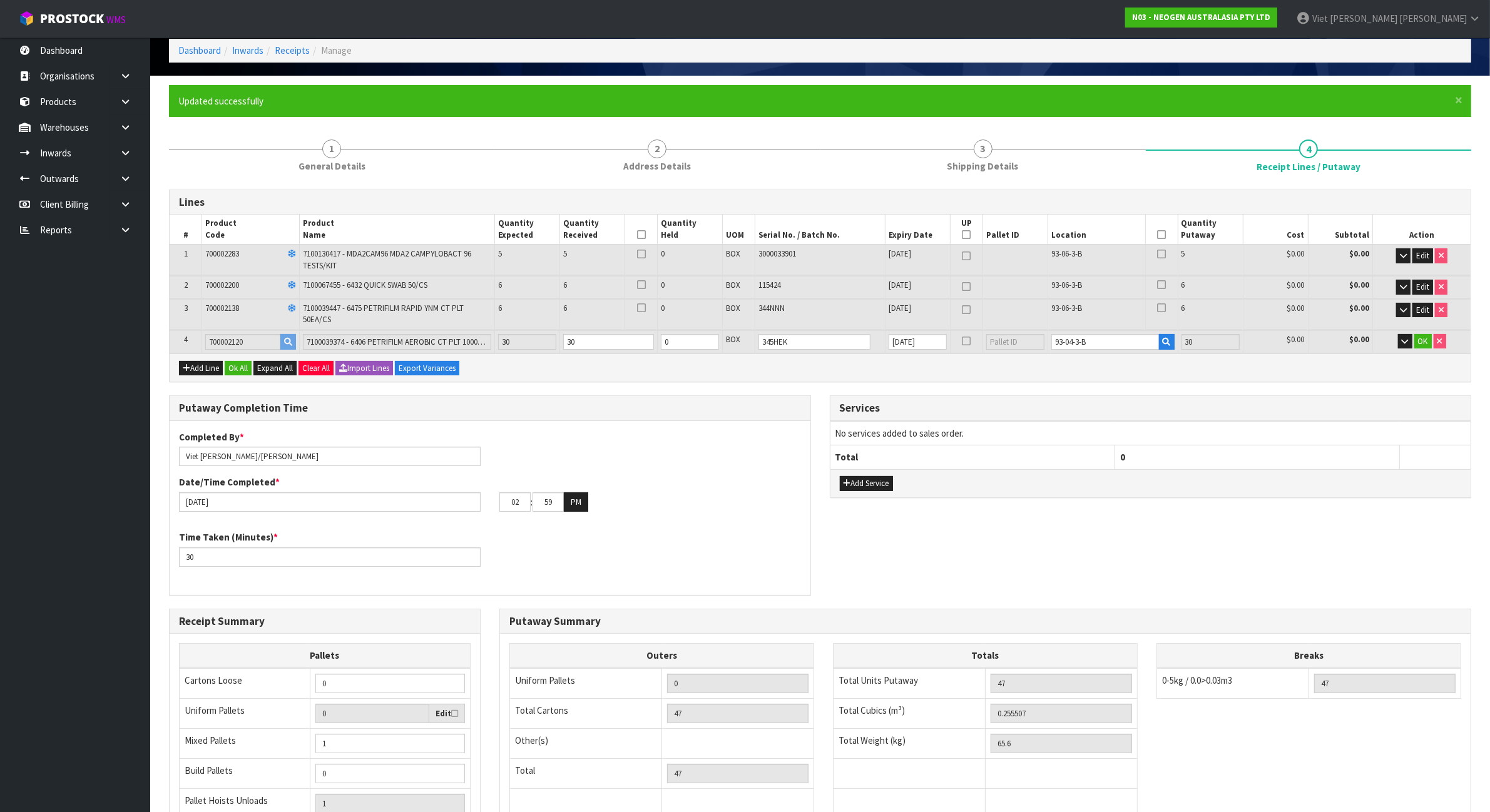
drag, startPoint x: 639, startPoint y: 531, endPoint x: 661, endPoint y: 535, distance: 22.4
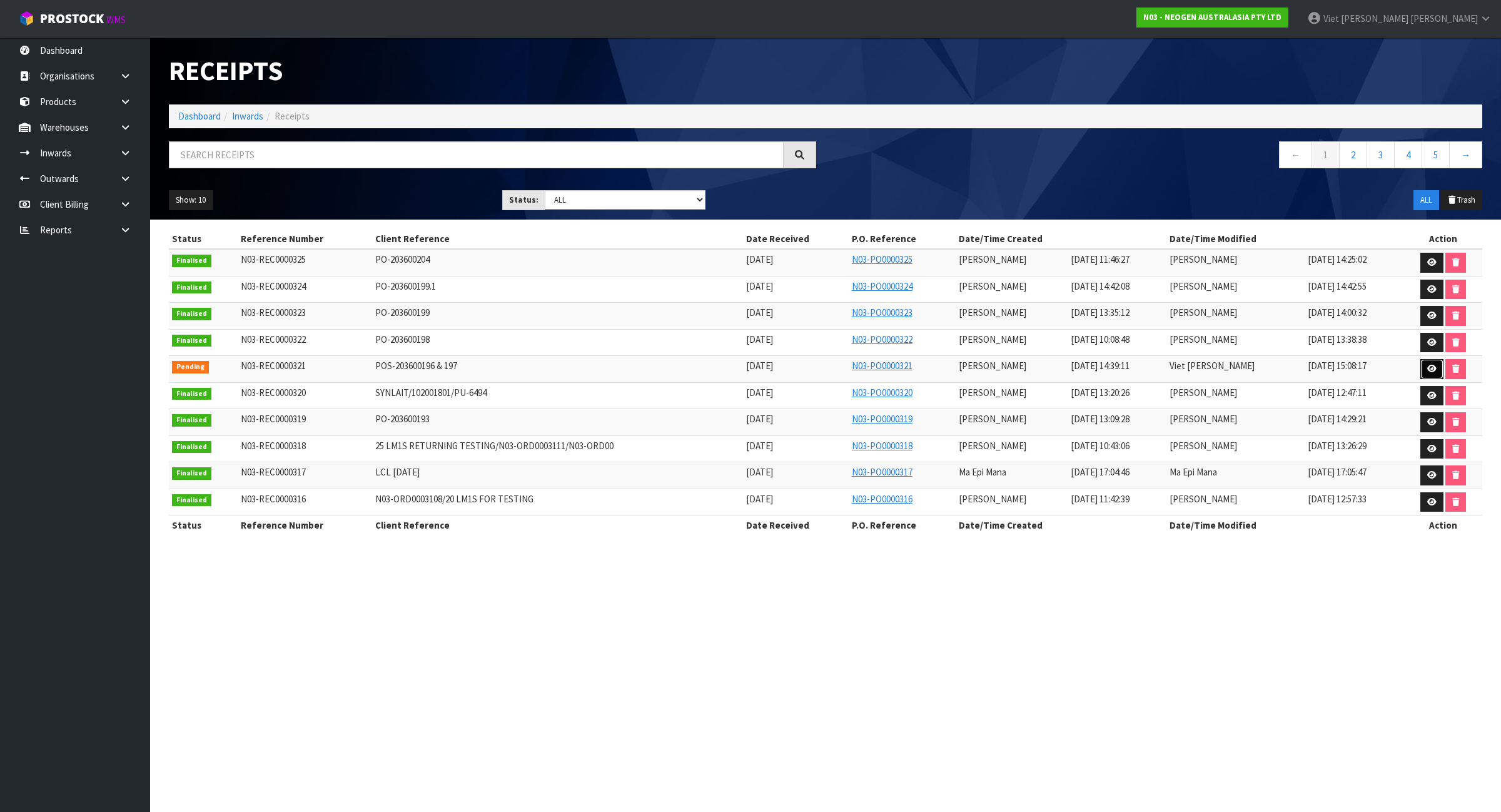
click at [1433, 367] on icon at bounding box center [1432, 368] width 10 height 8
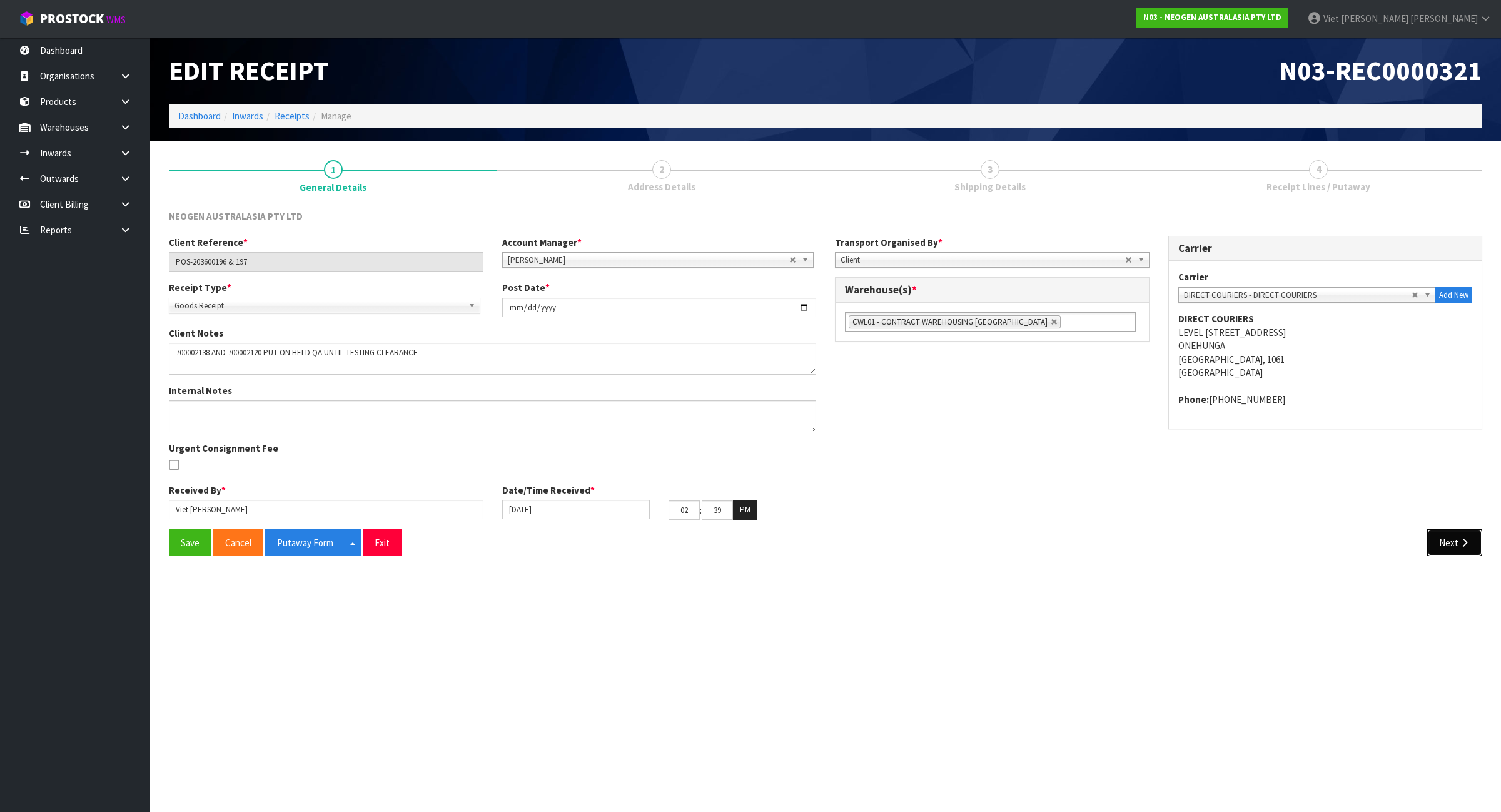
click at [1443, 543] on button "Next" at bounding box center [1455, 543] width 55 height 27
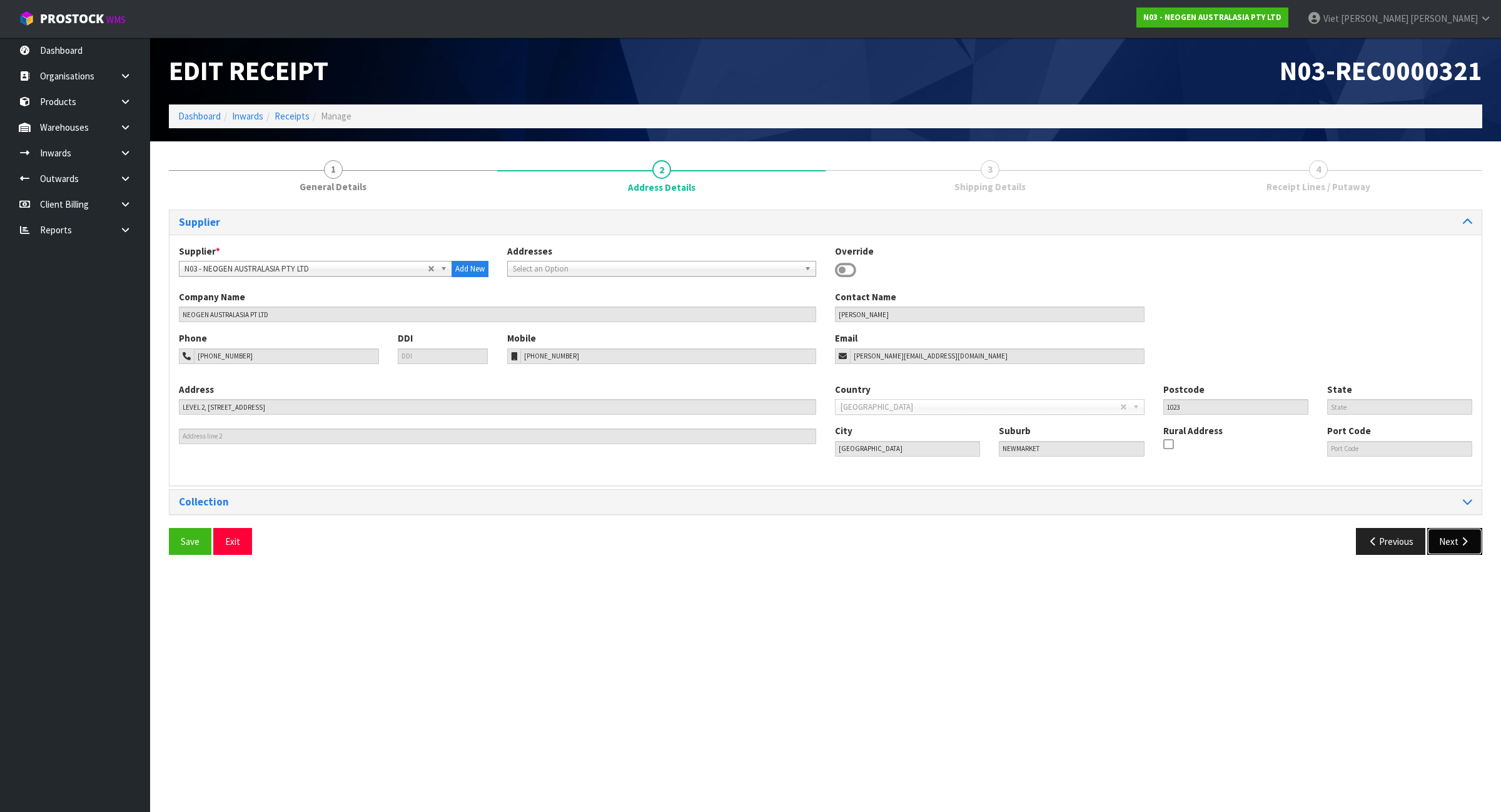
click at [1443, 543] on button "Next" at bounding box center [1455, 542] width 55 height 27
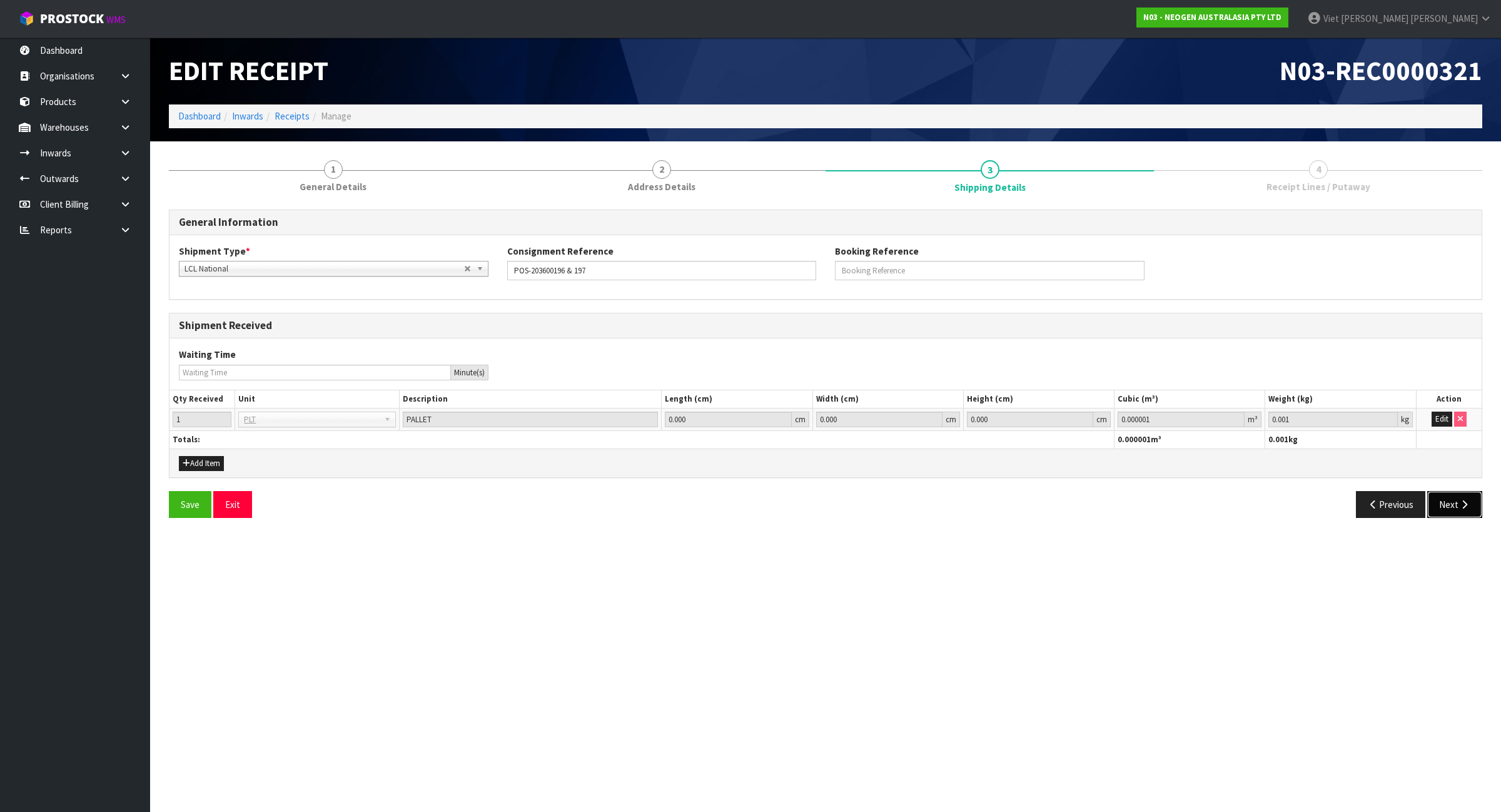
click at [1442, 511] on button "Next" at bounding box center [1455, 504] width 55 height 27
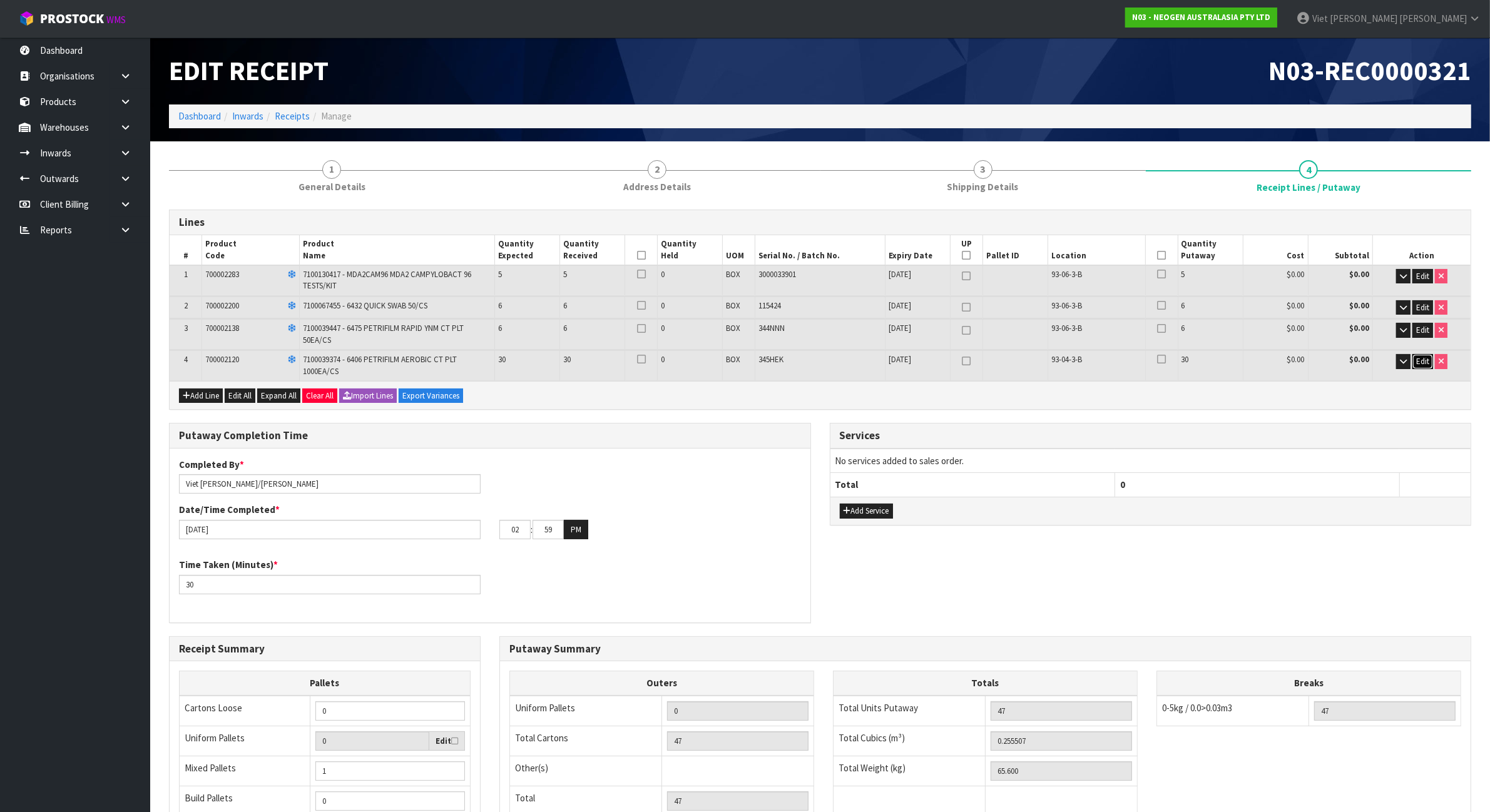
click at [1424, 358] on span "Edit" at bounding box center [1422, 360] width 13 height 10
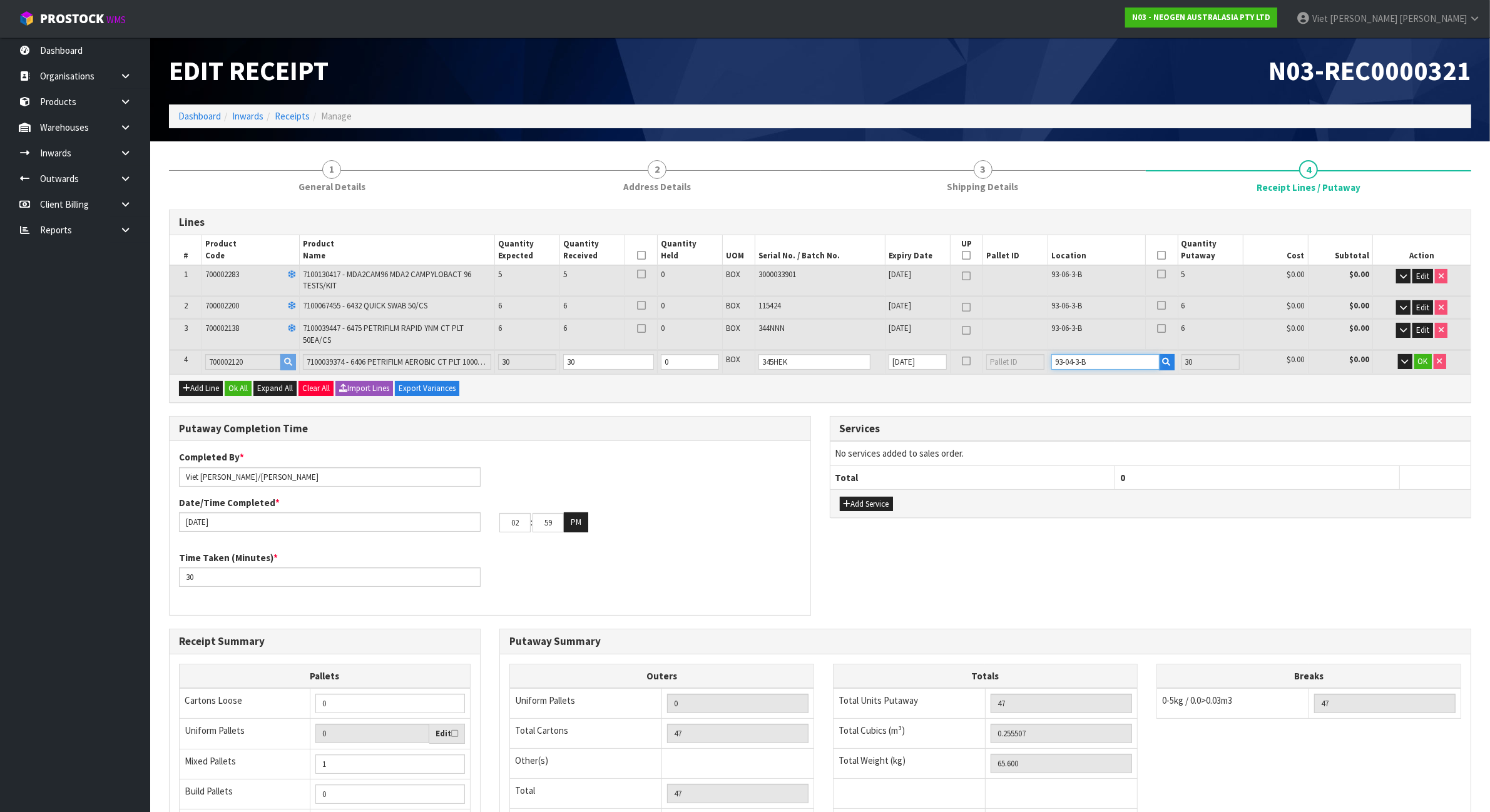
click at [1084, 361] on input "93-04-3-B" at bounding box center [1105, 362] width 108 height 16
click at [1064, 363] on input "93-04-3-B" at bounding box center [1105, 362] width 108 height 16
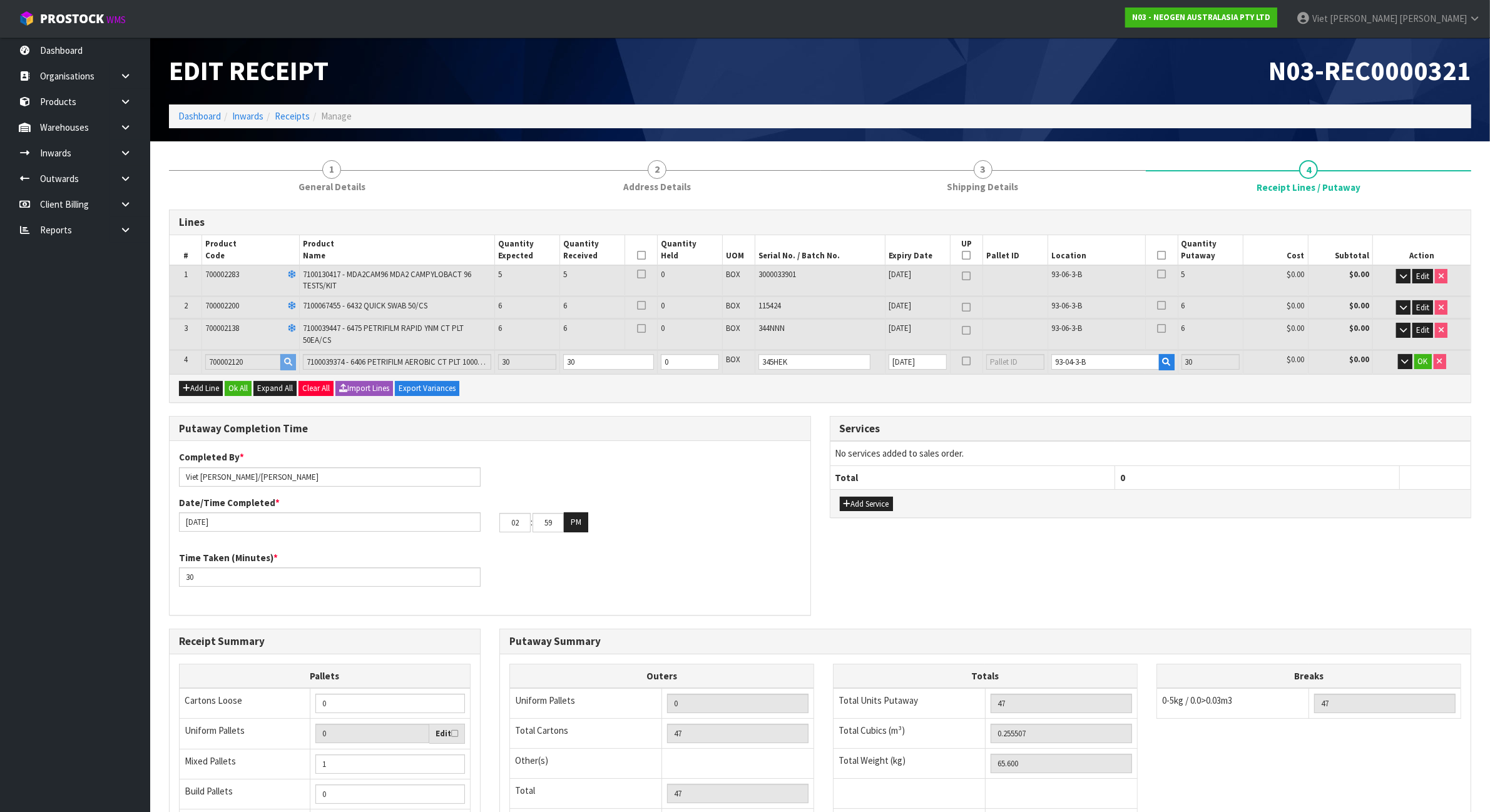
click at [1398, 376] on div "Add Line Ok All Expand All Clear All Import Lines Export Variances" at bounding box center [819, 388] width 1301 height 28
click at [1165, 364] on icon "button" at bounding box center [1166, 362] width 8 height 8
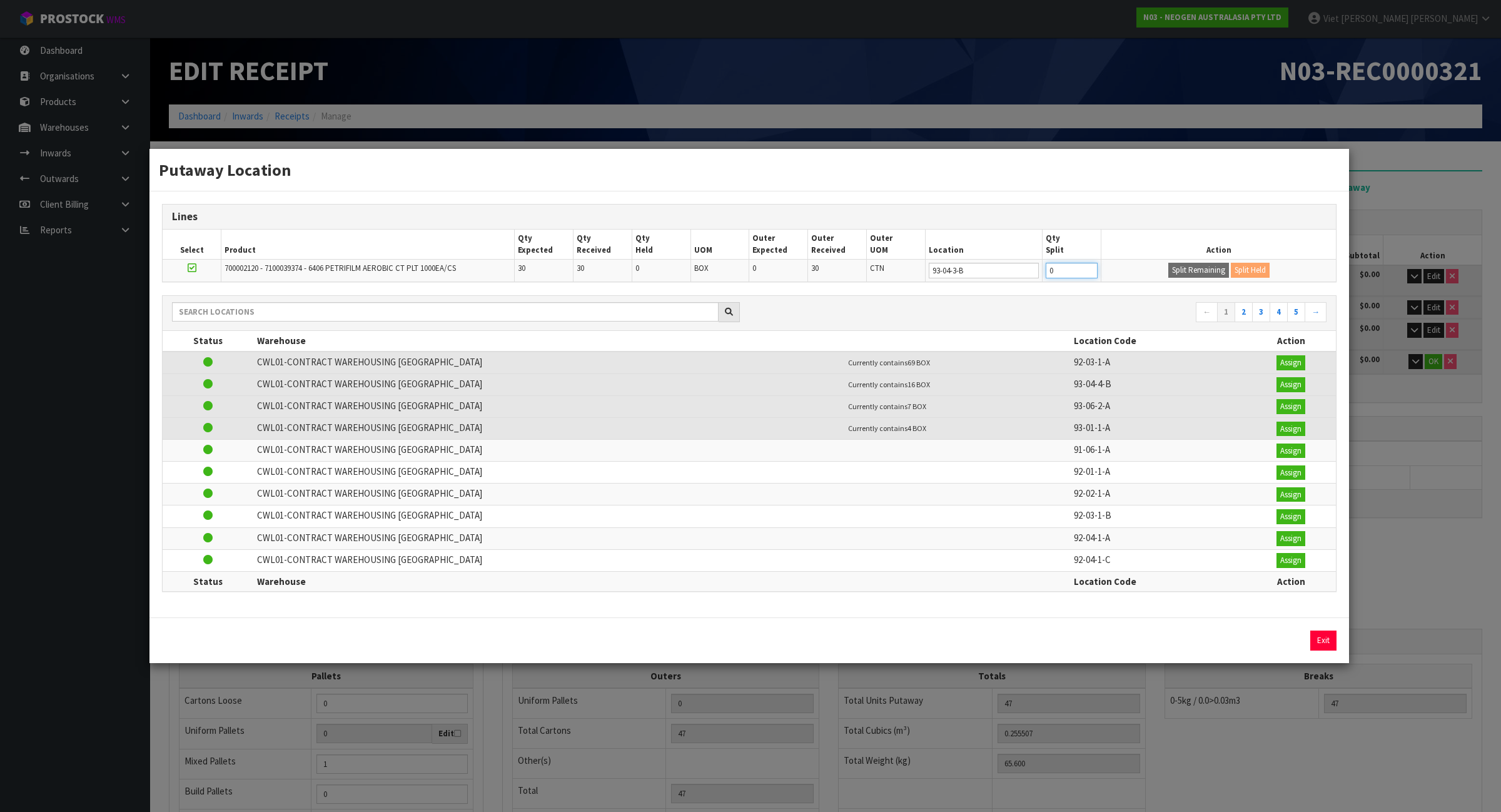
drag, startPoint x: 1061, startPoint y: 267, endPoint x: 1037, endPoint y: 277, distance: 26.0
click at [1037, 277] on tr "700002120 - 7100039374 - 6406 PETRIFILM AEROBIC CT PLT 1000EA/CS 30 30 0 BOX 0 …" at bounding box center [749, 271] width 1173 height 22
click at [1184, 268] on button "Split Remaining" at bounding box center [1199, 270] width 61 height 15
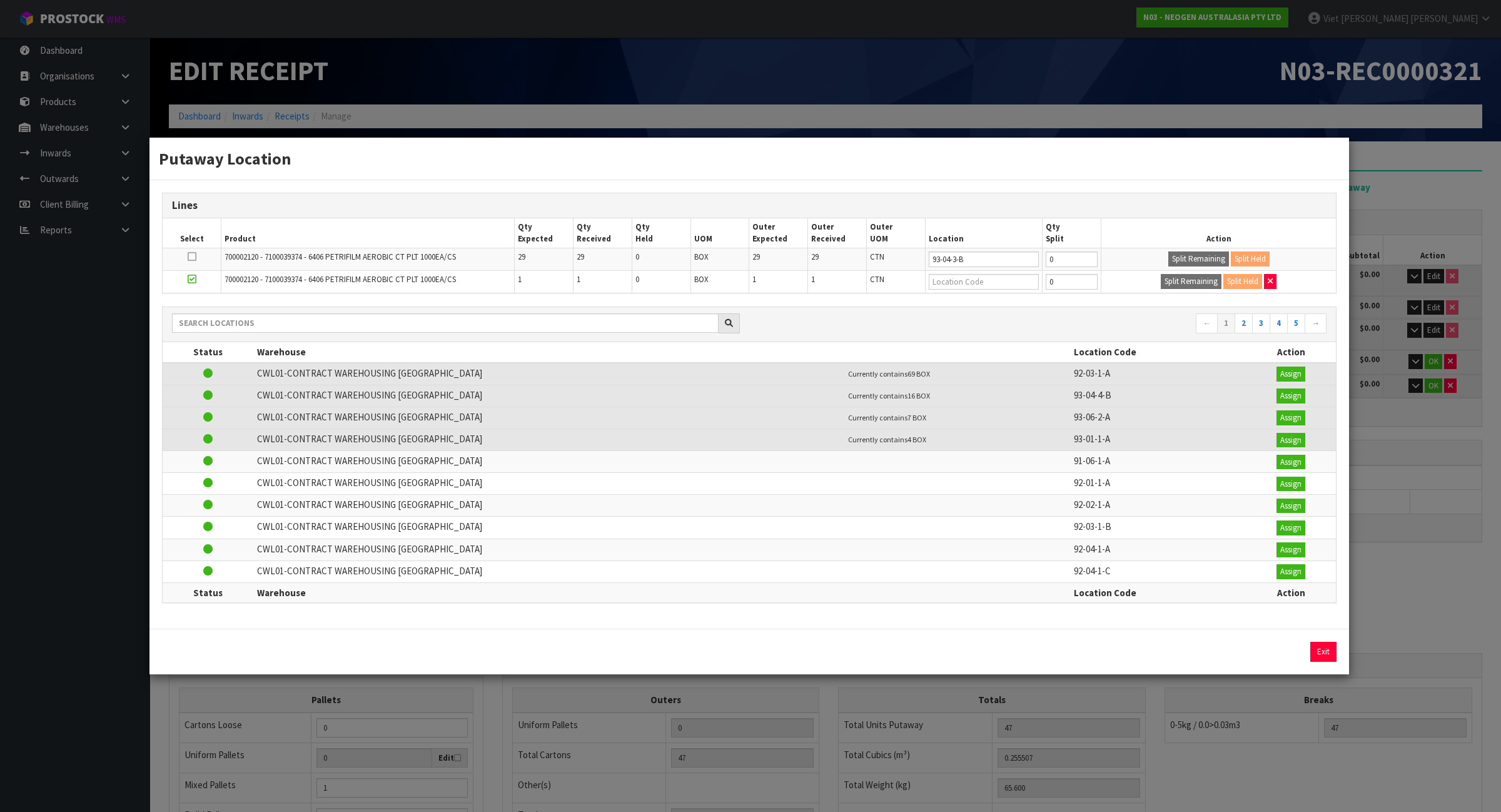
click at [1432, 444] on div "Putaway Location Lines Select Product Qty Expected Qty Received Qty Held UOM Ou…" at bounding box center [750, 406] width 1501 height 812
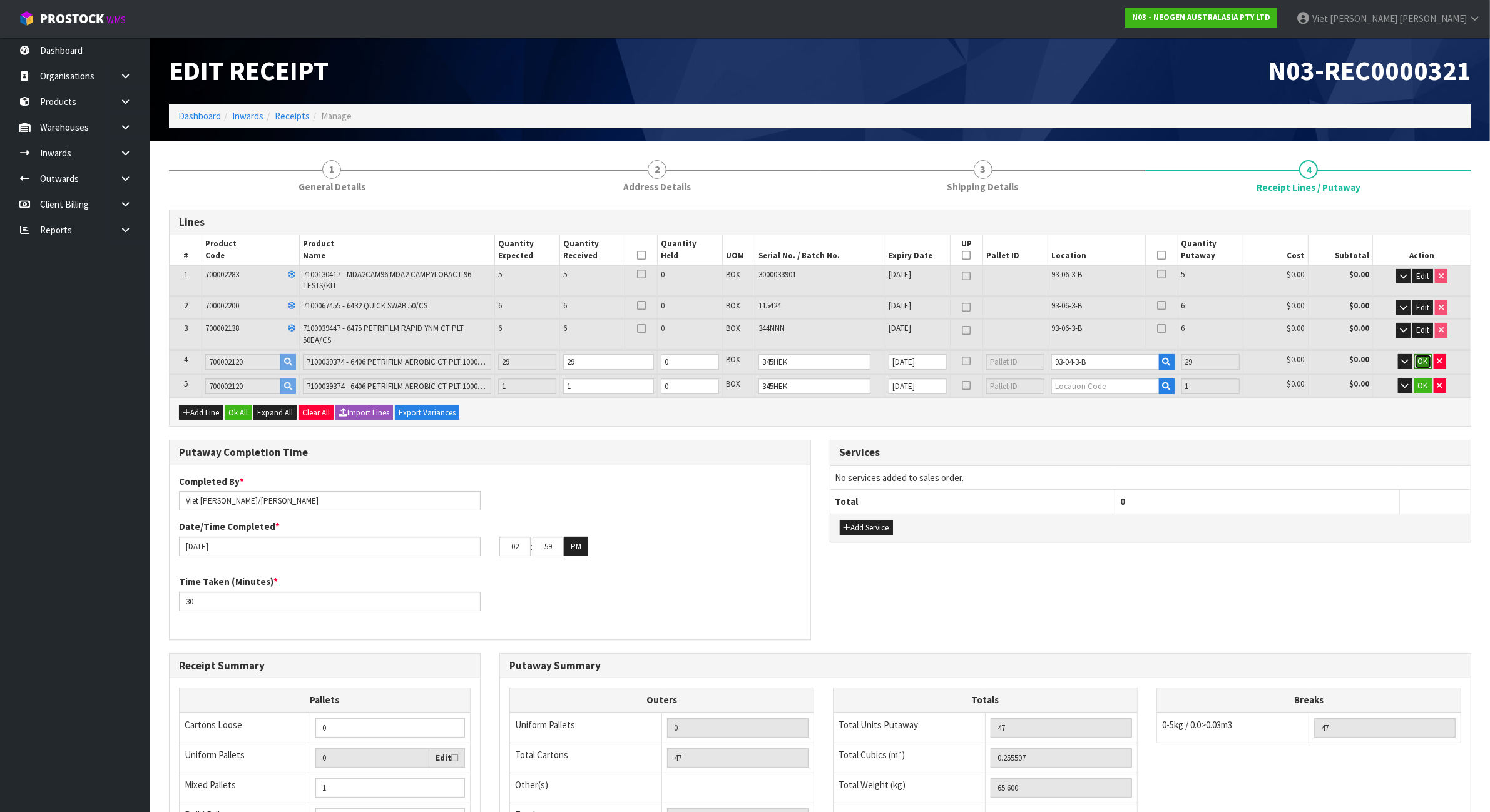
click at [1427, 357] on span "OK" at bounding box center [1423, 360] width 10 height 10
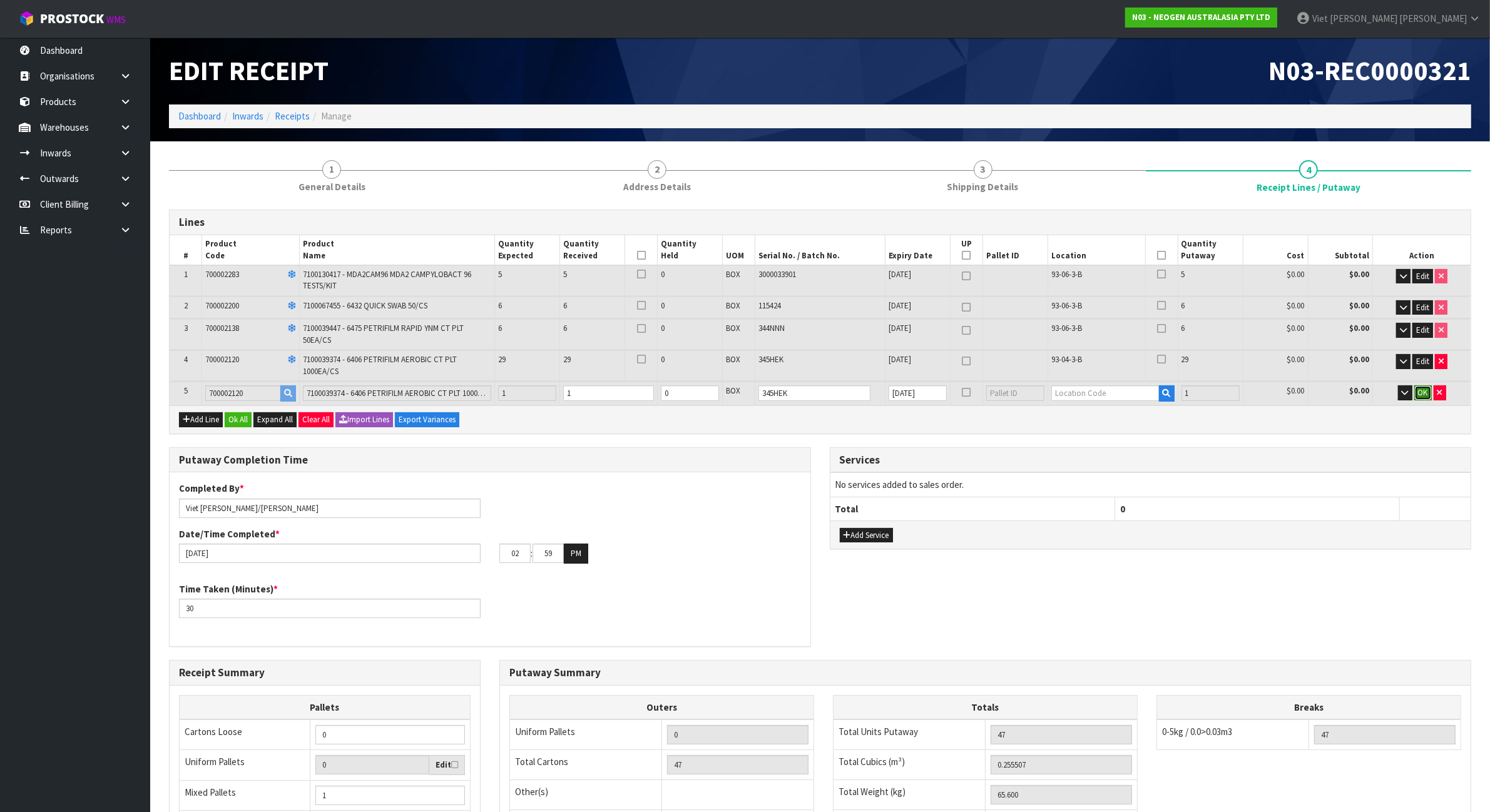
click at [1425, 387] on span "OK" at bounding box center [1423, 392] width 10 height 10
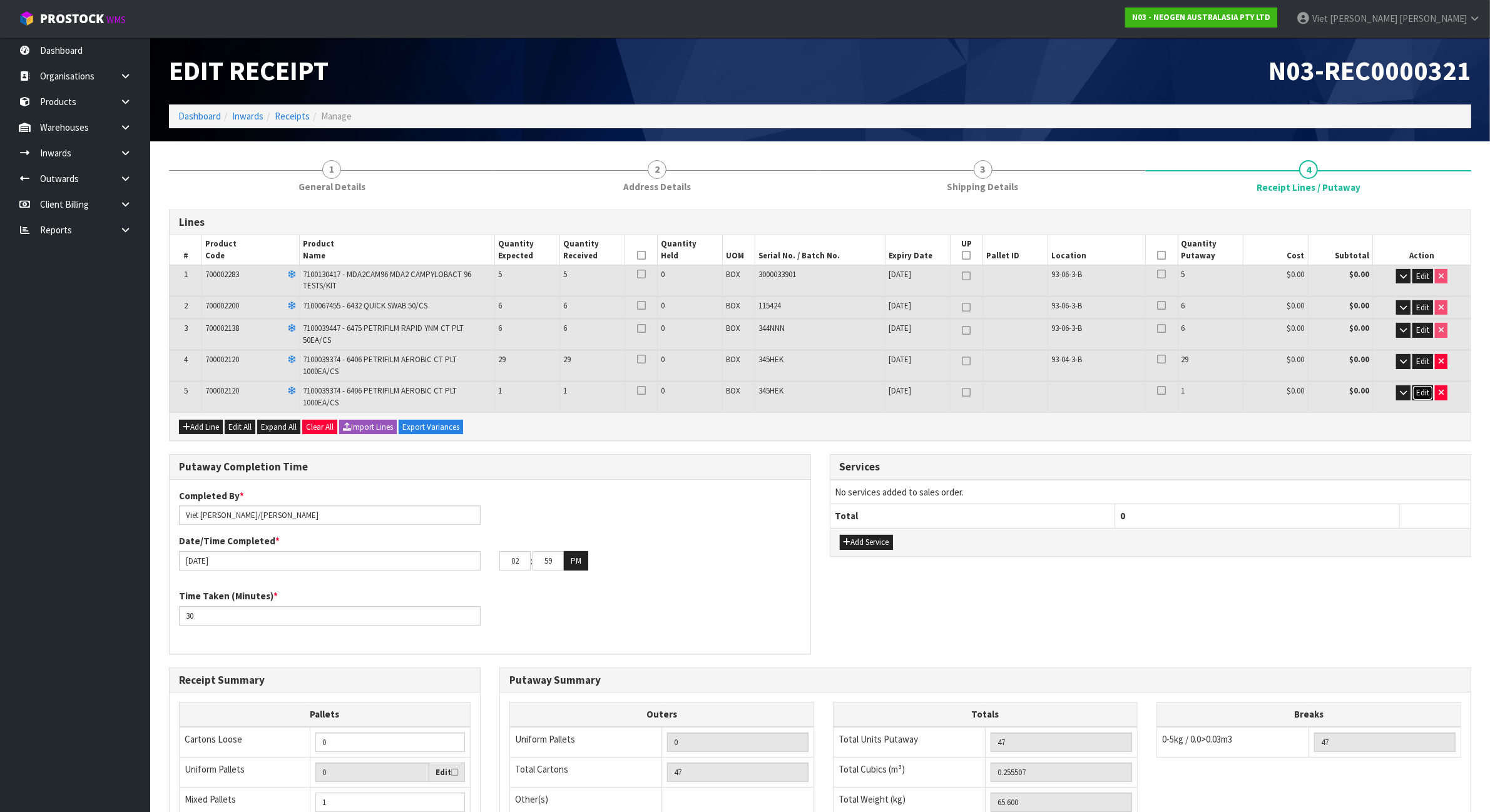
click at [1426, 387] on span "Edit" at bounding box center [1422, 392] width 13 height 10
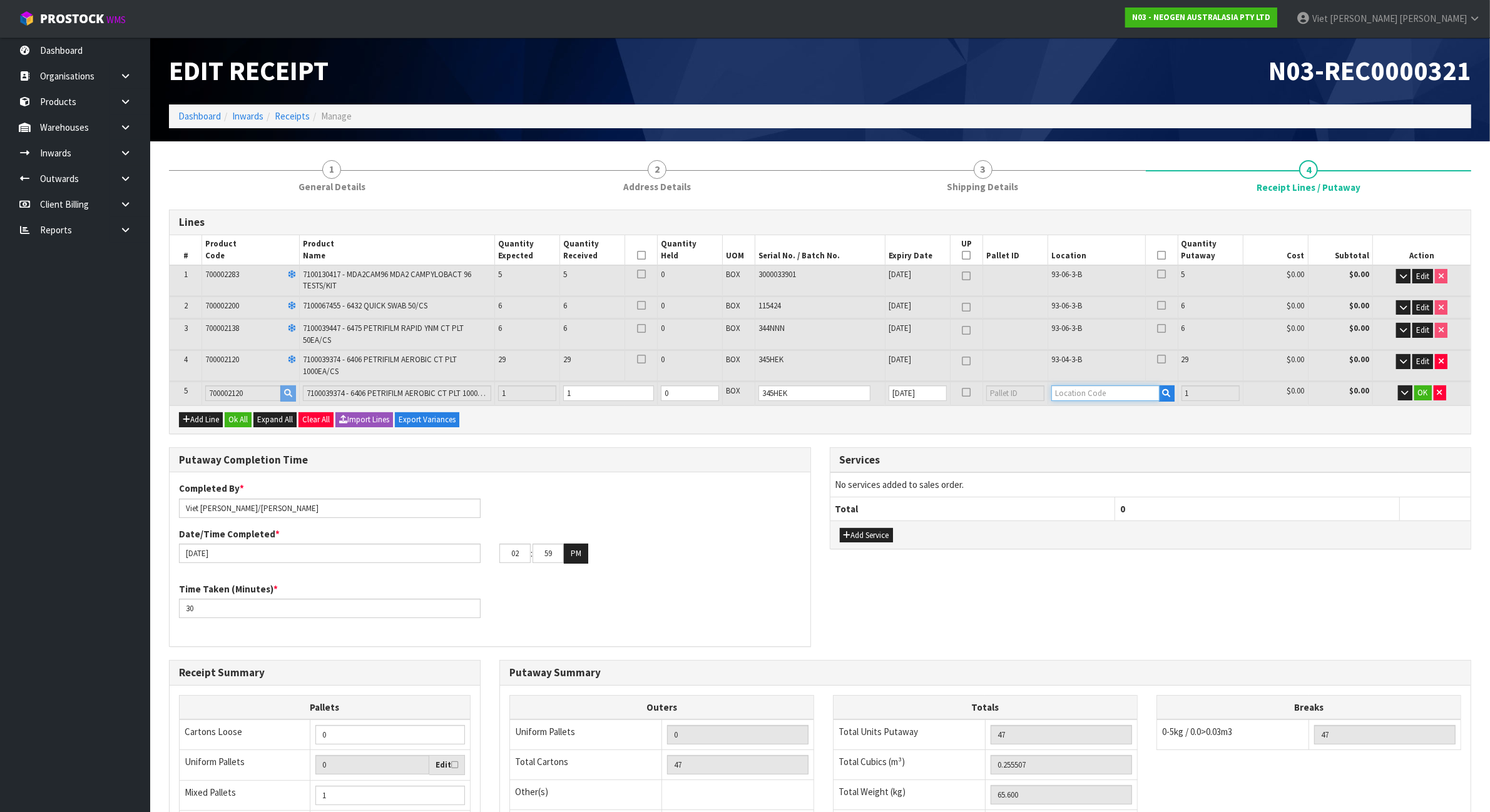
click at [1081, 398] on input "text" at bounding box center [1105, 393] width 108 height 16
click at [1431, 358] on button "Edit" at bounding box center [1422, 361] width 21 height 15
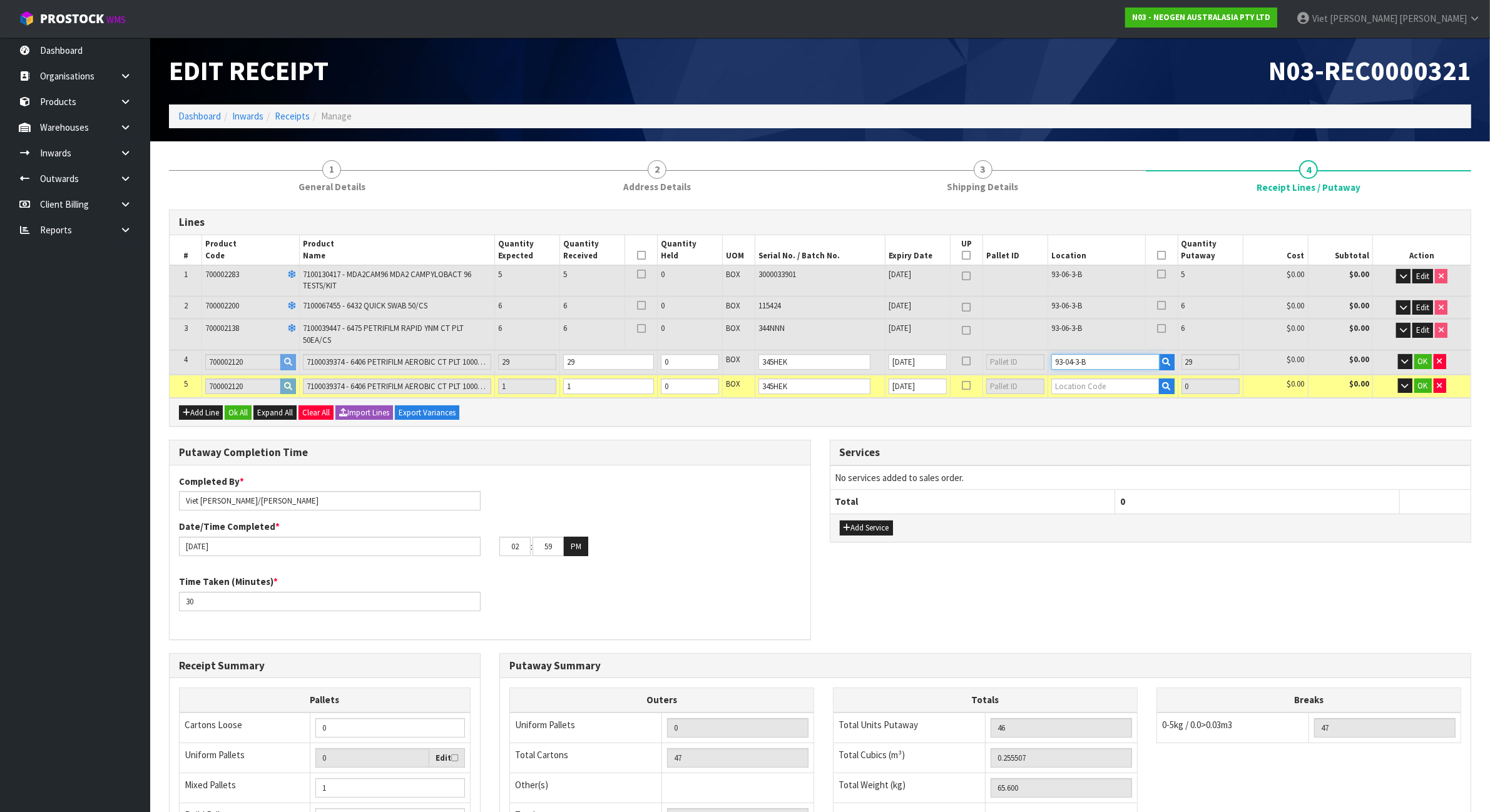
click at [1096, 357] on input "93-04-3-B" at bounding box center [1105, 362] width 108 height 16
click at [1104, 380] on input "text" at bounding box center [1105, 387] width 108 height 16
paste input "93-04-3-B"
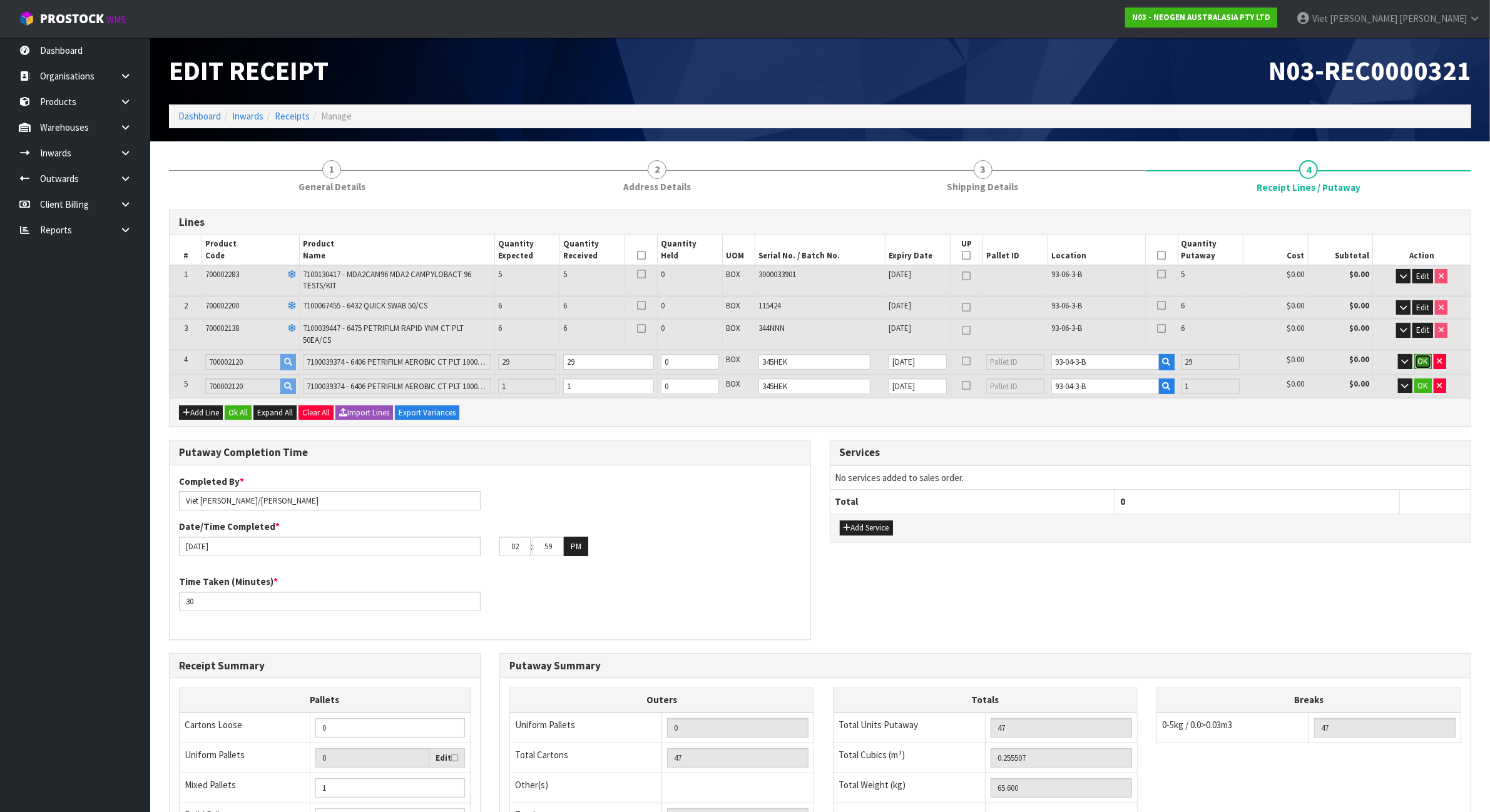
click at [1424, 357] on span "OK" at bounding box center [1423, 360] width 10 height 10
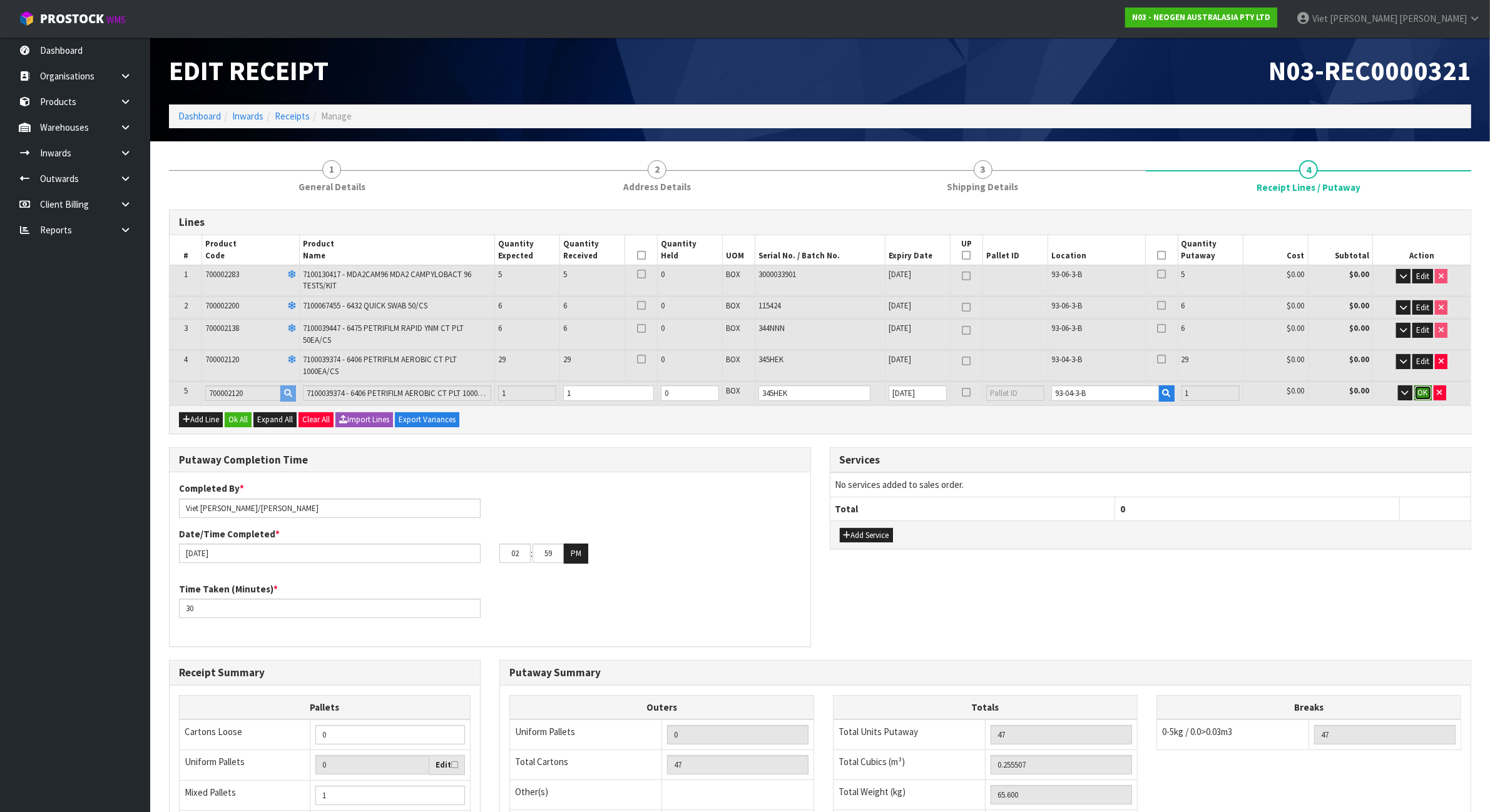
click at [1422, 388] on span "OK" at bounding box center [1423, 392] width 10 height 10
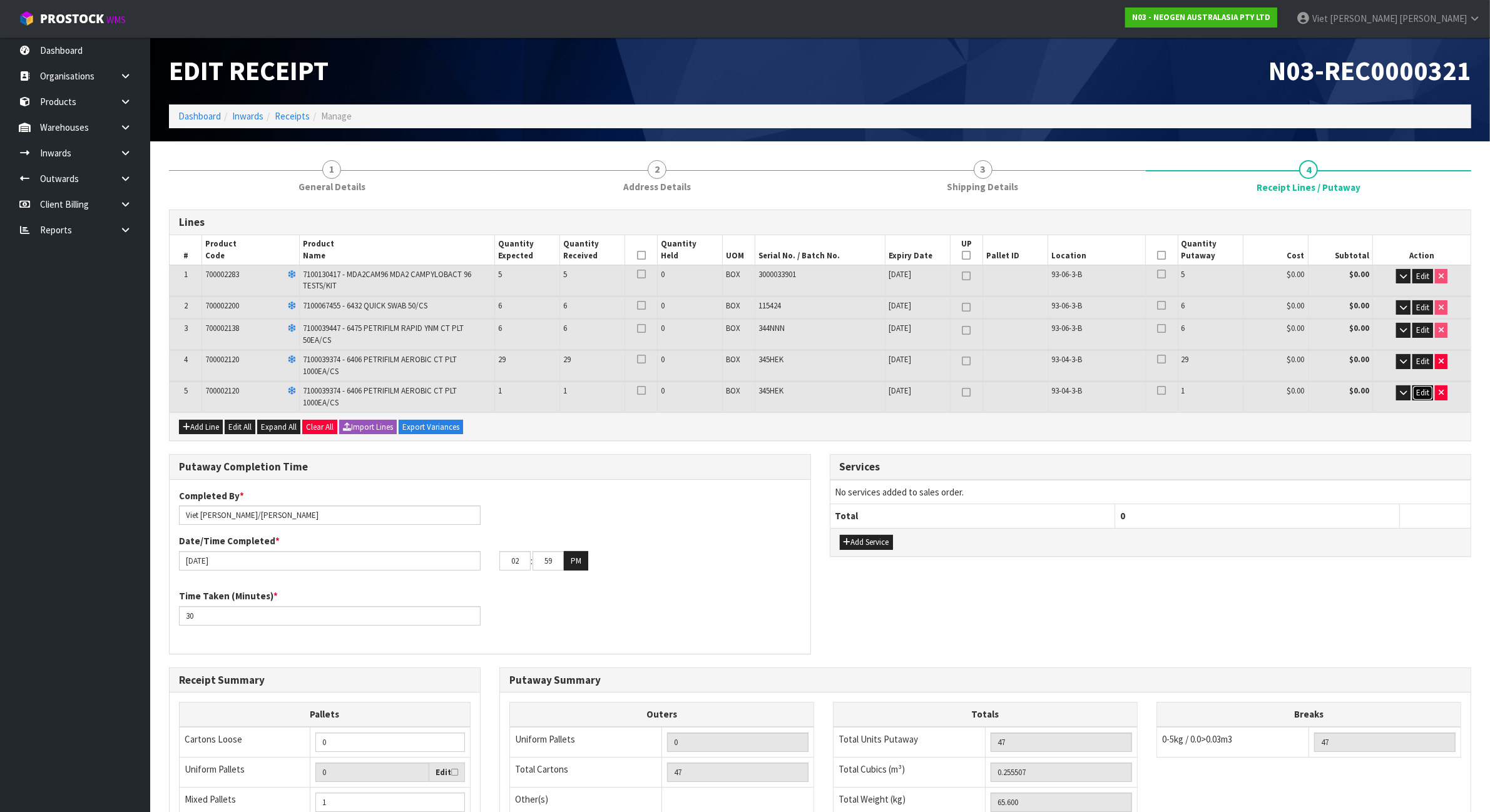
click at [1417, 390] on span "Edit" at bounding box center [1422, 392] width 13 height 10
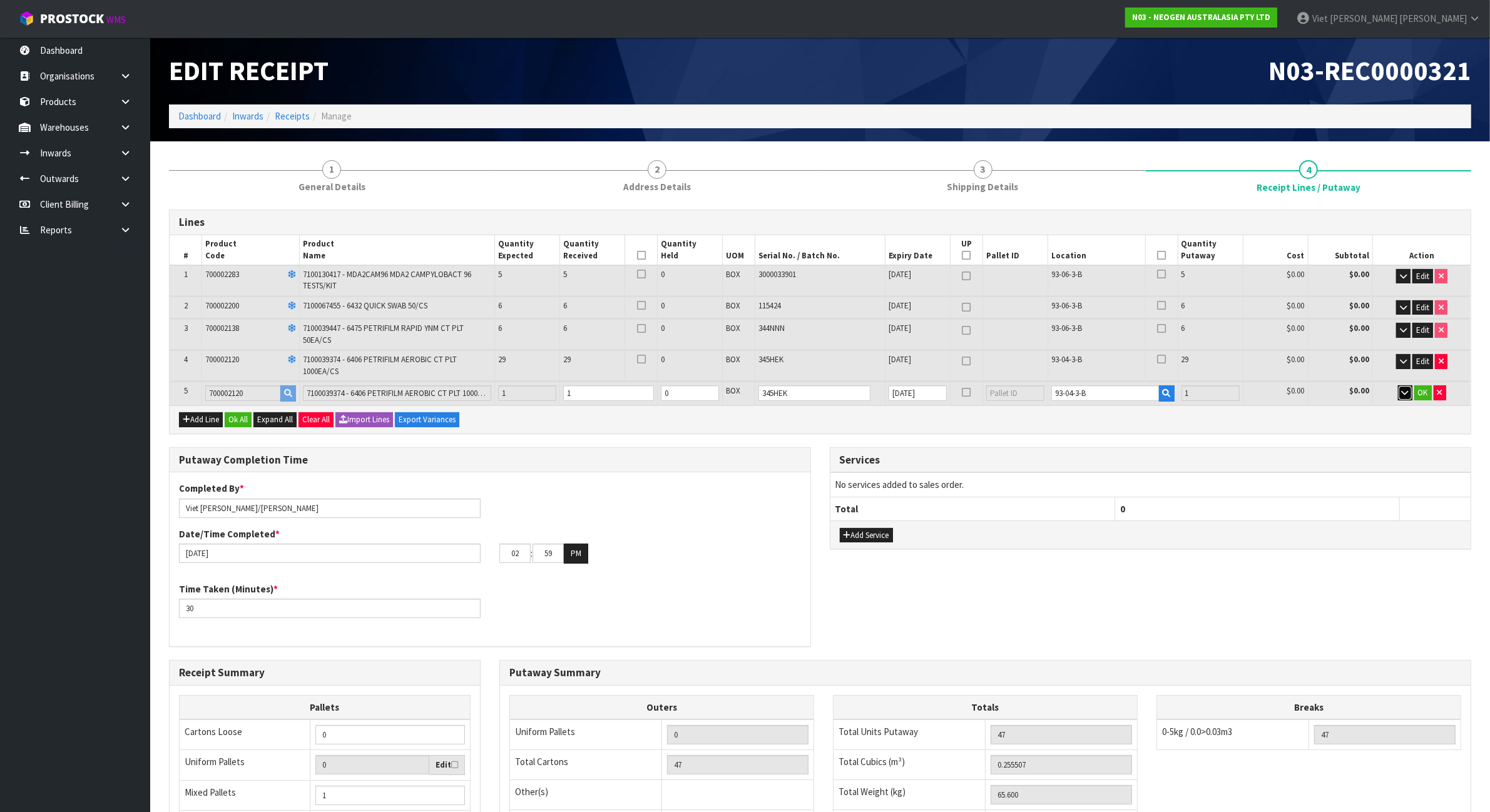
click at [1402, 388] on icon "button" at bounding box center [1404, 392] width 7 height 8
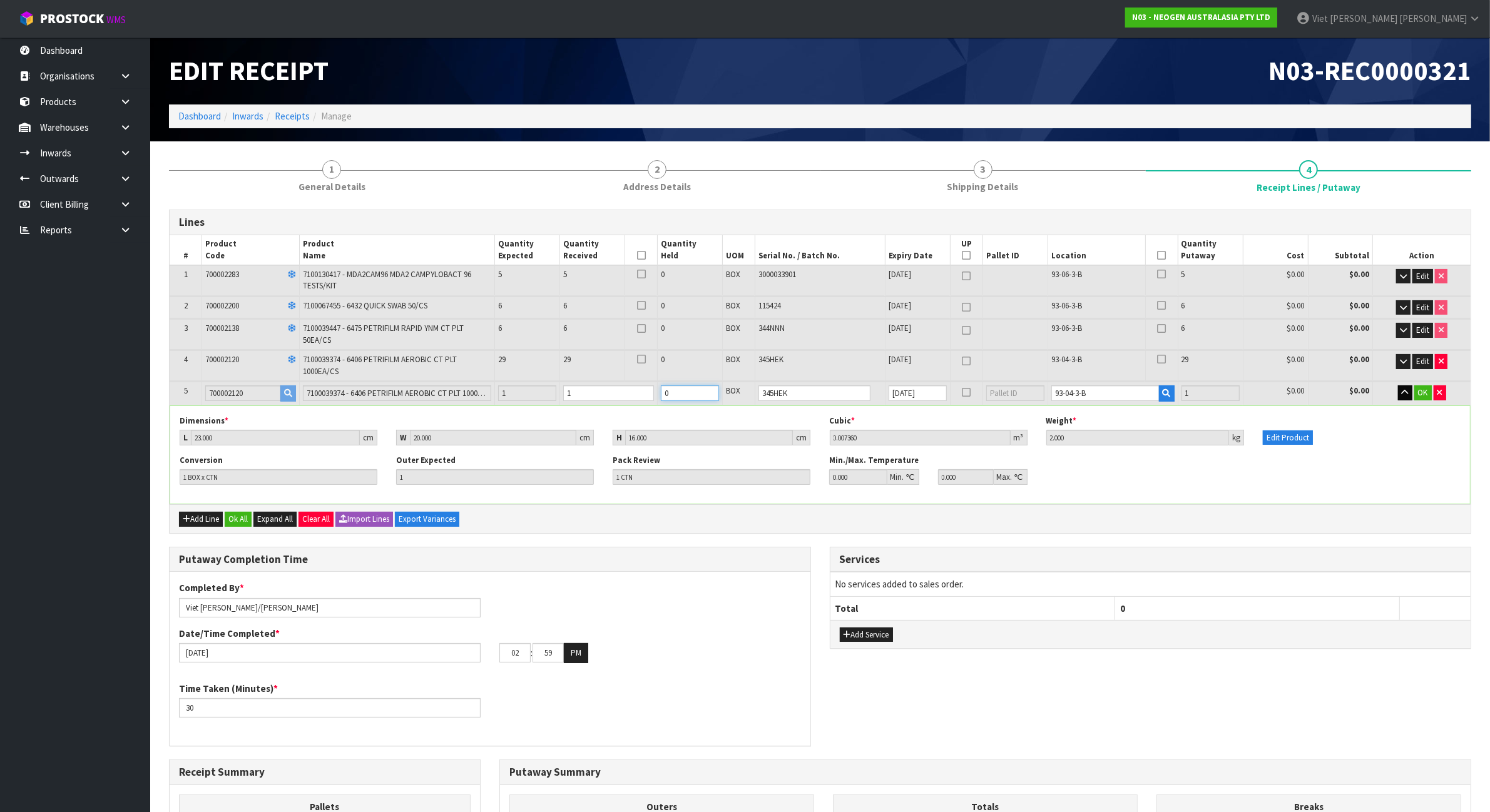
click at [703, 392] on input "0" at bounding box center [689, 393] width 58 height 16
click at [710, 385] on input "0" at bounding box center [689, 393] width 58 height 16
click at [707, 387] on input "1" at bounding box center [689, 393] width 58 height 16
click at [1420, 394] on span "OK" at bounding box center [1423, 392] width 10 height 10
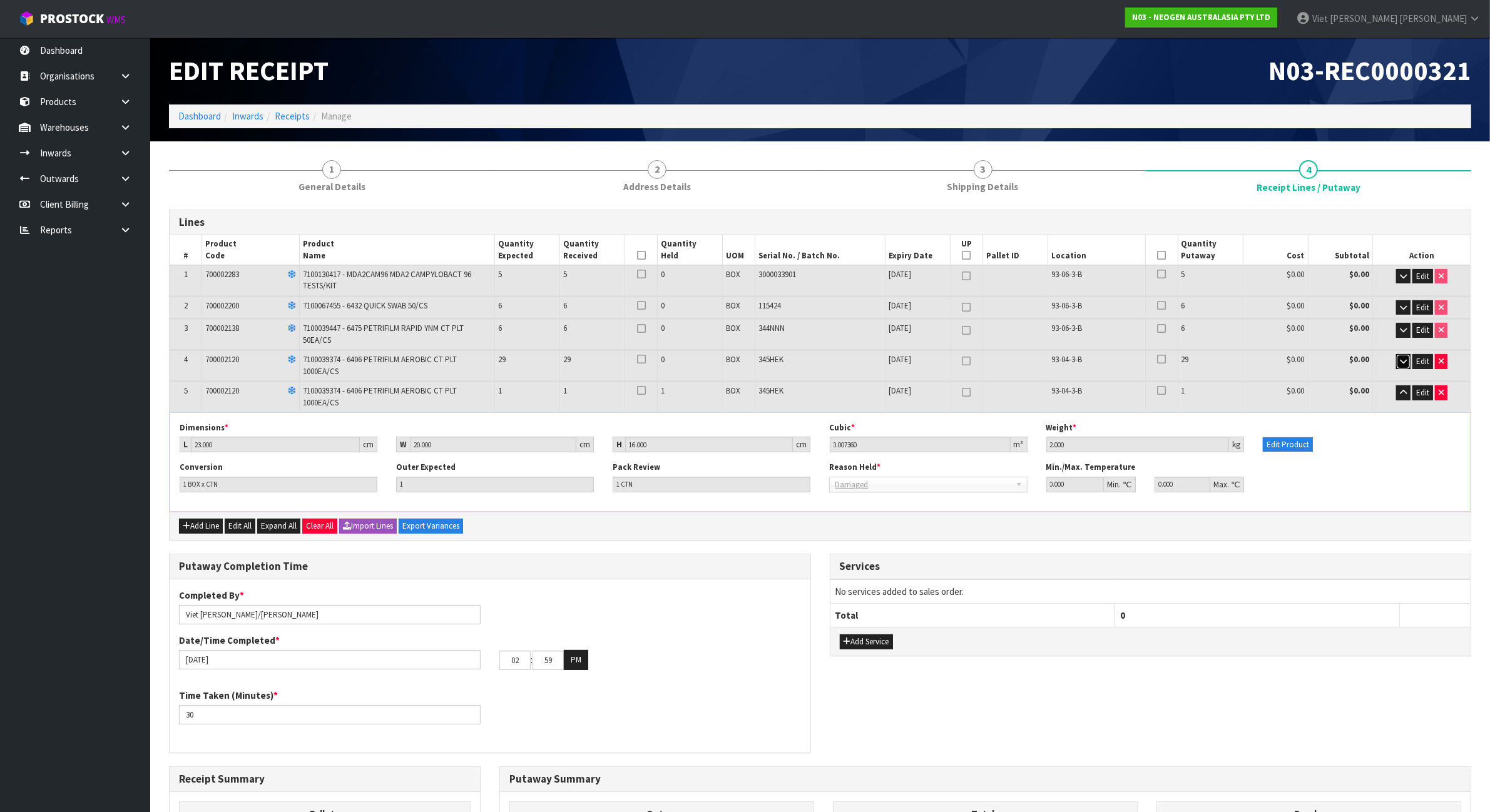
click at [1404, 361] on icon "button" at bounding box center [1403, 361] width 7 height 8
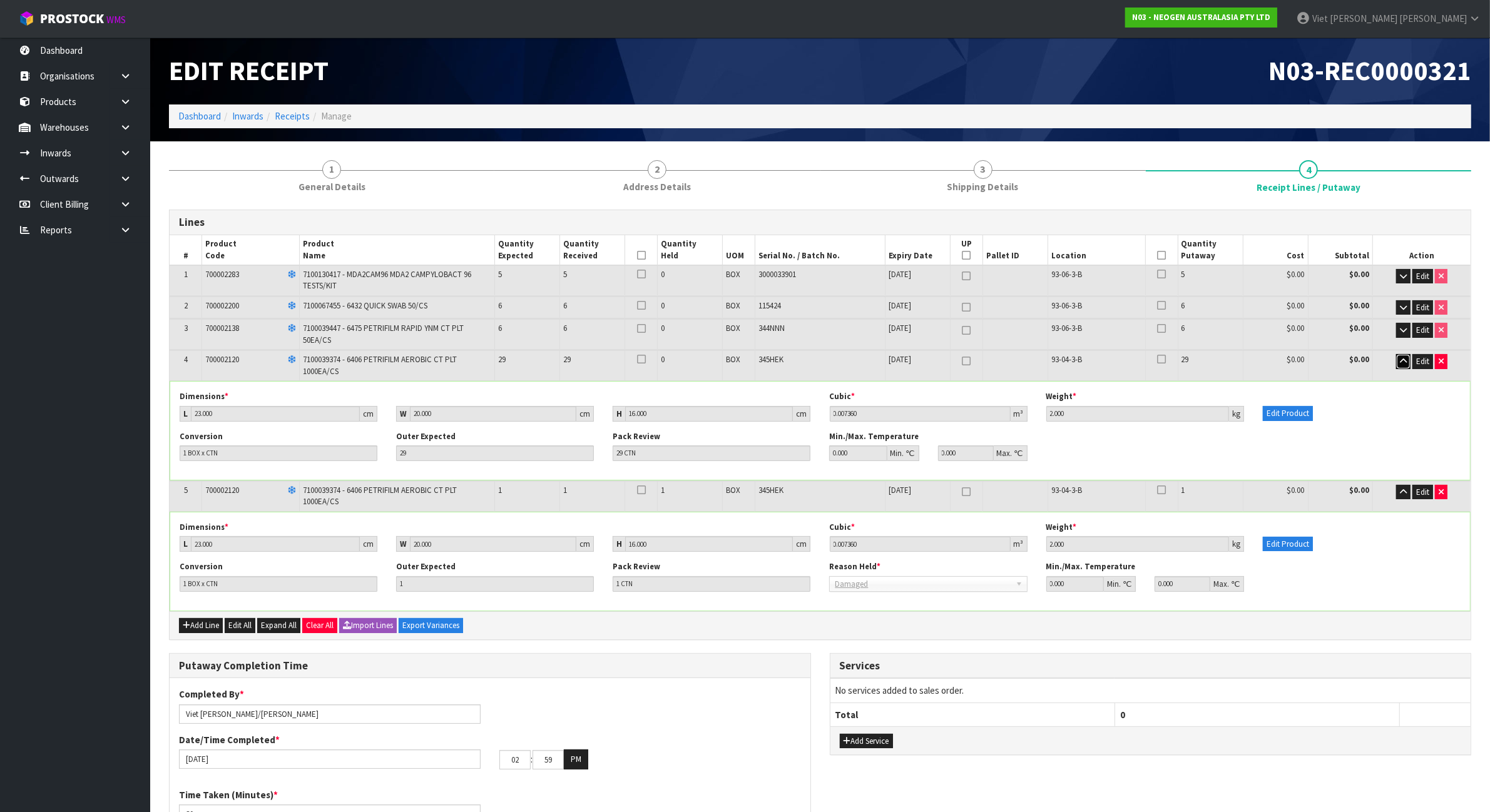
click at [1404, 361] on icon "button" at bounding box center [1403, 361] width 7 height 8
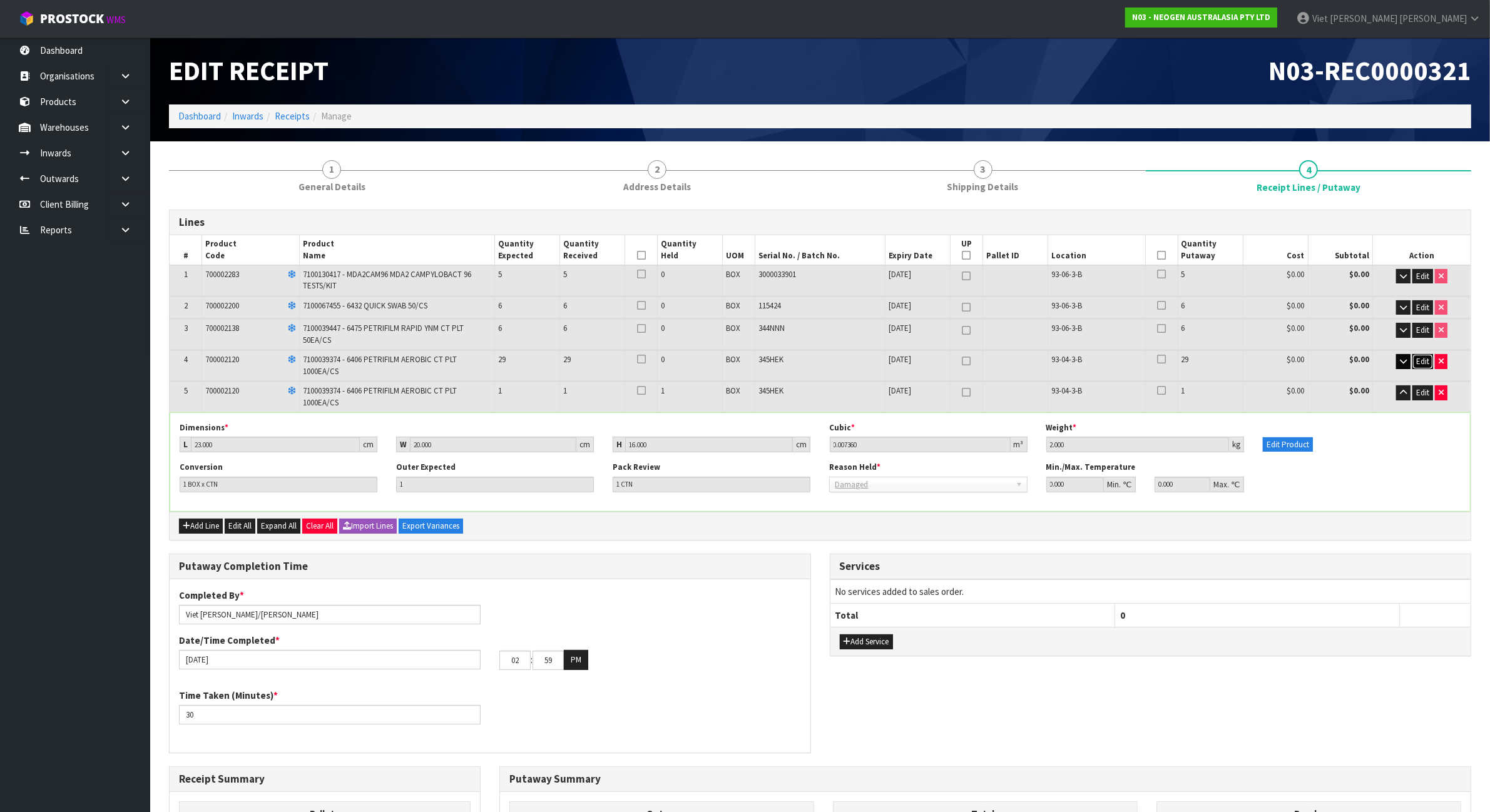
click at [1412, 356] on button "Edit" at bounding box center [1422, 361] width 21 height 15
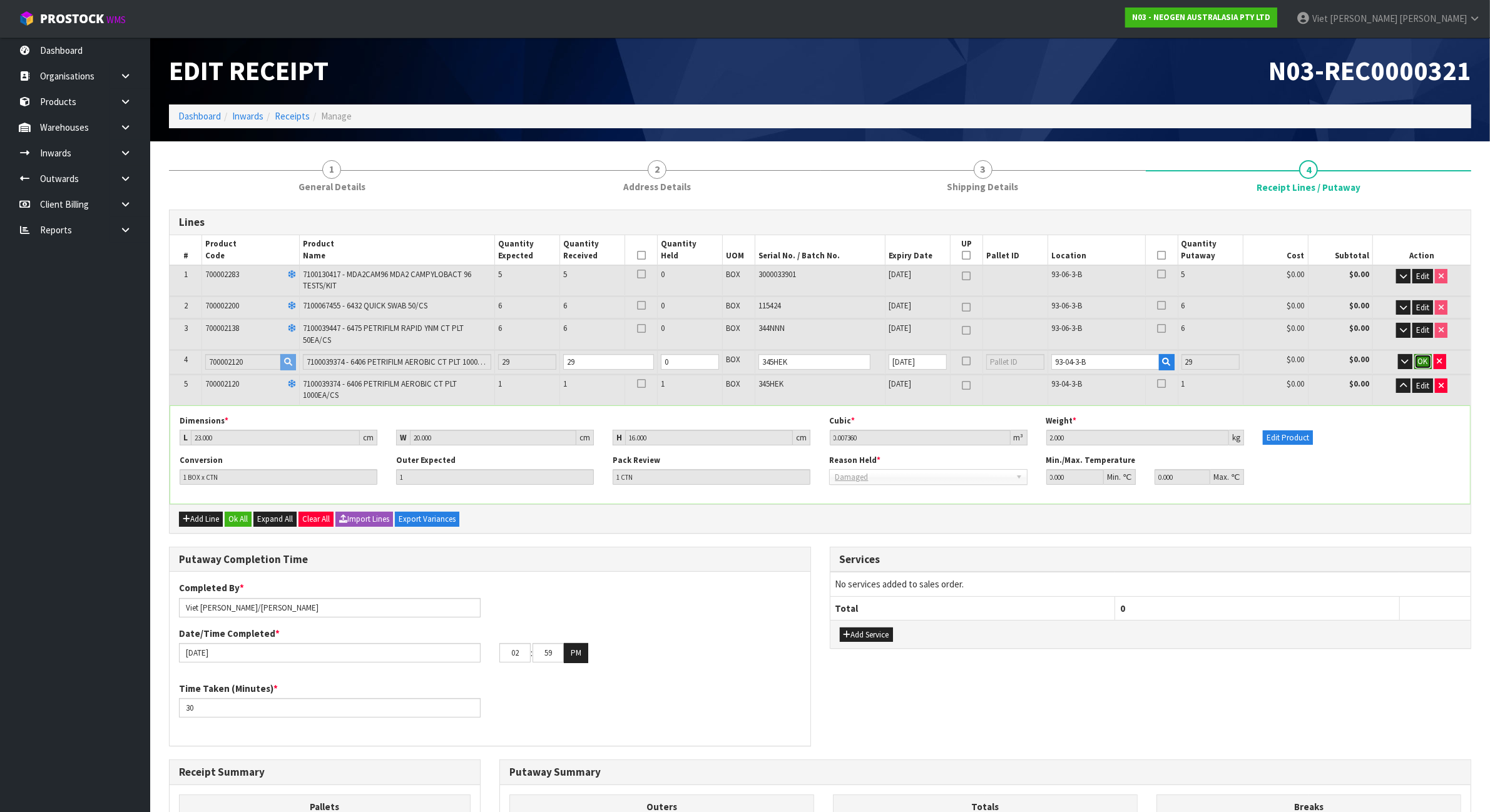
click at [1421, 358] on span "OK" at bounding box center [1423, 360] width 10 height 10
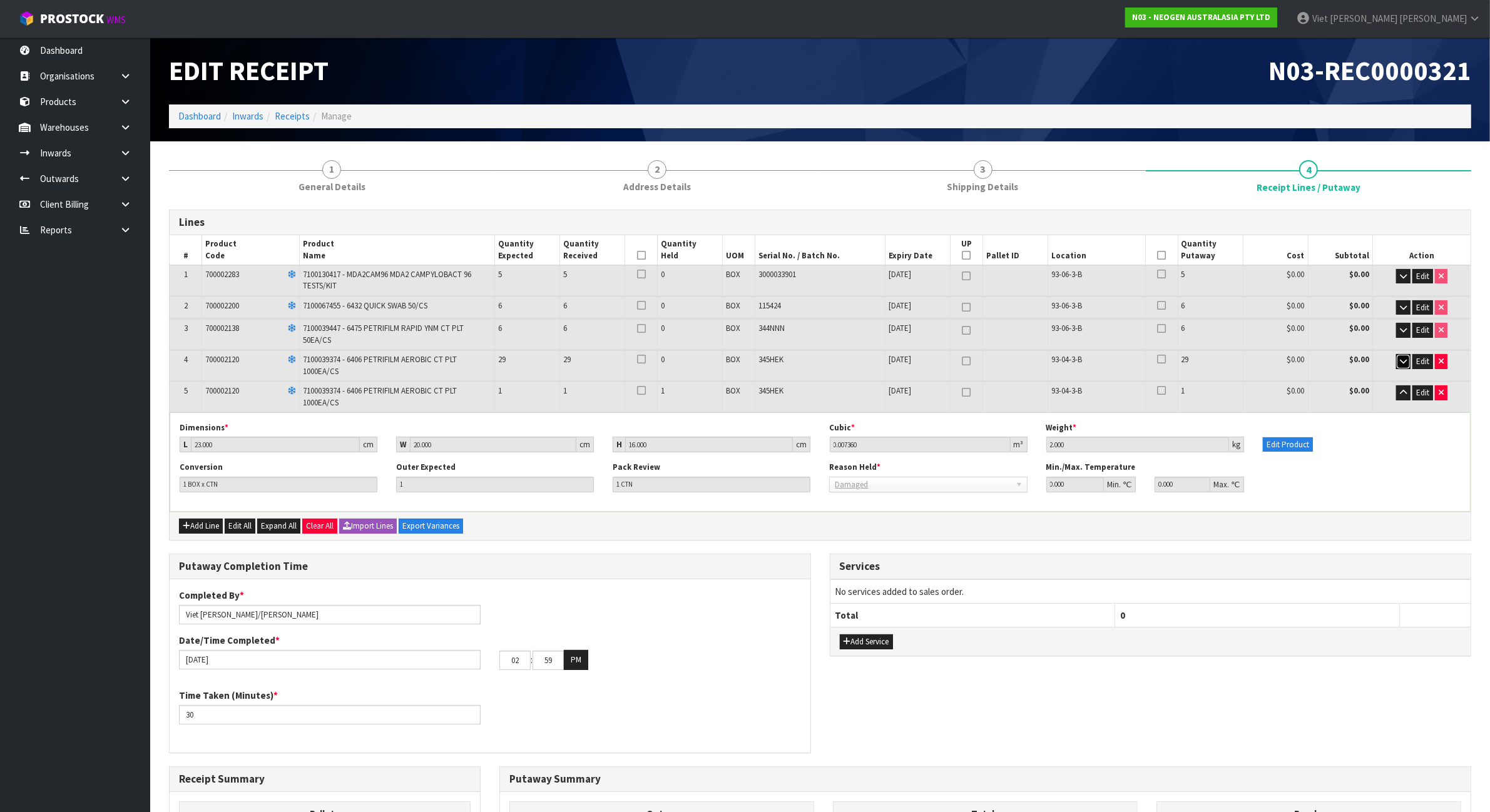
click at [1406, 358] on button "button" at bounding box center [1403, 361] width 14 height 15
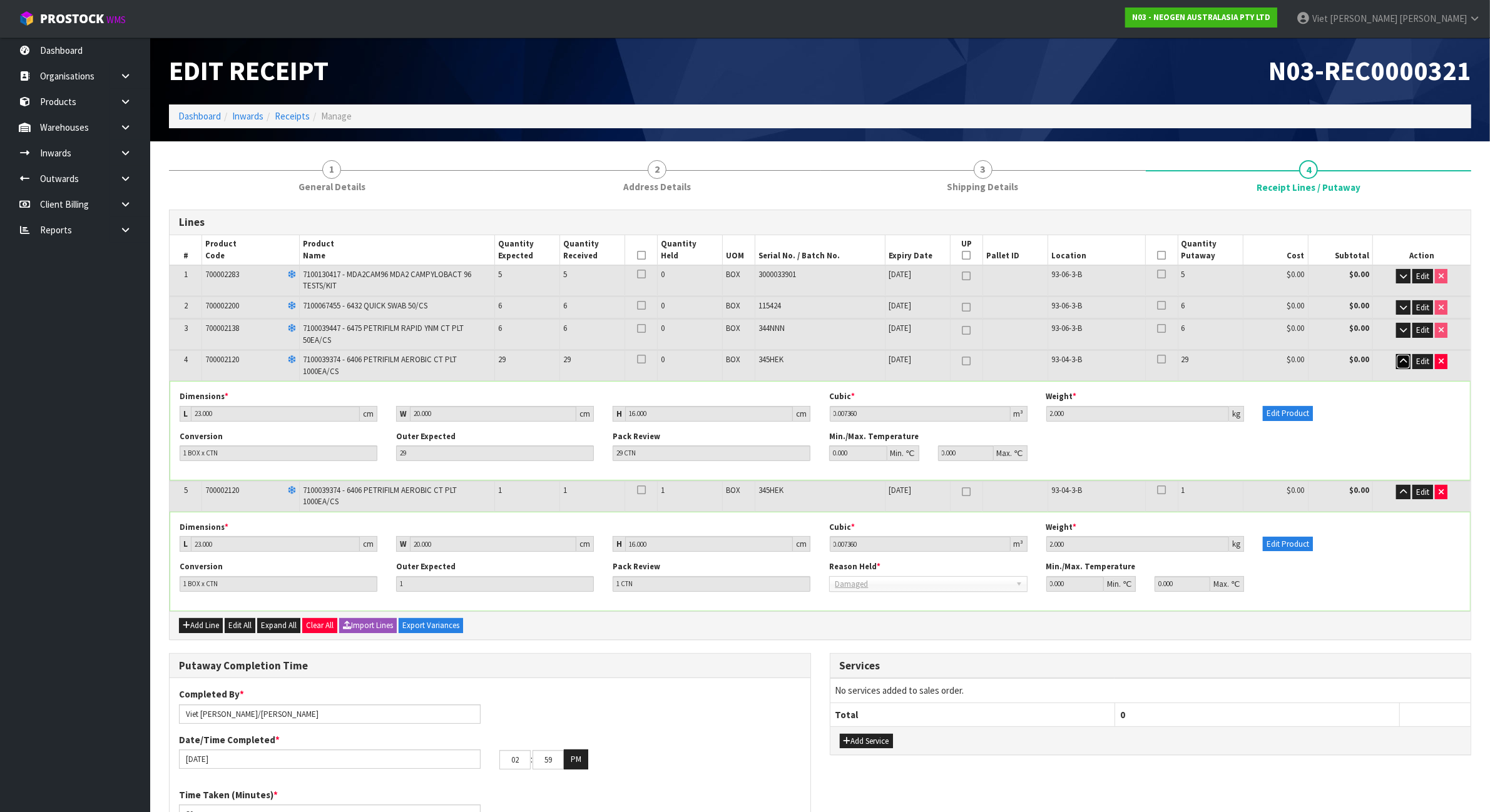
click at [1404, 357] on icon "button" at bounding box center [1403, 361] width 7 height 8
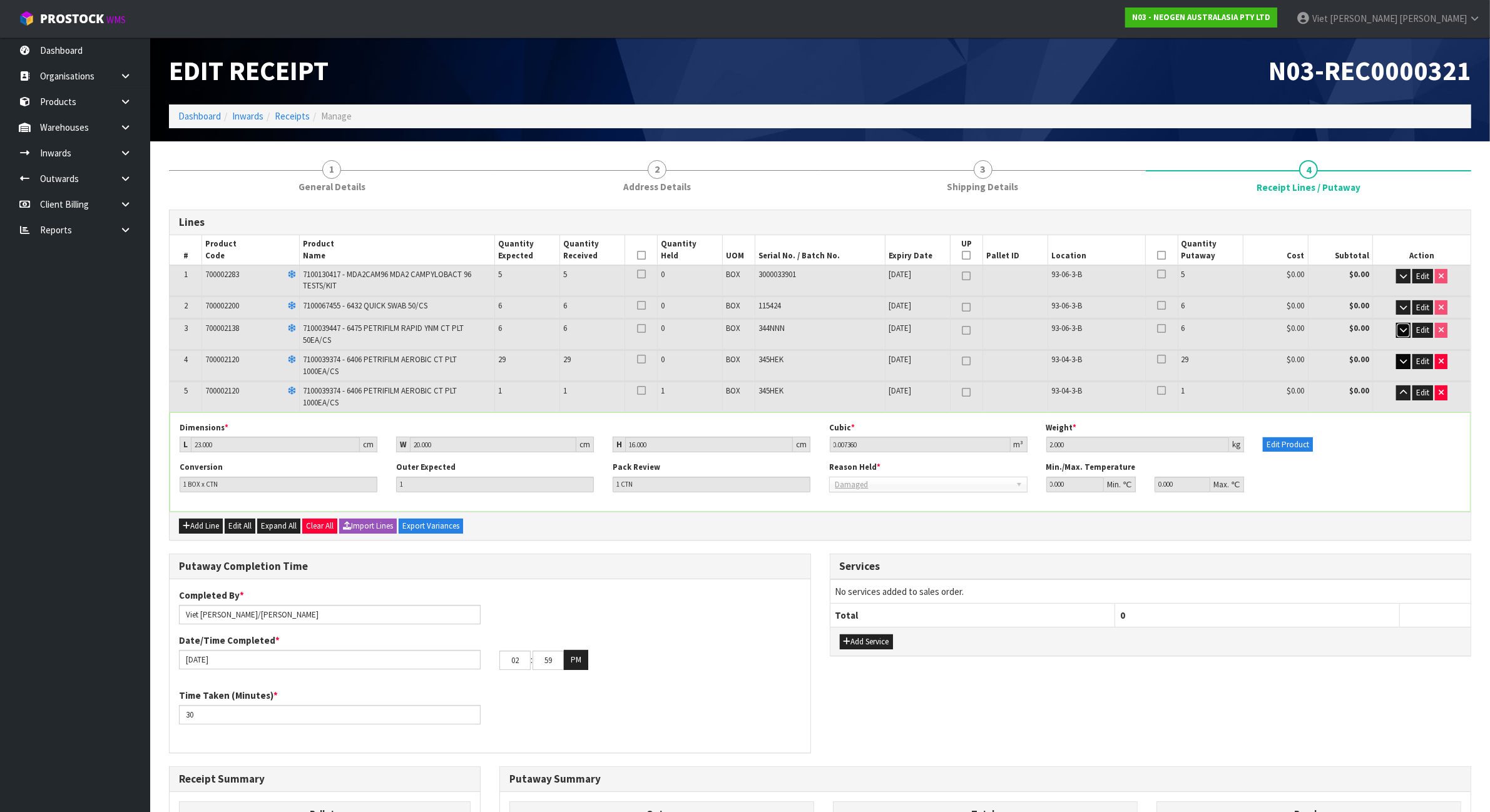
click at [1400, 329] on icon "button" at bounding box center [1403, 330] width 7 height 8
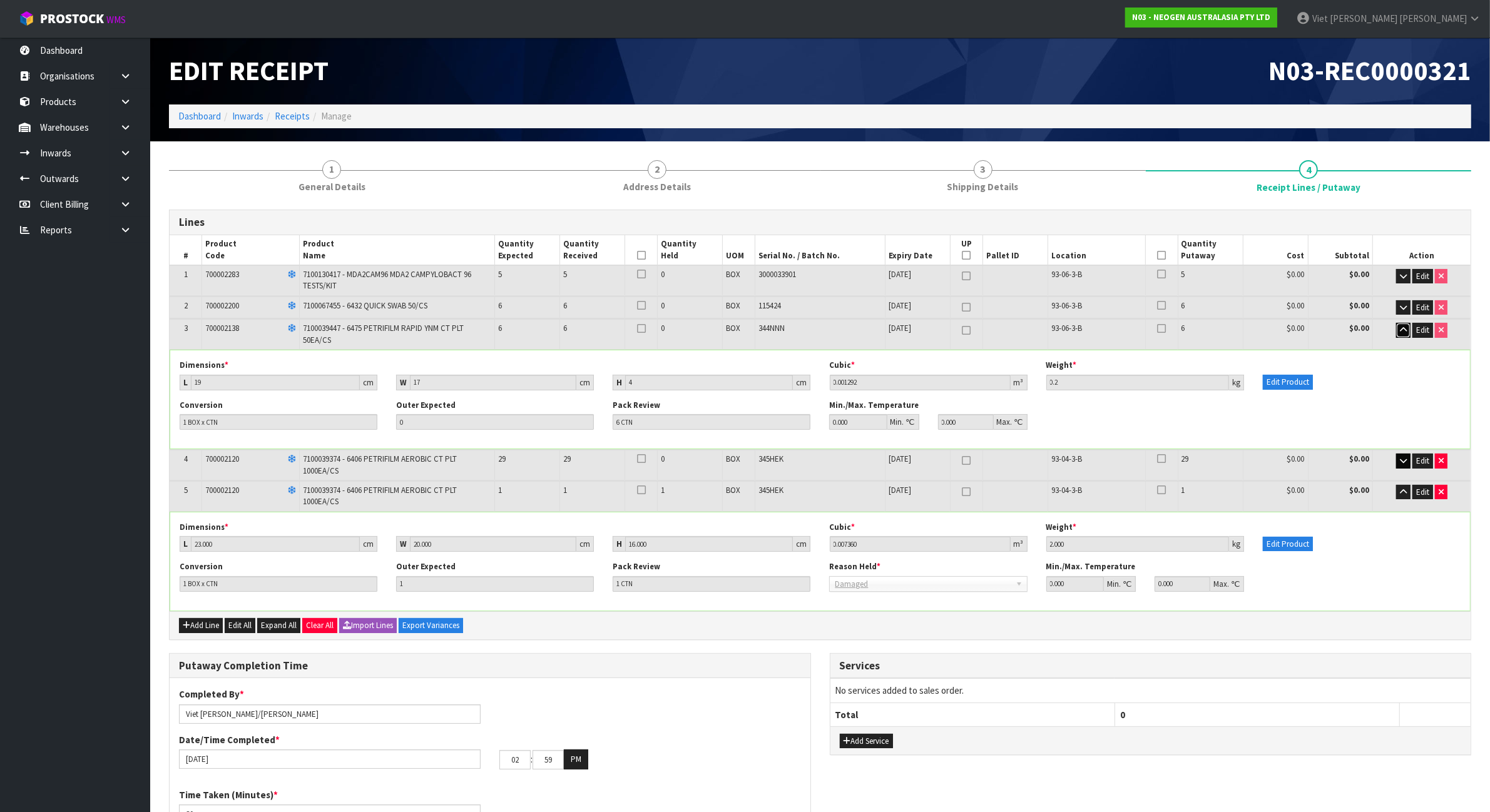
click at [1400, 329] on icon "button" at bounding box center [1403, 330] width 7 height 8
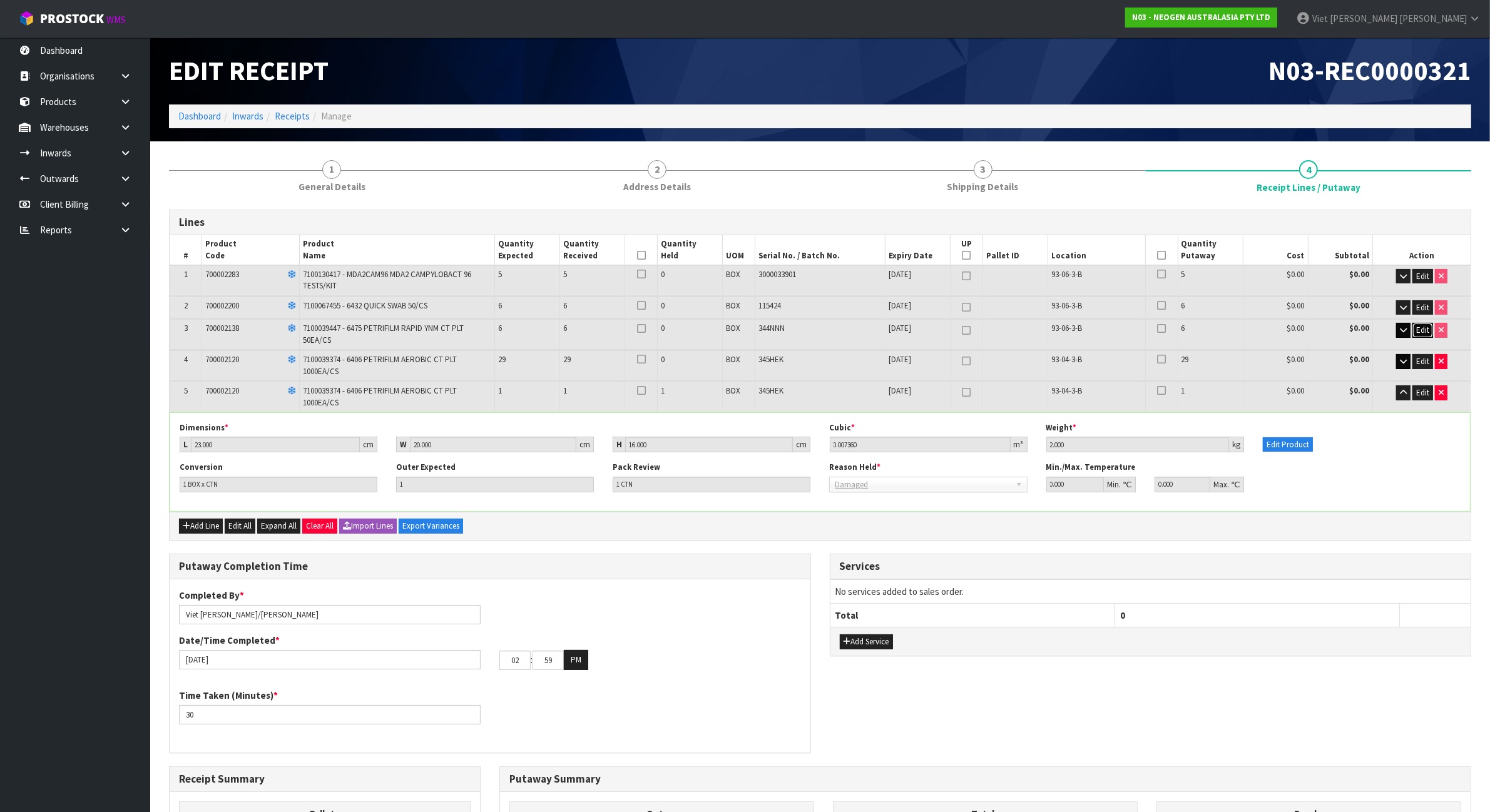
click at [1419, 329] on span "Edit" at bounding box center [1422, 329] width 13 height 10
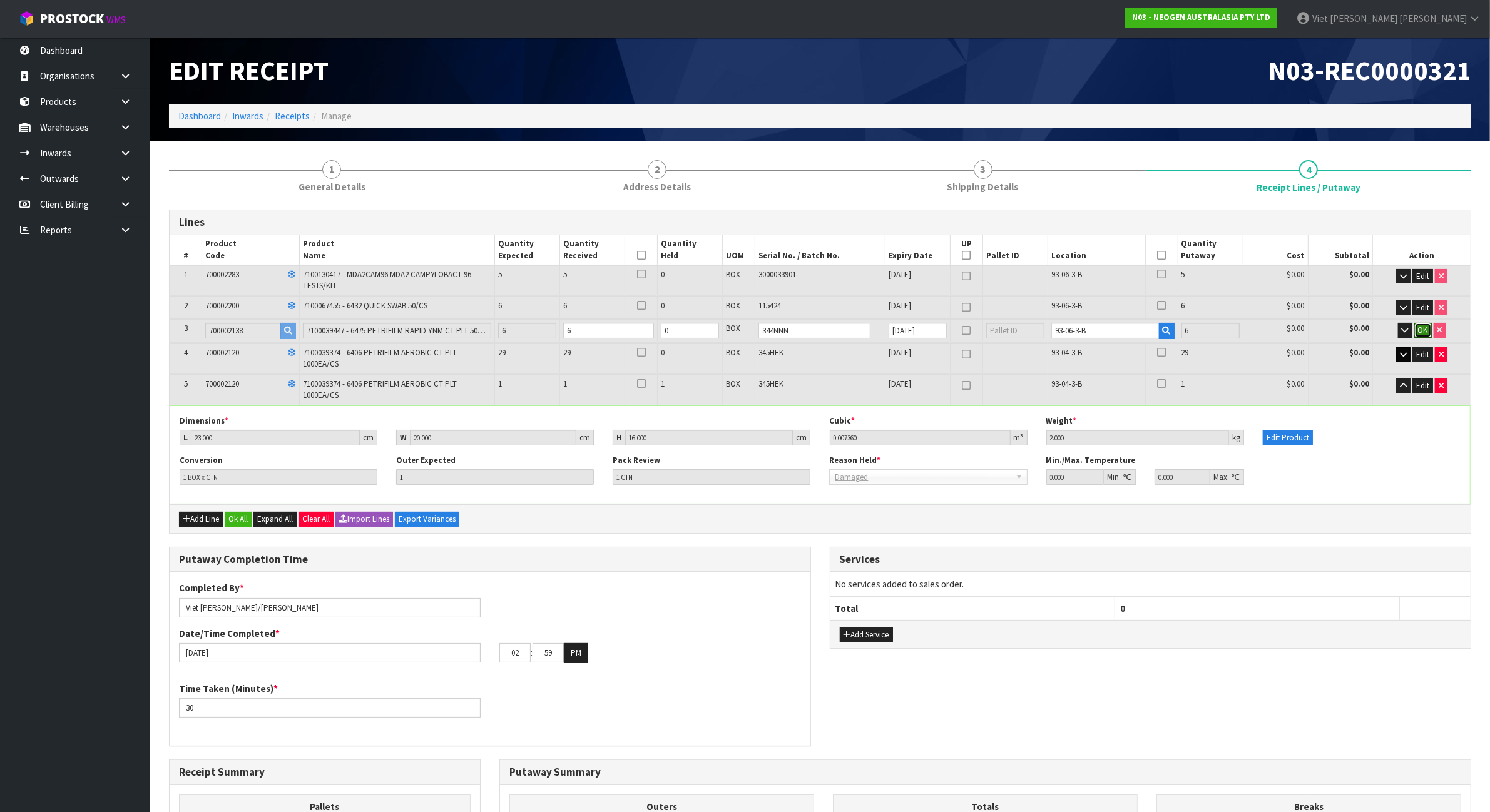
click at [1419, 329] on span "OK" at bounding box center [1423, 329] width 10 height 10
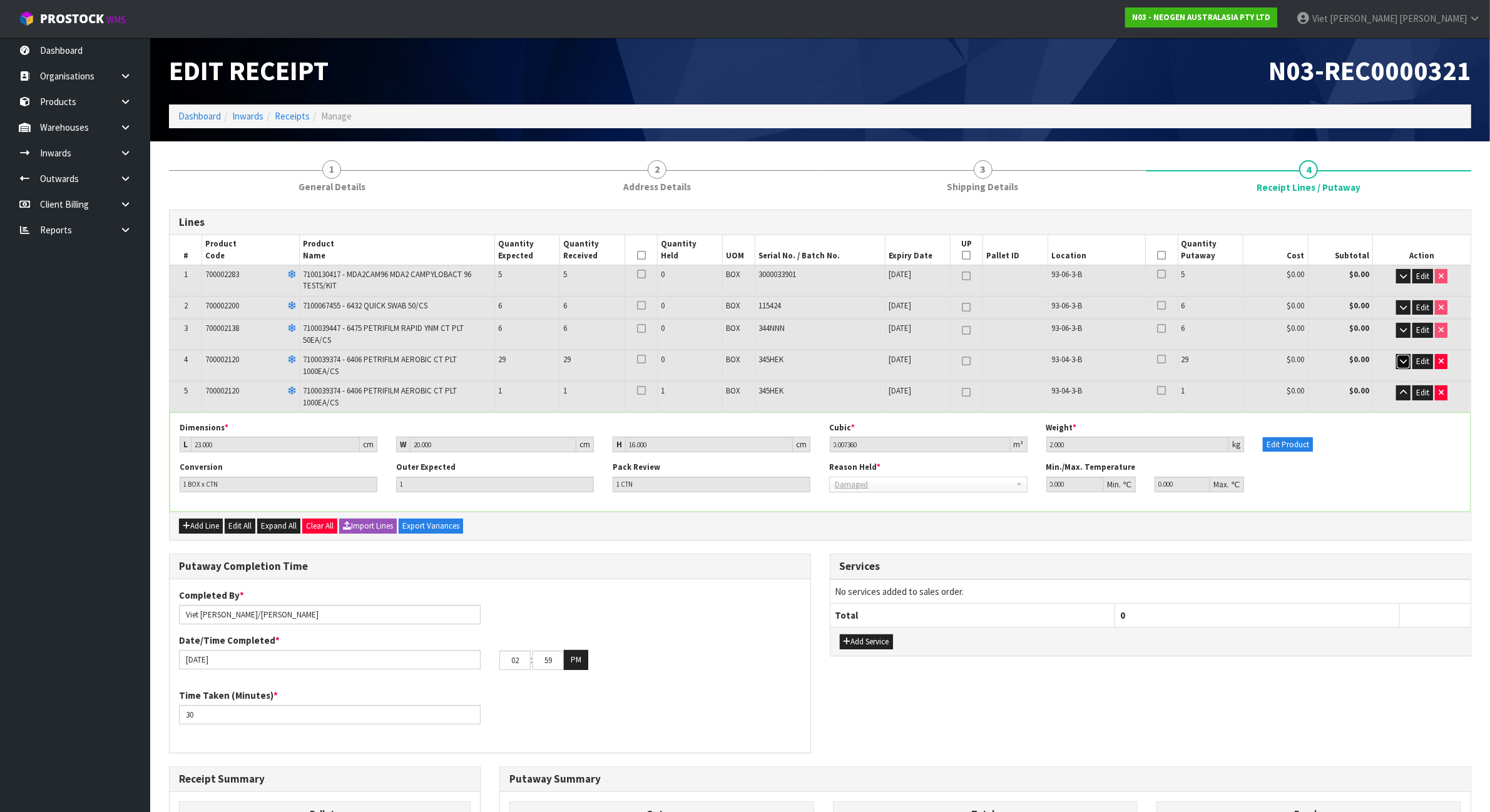
click at [1404, 357] on icon "button" at bounding box center [1403, 361] width 7 height 8
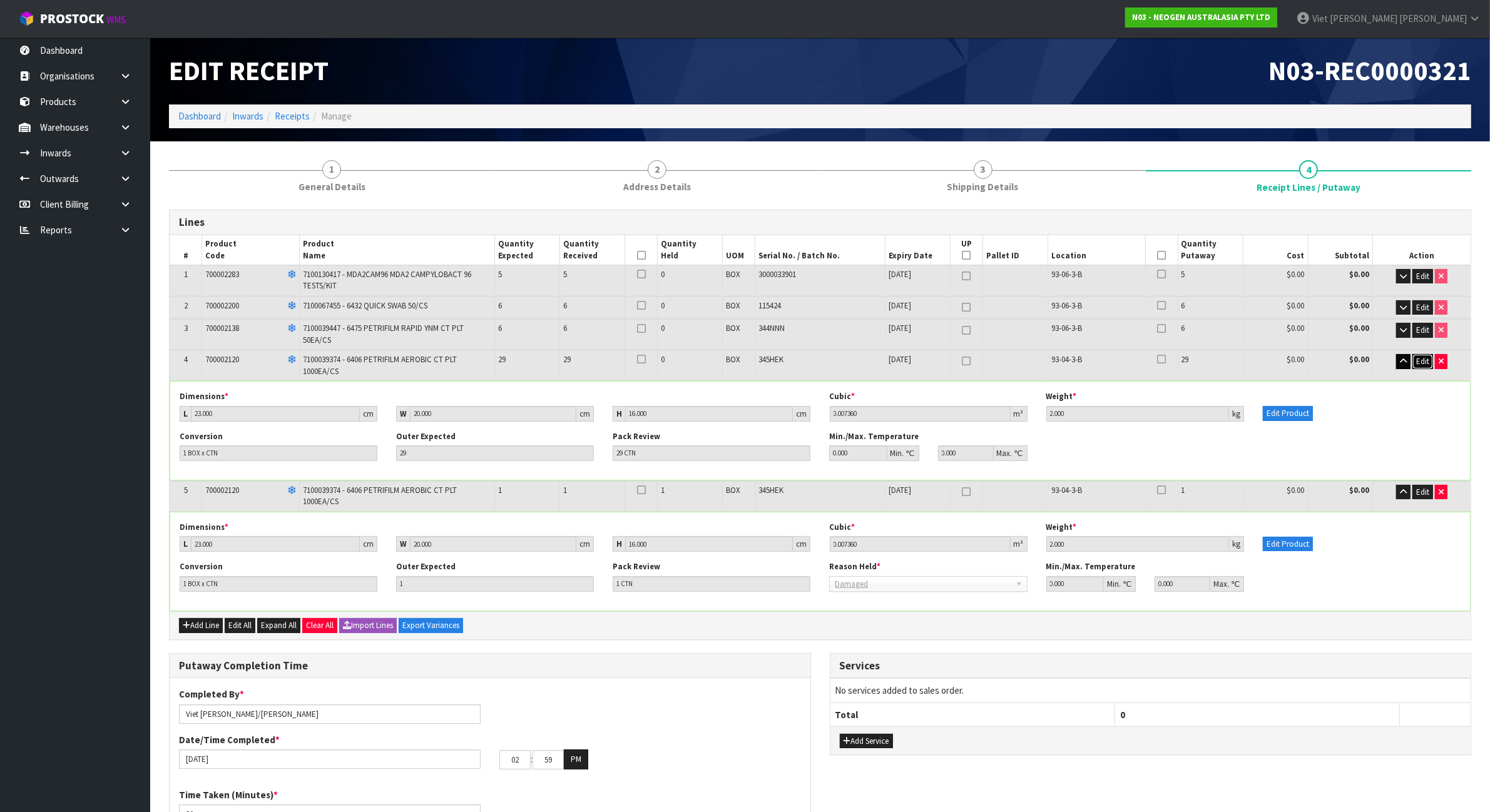
click at [1417, 356] on span "Edit" at bounding box center [1422, 360] width 13 height 10
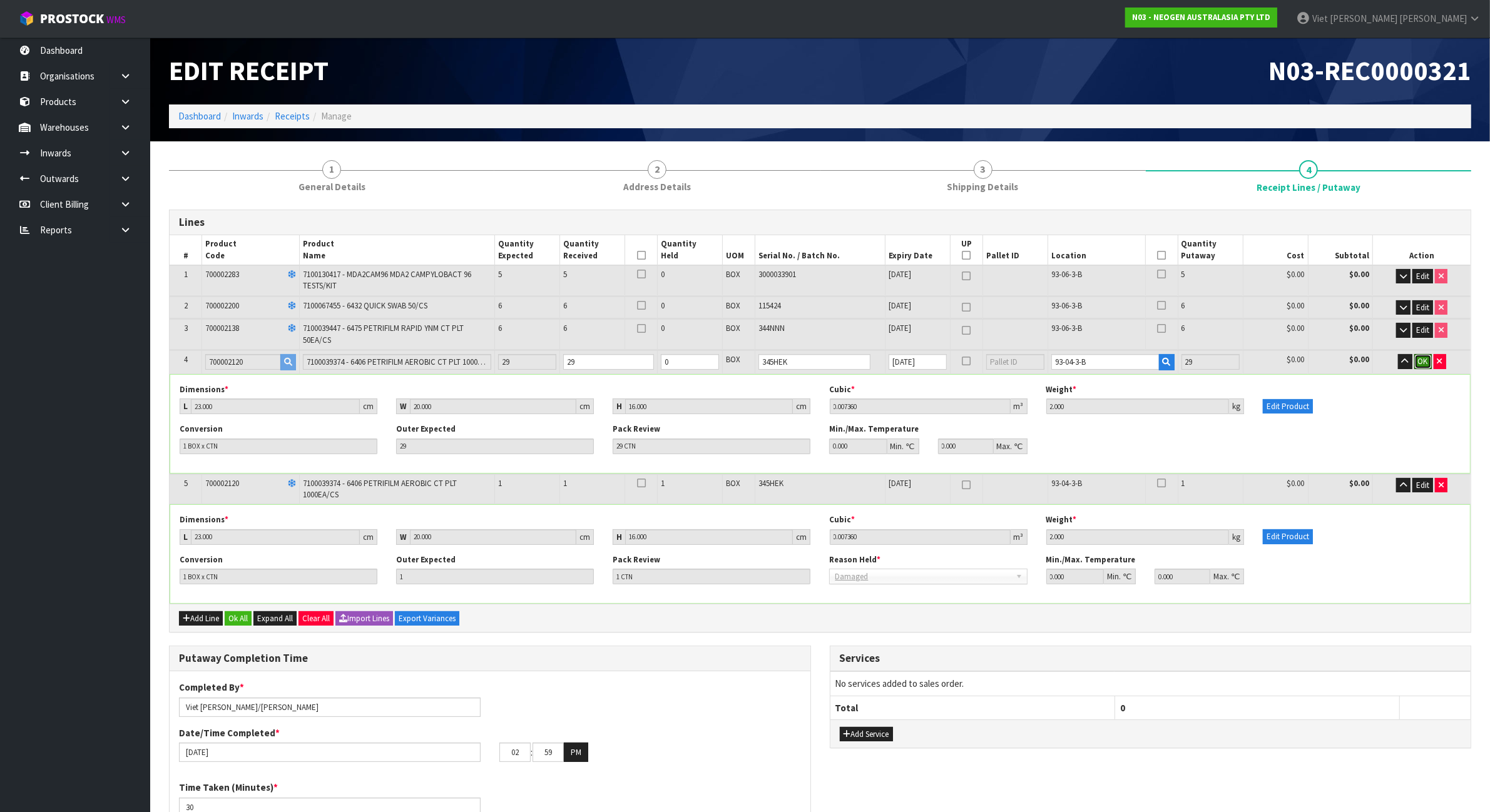
click at [1418, 356] on span "OK" at bounding box center [1423, 360] width 10 height 10
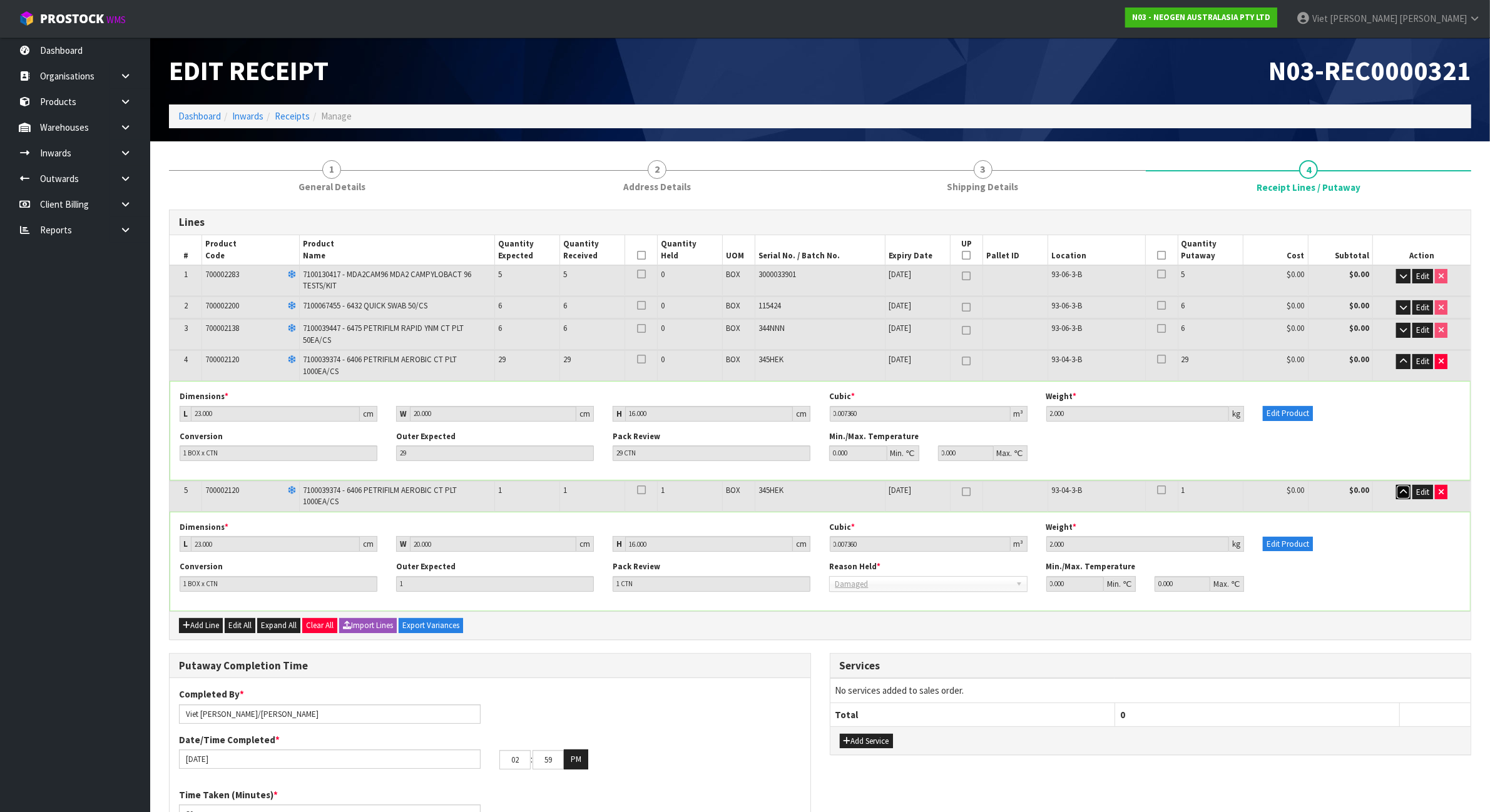
click at [1403, 490] on icon "button" at bounding box center [1403, 492] width 7 height 8
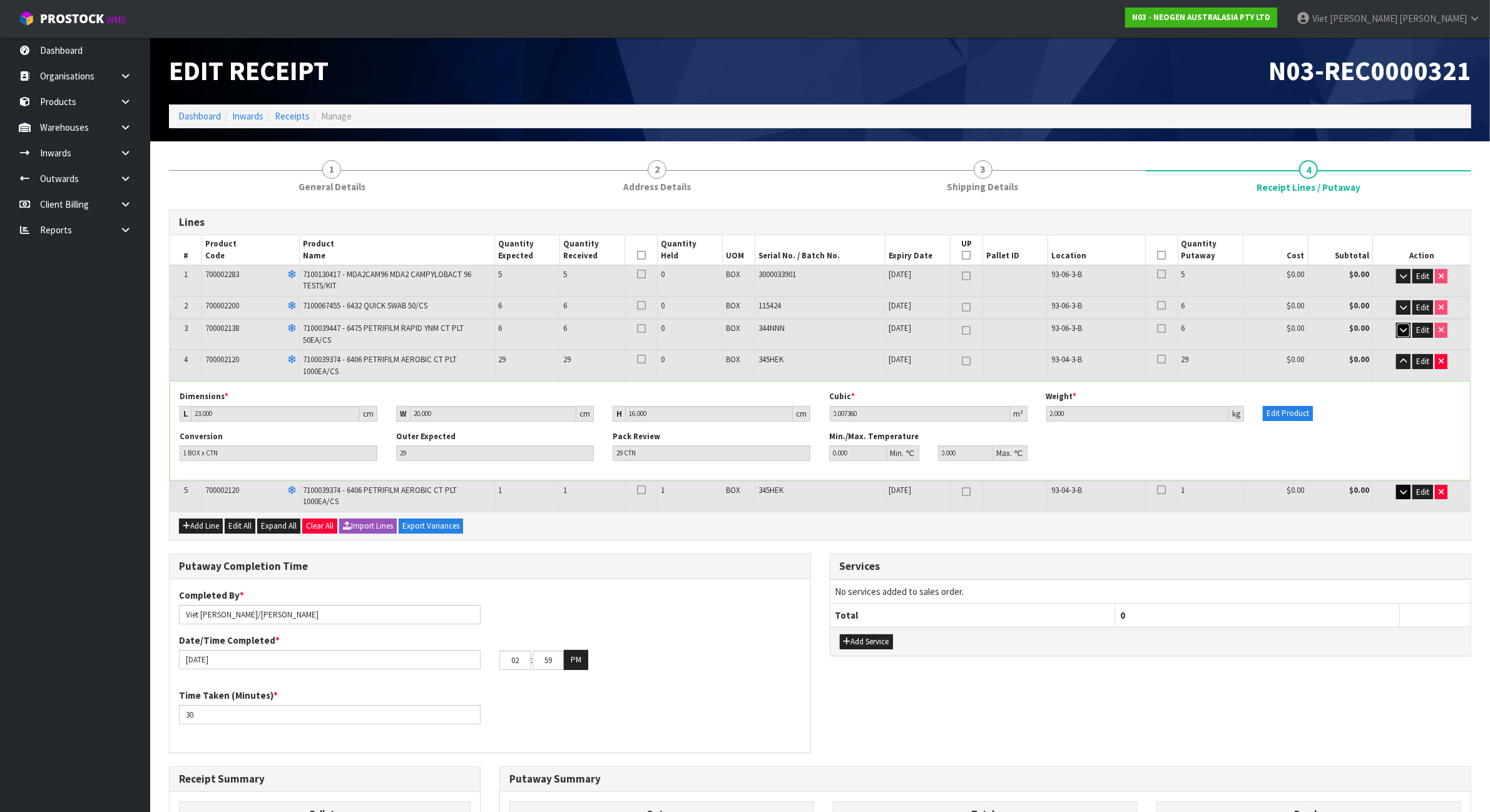
click at [1401, 326] on icon "button" at bounding box center [1403, 330] width 7 height 8
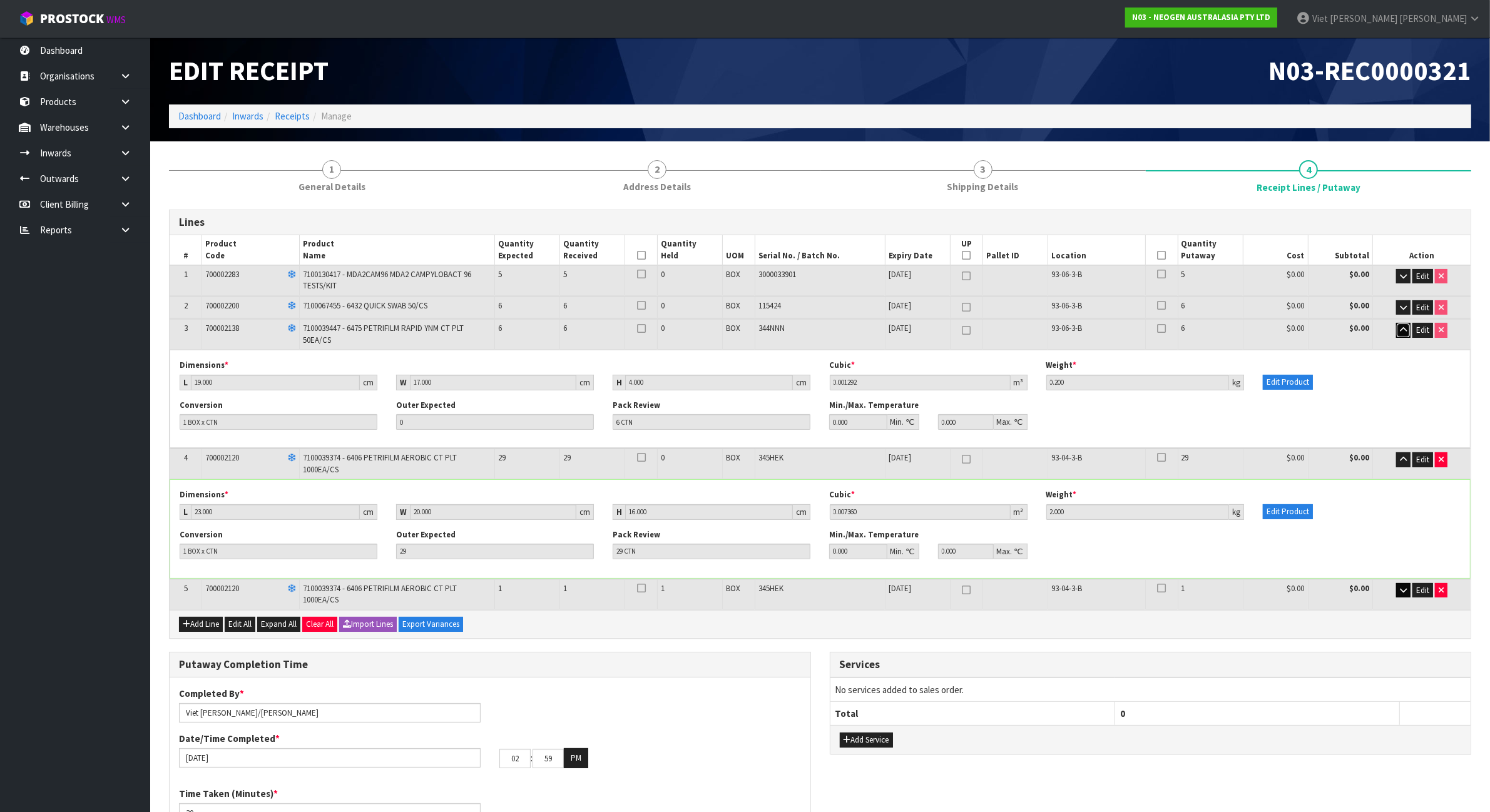
click at [1401, 326] on icon "button" at bounding box center [1403, 330] width 7 height 8
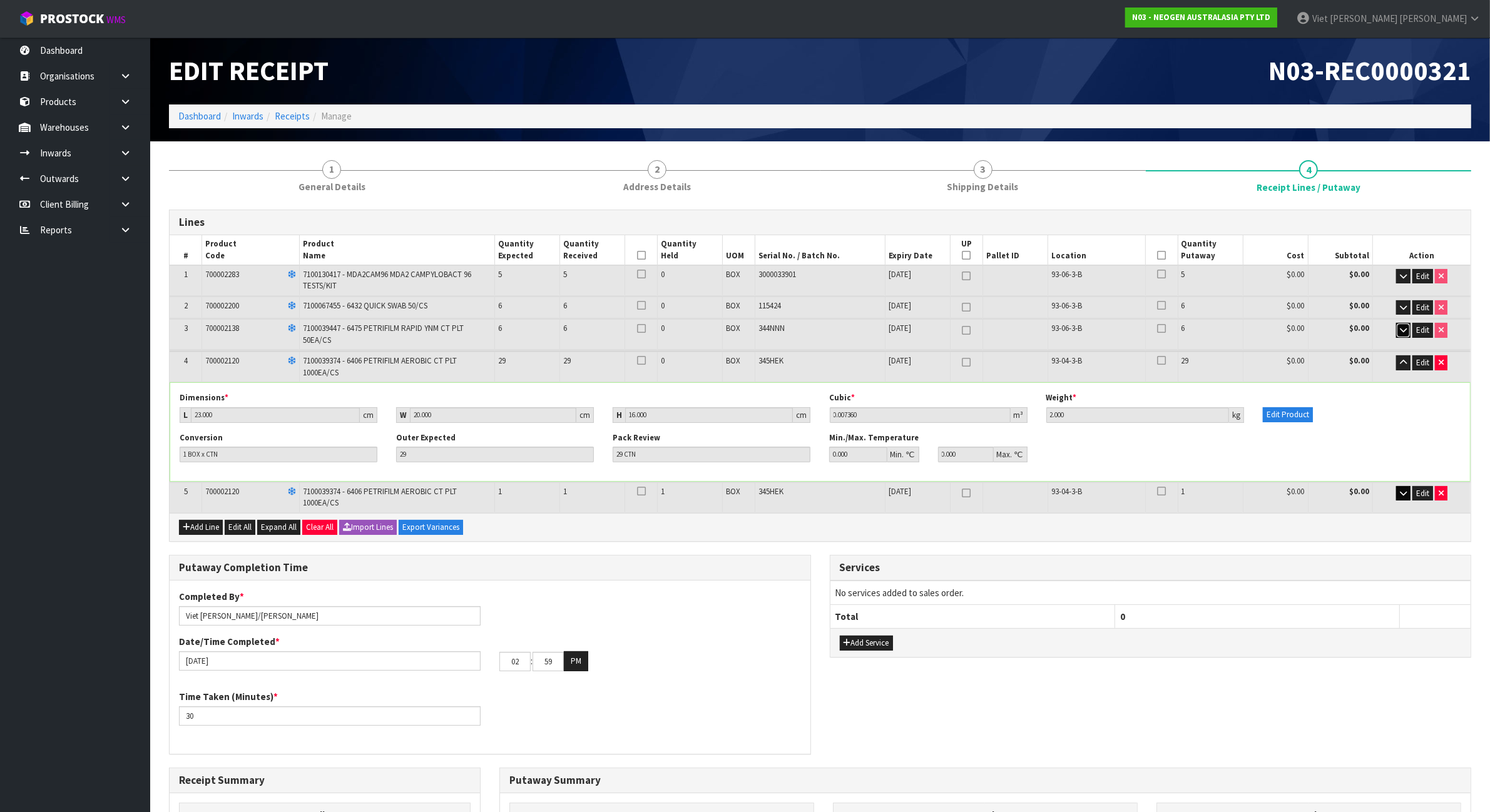
click at [1401, 326] on icon "button" at bounding box center [1403, 330] width 7 height 8
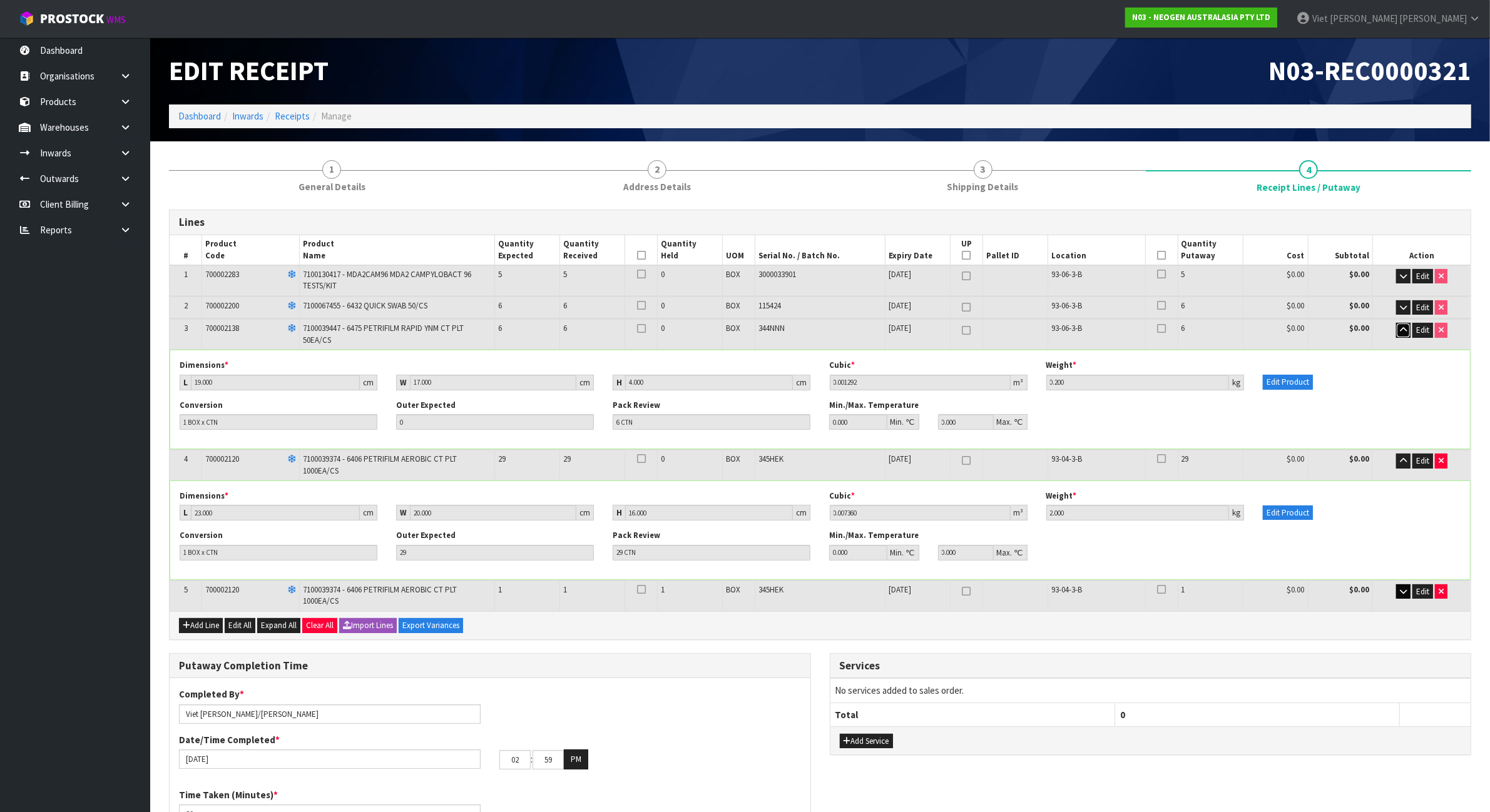
click at [1401, 326] on icon "button" at bounding box center [1403, 330] width 7 height 8
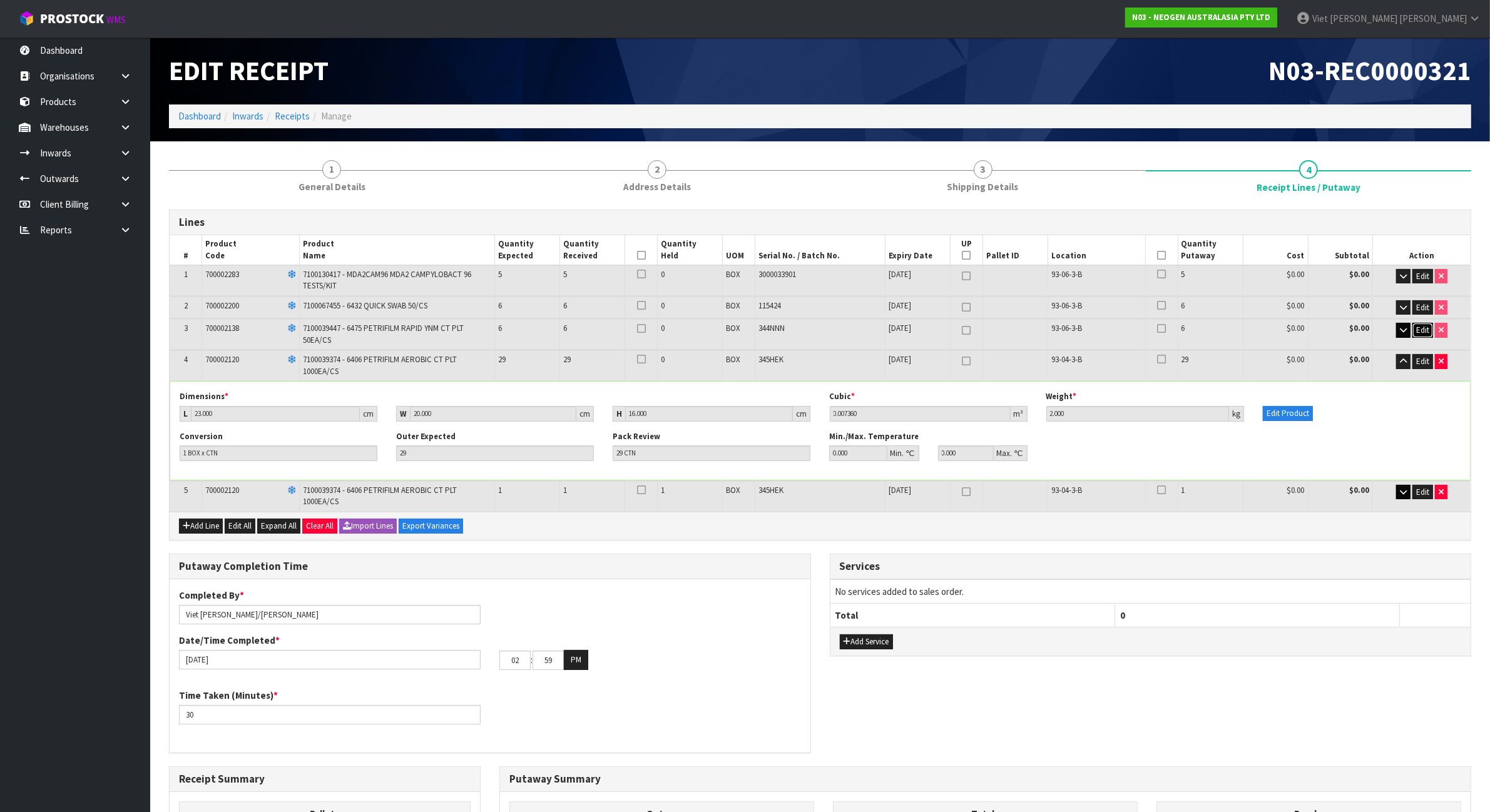
click at [1416, 325] on span "Edit" at bounding box center [1422, 329] width 13 height 10
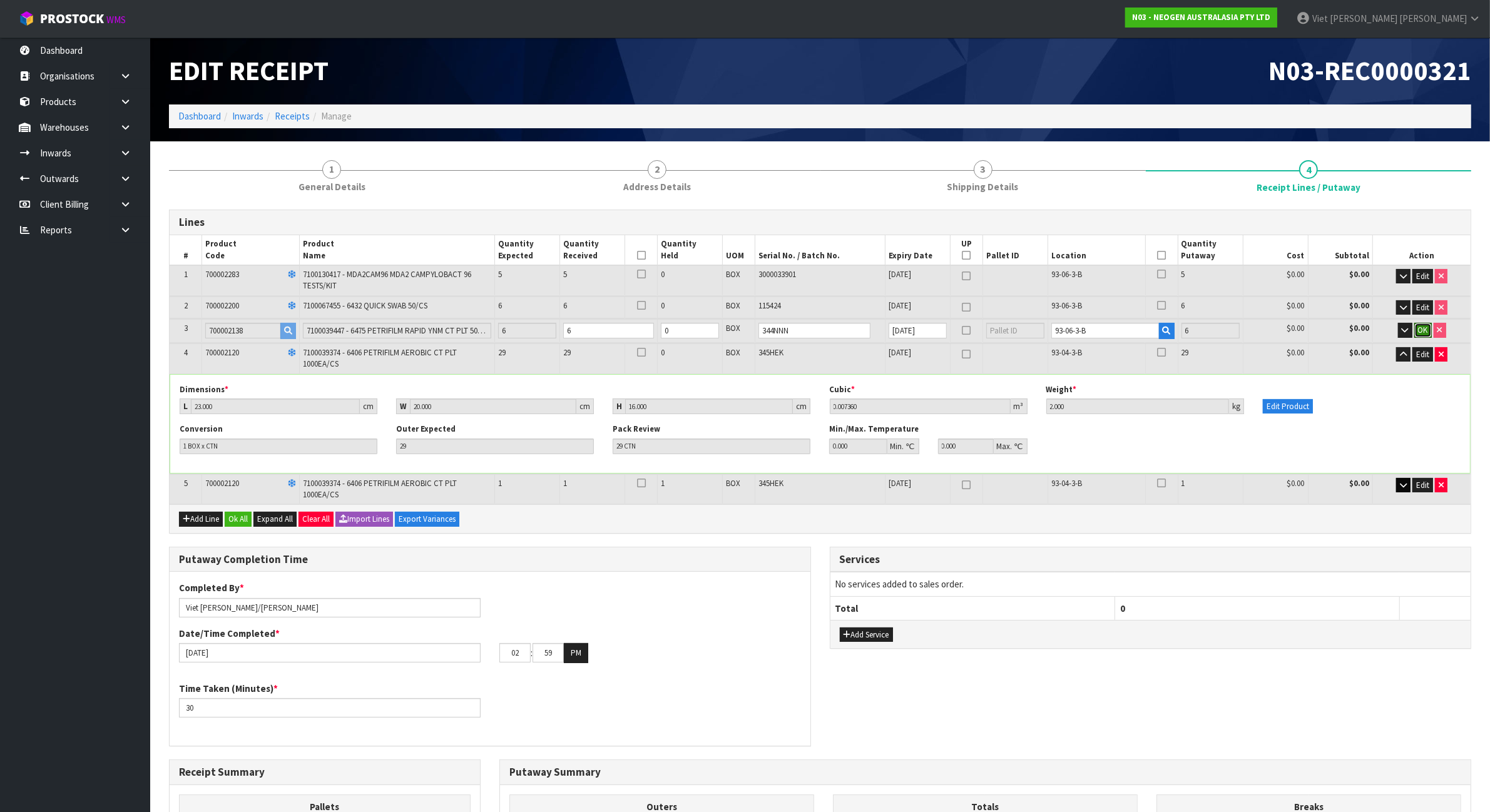
click at [1416, 325] on button "OK" at bounding box center [1423, 330] width 18 height 15
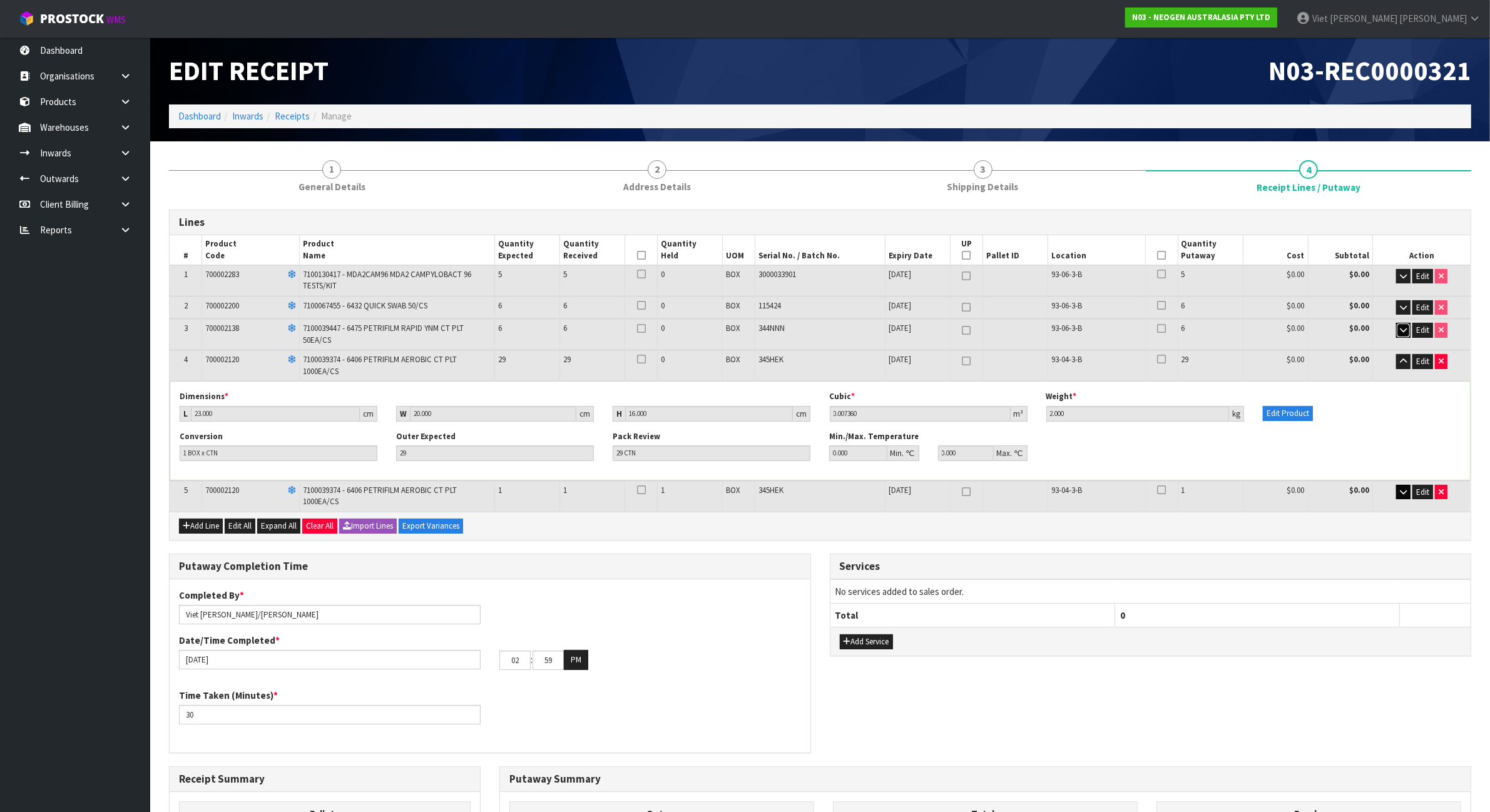
click at [1405, 326] on icon "button" at bounding box center [1403, 330] width 7 height 8
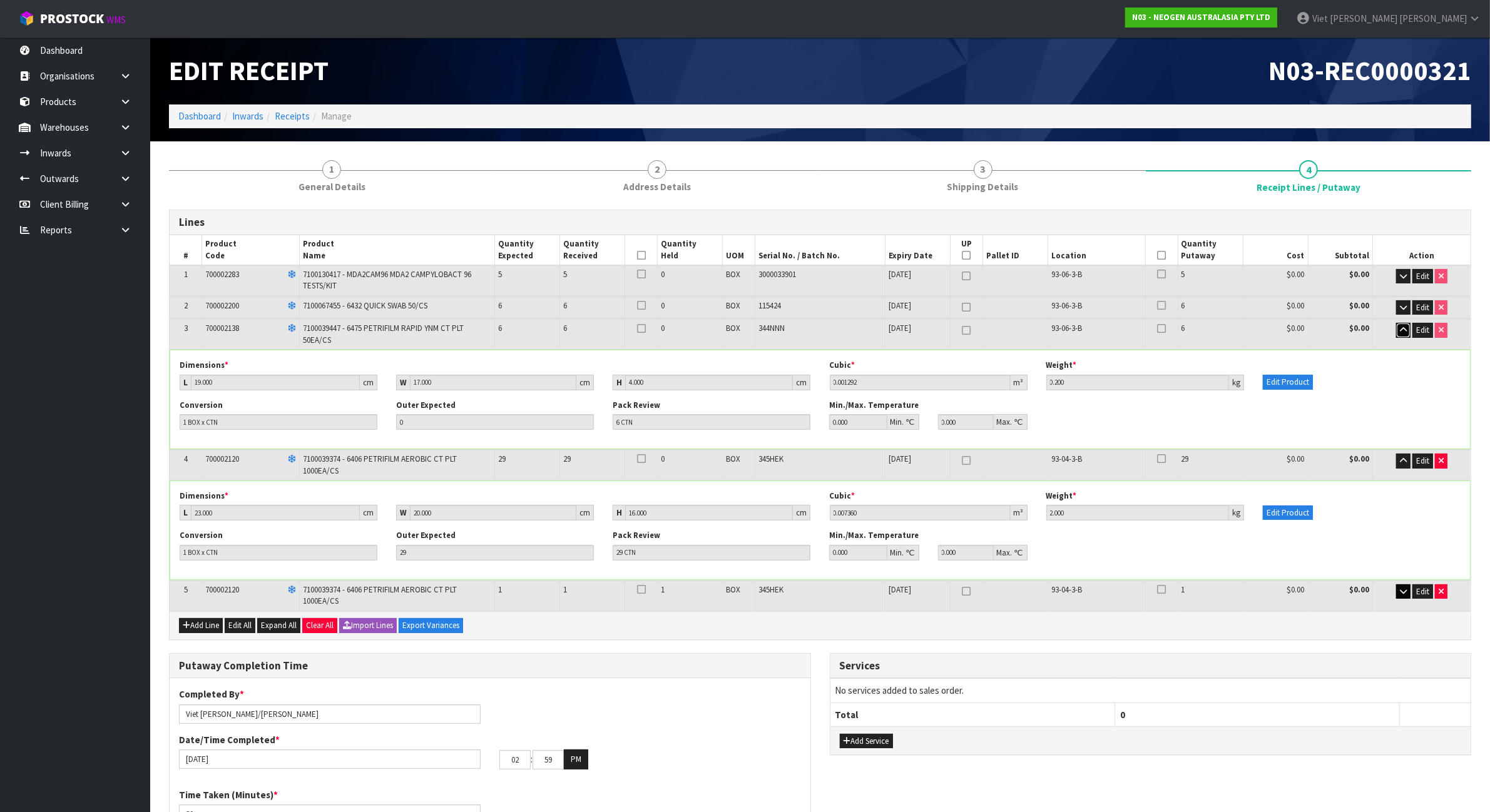
click at [1405, 326] on icon "button" at bounding box center [1403, 330] width 7 height 8
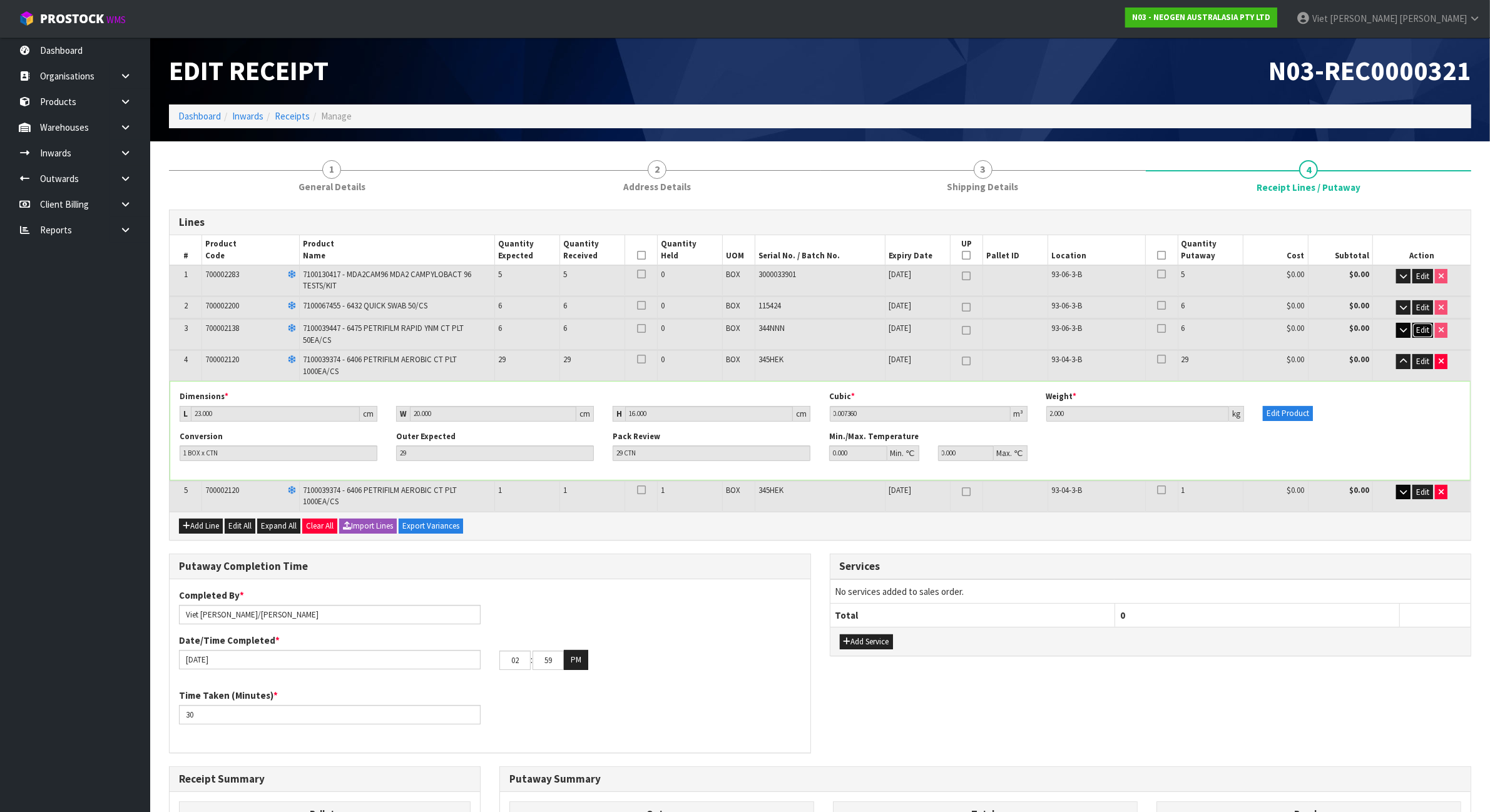
click at [1419, 327] on span "Edit" at bounding box center [1422, 329] width 13 height 10
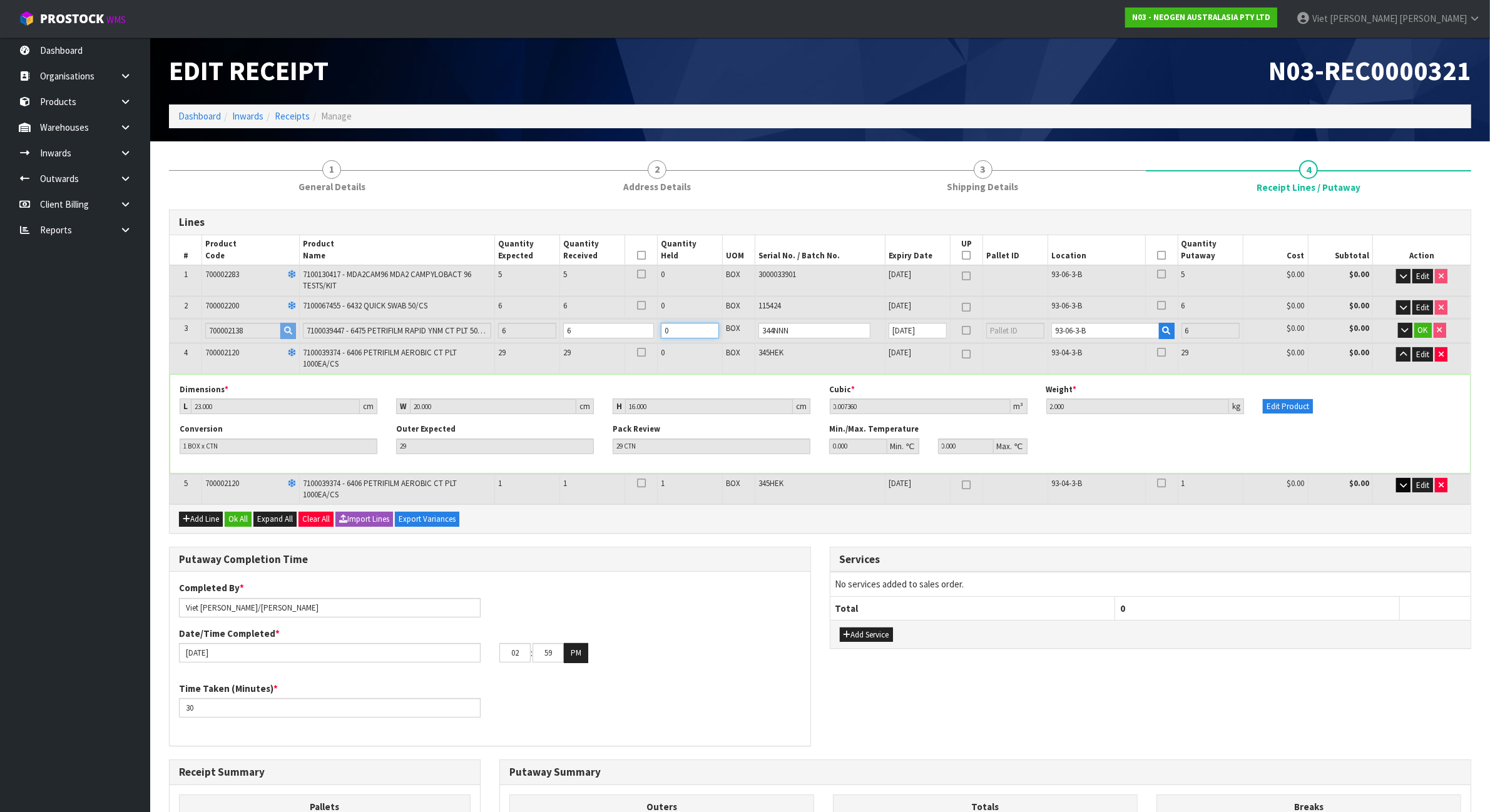
click at [691, 333] on input "0" at bounding box center [689, 331] width 58 height 16
click at [711, 324] on input "0" at bounding box center [689, 331] width 58 height 16
click at [710, 324] on input "1" at bounding box center [689, 331] width 58 height 16
click at [710, 324] on input "2" at bounding box center [689, 331] width 58 height 16
click at [710, 324] on input "3" at bounding box center [689, 331] width 58 height 16
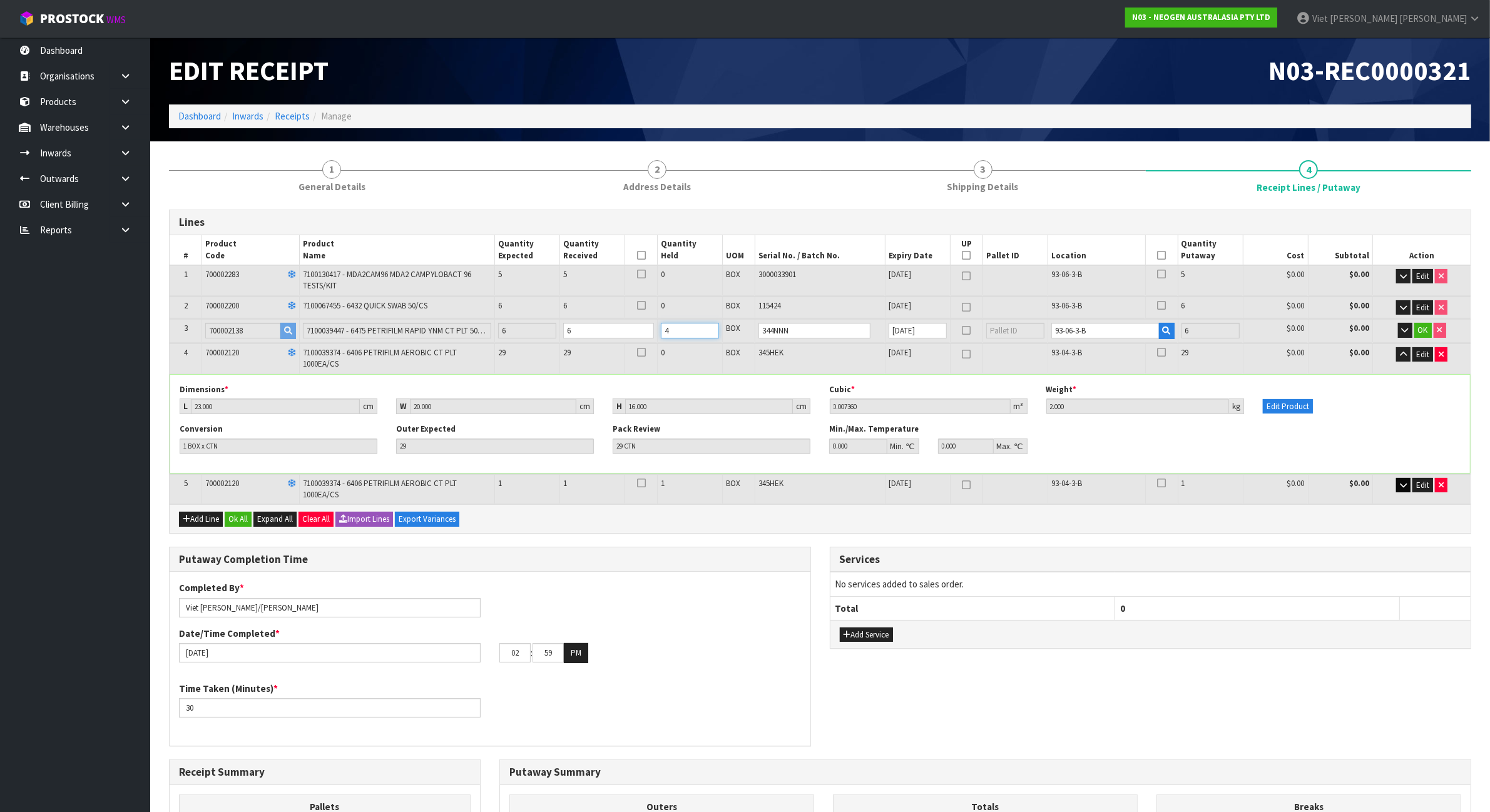
click at [710, 324] on input "4" at bounding box center [689, 331] width 58 height 16
click at [710, 324] on input "5" at bounding box center [689, 331] width 58 height 16
click at [710, 324] on input "6" at bounding box center [689, 331] width 58 height 16
click at [1428, 324] on button "OK" at bounding box center [1423, 330] width 18 height 15
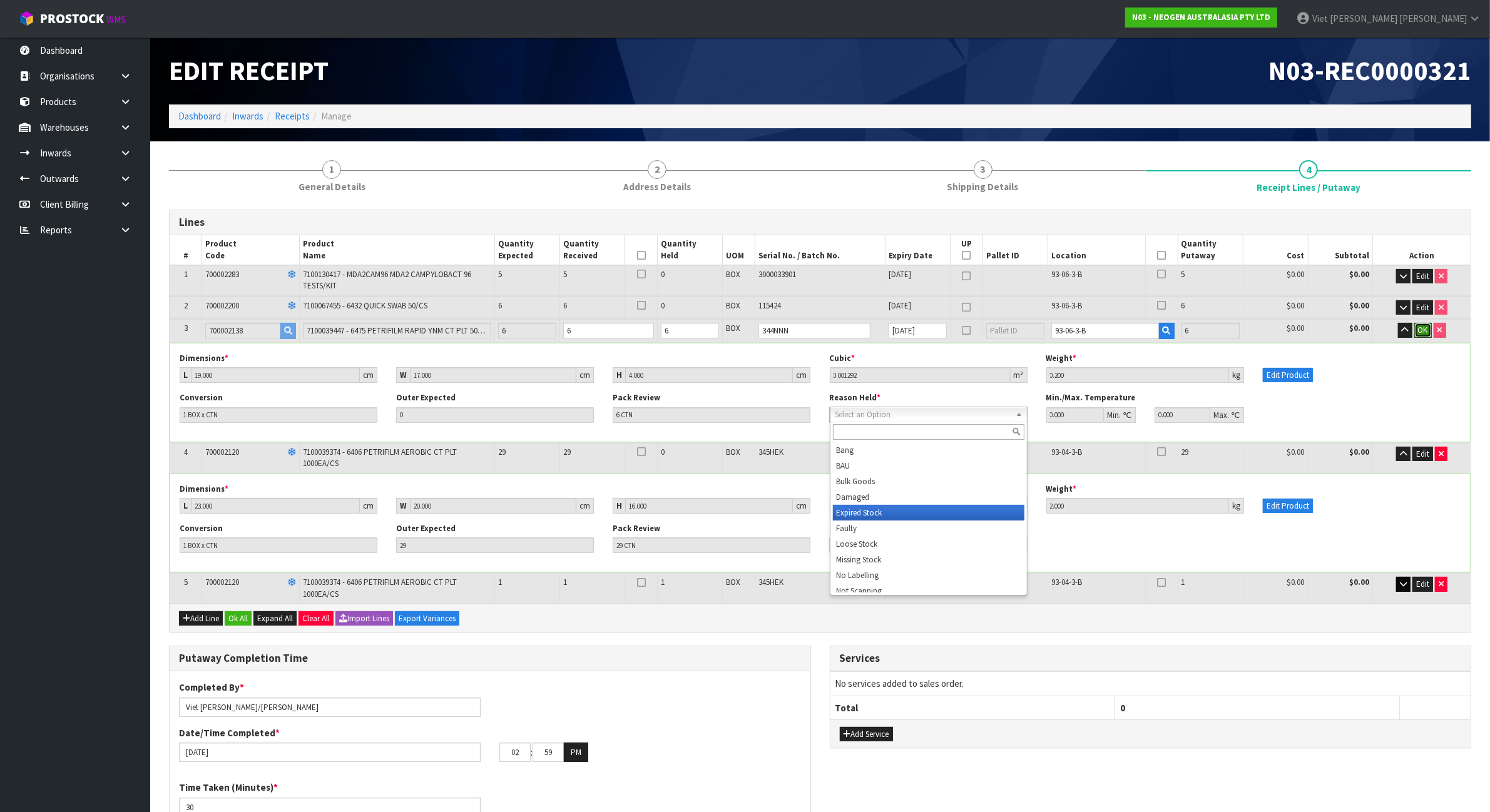
scroll to position [157, 0]
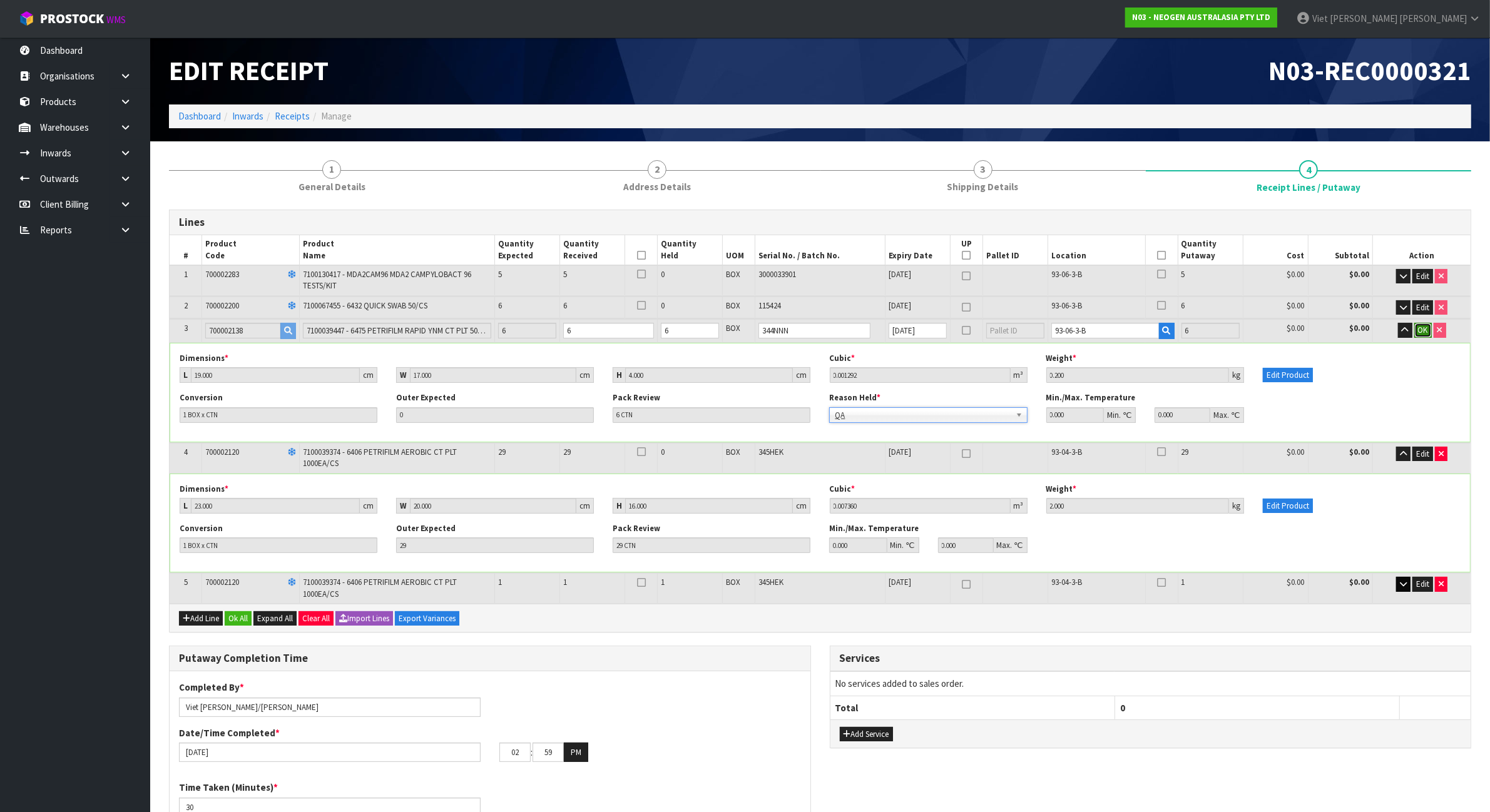
click at [1424, 327] on span "OK" at bounding box center [1423, 329] width 10 height 10
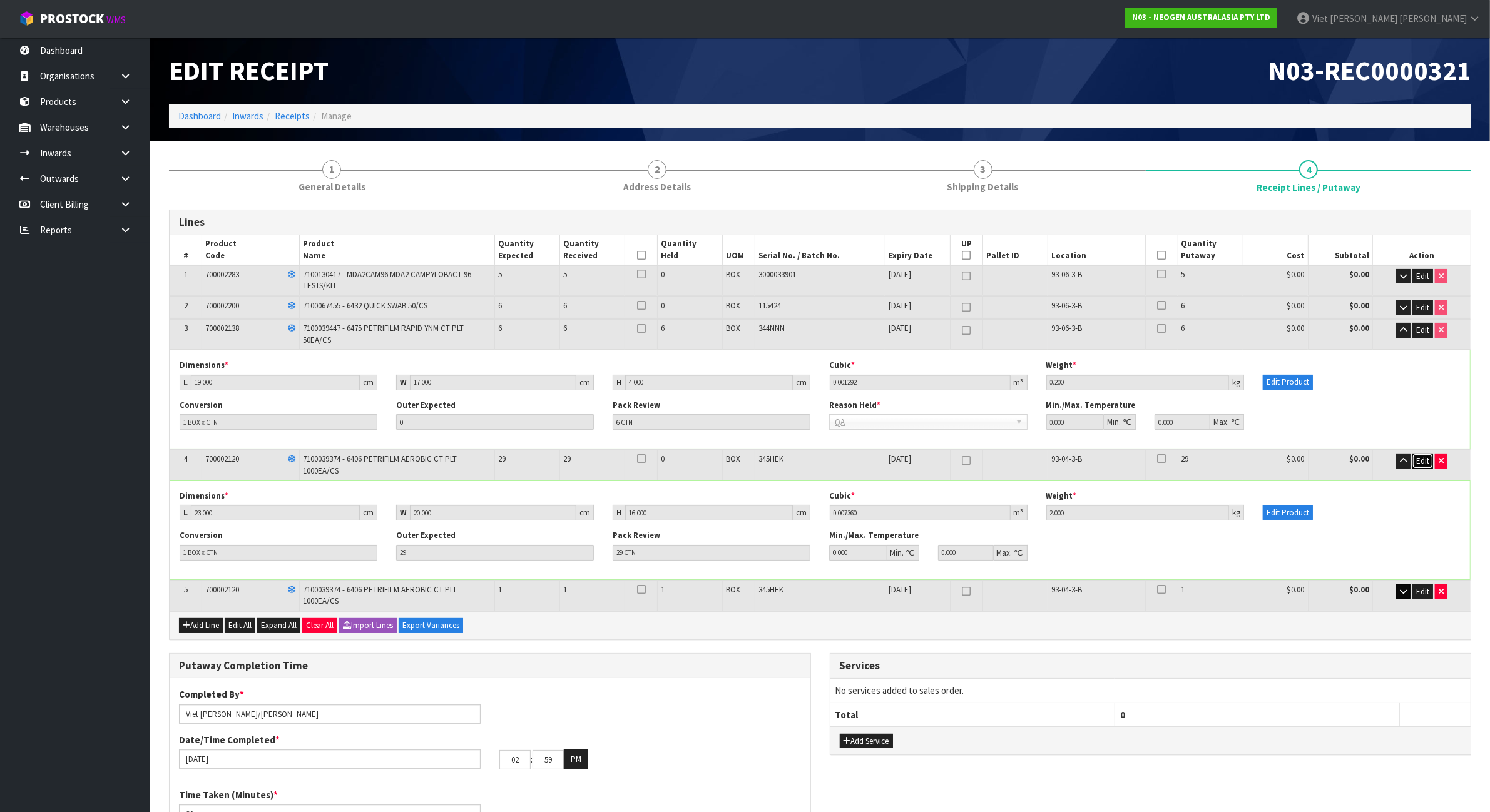
click at [1418, 456] on span "Edit" at bounding box center [1422, 460] width 13 height 10
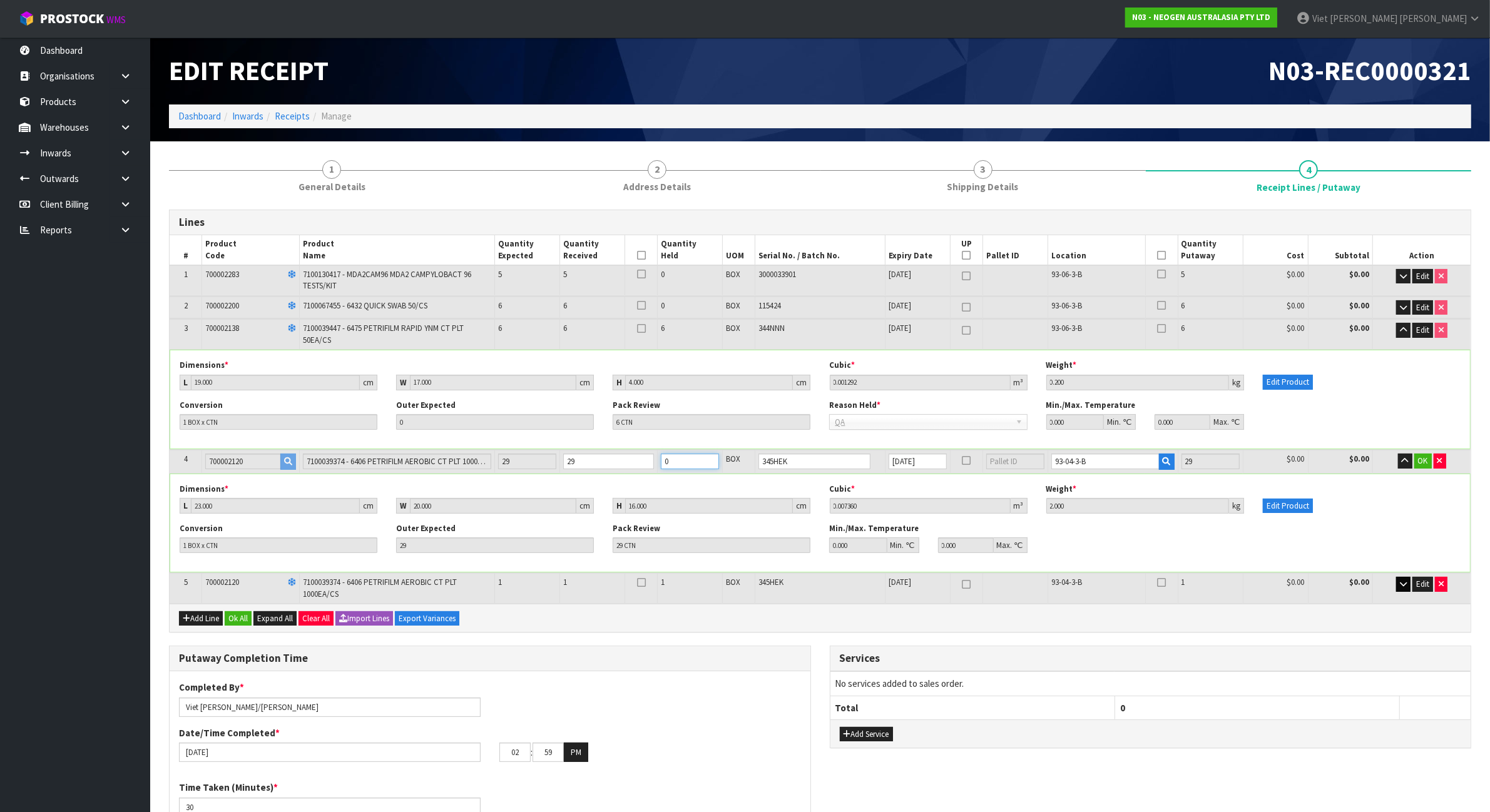
click at [689, 460] on input "0" at bounding box center [689, 461] width 58 height 16
click at [1418, 460] on span "OK" at bounding box center [1423, 460] width 10 height 10
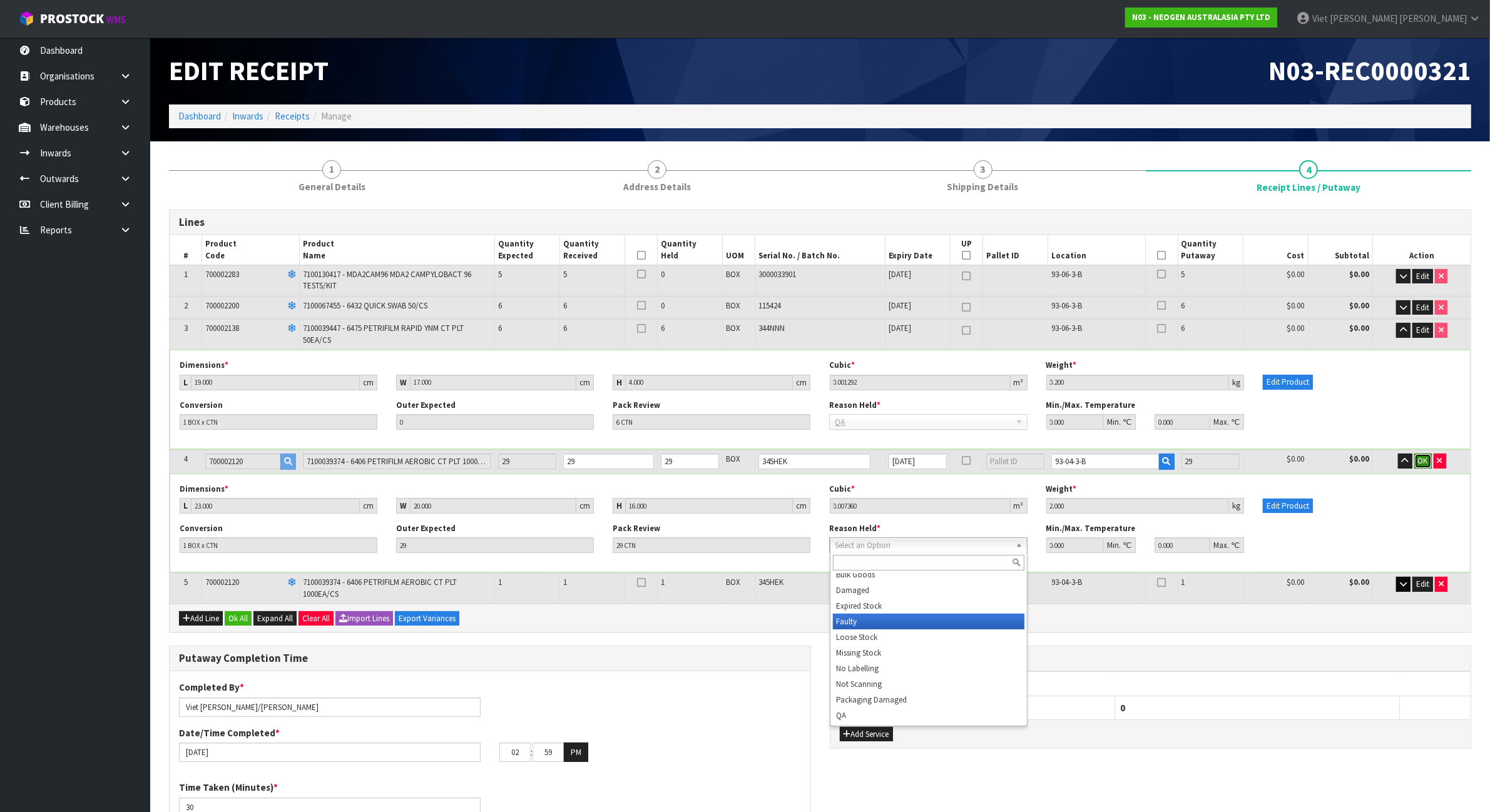
scroll to position [116, 0]
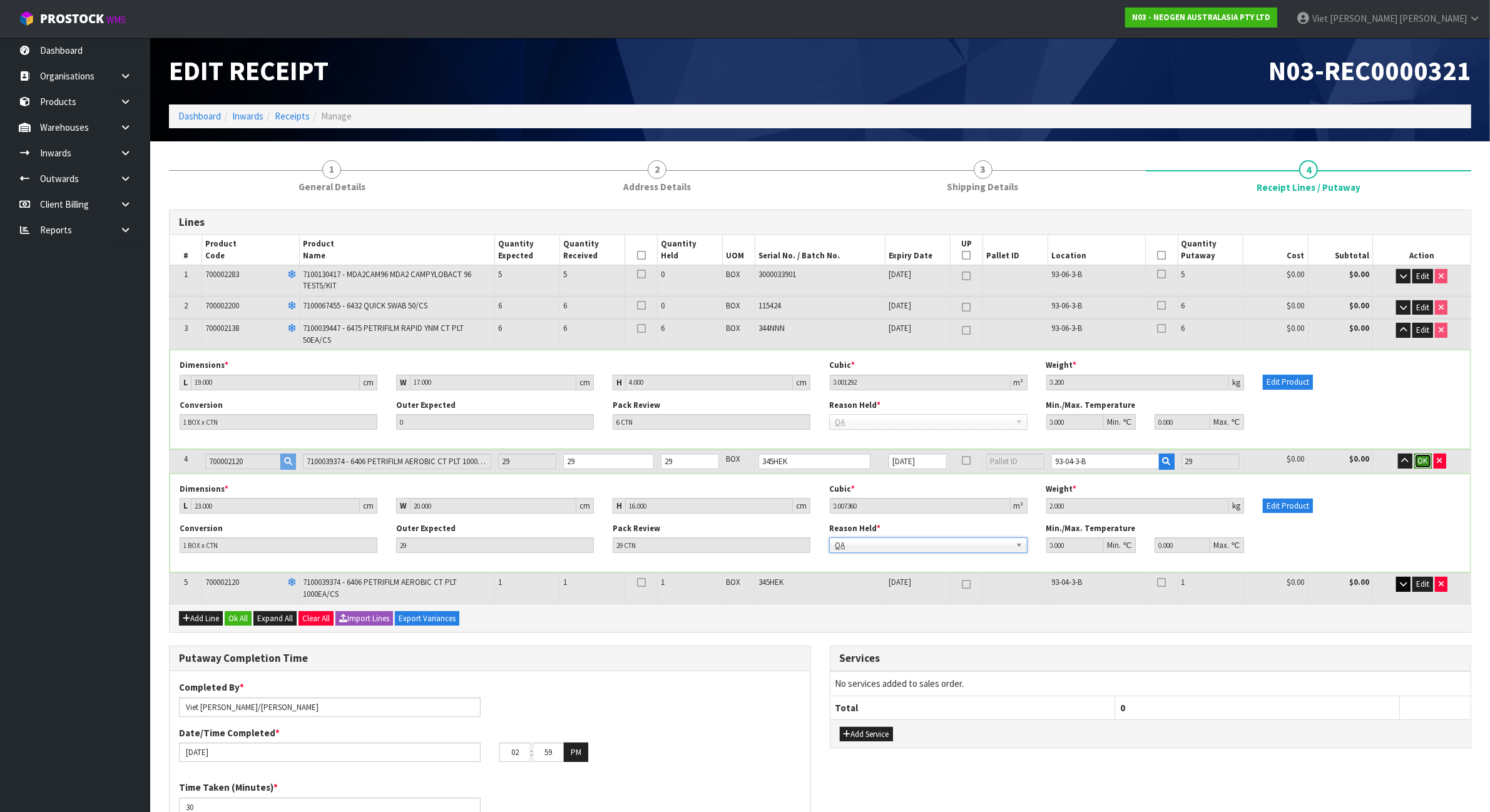
click at [1424, 459] on span "OK" at bounding box center [1423, 460] width 10 height 10
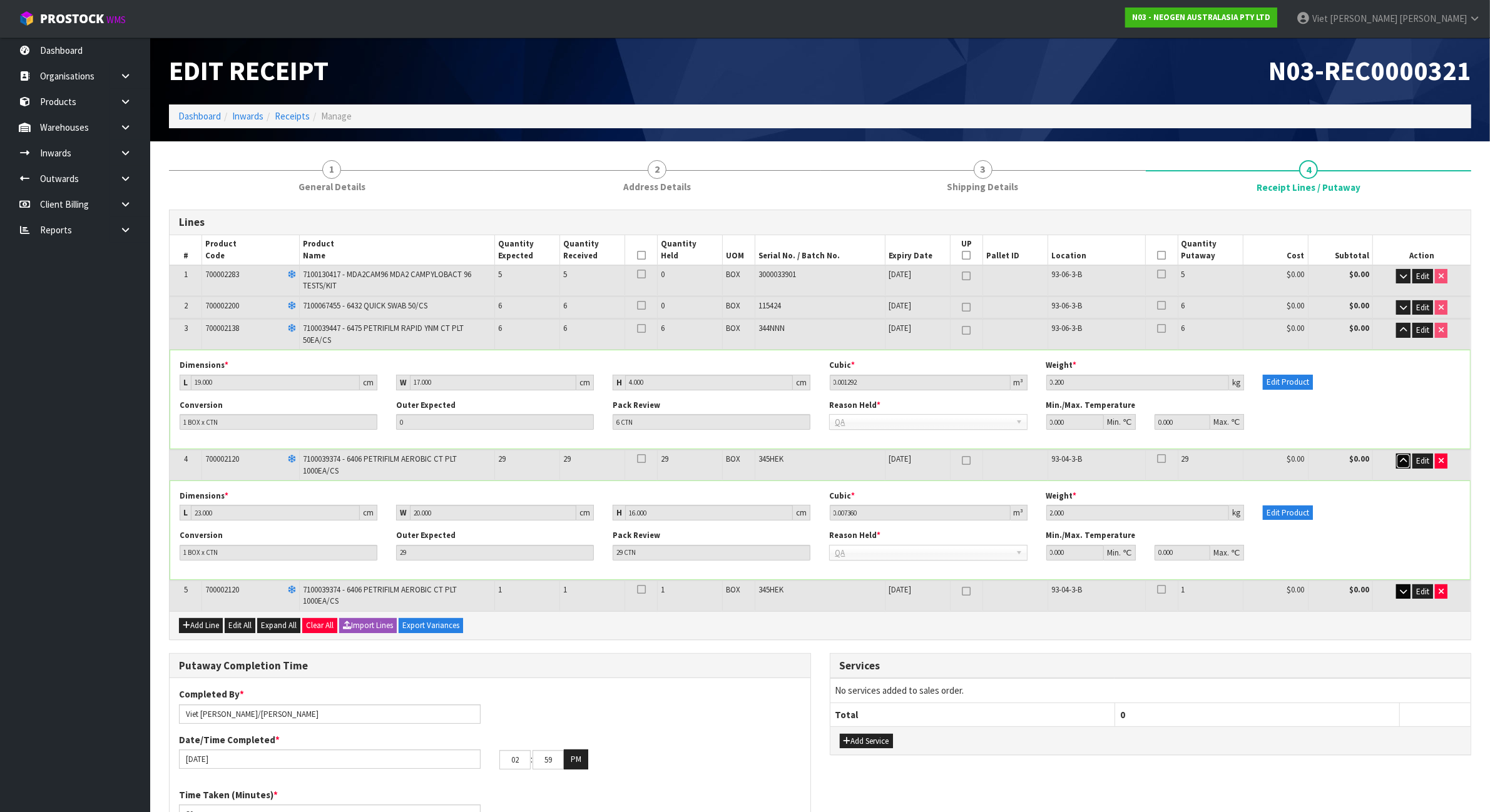
click at [1405, 457] on icon "button" at bounding box center [1403, 460] width 7 height 8
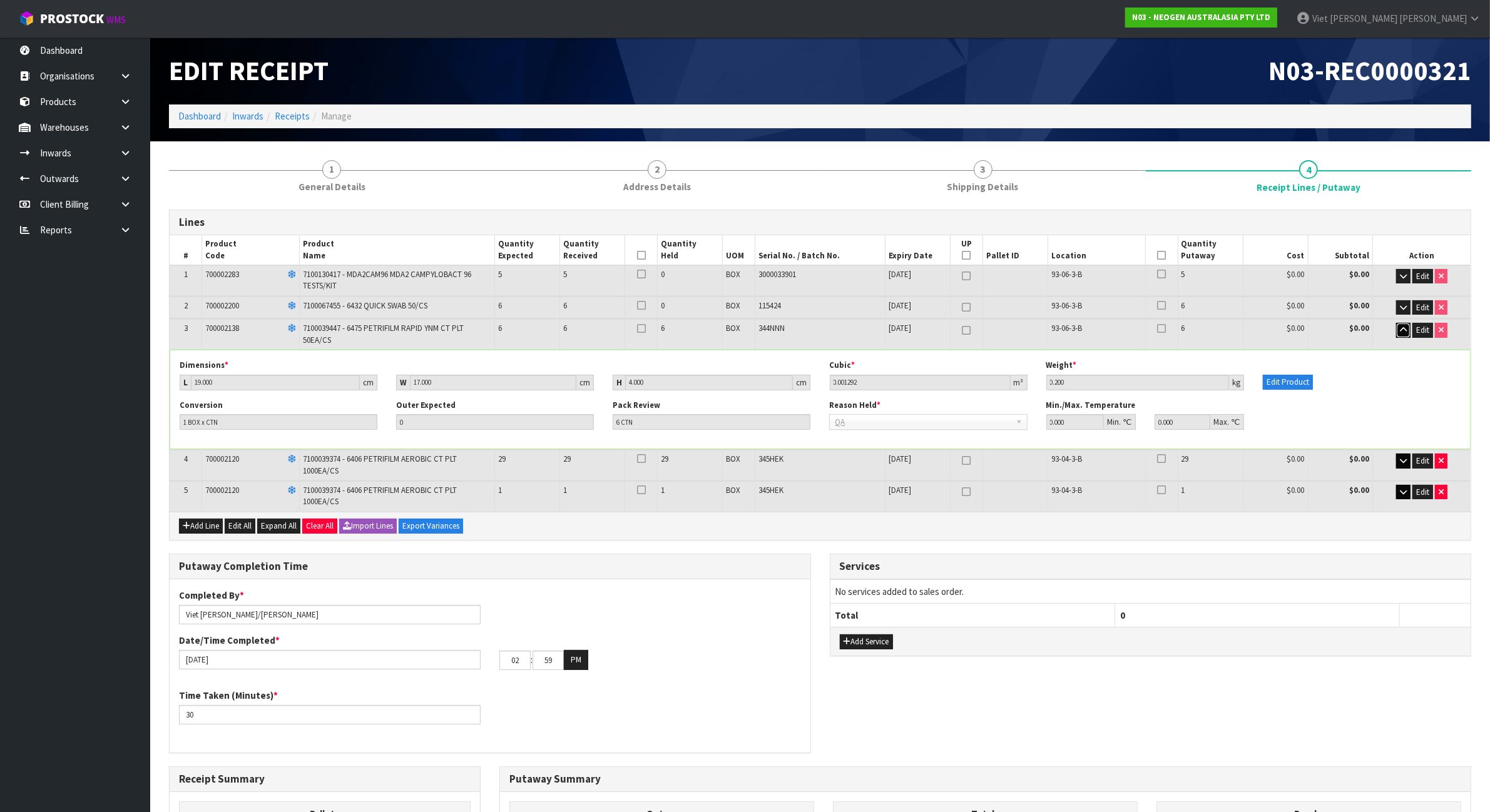
click at [1404, 332] on icon "button" at bounding box center [1403, 330] width 7 height 8
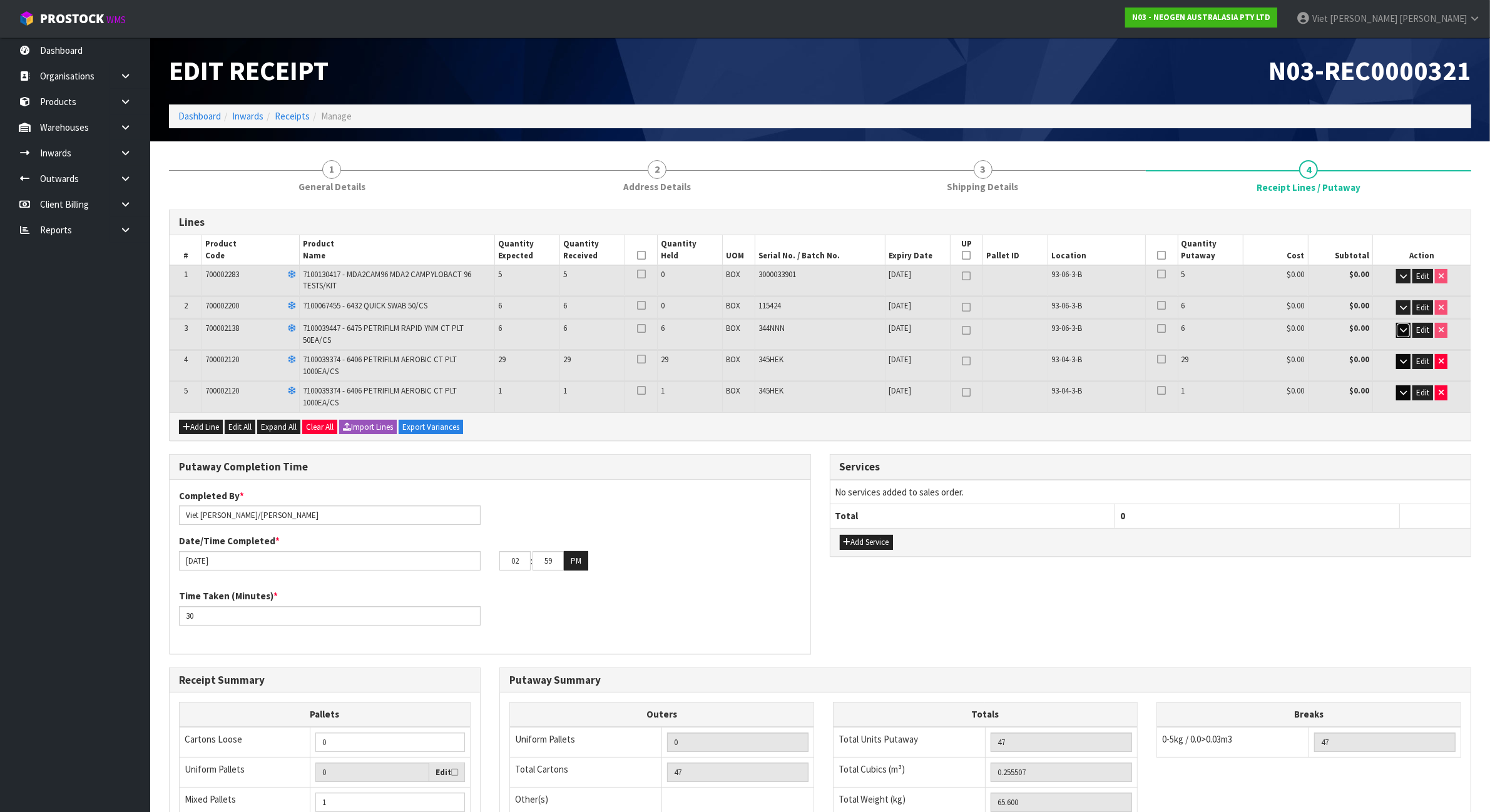
scroll to position [208, 0]
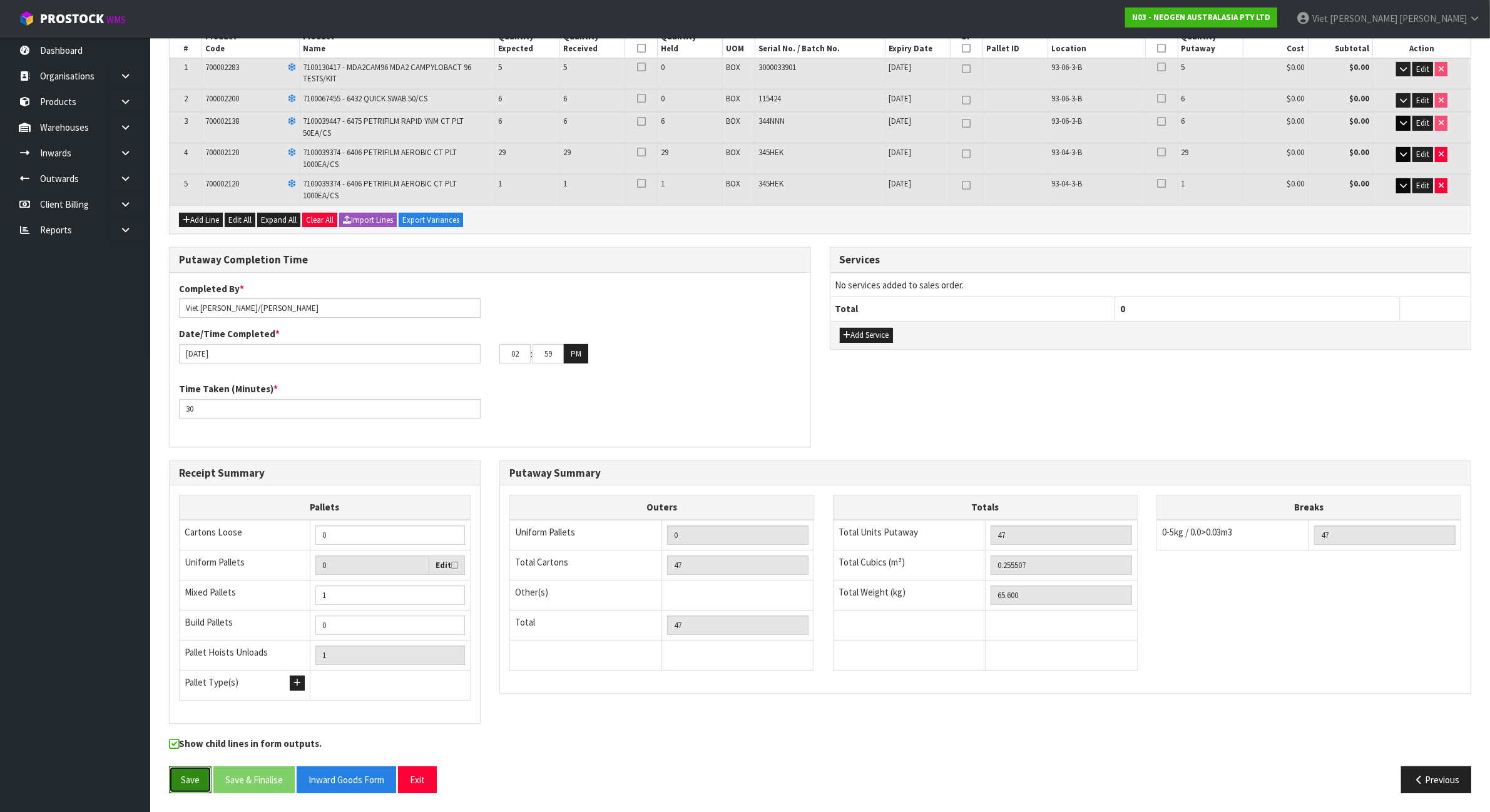
click at [192, 778] on button "Save" at bounding box center [189, 780] width 42 height 27
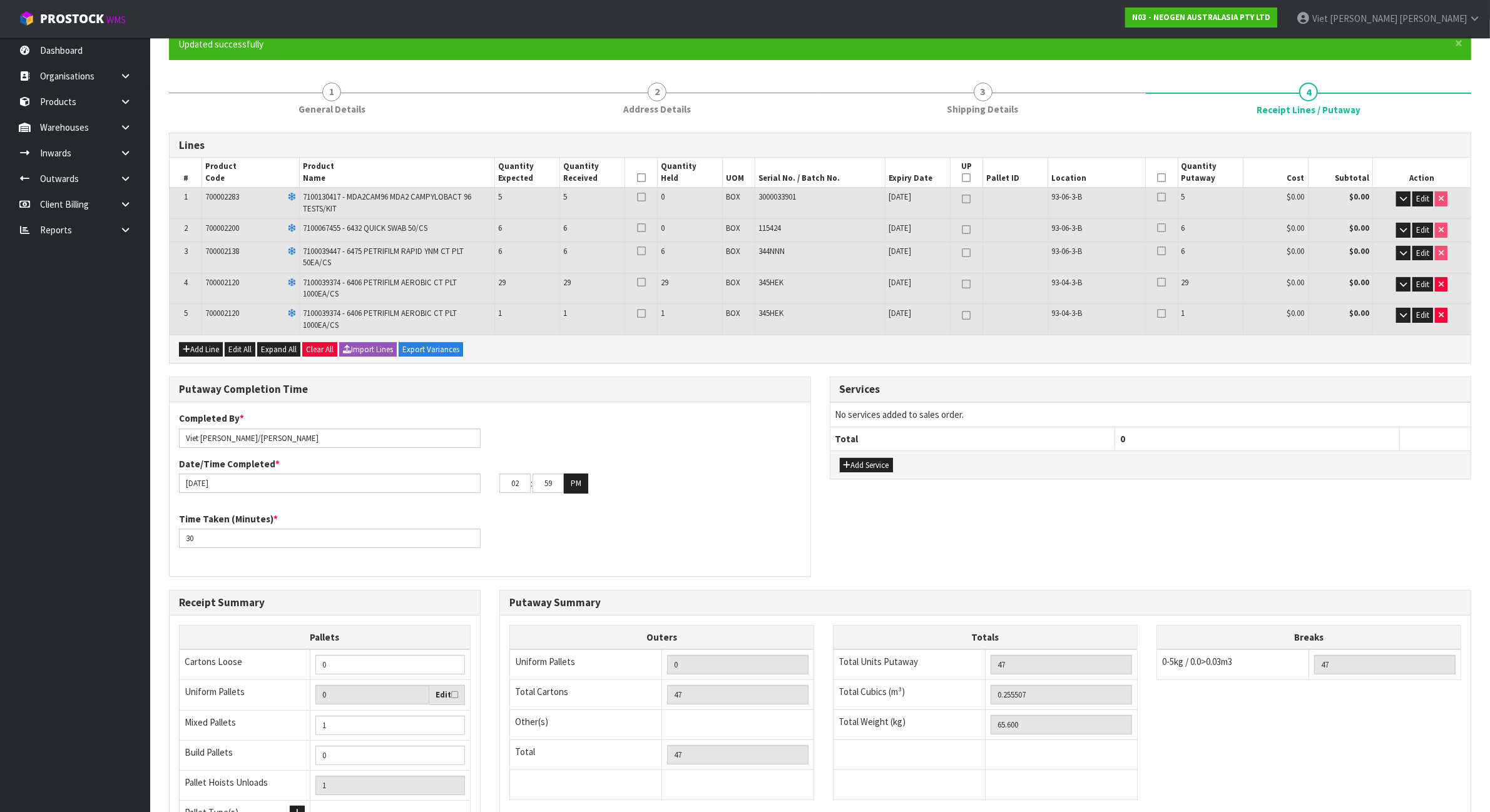
scroll to position [157, 0]
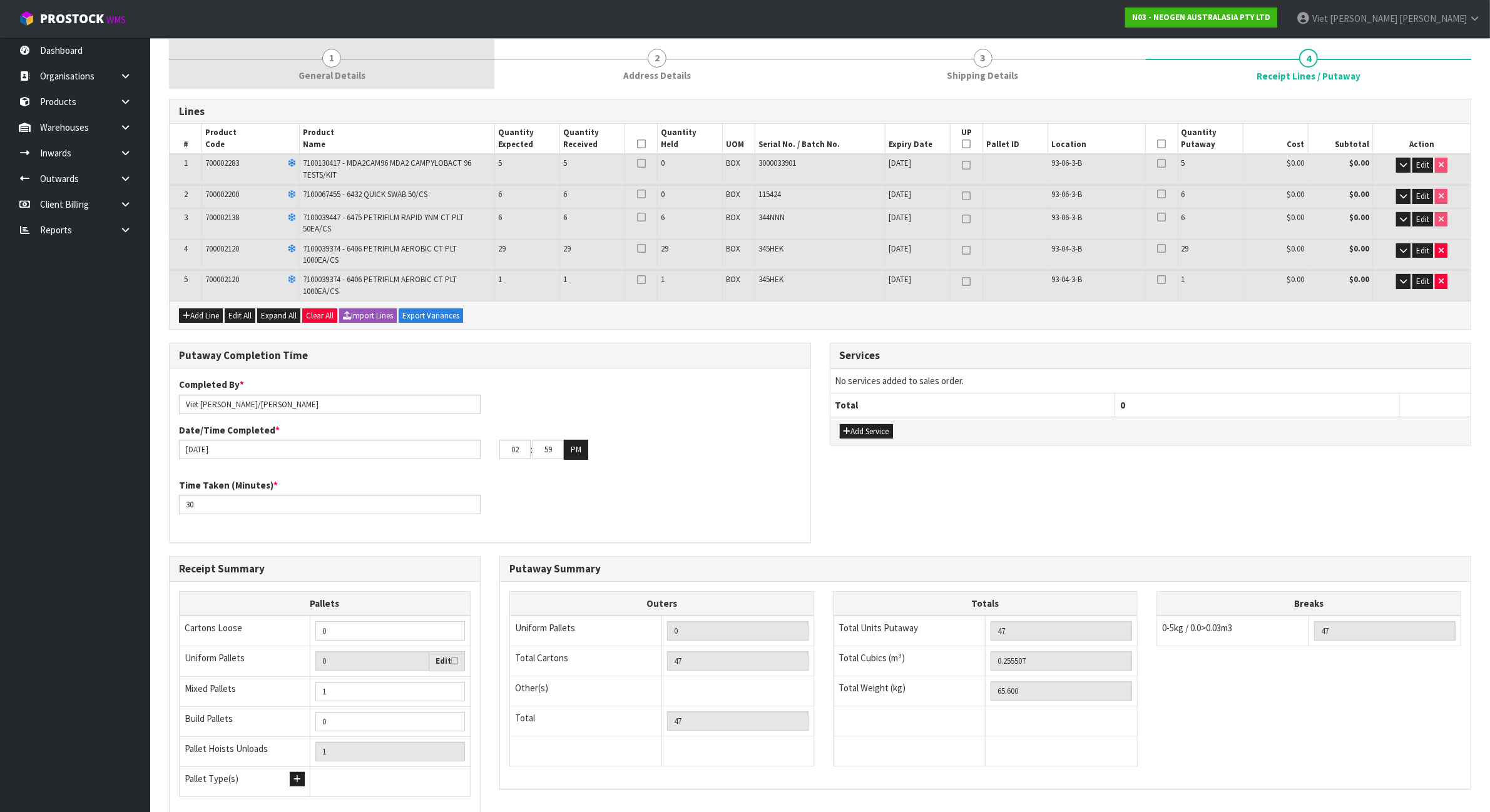
click at [324, 76] on span "General Details" at bounding box center [332, 75] width 67 height 13
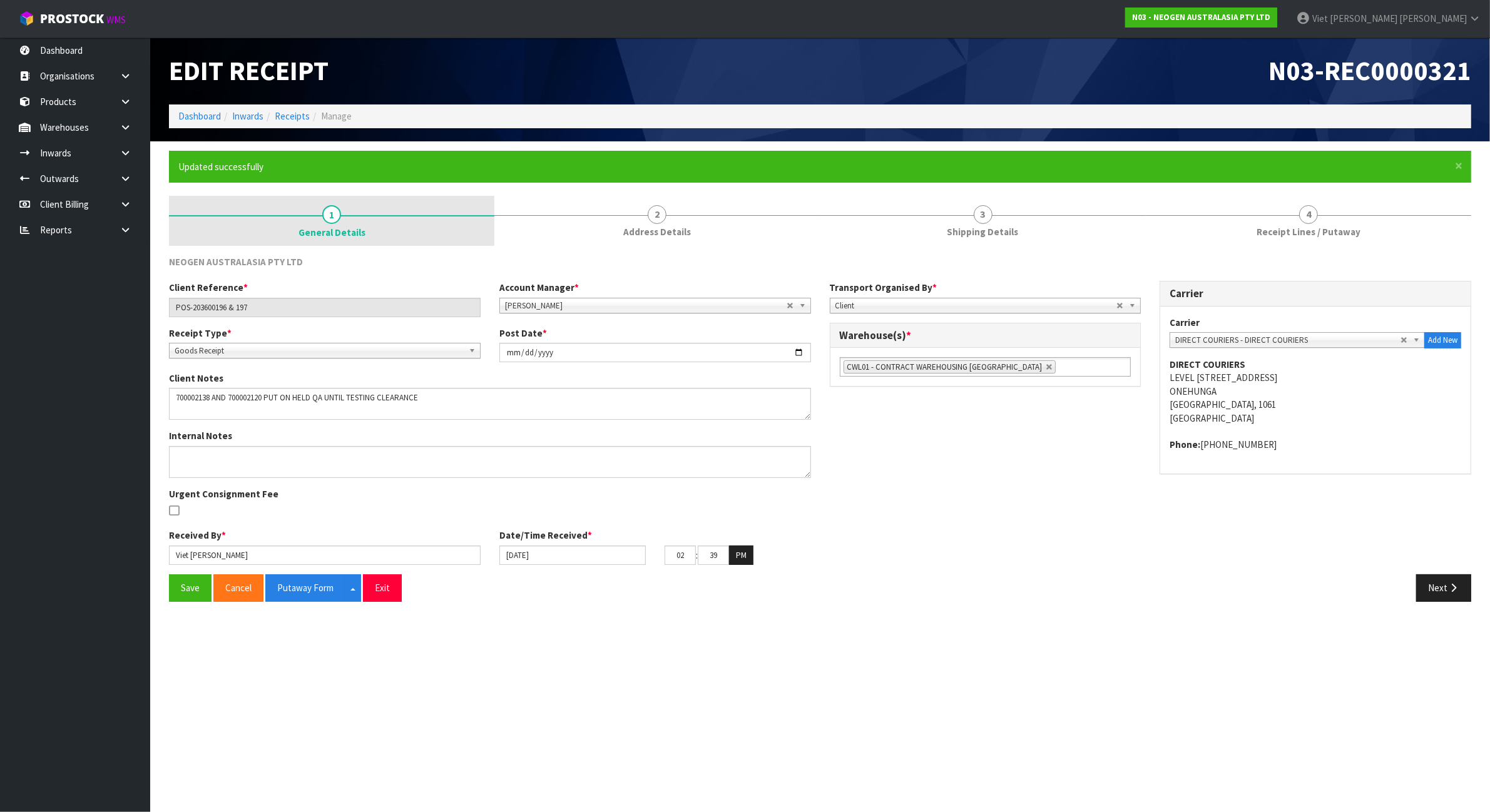
scroll to position [0, 0]
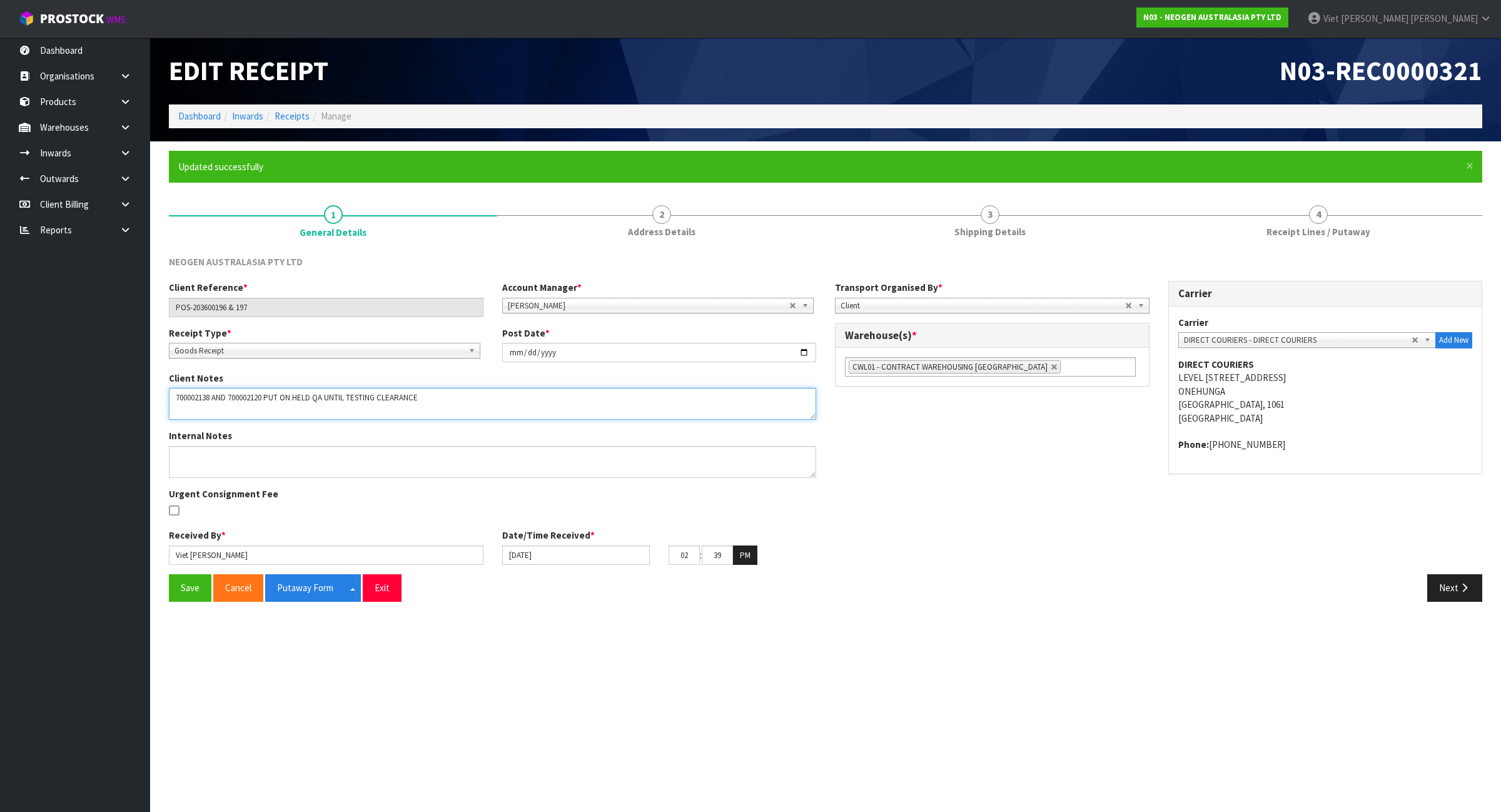
click at [436, 396] on textarea at bounding box center [492, 404] width 647 height 32
click at [498, 400] on textarea at bounding box center [492, 404] width 647 height 32
click at [255, 393] on textarea at bounding box center [492, 404] width 647 height 32
click at [546, 400] on textarea at bounding box center [492, 404] width 647 height 32
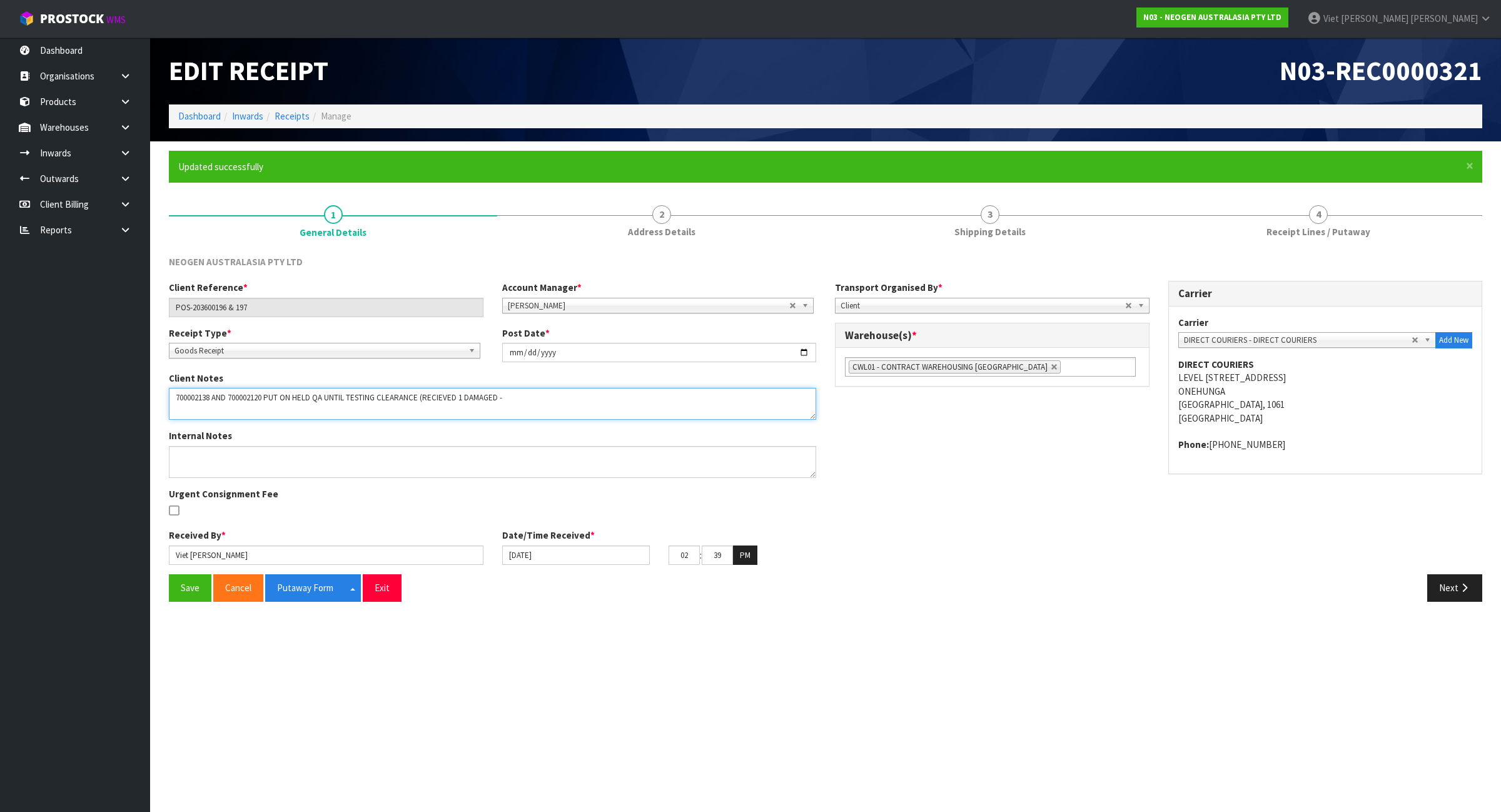
click at [546, 400] on textarea at bounding box center [492, 404] width 647 height 32
click at [545, 400] on textarea at bounding box center [492, 404] width 647 height 32
click at [545, 399] on textarea at bounding box center [492, 404] width 647 height 32
click at [541, 399] on textarea at bounding box center [492, 404] width 647 height 32
paste textarea "700002120"
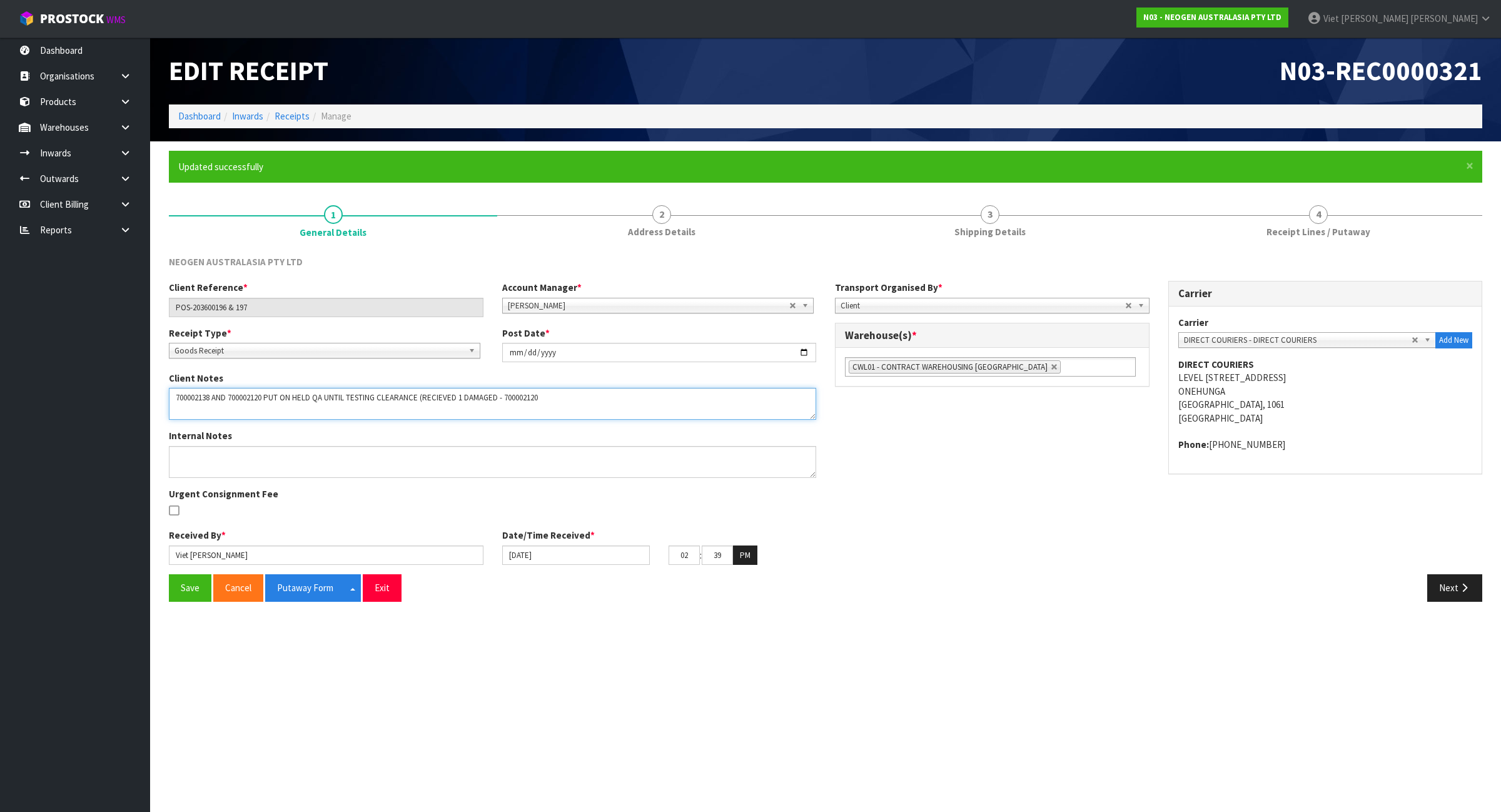
click at [569, 392] on textarea at bounding box center [492, 404] width 647 height 32
click at [544, 399] on textarea at bounding box center [492, 404] width 647 height 32
click at [545, 400] on textarea at bounding box center [492, 404] width 647 height 32
click at [571, 380] on div "Client Notes" at bounding box center [493, 396] width 667 height 48
click at [583, 397] on textarea at bounding box center [492, 404] width 647 height 32
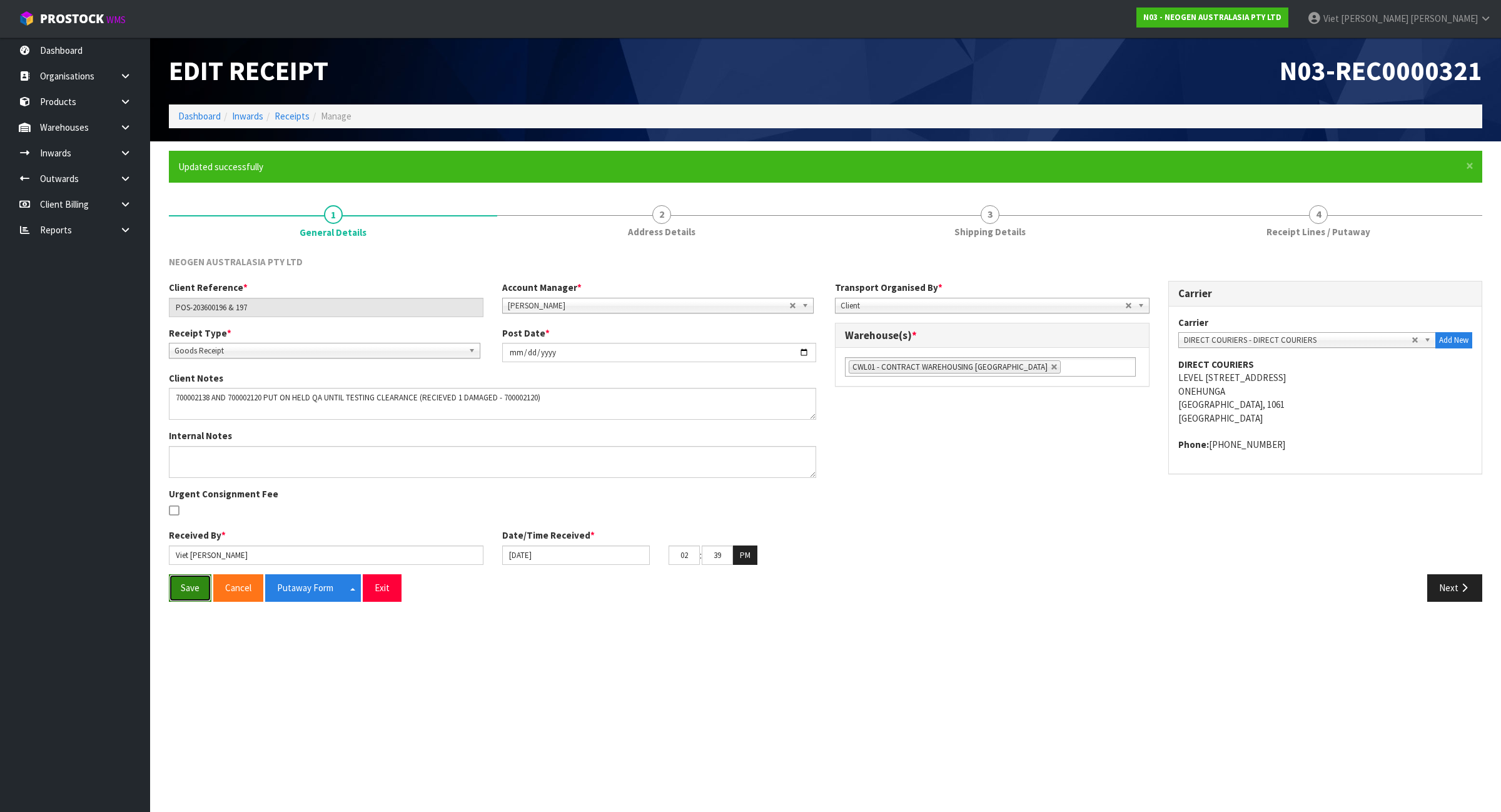
click at [204, 591] on button "Save" at bounding box center [189, 587] width 42 height 27
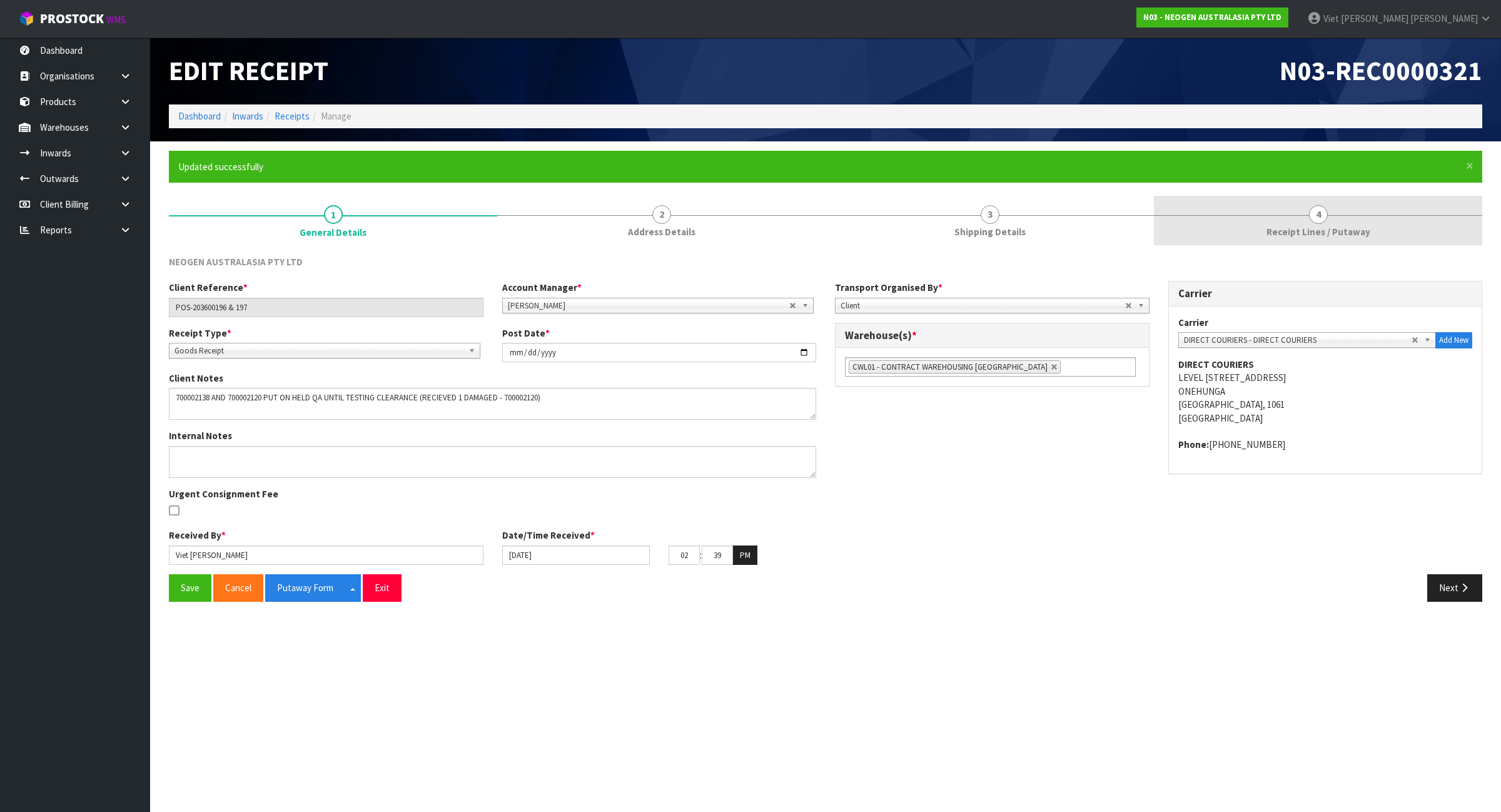
click at [1299, 241] on link "4 Receipt Lines / Putaway" at bounding box center [1318, 221] width 328 height 50
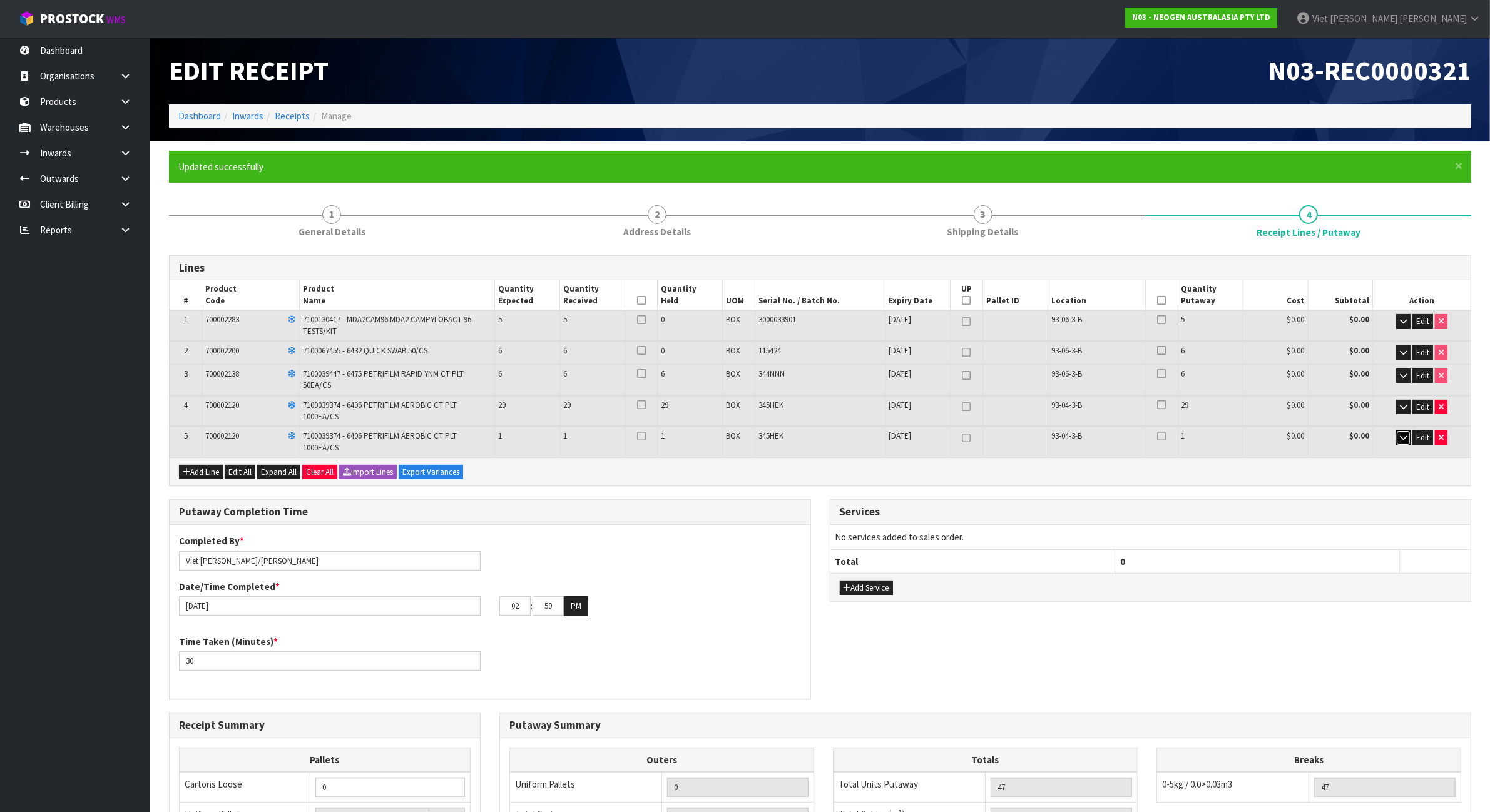
click at [1400, 439] on icon "button" at bounding box center [1403, 437] width 7 height 8
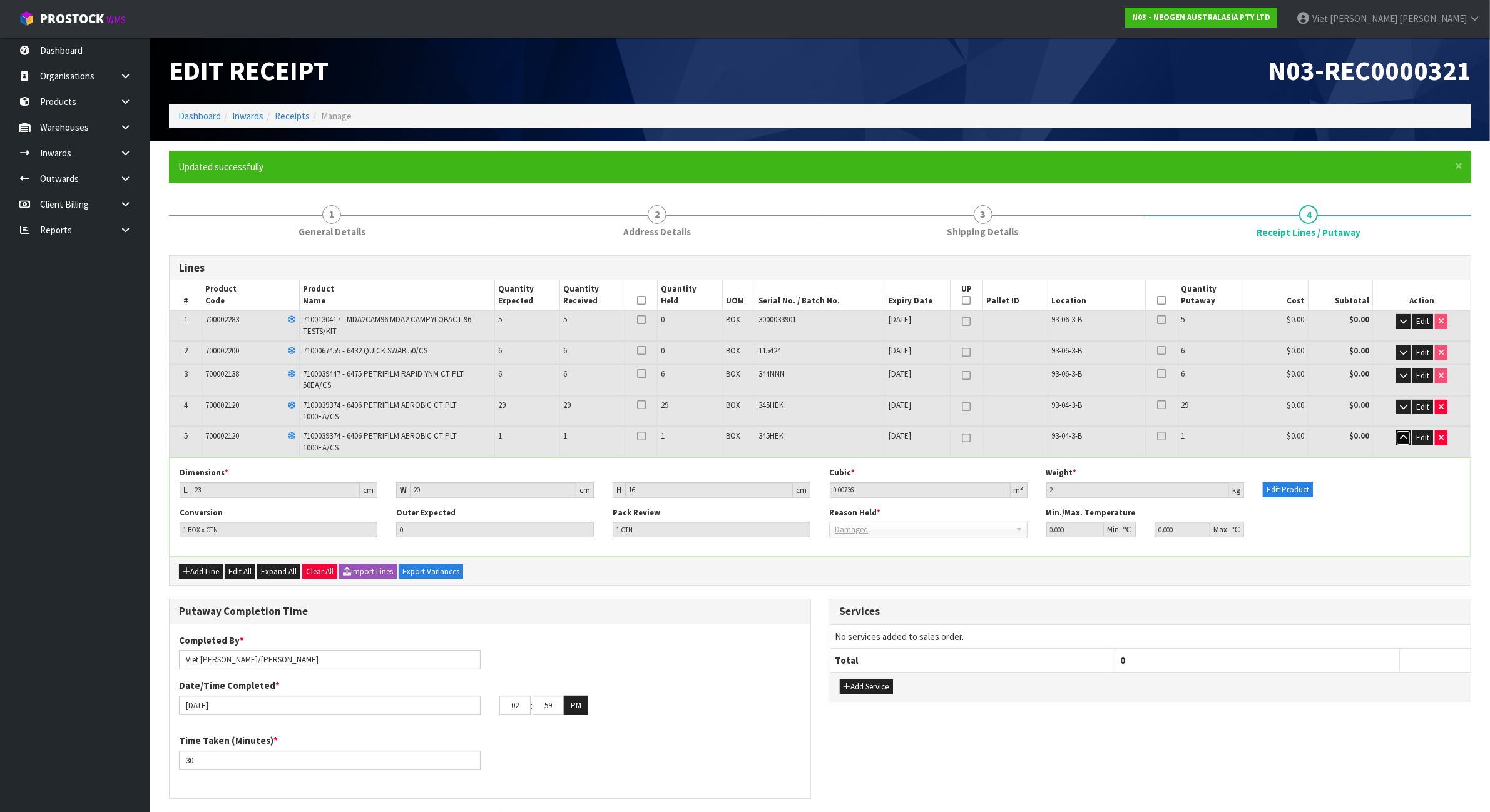
click at [1400, 439] on icon "button" at bounding box center [1403, 437] width 7 height 8
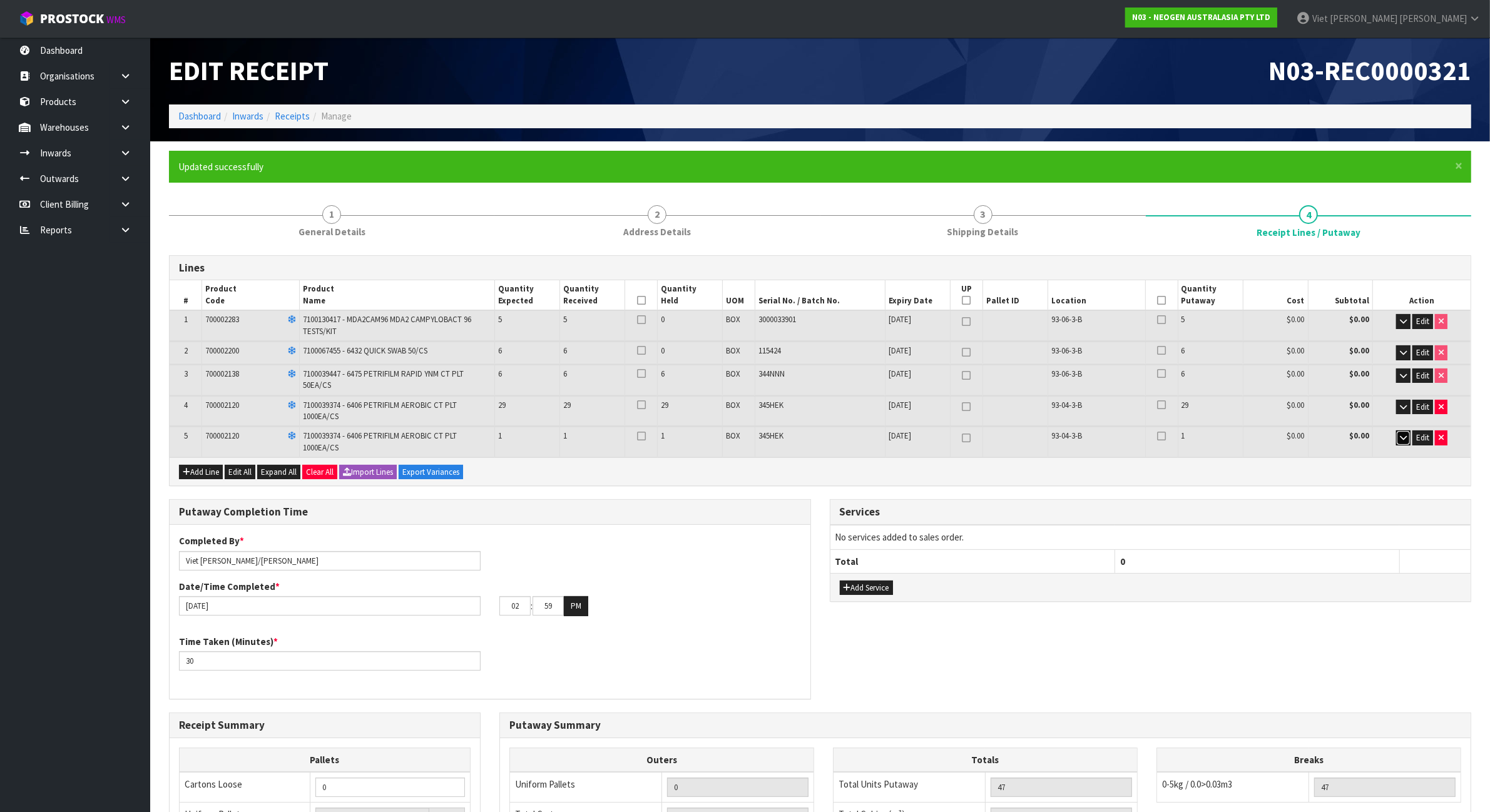
click at [1400, 439] on icon "button" at bounding box center [1403, 437] width 7 height 8
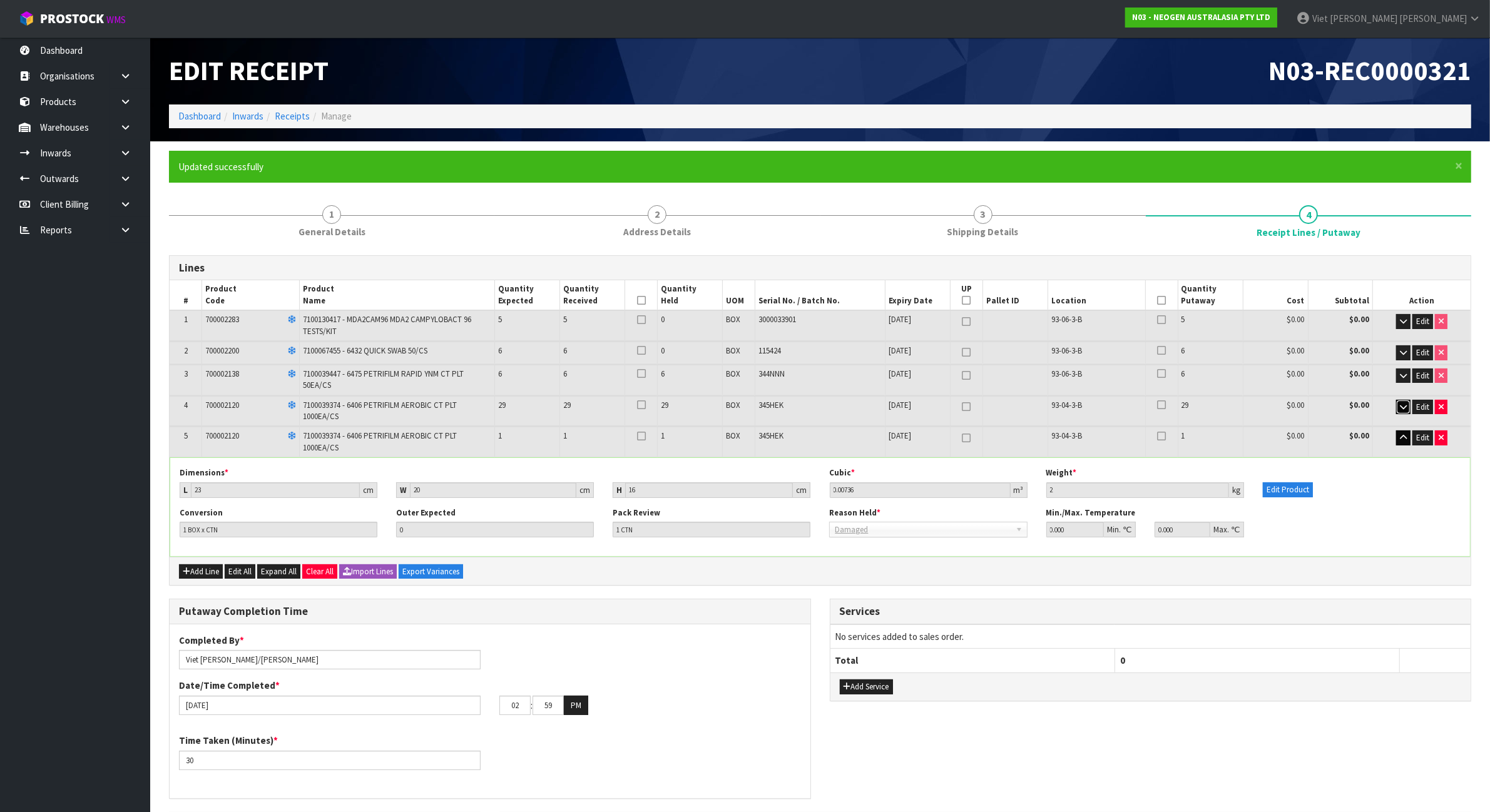
click at [1408, 410] on button "button" at bounding box center [1403, 407] width 14 height 15
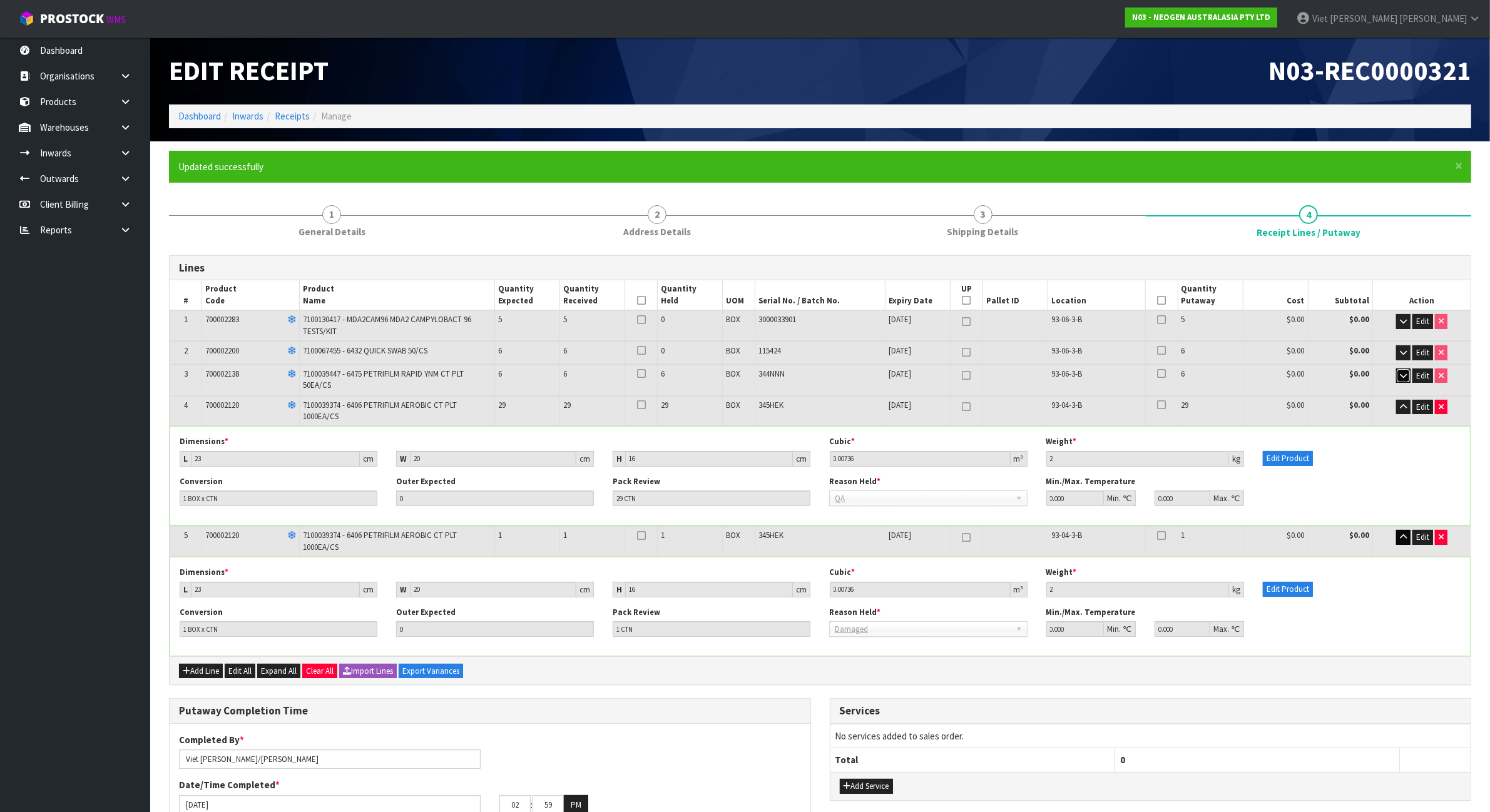
click at [1400, 379] on button "button" at bounding box center [1403, 376] width 14 height 15
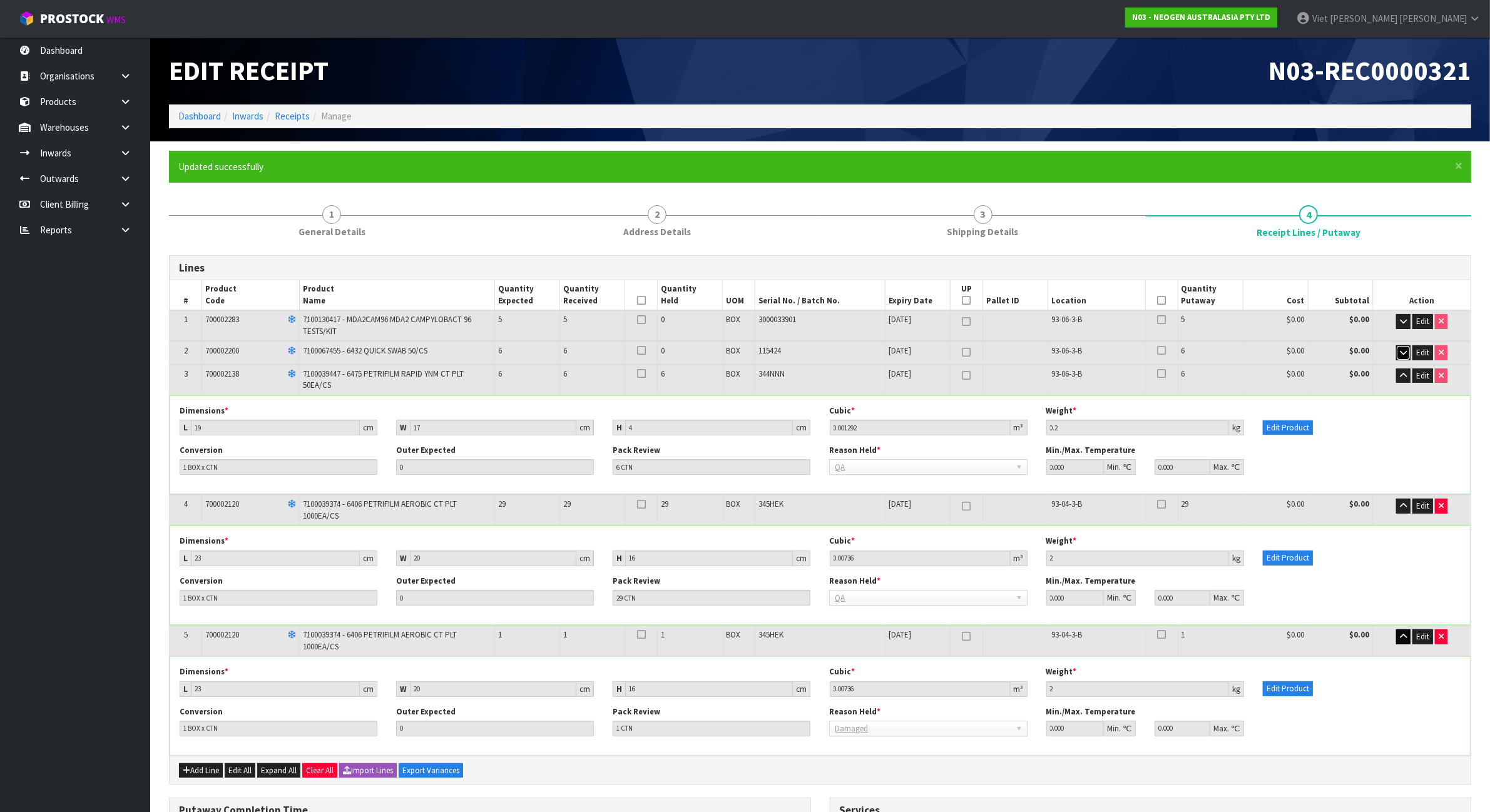
click at [1404, 346] on button "button" at bounding box center [1403, 352] width 14 height 15
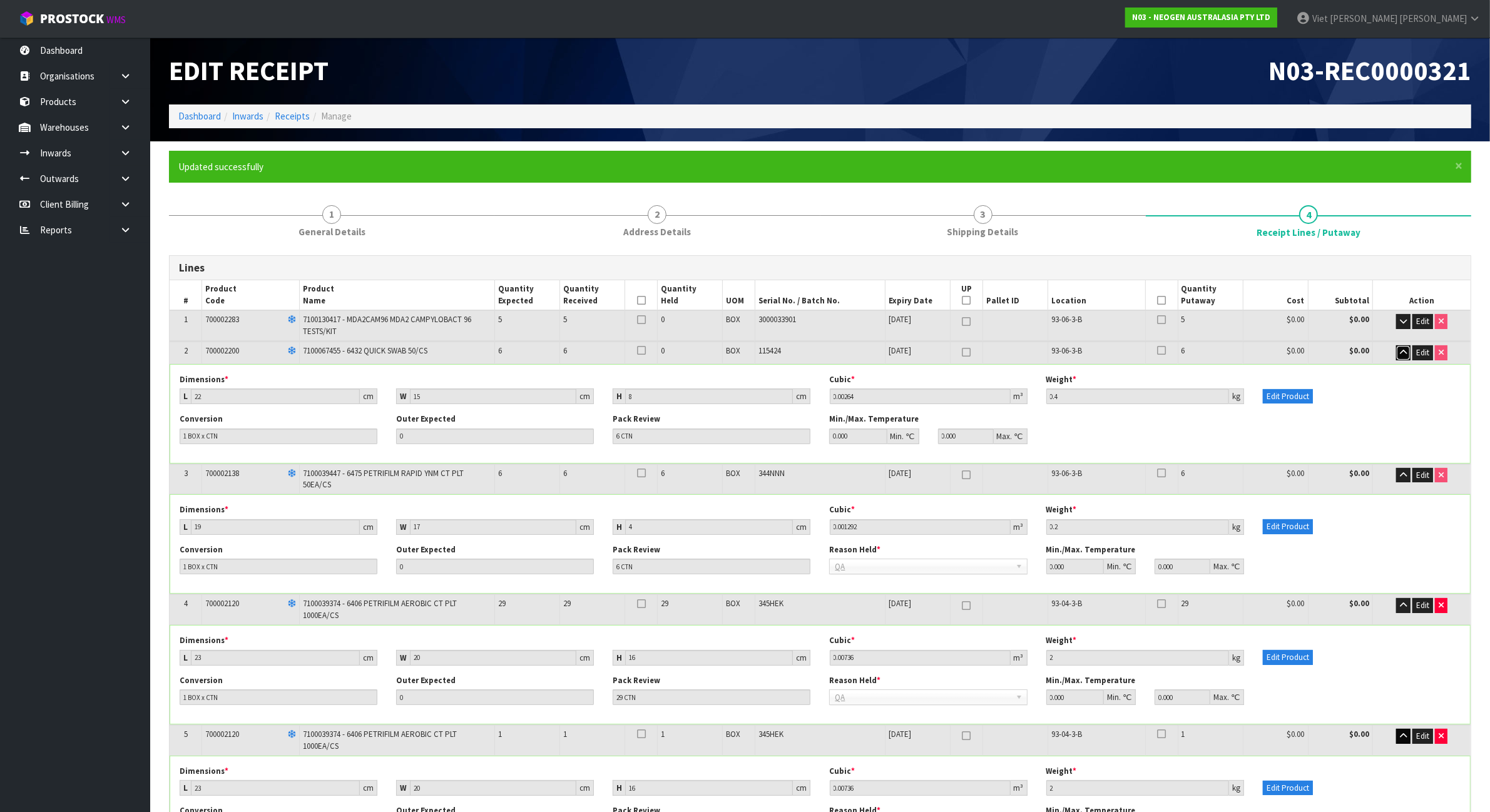
click at [1404, 346] on button "button" at bounding box center [1403, 352] width 14 height 15
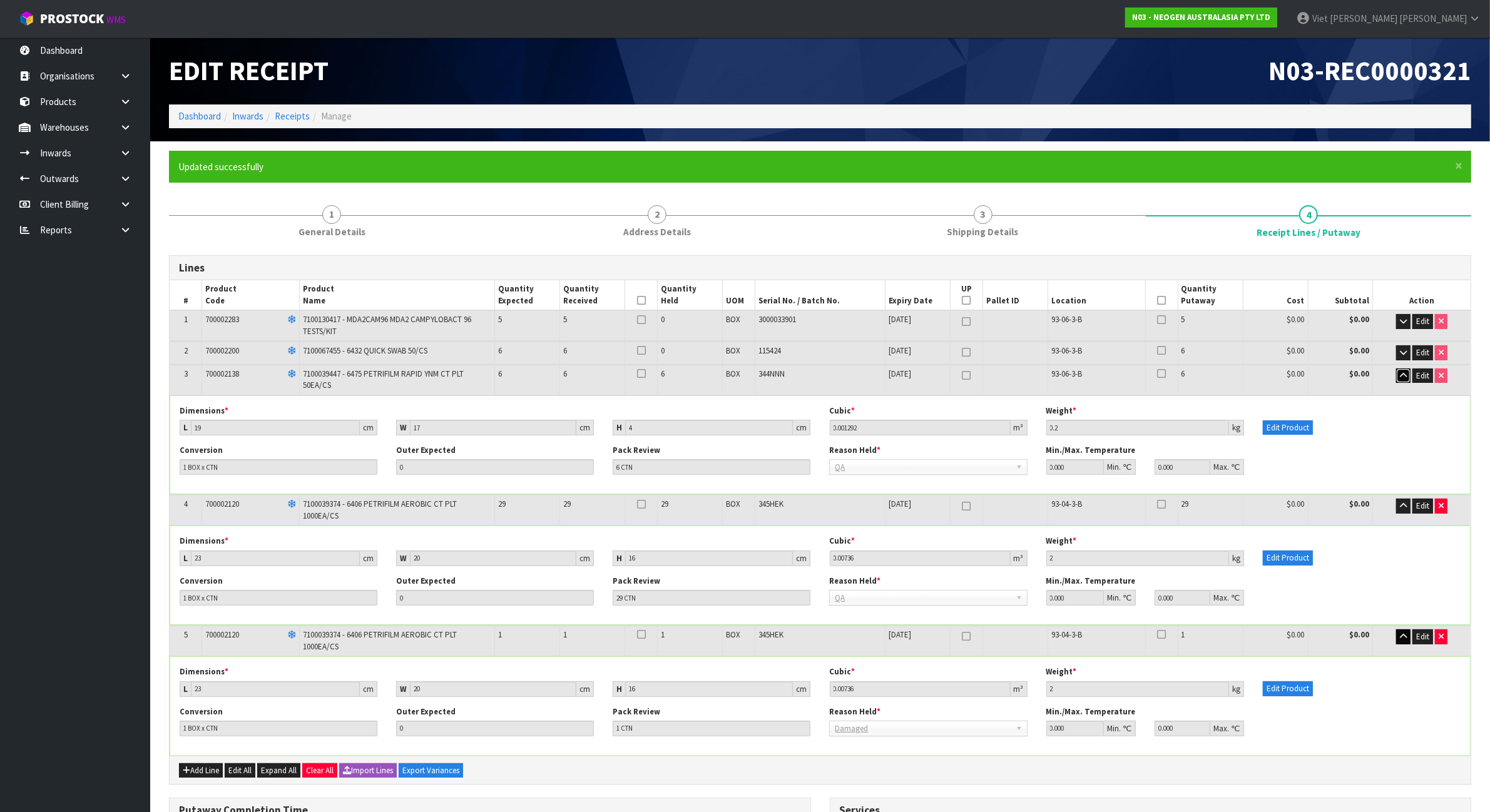
click at [1404, 372] on icon "button" at bounding box center [1403, 376] width 7 height 8
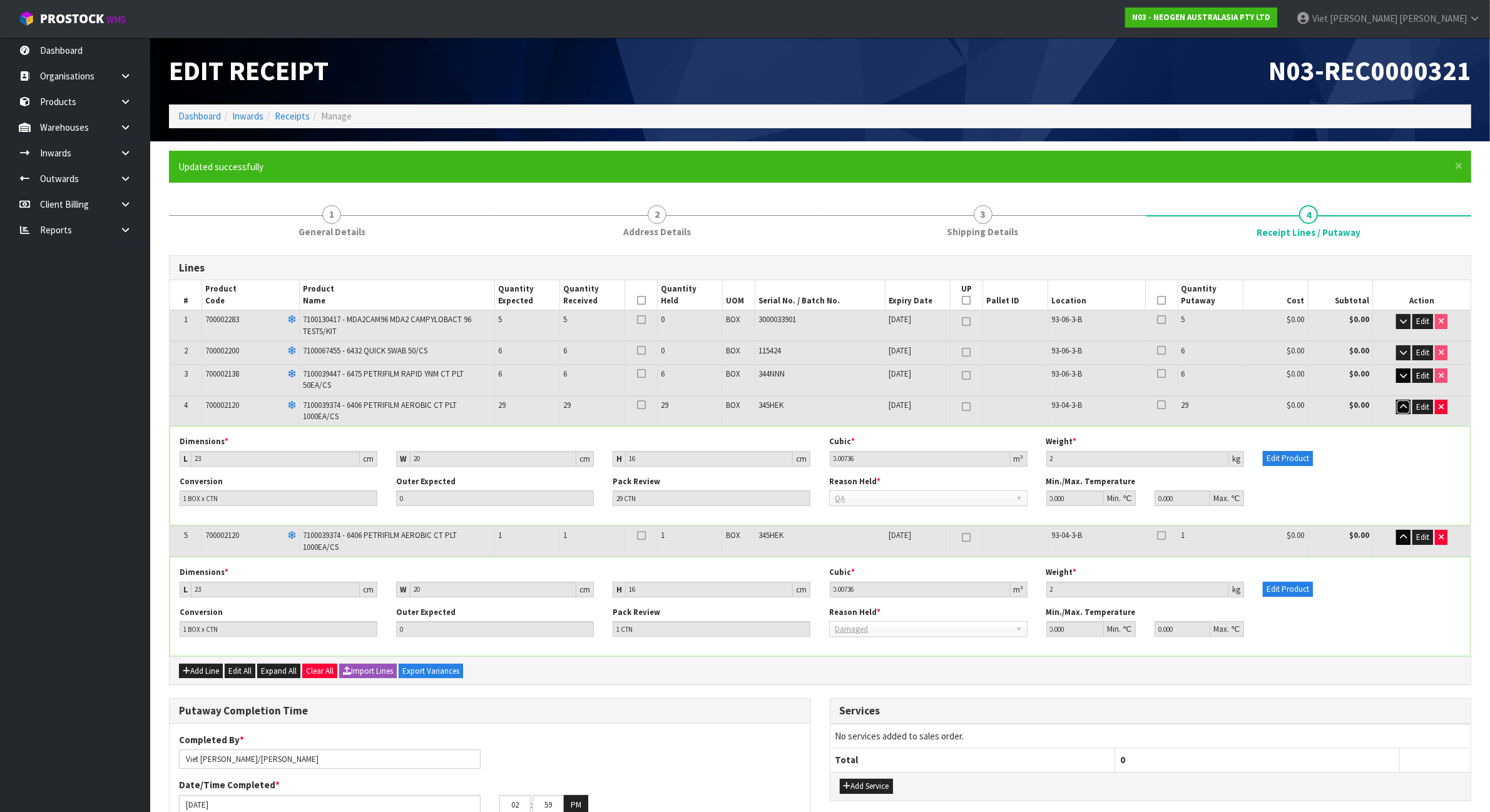
click at [1404, 400] on button "button" at bounding box center [1403, 407] width 14 height 15
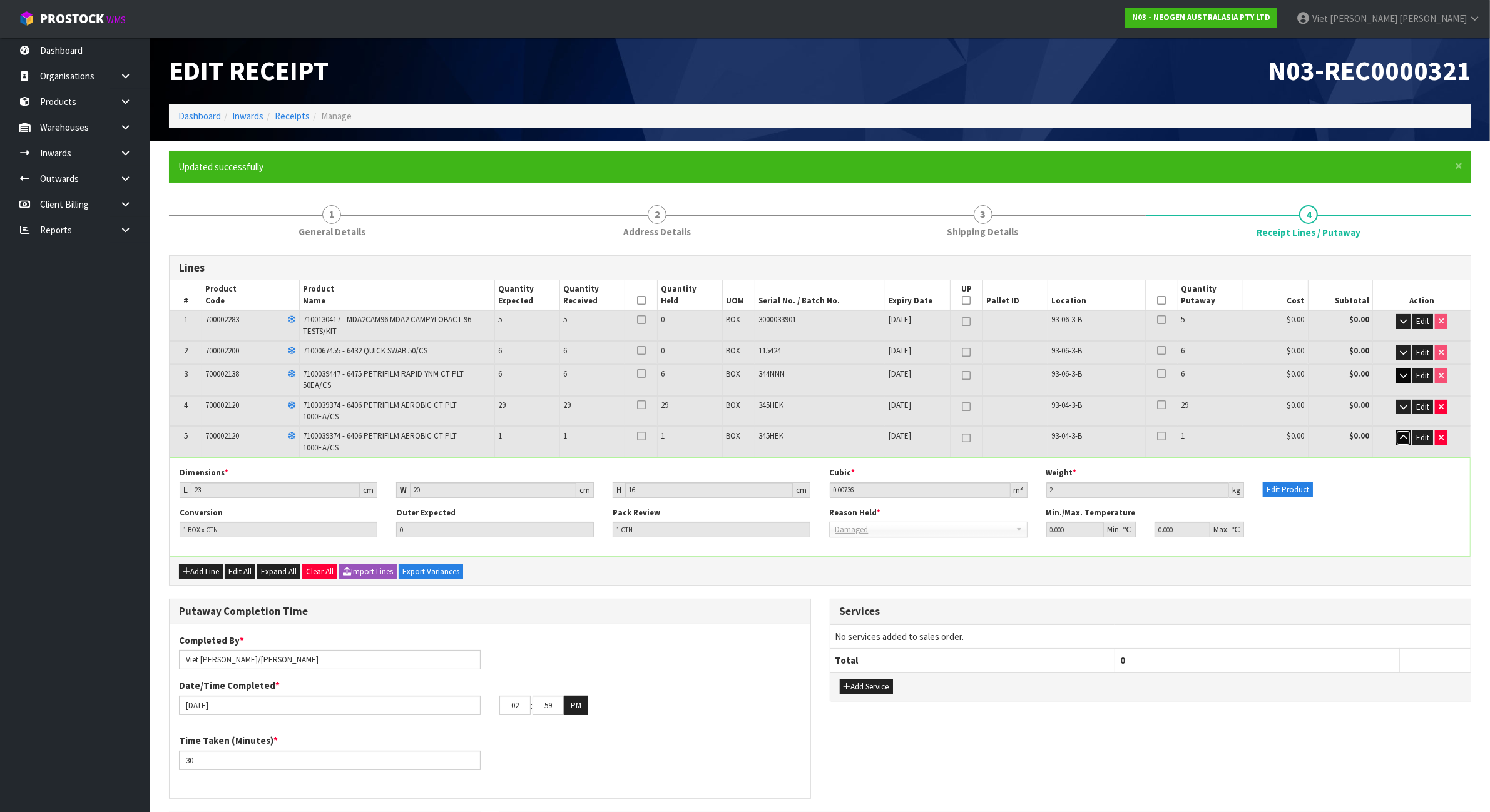
click at [1404, 430] on button "button" at bounding box center [1403, 437] width 14 height 15
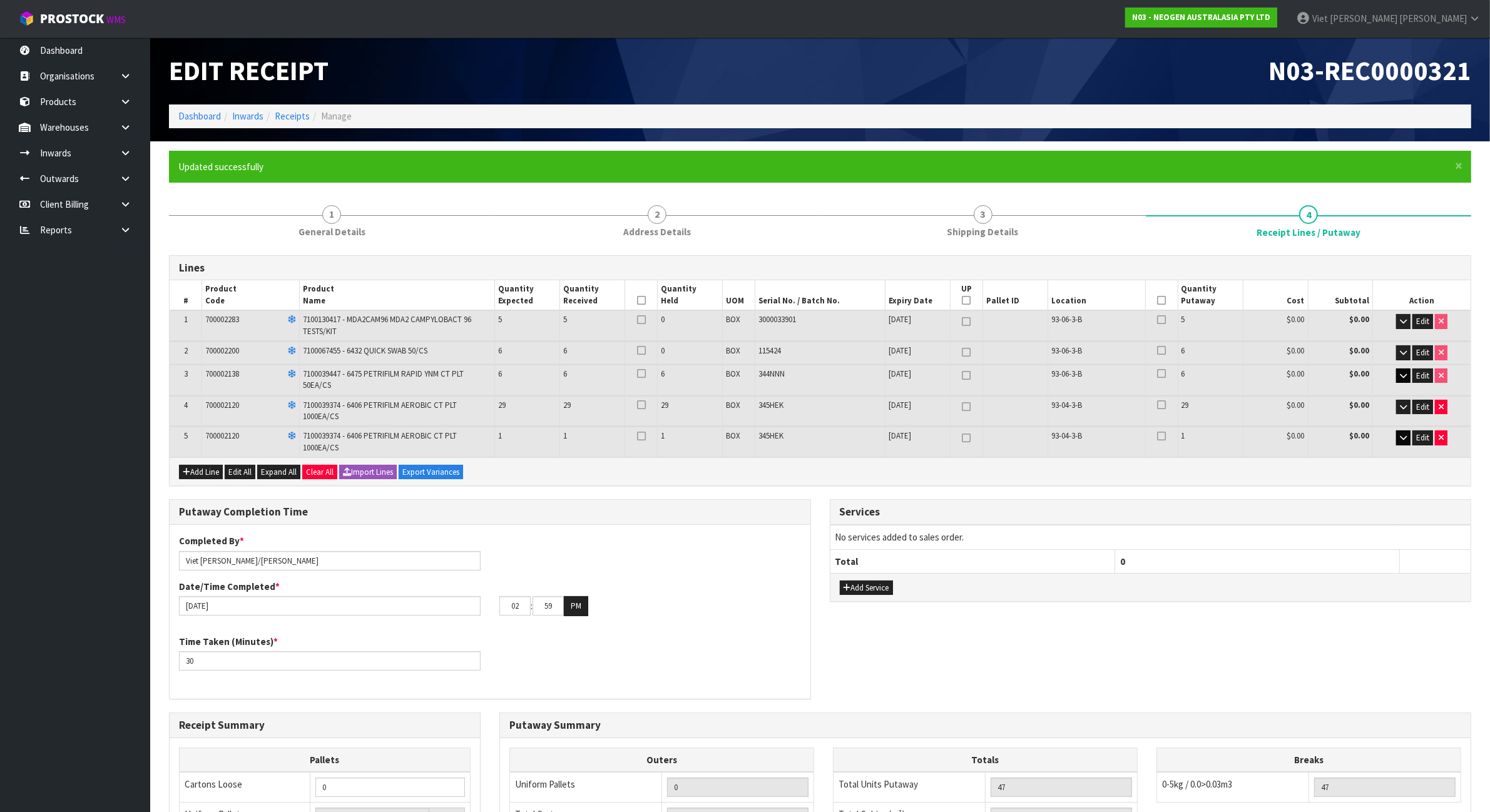
click at [643, 301] on icon at bounding box center [641, 301] width 9 height 1
click at [634, 298] on th at bounding box center [641, 296] width 33 height 30
click at [643, 301] on icon at bounding box center [641, 301] width 9 height 1
